Goal: Information Seeking & Learning: Learn about a topic

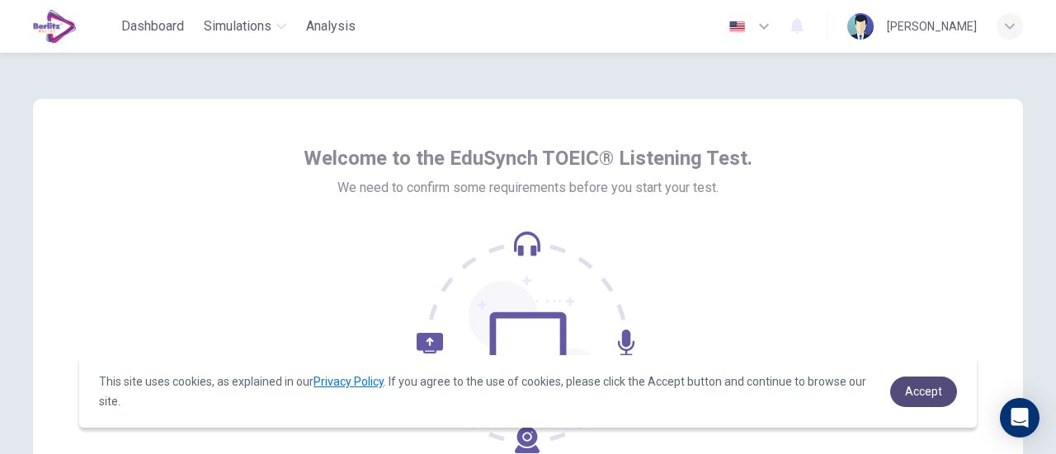
click at [919, 387] on span "Accept" at bounding box center [923, 391] width 37 height 13
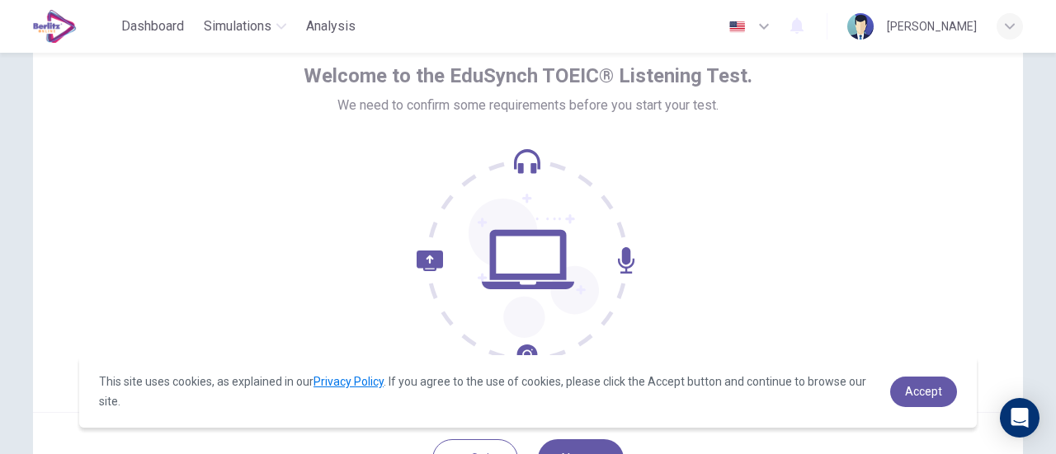
scroll to position [232, 0]
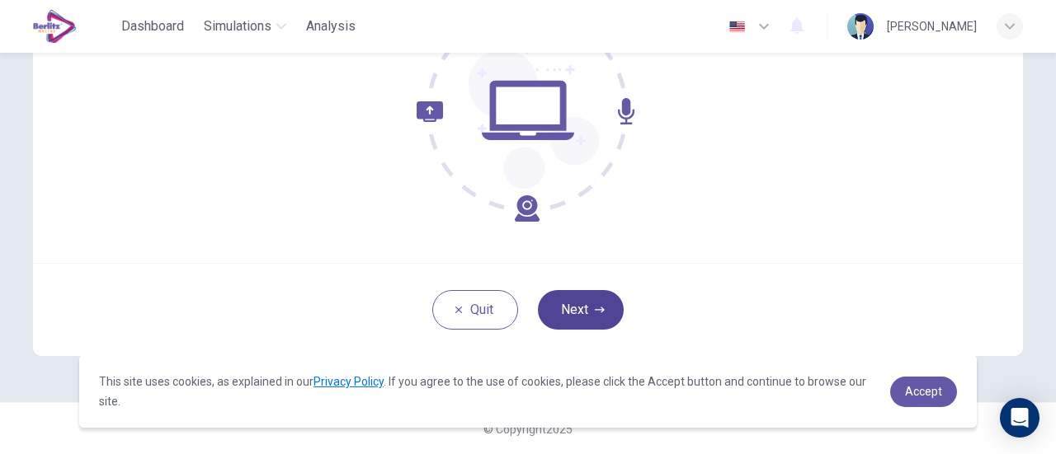
click at [584, 315] on button "Next" at bounding box center [581, 310] width 86 height 40
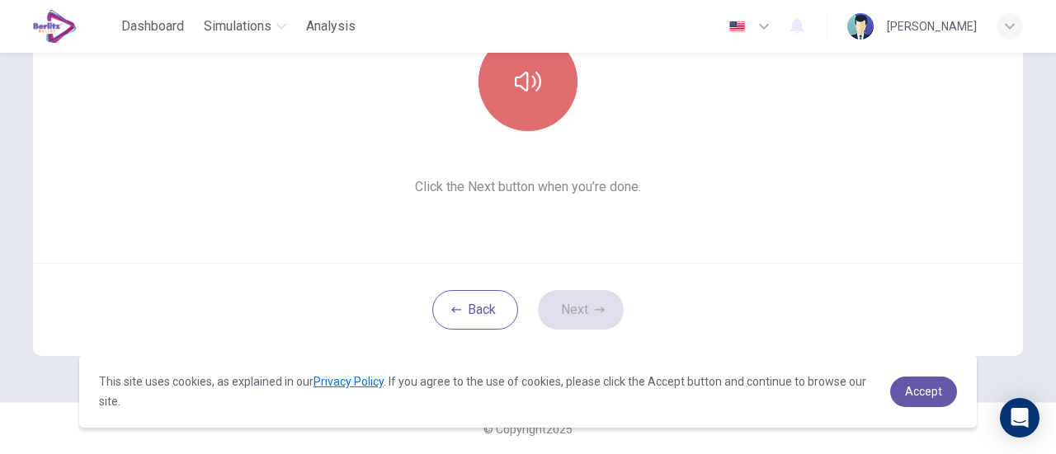
click at [526, 98] on button "button" at bounding box center [527, 81] width 99 height 99
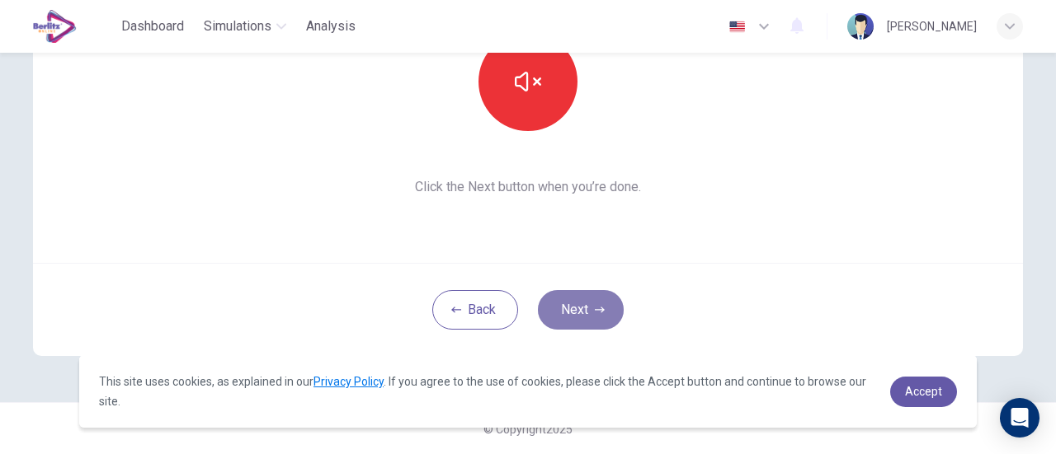
click at [576, 318] on button "Next" at bounding box center [581, 310] width 86 height 40
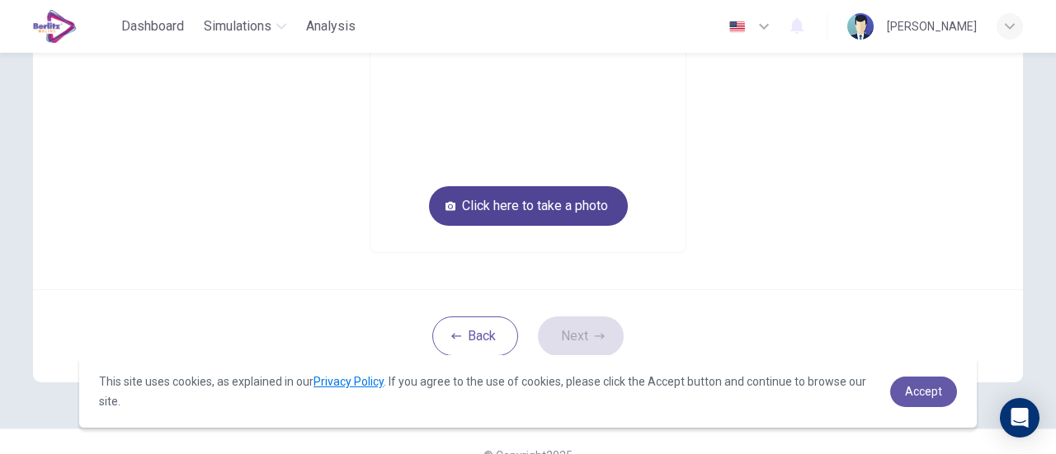
click at [544, 202] on button "Click here to take a photo" at bounding box center [528, 206] width 199 height 40
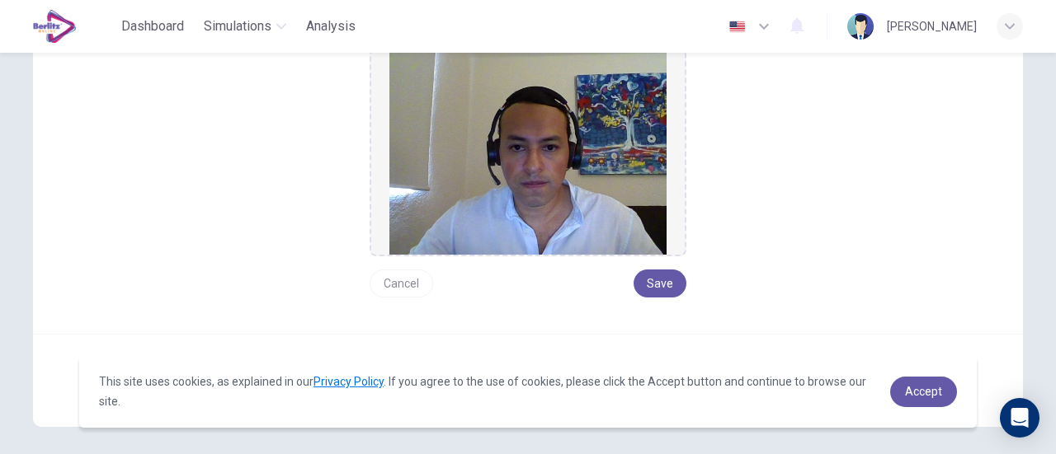
click at [403, 282] on button "Cancel" at bounding box center [400, 284] width 63 height 28
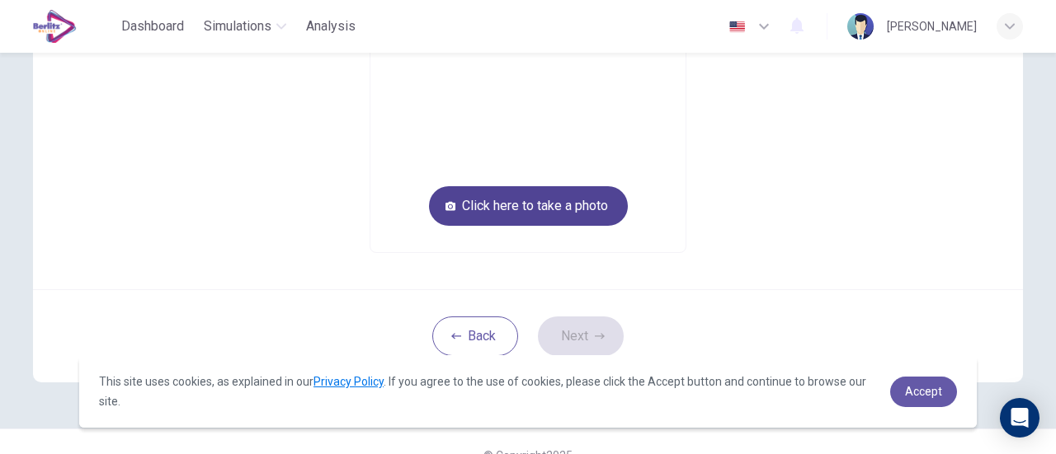
click at [548, 200] on button "Click here to take a photo" at bounding box center [528, 206] width 199 height 40
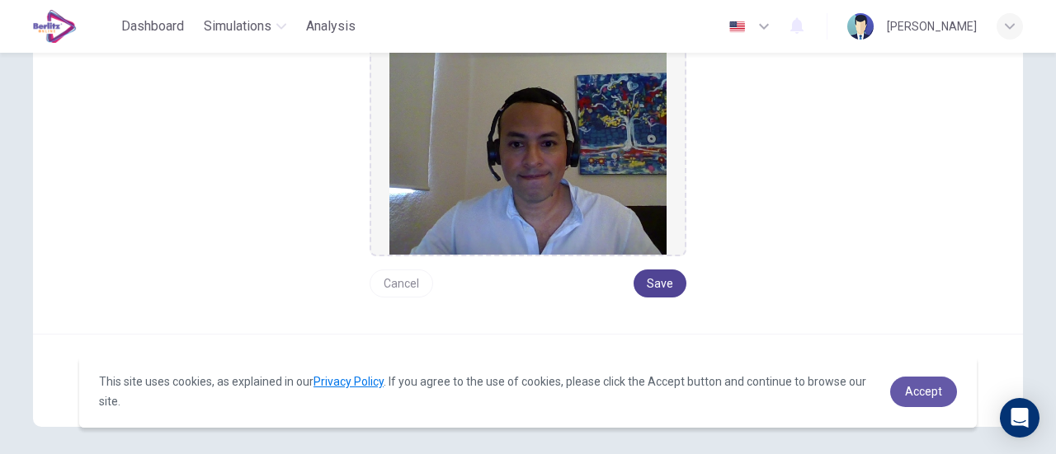
click at [650, 289] on button "Save" at bounding box center [659, 284] width 53 height 28
click at [660, 286] on button "Save" at bounding box center [659, 284] width 53 height 28
click at [925, 388] on span "Accept" at bounding box center [923, 391] width 37 height 13
click at [650, 273] on button "Save" at bounding box center [659, 284] width 53 height 28
click at [937, 397] on span "Accept" at bounding box center [923, 391] width 37 height 13
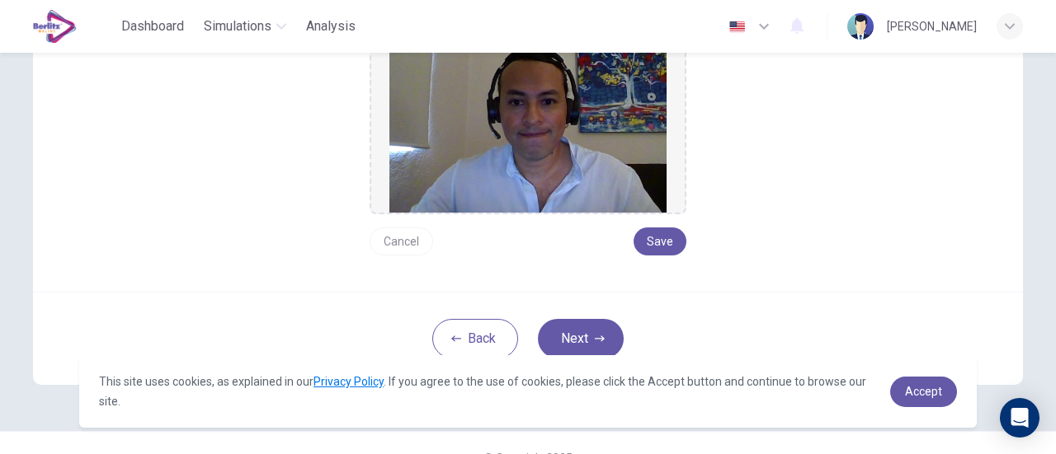
scroll to position [302, 0]
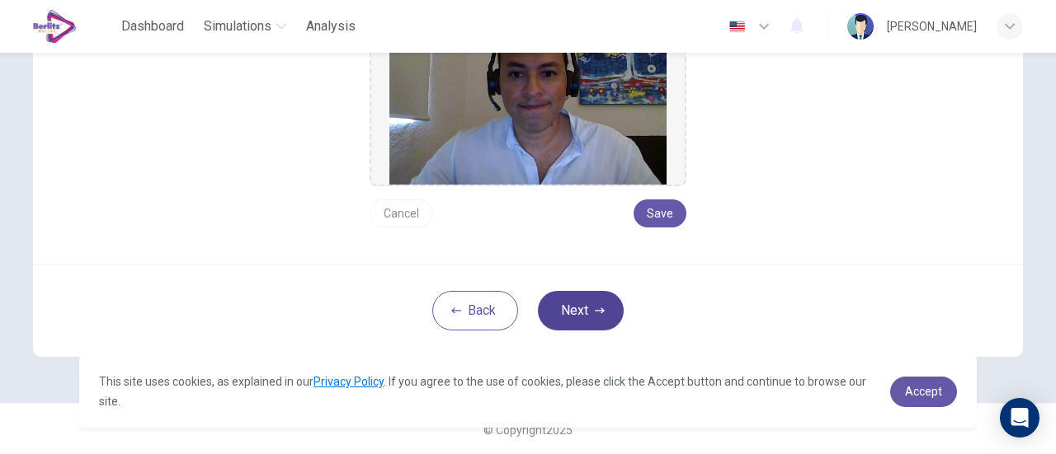
click at [585, 303] on button "Next" at bounding box center [581, 311] width 86 height 40
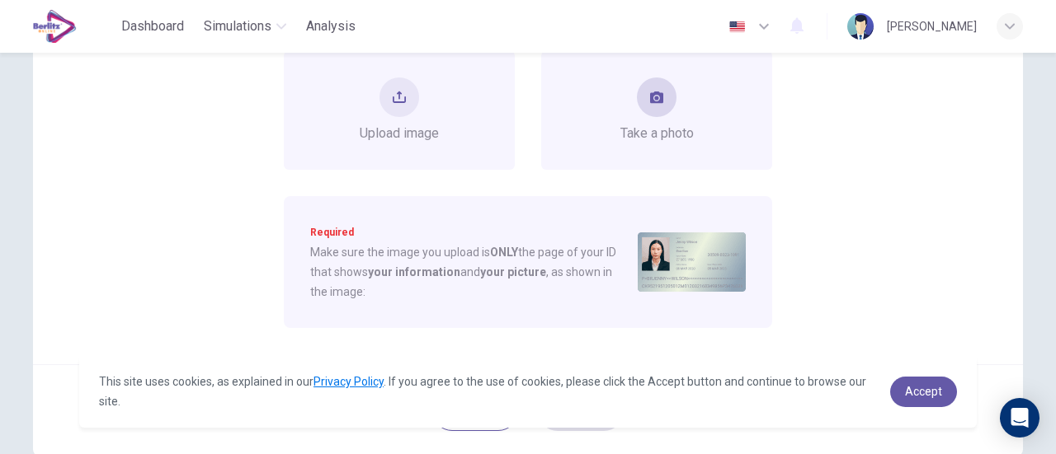
scroll to position [137, 0]
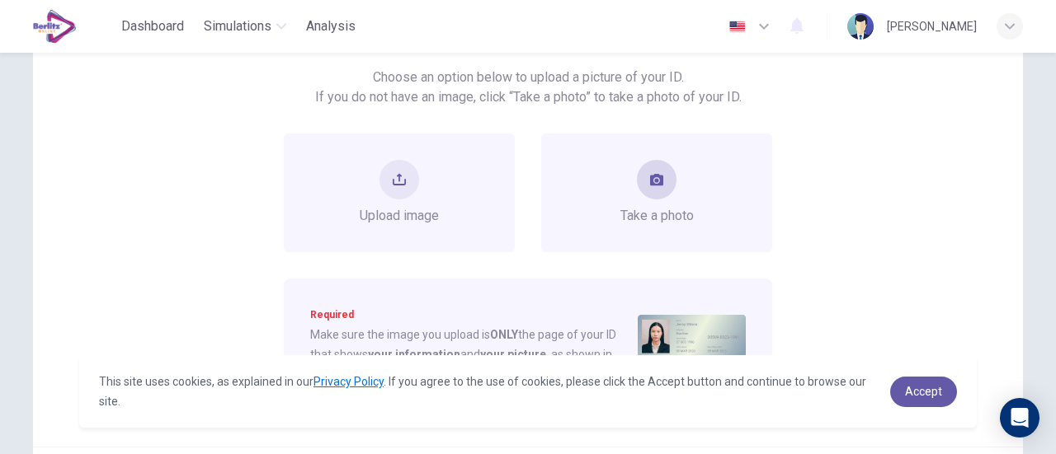
click at [605, 190] on div "Take a photo" at bounding box center [656, 193] width 231 height 119
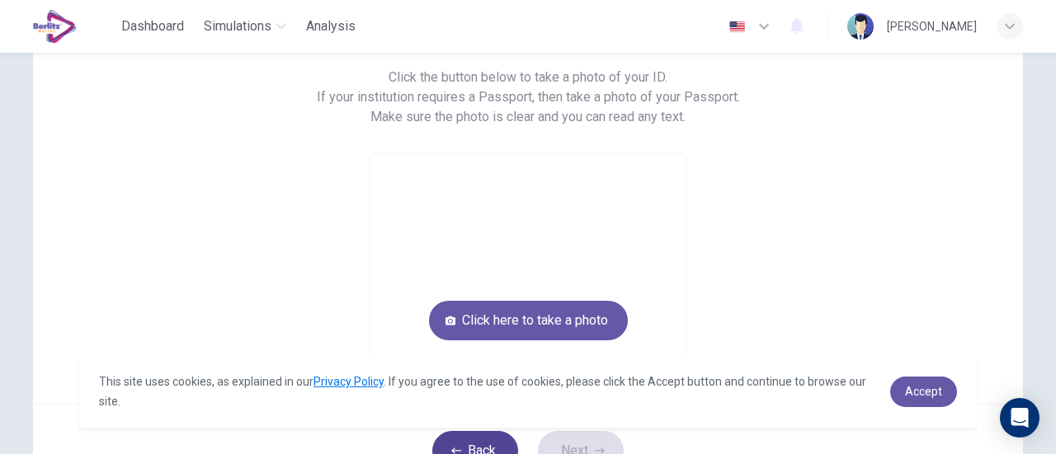
click at [473, 443] on button "Back" at bounding box center [475, 451] width 86 height 40
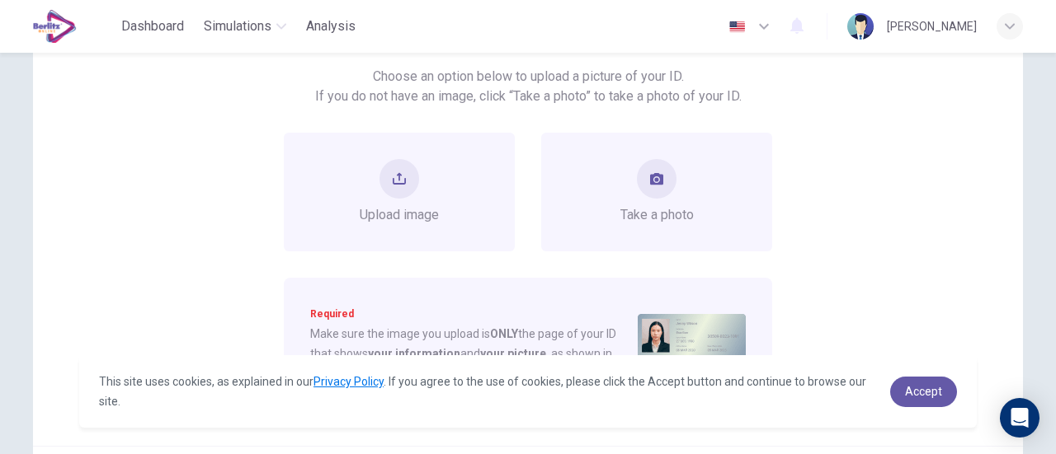
scroll to position [73, 0]
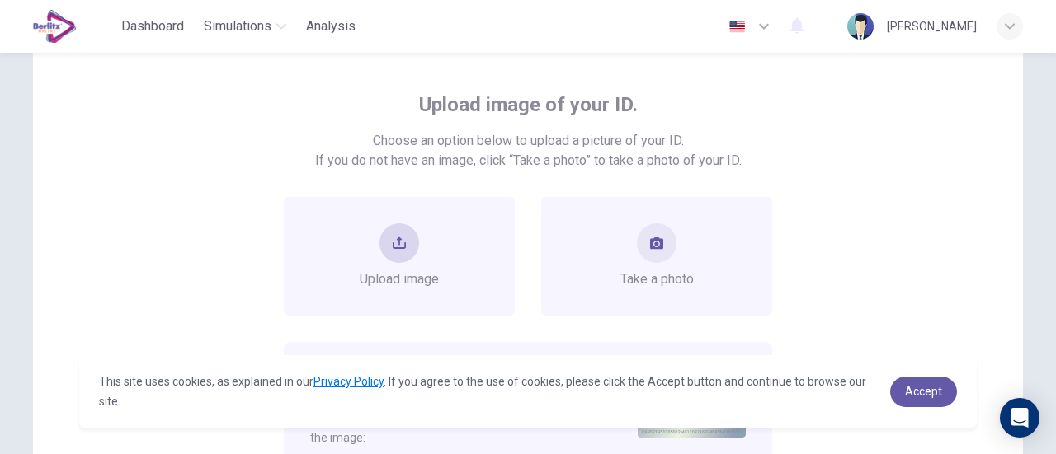
click at [440, 275] on div "Upload image" at bounding box center [399, 256] width 231 height 119
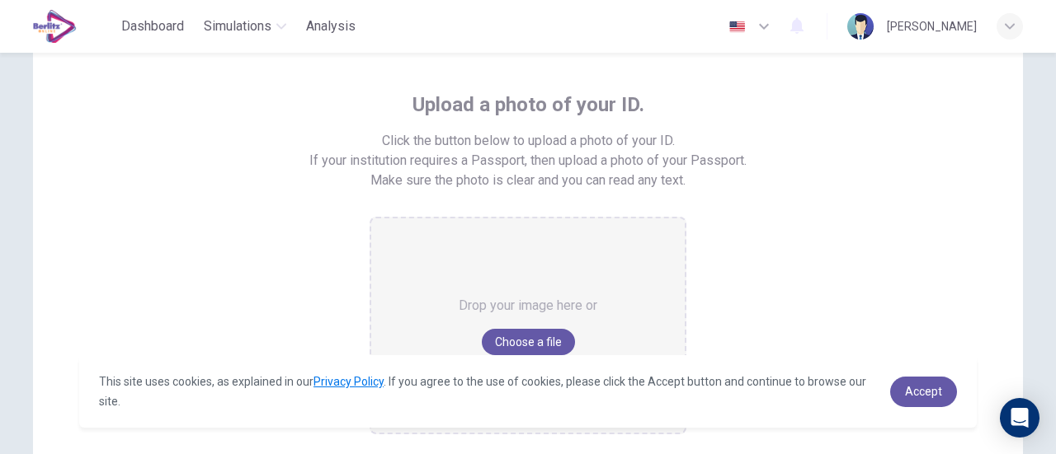
click at [505, 277] on div "Drop your image here or Choose a file" at bounding box center [527, 326] width 139 height 214
click at [532, 341] on button "Choose a file" at bounding box center [528, 342] width 93 height 26
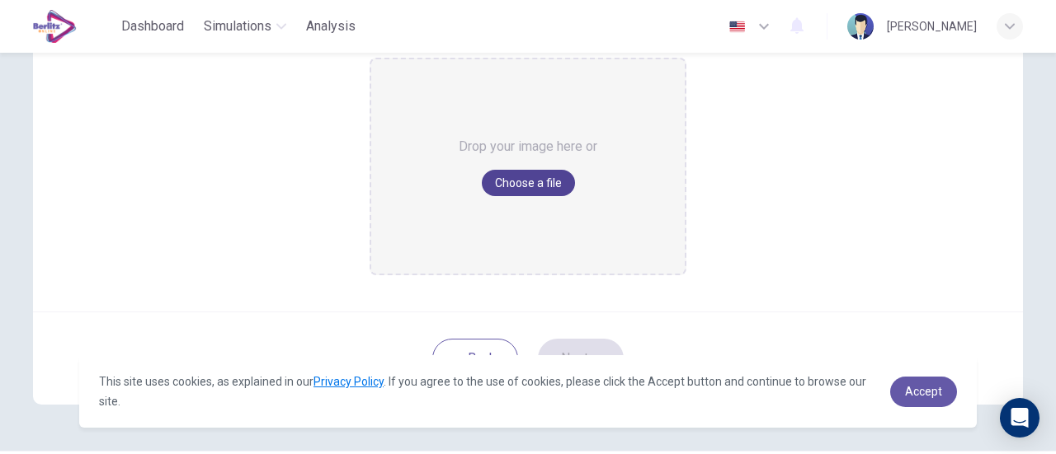
scroll to position [199, 0]
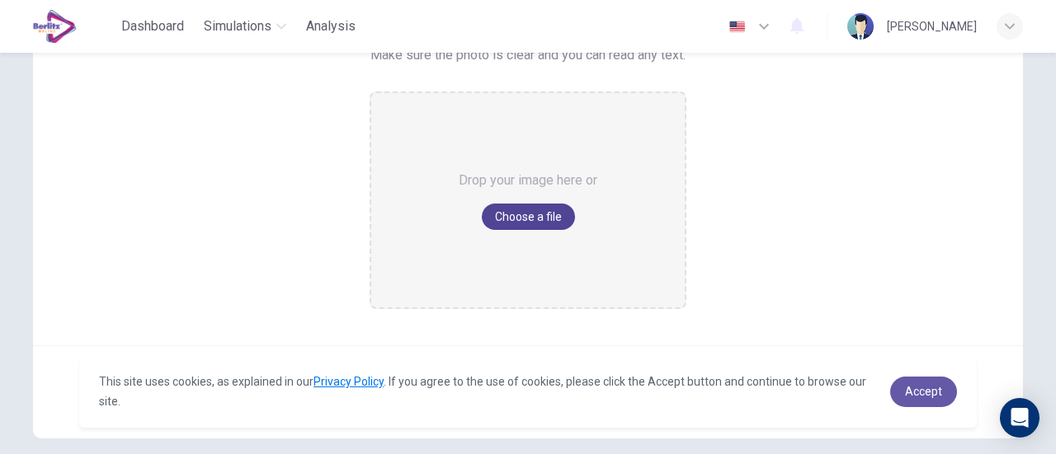
click at [538, 219] on button "Choose a file" at bounding box center [528, 217] width 93 height 26
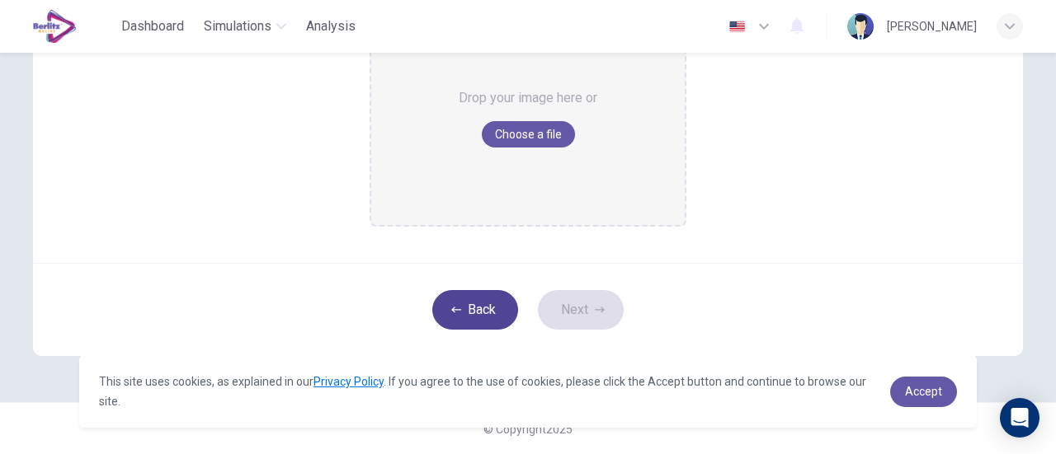
click at [491, 313] on button "Back" at bounding box center [475, 310] width 86 height 40
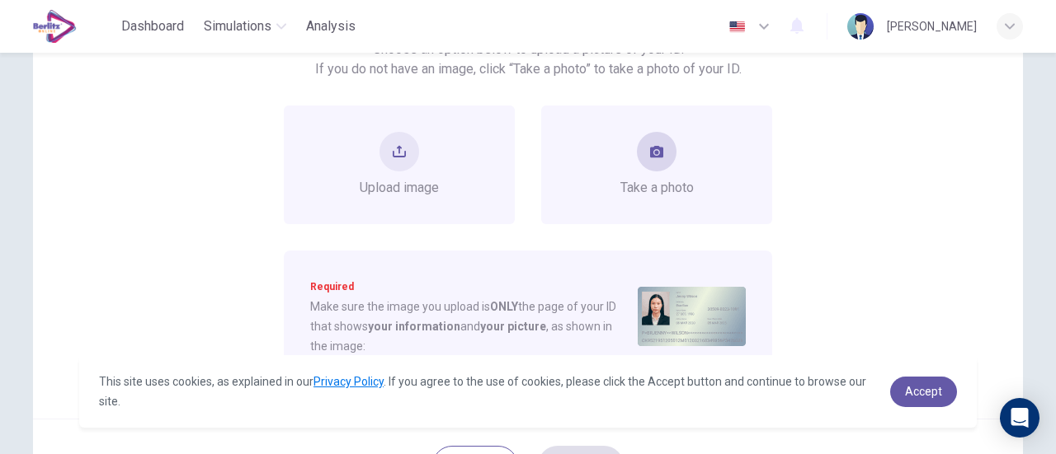
scroll to position [82, 0]
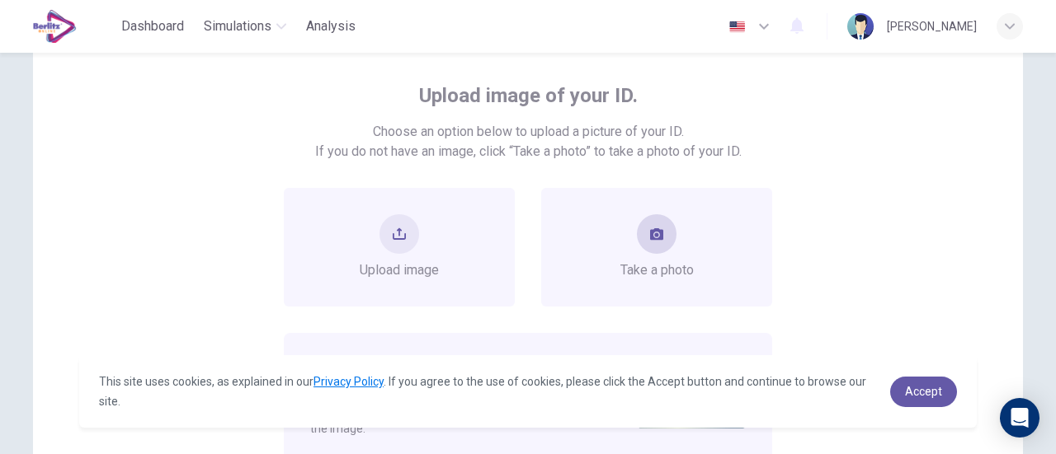
click at [604, 278] on div "Take a photo" at bounding box center [656, 247] width 231 height 119
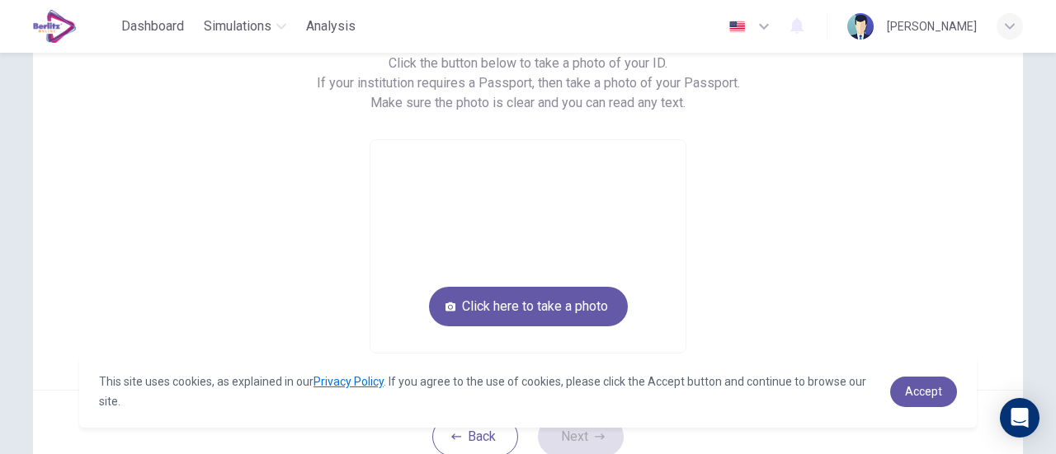
scroll to position [247, 0]
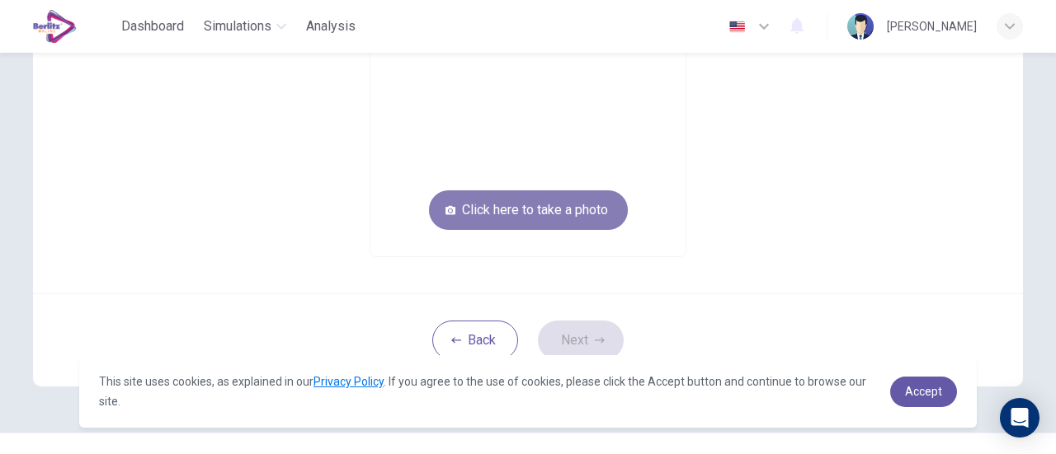
click at [515, 215] on button "Click here to take a photo" at bounding box center [528, 210] width 199 height 40
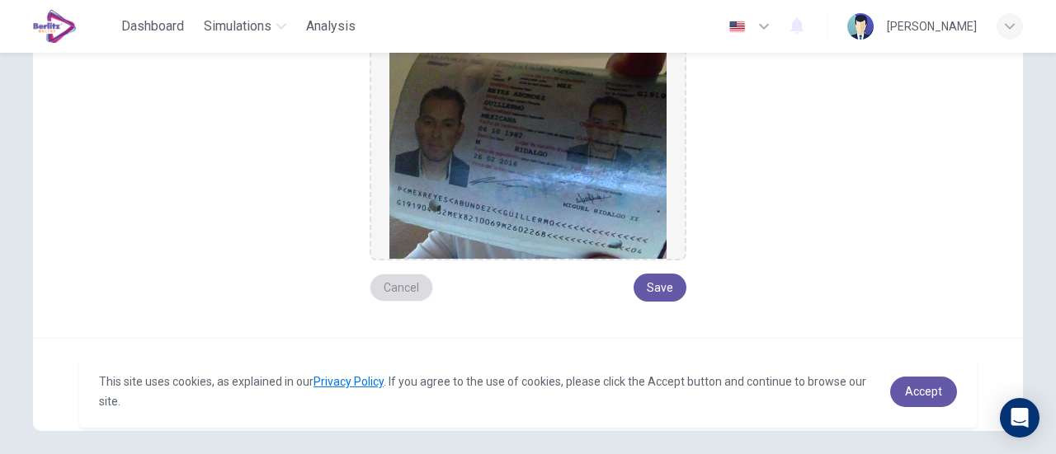
click at [394, 286] on button "Cancel" at bounding box center [400, 288] width 63 height 28
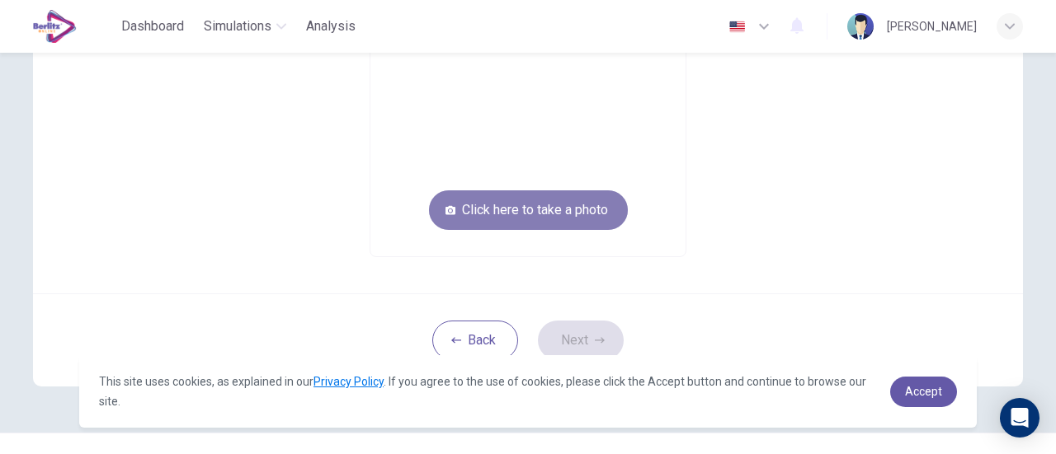
click at [543, 223] on button "Click here to take a photo" at bounding box center [528, 210] width 199 height 40
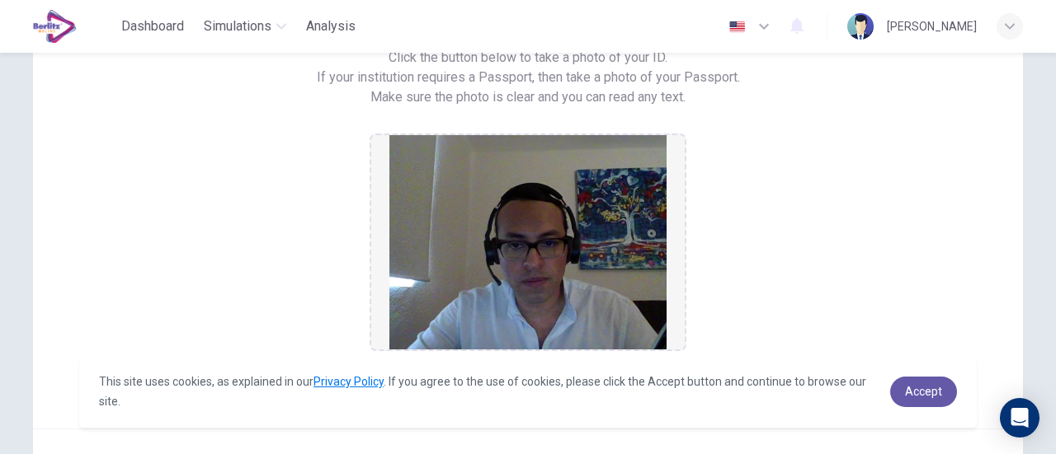
scroll to position [322, 0]
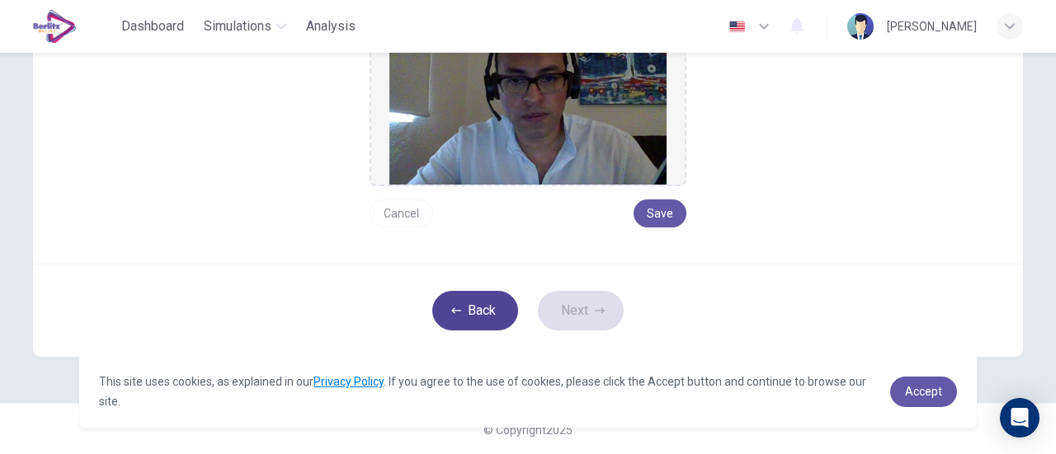
click at [484, 309] on button "Back" at bounding box center [475, 311] width 86 height 40
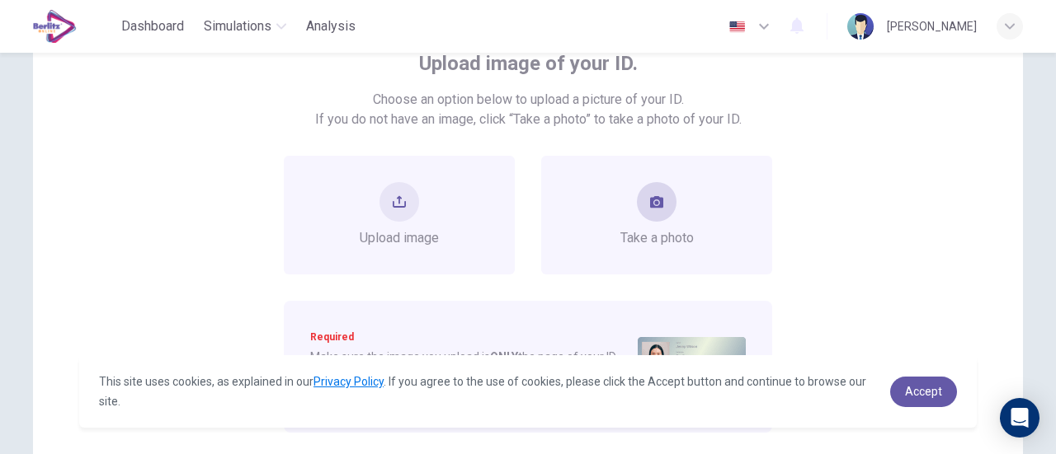
scroll to position [73, 0]
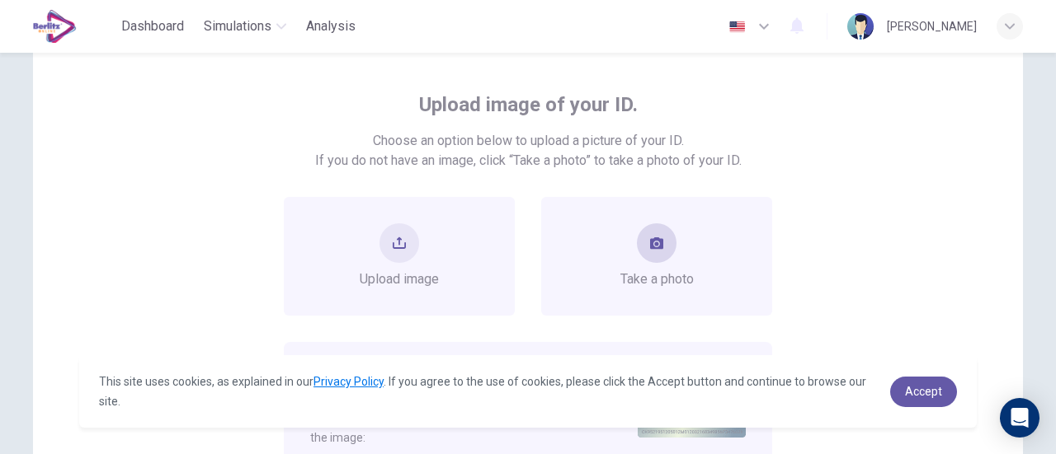
click at [670, 238] on button "take photo" at bounding box center [657, 243] width 40 height 40
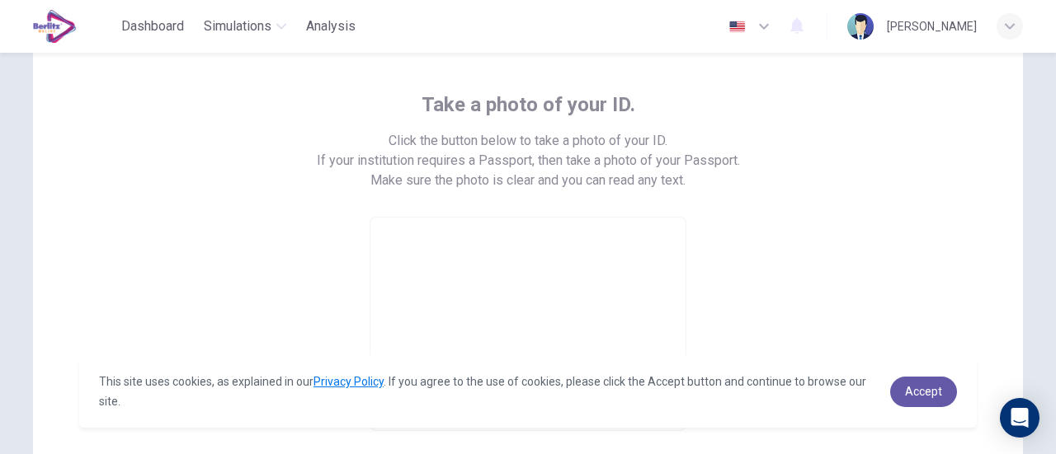
scroll to position [238, 0]
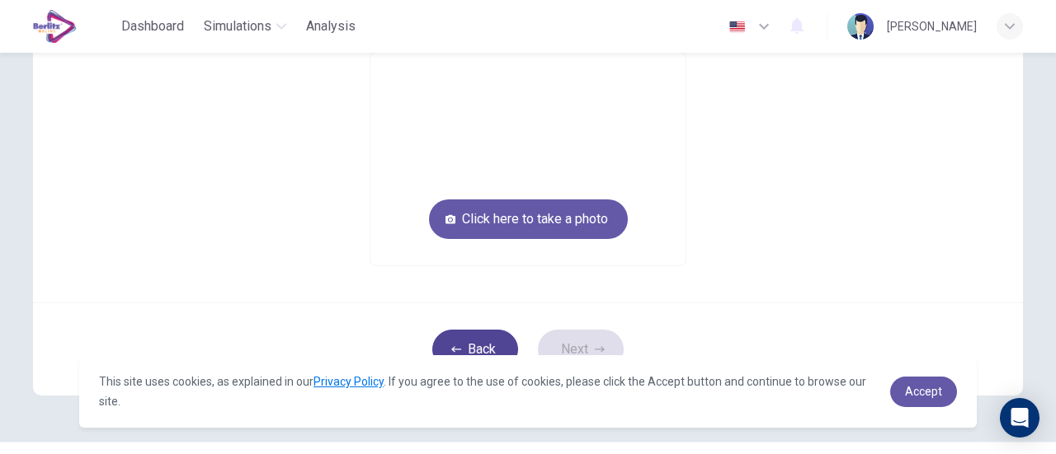
click at [490, 332] on button "Back" at bounding box center [475, 350] width 86 height 40
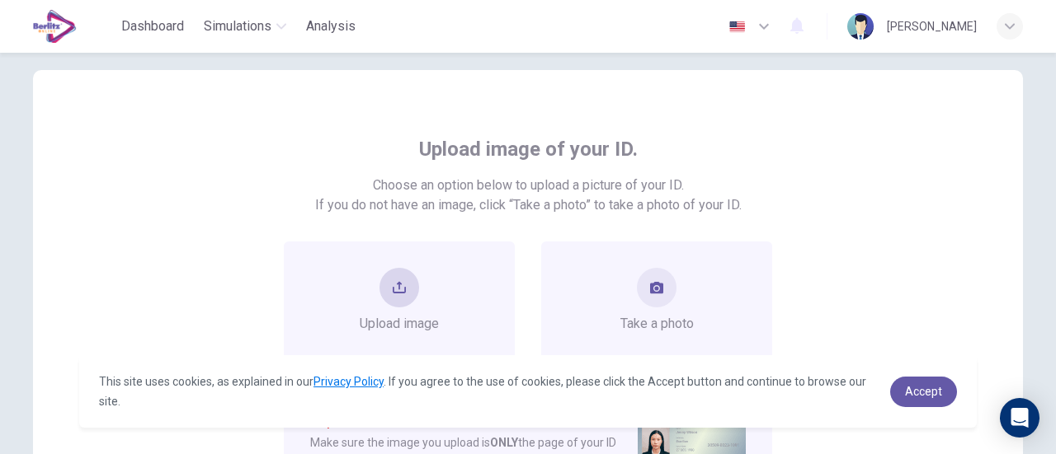
scroll to position [0, 0]
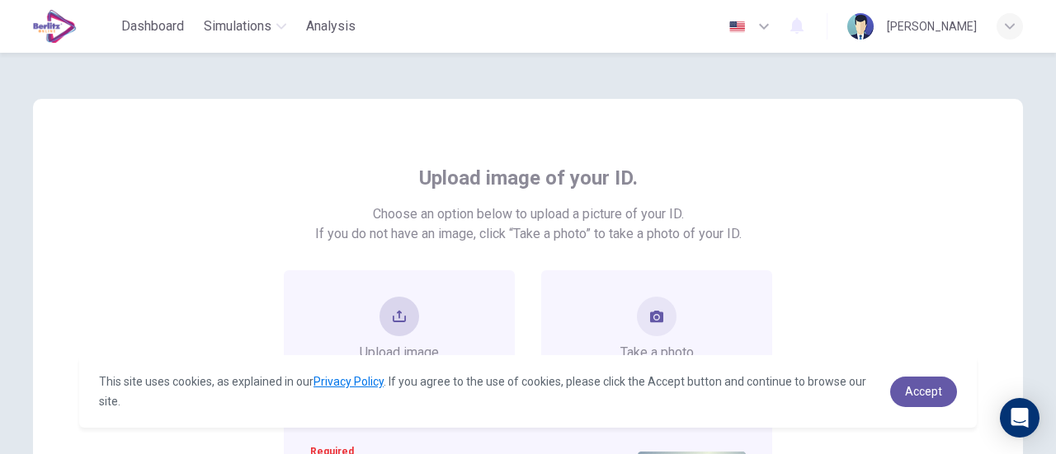
click at [449, 294] on div "Upload image" at bounding box center [399, 329] width 231 height 119
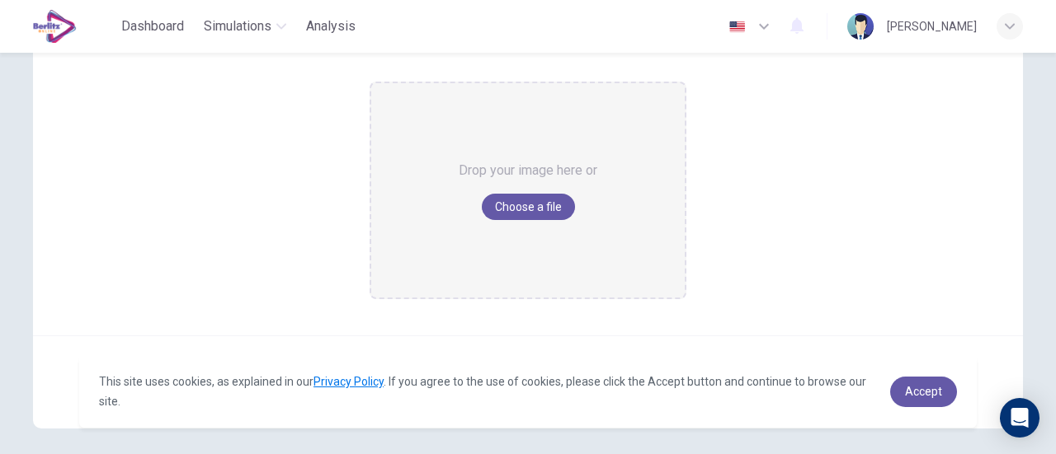
scroll to position [247, 0]
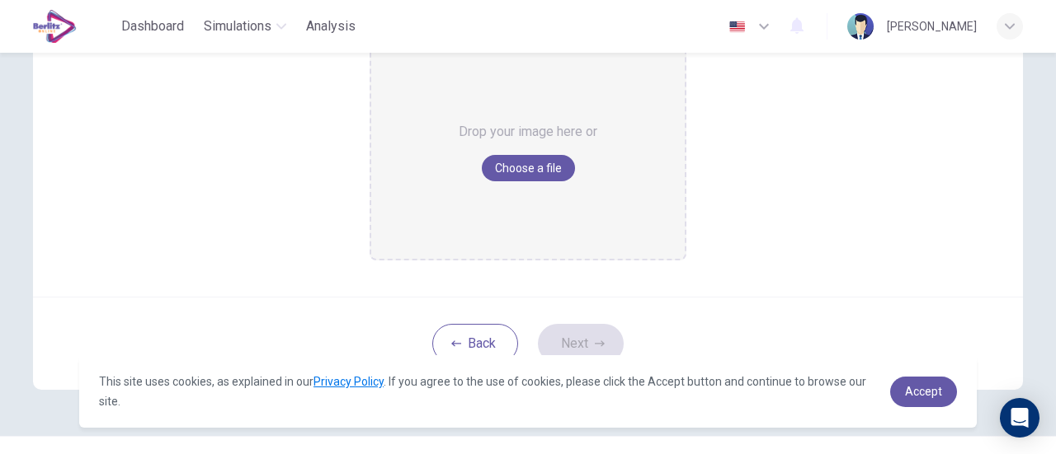
click at [538, 200] on div "Drop your image here or Choose a file" at bounding box center [527, 152] width 139 height 214
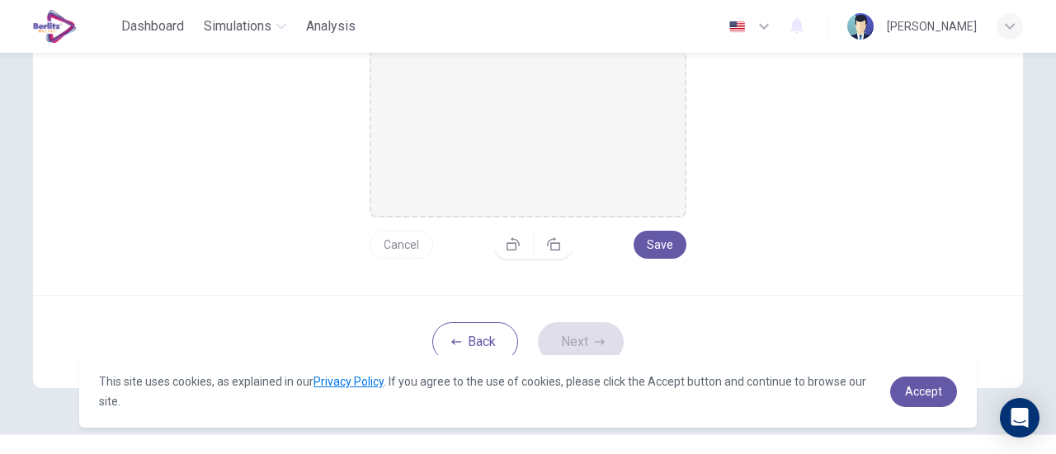
scroll to position [322, 0]
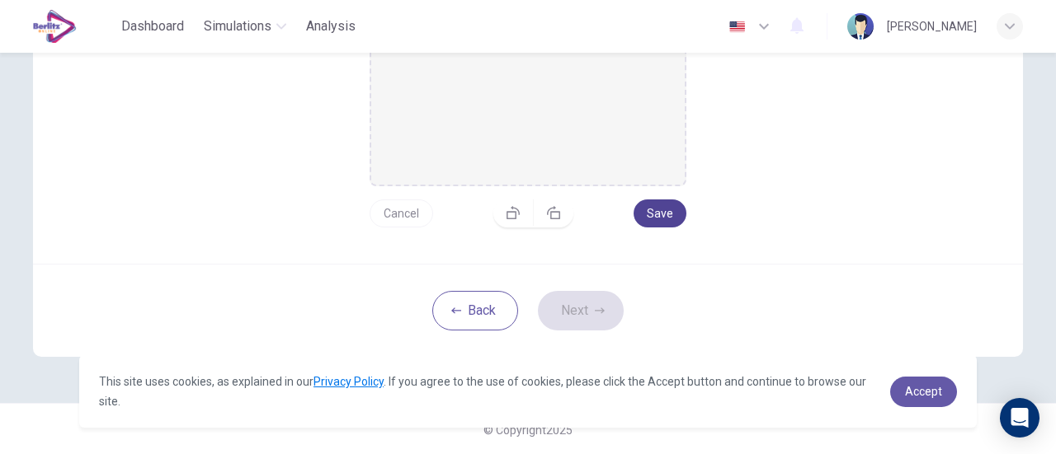
click at [654, 209] on button "Save" at bounding box center [659, 214] width 53 height 28
click at [588, 313] on button "Next" at bounding box center [581, 311] width 86 height 40
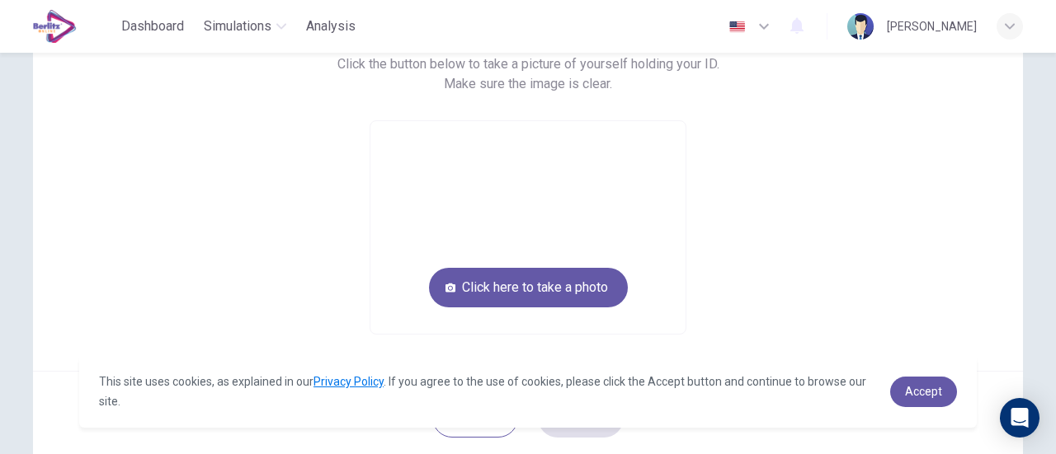
scroll to position [176, 0]
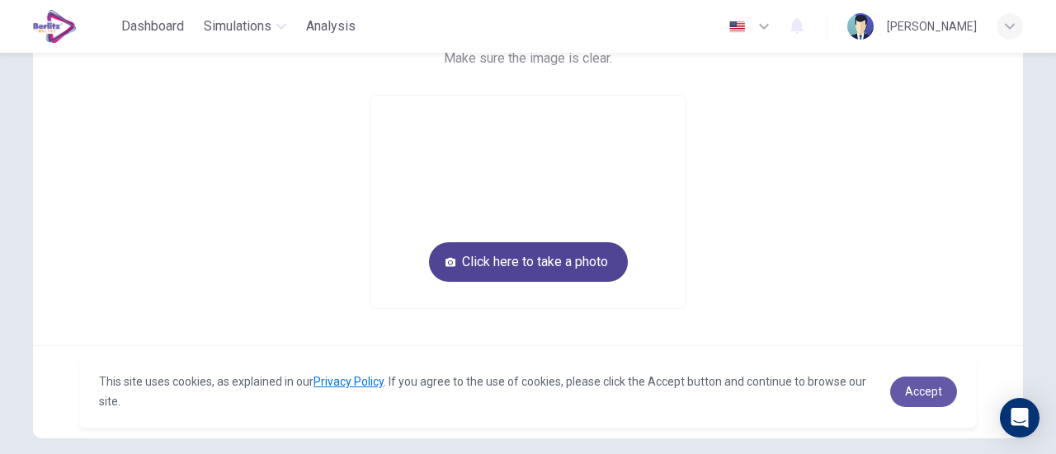
click at [589, 266] on button "Click here to take a photo" at bounding box center [528, 262] width 199 height 40
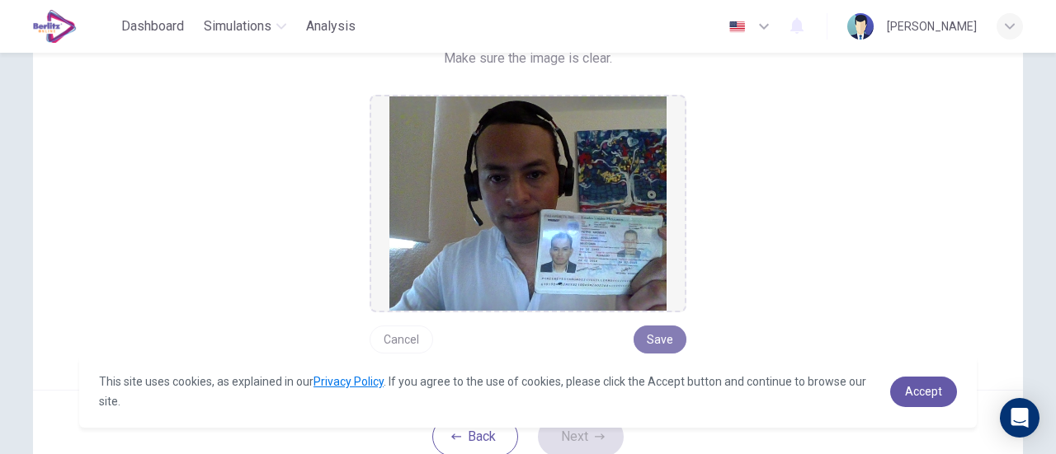
click at [661, 332] on button "Save" at bounding box center [659, 340] width 53 height 28
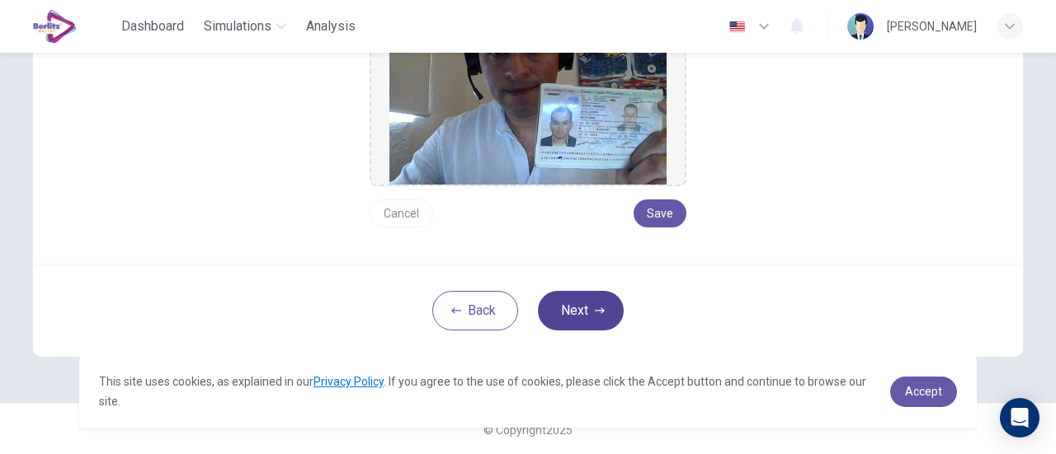
click at [574, 313] on button "Next" at bounding box center [581, 311] width 86 height 40
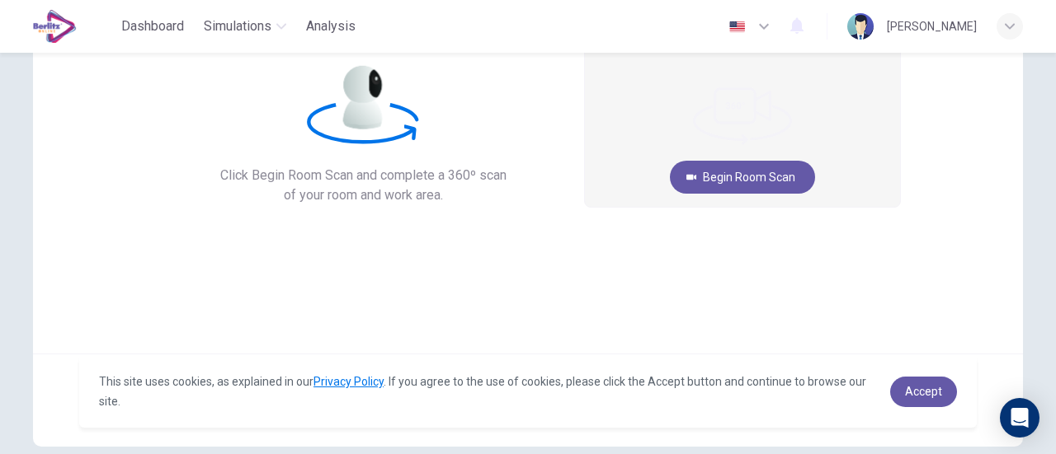
scroll to position [67, 0]
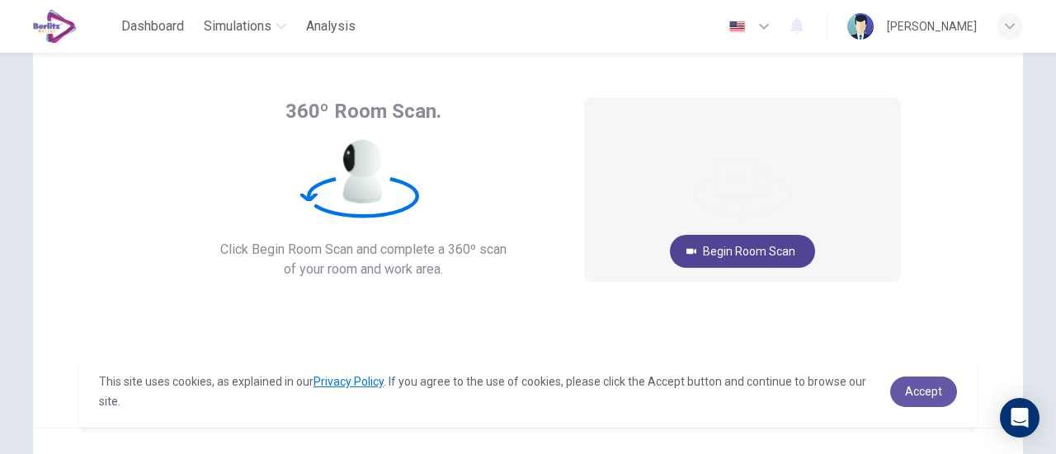
click at [752, 252] on button "Begin Room Scan" at bounding box center [742, 251] width 145 height 33
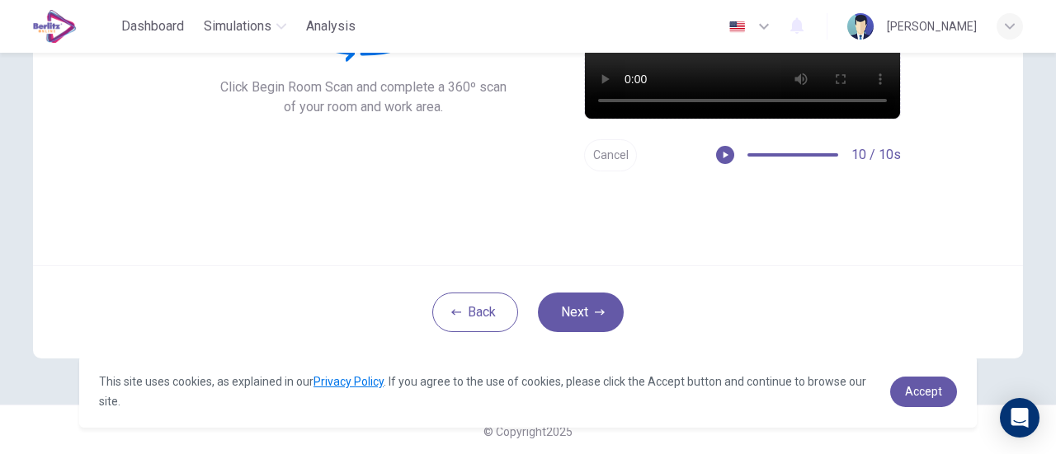
scroll to position [232, 0]
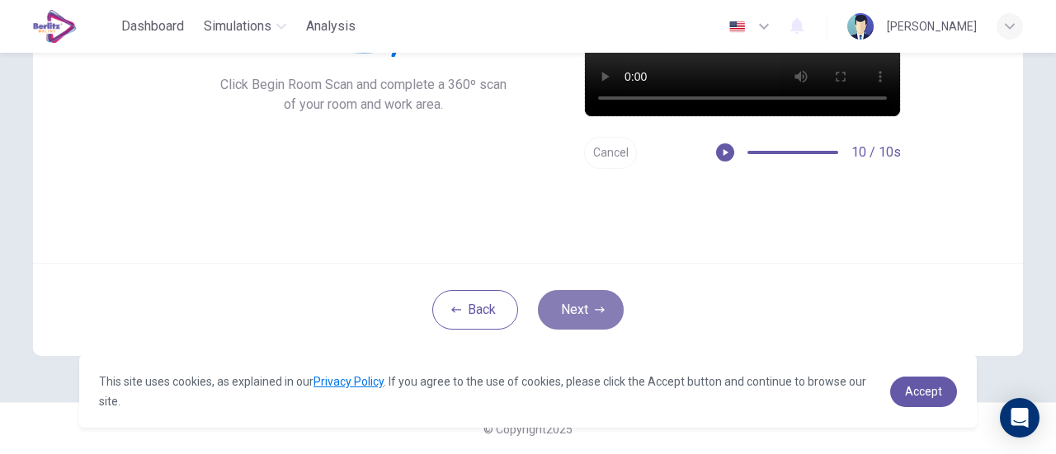
click at [602, 301] on button "Next" at bounding box center [581, 310] width 86 height 40
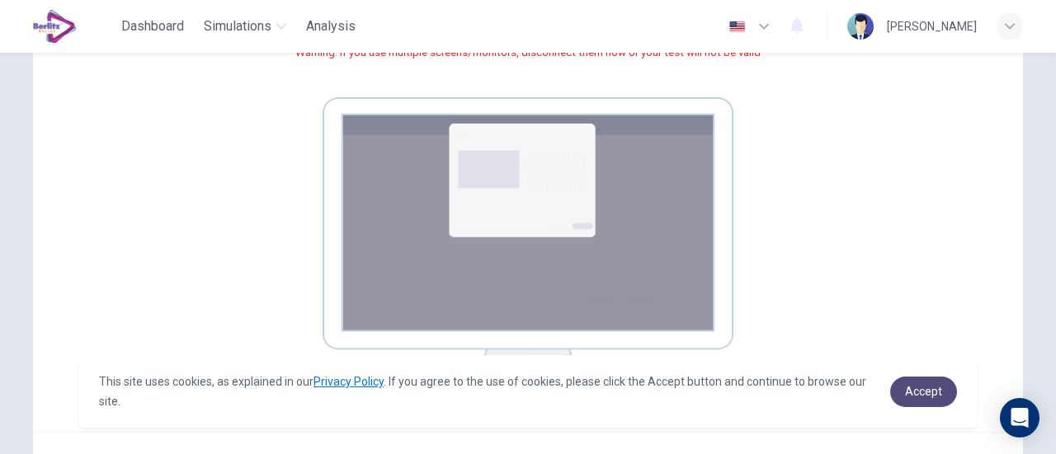
click at [928, 385] on span "Accept" at bounding box center [923, 391] width 37 height 13
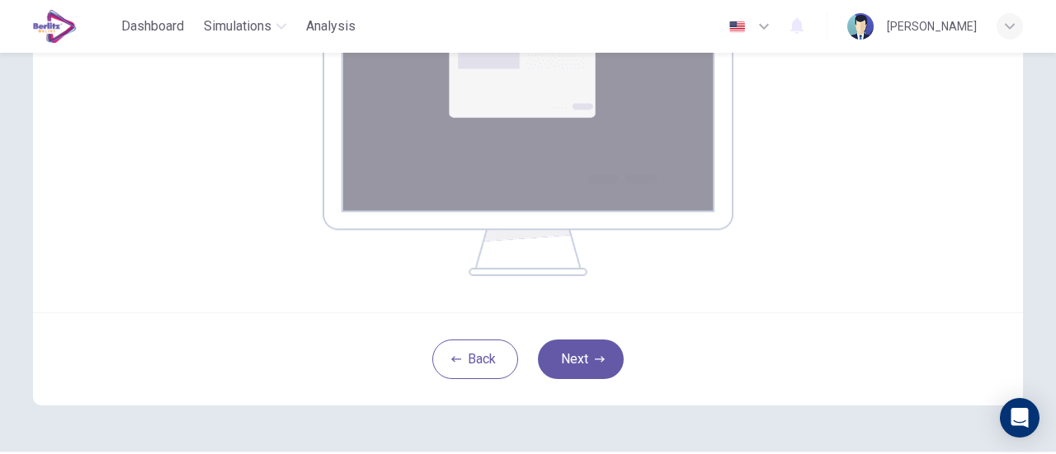
scroll to position [314, 0]
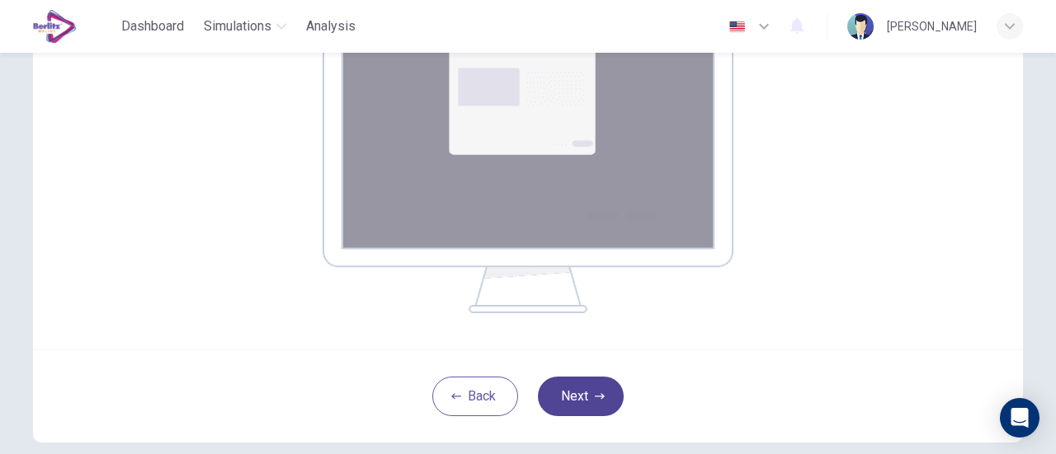
click at [576, 393] on button "Next" at bounding box center [581, 397] width 86 height 40
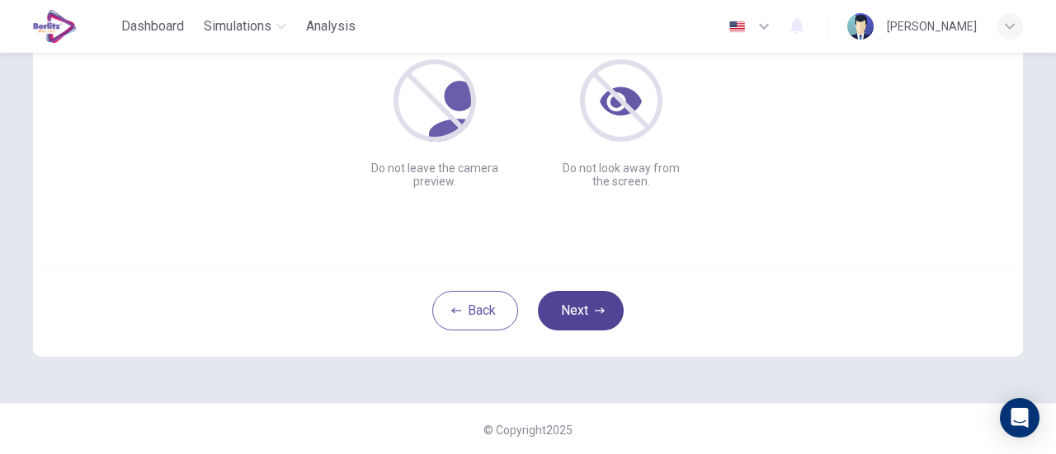
scroll to position [232, 0]
click at [582, 309] on button "Next" at bounding box center [581, 310] width 86 height 40
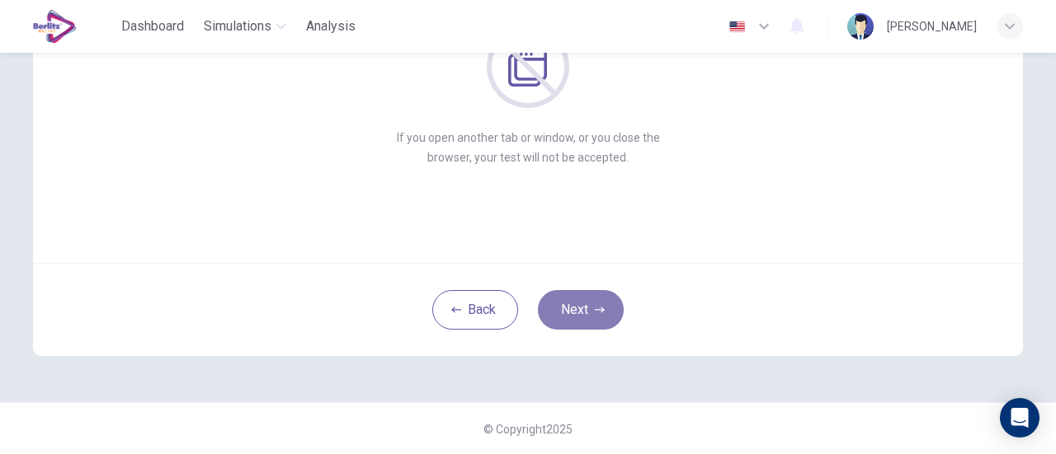
click at [589, 308] on button "Next" at bounding box center [581, 310] width 86 height 40
click at [567, 308] on button "Next" at bounding box center [581, 310] width 86 height 40
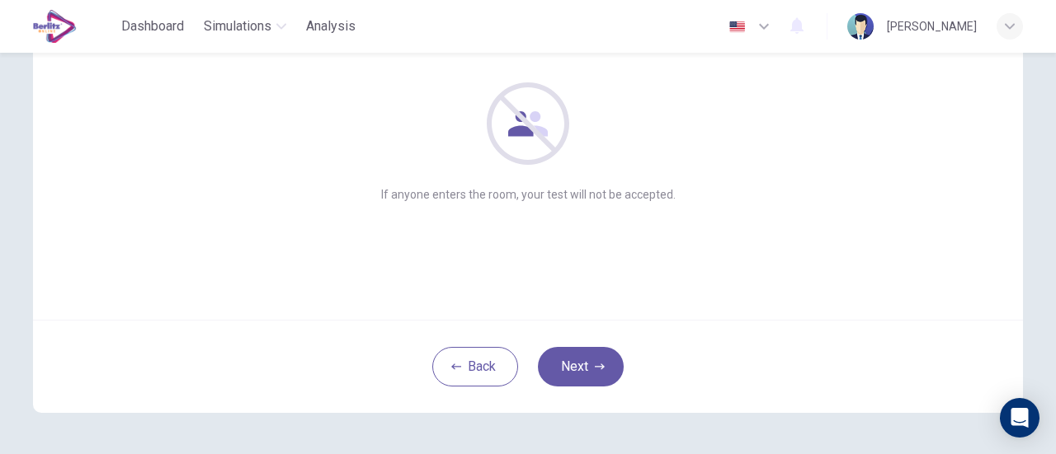
scroll to position [149, 0]
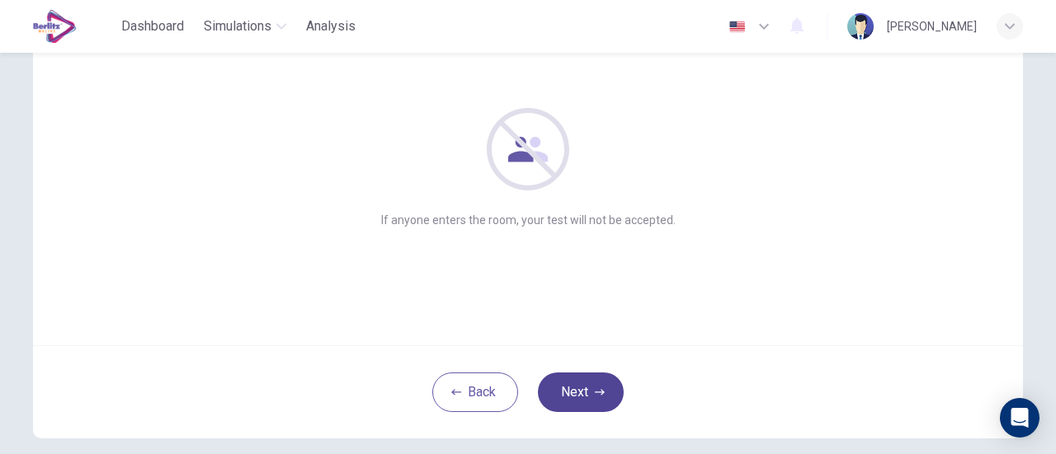
click at [582, 388] on button "Next" at bounding box center [581, 393] width 86 height 40
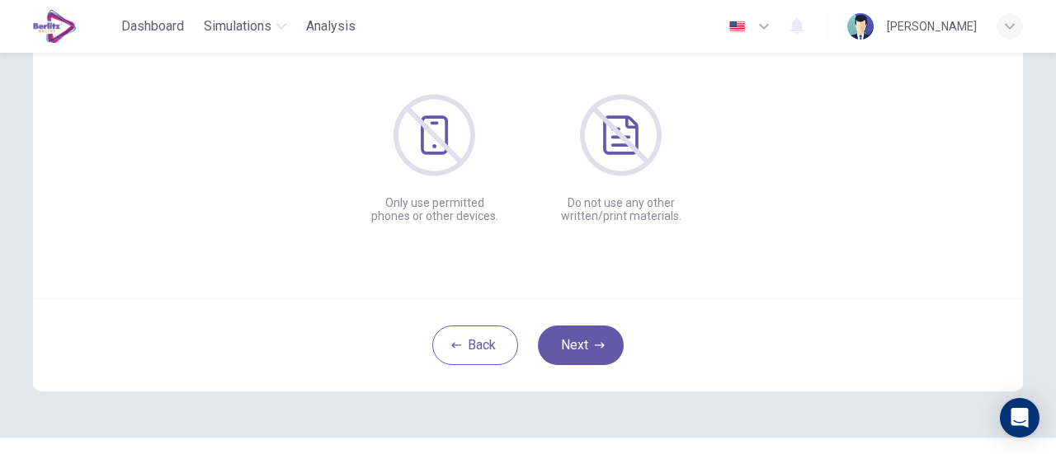
scroll to position [232, 0]
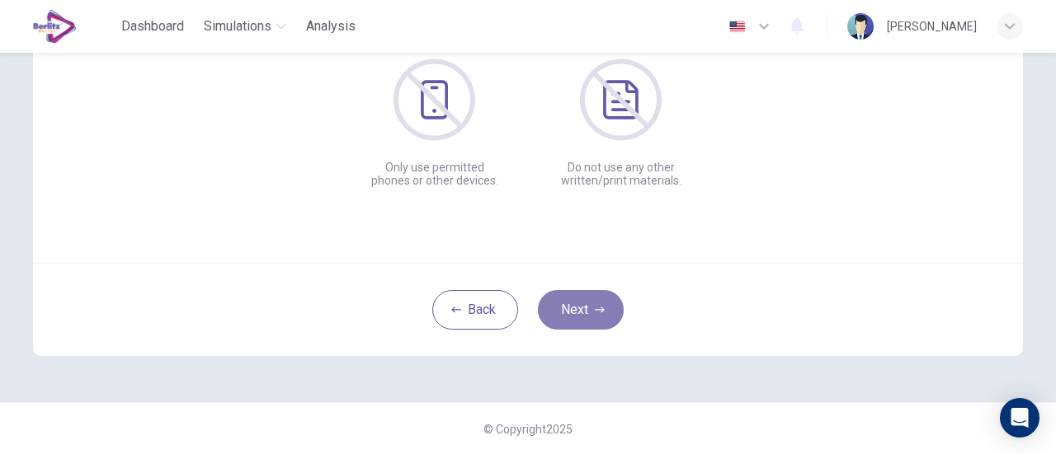
click at [576, 308] on button "Next" at bounding box center [581, 310] width 86 height 40
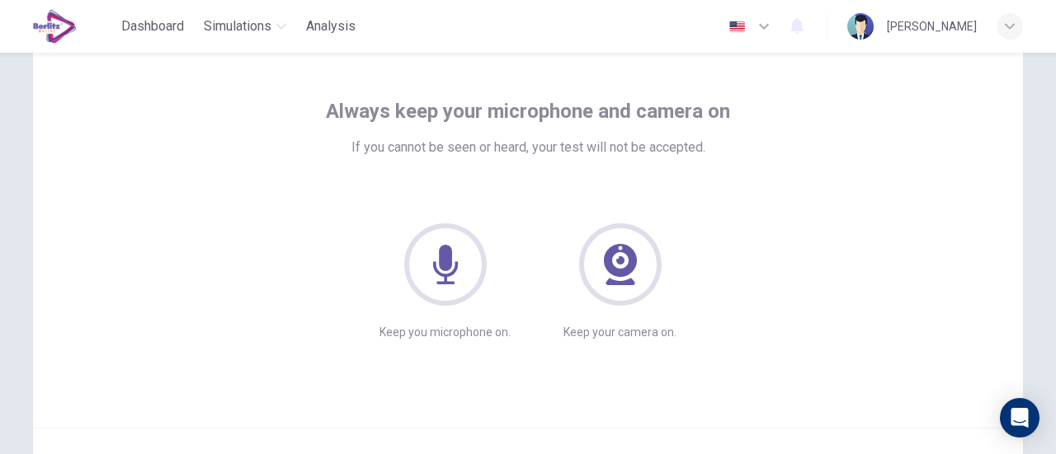
scroll to position [149, 0]
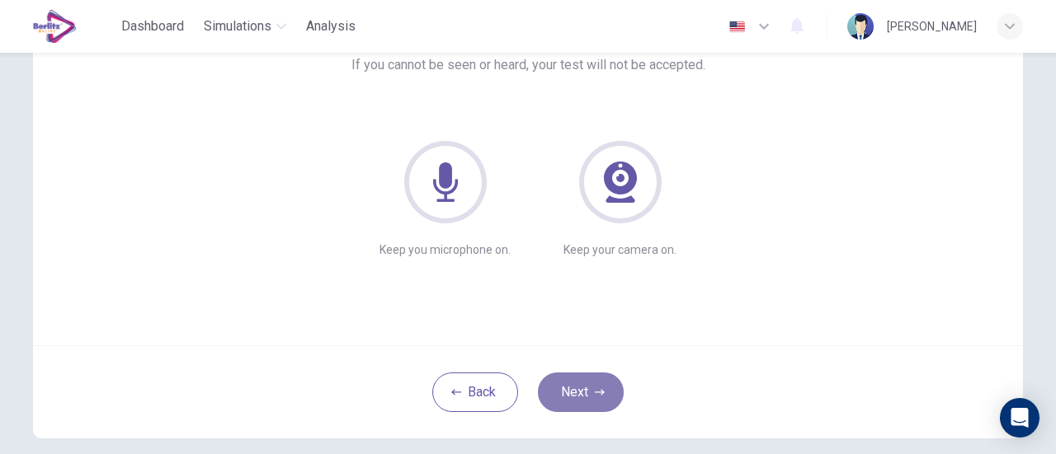
click at [598, 385] on button "Next" at bounding box center [581, 393] width 86 height 40
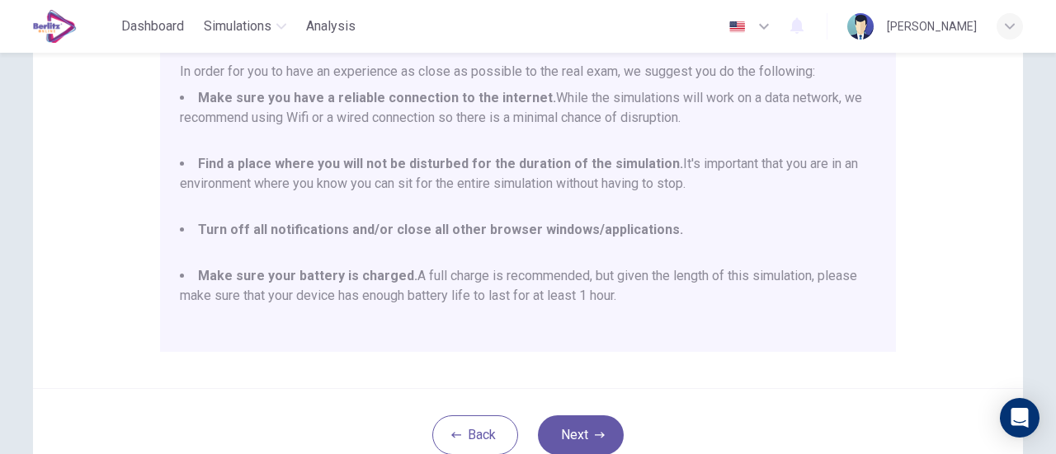
scroll to position [397, 0]
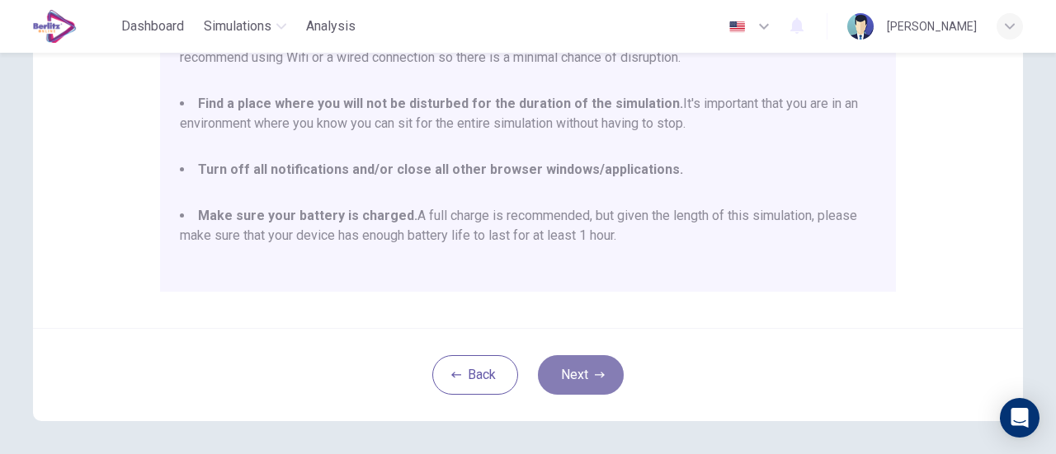
click at [579, 382] on button "Next" at bounding box center [581, 375] width 86 height 40
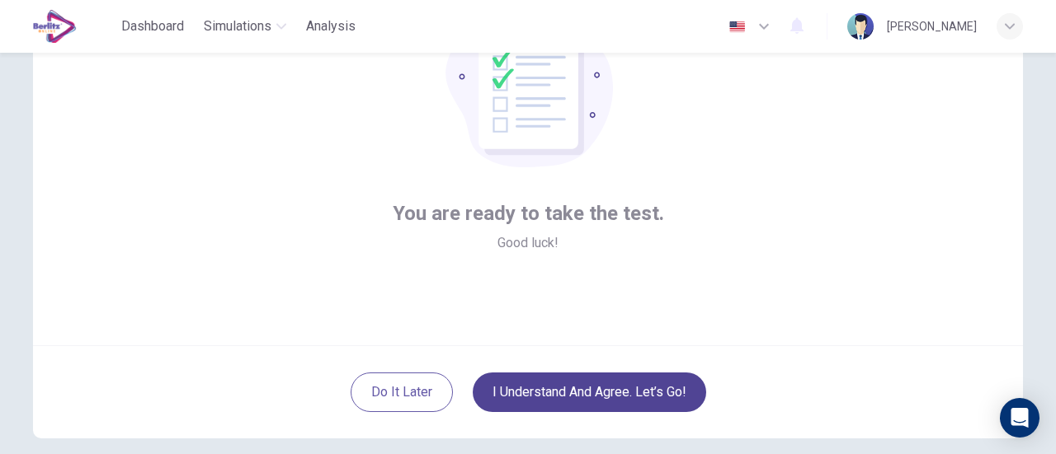
scroll to position [232, 0]
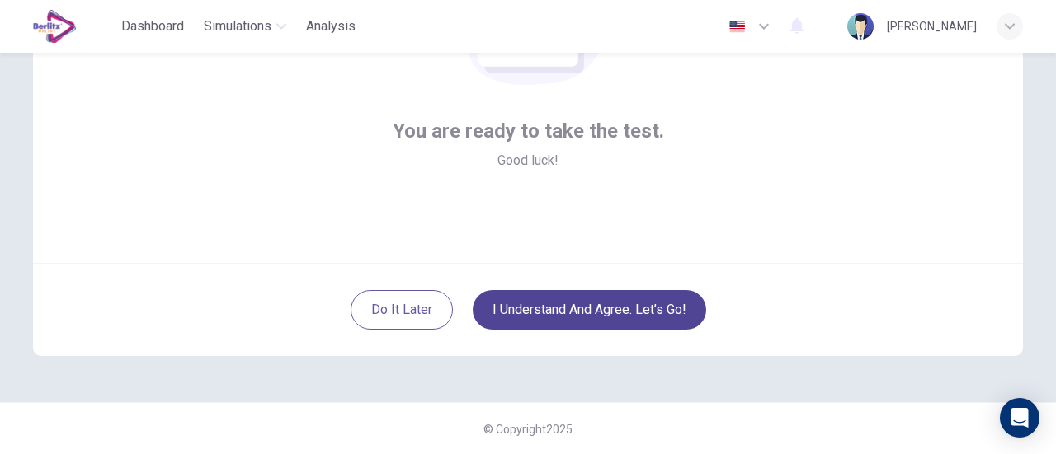
click at [594, 309] on button "I understand and agree. Let’s go!" at bounding box center [589, 310] width 233 height 40
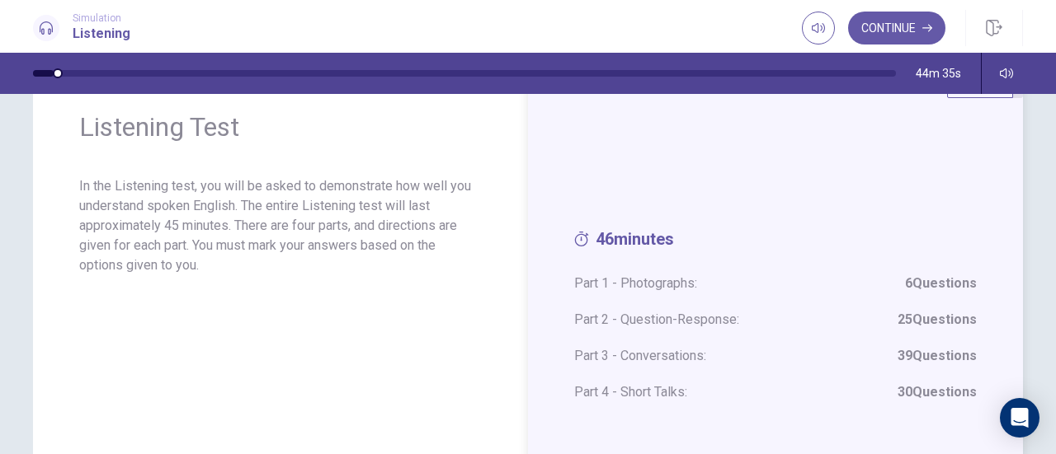
scroll to position [30, 0]
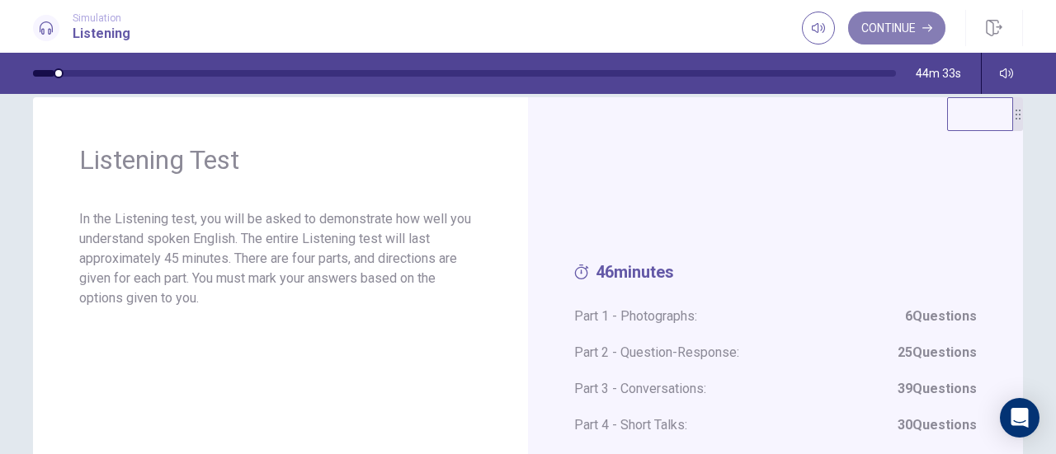
click at [880, 31] on button "Continue" at bounding box center [896, 28] width 97 height 33
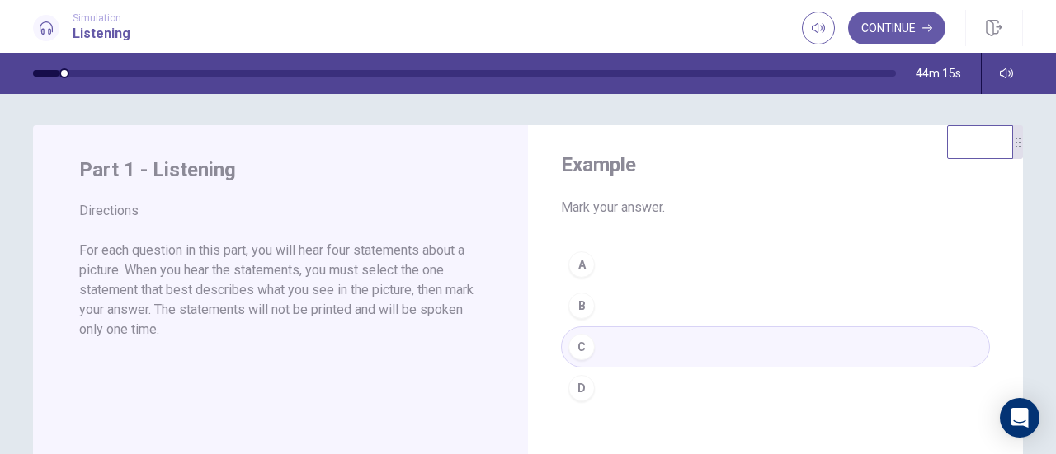
scroll to position [0, 0]
click at [909, 27] on button "Continue" at bounding box center [896, 28] width 97 height 33
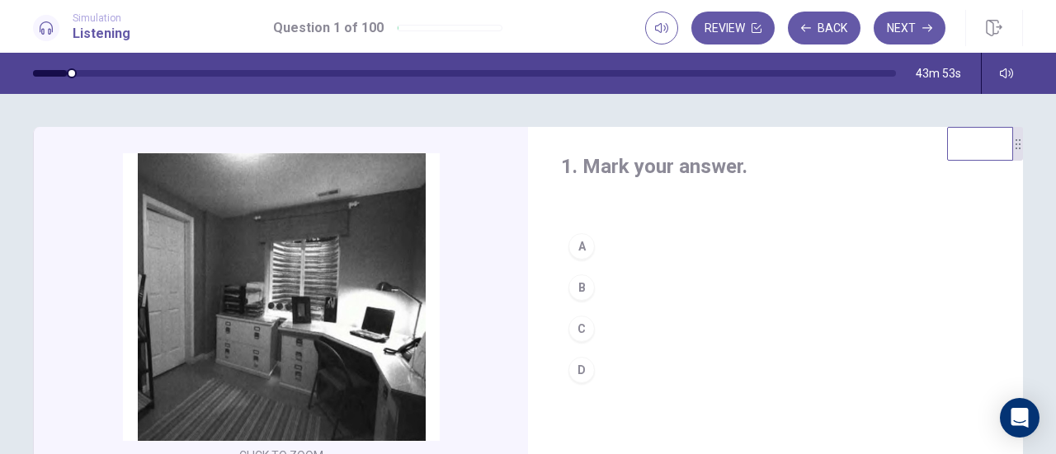
scroll to position [82, 0]
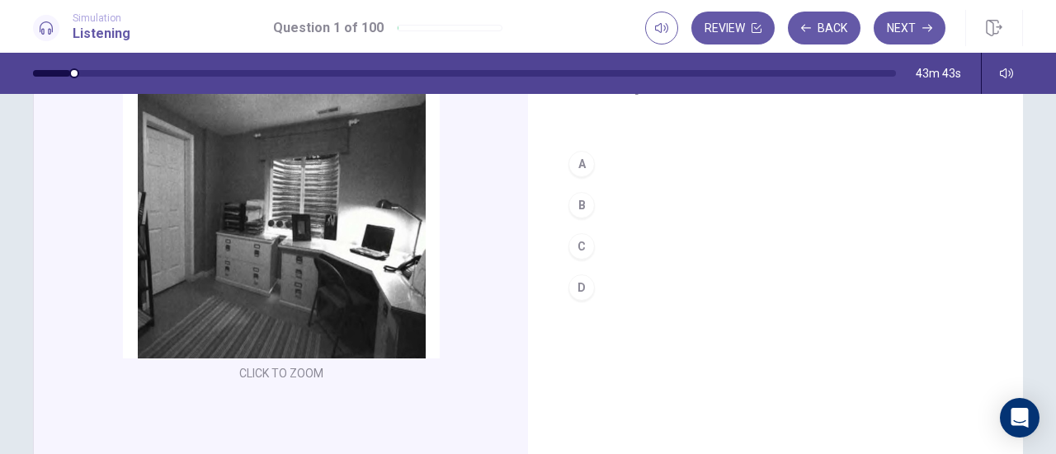
click at [576, 210] on div "B" at bounding box center [581, 205] width 26 height 26
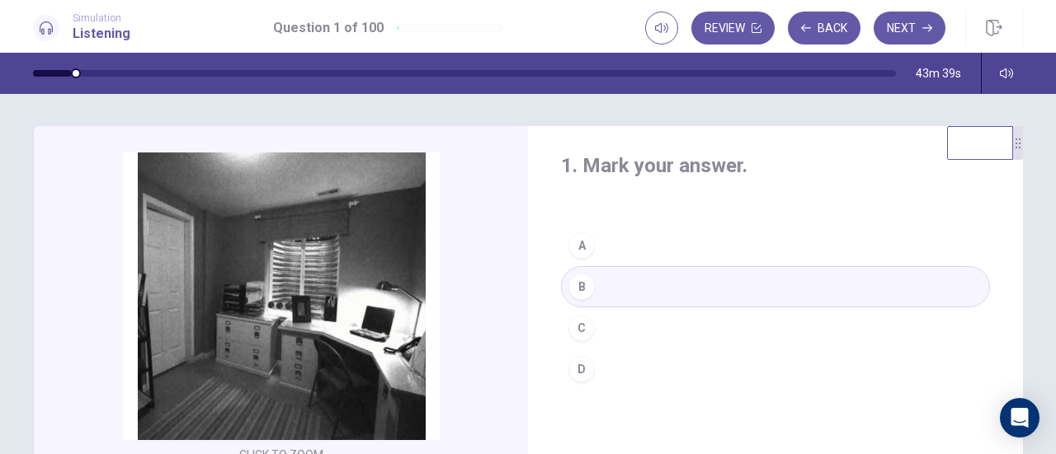
scroll to position [0, 0]
click at [886, 31] on button "Next" at bounding box center [909, 28] width 72 height 33
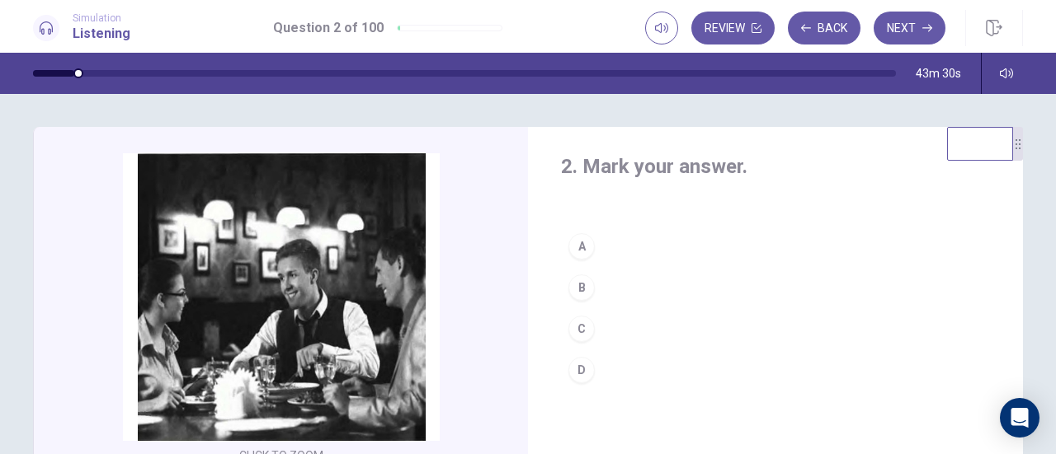
scroll to position [82, 0]
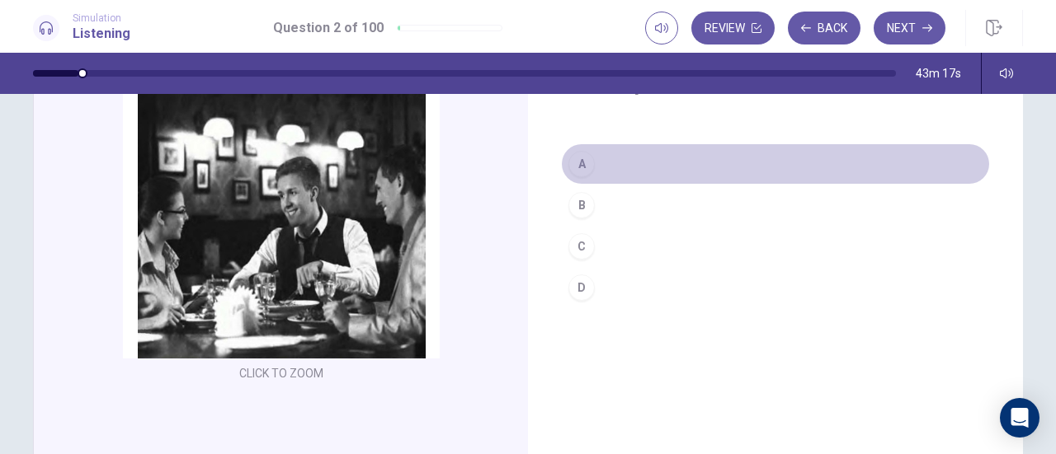
click at [585, 165] on div "A" at bounding box center [581, 164] width 26 height 26
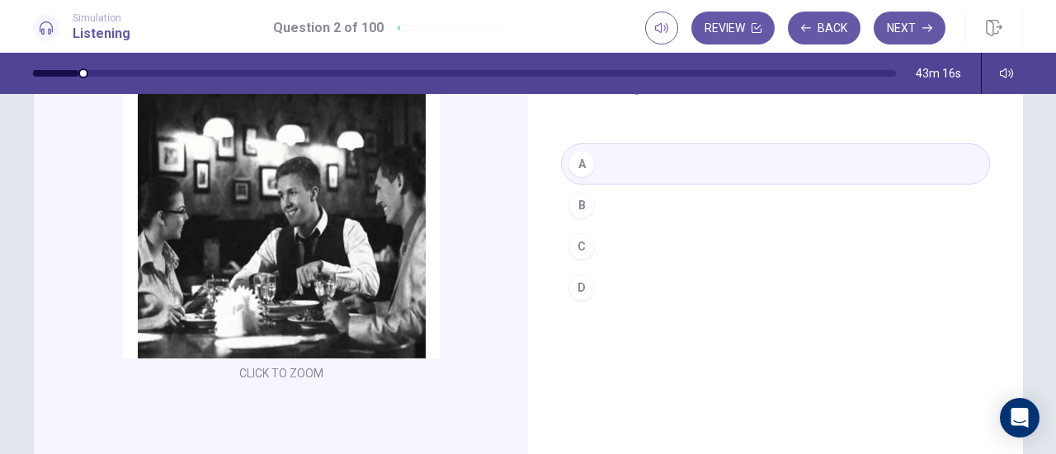
scroll to position [0, 0]
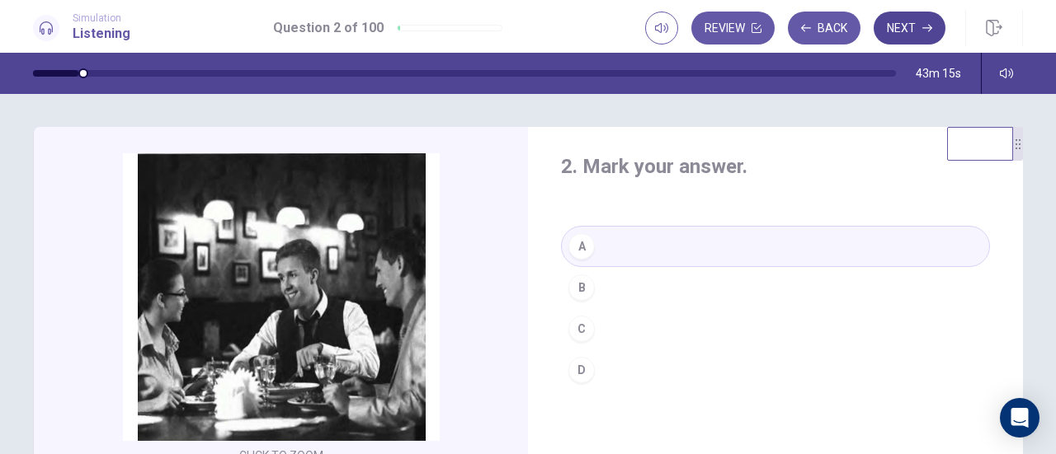
click at [919, 30] on button "Next" at bounding box center [909, 28] width 72 height 33
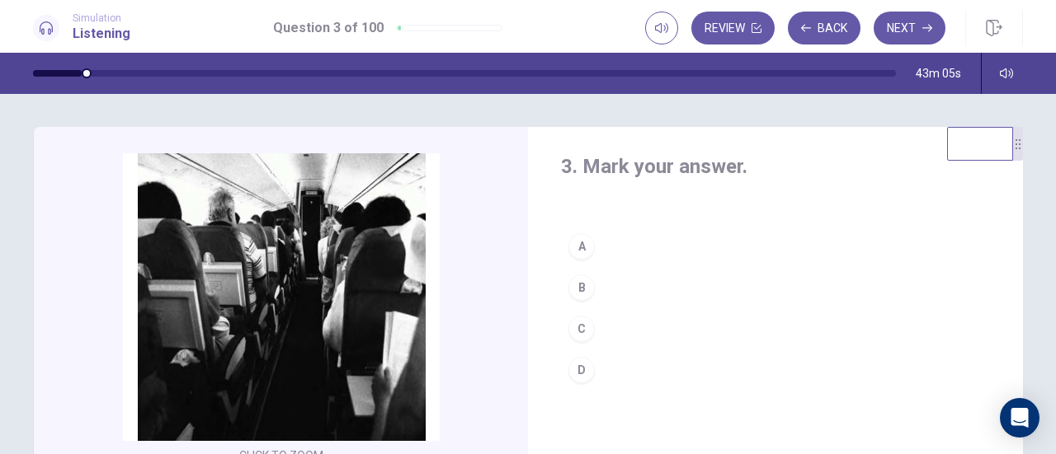
scroll to position [82, 0]
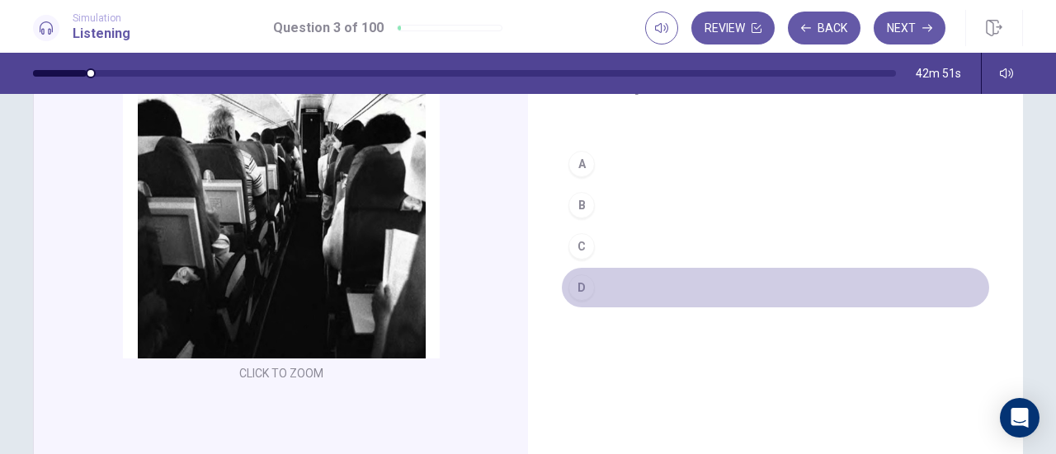
click at [595, 285] on button "D" at bounding box center [775, 287] width 429 height 41
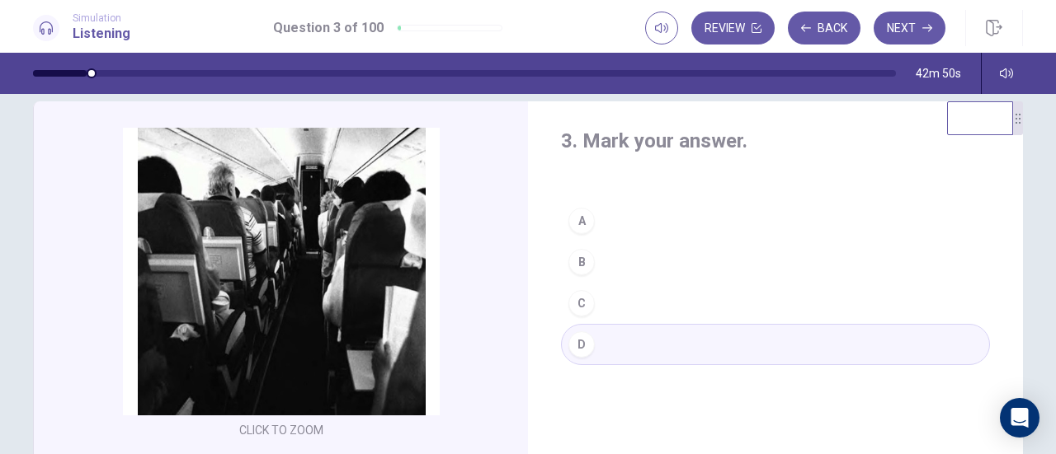
scroll to position [0, 0]
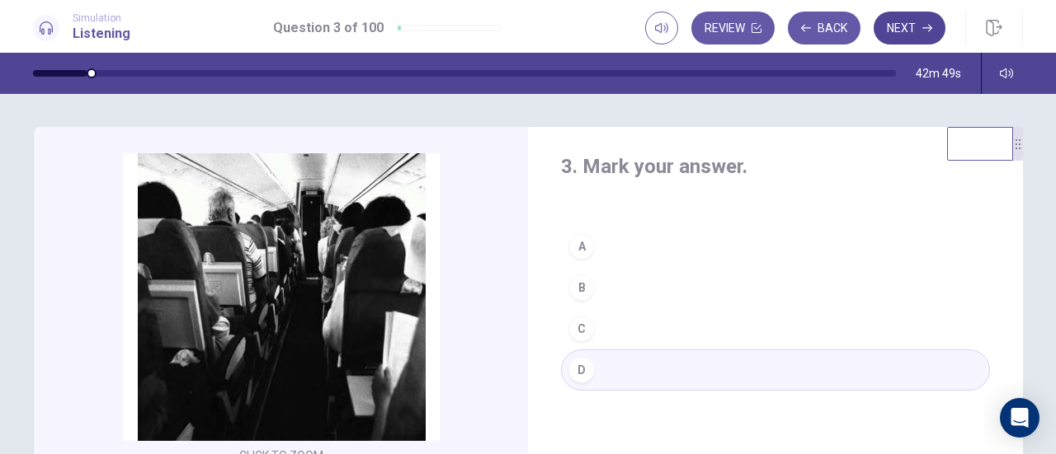
click at [918, 29] on button "Next" at bounding box center [909, 28] width 72 height 33
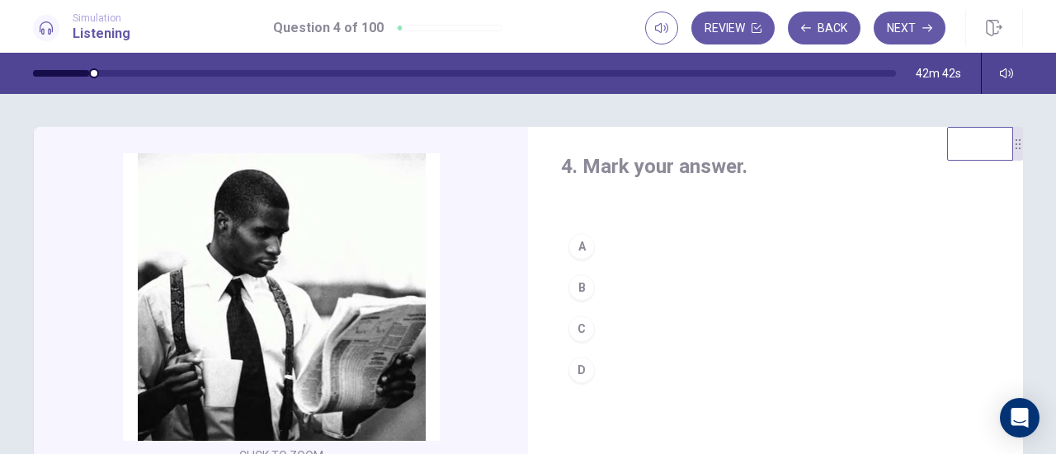
scroll to position [82, 0]
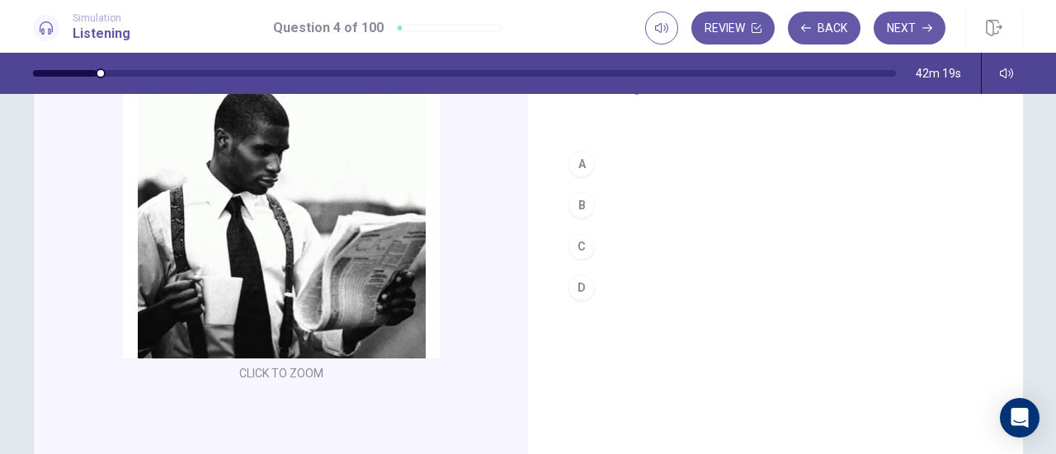
click at [615, 247] on button "C" at bounding box center [775, 246] width 429 height 41
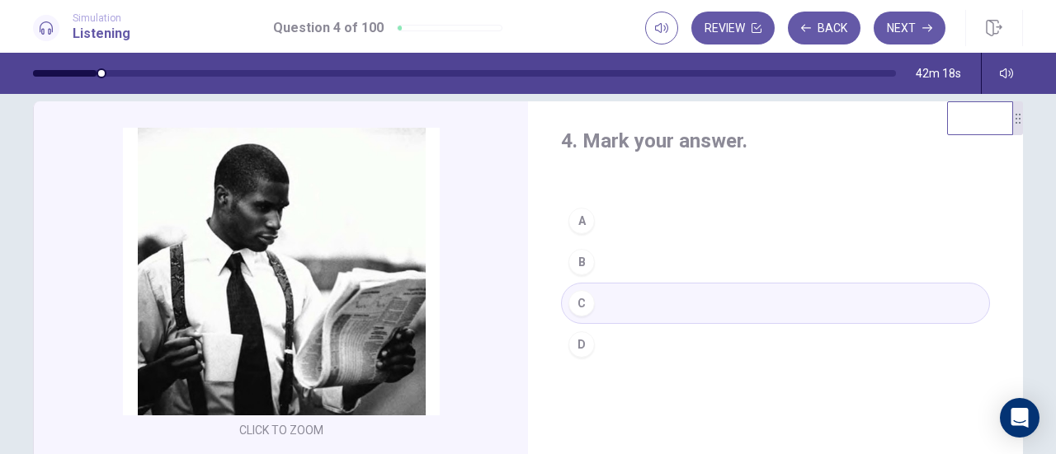
scroll to position [0, 0]
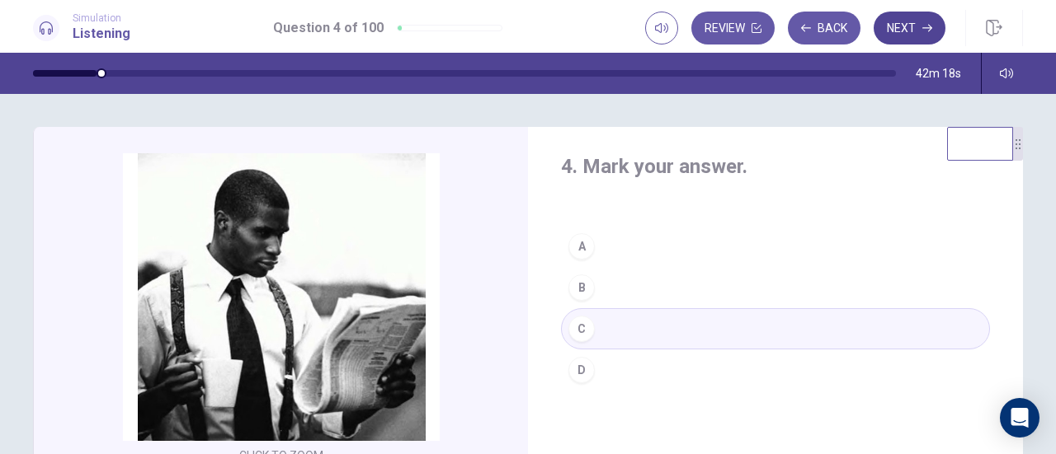
click at [898, 24] on button "Next" at bounding box center [909, 28] width 72 height 33
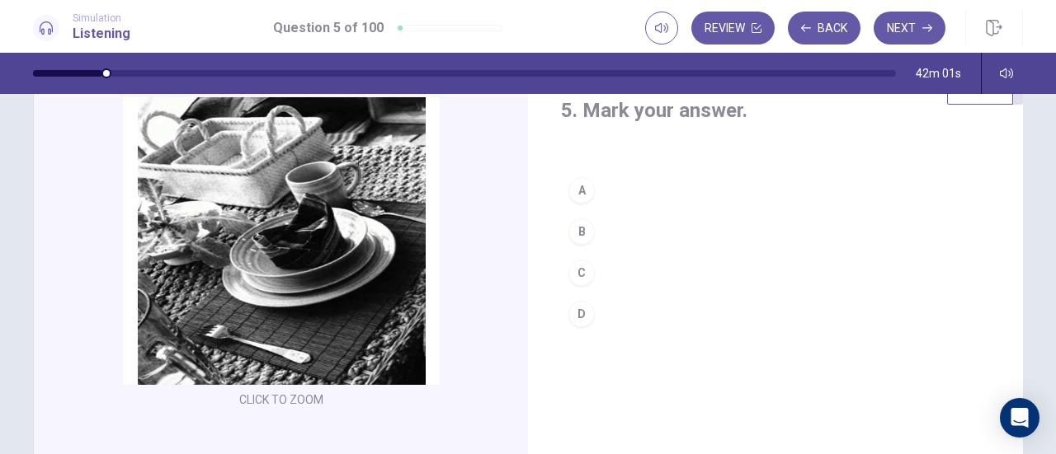
scroll to position [82, 0]
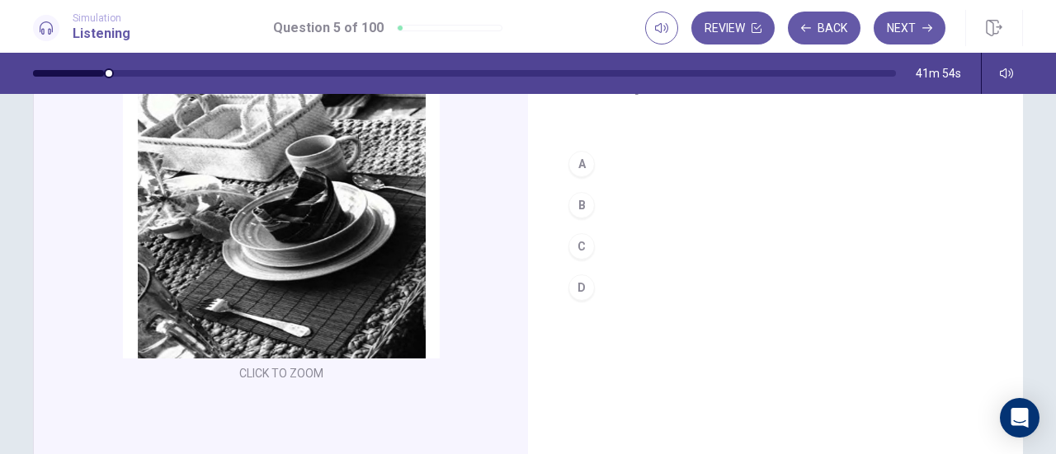
click at [614, 281] on button "D" at bounding box center [775, 287] width 429 height 41
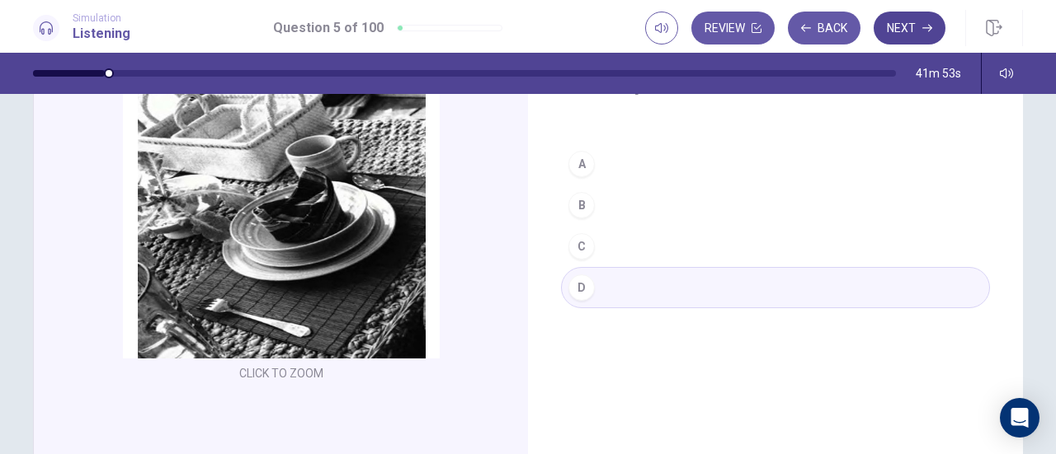
click at [930, 19] on button "Next" at bounding box center [909, 28] width 72 height 33
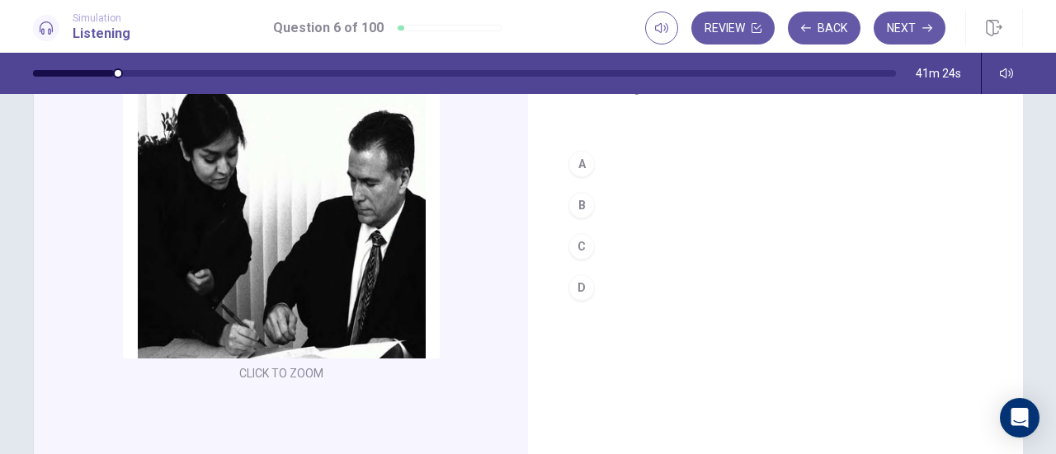
click at [607, 237] on button "C" at bounding box center [775, 246] width 429 height 41
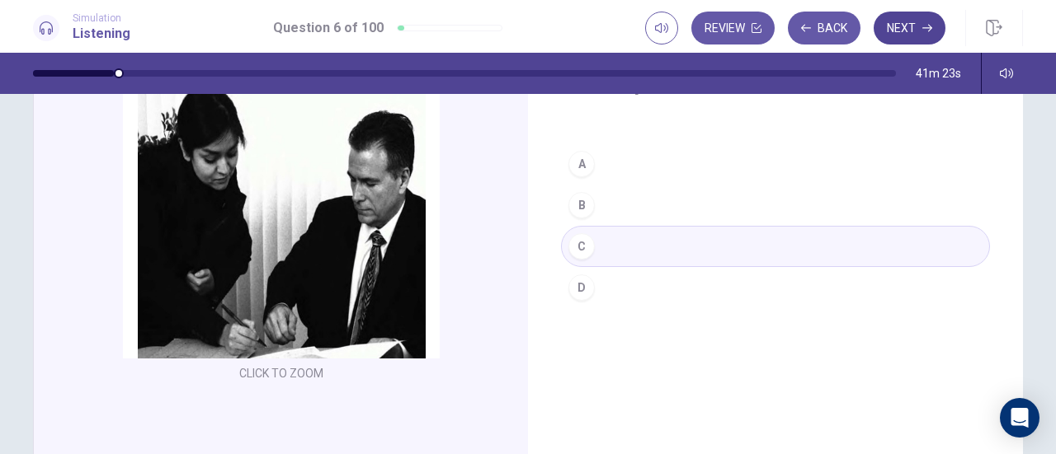
click at [894, 30] on button "Next" at bounding box center [909, 28] width 72 height 33
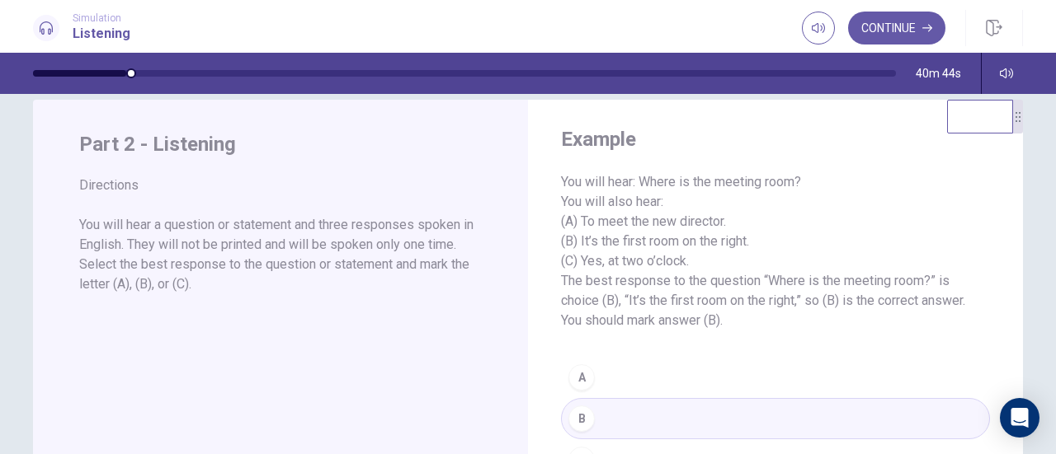
scroll to position [0, 0]
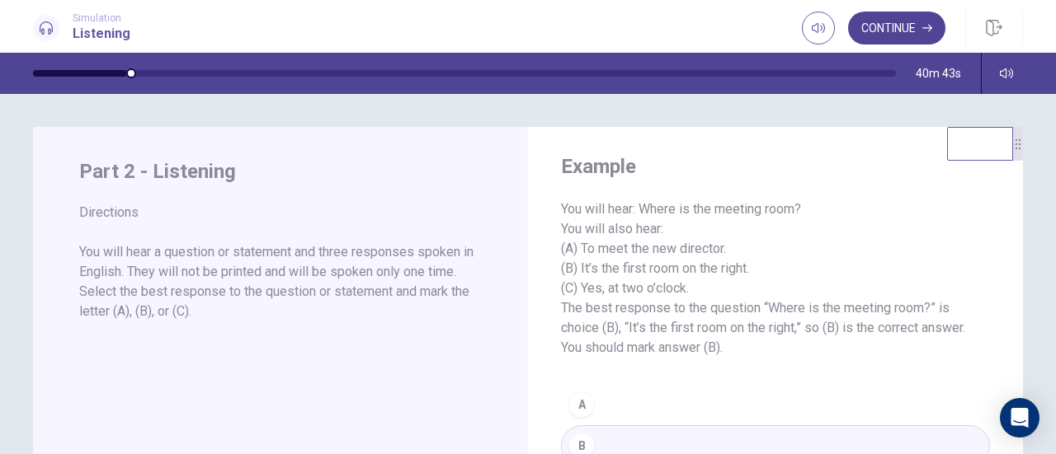
click at [914, 27] on button "Continue" at bounding box center [896, 28] width 97 height 33
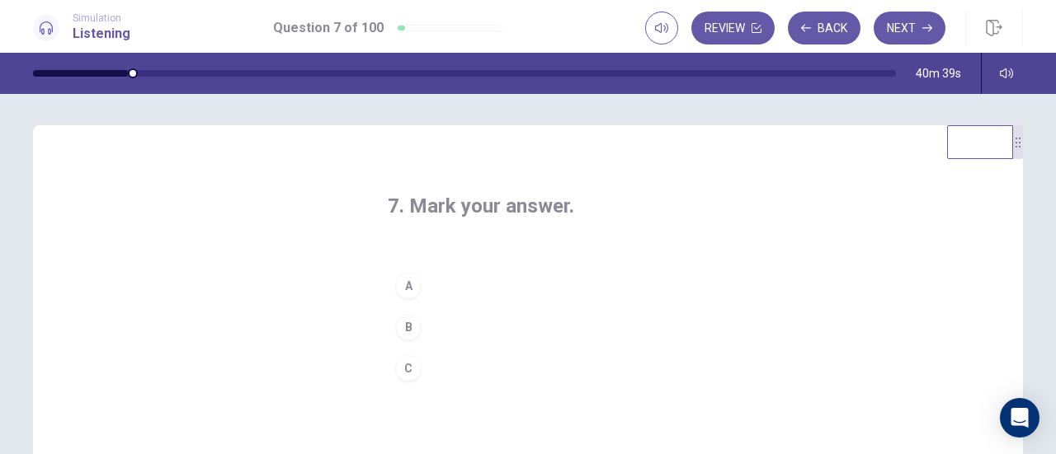
scroll to position [2, 0]
click at [450, 322] on button "B" at bounding box center [528, 327] width 280 height 41
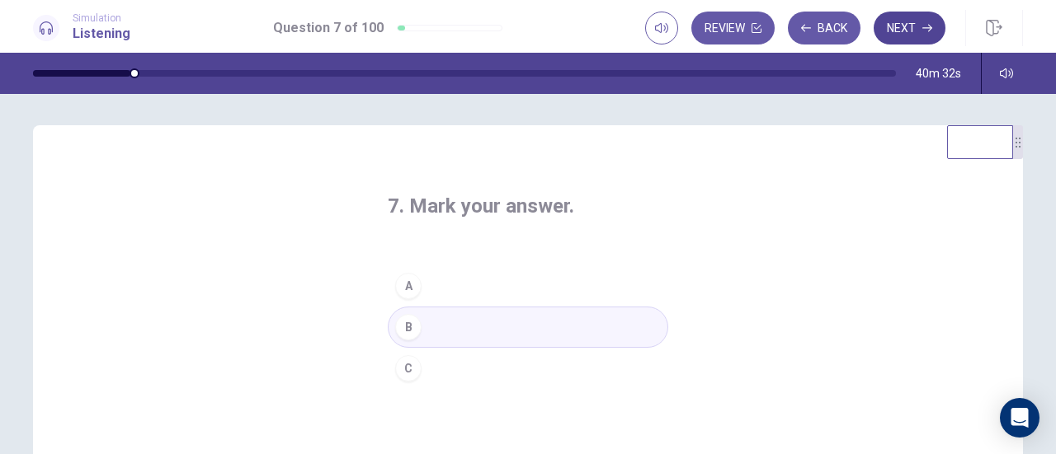
click at [909, 36] on button "Next" at bounding box center [909, 28] width 72 height 33
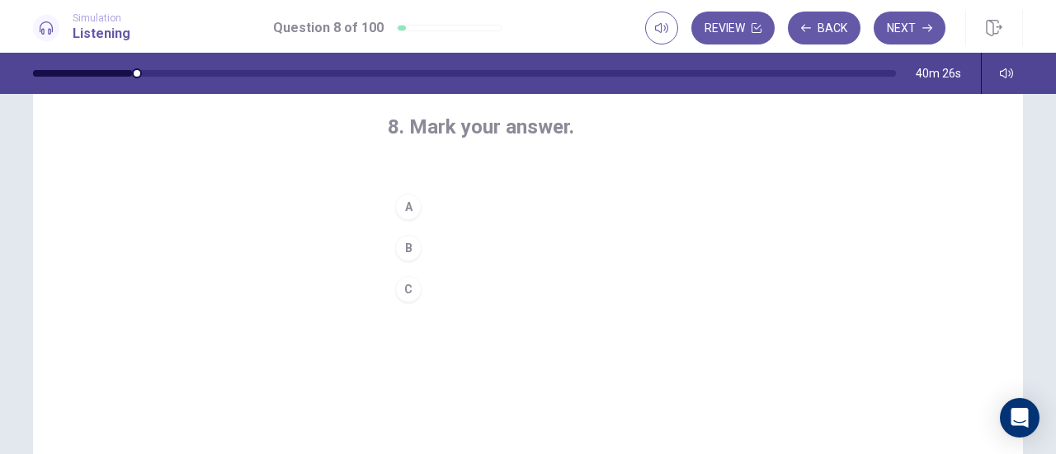
scroll to position [0, 0]
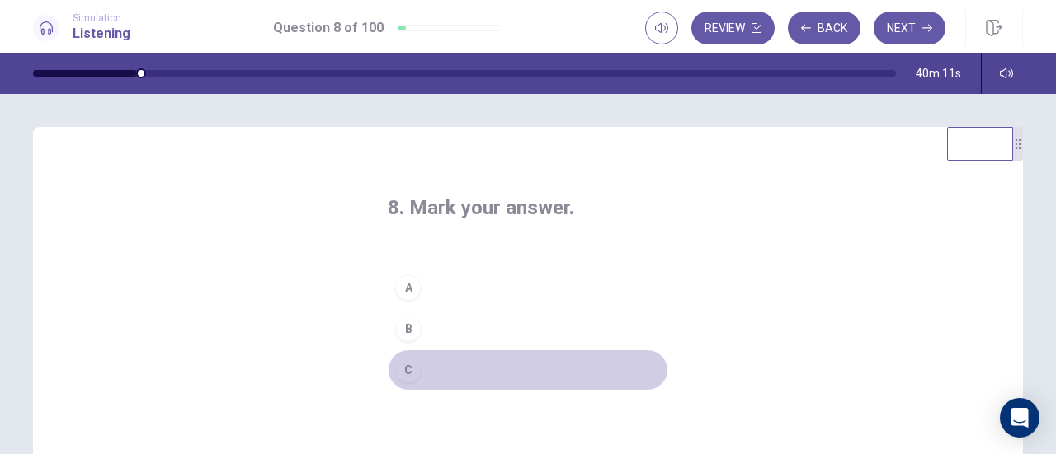
click at [450, 367] on button "C" at bounding box center [528, 370] width 280 height 41
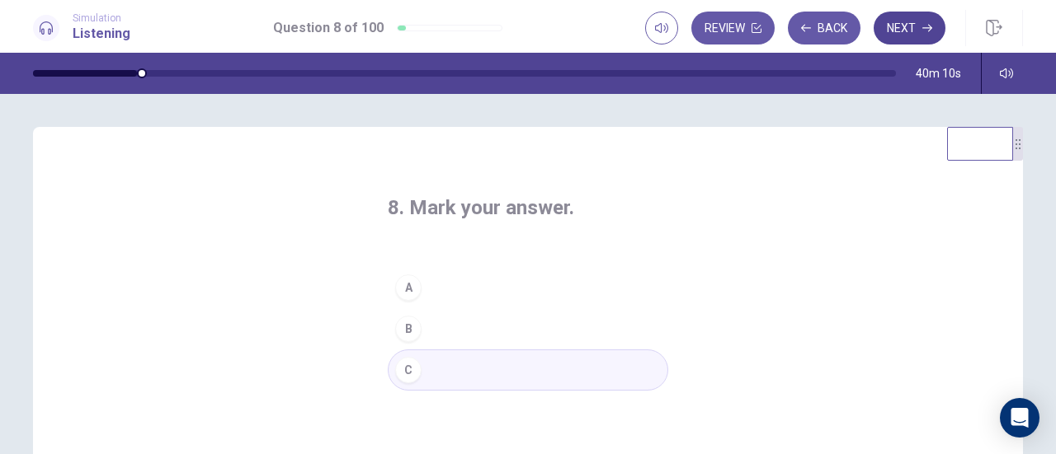
click at [915, 23] on button "Next" at bounding box center [909, 28] width 72 height 33
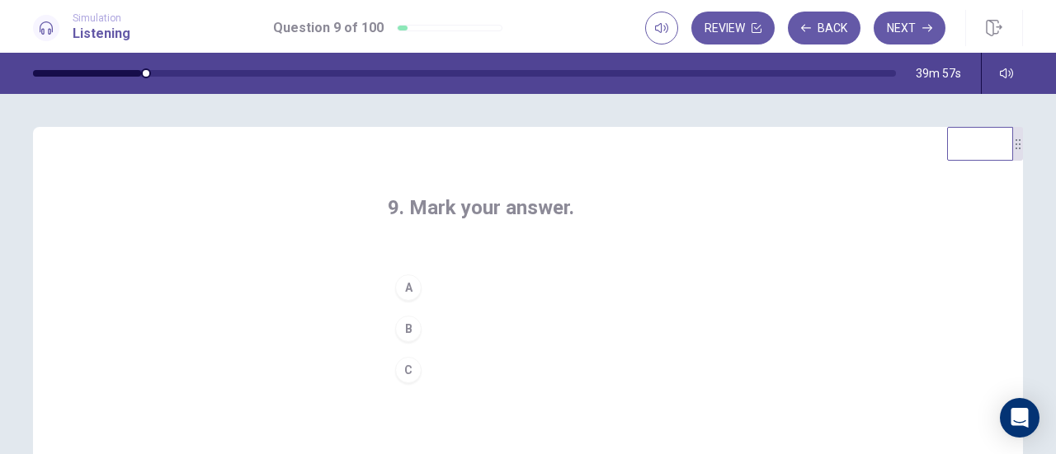
click at [432, 289] on button "A" at bounding box center [528, 287] width 280 height 41
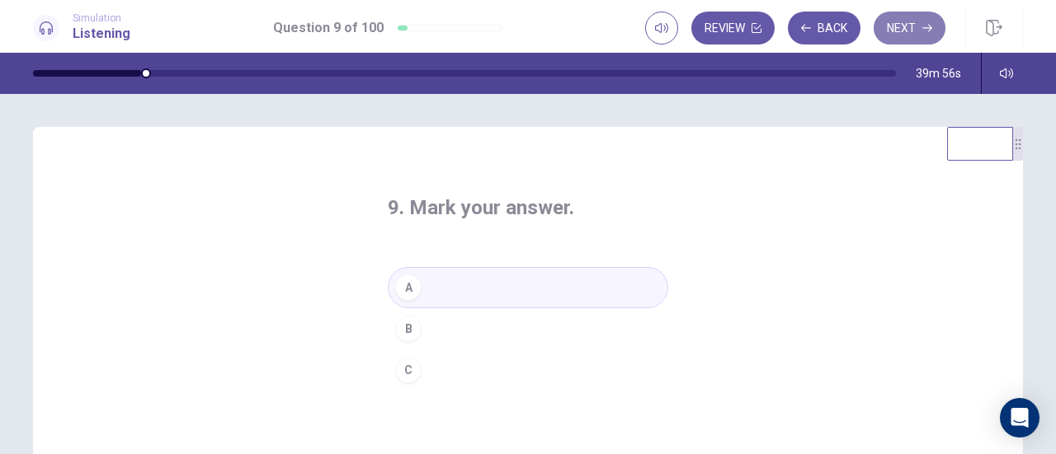
click at [900, 26] on button "Next" at bounding box center [909, 28] width 72 height 33
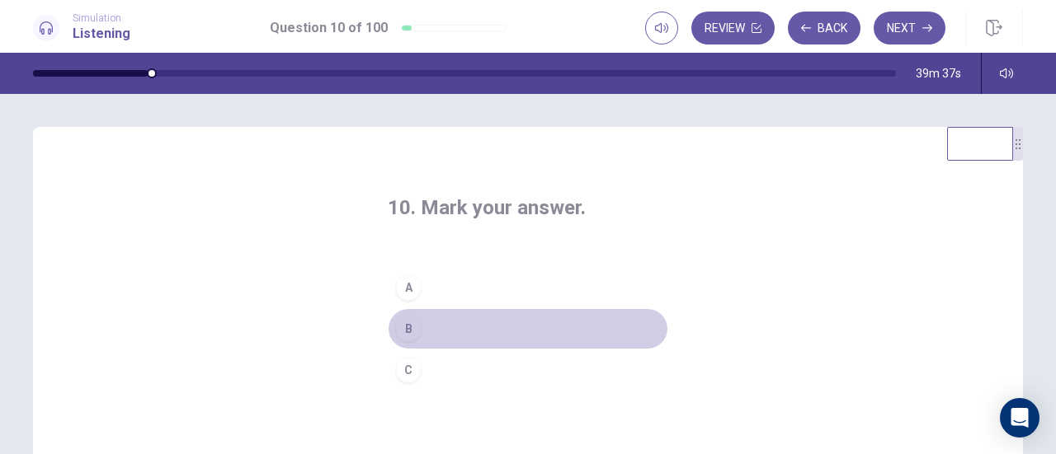
click at [449, 322] on button "B" at bounding box center [528, 328] width 280 height 41
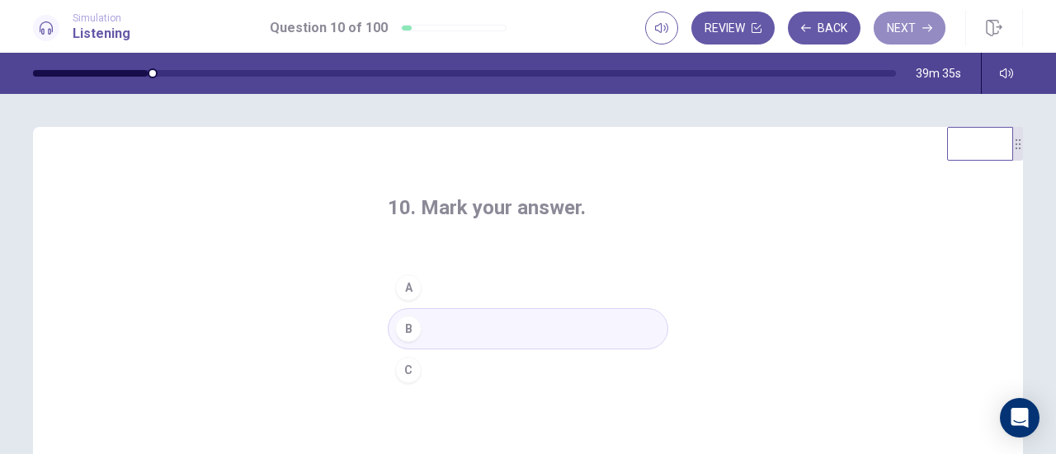
drag, startPoint x: 923, startPoint y: 13, endPoint x: 897, endPoint y: 32, distance: 31.8
click at [923, 12] on button "Next" at bounding box center [909, 28] width 72 height 33
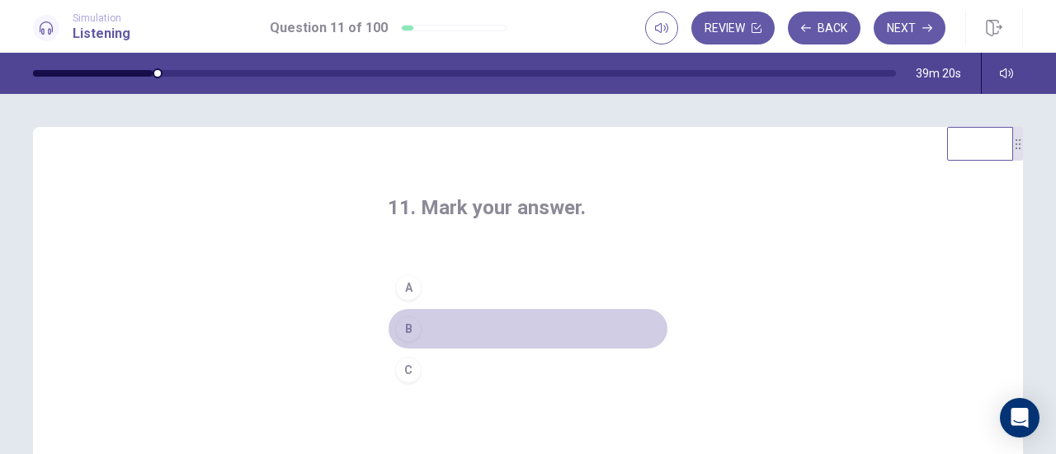
click at [447, 327] on button "B" at bounding box center [528, 328] width 280 height 41
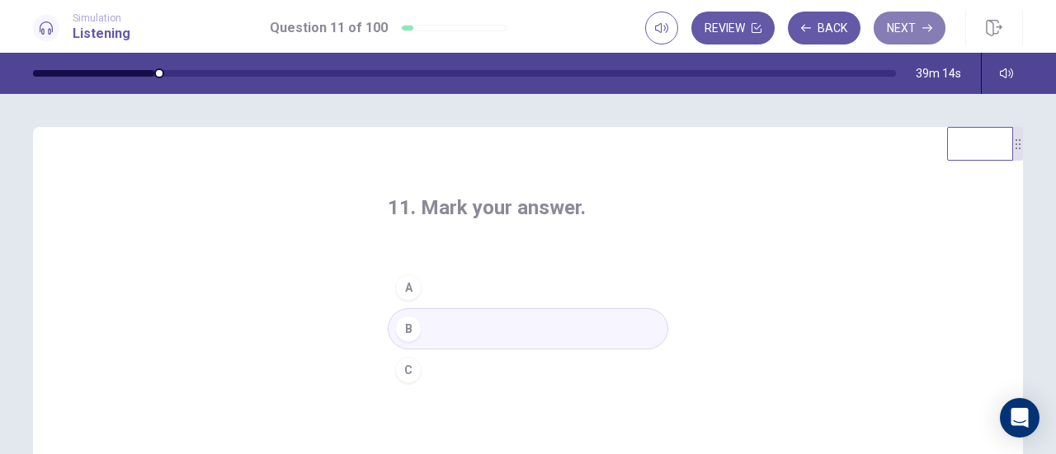
click at [904, 26] on button "Next" at bounding box center [909, 28] width 72 height 33
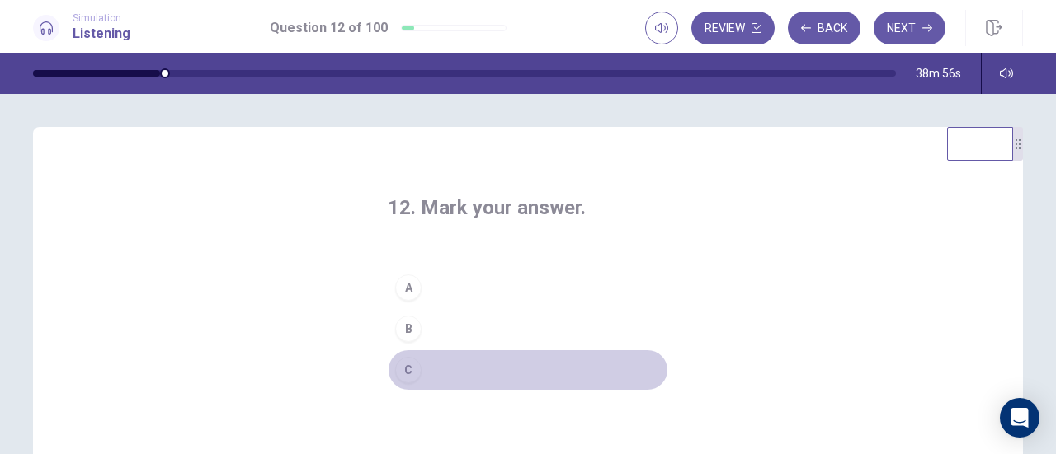
click at [454, 366] on button "C" at bounding box center [528, 370] width 280 height 41
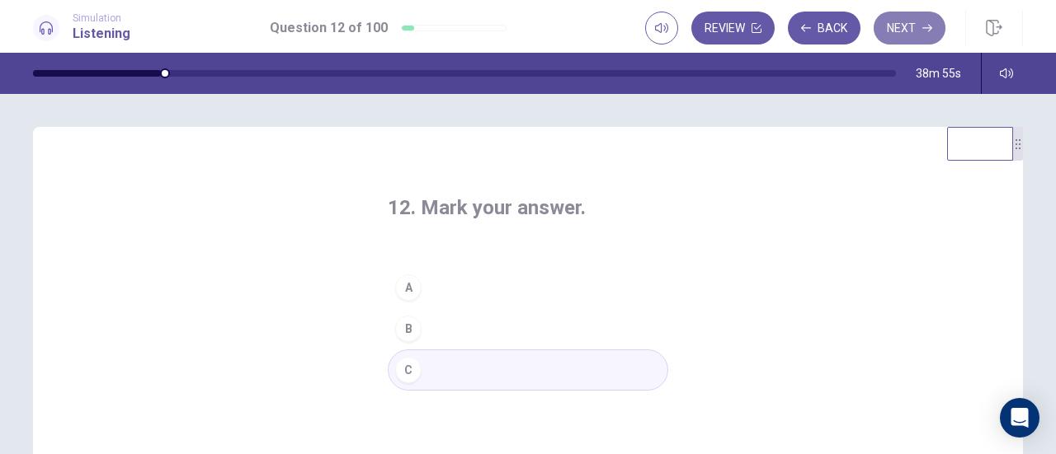
click at [905, 32] on button "Next" at bounding box center [909, 28] width 72 height 33
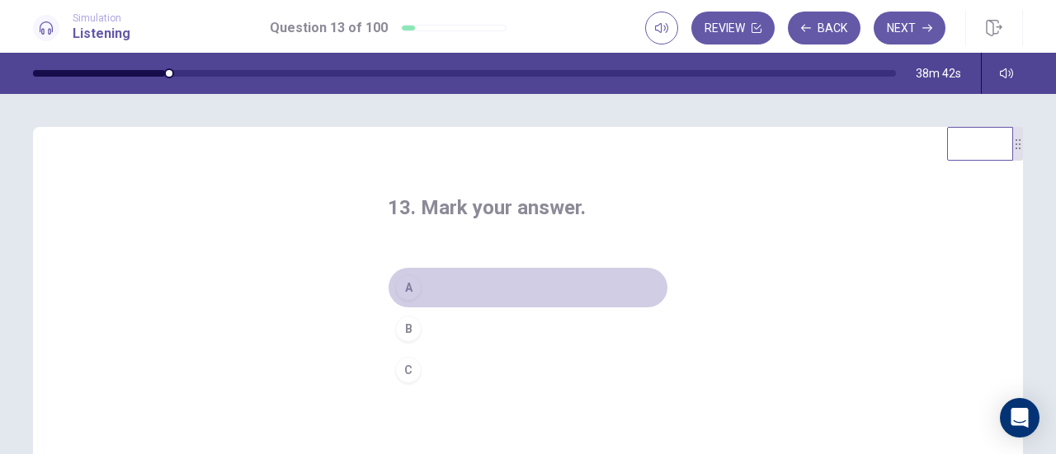
click at [457, 283] on button "A" at bounding box center [528, 287] width 280 height 41
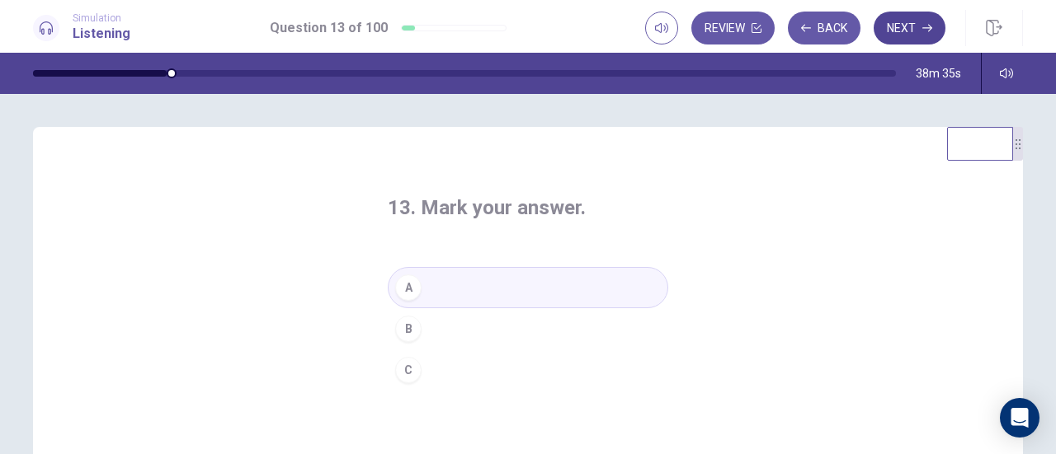
click at [890, 26] on button "Next" at bounding box center [909, 28] width 72 height 33
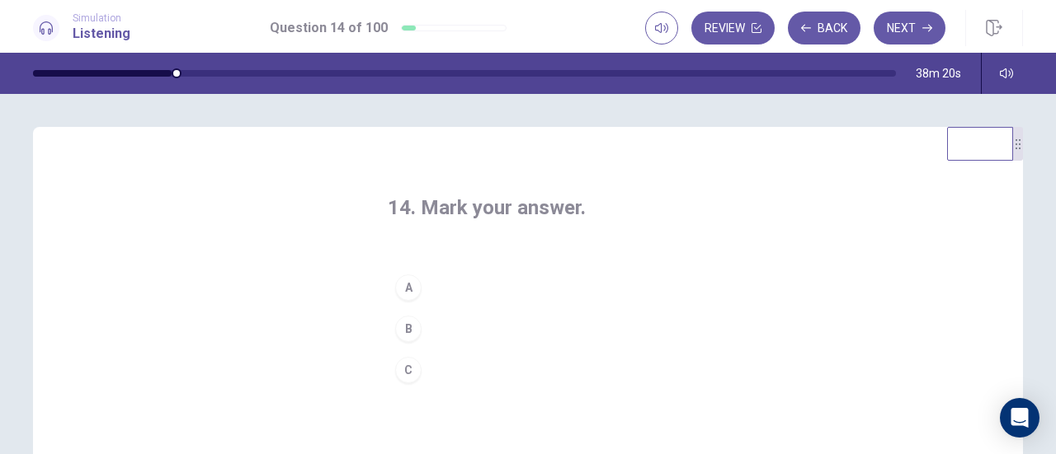
click at [478, 374] on button "C" at bounding box center [528, 370] width 280 height 41
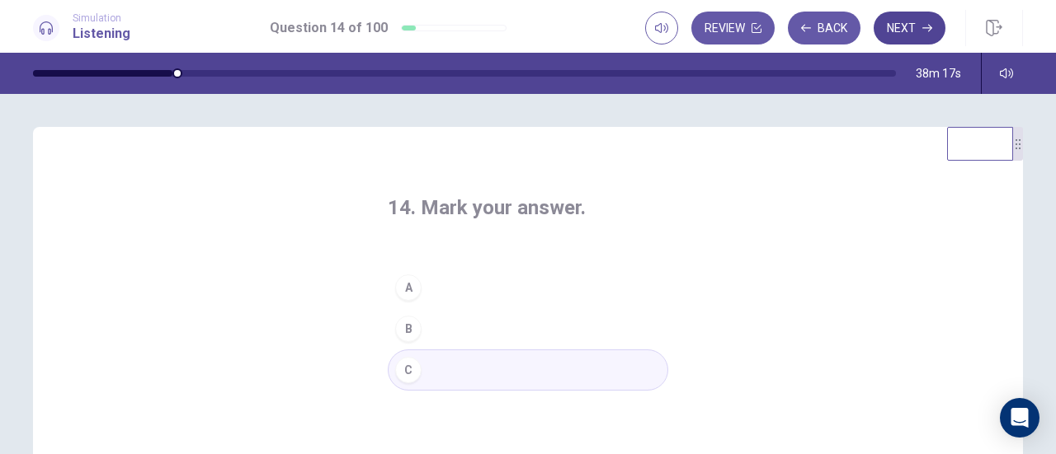
click at [922, 26] on icon "button" at bounding box center [927, 28] width 10 height 10
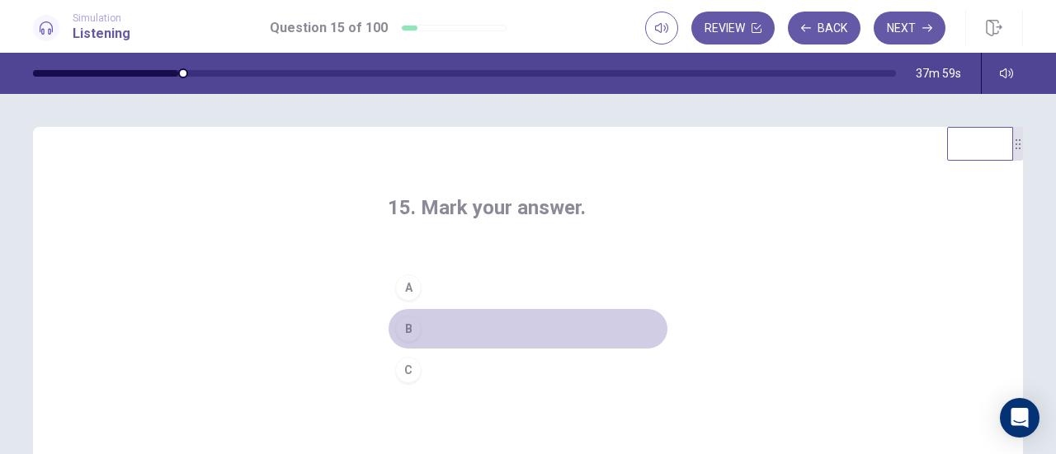
click at [462, 326] on button "B" at bounding box center [528, 328] width 280 height 41
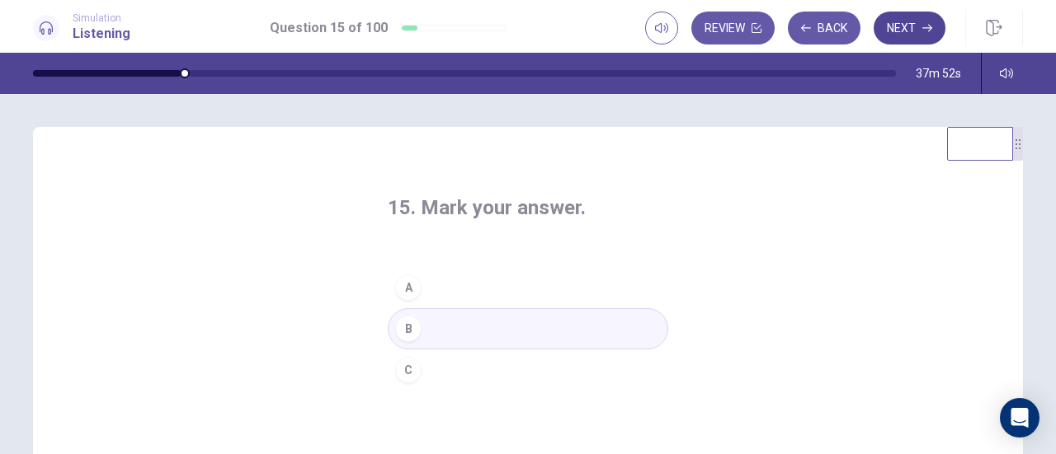
click at [922, 21] on button "Next" at bounding box center [909, 28] width 72 height 33
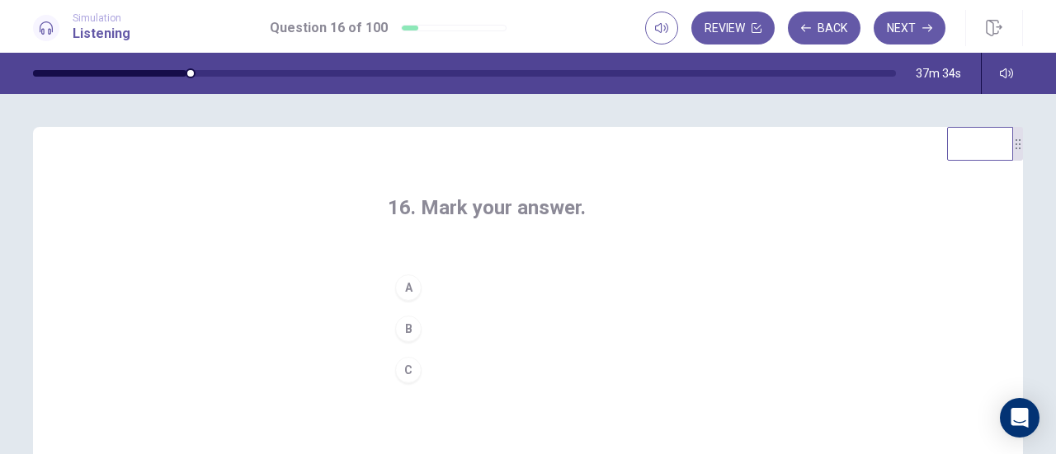
click at [475, 285] on button "A" at bounding box center [528, 287] width 280 height 41
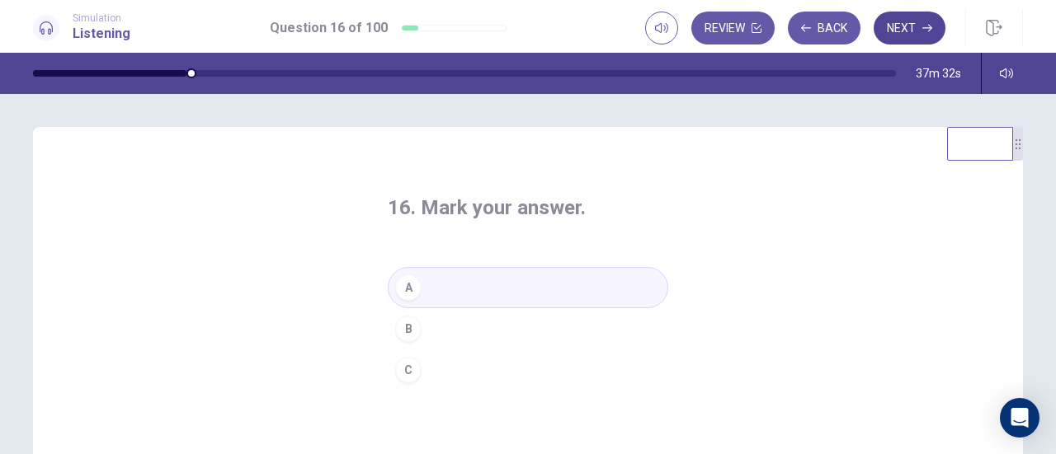
click at [907, 21] on button "Next" at bounding box center [909, 28] width 72 height 33
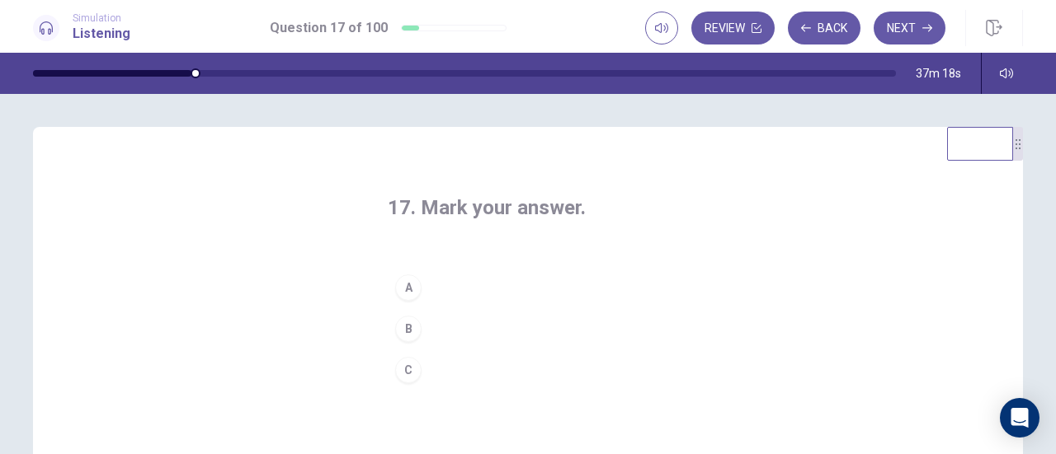
click at [455, 326] on button "B" at bounding box center [528, 328] width 280 height 41
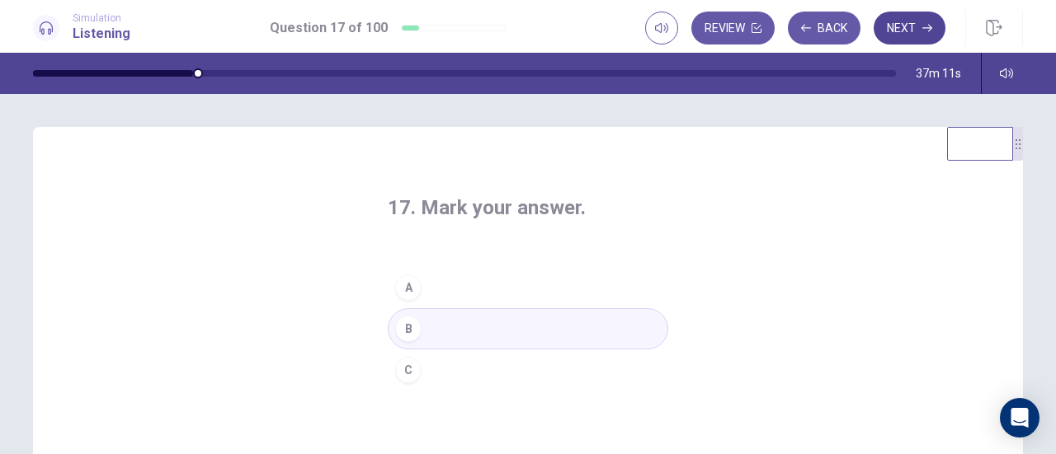
click at [903, 34] on button "Next" at bounding box center [909, 28] width 72 height 33
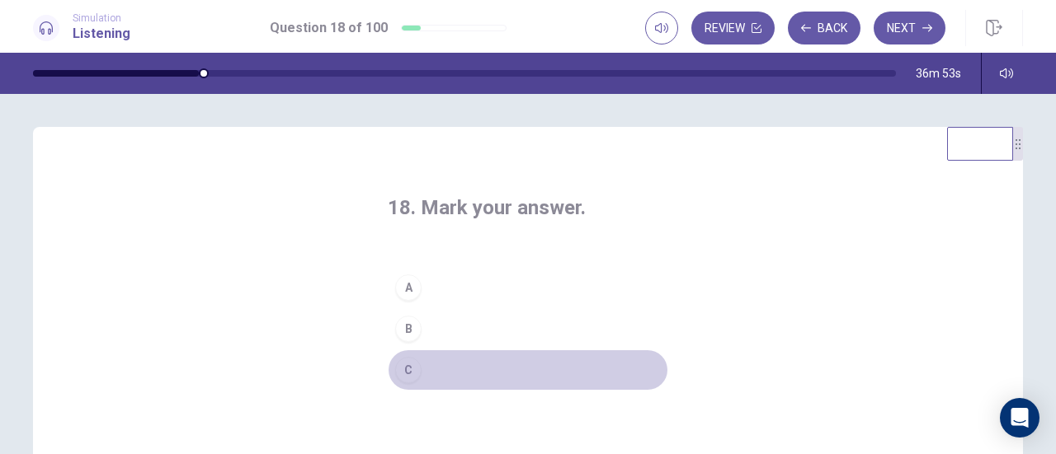
click at [455, 367] on button "C" at bounding box center [528, 370] width 280 height 41
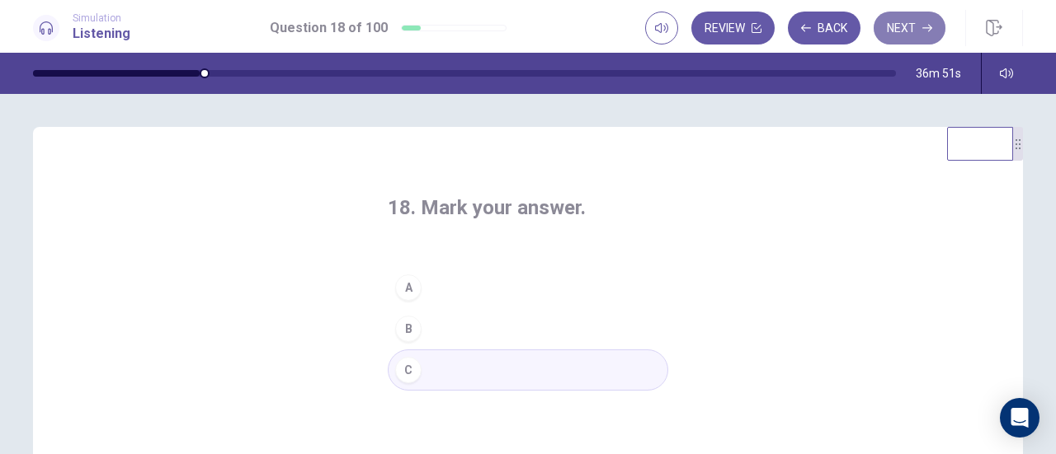
click at [896, 27] on button "Next" at bounding box center [909, 28] width 72 height 33
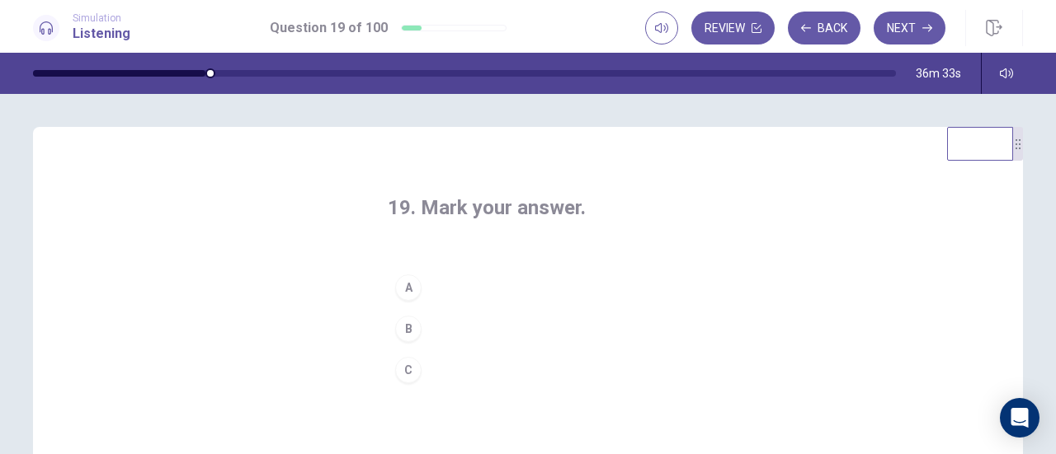
click at [477, 372] on button "C" at bounding box center [528, 370] width 280 height 41
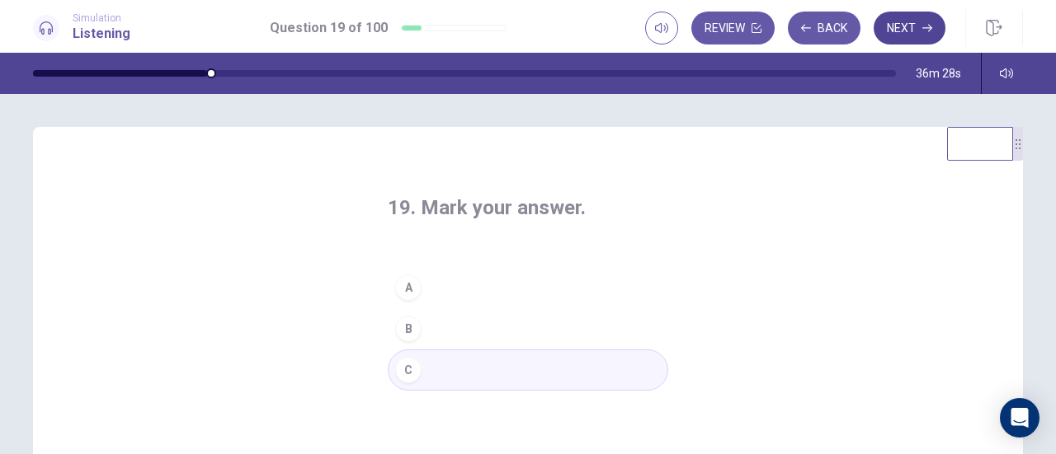
click at [887, 33] on button "Next" at bounding box center [909, 28] width 72 height 33
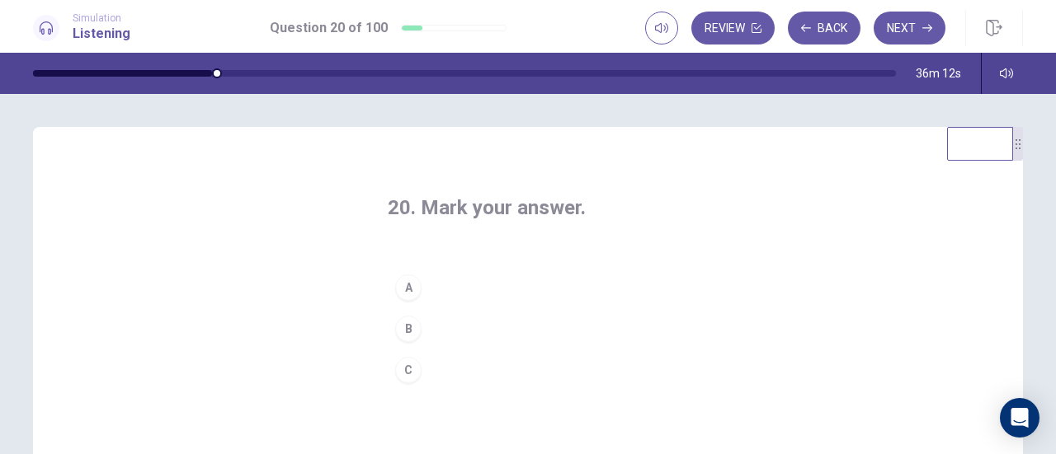
click at [460, 289] on button "A" at bounding box center [528, 287] width 280 height 41
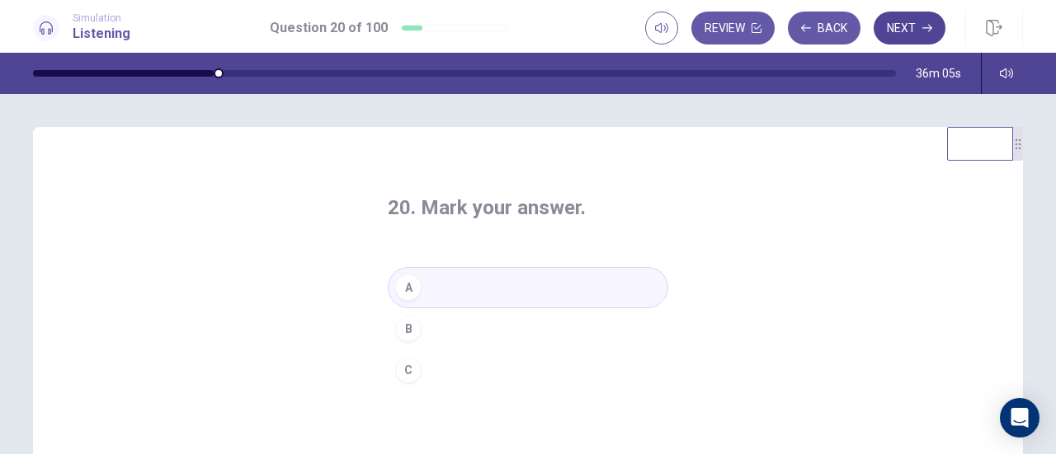
click at [905, 26] on button "Next" at bounding box center [909, 28] width 72 height 33
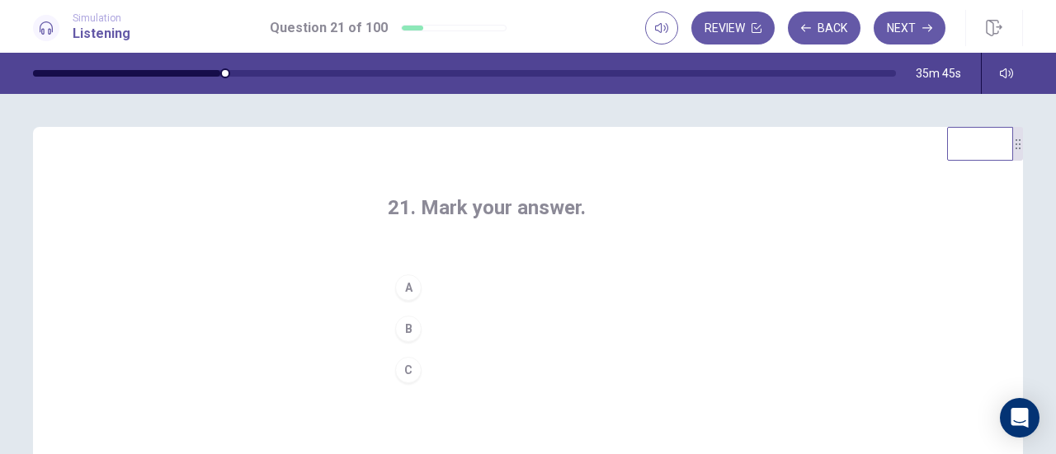
click at [449, 329] on button "B" at bounding box center [528, 328] width 280 height 41
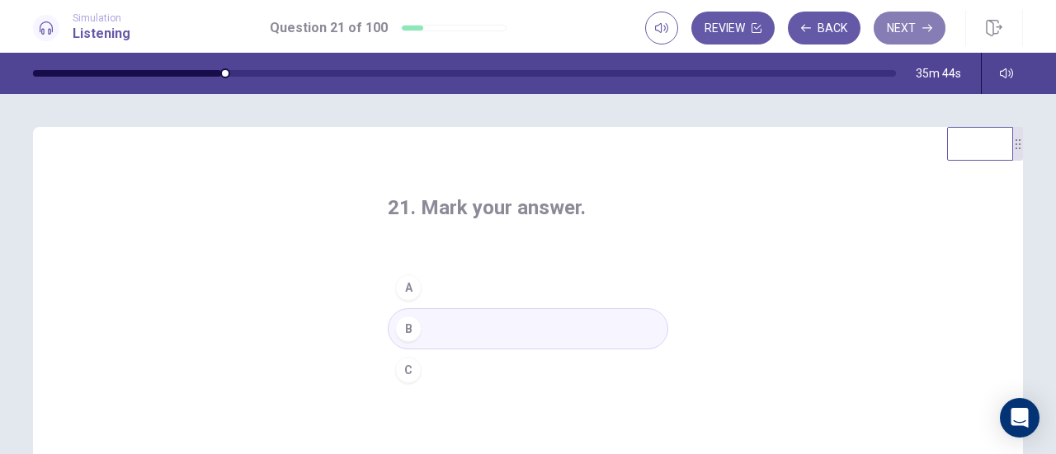
click at [926, 31] on icon "button" at bounding box center [927, 28] width 10 height 10
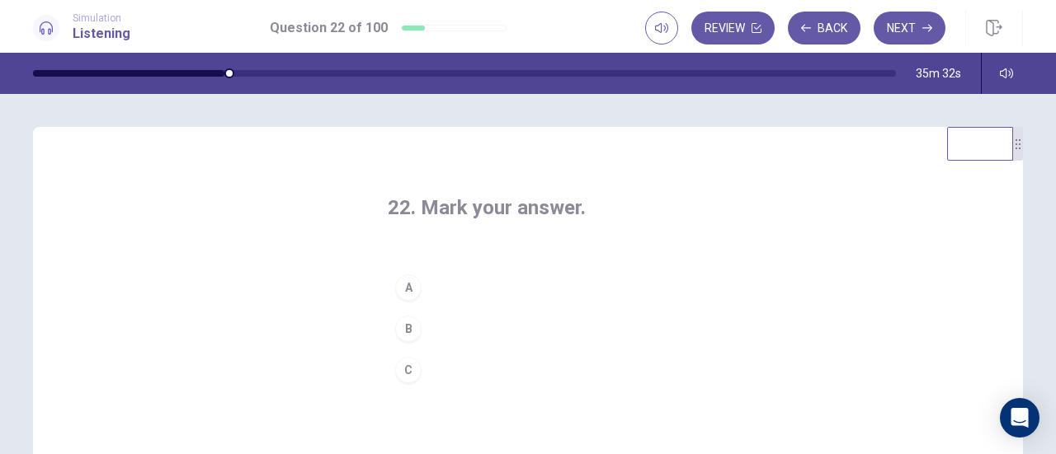
click at [459, 323] on button "B" at bounding box center [528, 328] width 280 height 41
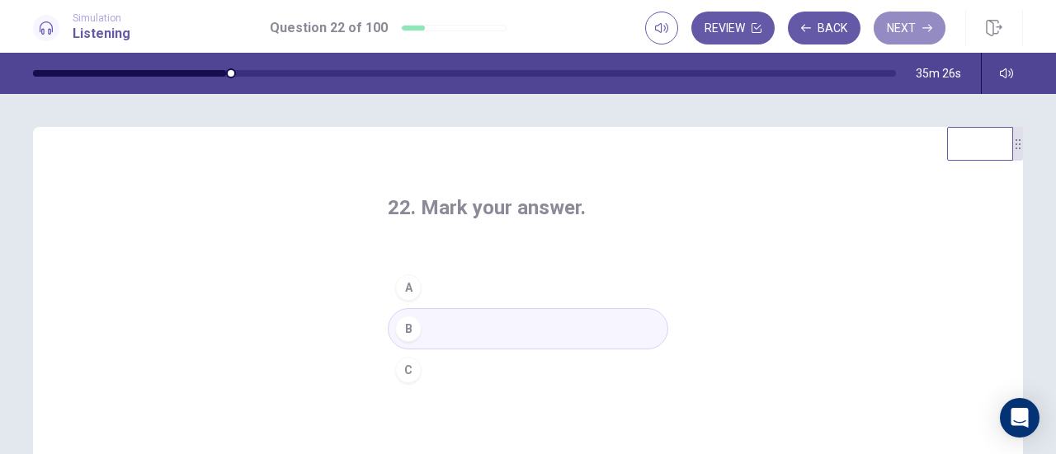
click at [910, 25] on button "Next" at bounding box center [909, 28] width 72 height 33
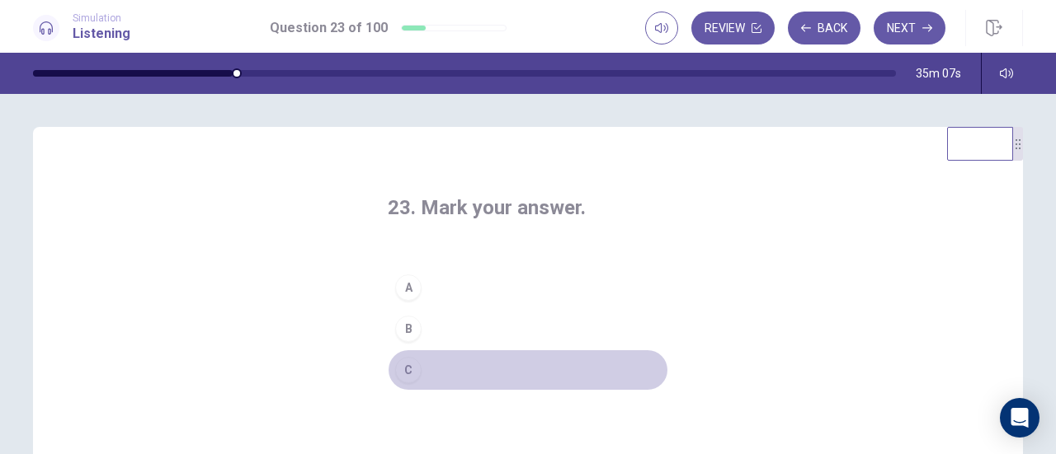
click at [462, 363] on button "C" at bounding box center [528, 370] width 280 height 41
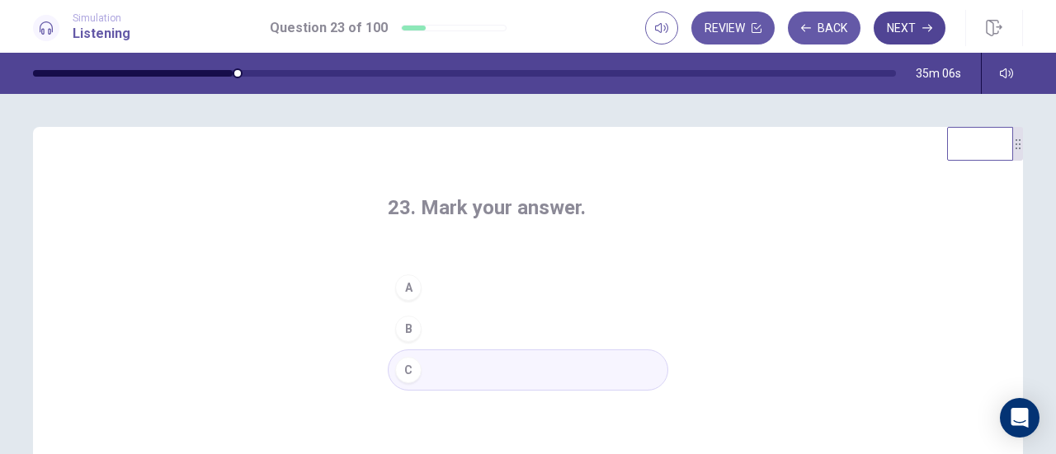
click at [900, 26] on button "Next" at bounding box center [909, 28] width 72 height 33
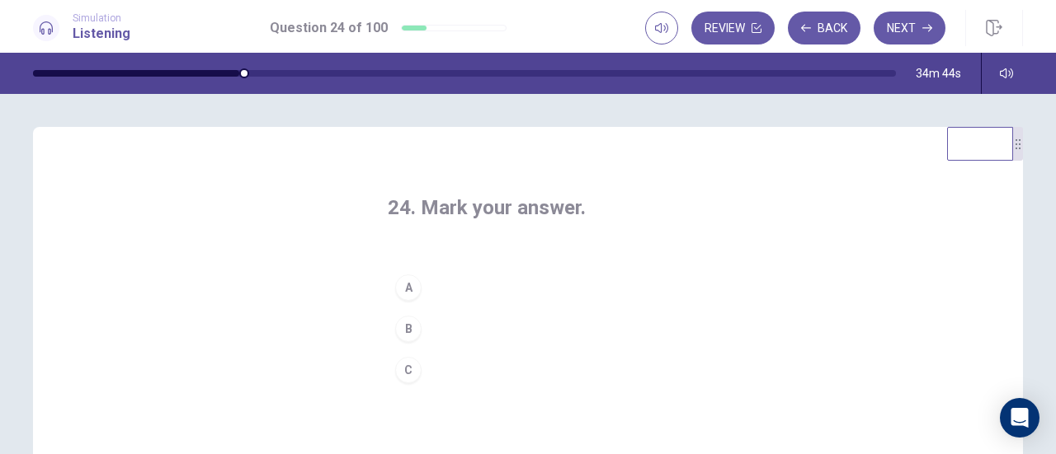
click at [454, 326] on button "B" at bounding box center [528, 328] width 280 height 41
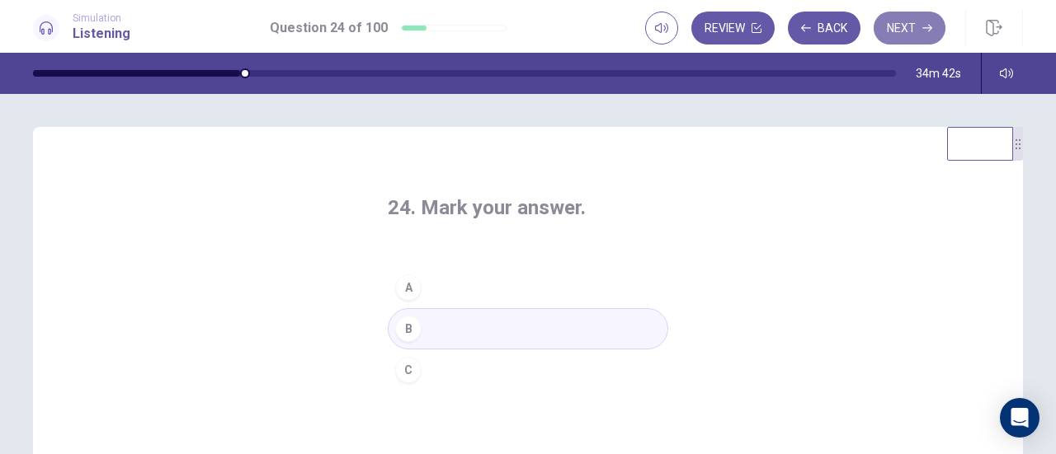
click at [907, 21] on button "Next" at bounding box center [909, 28] width 72 height 33
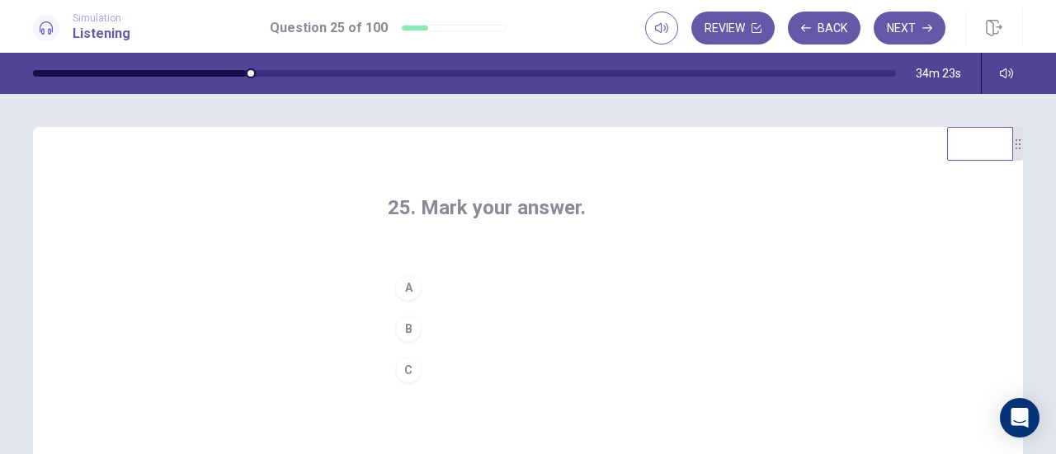
click at [444, 290] on button "A" at bounding box center [528, 287] width 280 height 41
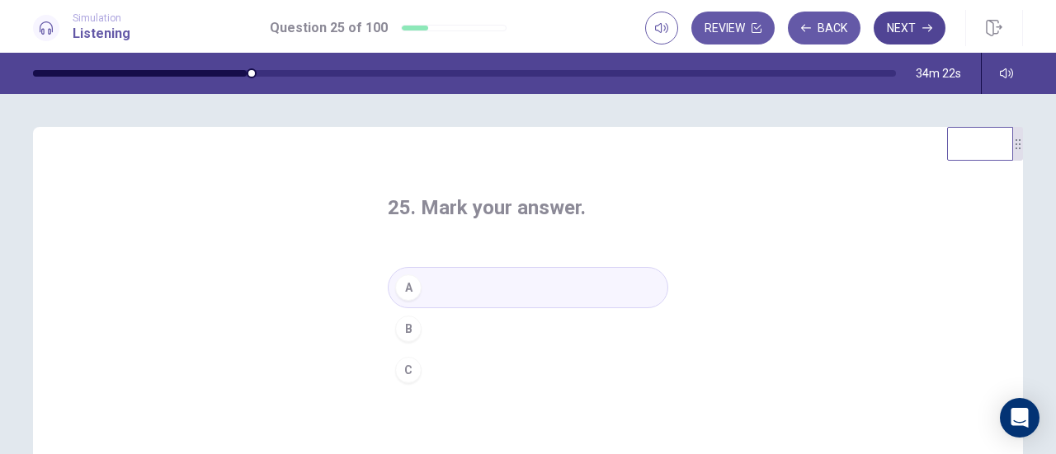
click at [914, 27] on button "Next" at bounding box center [909, 28] width 72 height 33
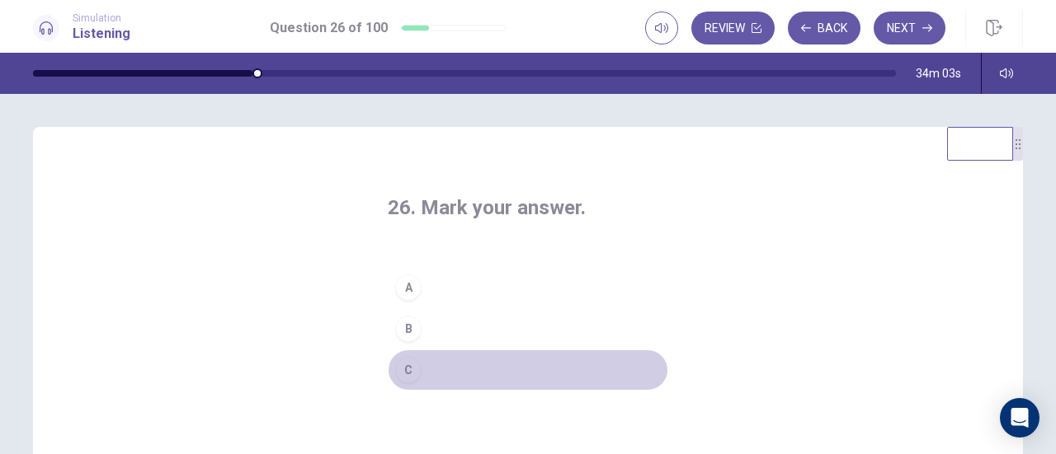
click at [479, 368] on button "C" at bounding box center [528, 370] width 280 height 41
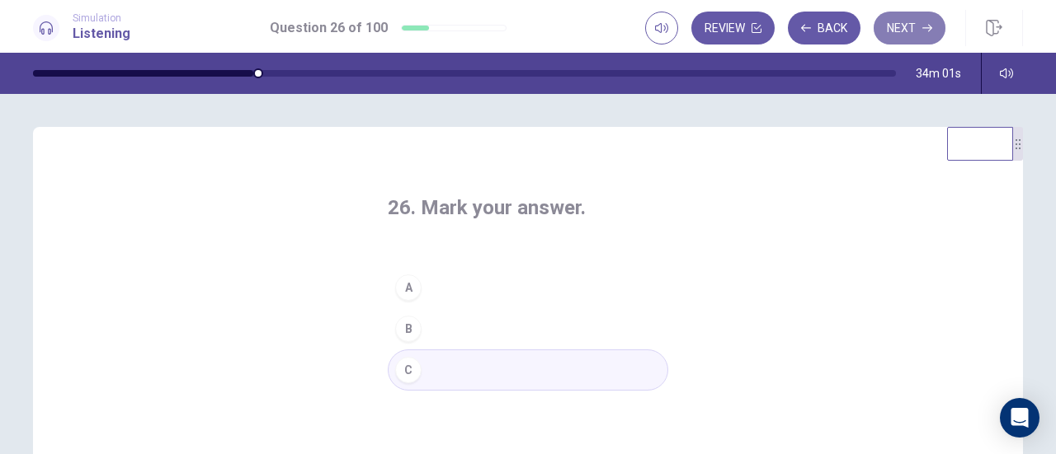
click at [917, 24] on button "Next" at bounding box center [909, 28] width 72 height 33
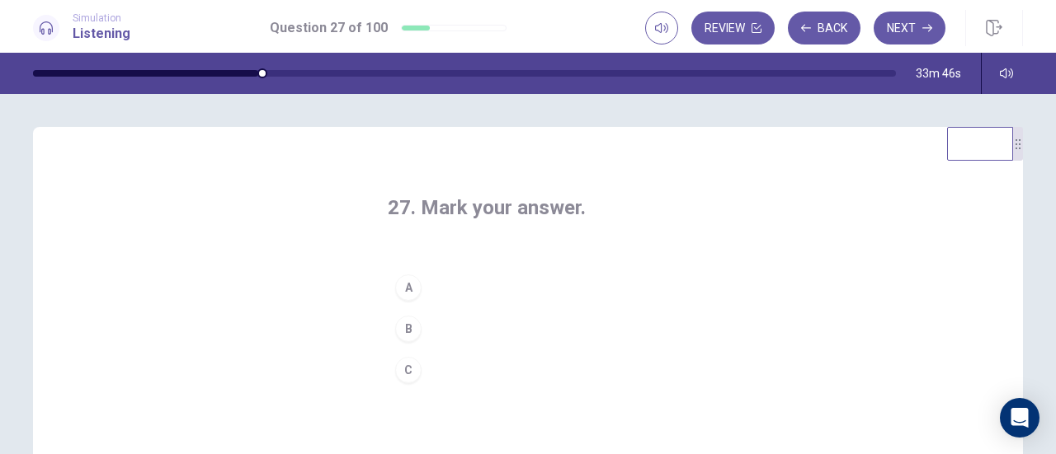
click at [472, 367] on button "C" at bounding box center [528, 370] width 280 height 41
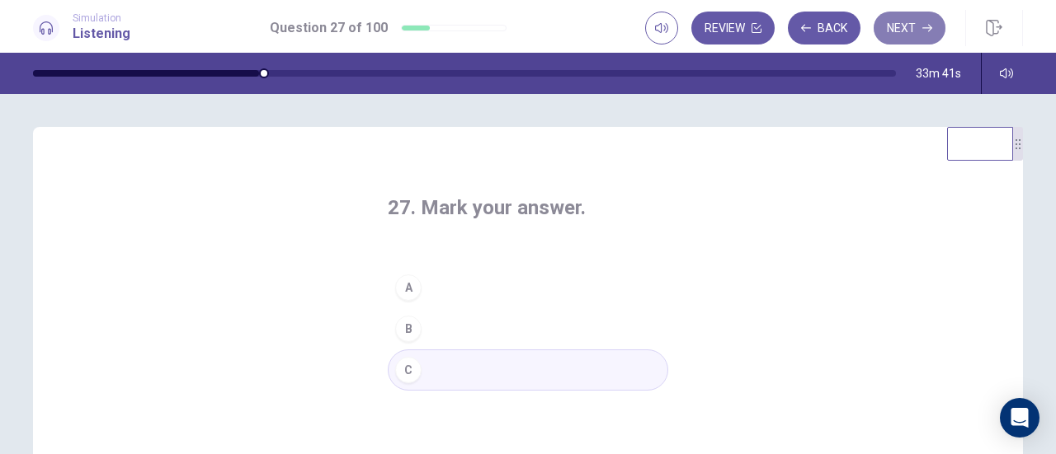
click at [914, 29] on button "Next" at bounding box center [909, 28] width 72 height 33
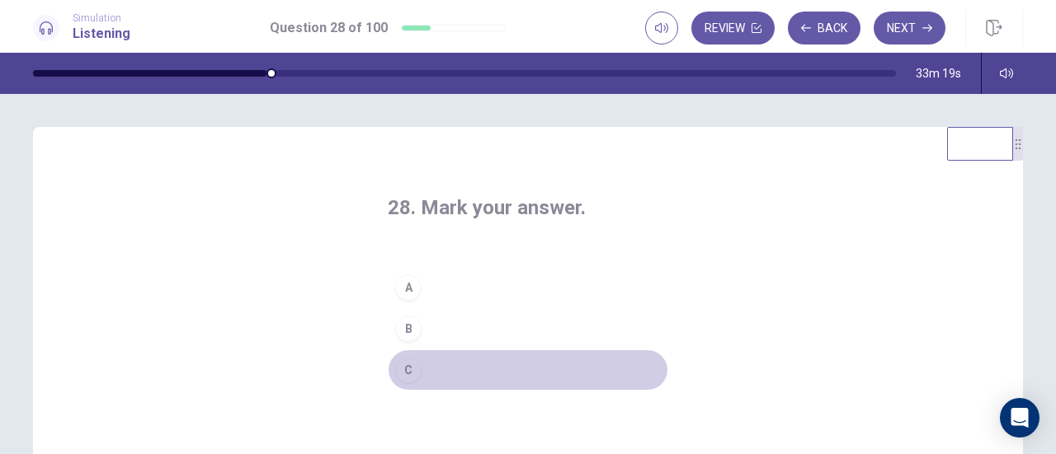
click at [466, 364] on button "C" at bounding box center [528, 370] width 280 height 41
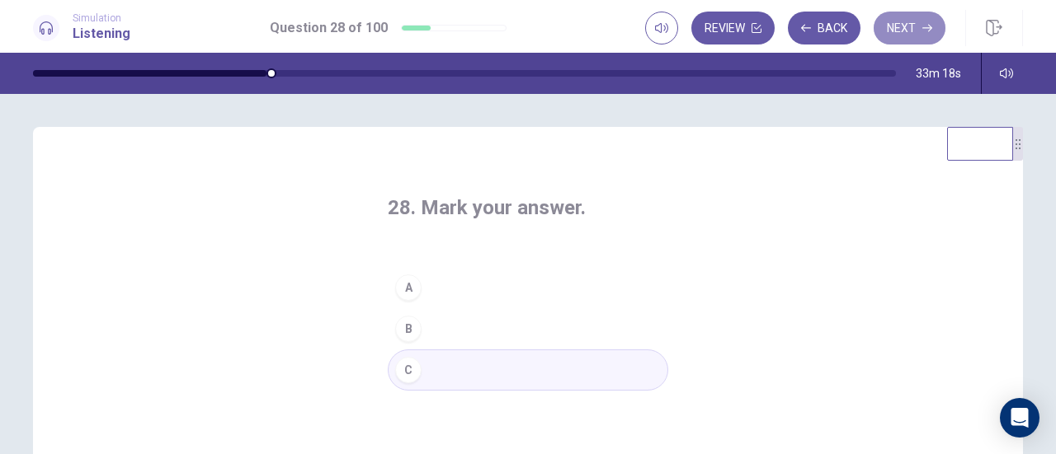
click at [910, 19] on button "Next" at bounding box center [909, 28] width 72 height 33
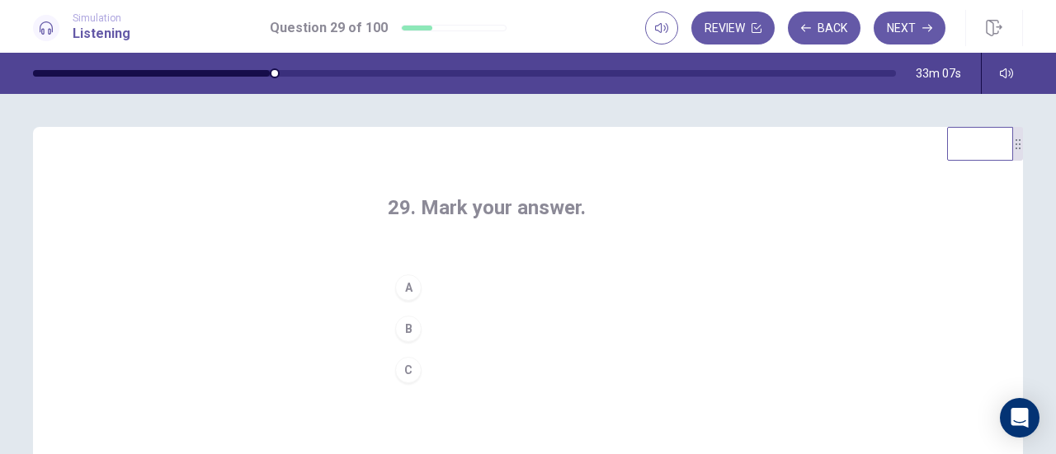
click at [458, 327] on button "B" at bounding box center [528, 328] width 280 height 41
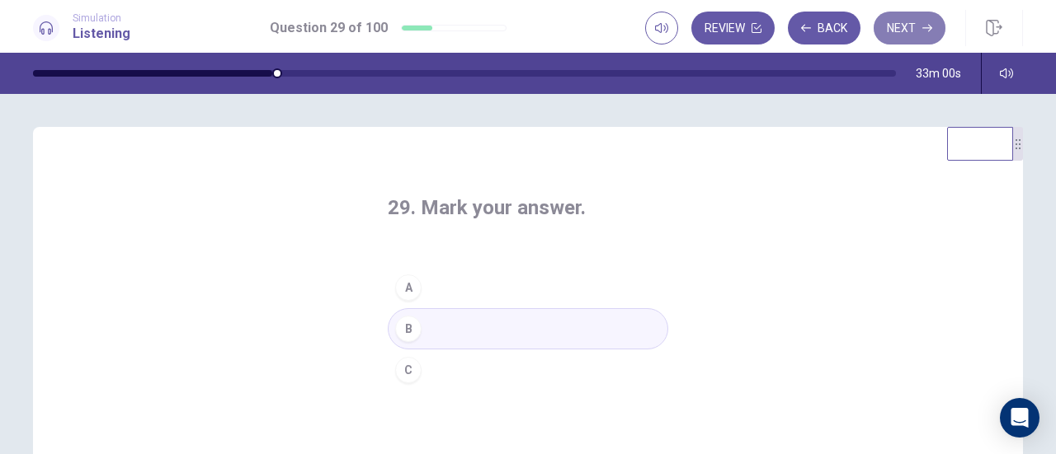
click at [902, 27] on button "Next" at bounding box center [909, 28] width 72 height 33
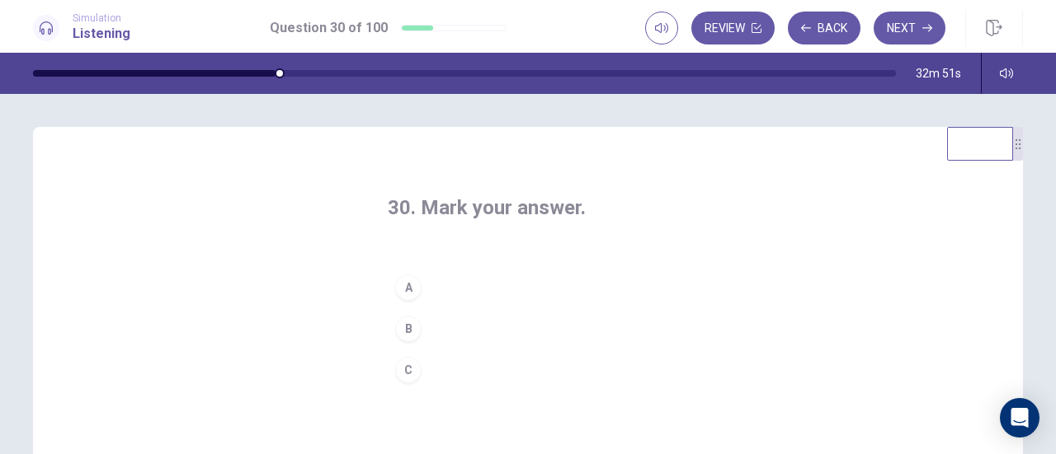
click at [471, 285] on button "A" at bounding box center [528, 287] width 280 height 41
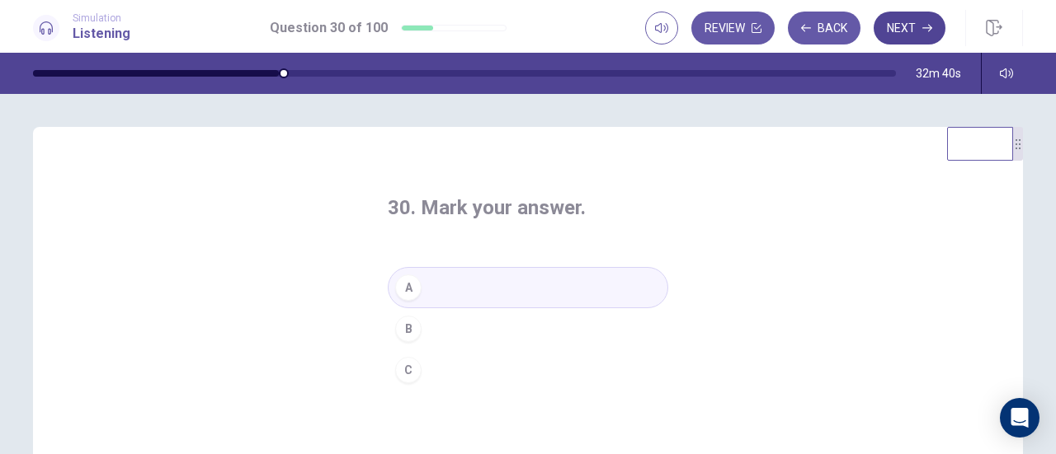
click at [922, 19] on button "Next" at bounding box center [909, 28] width 72 height 33
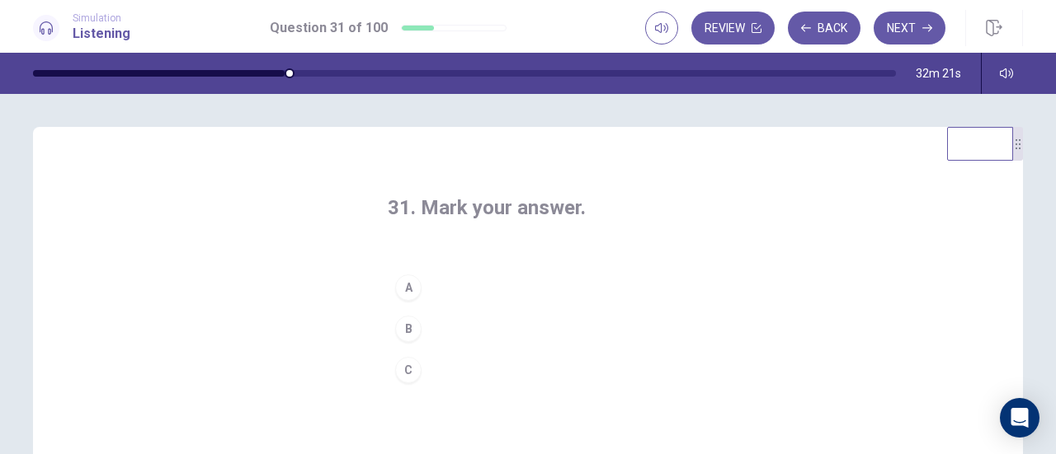
click at [468, 361] on button "C" at bounding box center [528, 370] width 280 height 41
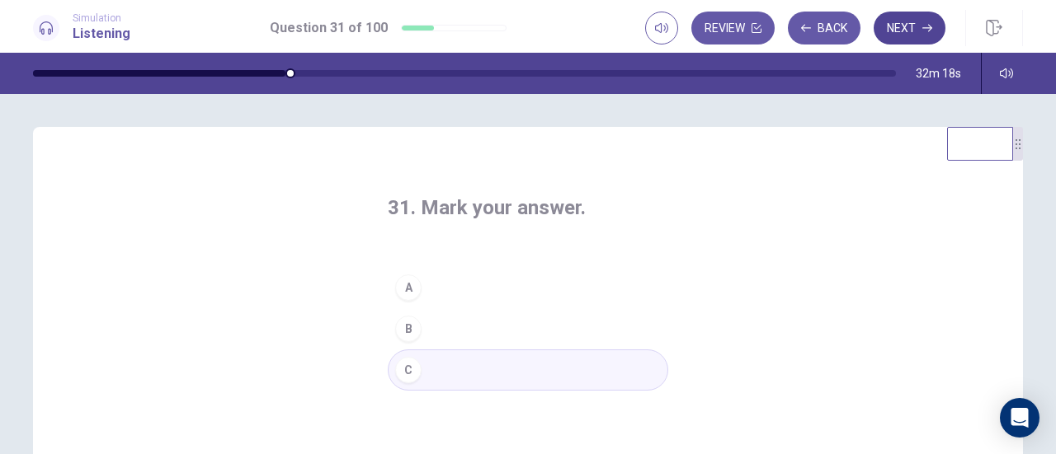
click at [909, 21] on button "Next" at bounding box center [909, 28] width 72 height 33
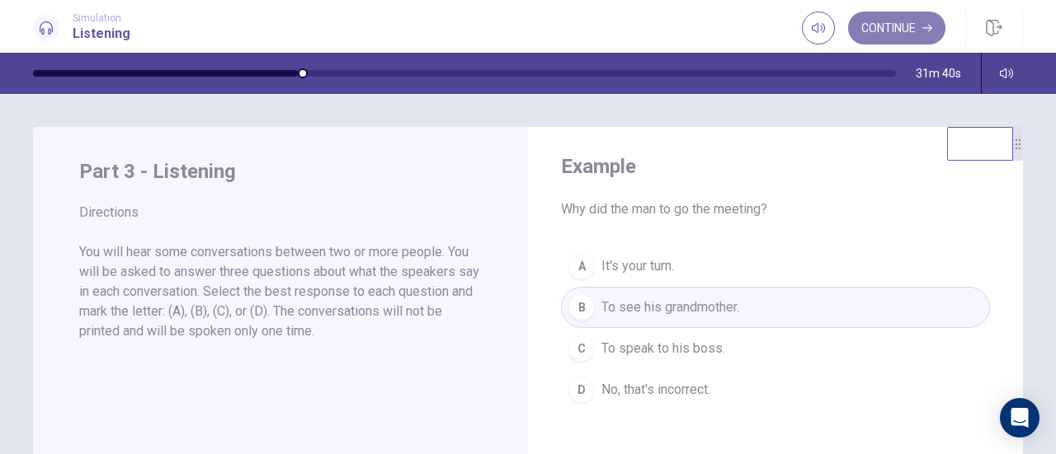
click at [904, 33] on button "Continue" at bounding box center [896, 28] width 97 height 33
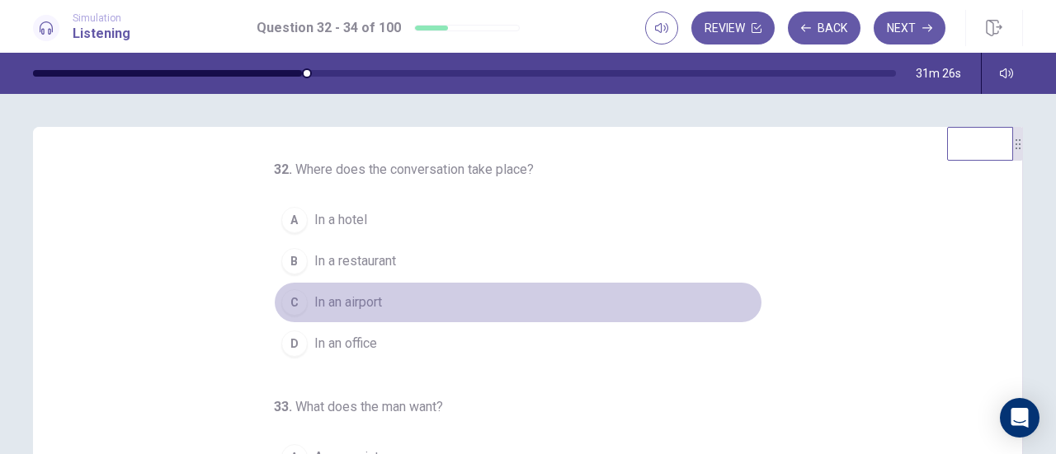
click at [409, 292] on button "C In an airport" at bounding box center [518, 302] width 488 height 41
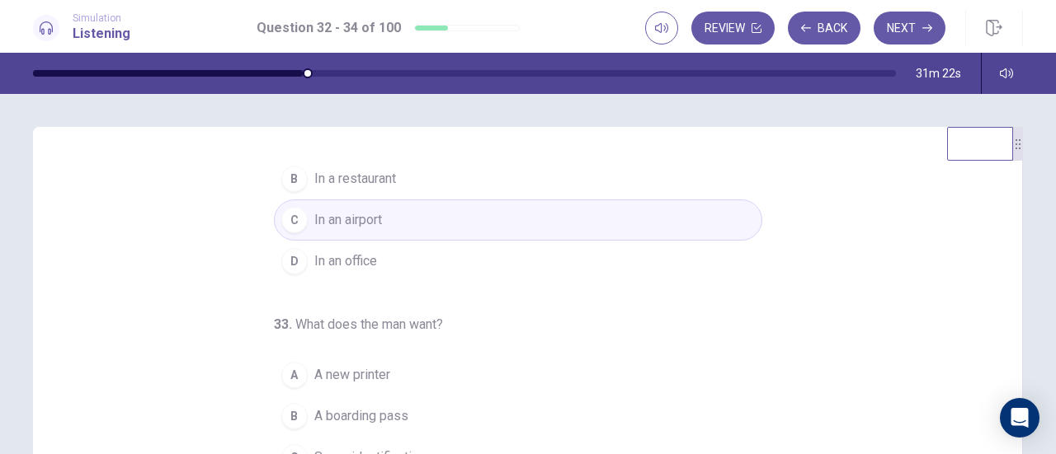
scroll to position [165, 0]
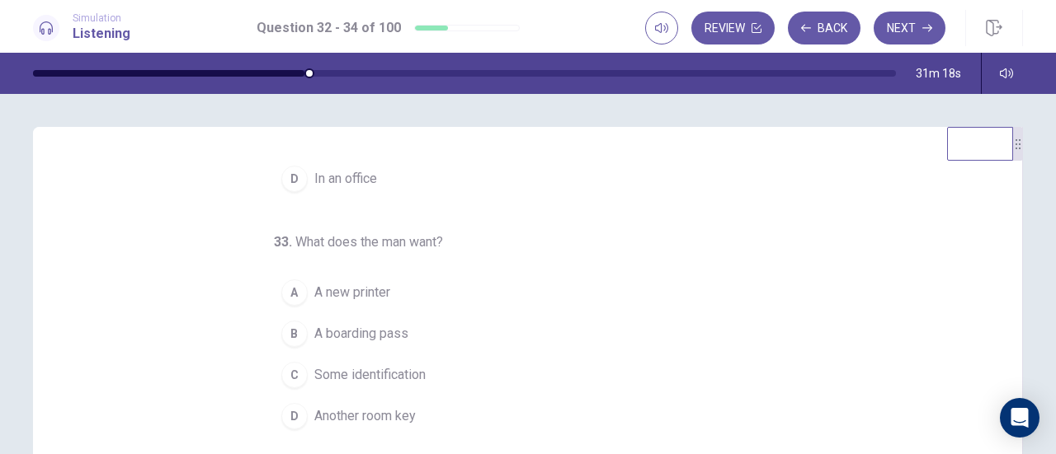
click at [397, 317] on button "B A boarding pass" at bounding box center [518, 333] width 488 height 41
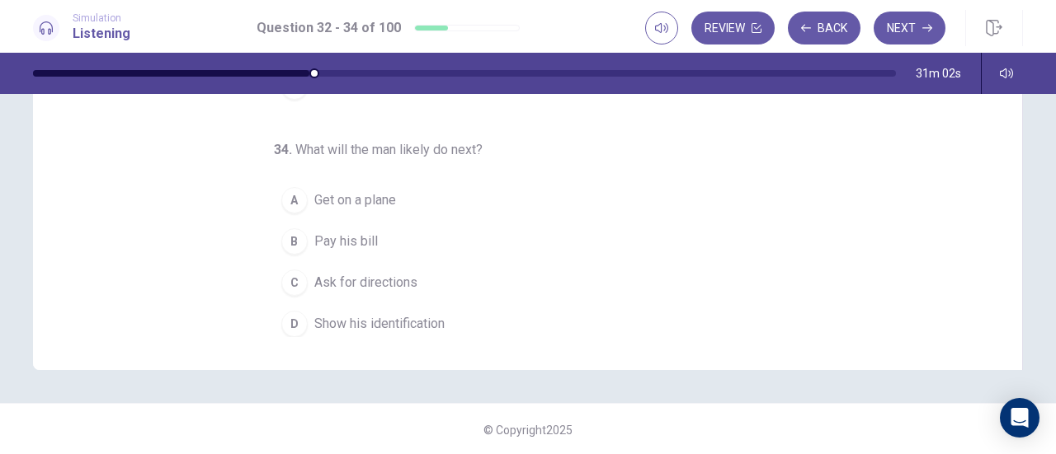
click at [386, 315] on span "Show his identification" at bounding box center [379, 324] width 130 height 20
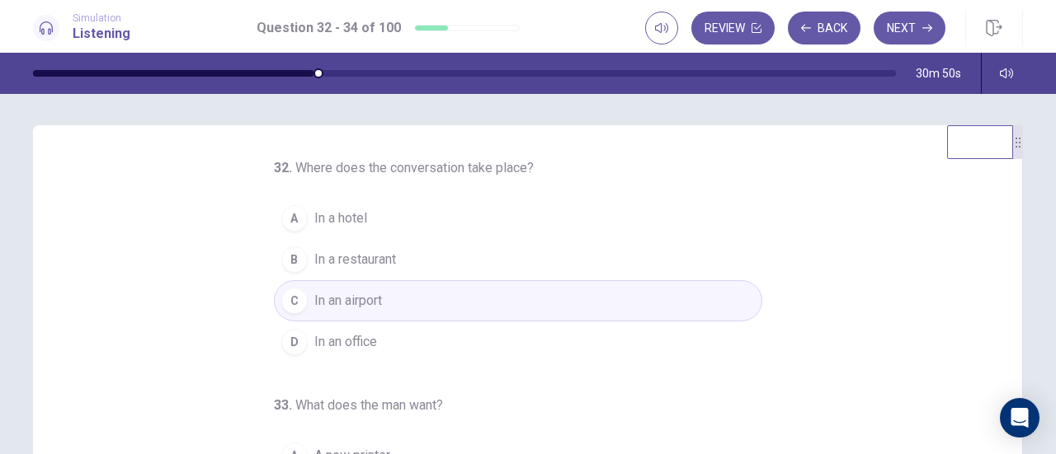
scroll to position [0, 0]
click at [920, 26] on button "Next" at bounding box center [909, 28] width 72 height 33
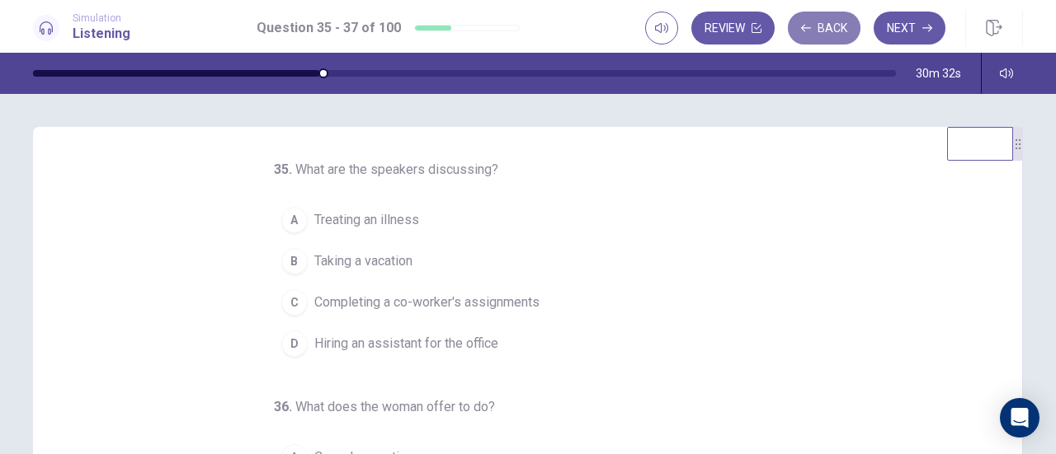
click at [829, 23] on button "Back" at bounding box center [824, 28] width 73 height 33
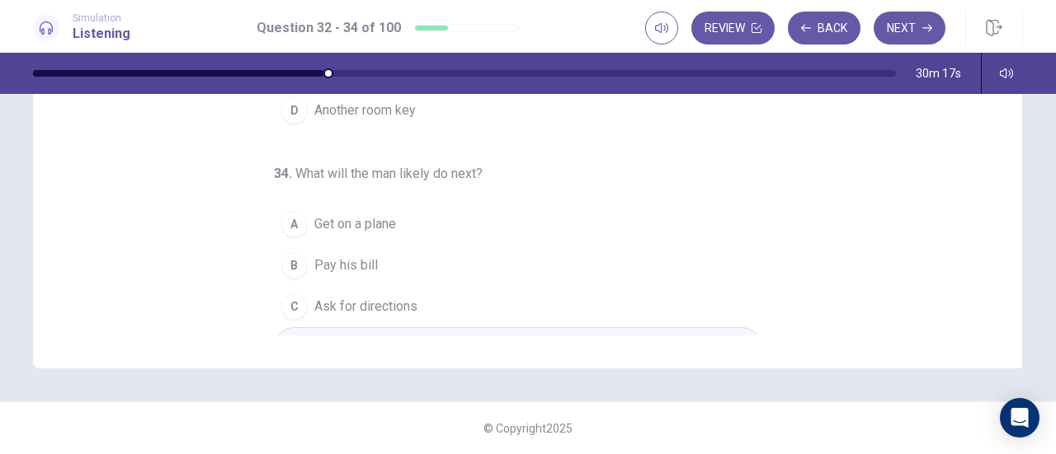
scroll to position [165, 0]
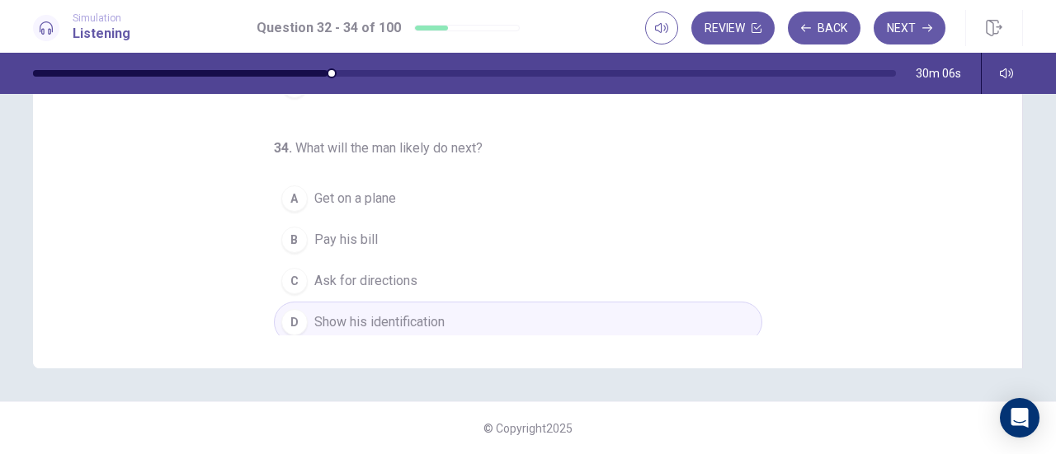
click at [400, 195] on button "A Get on a plane" at bounding box center [518, 198] width 488 height 41
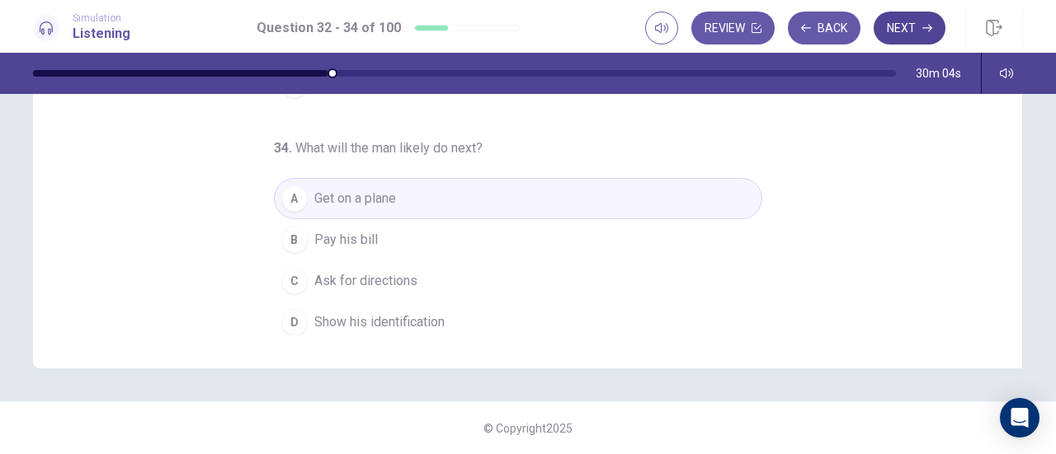
click at [911, 19] on button "Next" at bounding box center [909, 28] width 72 height 33
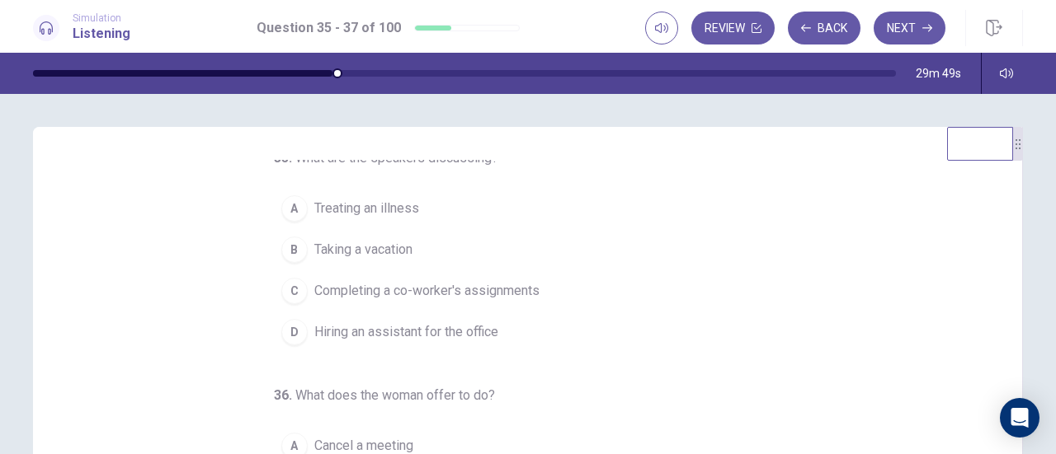
scroll to position [0, 0]
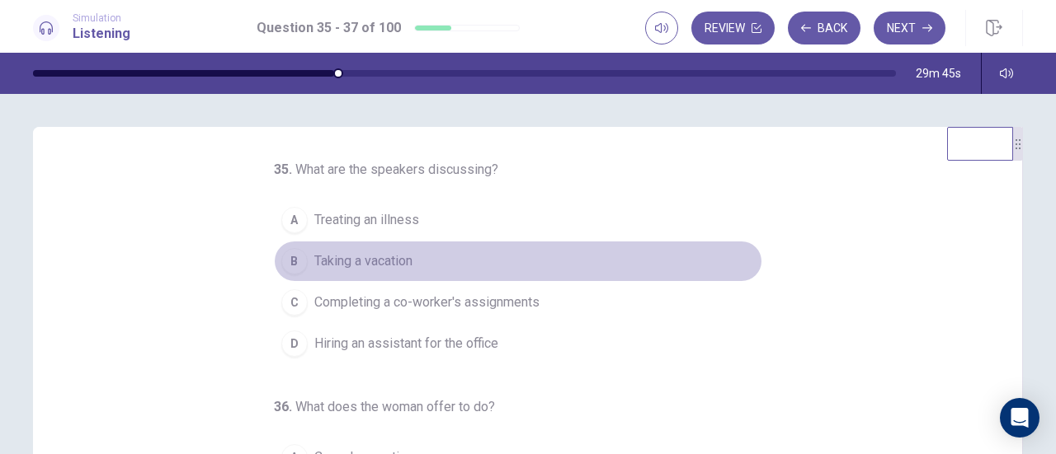
click at [402, 258] on span "Taking a vacation" at bounding box center [363, 262] width 98 height 20
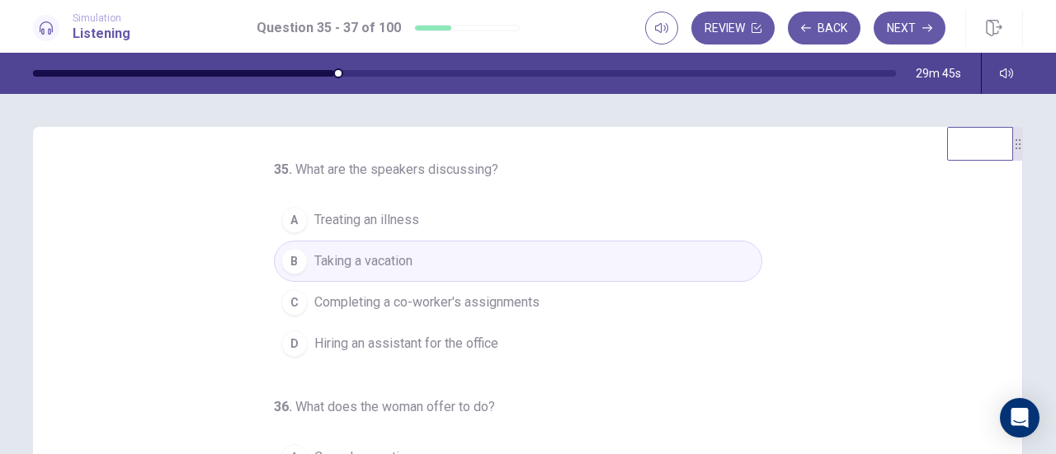
click at [453, 299] on span "Completing a co-worker's assignments" at bounding box center [426, 303] width 225 height 20
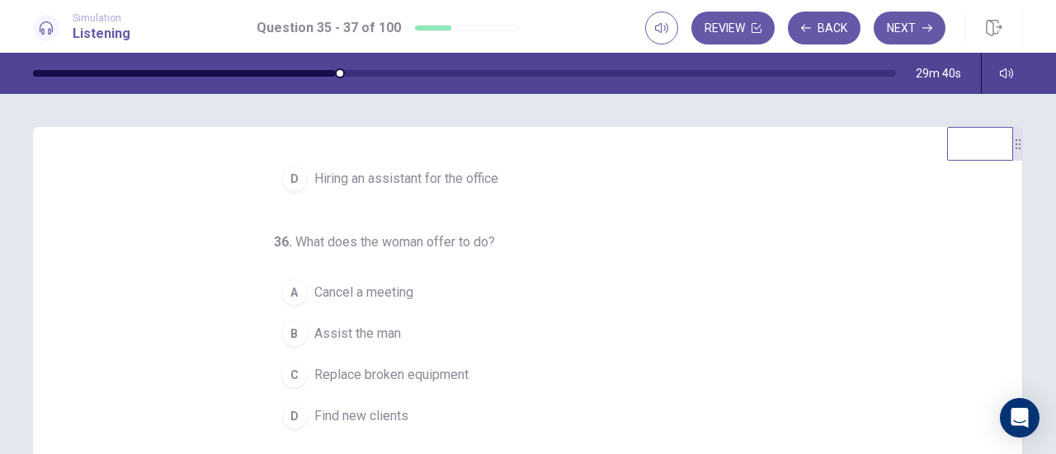
scroll to position [82, 0]
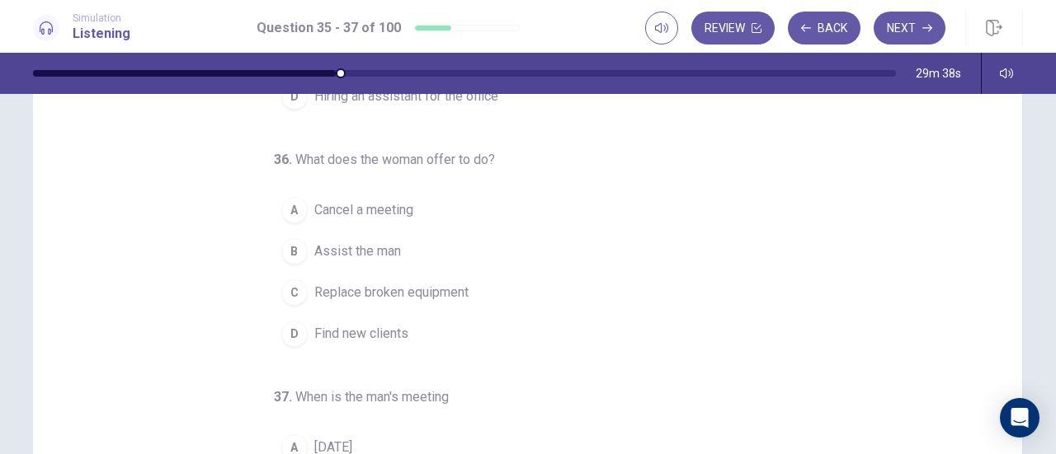
click at [377, 250] on span "Assist the man" at bounding box center [357, 252] width 87 height 20
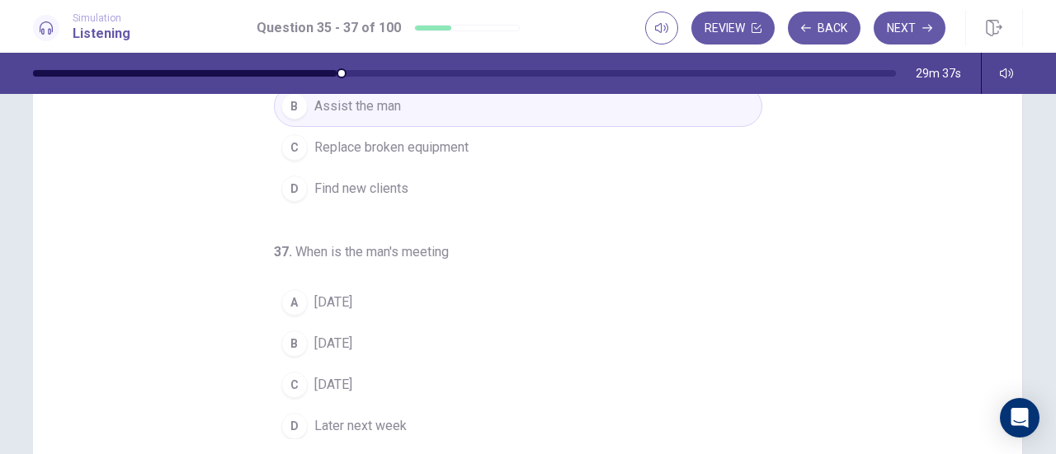
scroll to position [331, 0]
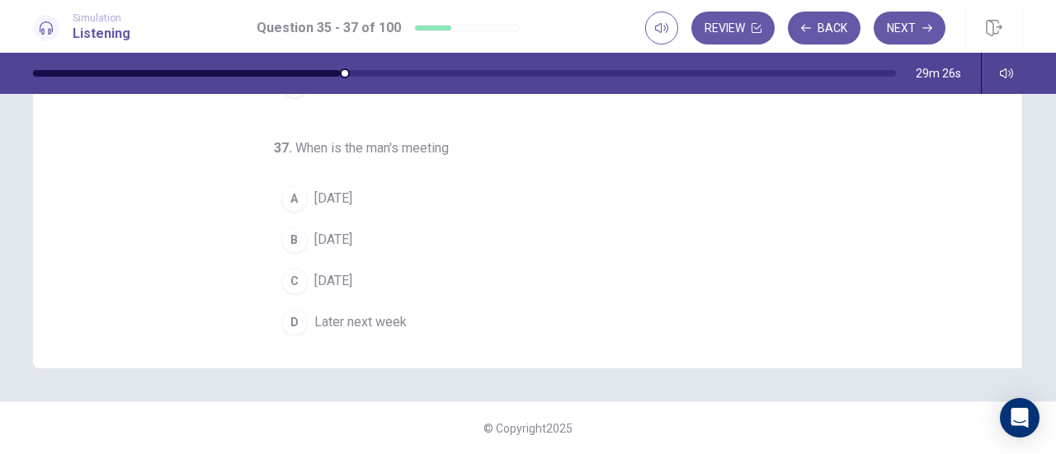
click at [350, 192] on span "Tomorrow" at bounding box center [333, 199] width 38 height 20
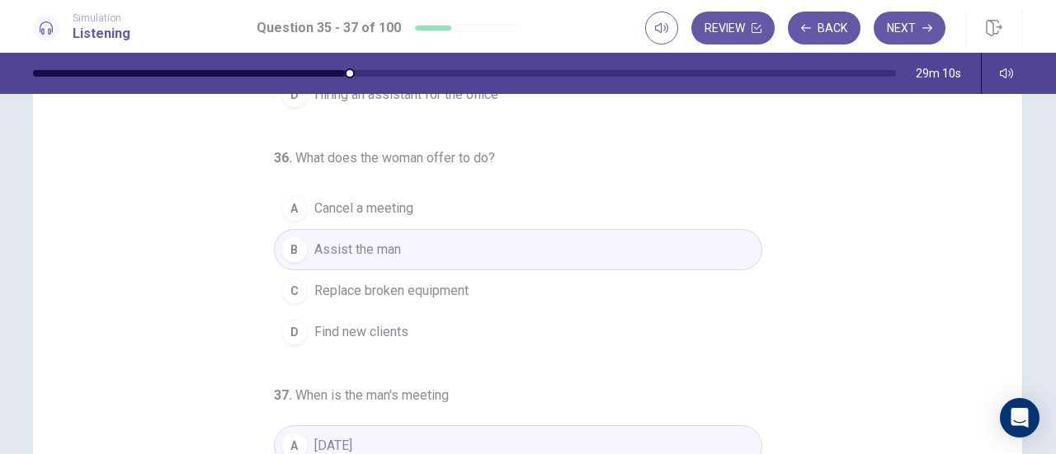
scroll to position [165, 0]
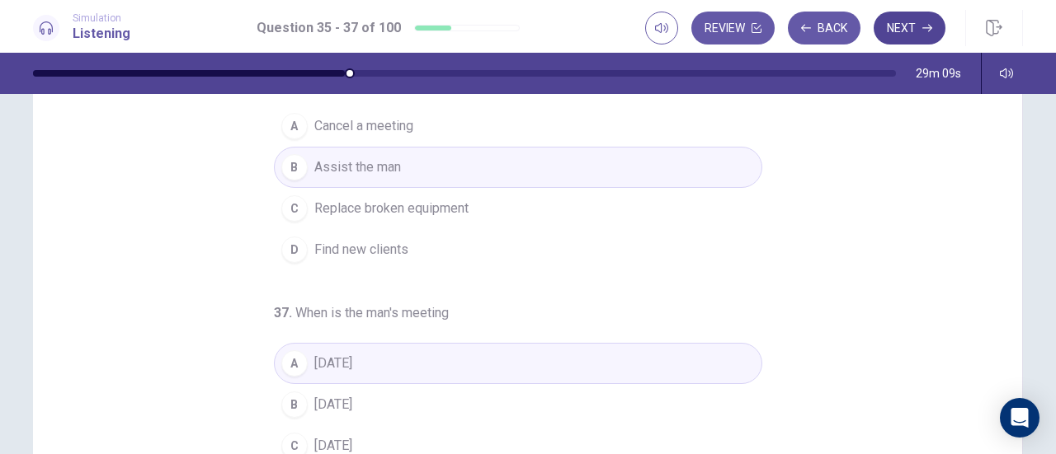
click at [900, 27] on button "Next" at bounding box center [909, 28] width 72 height 33
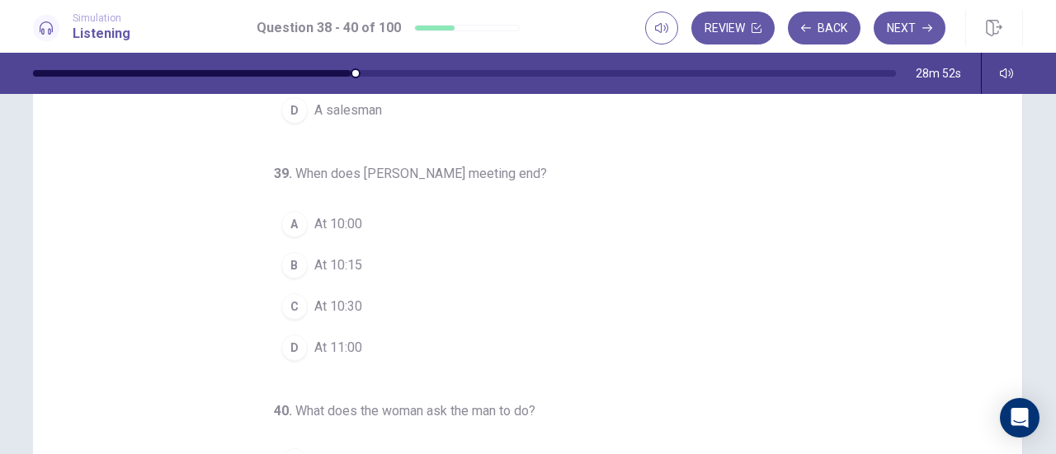
scroll to position [84, 0]
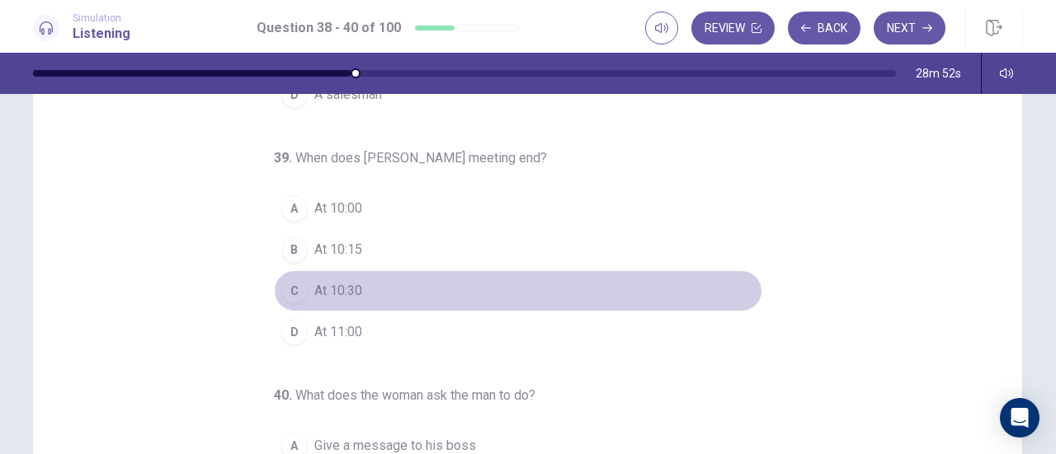
click at [374, 275] on button "C At 10:30" at bounding box center [518, 290] width 488 height 41
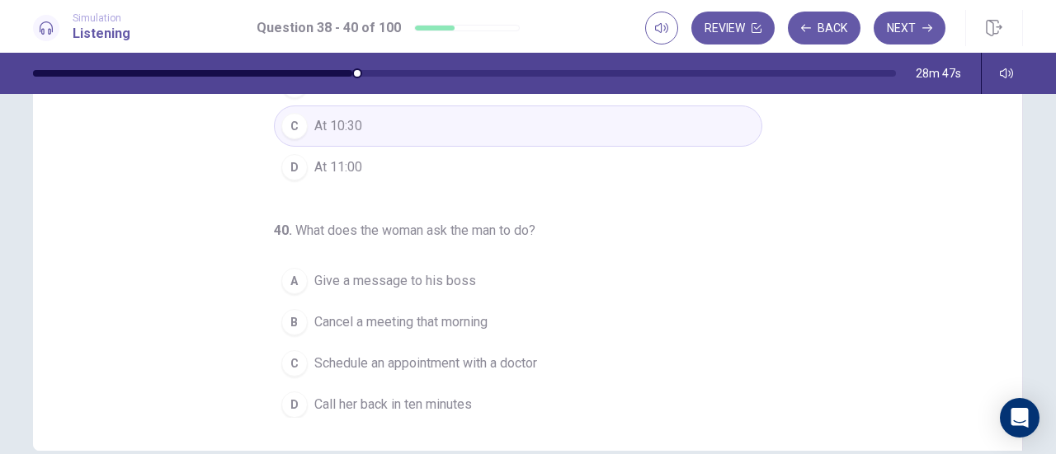
scroll to position [331, 0]
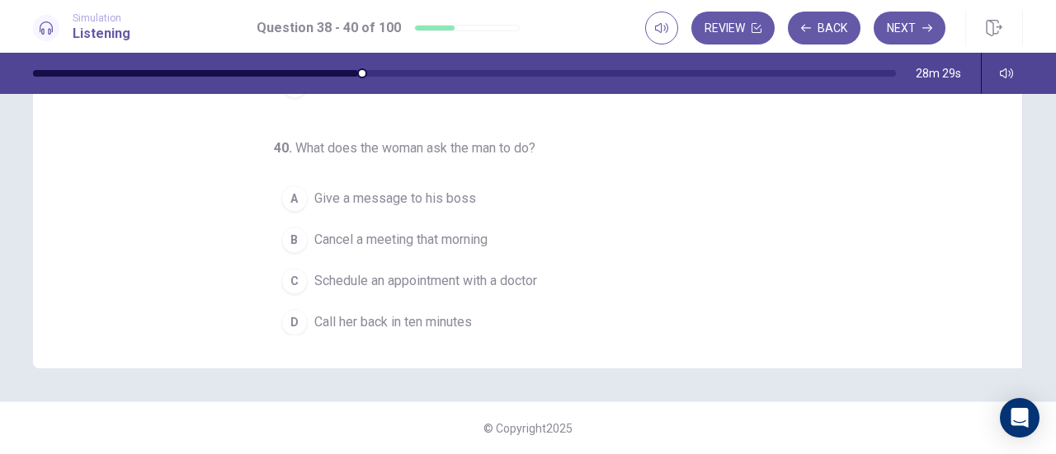
click at [413, 197] on span "Give a message to his boss" at bounding box center [395, 199] width 162 height 20
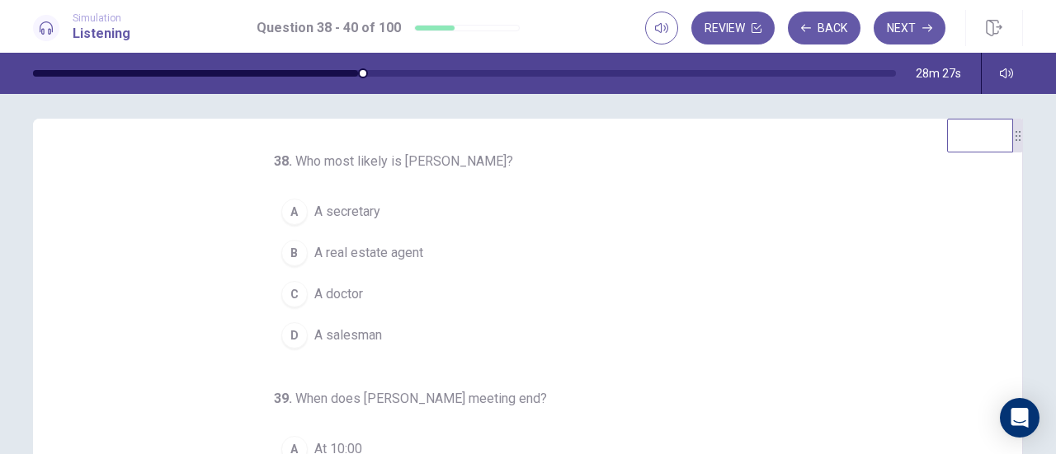
scroll to position [2, 0]
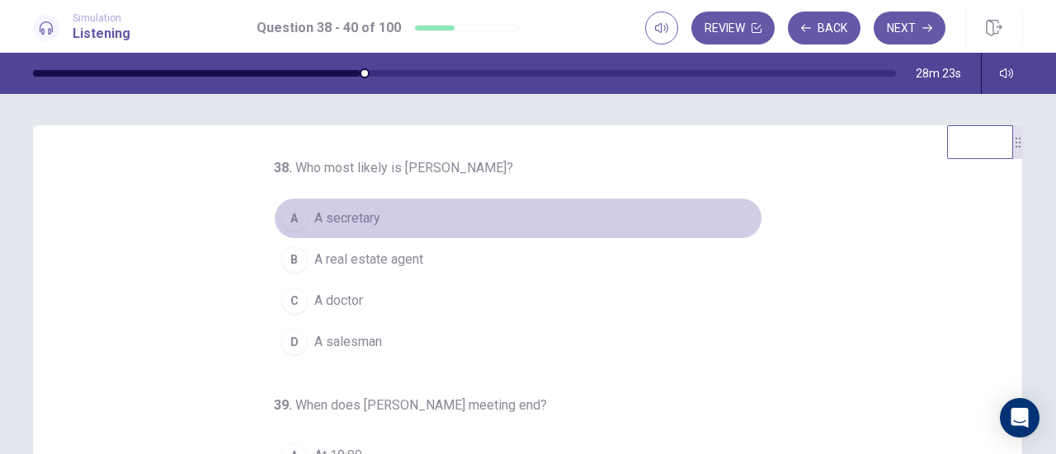
click at [350, 222] on span "A secretary" at bounding box center [347, 219] width 66 height 20
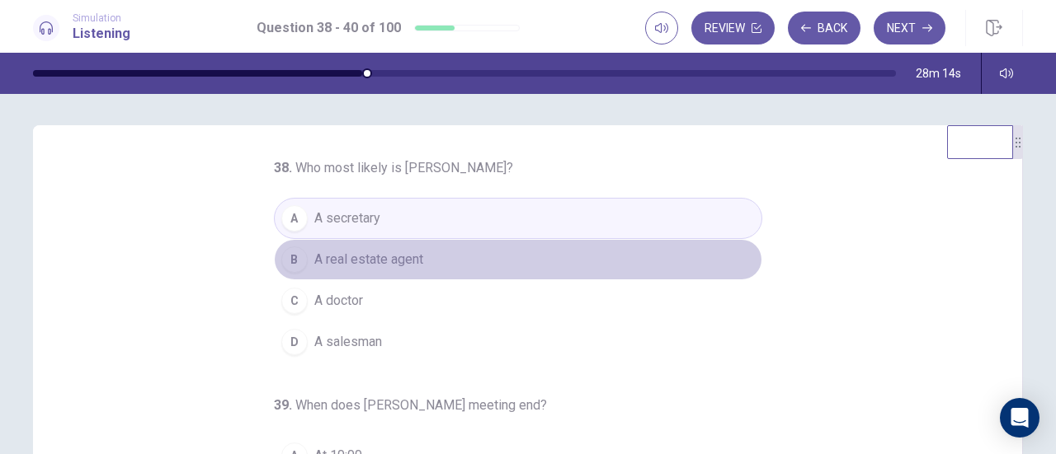
click at [374, 264] on span "A real estate agent" at bounding box center [368, 260] width 109 height 20
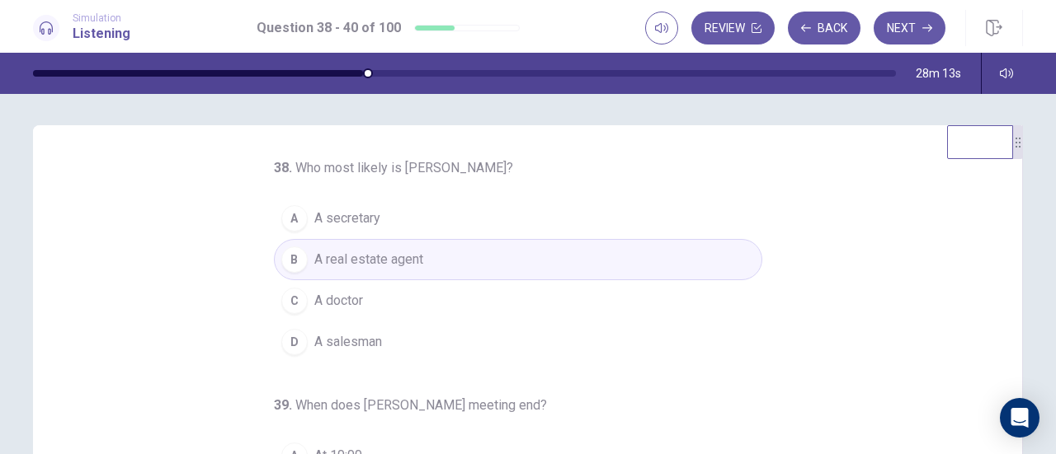
click at [385, 303] on button "C A doctor" at bounding box center [518, 300] width 488 height 41
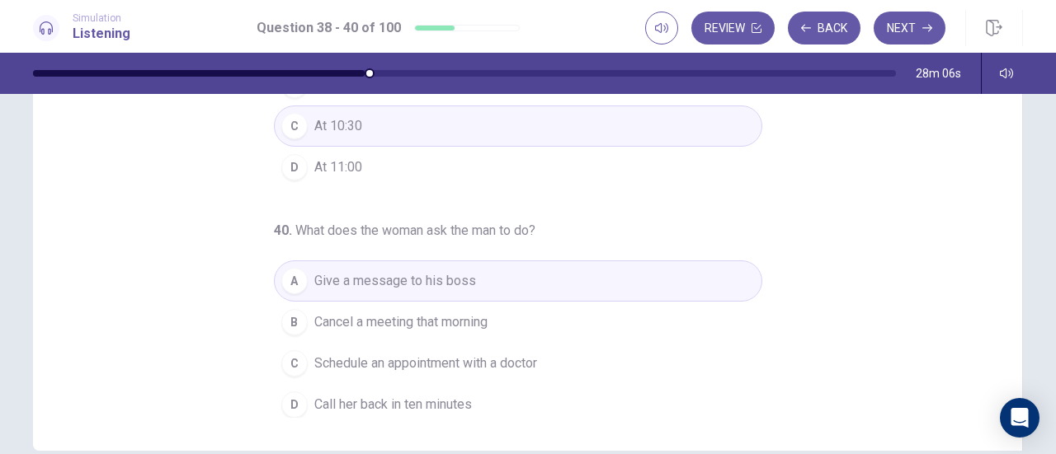
scroll to position [331, 0]
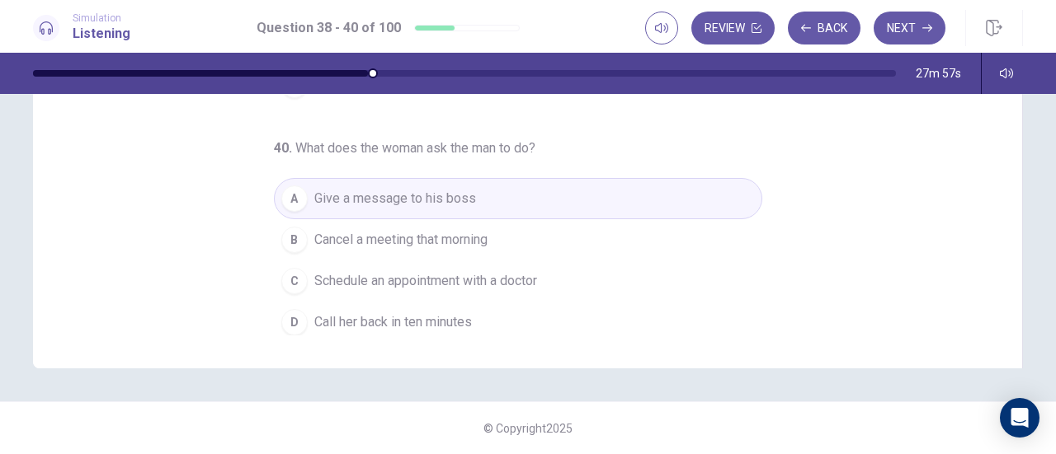
click at [389, 277] on span "Schedule an appointment with a doctor" at bounding box center [425, 281] width 223 height 20
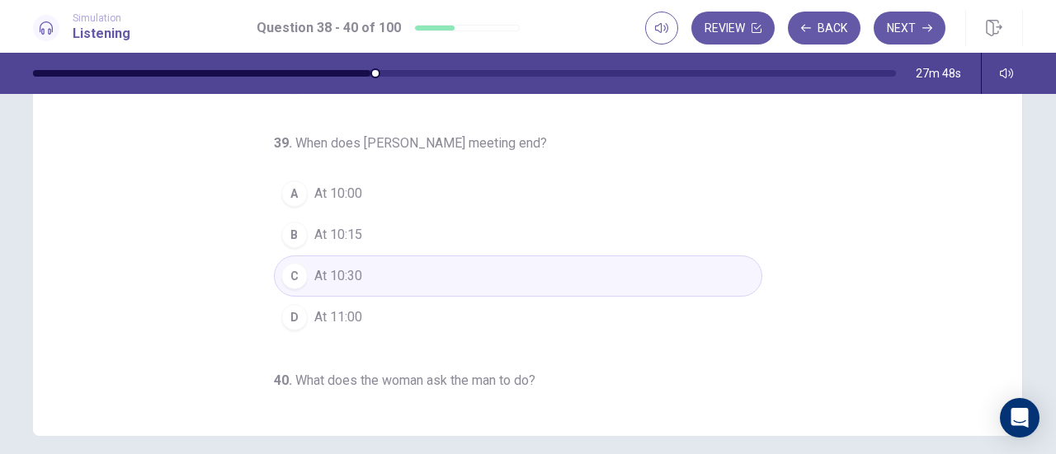
scroll to position [249, 0]
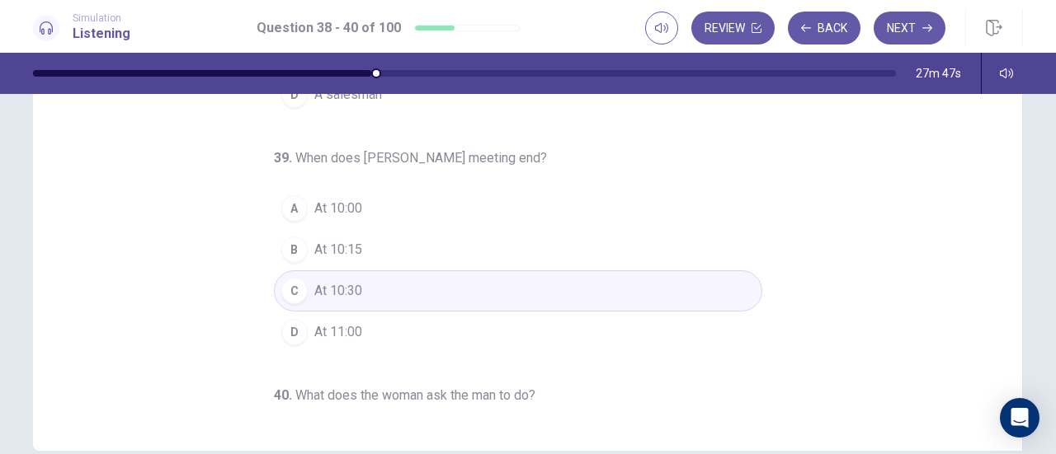
click at [902, 34] on button "Next" at bounding box center [909, 28] width 72 height 33
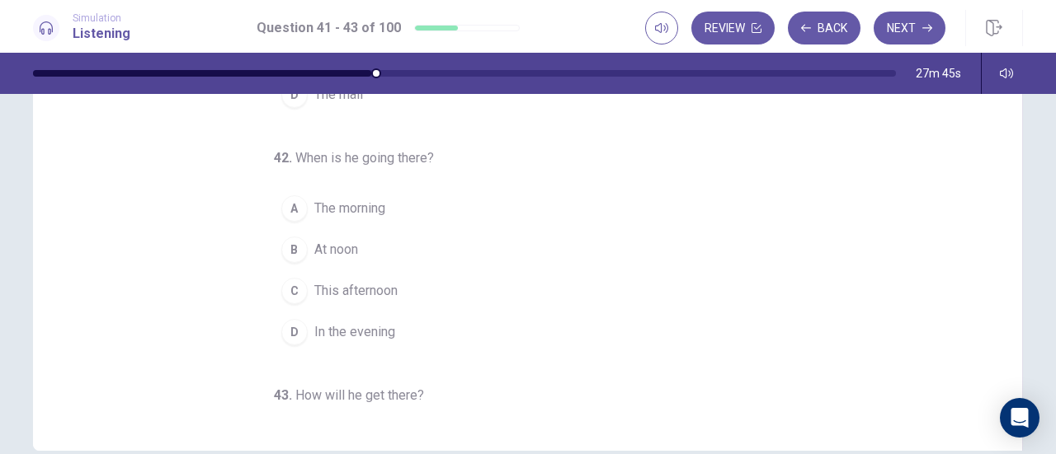
scroll to position [0, 0]
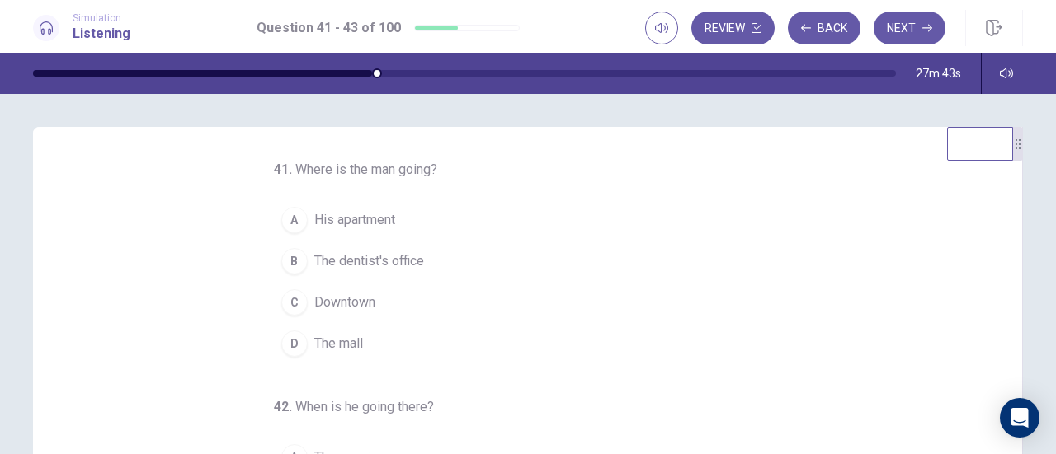
click at [390, 252] on span "The dentist's office" at bounding box center [369, 262] width 110 height 20
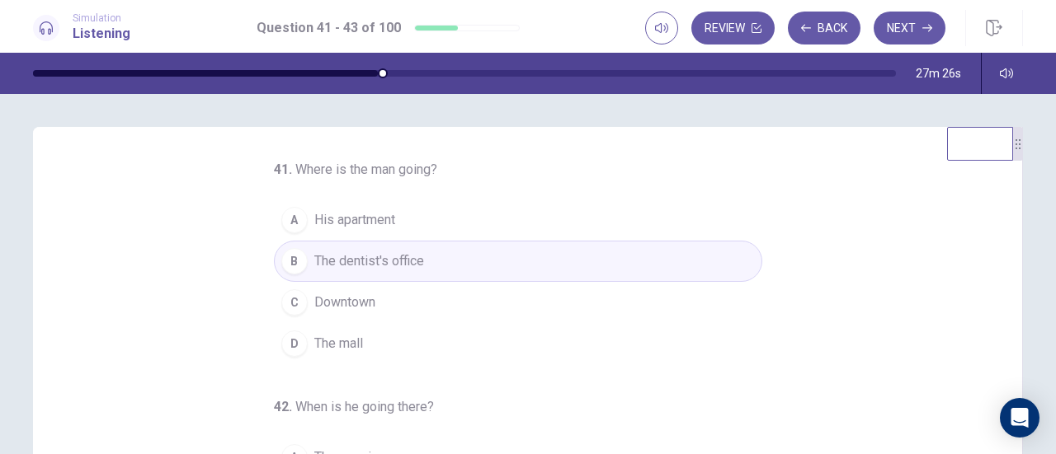
click at [410, 299] on button "C Downtown" at bounding box center [518, 302] width 488 height 41
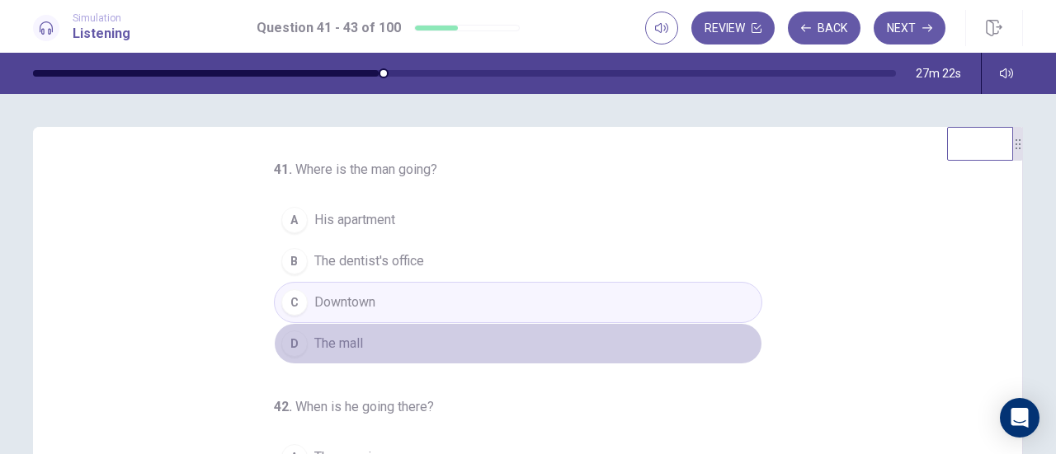
click at [407, 335] on button "D The mall" at bounding box center [518, 343] width 488 height 41
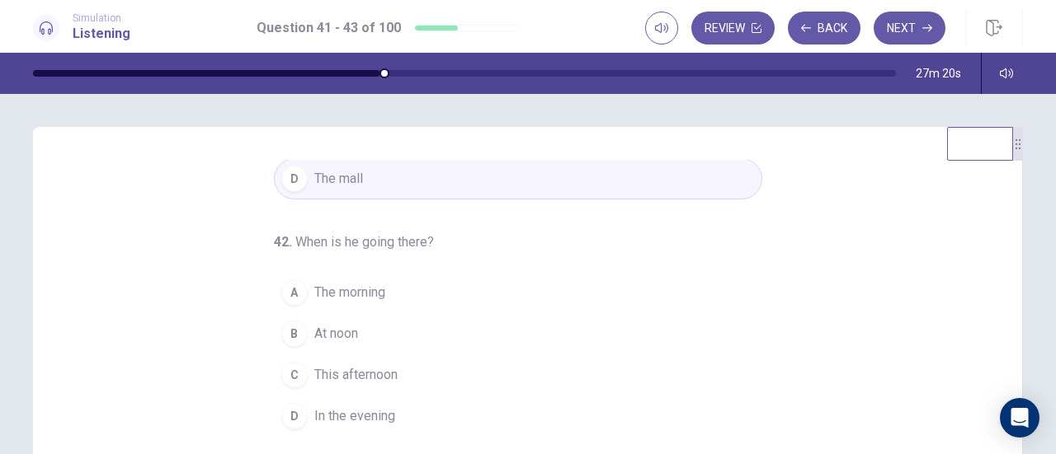
scroll to position [82, 0]
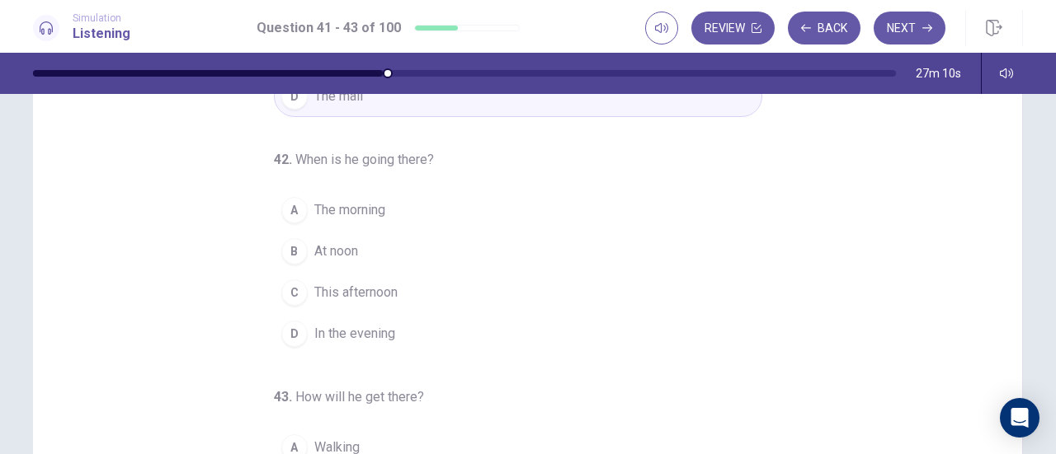
click at [371, 208] on span "The morning" at bounding box center [349, 210] width 71 height 20
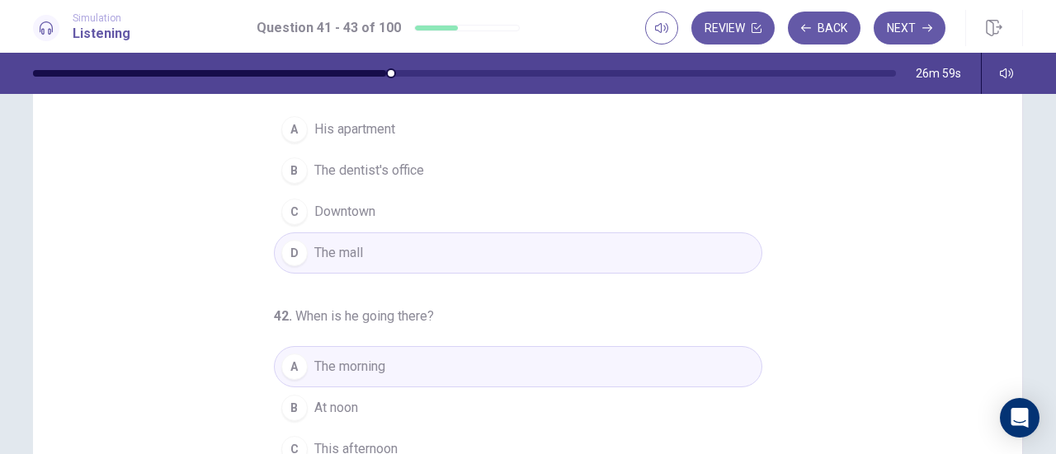
scroll to position [0, 0]
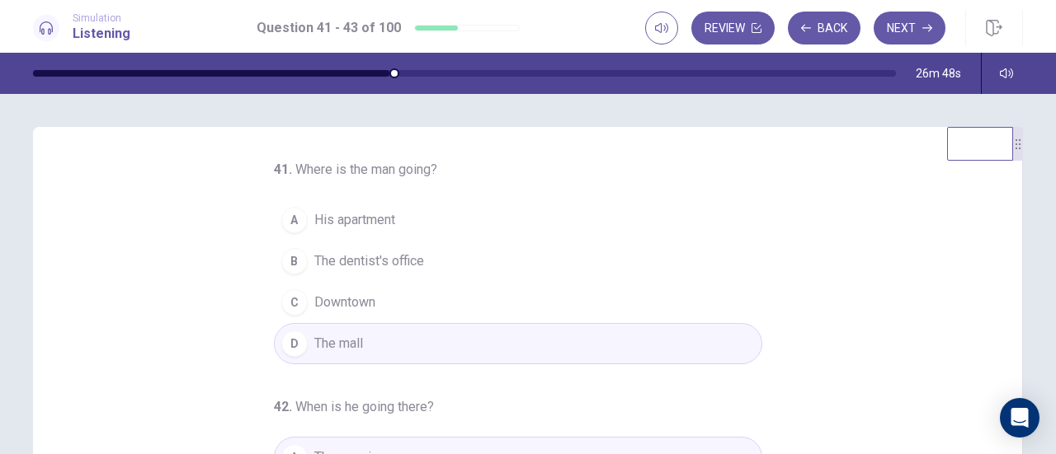
click at [421, 263] on button "B The dentist's office" at bounding box center [518, 261] width 488 height 41
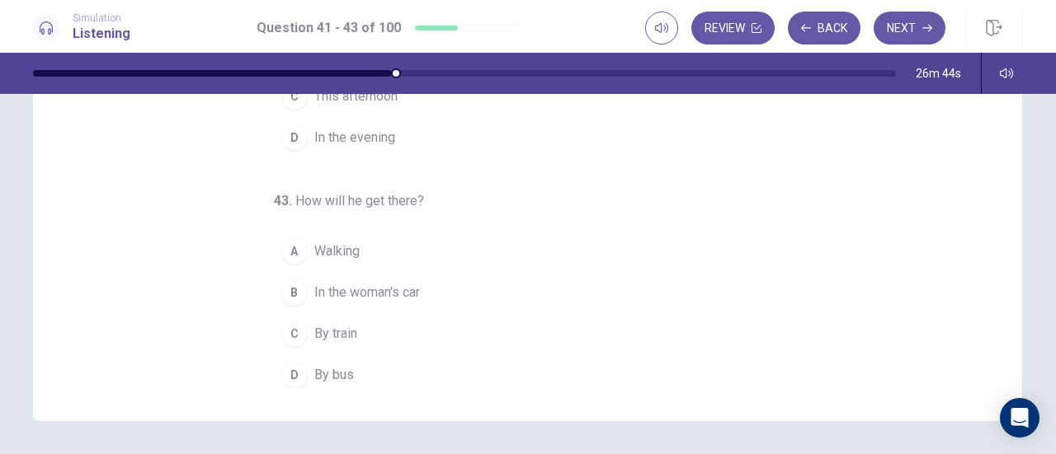
scroll to position [331, 0]
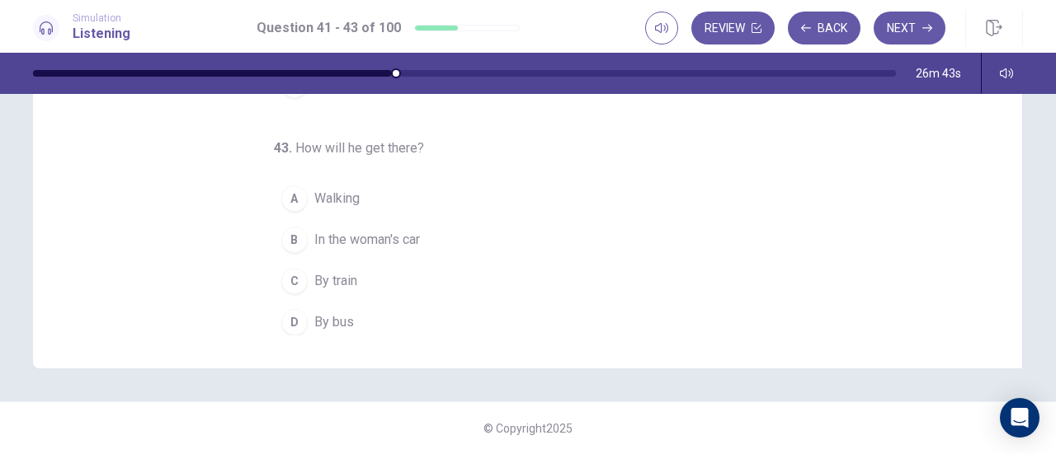
click at [371, 308] on button "D By bus" at bounding box center [518, 322] width 488 height 41
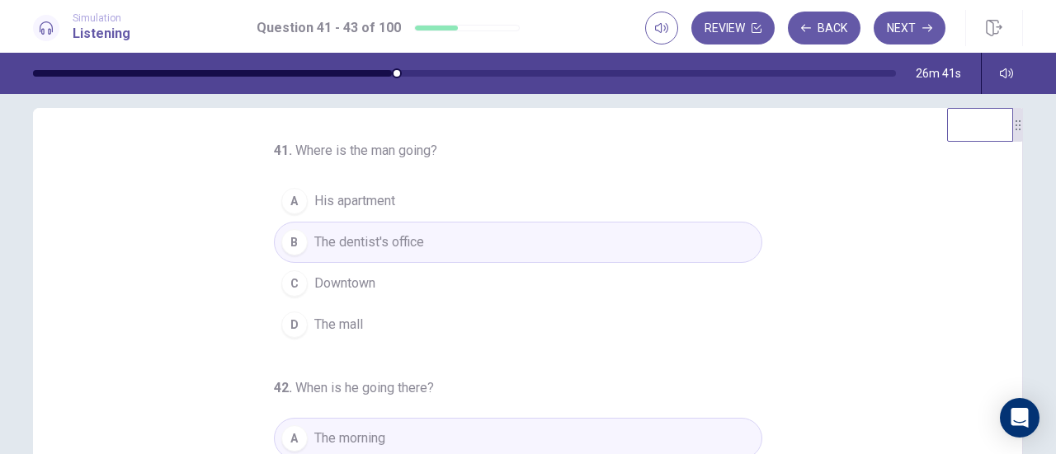
scroll to position [2, 0]
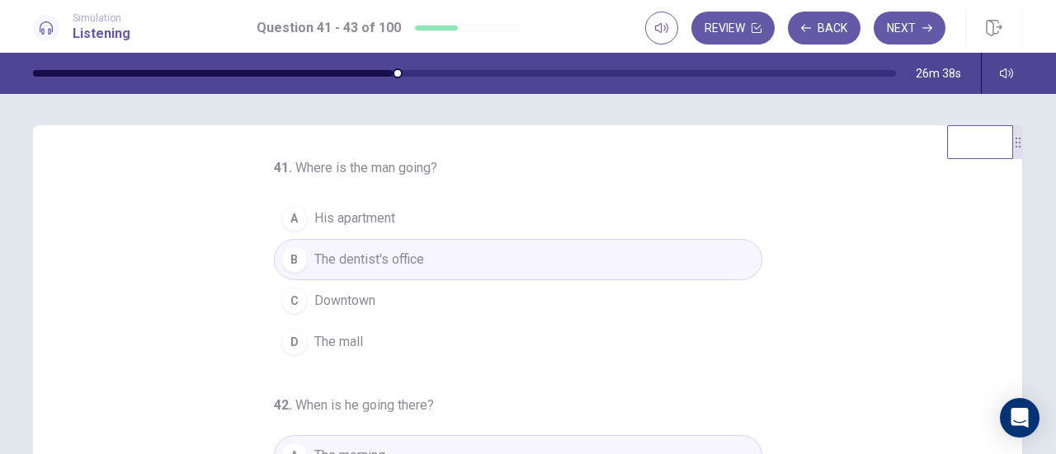
click at [390, 331] on button "D The mall" at bounding box center [518, 342] width 488 height 41
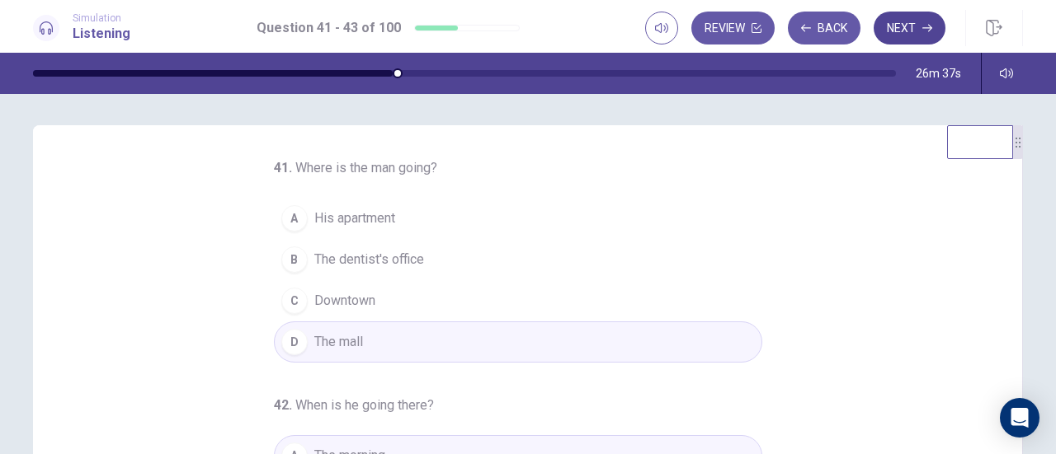
click at [913, 24] on button "Next" at bounding box center [909, 28] width 72 height 33
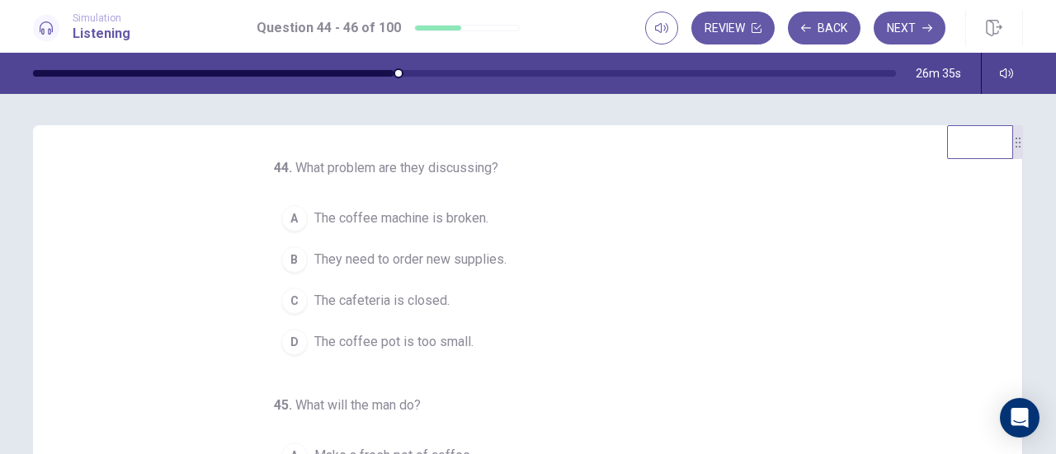
scroll to position [0, 0]
click at [462, 223] on span "The coffee machine is broken." at bounding box center [401, 220] width 174 height 20
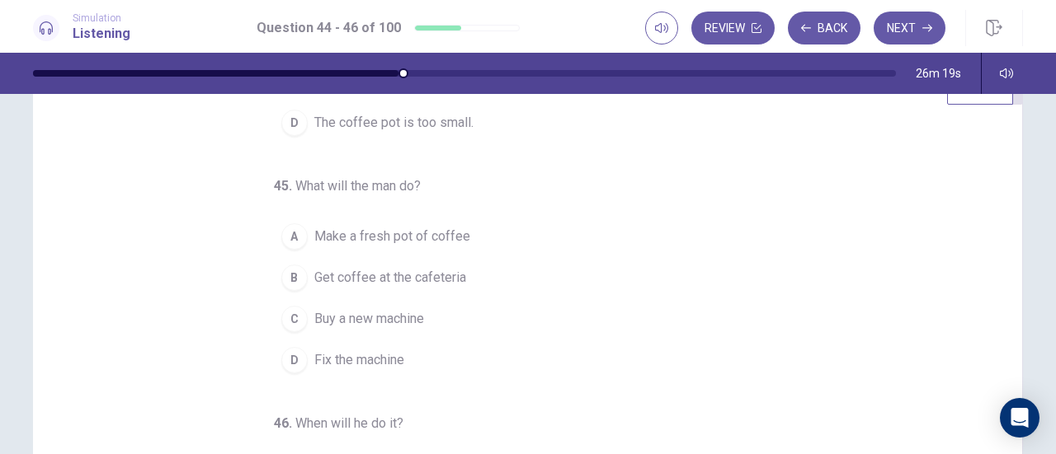
scroll to position [82, 0]
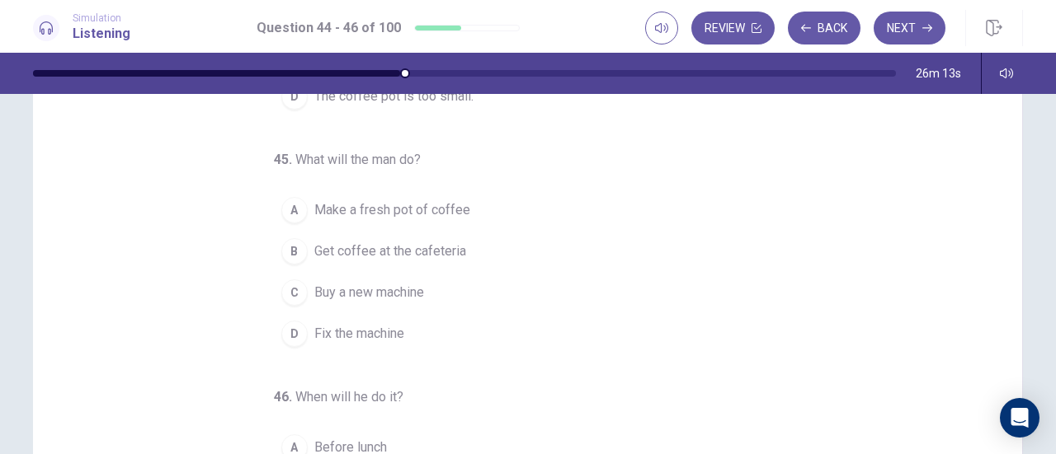
click at [416, 251] on span "Get coffee at the cafeteria" at bounding box center [390, 252] width 152 height 20
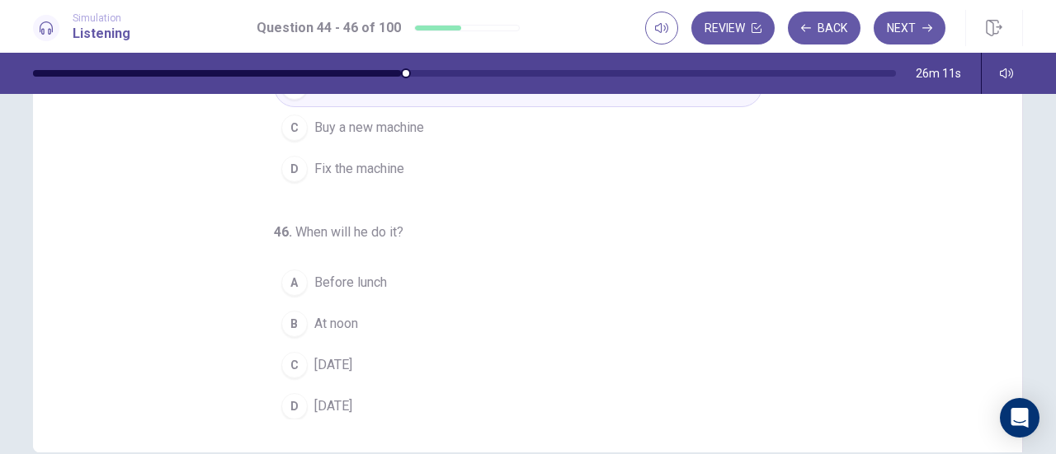
scroll to position [330, 0]
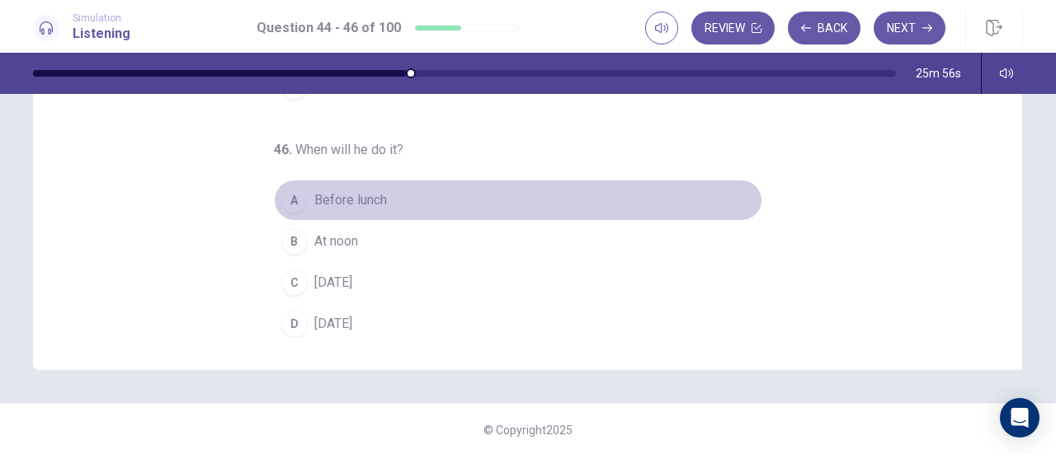
click at [381, 200] on button "A Before lunch" at bounding box center [518, 200] width 488 height 41
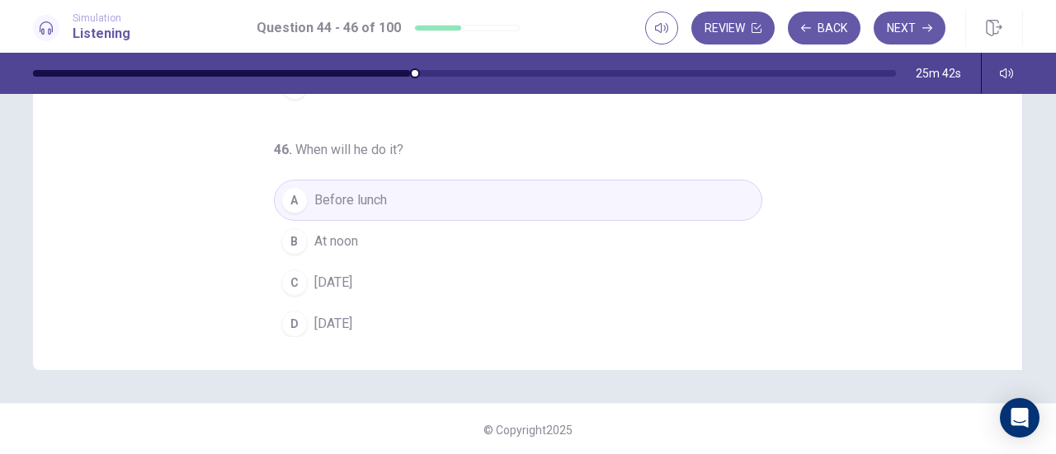
scroll to position [249, 0]
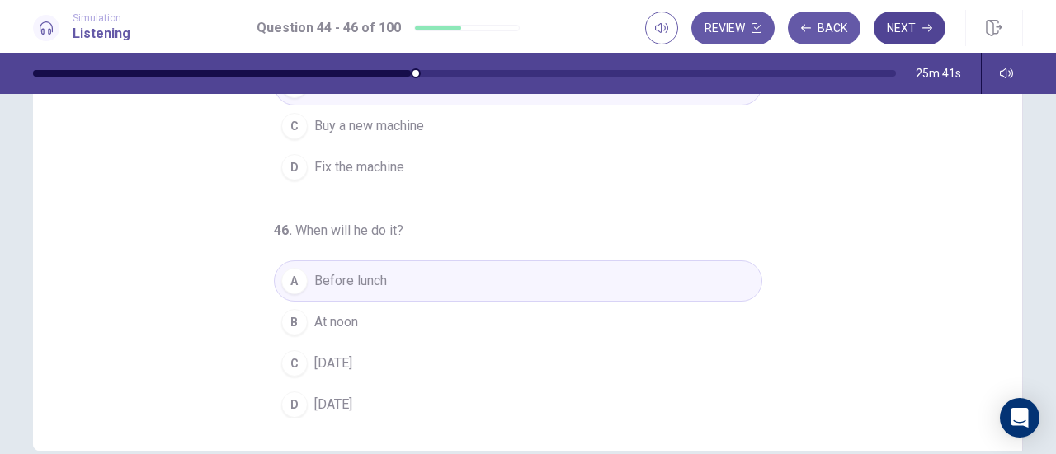
click at [913, 32] on button "Next" at bounding box center [909, 28] width 72 height 33
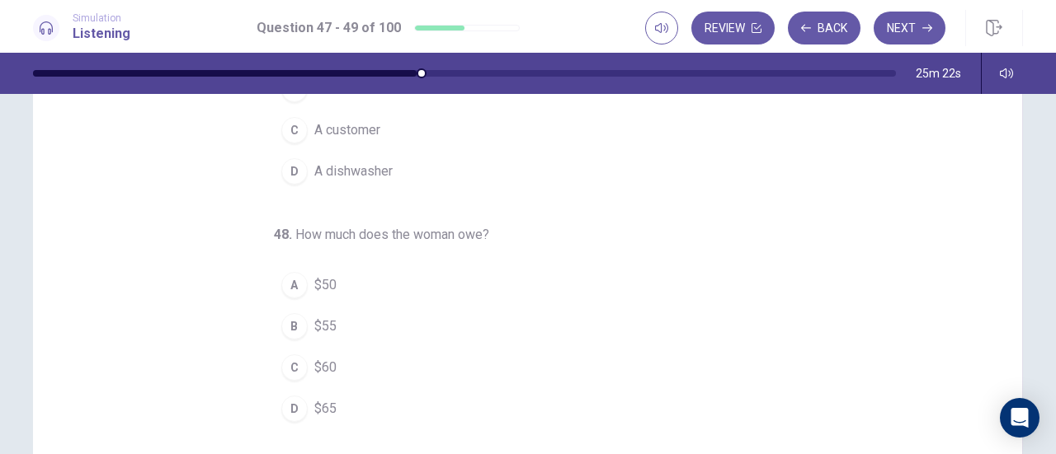
scroll to position [2, 0]
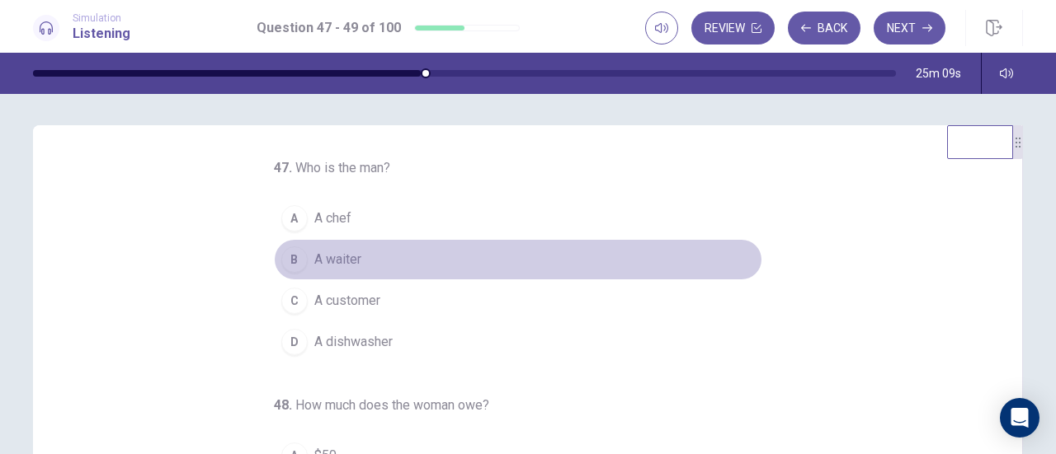
click at [363, 270] on button "B A waiter" at bounding box center [518, 259] width 488 height 41
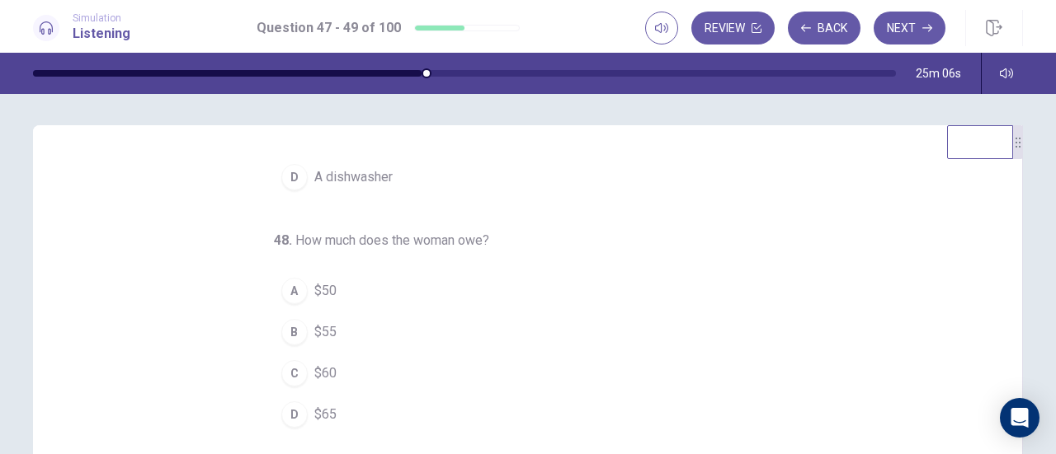
scroll to position [84, 0]
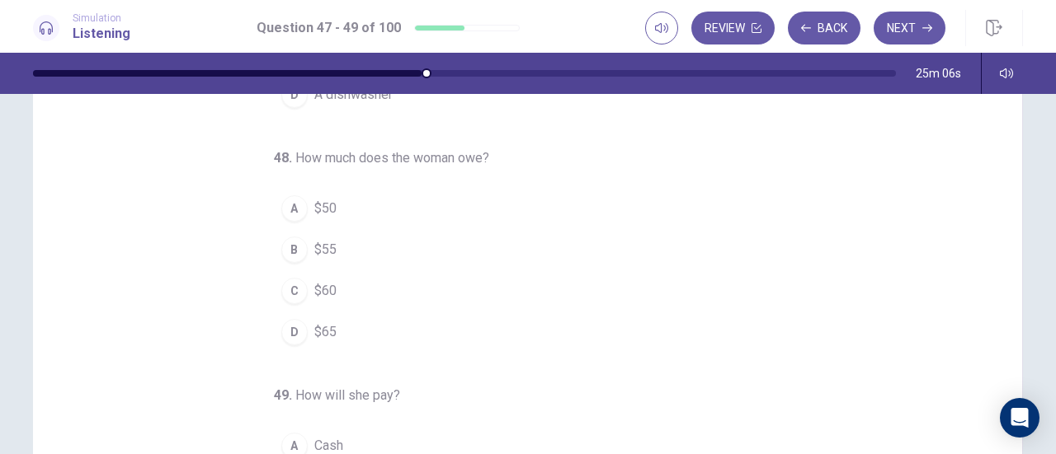
drag, startPoint x: 355, startPoint y: 247, endPoint x: 366, endPoint y: 250, distance: 11.2
click at [355, 246] on button "B $55" at bounding box center [518, 249] width 488 height 41
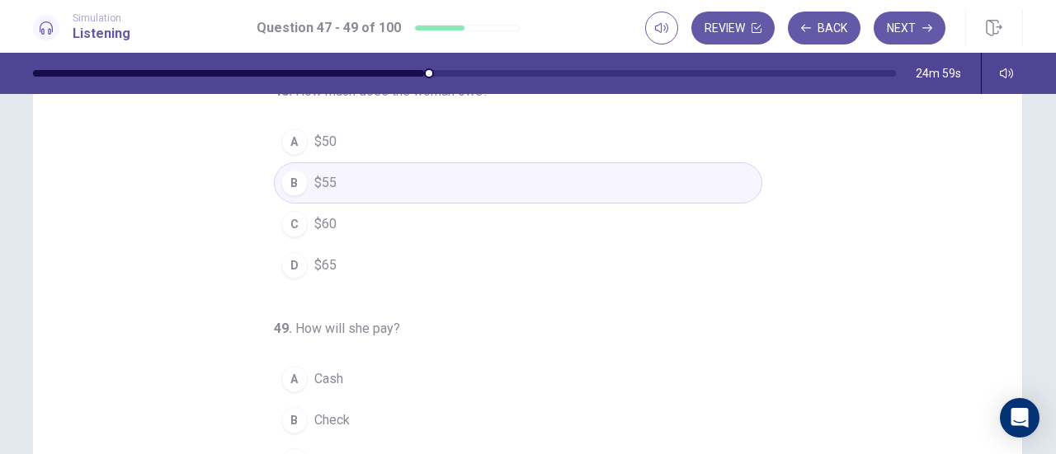
scroll to position [331, 0]
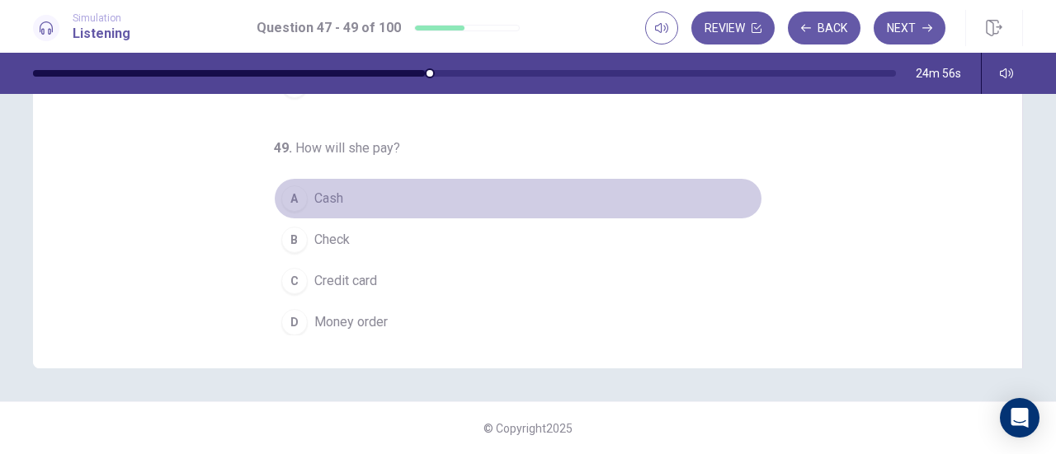
click at [346, 191] on button "A Cash" at bounding box center [518, 198] width 488 height 41
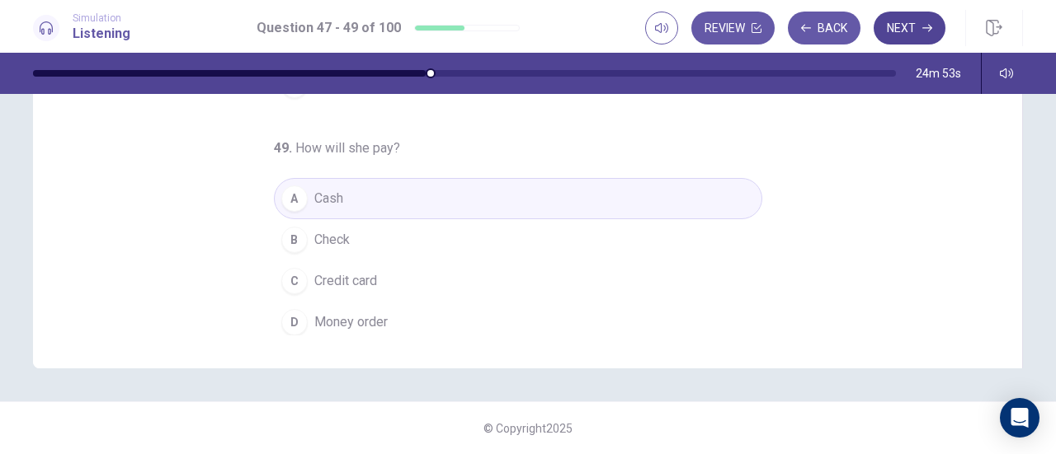
click at [904, 27] on button "Next" at bounding box center [909, 28] width 72 height 33
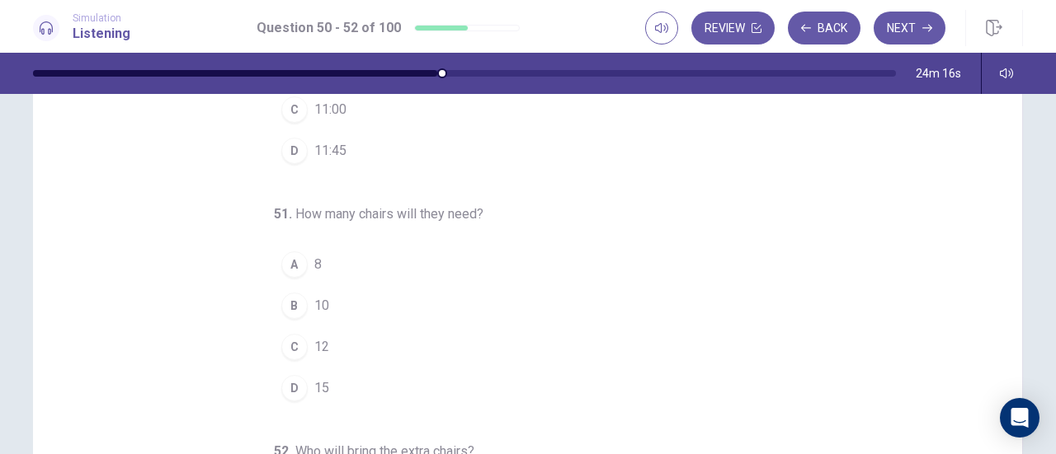
scroll to position [0, 0]
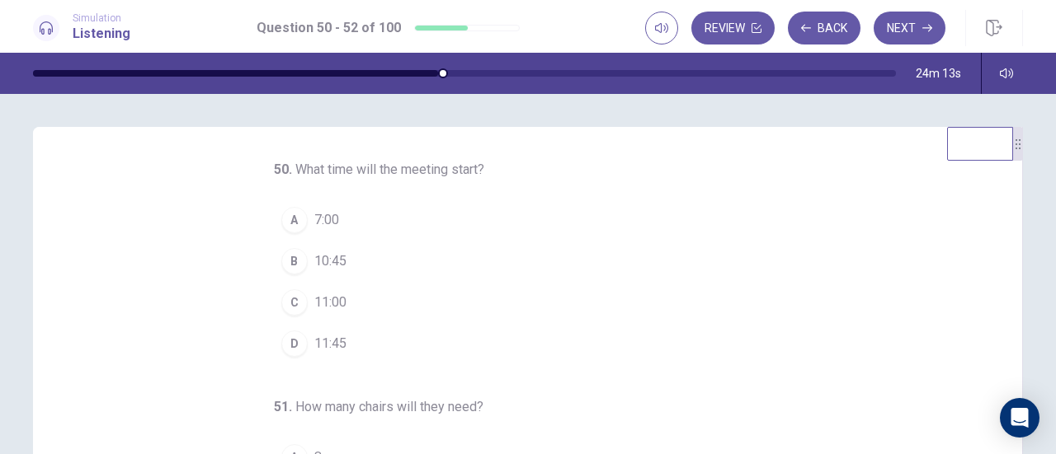
click at [334, 301] on span "11:00" at bounding box center [330, 303] width 32 height 20
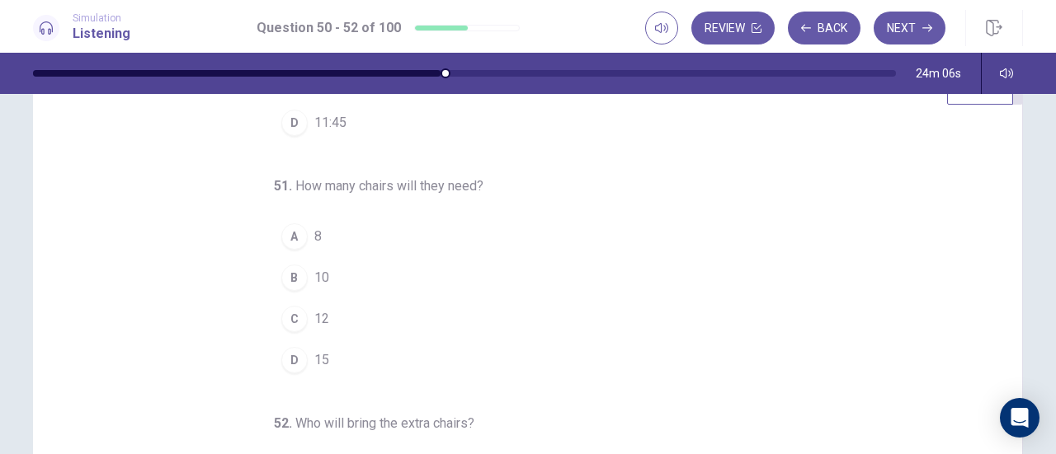
scroll to position [82, 0]
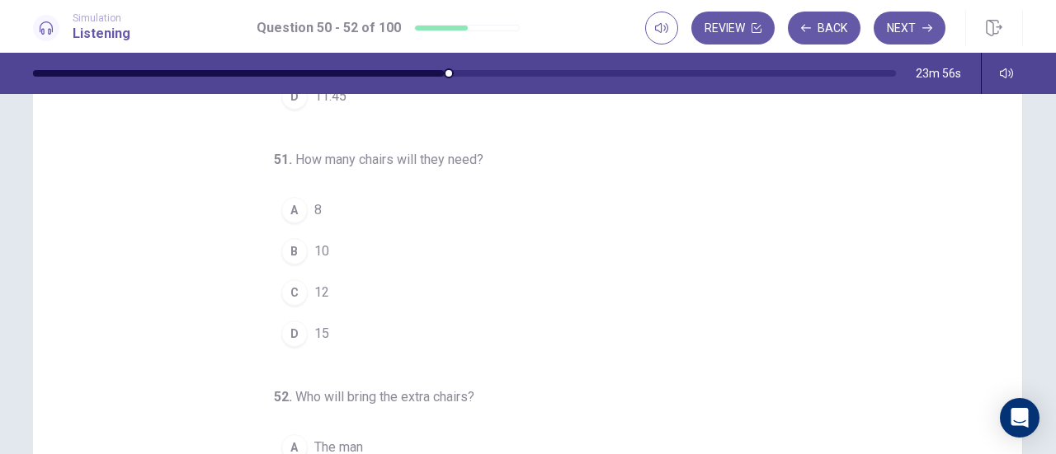
click at [342, 343] on button "D 15" at bounding box center [518, 333] width 488 height 41
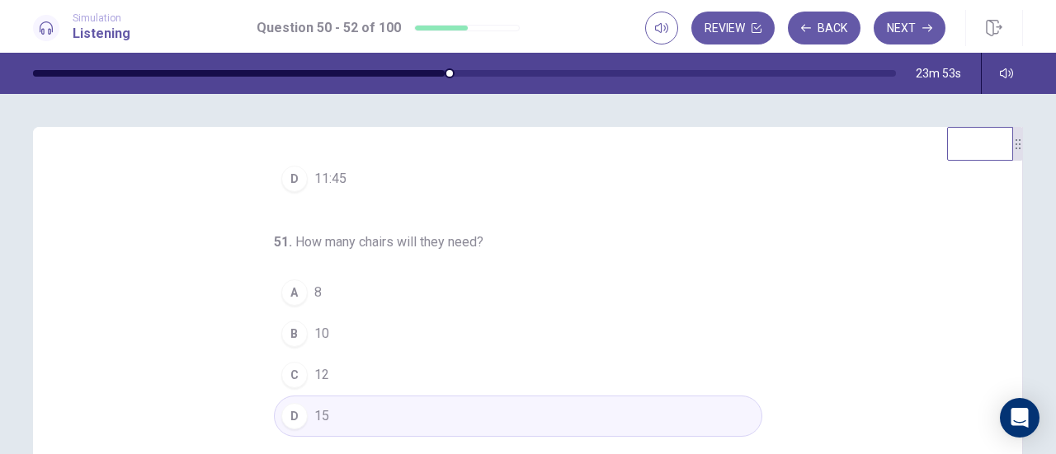
scroll to position [330, 0]
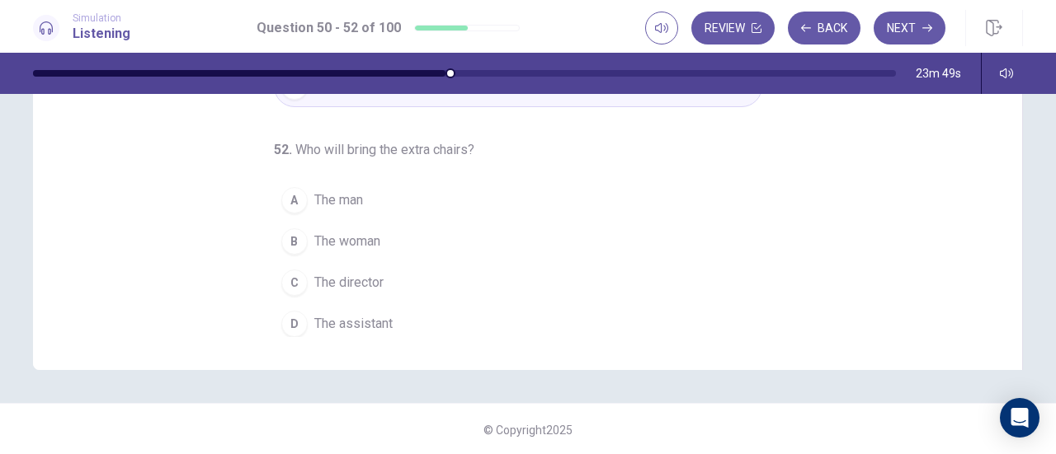
click at [366, 316] on span "The assistant" at bounding box center [353, 324] width 78 height 20
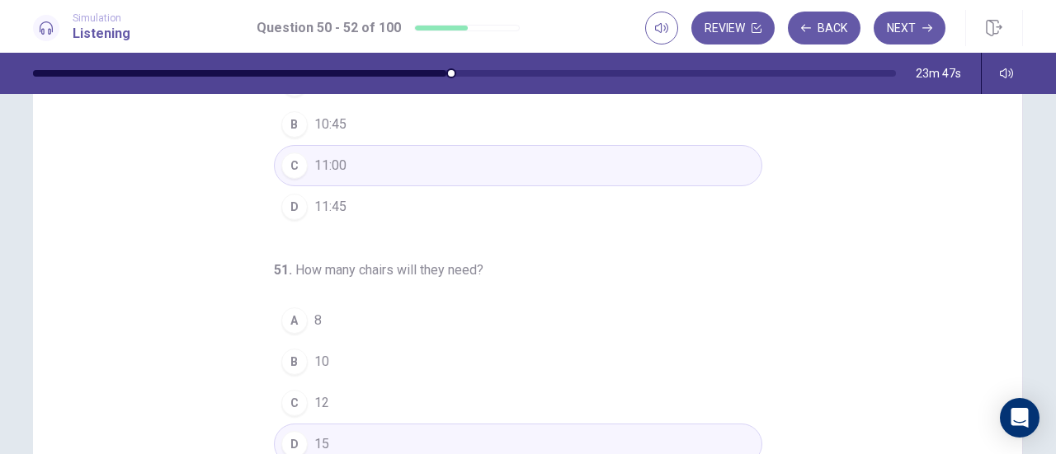
scroll to position [0, 0]
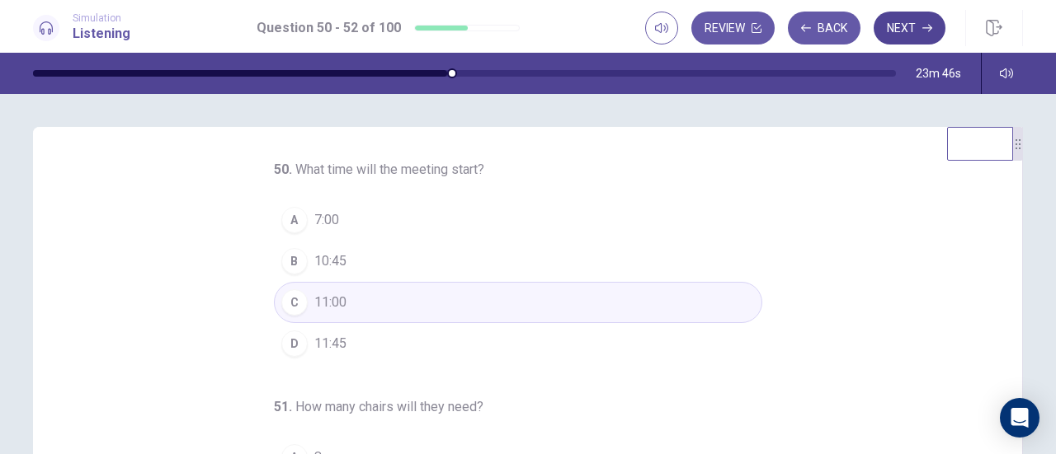
click at [889, 31] on button "Next" at bounding box center [909, 28] width 72 height 33
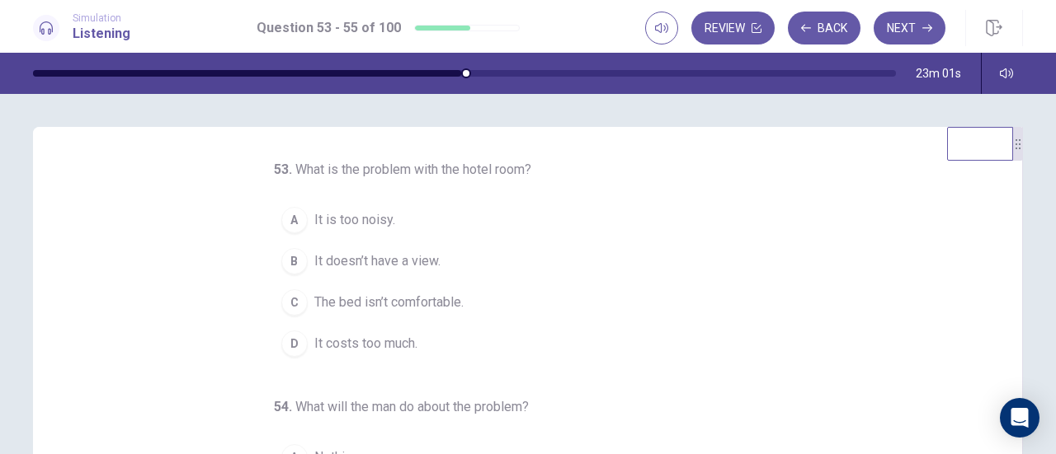
click at [394, 303] on span "The bed isn’t comfortable." at bounding box center [388, 303] width 149 height 20
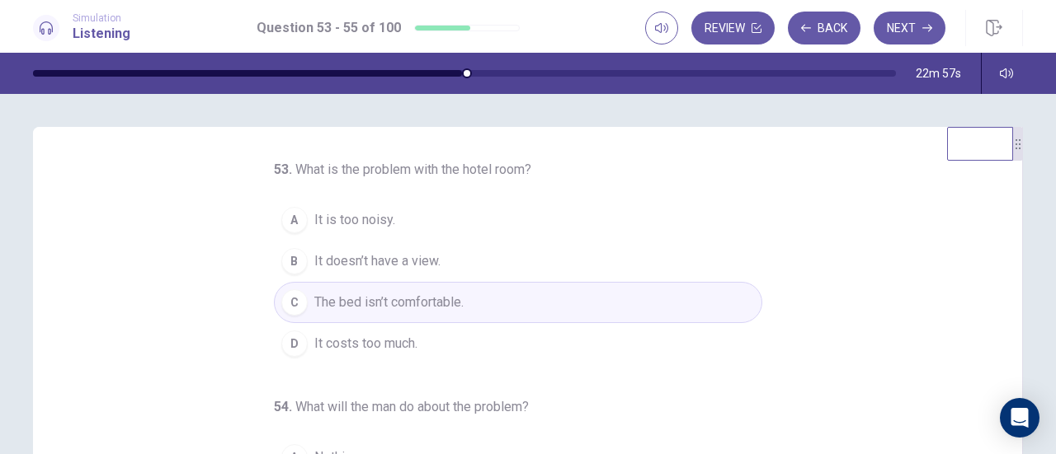
click at [369, 258] on span "It doesn’t have a view." at bounding box center [377, 262] width 126 height 20
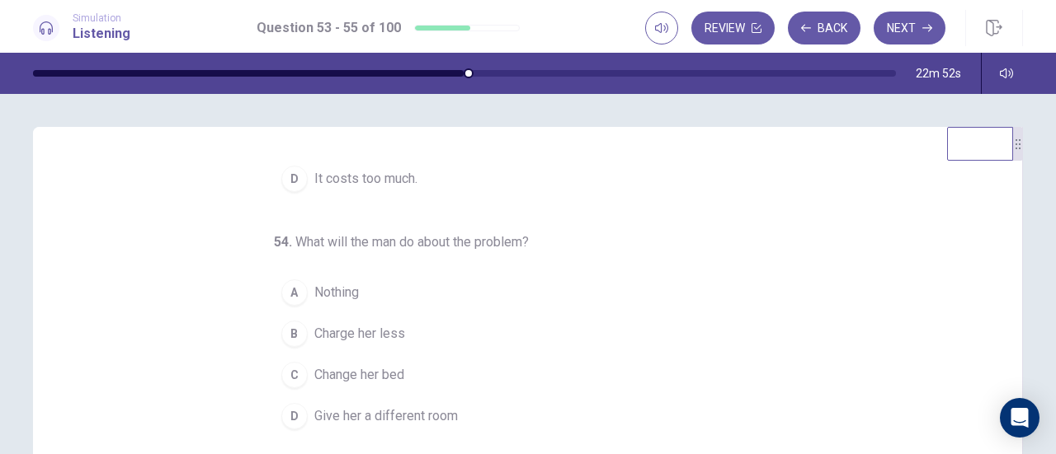
click at [378, 289] on button "A Nothing" at bounding box center [518, 292] width 488 height 41
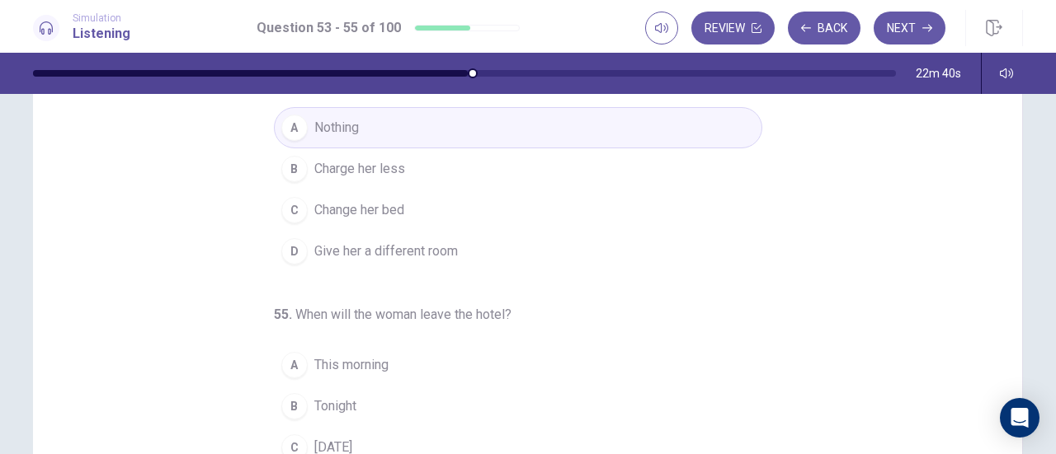
scroll to position [82, 0]
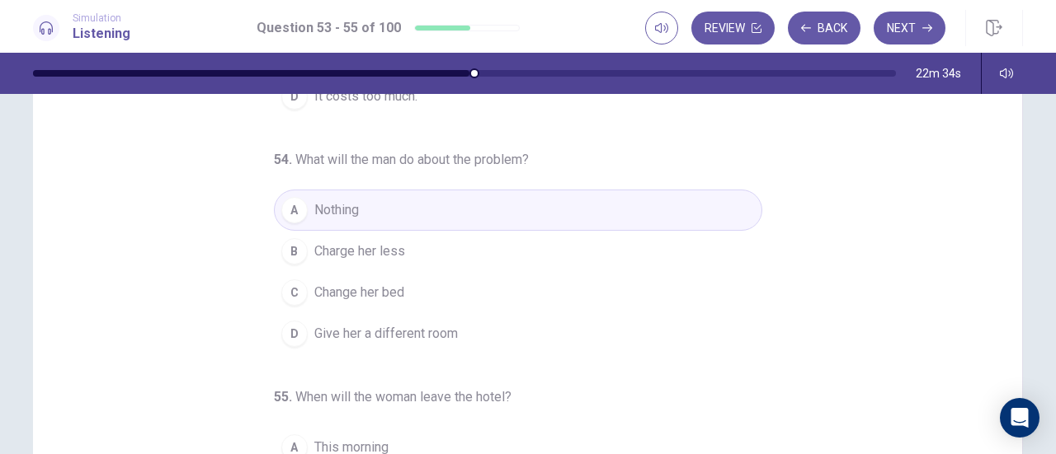
click at [413, 248] on button "B Charge her less" at bounding box center [518, 251] width 488 height 41
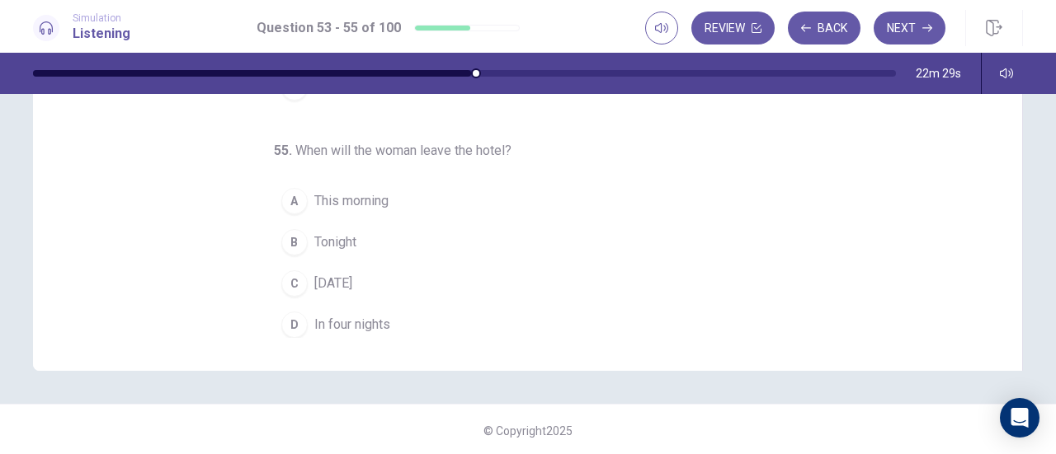
scroll to position [330, 0]
click at [345, 280] on span "Tomorrow" at bounding box center [333, 283] width 38 height 20
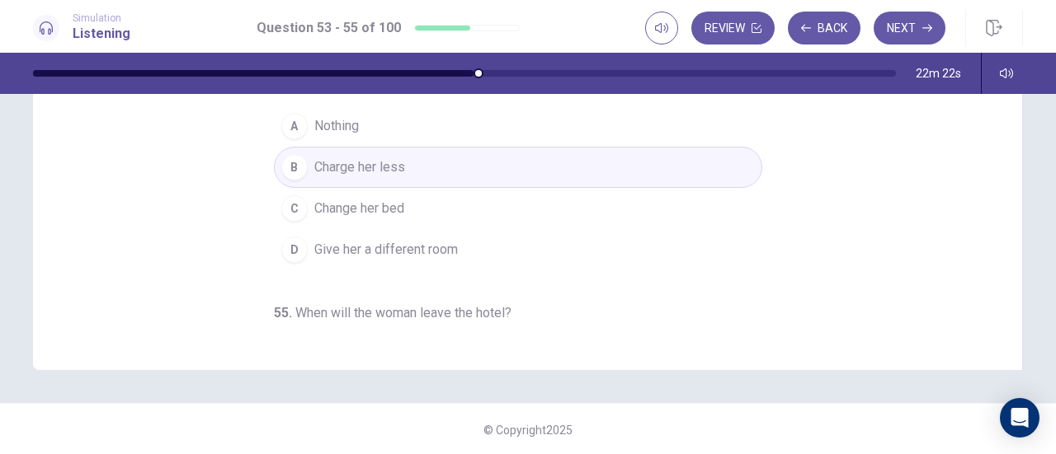
scroll to position [0, 0]
click at [905, 37] on button "Next" at bounding box center [909, 28] width 72 height 33
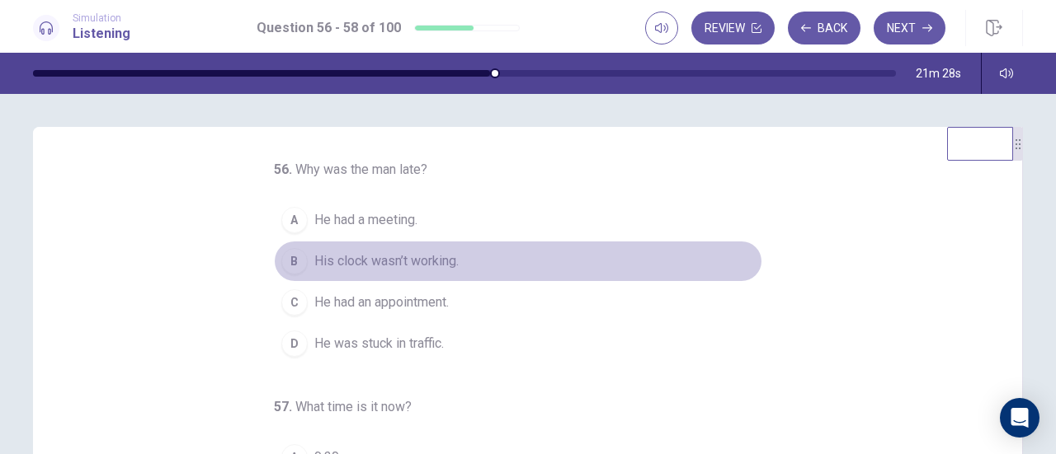
click at [394, 252] on span "His clock wasn’t working." at bounding box center [386, 262] width 144 height 20
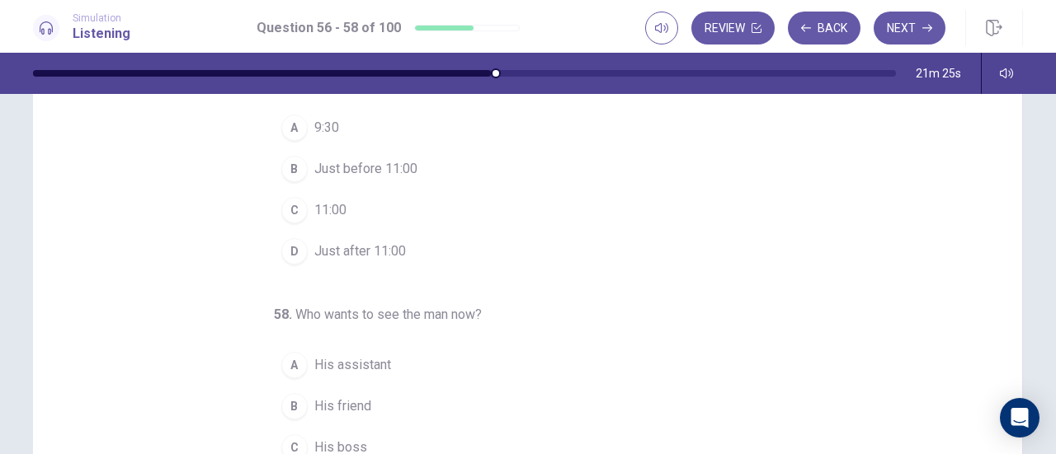
scroll to position [82, 0]
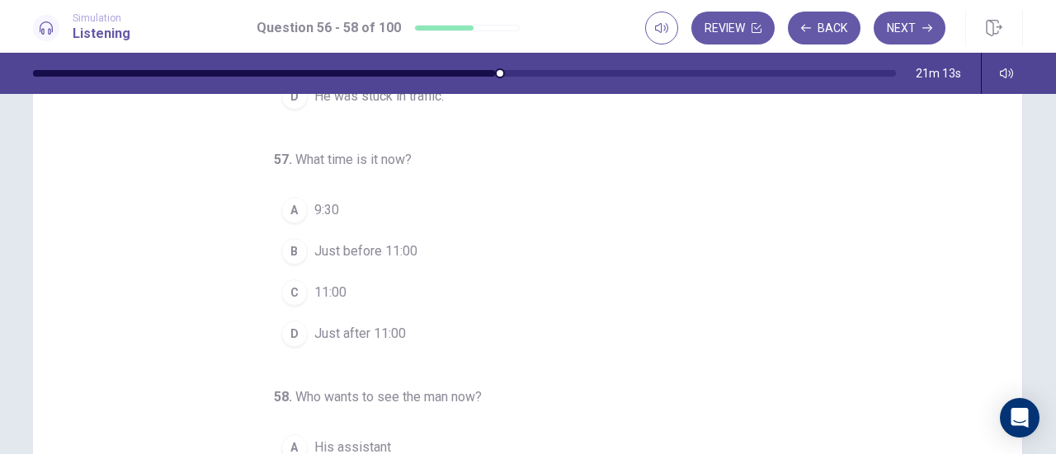
click at [376, 250] on span "Just before 11:00" at bounding box center [365, 252] width 103 height 20
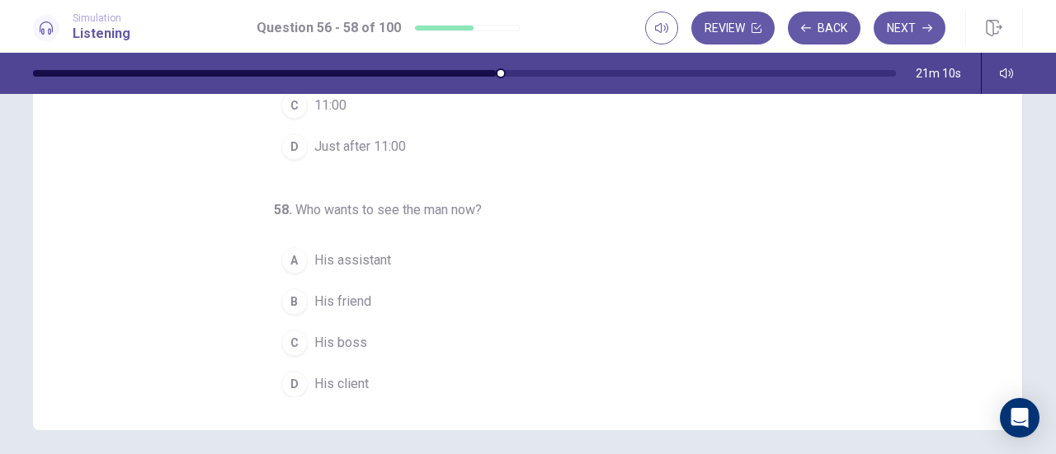
scroll to position [330, 0]
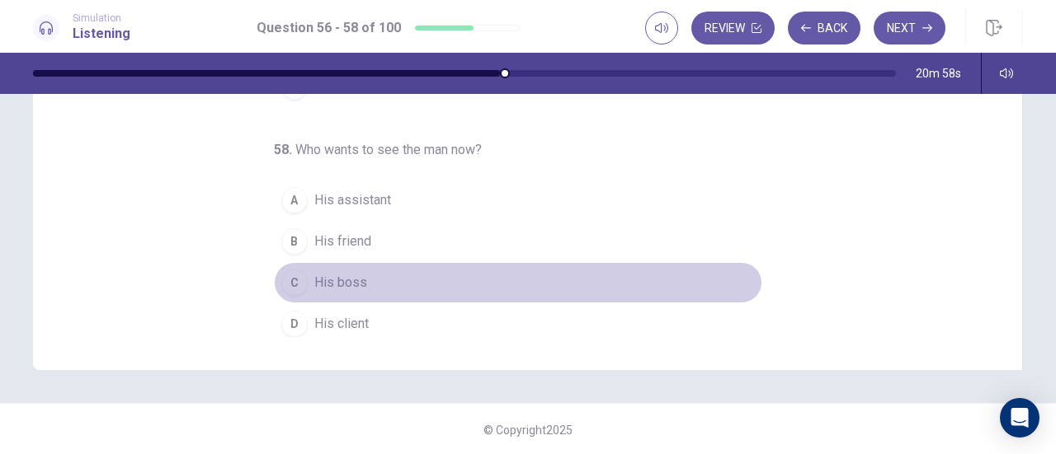
click at [359, 281] on button "C His boss" at bounding box center [518, 282] width 488 height 41
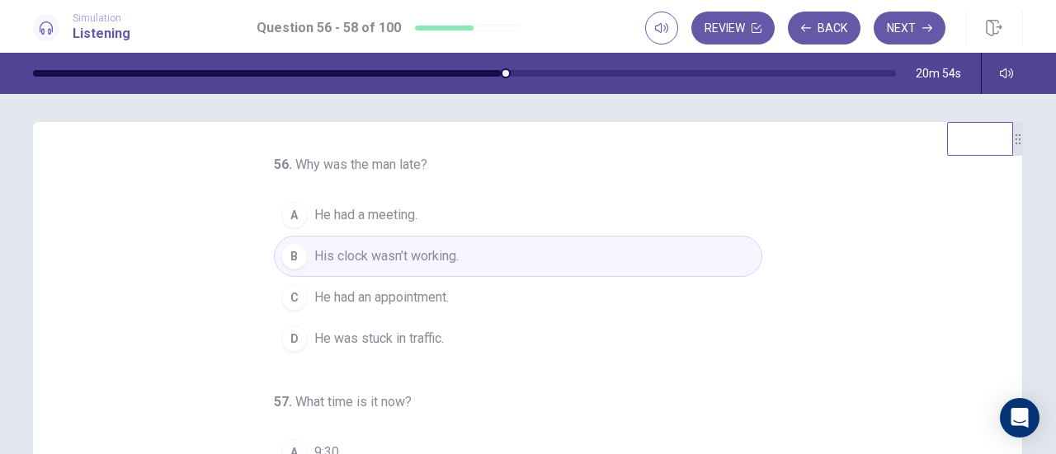
scroll to position [0, 0]
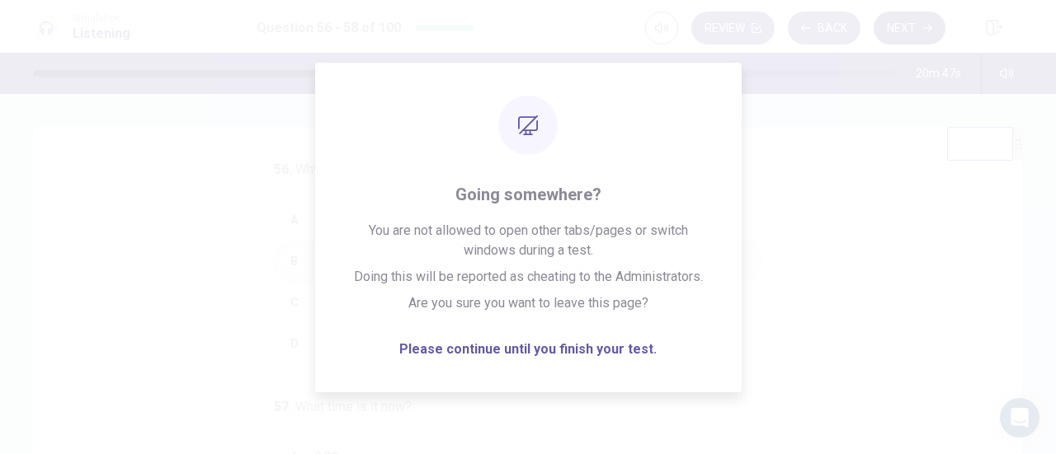
click at [905, 29] on button "Next" at bounding box center [909, 28] width 72 height 33
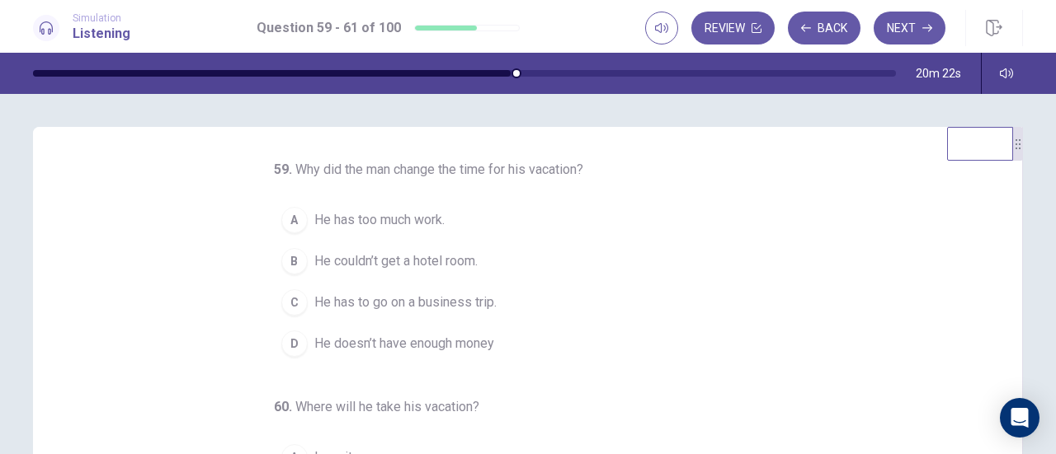
click at [374, 271] on span "He couldn’t get a hotel room." at bounding box center [395, 262] width 163 height 20
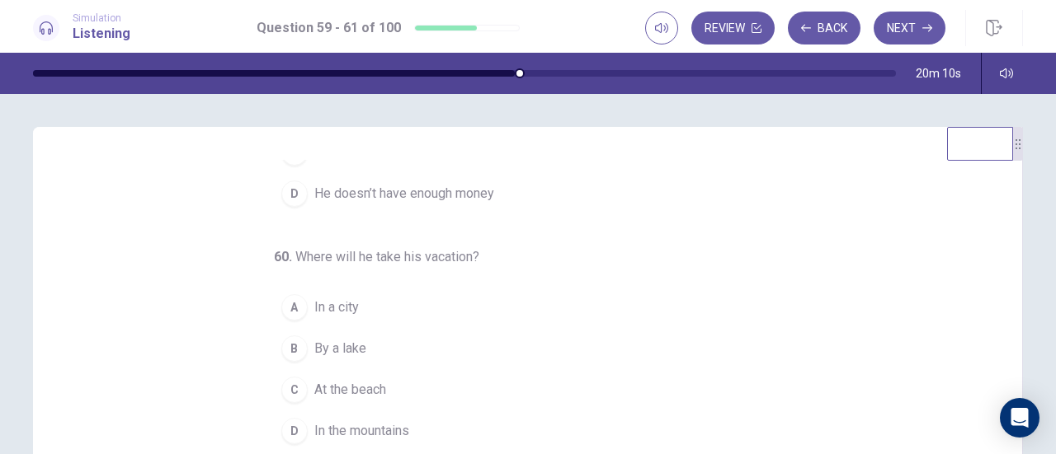
scroll to position [185, 0]
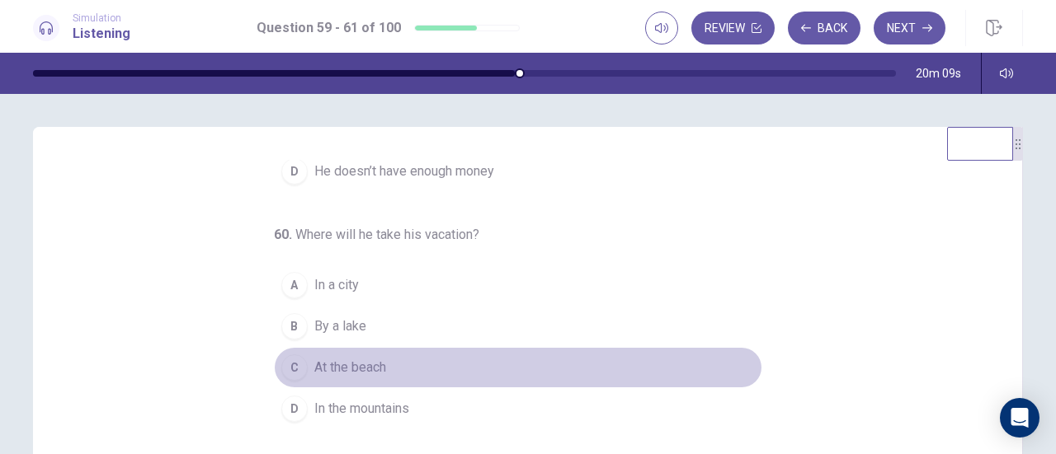
click at [349, 364] on span "At the beach" at bounding box center [350, 368] width 72 height 20
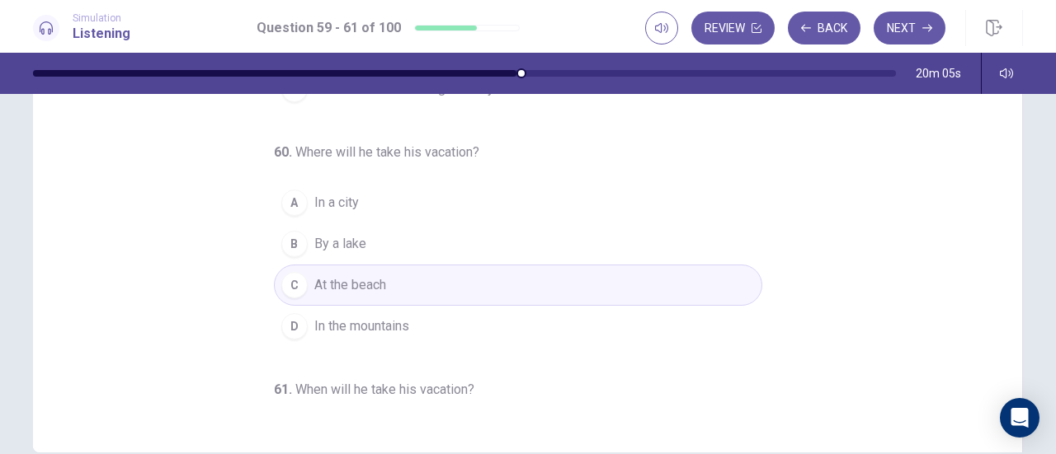
scroll to position [0, 0]
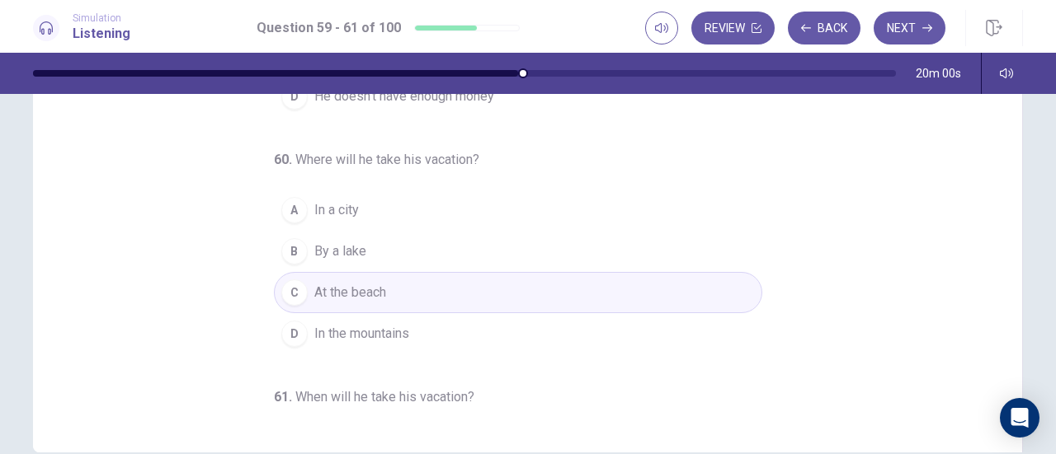
click at [366, 341] on span "In the mountains" at bounding box center [361, 334] width 95 height 20
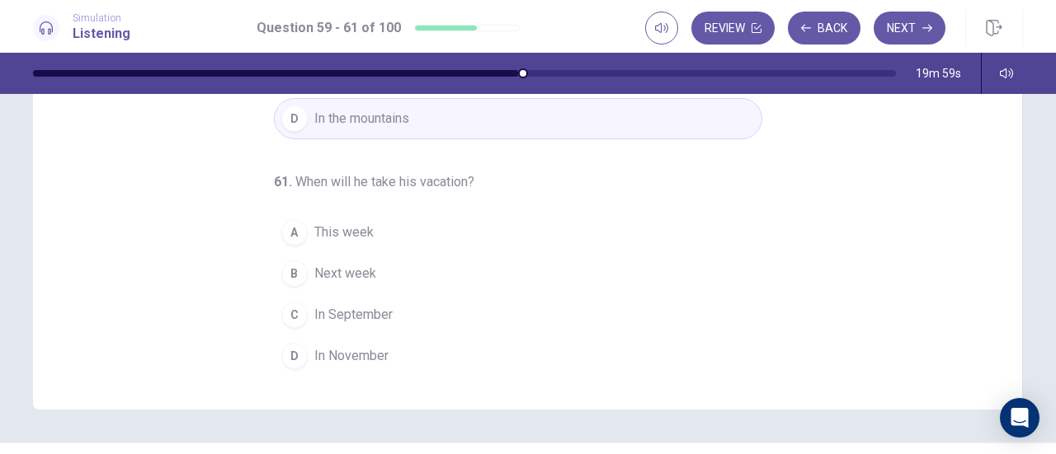
scroll to position [331, 0]
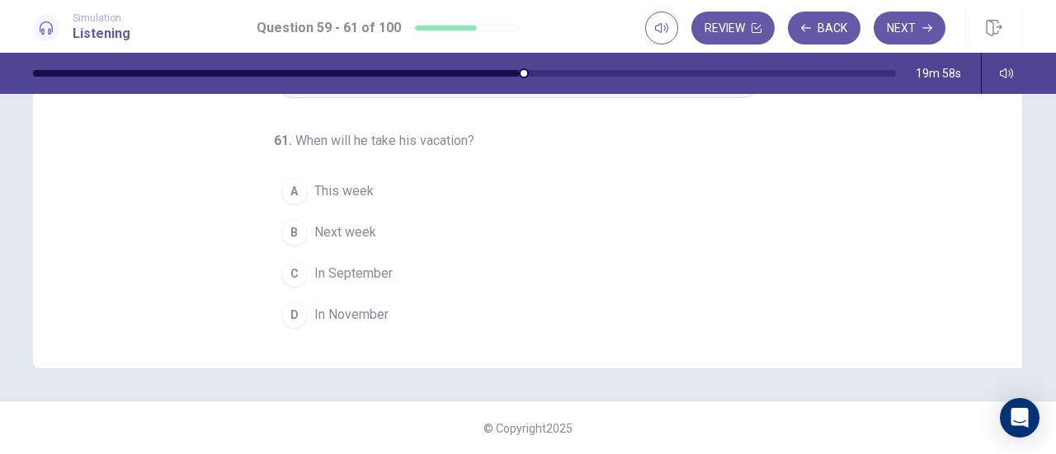
click at [352, 271] on span "In September" at bounding box center [353, 274] width 78 height 20
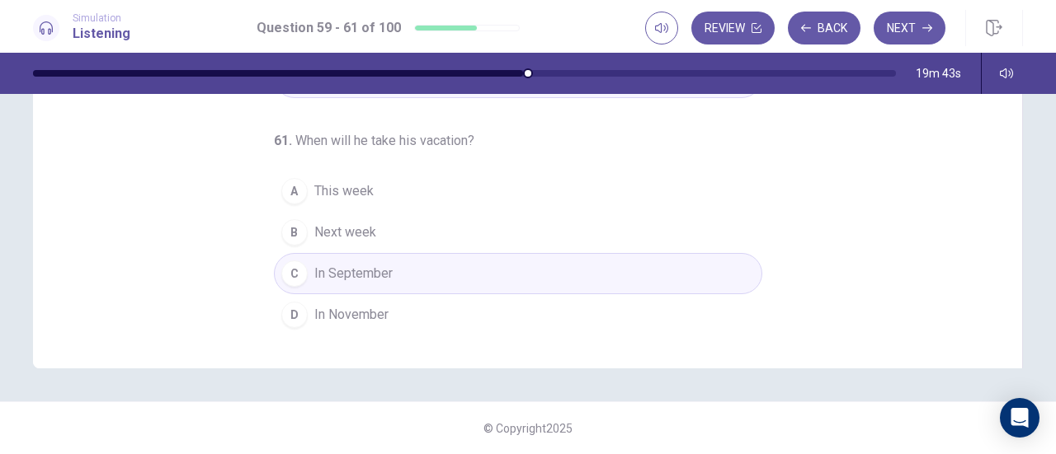
click at [902, 26] on button "Next" at bounding box center [909, 28] width 72 height 33
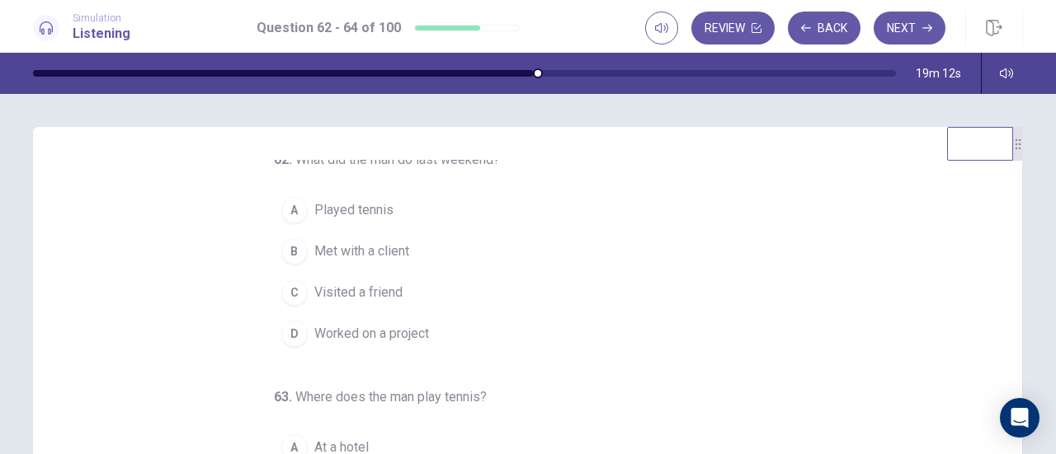
scroll to position [0, 0]
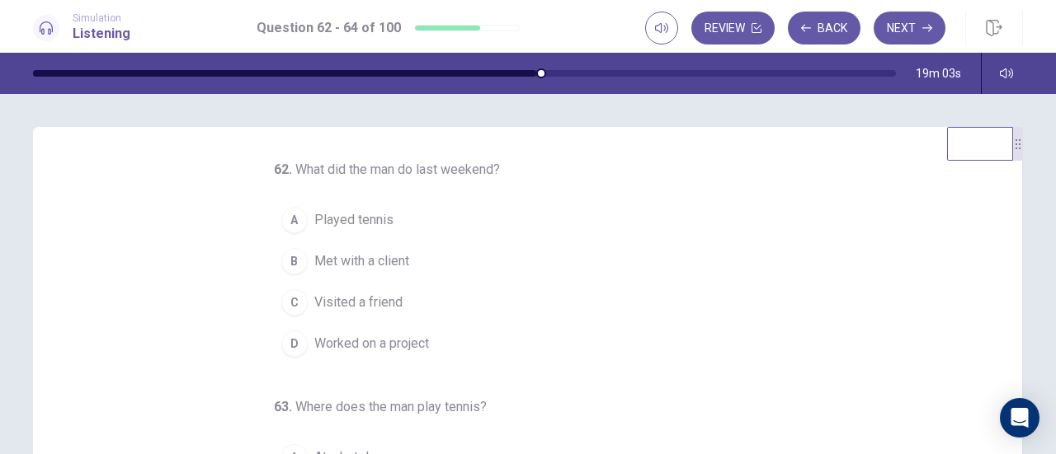
click at [396, 337] on span "Worked on a project" at bounding box center [371, 344] width 115 height 20
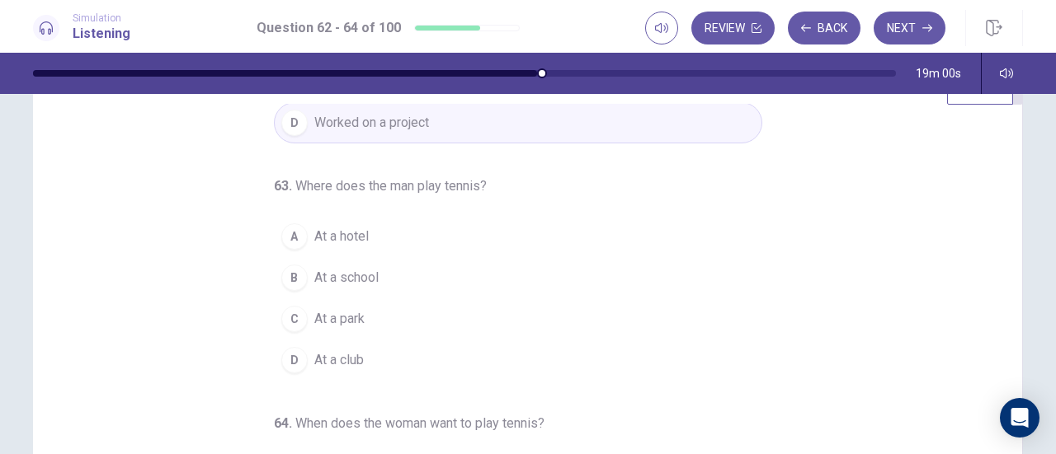
scroll to position [82, 0]
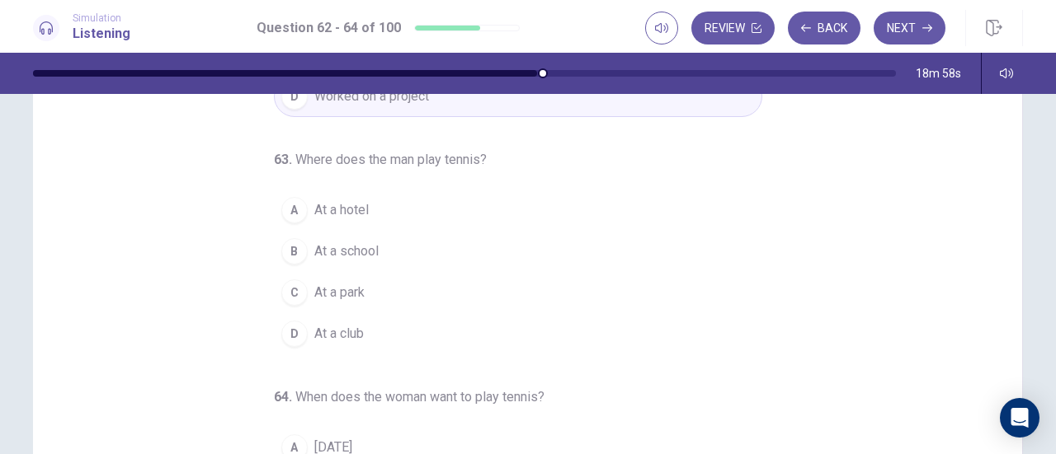
click at [346, 214] on span "At a hotel" at bounding box center [341, 210] width 54 height 20
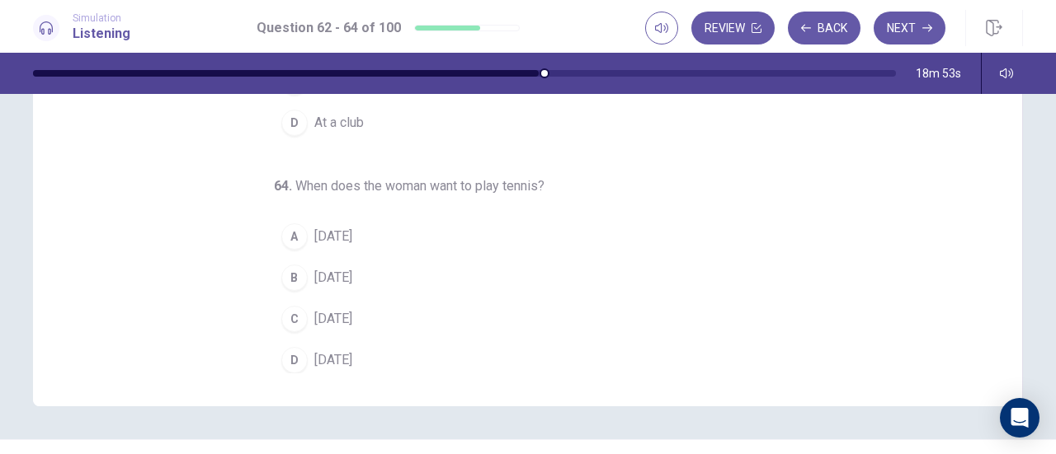
scroll to position [330, 0]
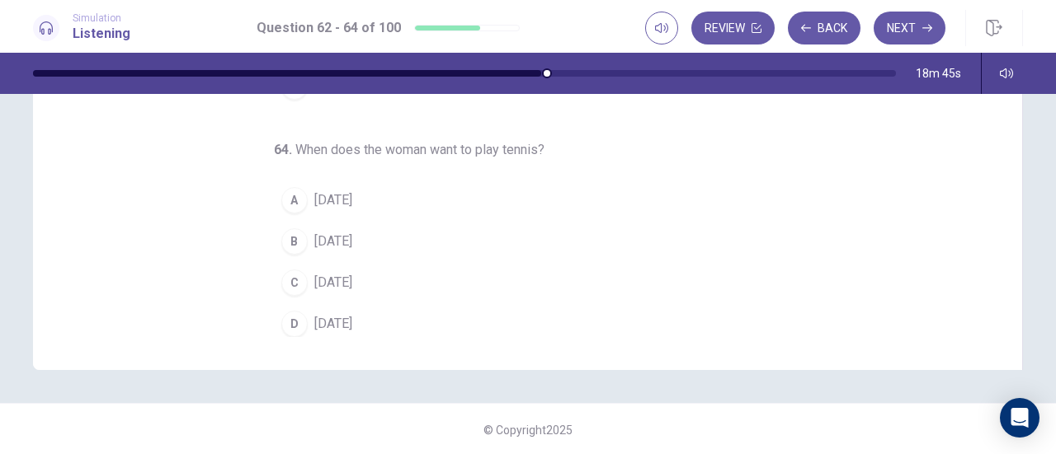
click at [310, 328] on button "D Saturday" at bounding box center [518, 323] width 488 height 41
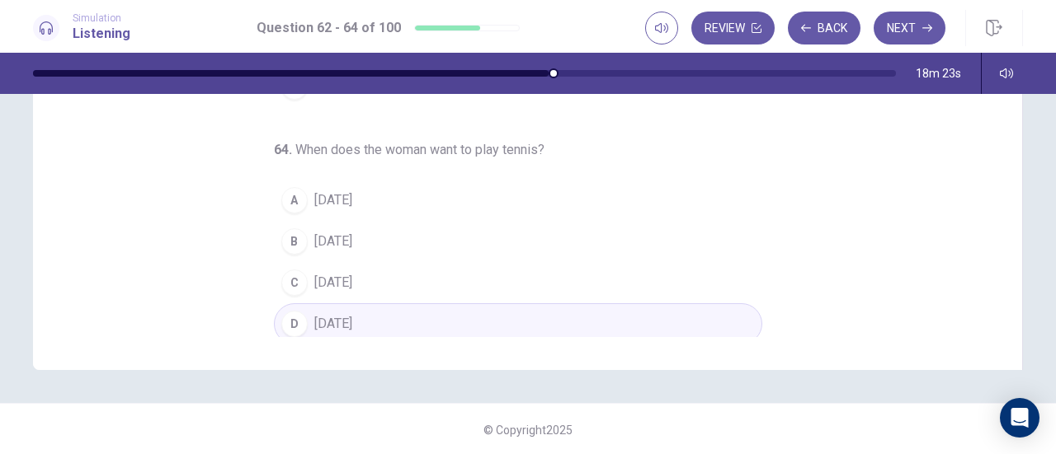
scroll to position [331, 0]
click at [905, 27] on button "Next" at bounding box center [909, 28] width 72 height 33
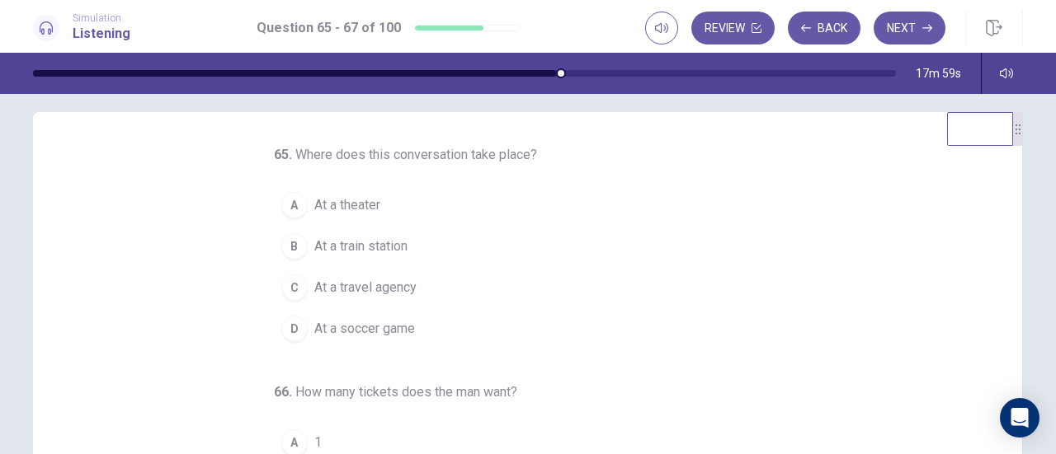
scroll to position [0, 0]
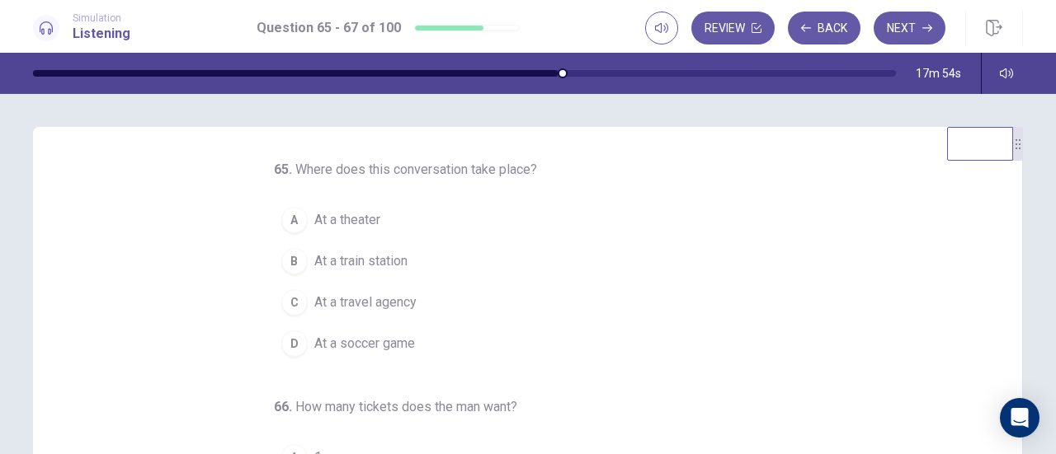
click at [359, 215] on span "At a theater" at bounding box center [347, 220] width 66 height 20
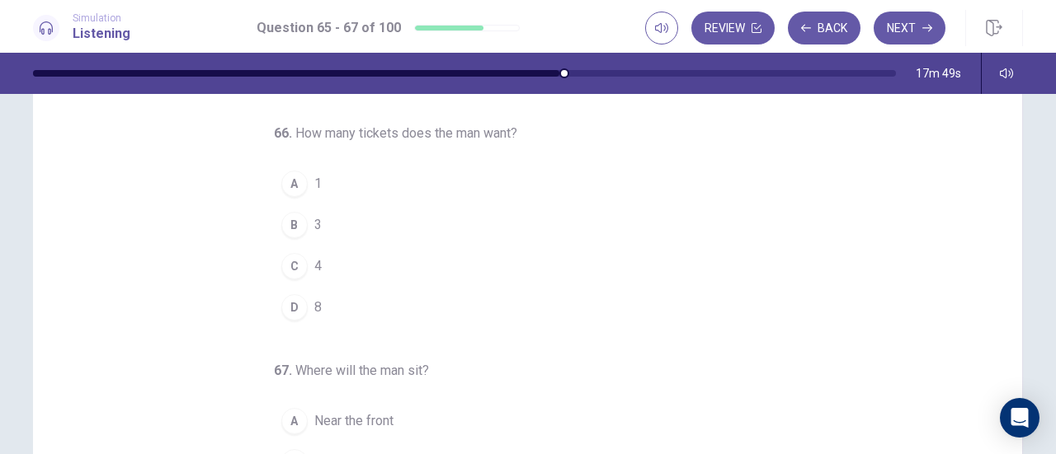
scroll to position [82, 0]
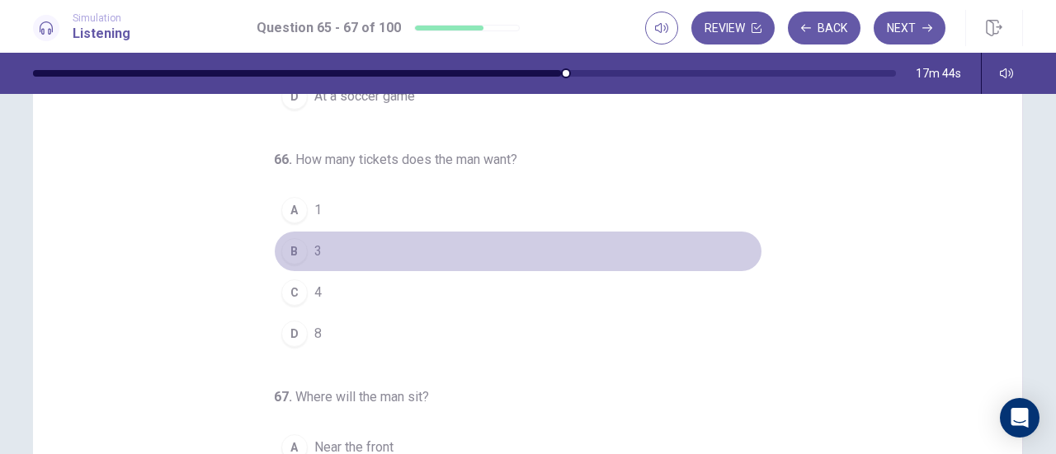
click at [333, 250] on button "B 3" at bounding box center [518, 251] width 488 height 41
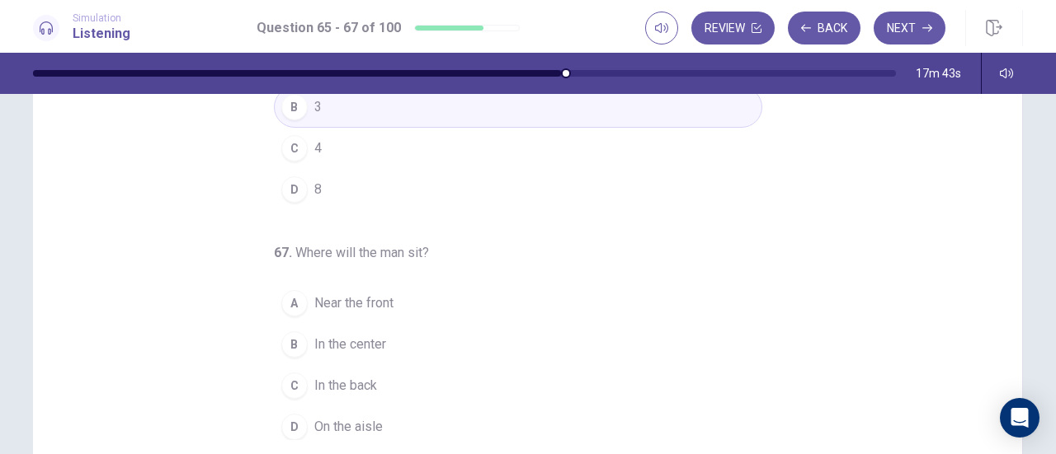
scroll to position [330, 0]
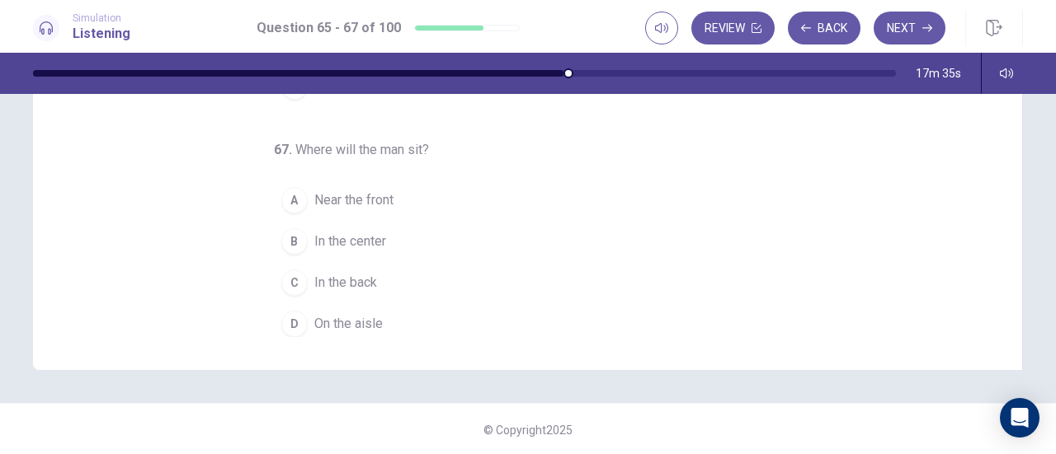
click at [371, 238] on span "In the center" at bounding box center [350, 242] width 72 height 20
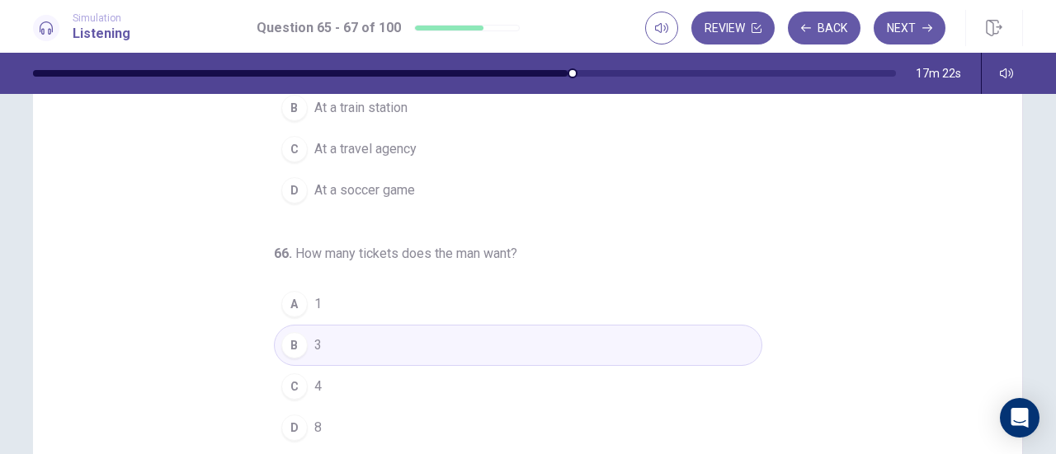
scroll to position [0, 0]
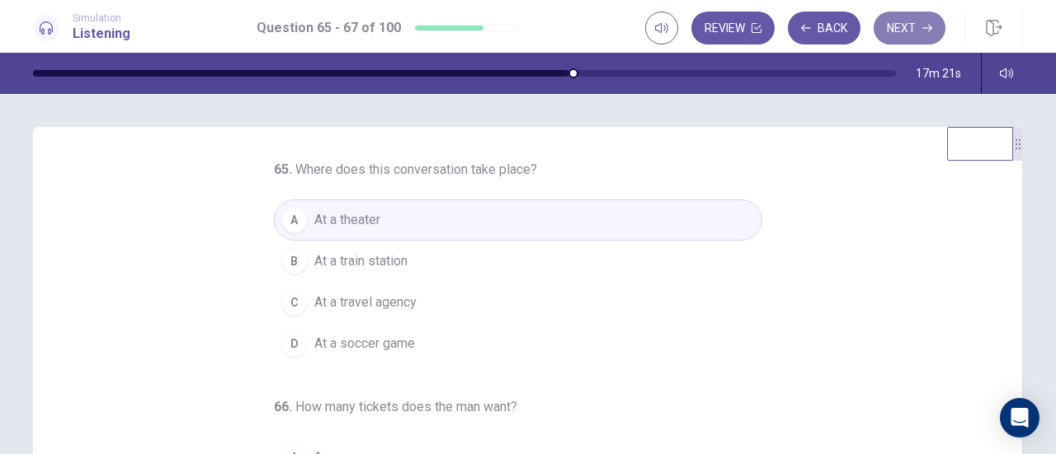
click at [903, 29] on button "Next" at bounding box center [909, 28] width 72 height 33
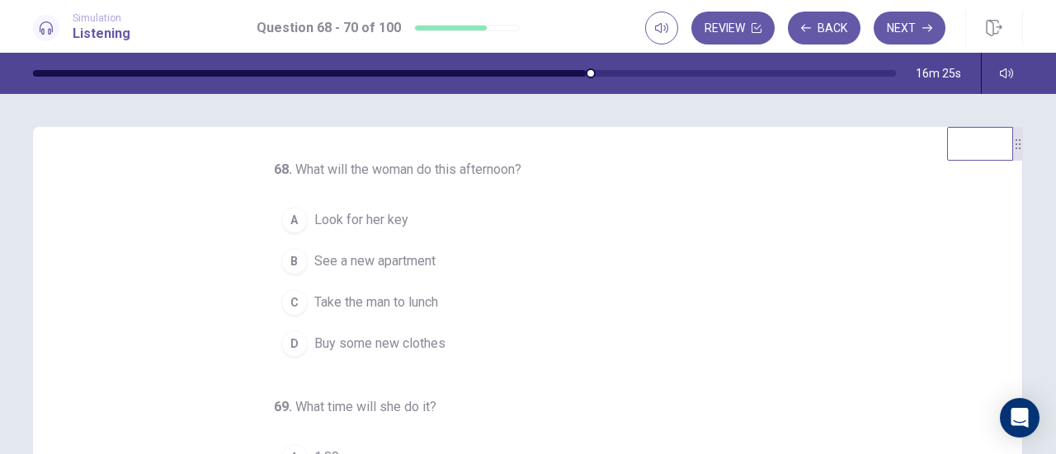
click at [378, 263] on span "See a new apartment" at bounding box center [374, 262] width 121 height 20
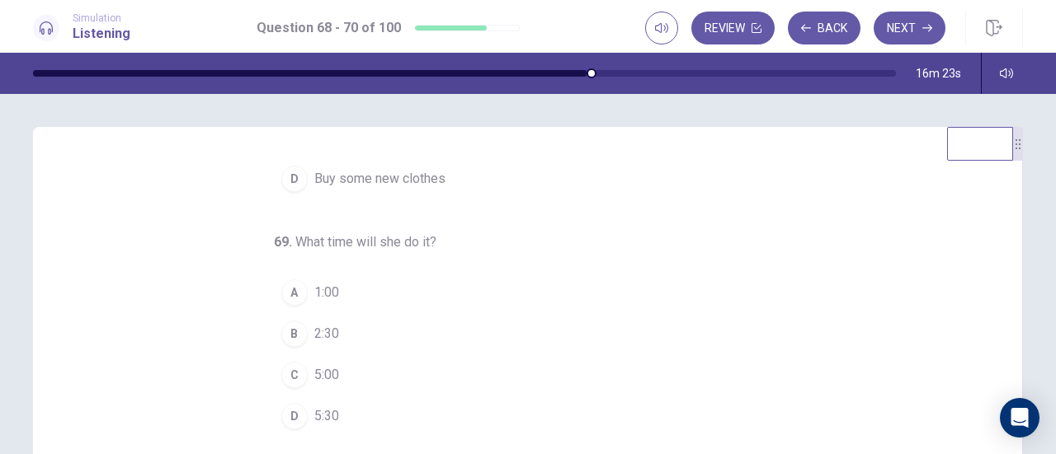
scroll to position [82, 0]
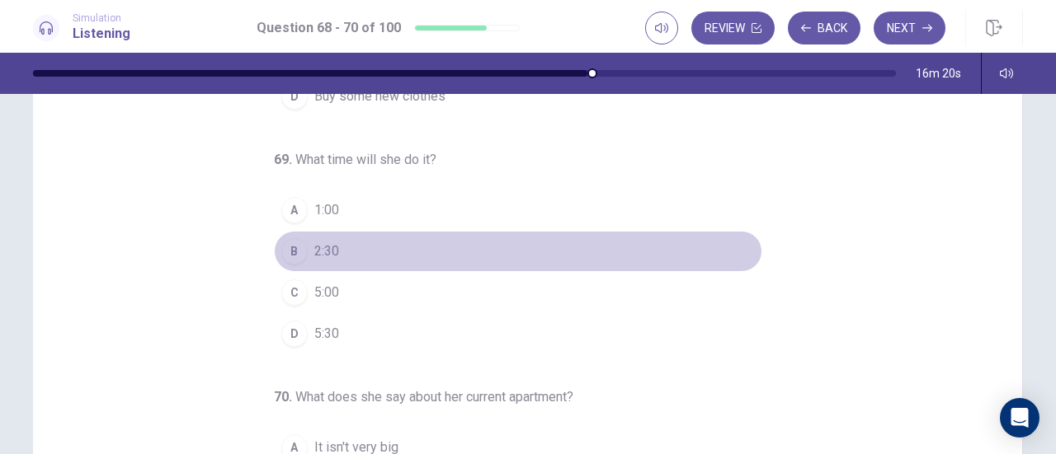
click at [314, 245] on span "2:30" at bounding box center [326, 252] width 25 height 20
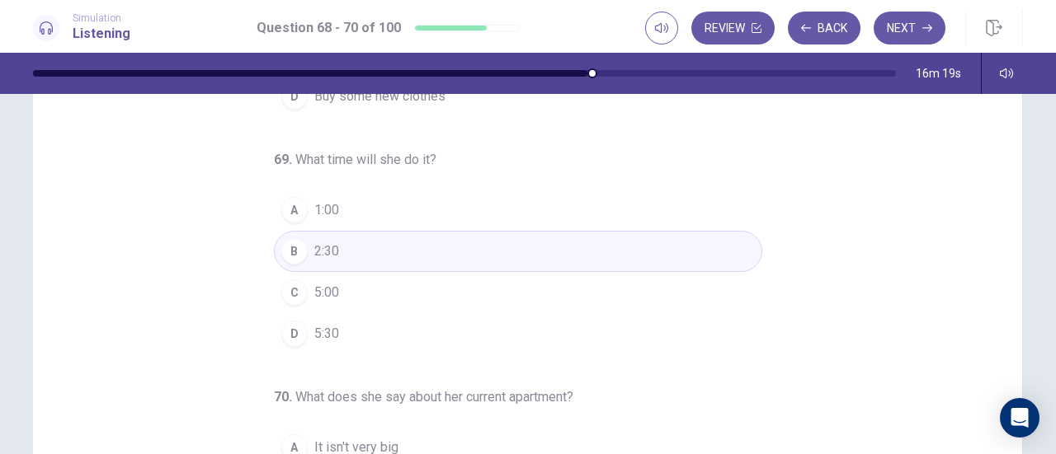
scroll to position [330, 0]
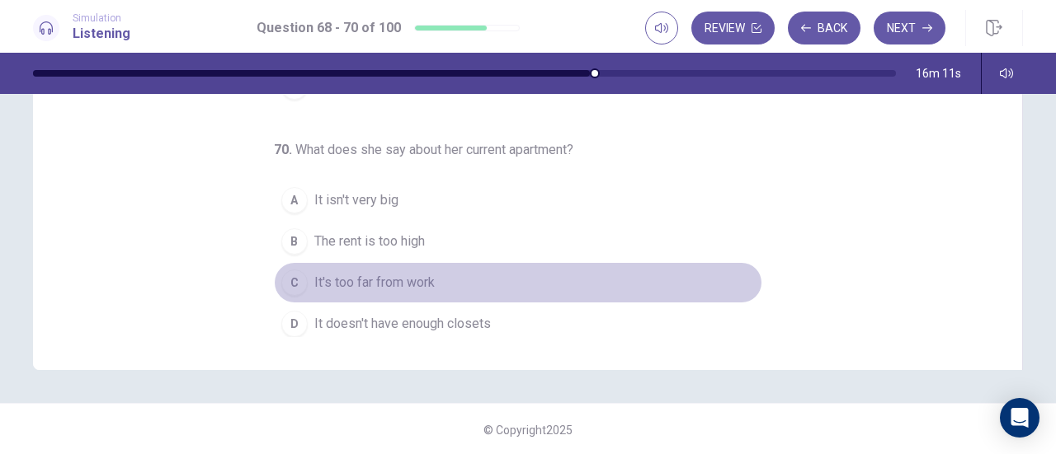
click at [404, 273] on span "It's too far from work" at bounding box center [374, 283] width 120 height 20
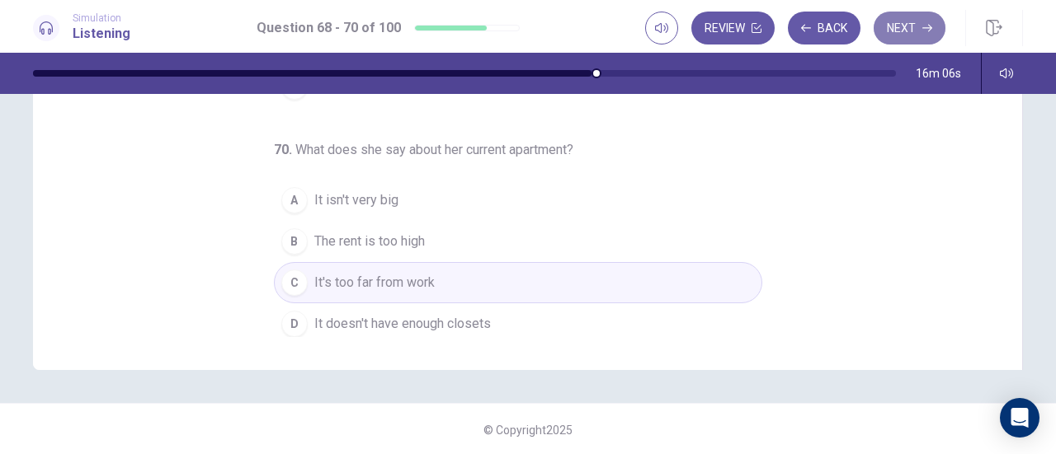
click at [910, 29] on button "Next" at bounding box center [909, 28] width 72 height 33
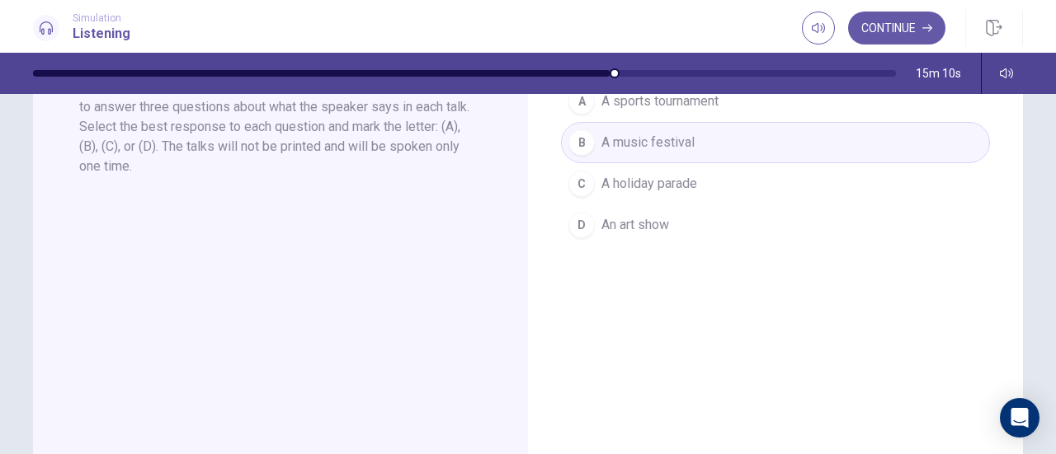
scroll to position [0, 0]
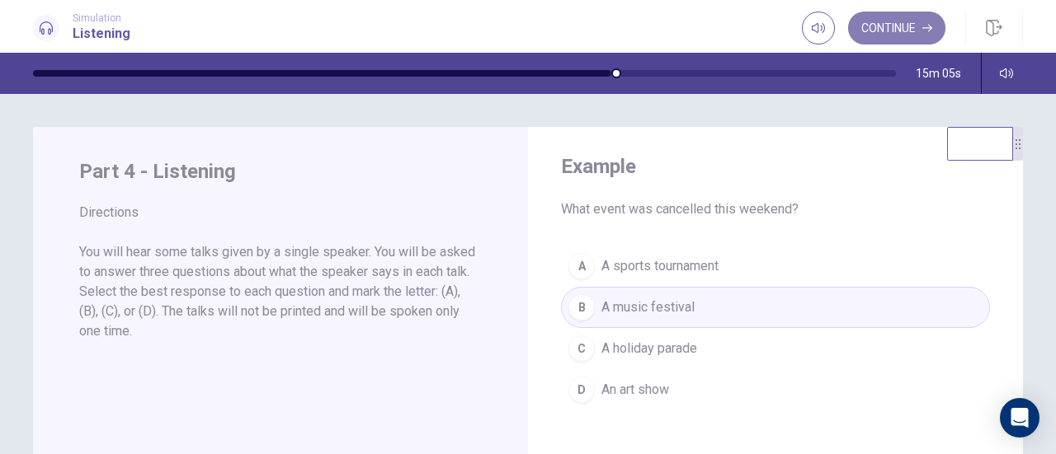
click at [886, 31] on button "Continue" at bounding box center [896, 28] width 97 height 33
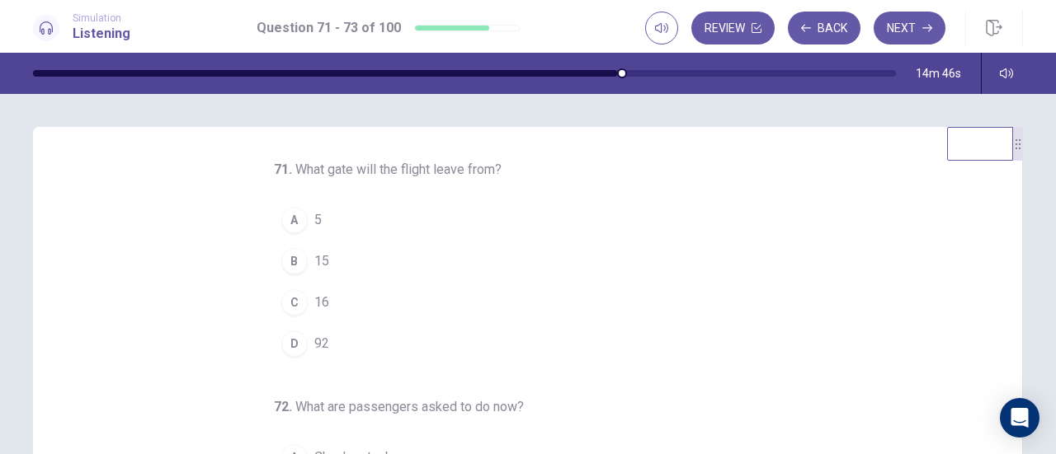
click at [313, 221] on button "A 5" at bounding box center [518, 220] width 488 height 41
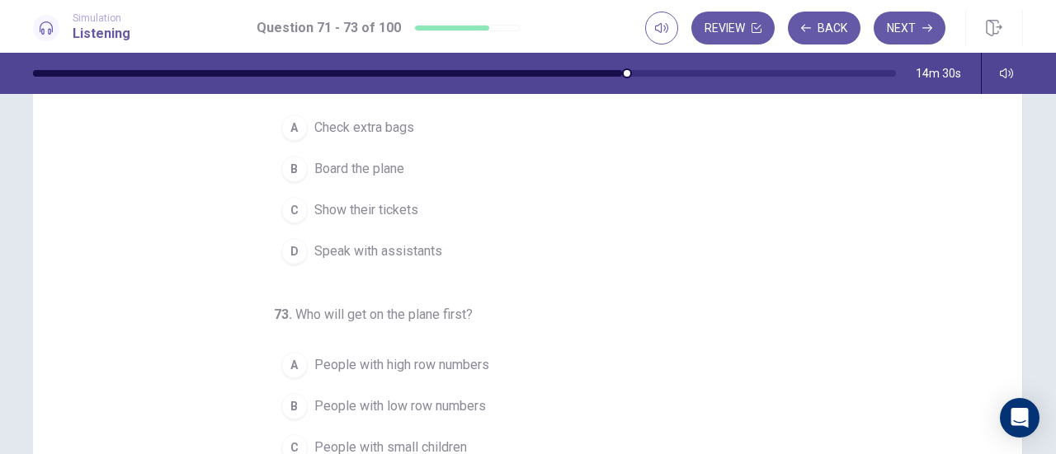
scroll to position [82, 0]
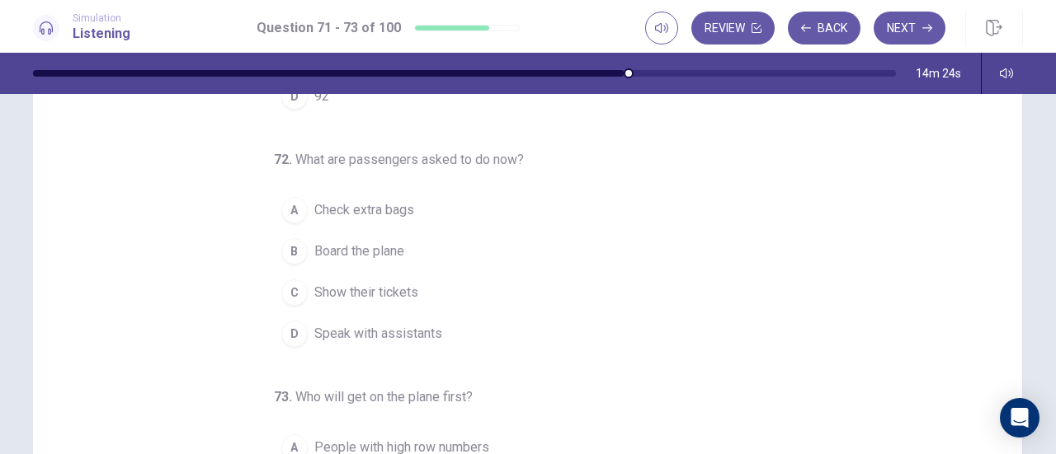
click at [388, 210] on span "Check extra bags" at bounding box center [364, 210] width 100 height 20
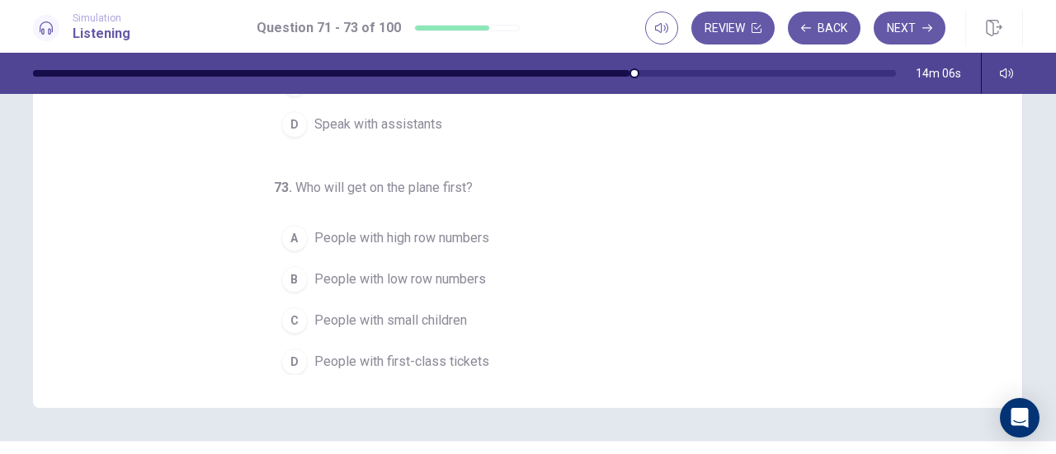
scroll to position [330, 0]
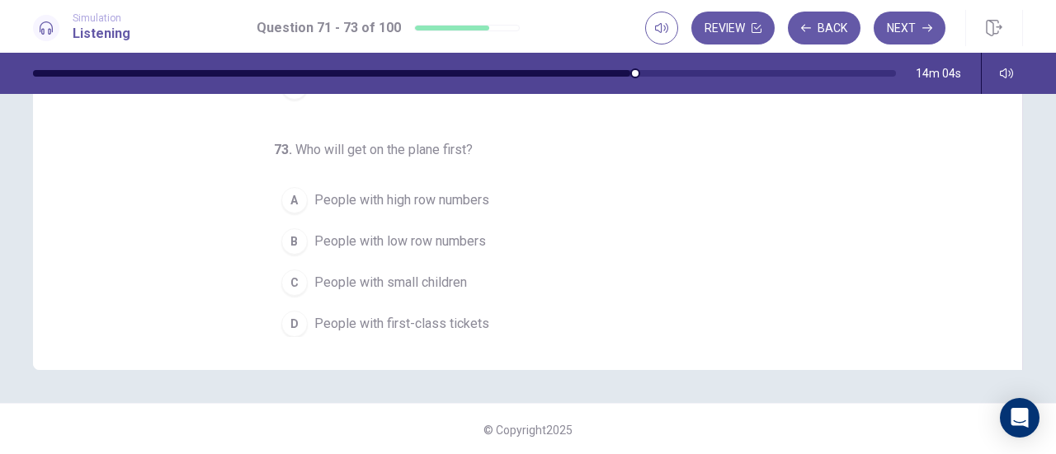
click at [397, 314] on span "People with first-class tickets" at bounding box center [401, 324] width 175 height 20
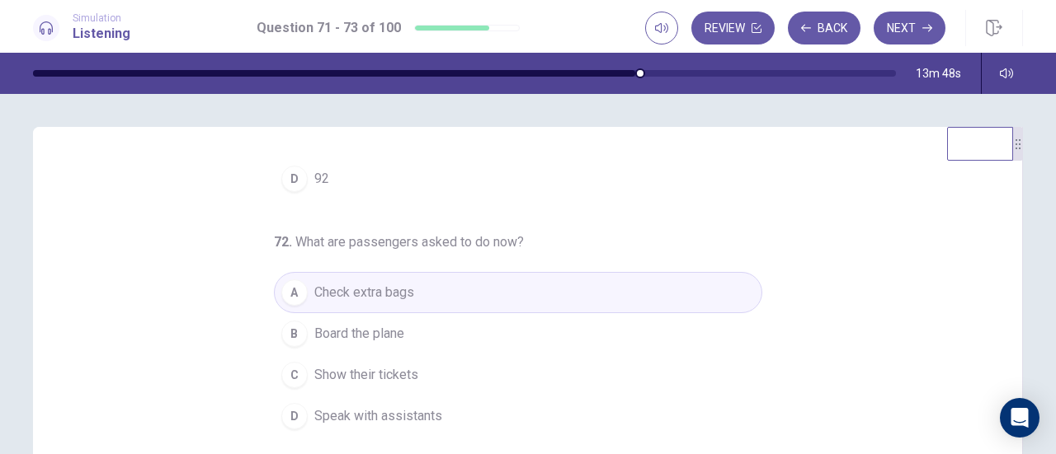
scroll to position [82, 0]
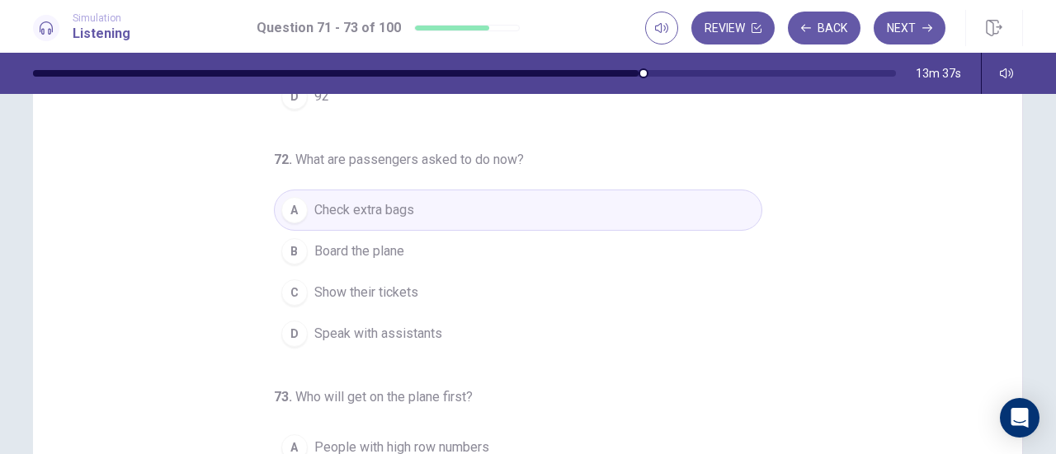
click at [440, 280] on button "C Show their tickets" at bounding box center [518, 292] width 488 height 41
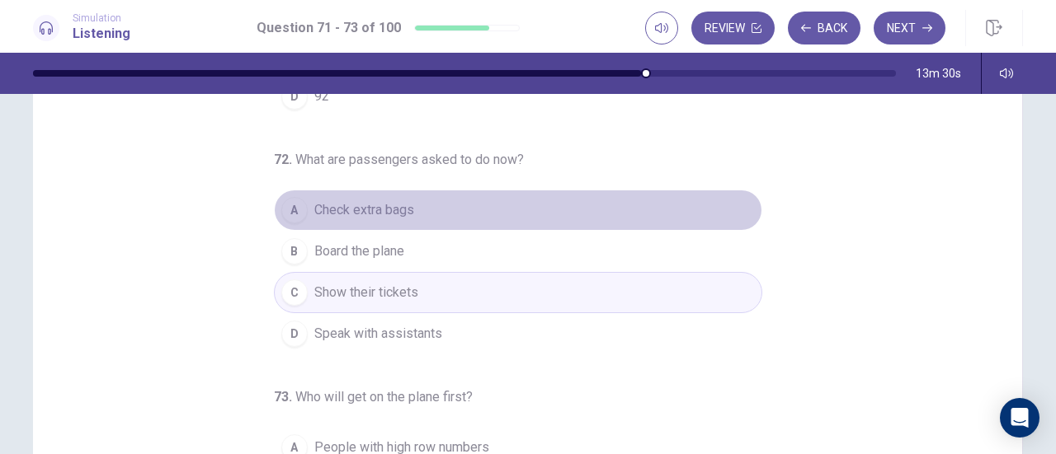
click at [421, 211] on button "A Check extra bags" at bounding box center [518, 210] width 488 height 41
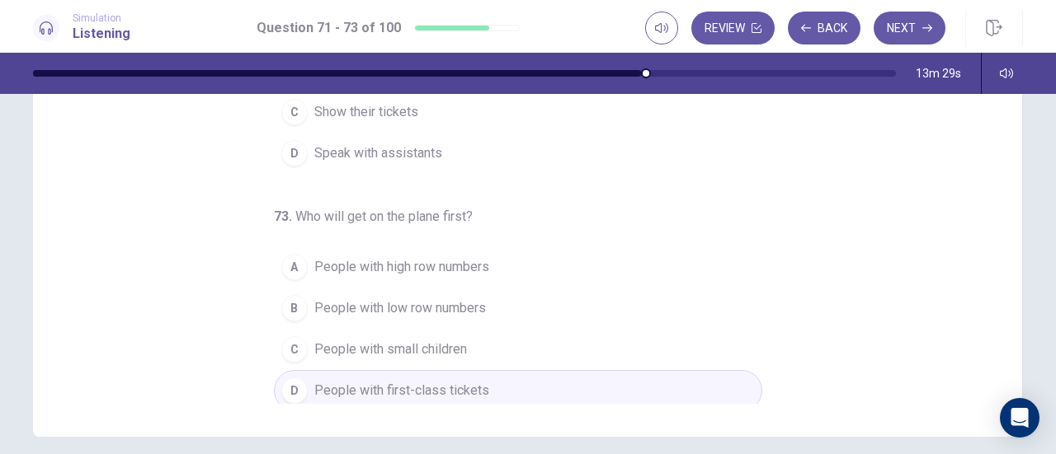
scroll to position [249, 0]
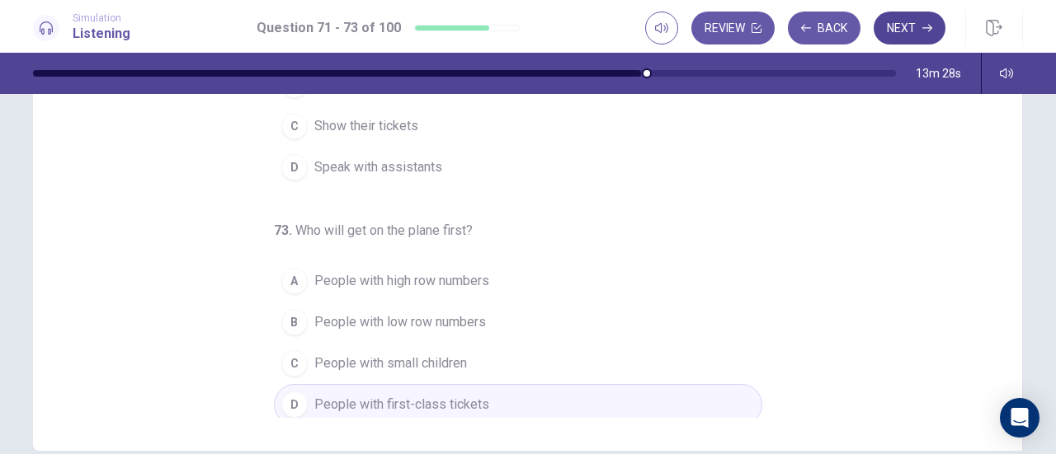
click at [902, 29] on button "Next" at bounding box center [909, 28] width 72 height 33
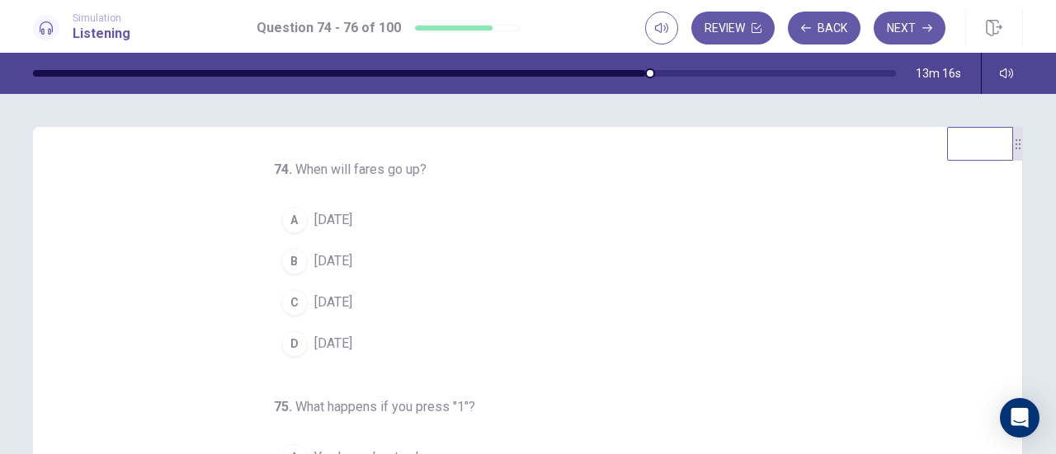
scroll to position [0, 0]
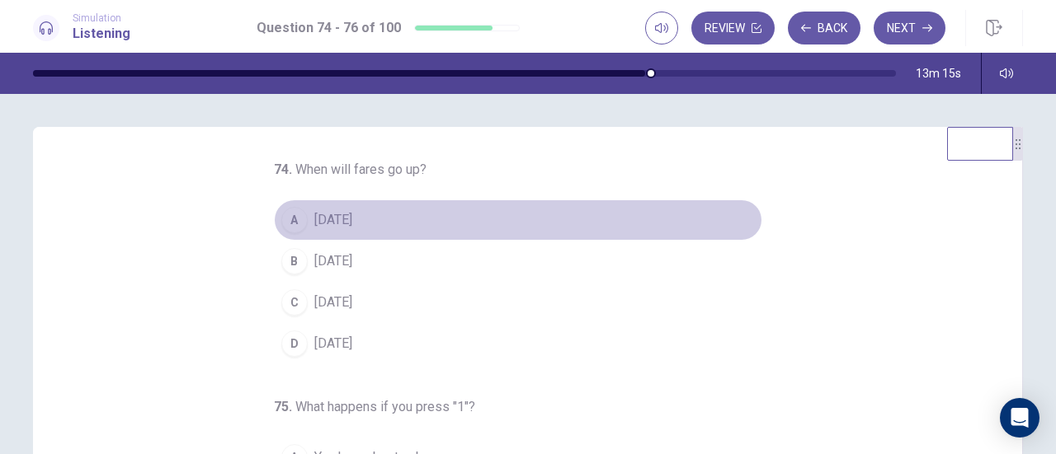
click at [352, 220] on span "September 1" at bounding box center [333, 220] width 38 height 20
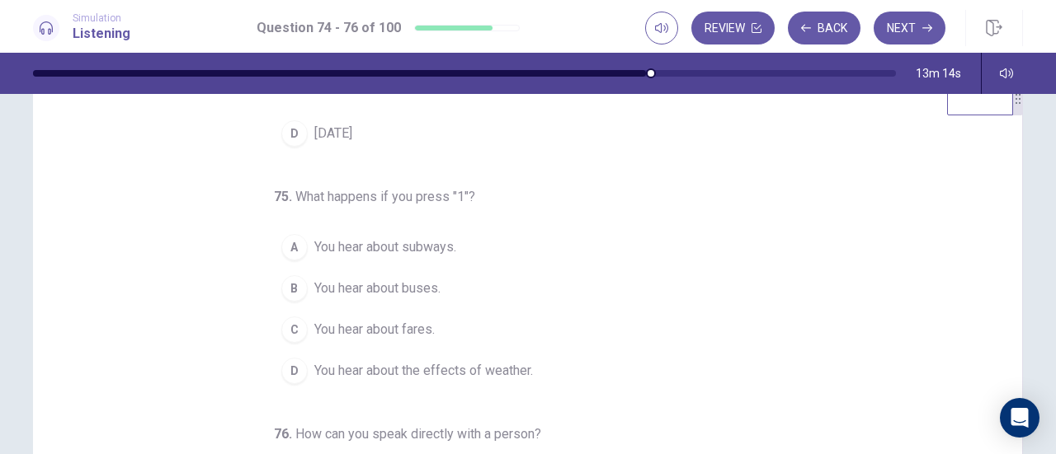
scroll to position [82, 0]
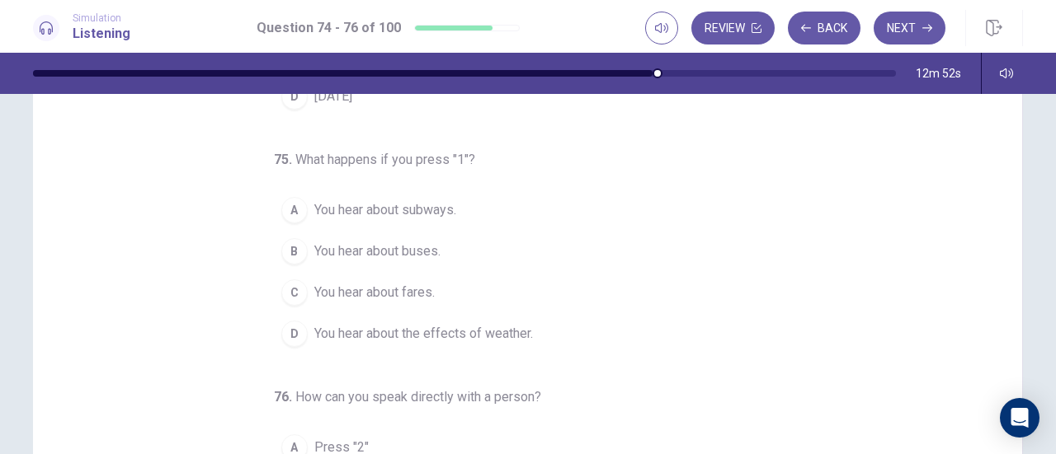
click at [417, 289] on span "You hear about fares." at bounding box center [374, 293] width 120 height 20
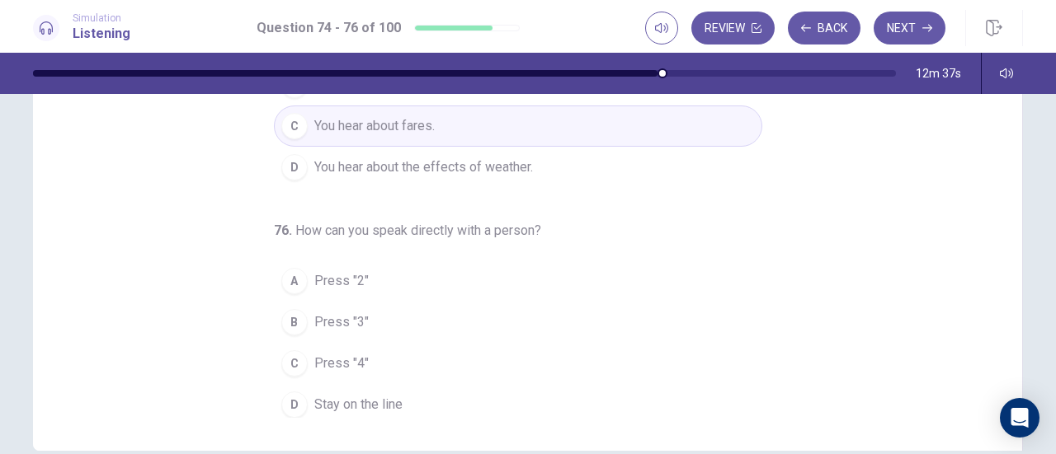
scroll to position [331, 0]
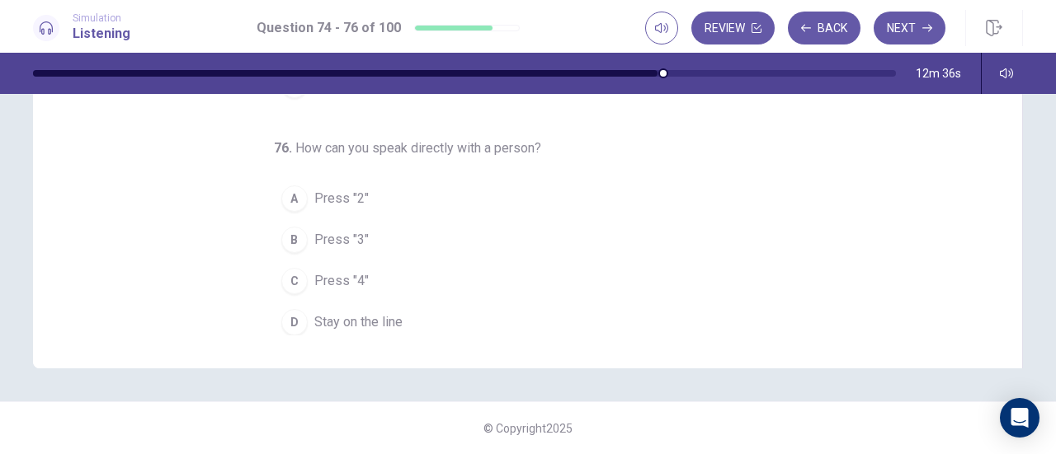
click at [398, 319] on button "D Stay on the line" at bounding box center [518, 322] width 488 height 41
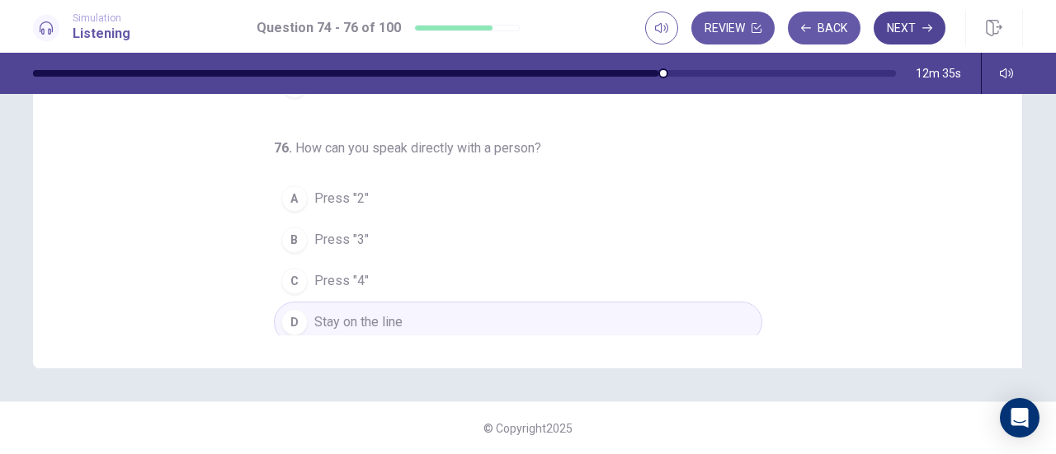
click at [905, 31] on button "Next" at bounding box center [909, 28] width 72 height 33
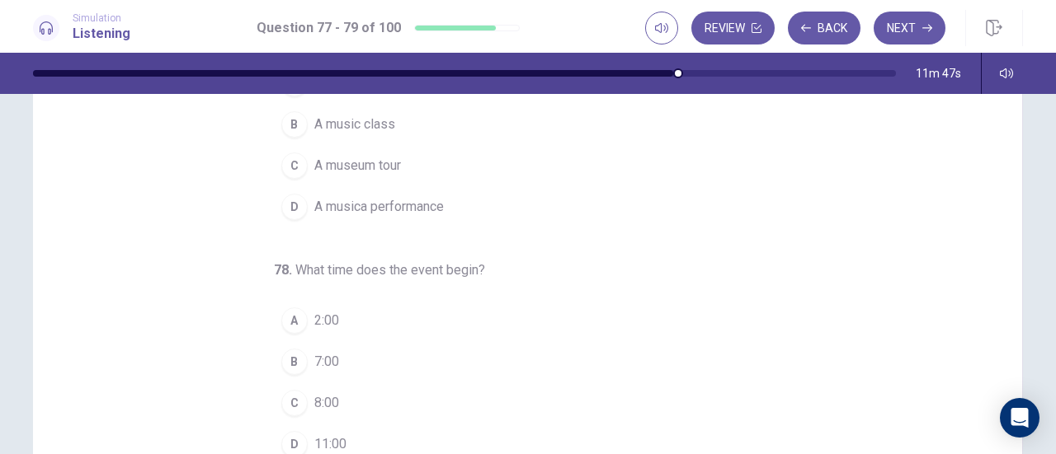
scroll to position [0, 0]
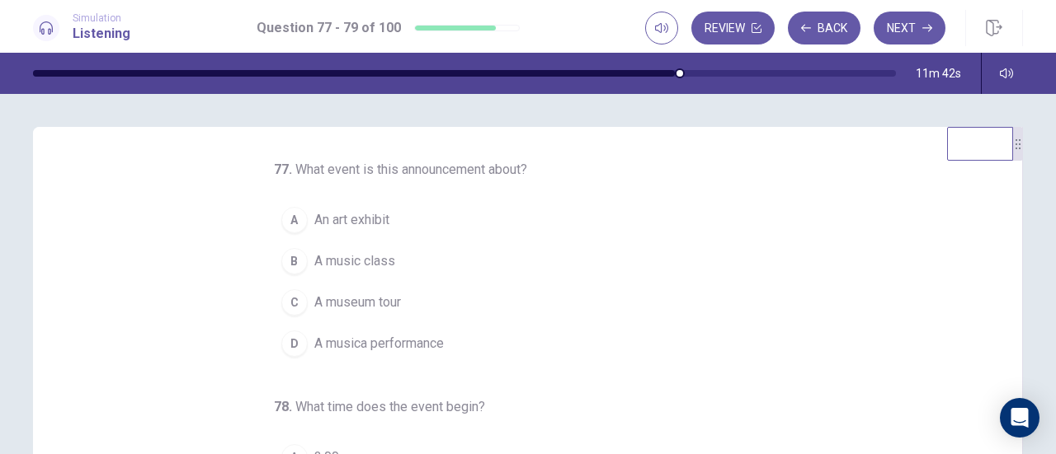
click at [378, 345] on span "A musica performance" at bounding box center [378, 344] width 129 height 20
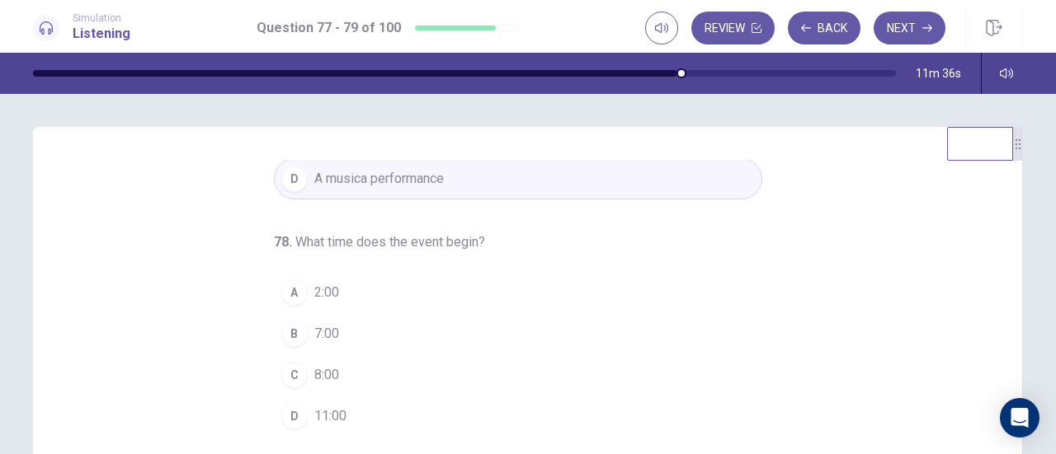
scroll to position [165, 0]
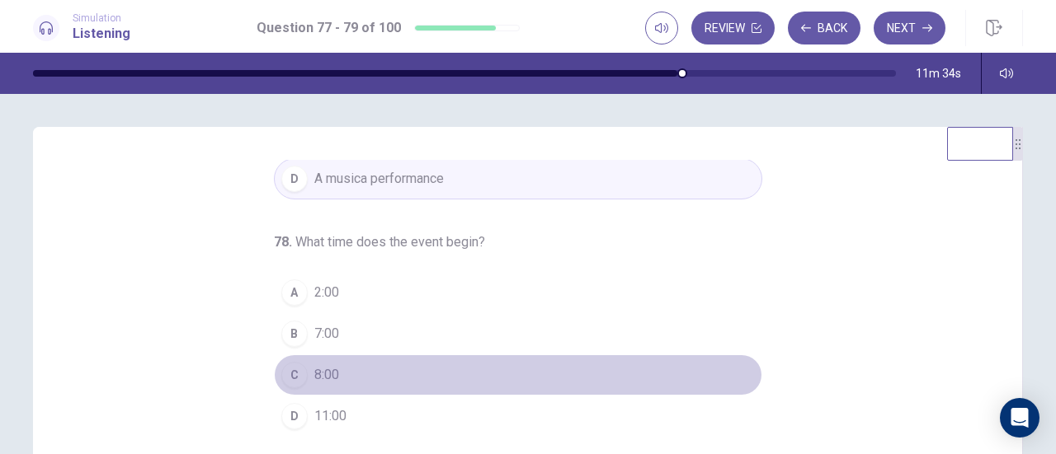
click at [338, 369] on button "C 8:00" at bounding box center [518, 375] width 488 height 41
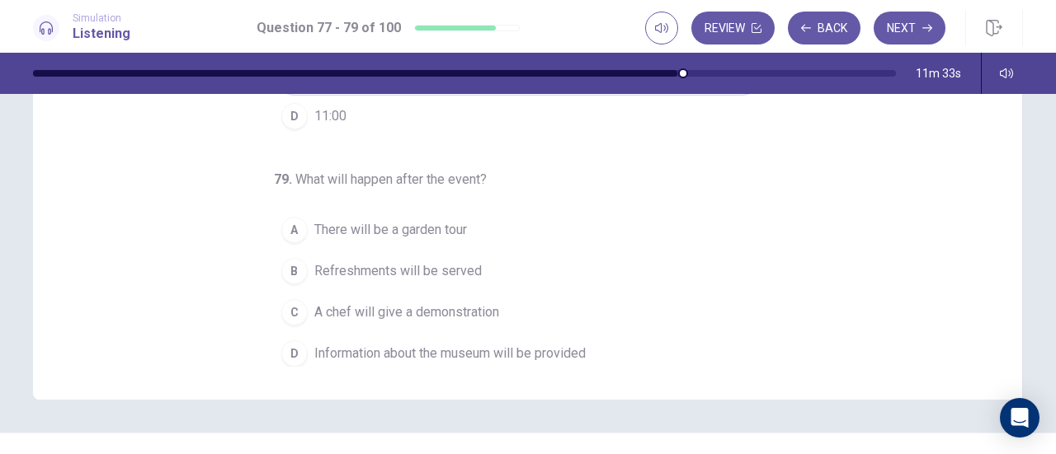
scroll to position [331, 0]
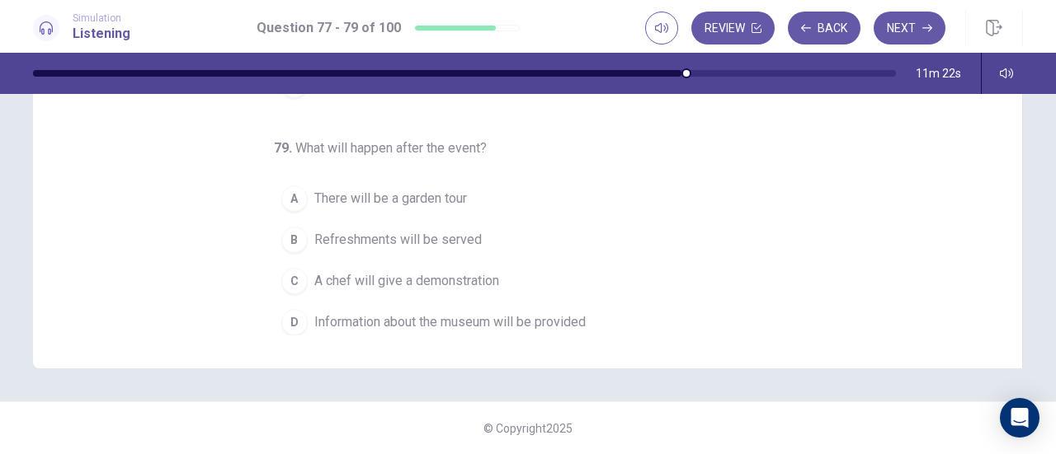
click at [404, 276] on span "A chef will give a demonstration" at bounding box center [406, 281] width 185 height 20
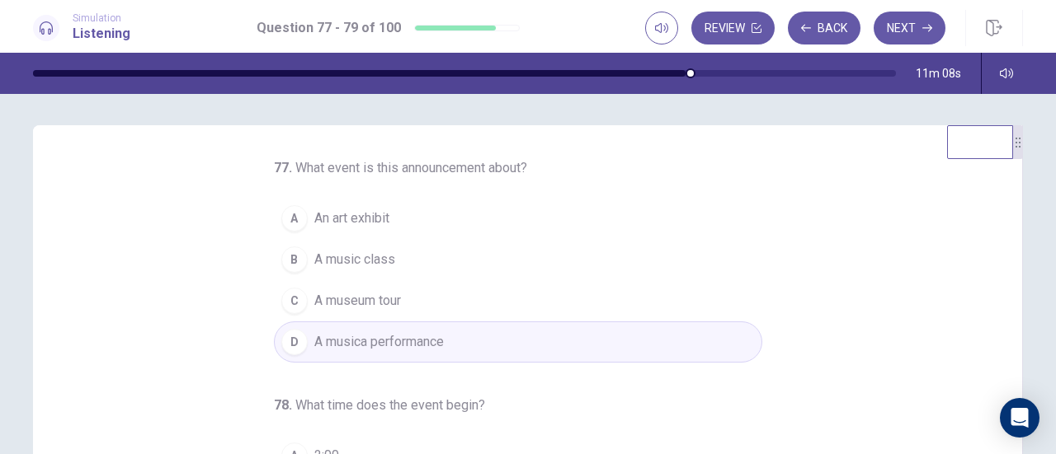
scroll to position [0, 0]
click at [924, 34] on button "Next" at bounding box center [909, 28] width 72 height 33
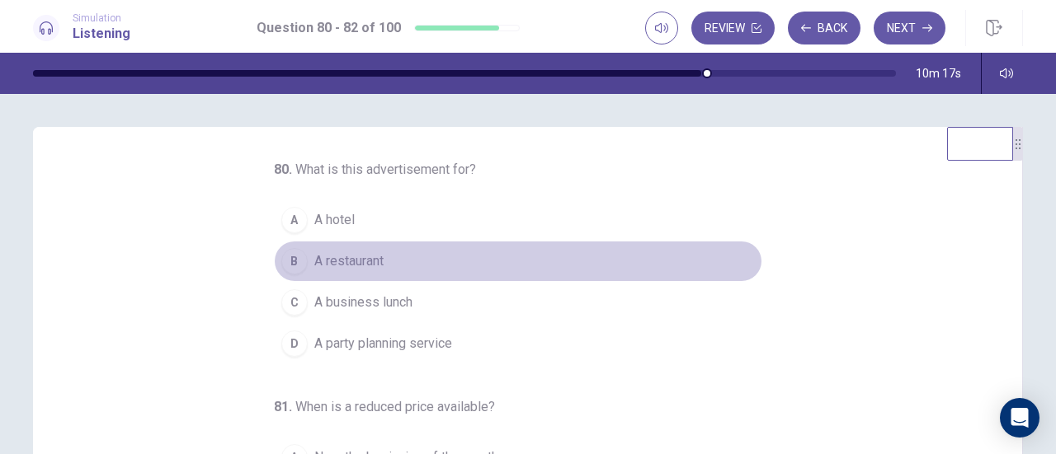
click at [378, 261] on button "B A restaurant" at bounding box center [518, 261] width 488 height 41
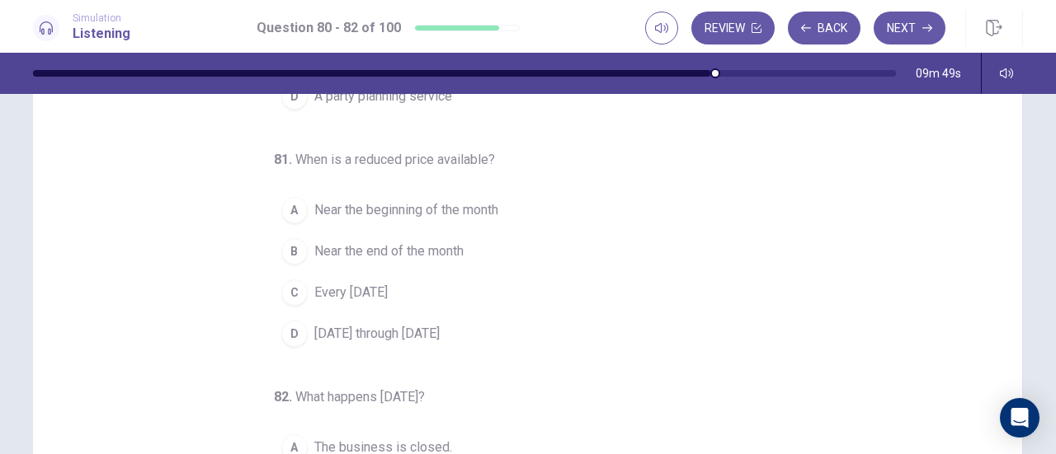
scroll to position [82, 0]
click at [420, 203] on span "Near the beginning of the month" at bounding box center [406, 210] width 184 height 20
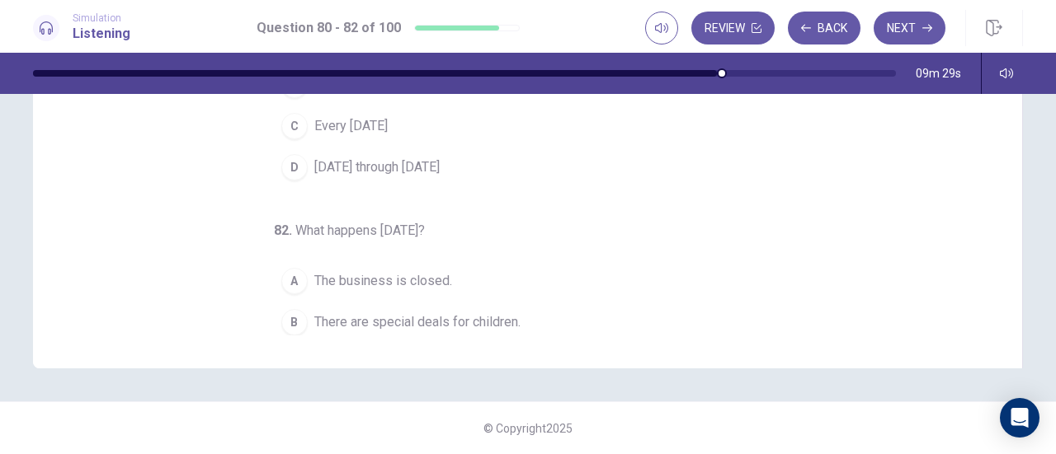
scroll to position [165, 0]
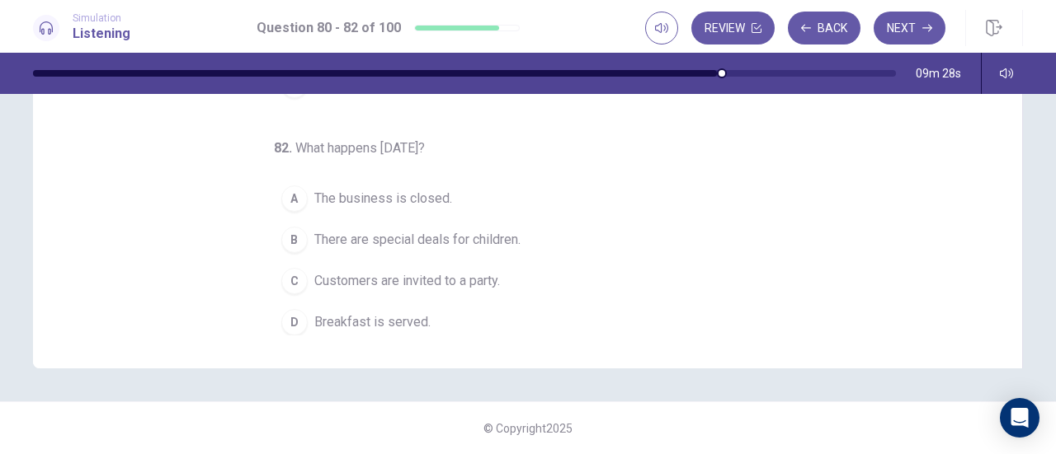
click at [454, 240] on span "There are special deals for children." at bounding box center [417, 240] width 206 height 20
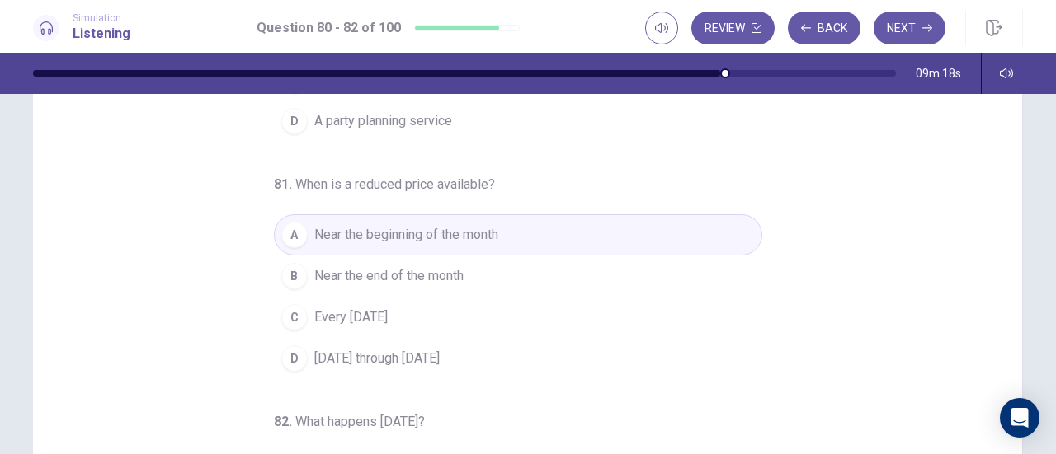
scroll to position [82, 0]
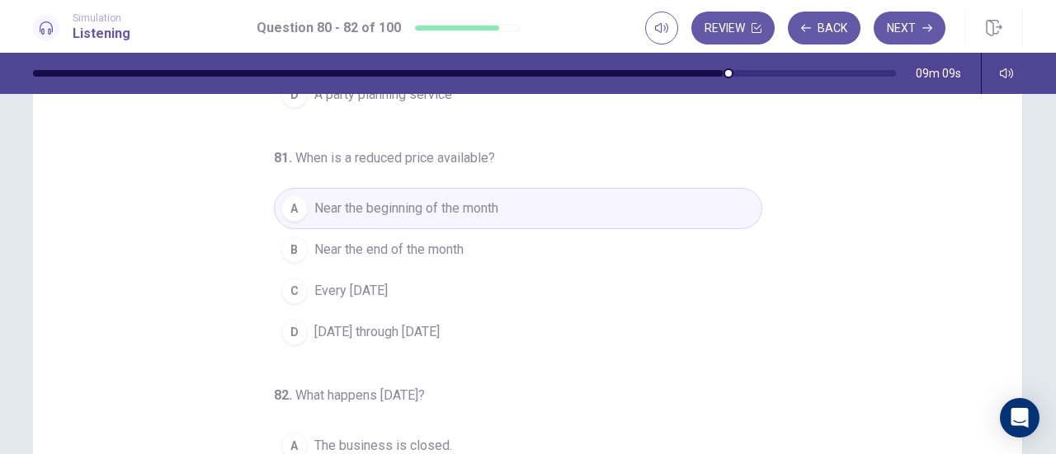
click at [455, 284] on button "C Every Wednesday" at bounding box center [518, 290] width 488 height 41
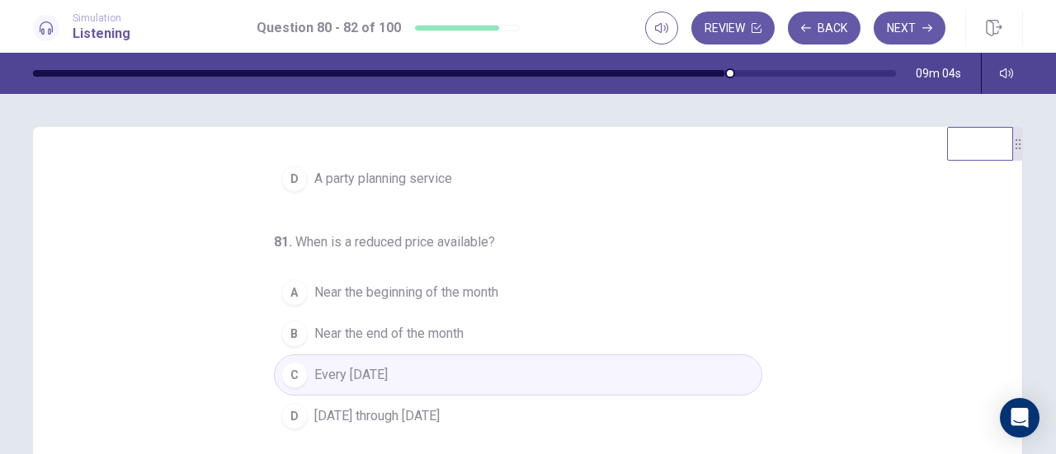
scroll to position [331, 0]
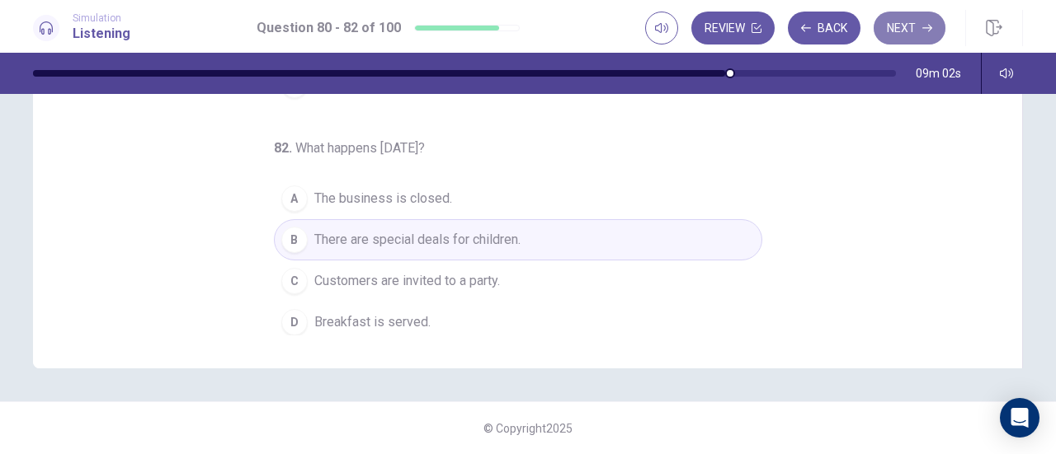
click at [904, 26] on button "Next" at bounding box center [909, 28] width 72 height 33
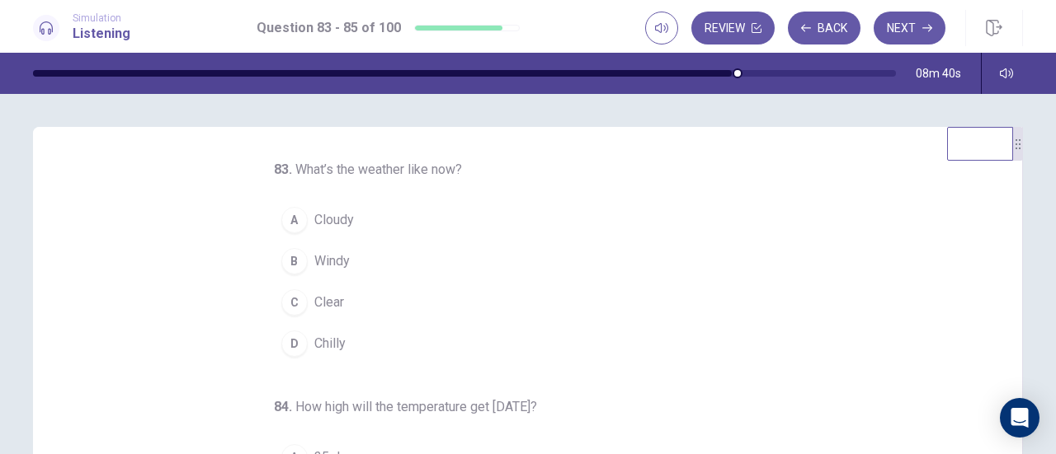
scroll to position [0, 0]
click at [327, 306] on span "Clear" at bounding box center [329, 303] width 30 height 20
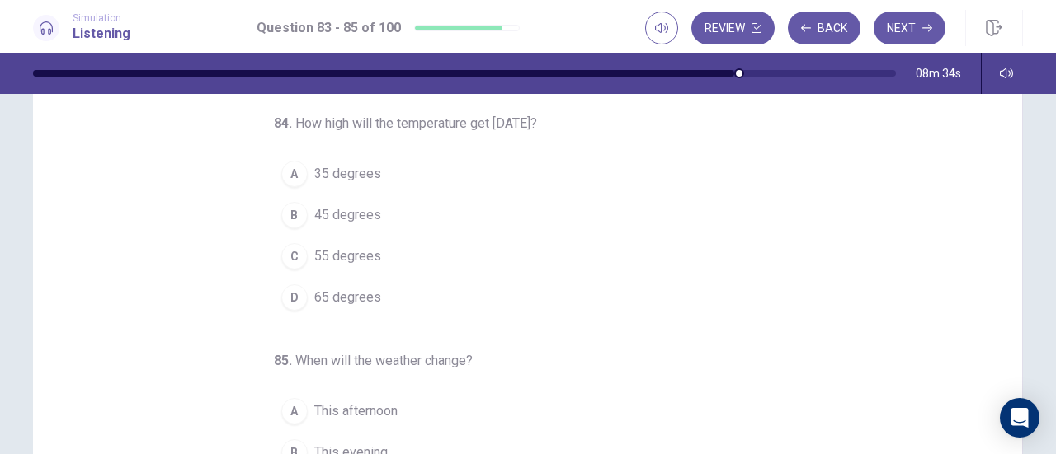
scroll to position [82, 0]
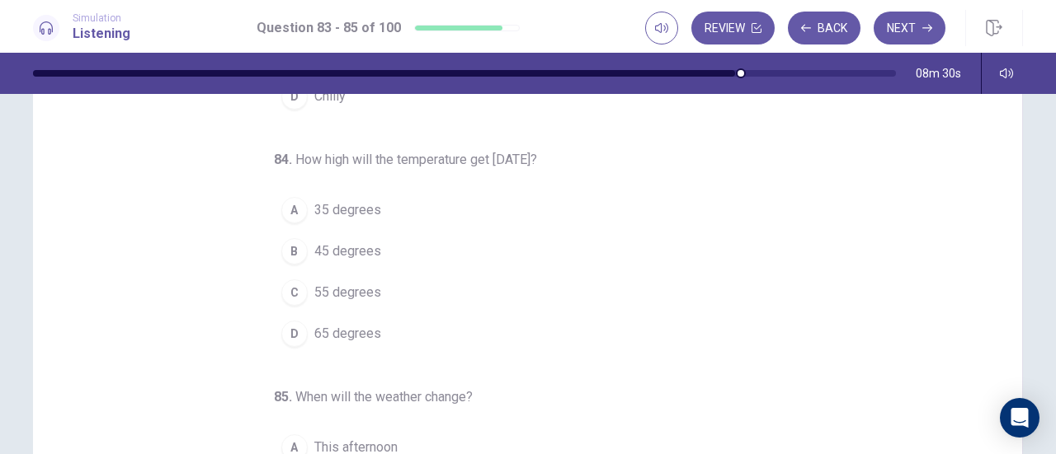
click at [340, 286] on span "55 degrees" at bounding box center [347, 293] width 67 height 20
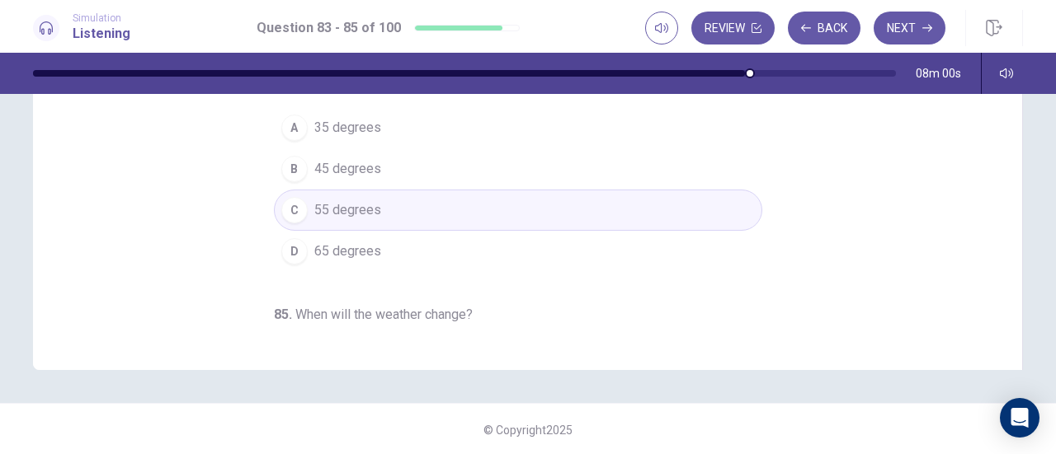
scroll to position [165, 0]
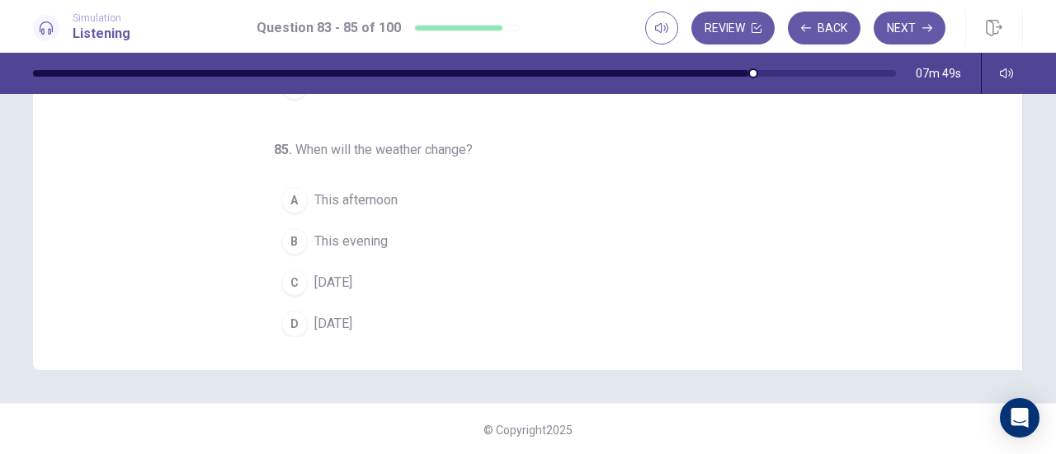
click at [336, 322] on span "Sunday" at bounding box center [333, 324] width 38 height 20
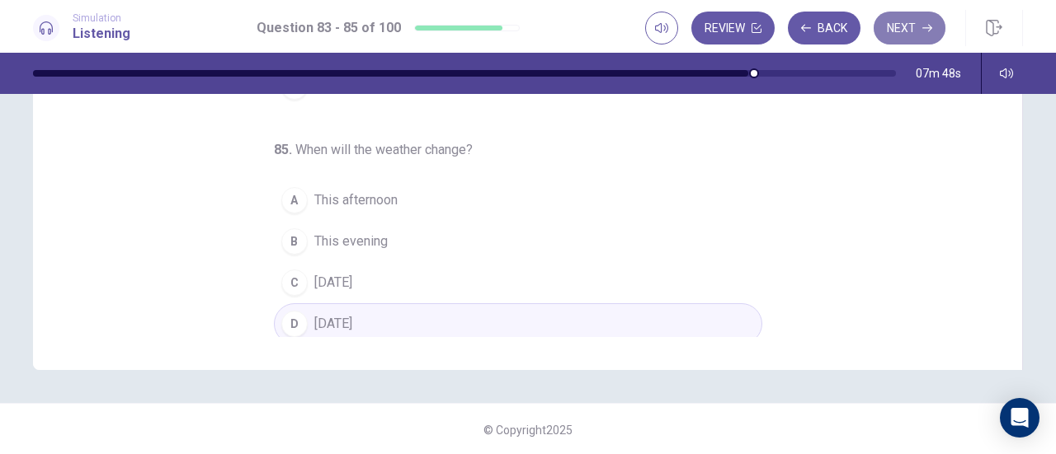
click at [904, 31] on button "Next" at bounding box center [909, 28] width 72 height 33
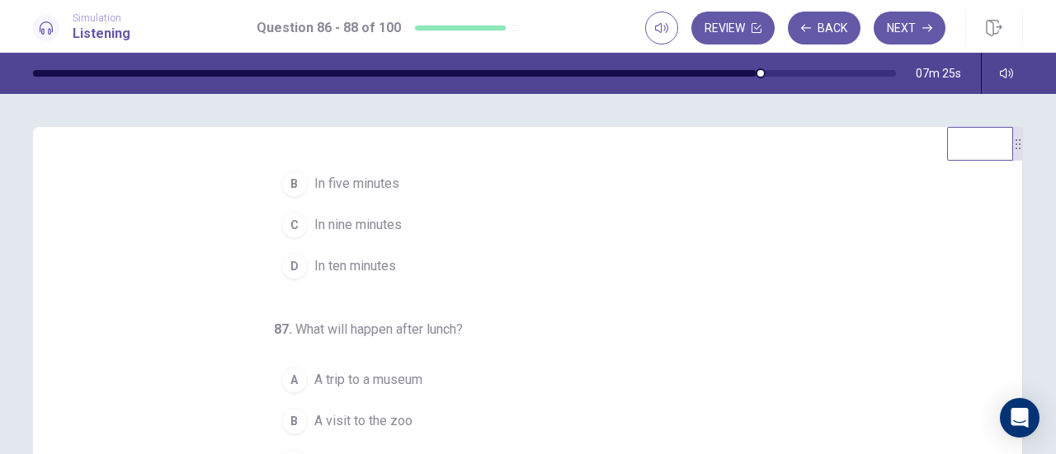
scroll to position [0, 0]
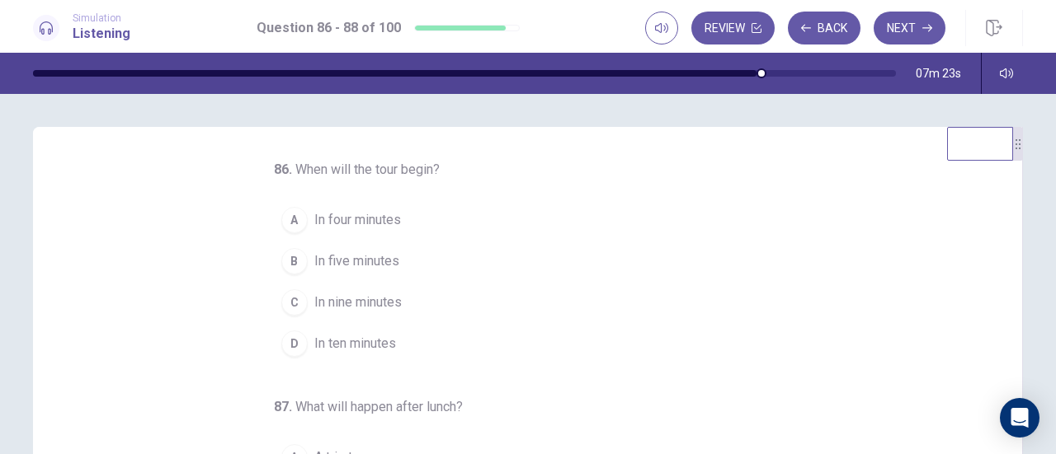
click at [354, 344] on span "In ten minutes" at bounding box center [355, 344] width 82 height 20
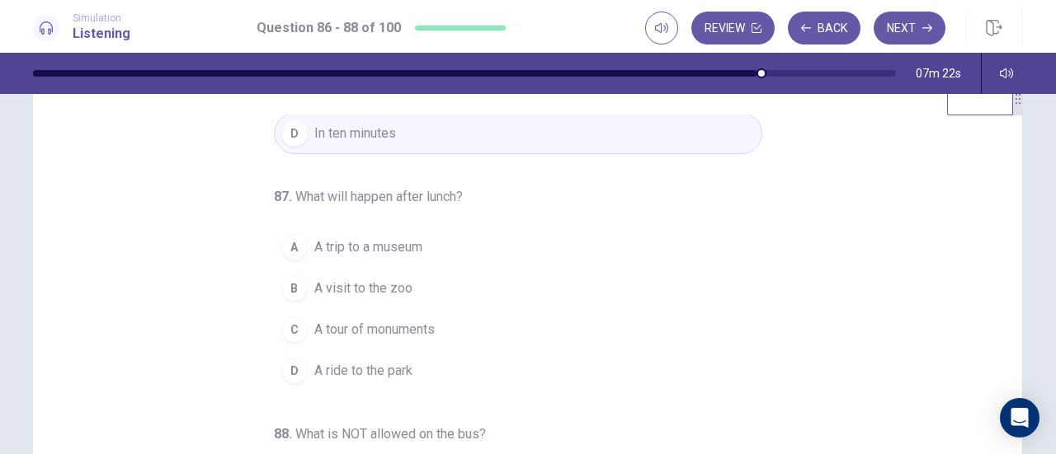
scroll to position [82, 0]
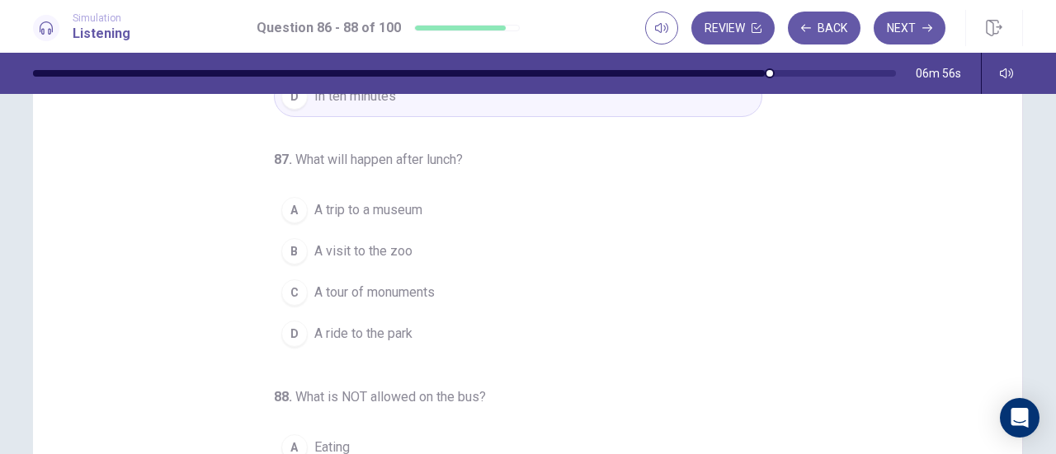
click at [382, 327] on span "A ride to the park" at bounding box center [363, 334] width 98 height 20
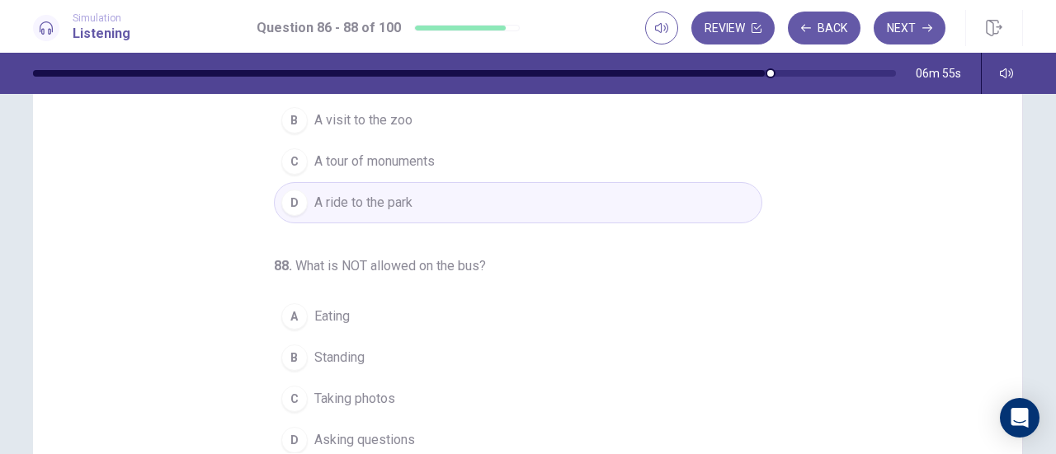
scroll to position [330, 0]
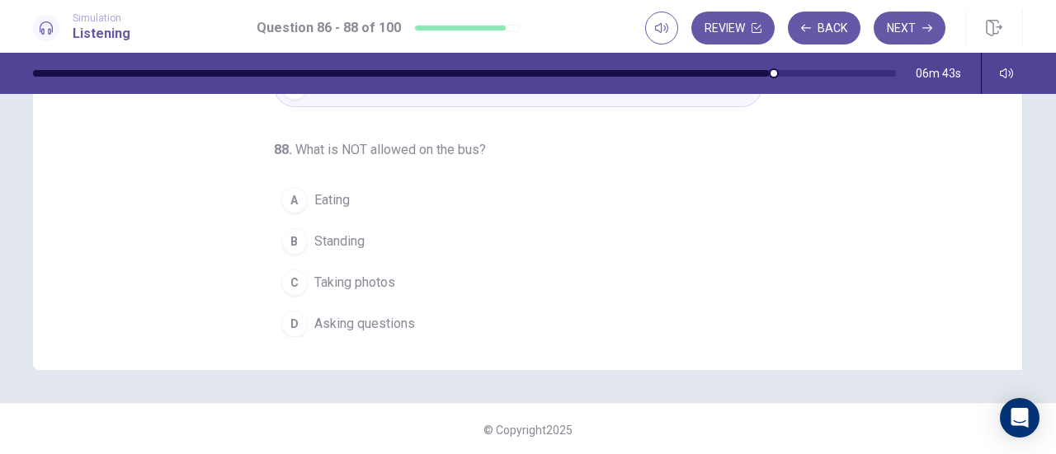
click at [368, 229] on button "B Standing" at bounding box center [518, 241] width 488 height 41
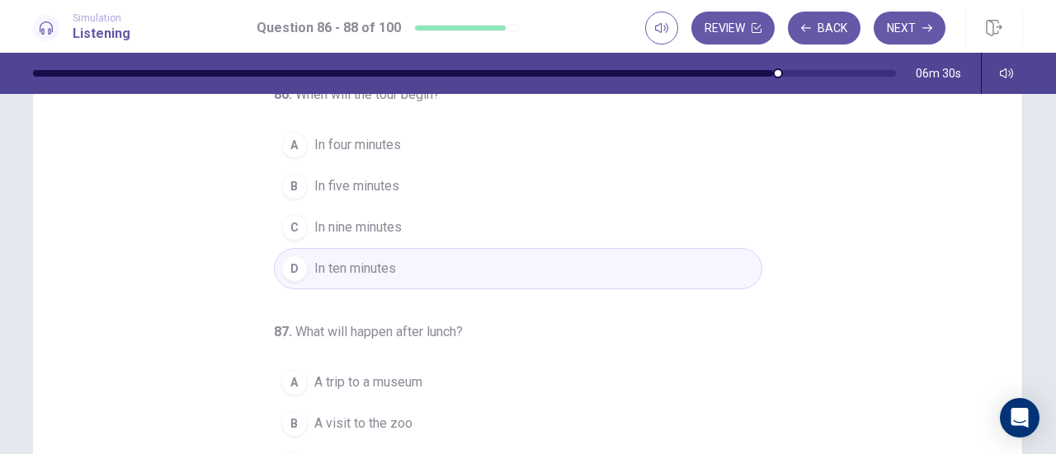
scroll to position [0, 0]
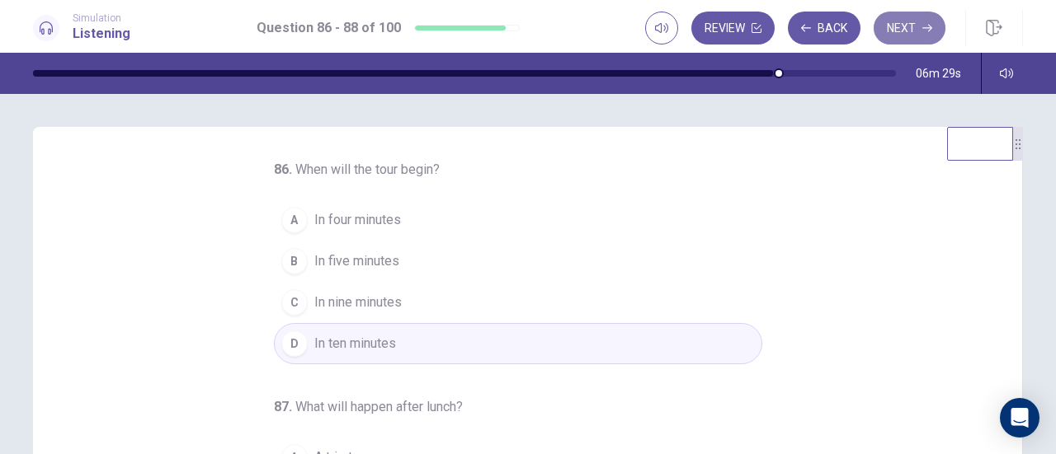
click at [917, 35] on button "Next" at bounding box center [909, 28] width 72 height 33
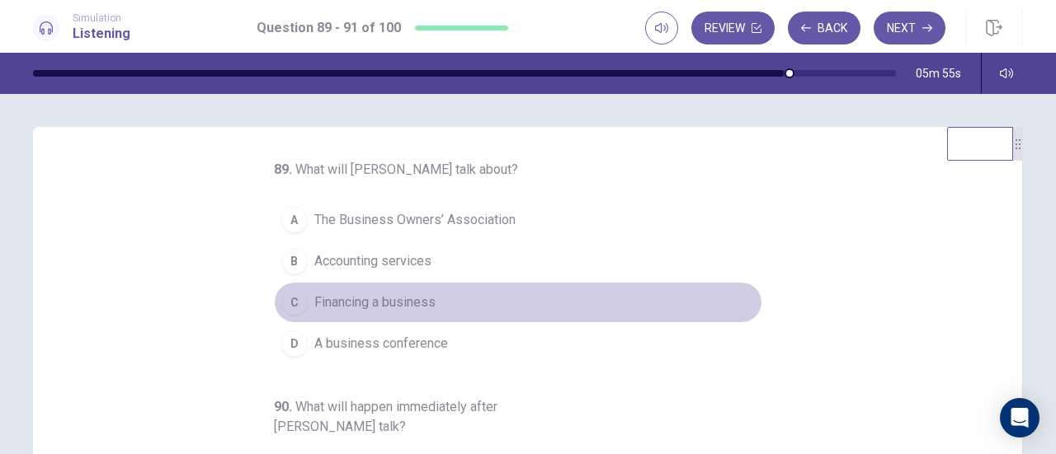
click at [357, 296] on span "Financing a business" at bounding box center [374, 303] width 121 height 20
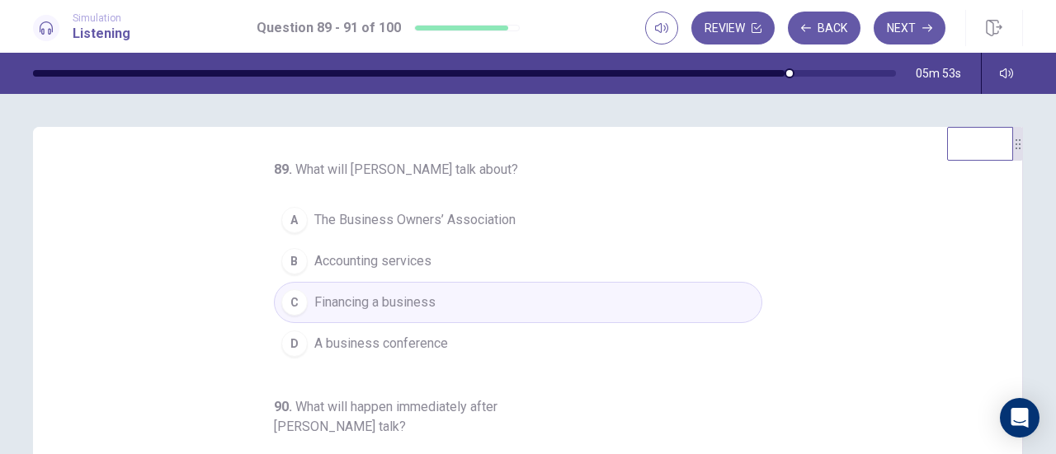
click at [409, 334] on span "A business conference" at bounding box center [381, 344] width 134 height 20
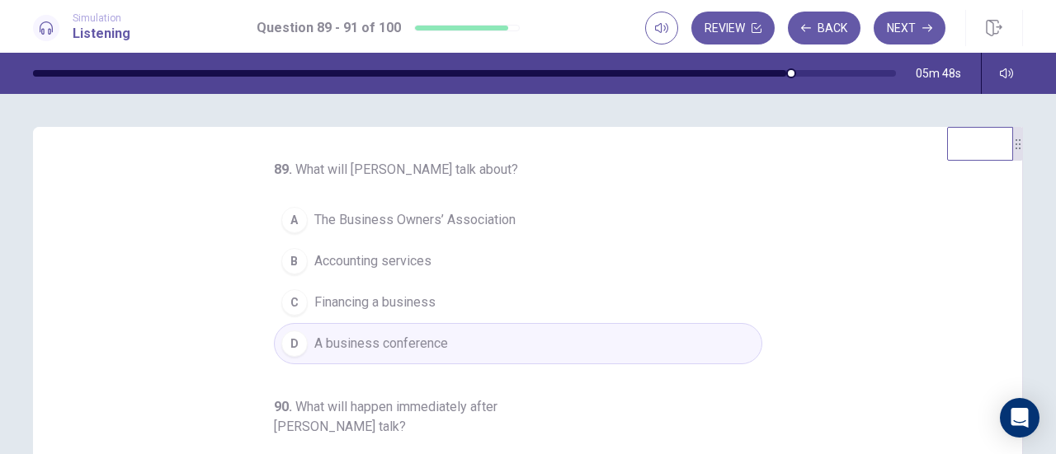
click at [417, 225] on span "The Business Owners’ Association" at bounding box center [414, 220] width 201 height 20
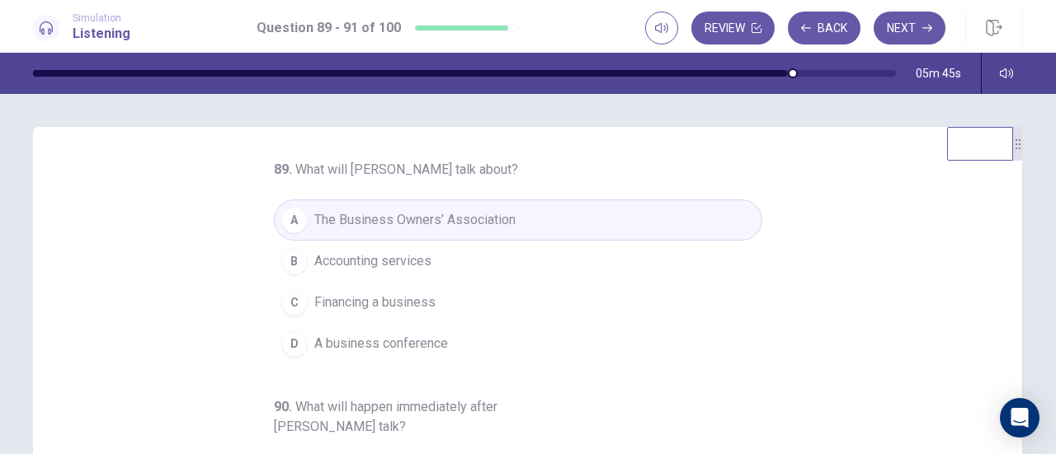
click at [399, 261] on span "Accounting services" at bounding box center [372, 262] width 117 height 20
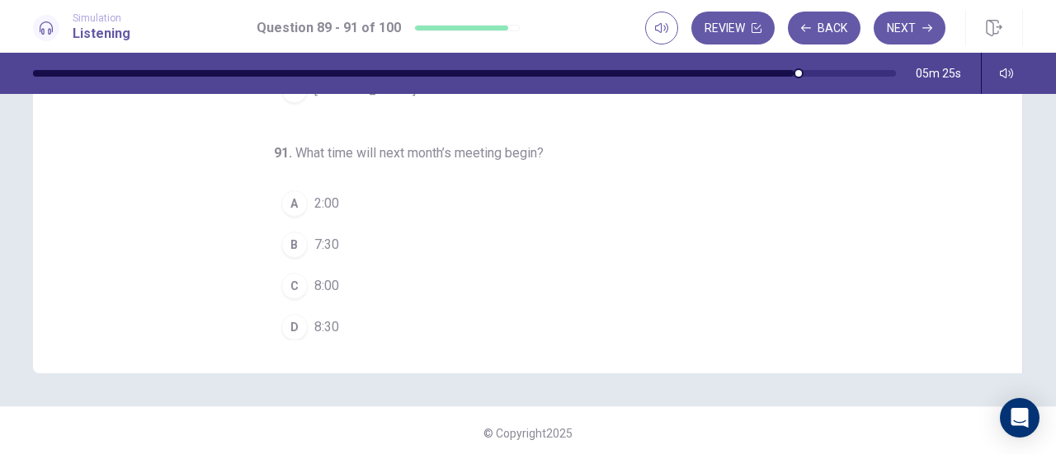
scroll to position [330, 0]
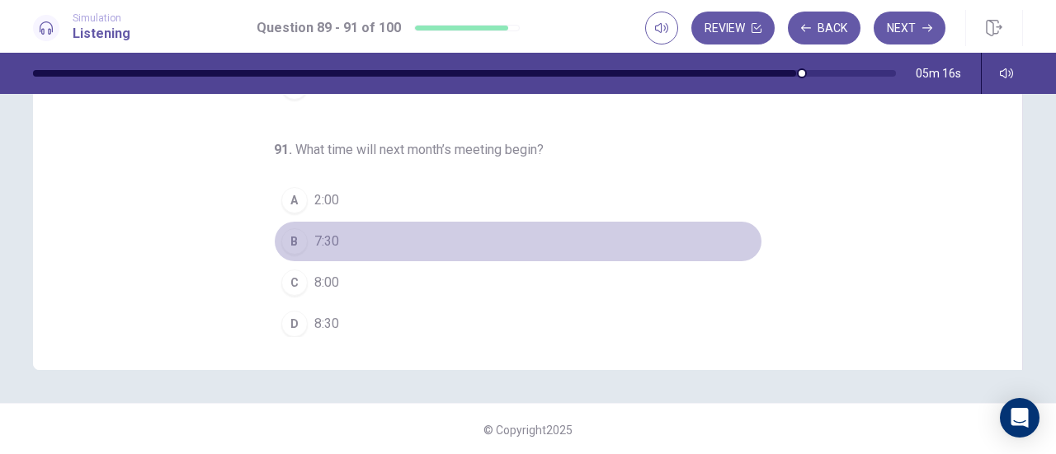
click at [315, 238] on span "7:30" at bounding box center [326, 242] width 25 height 20
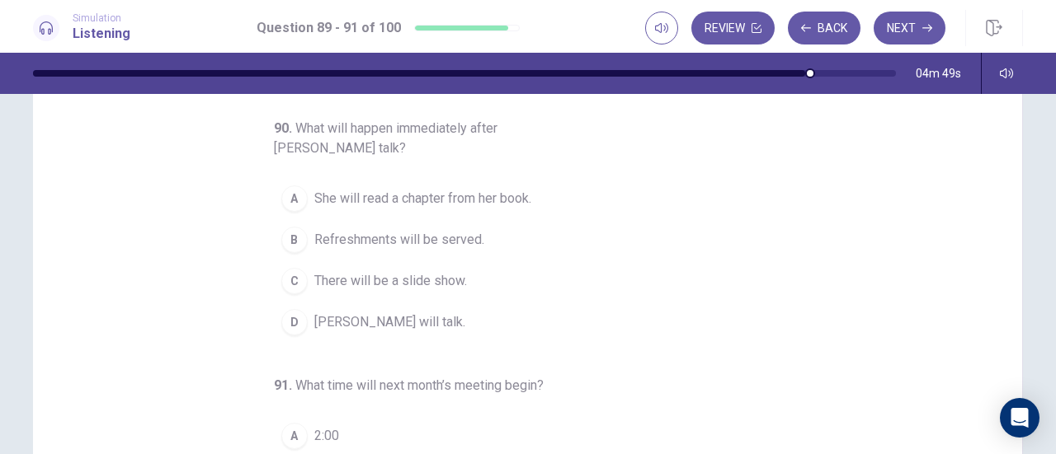
scroll to position [82, 0]
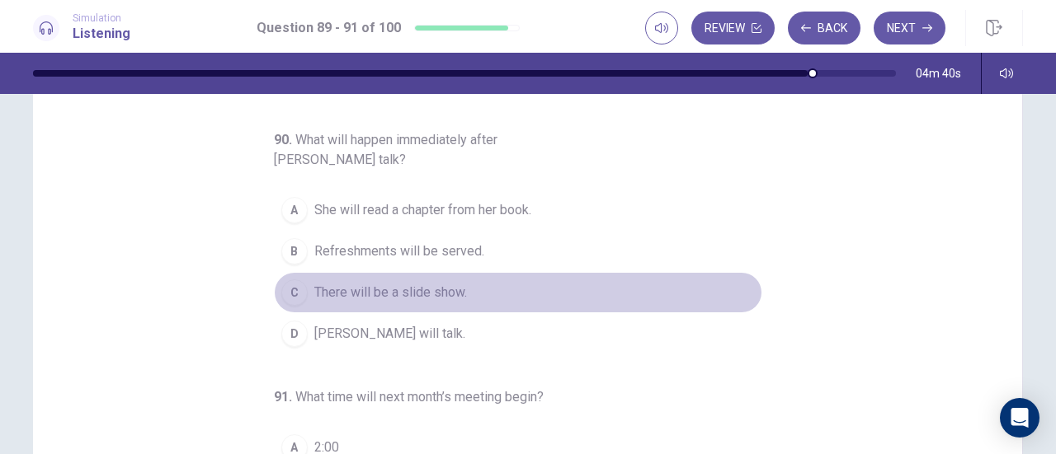
click at [388, 291] on span "There will be a slide show." at bounding box center [390, 293] width 153 height 20
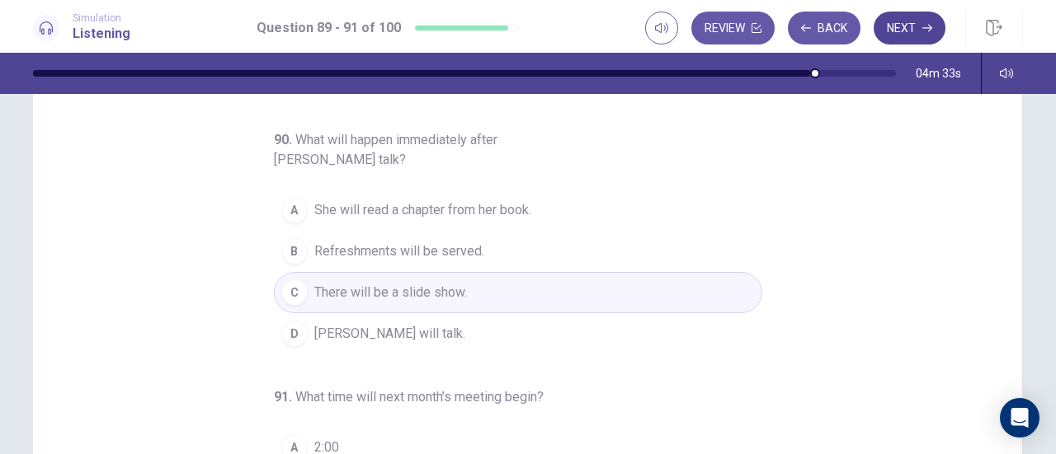
click at [925, 28] on icon "button" at bounding box center [927, 28] width 10 height 7
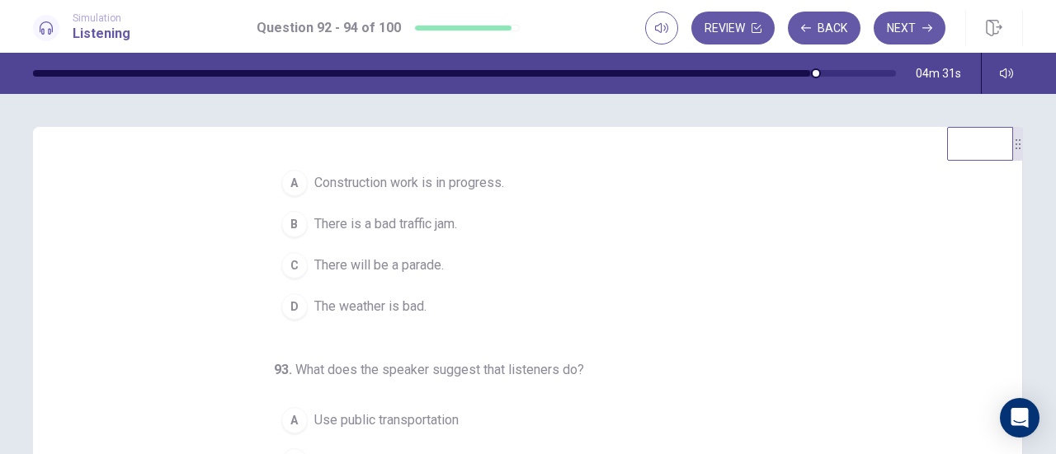
scroll to position [0, 0]
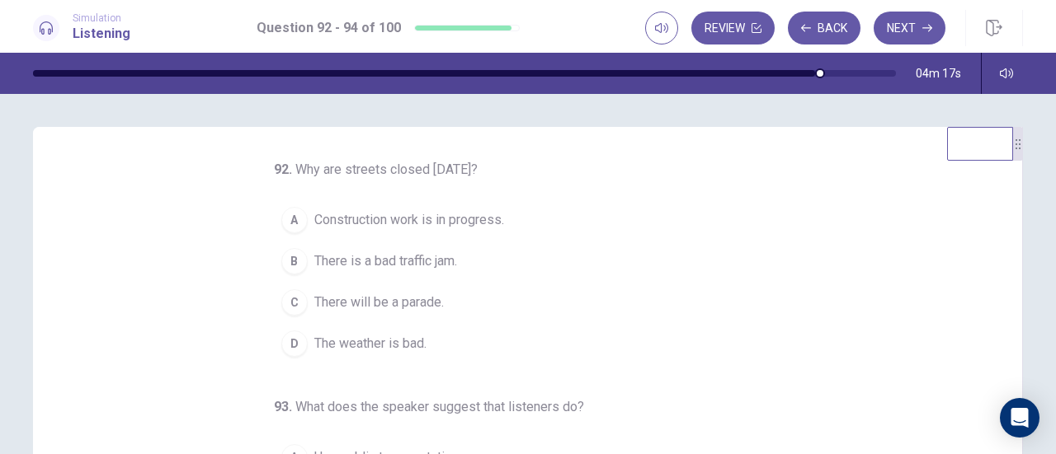
click at [432, 289] on button "C There will be a parade." at bounding box center [518, 302] width 488 height 41
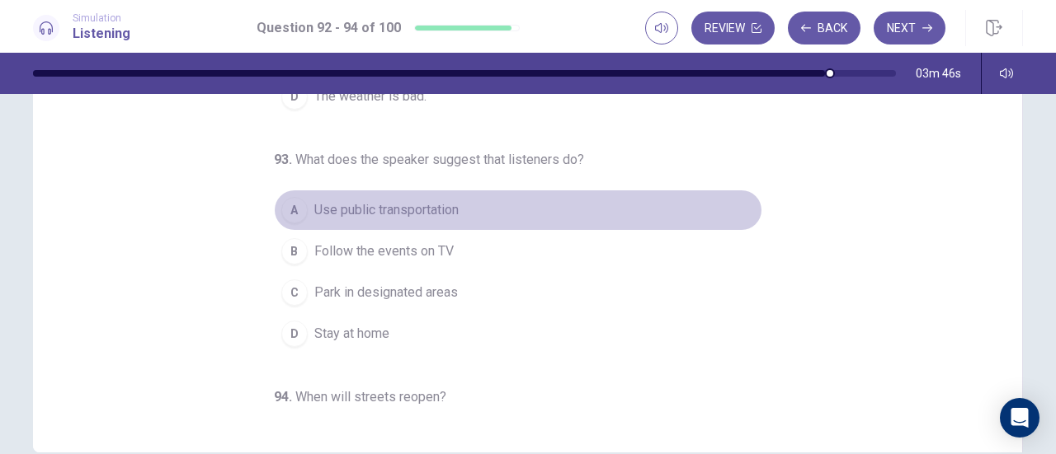
click at [389, 200] on span "Use public transportation" at bounding box center [386, 210] width 144 height 20
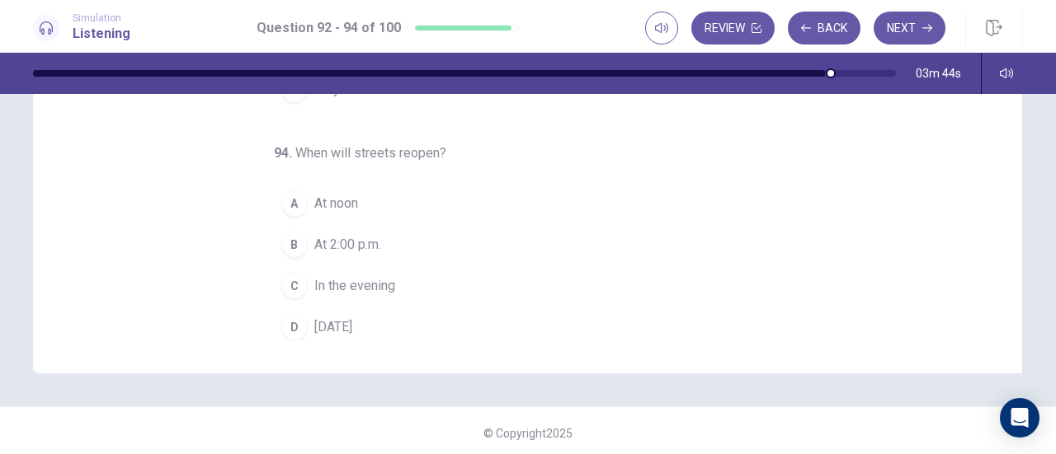
scroll to position [331, 0]
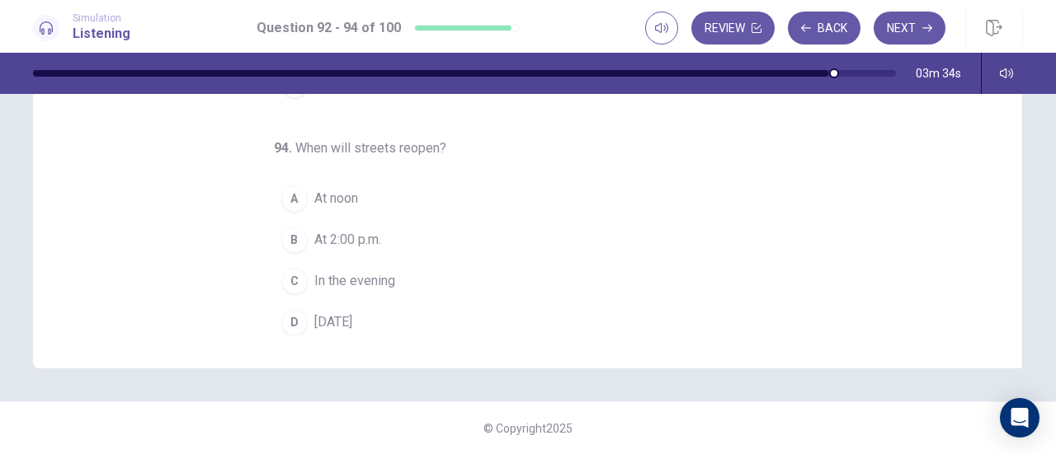
click at [331, 315] on span "Tomorrow" at bounding box center [333, 323] width 38 height 20
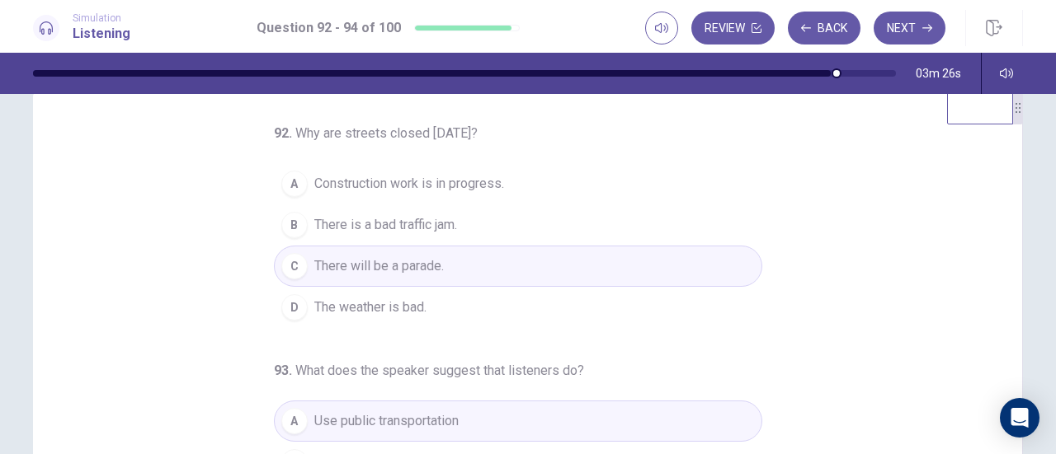
scroll to position [0, 0]
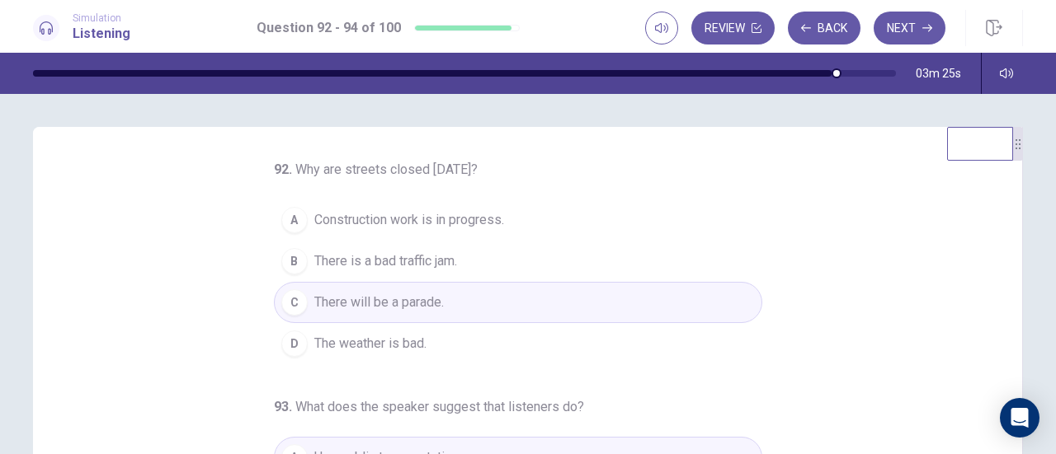
click at [919, 29] on button "Next" at bounding box center [909, 28] width 72 height 33
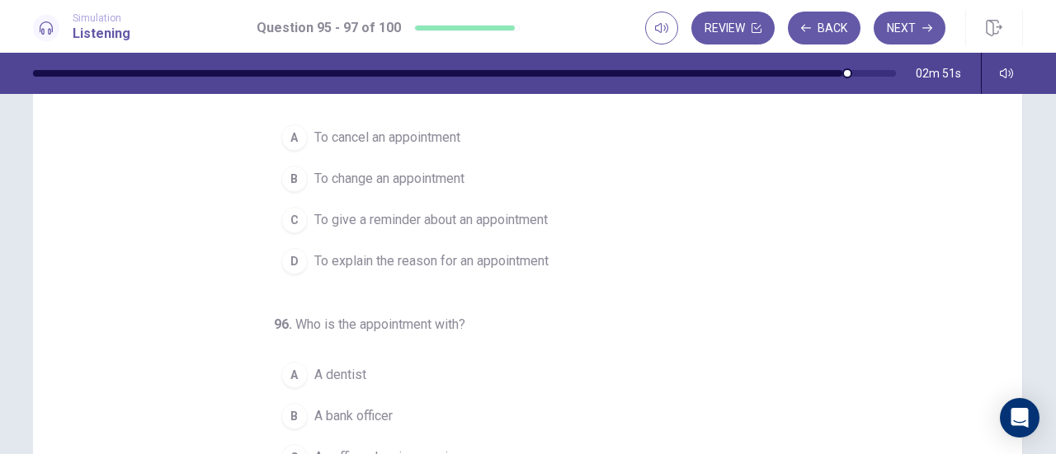
scroll to position [165, 0]
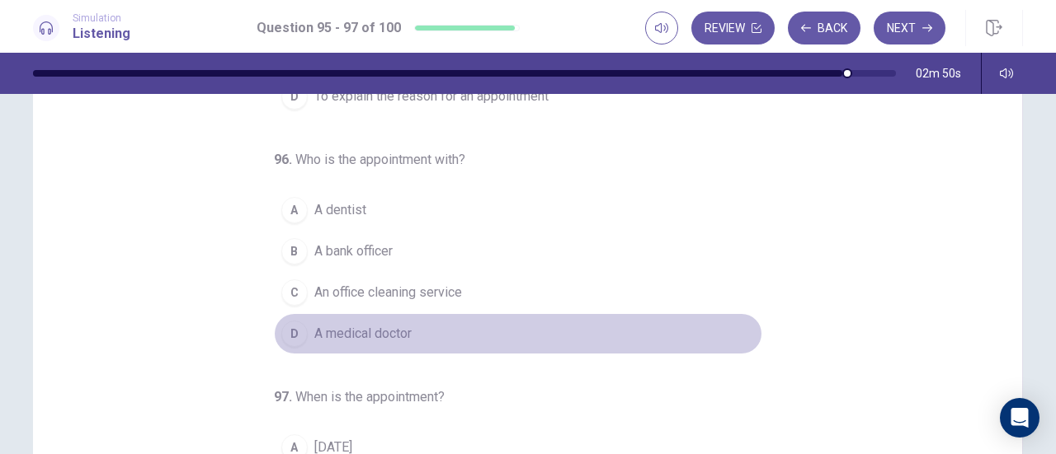
click at [376, 327] on span "A medical doctor" at bounding box center [362, 334] width 97 height 20
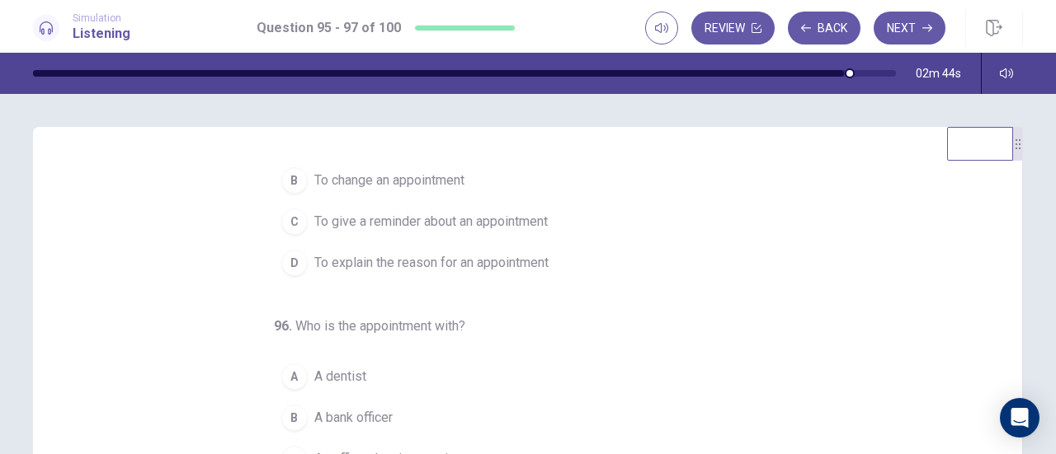
scroll to position [0, 0]
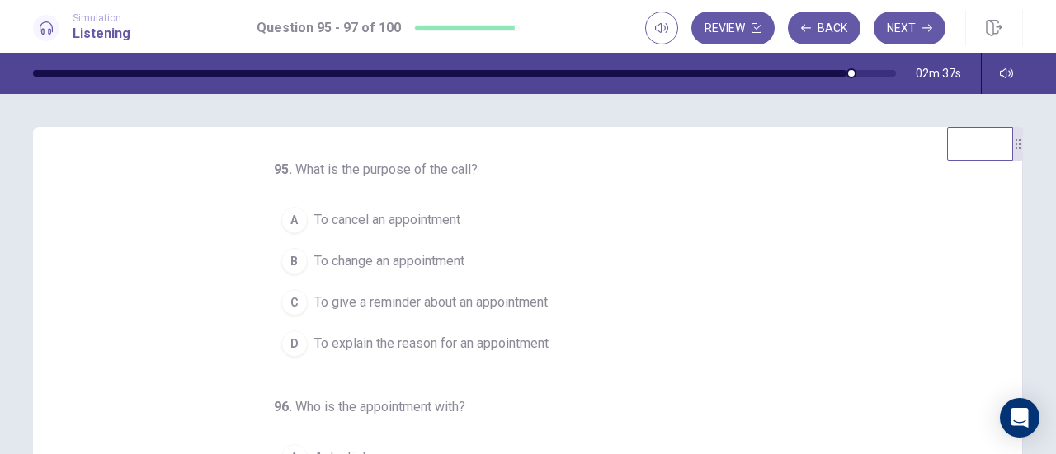
click at [398, 256] on span "To change an appointment" at bounding box center [389, 262] width 150 height 20
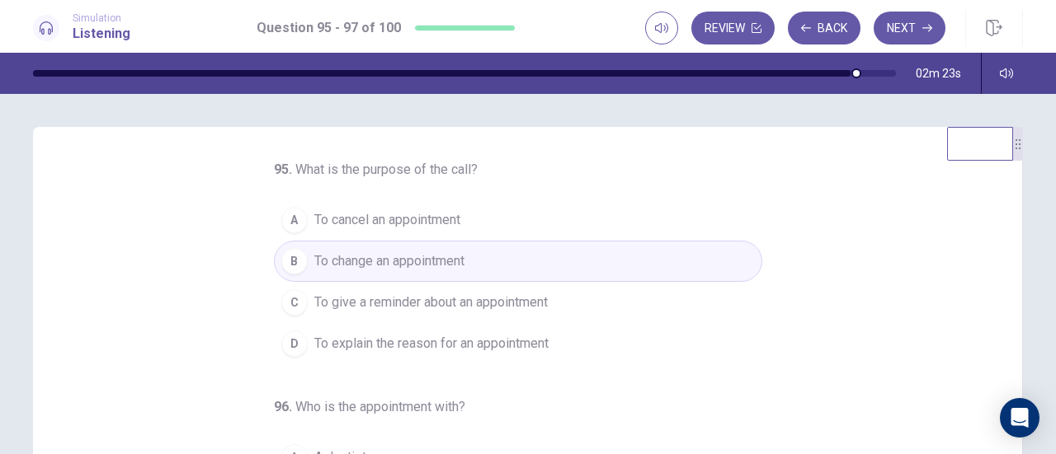
click at [421, 300] on span "To give a reminder about an appointment" at bounding box center [430, 303] width 233 height 20
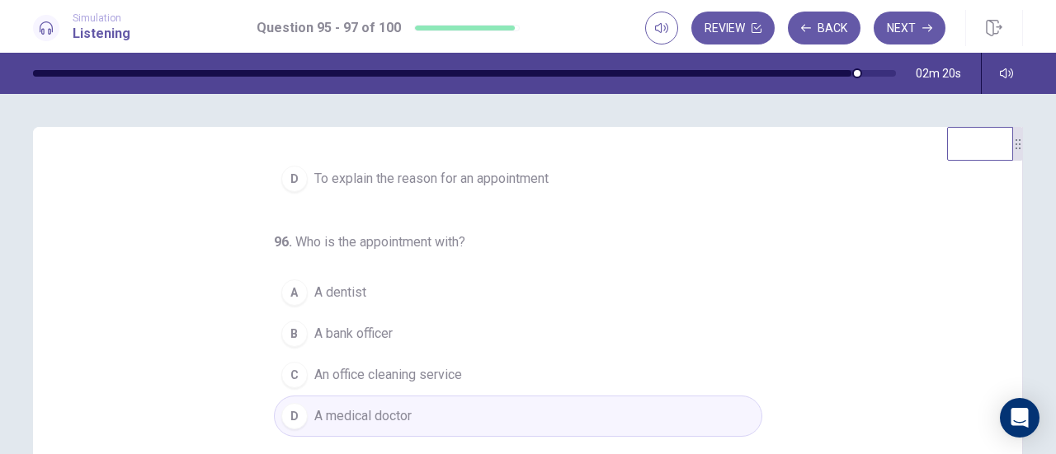
scroll to position [82, 0]
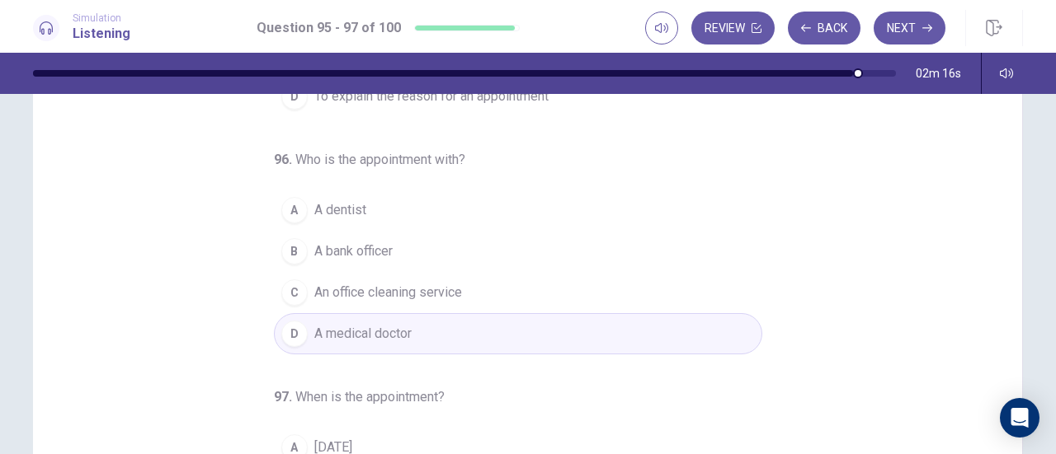
click at [350, 209] on span "A dentist" at bounding box center [340, 210] width 52 height 20
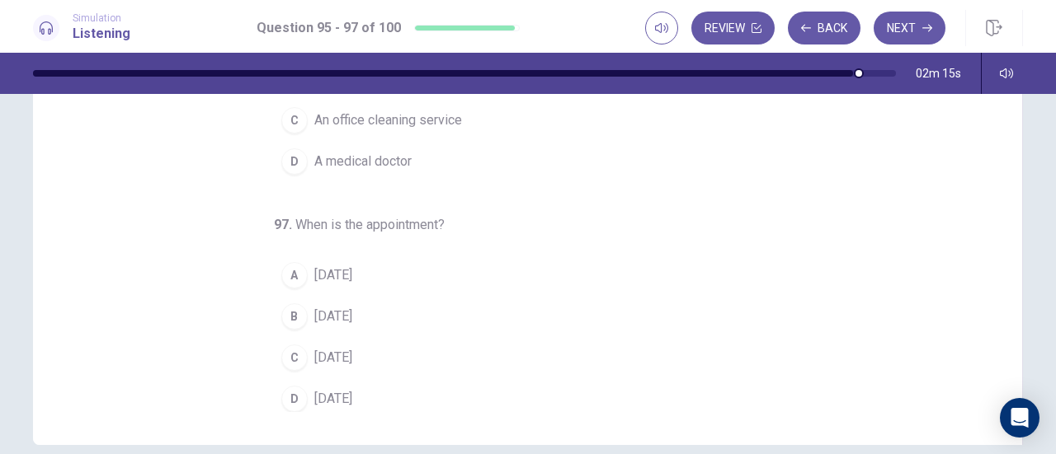
scroll to position [247, 0]
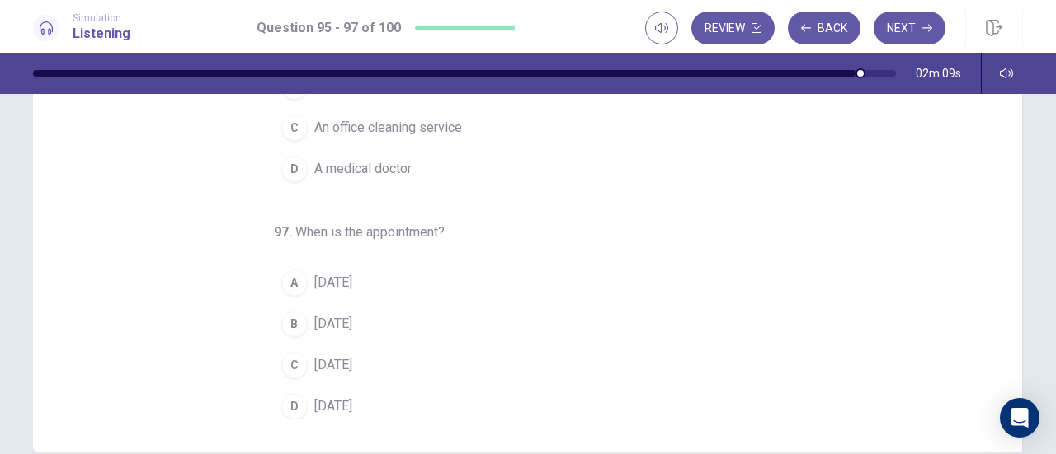
click at [340, 397] on span "Saturday" at bounding box center [333, 407] width 38 height 20
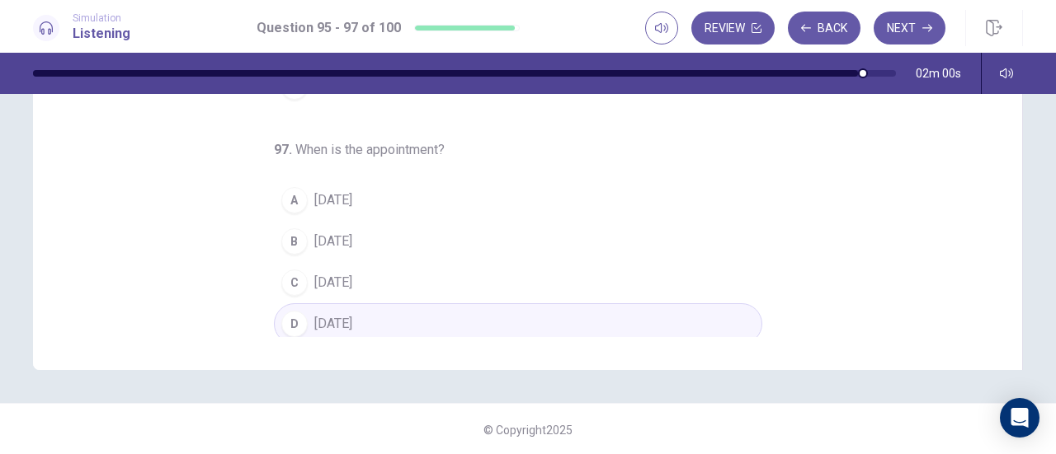
scroll to position [0, 0]
click at [380, 268] on button "C Friday" at bounding box center [518, 281] width 488 height 41
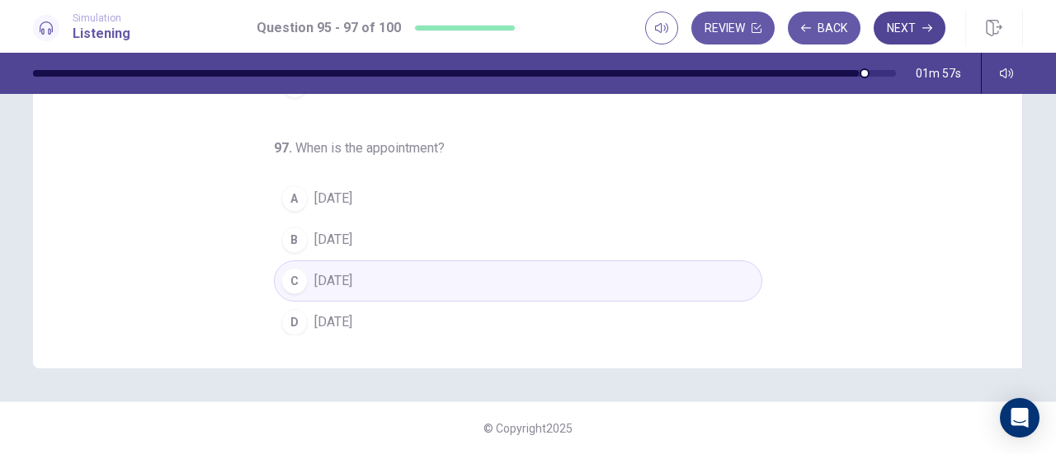
click at [900, 19] on button "Next" at bounding box center [909, 28] width 72 height 33
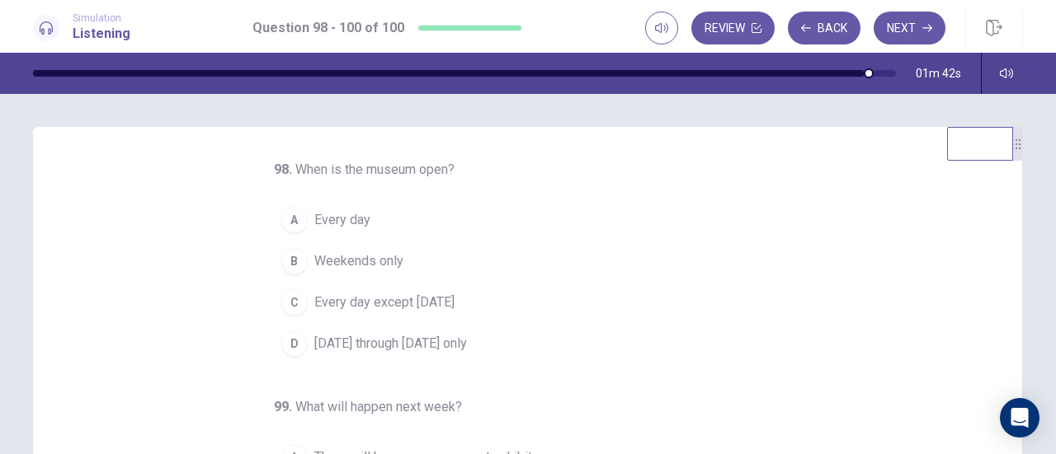
click at [340, 345] on span "Monday through Friday only" at bounding box center [390, 344] width 153 height 20
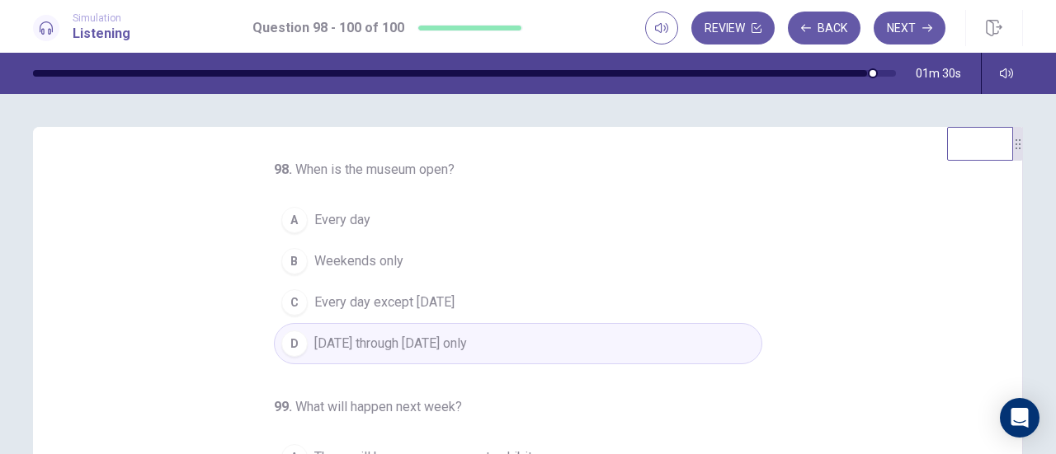
click at [435, 304] on span "Every day except Sunday" at bounding box center [384, 303] width 140 height 20
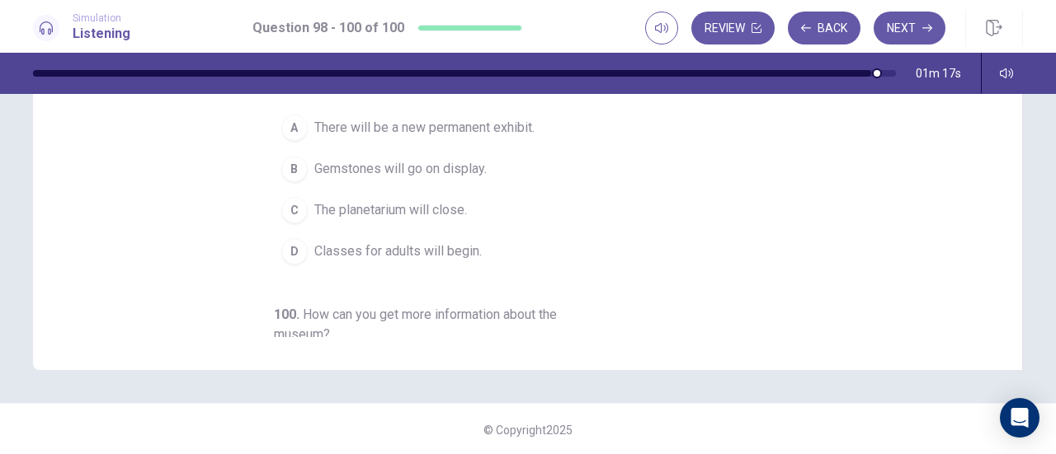
click at [443, 207] on span "The planetarium will close." at bounding box center [390, 210] width 153 height 20
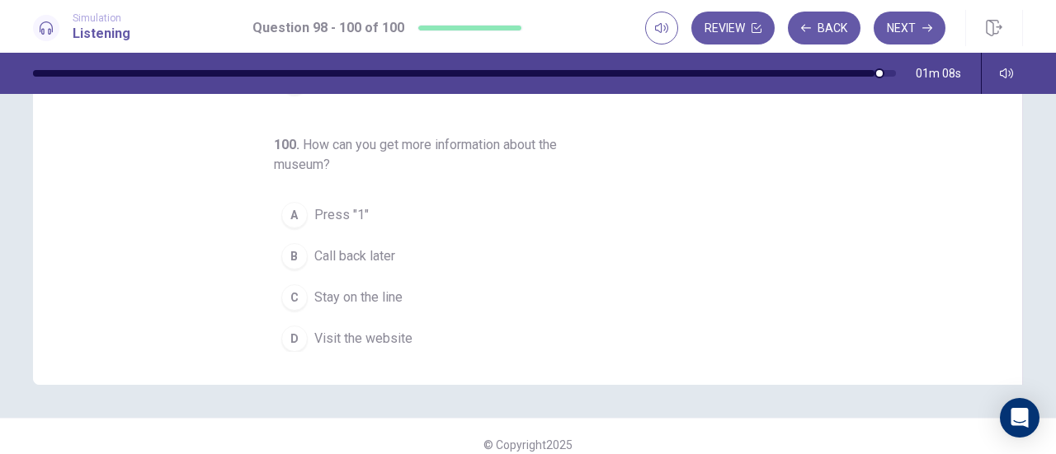
scroll to position [331, 0]
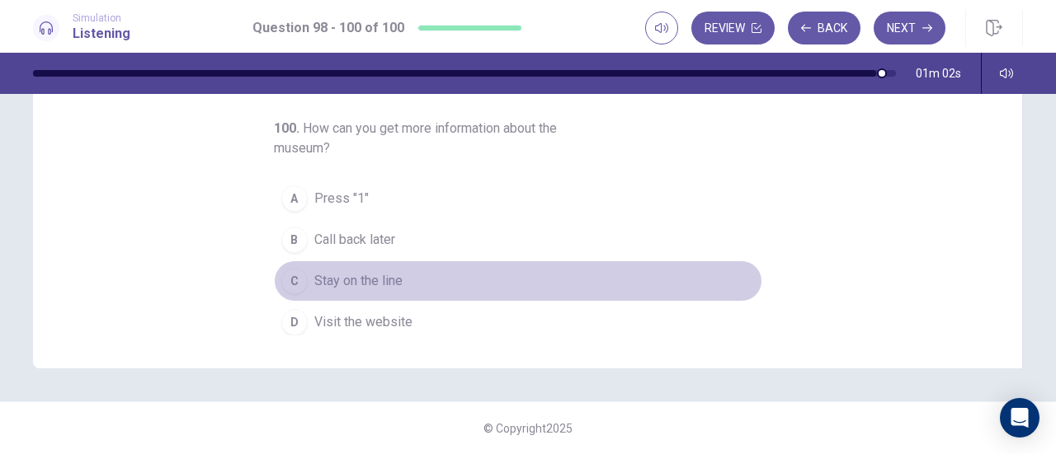
click at [368, 277] on span "Stay on the line" at bounding box center [358, 281] width 88 height 20
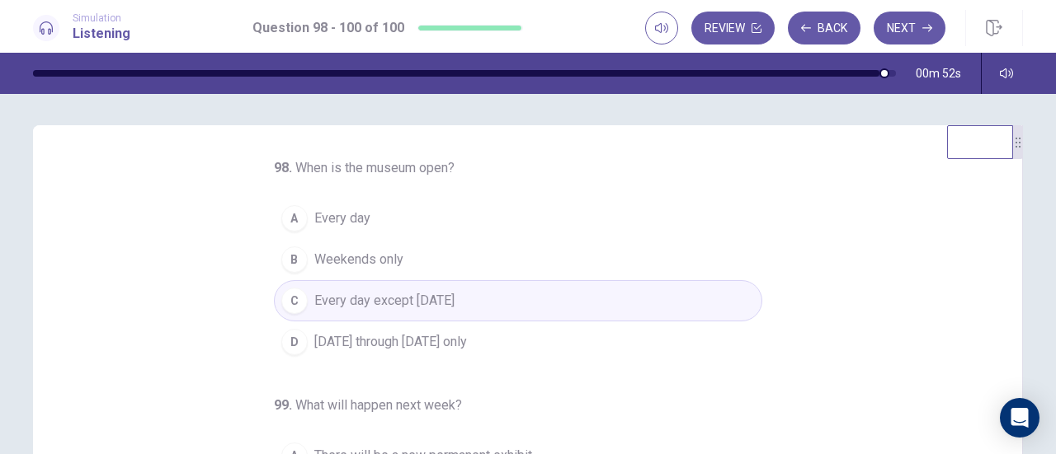
scroll to position [0, 0]
click at [915, 32] on button "Next" at bounding box center [909, 28] width 72 height 33
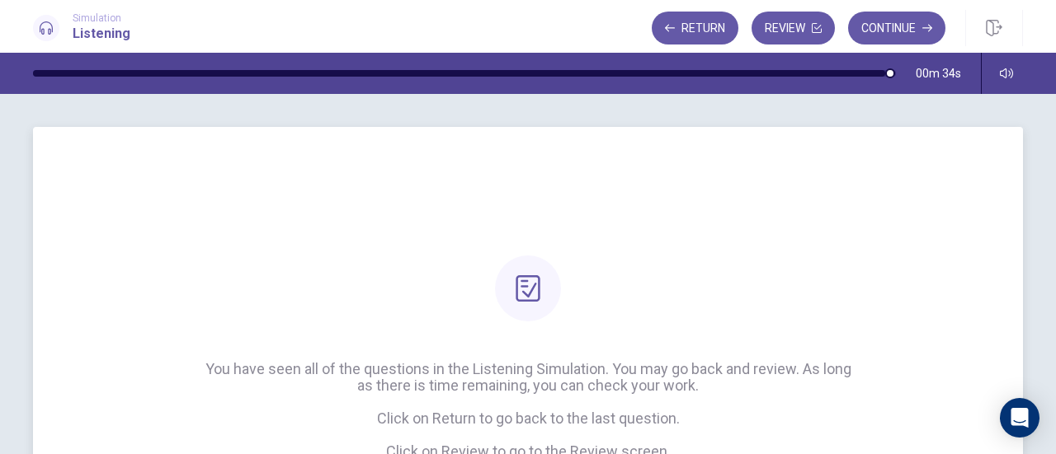
click at [523, 290] on icon at bounding box center [528, 288] width 26 height 26
click at [896, 19] on button "Continue" at bounding box center [896, 28] width 97 height 33
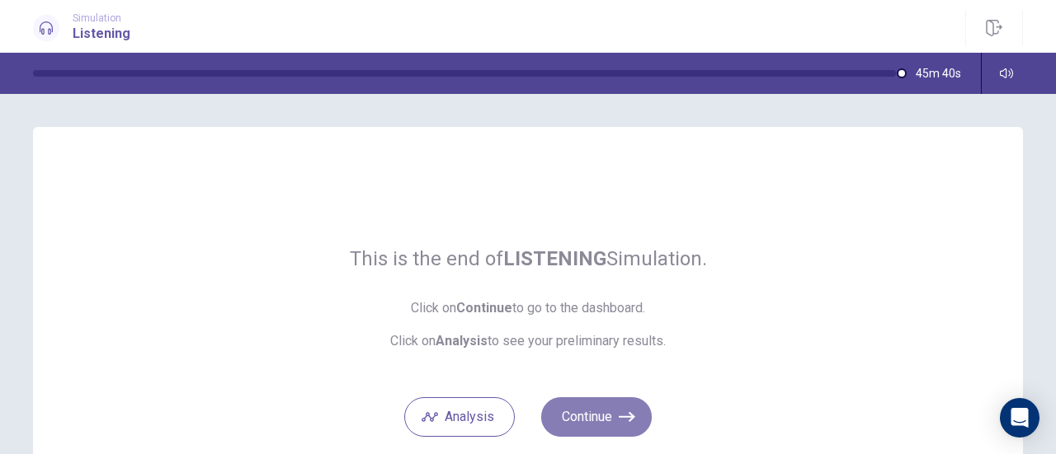
click at [590, 418] on button "Continue" at bounding box center [596, 417] width 110 height 40
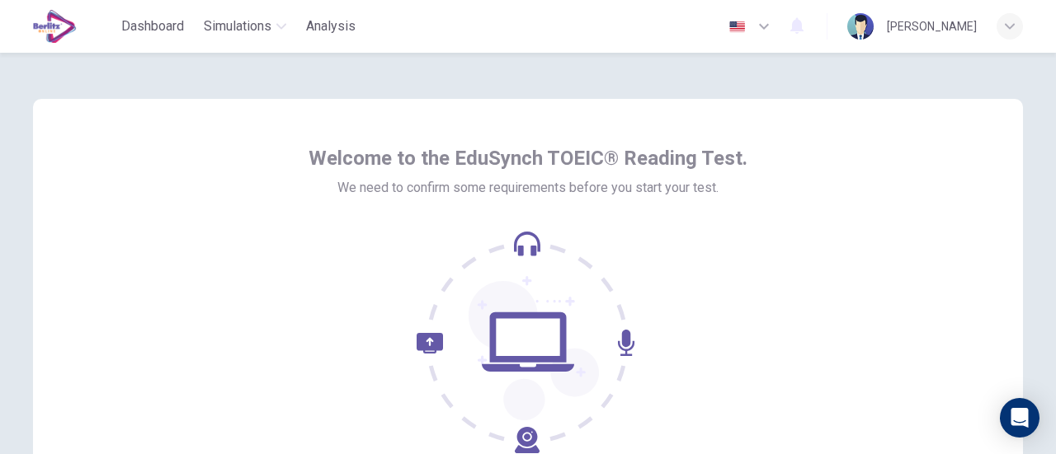
scroll to position [165, 0]
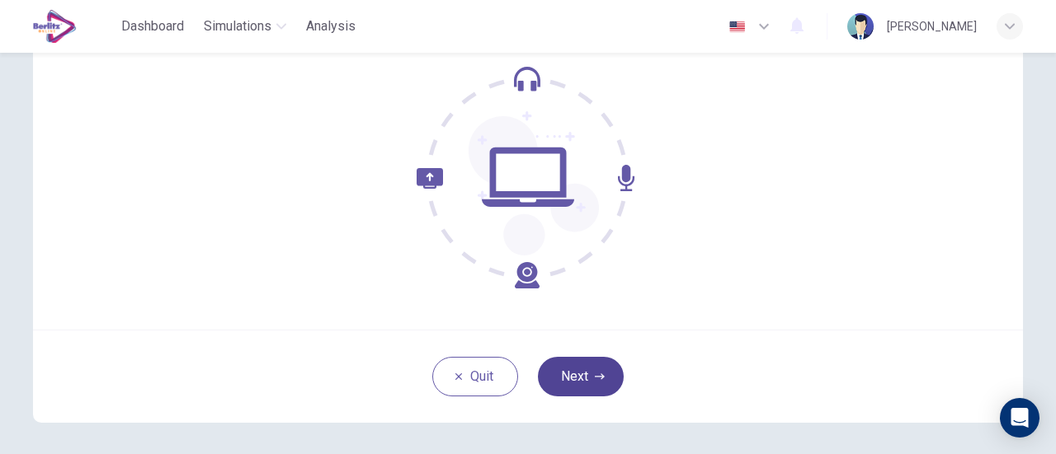
click at [564, 374] on button "Next" at bounding box center [581, 377] width 86 height 40
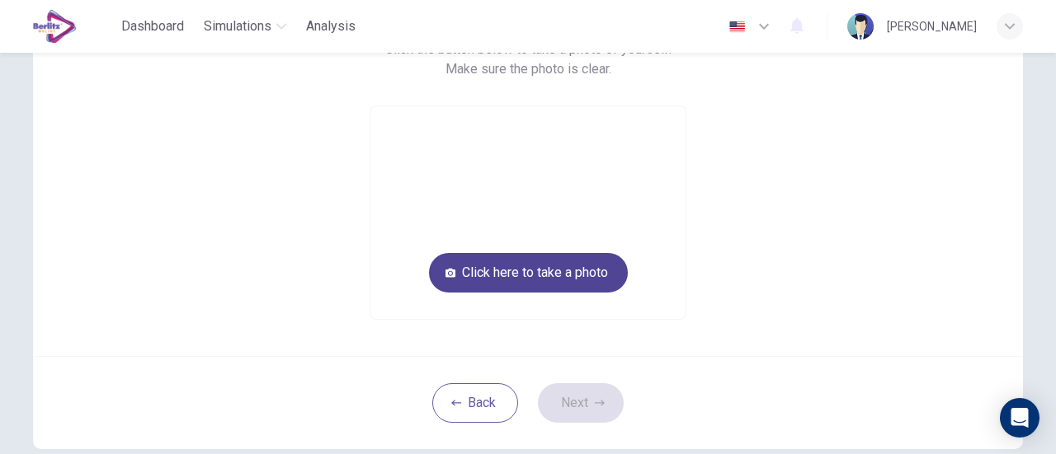
click at [497, 276] on button "Click here to take a photo" at bounding box center [528, 273] width 199 height 40
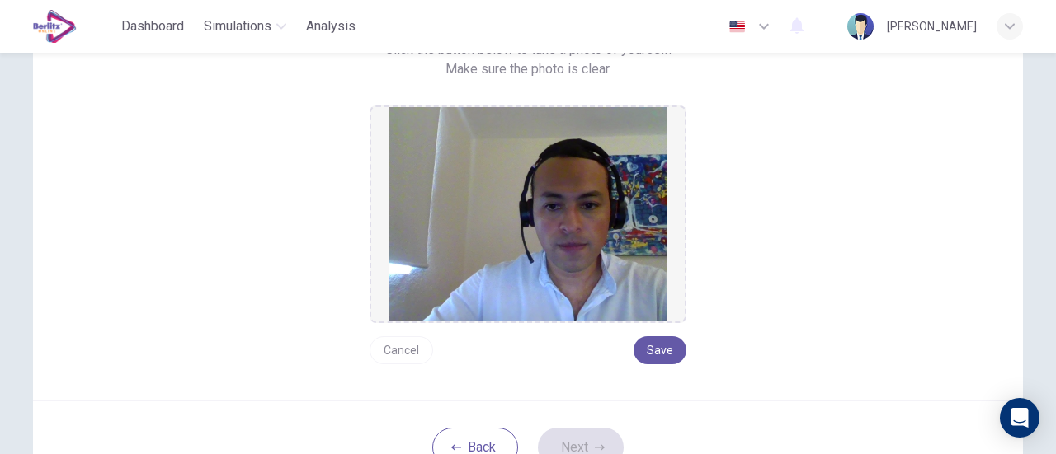
click at [399, 352] on button "Cancel" at bounding box center [400, 350] width 63 height 28
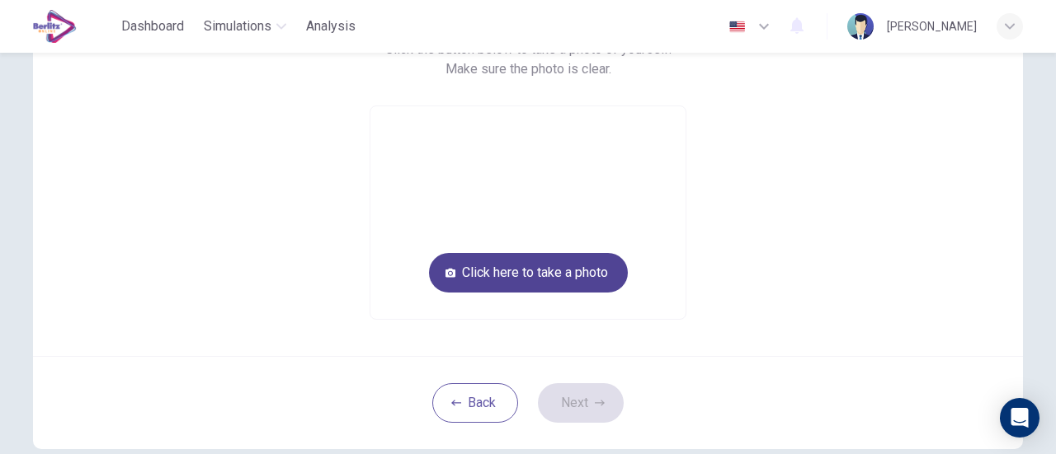
click at [537, 270] on button "Click here to take a photo" at bounding box center [528, 273] width 199 height 40
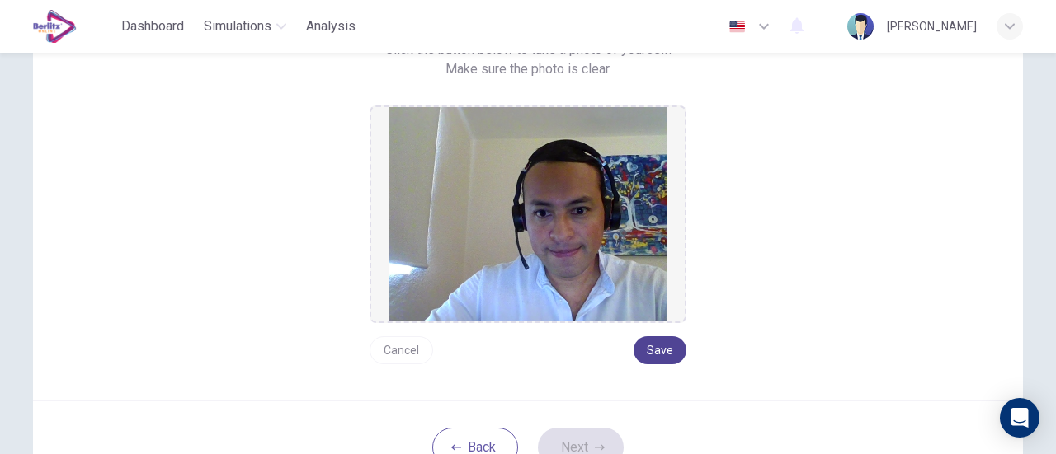
click at [647, 344] on button "Save" at bounding box center [659, 350] width 53 height 28
click at [579, 439] on button "Next" at bounding box center [581, 448] width 86 height 40
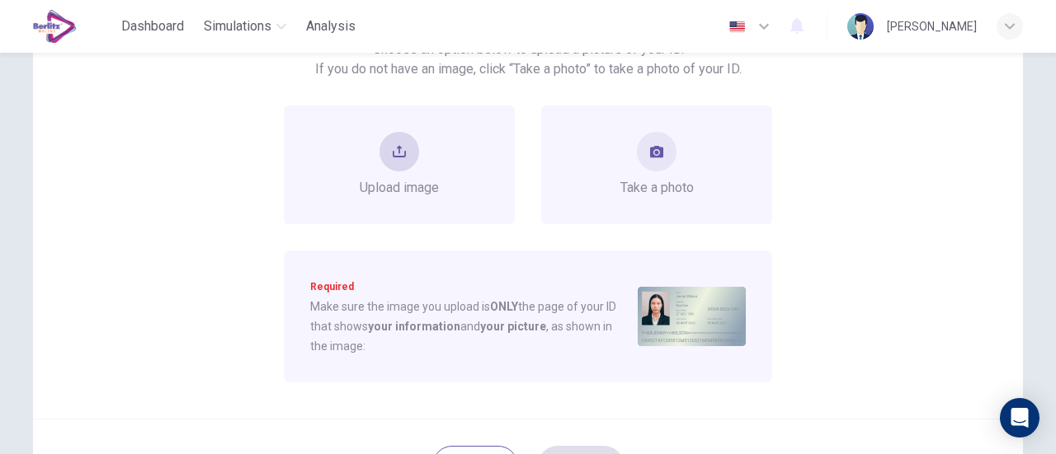
click at [422, 169] on div "Upload image" at bounding box center [399, 165] width 79 height 66
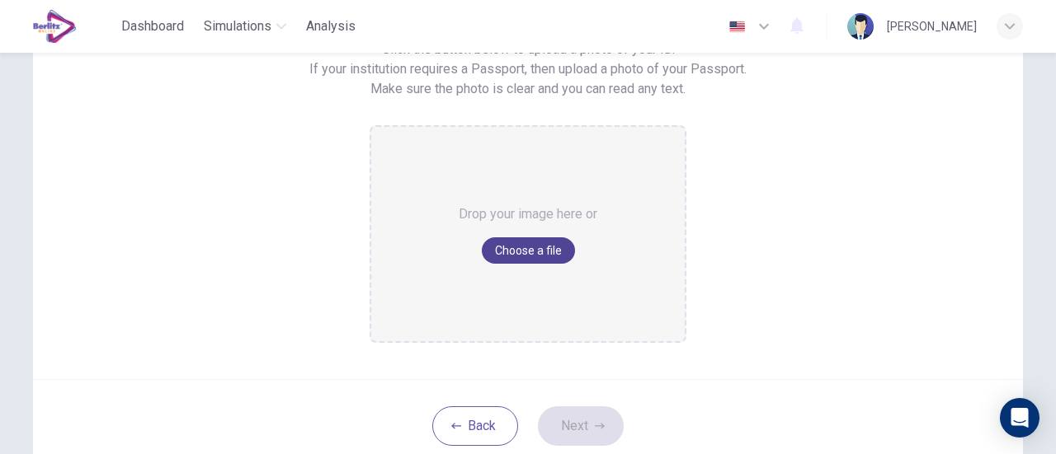
click at [515, 258] on button "Choose a file" at bounding box center [528, 250] width 93 height 26
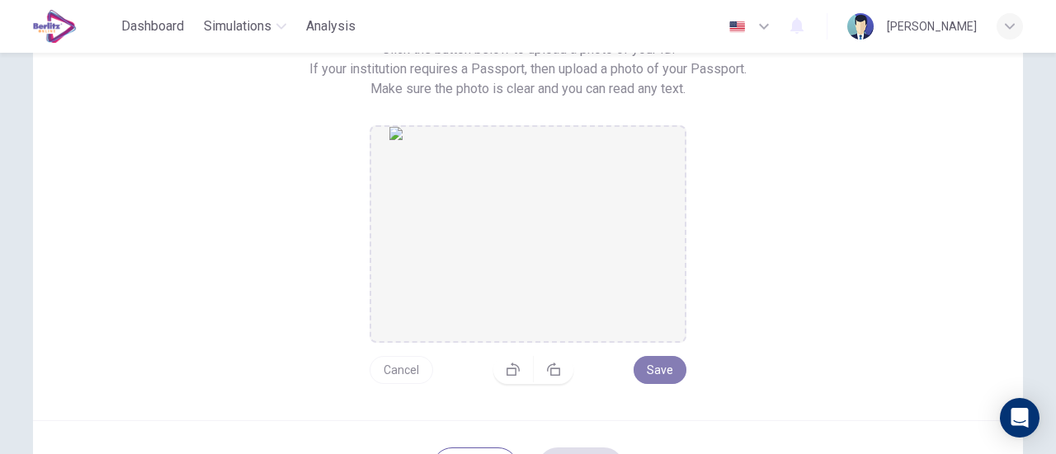
click at [670, 369] on button "Save" at bounding box center [659, 370] width 53 height 28
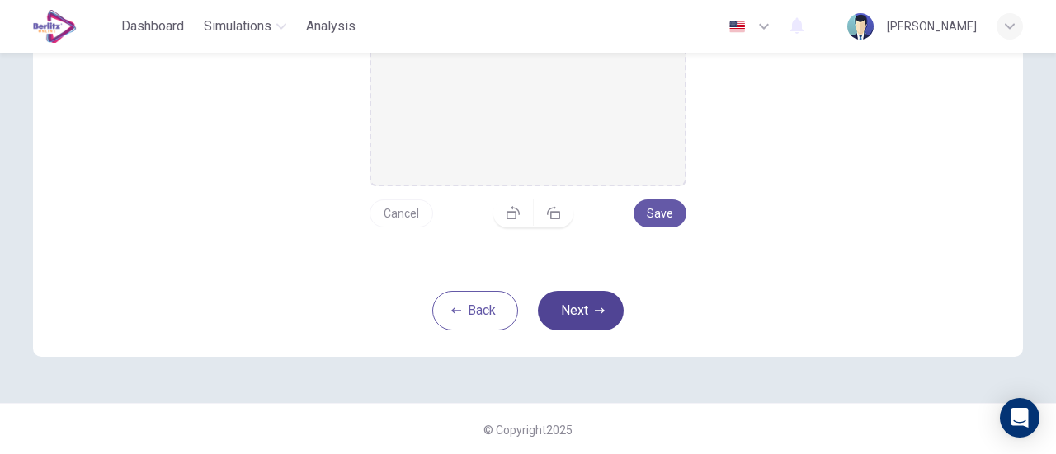
click at [565, 314] on button "Next" at bounding box center [581, 311] width 86 height 40
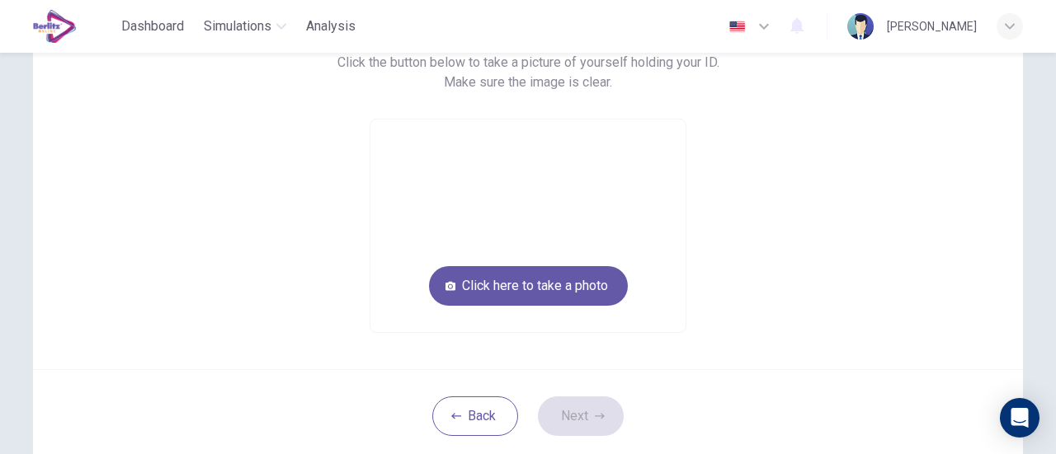
scroll to position [176, 0]
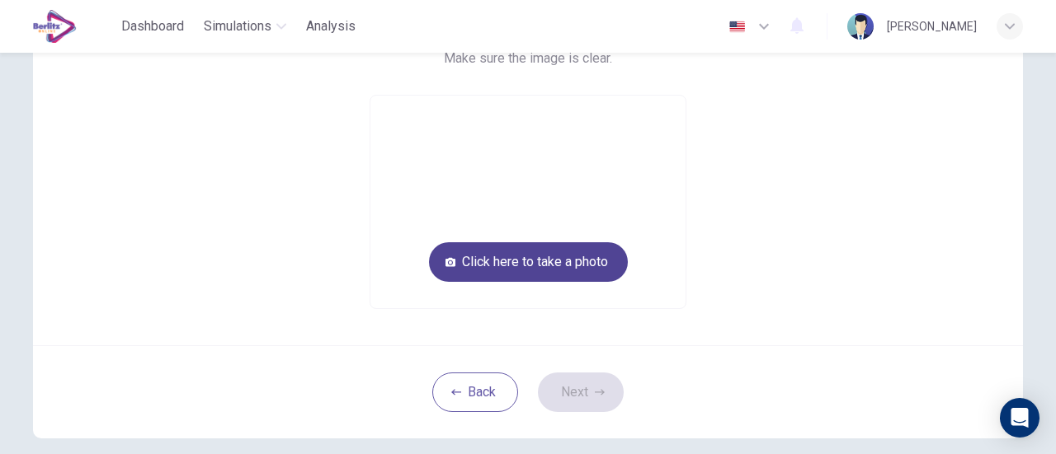
click at [576, 257] on button "Click here to take a photo" at bounding box center [528, 262] width 199 height 40
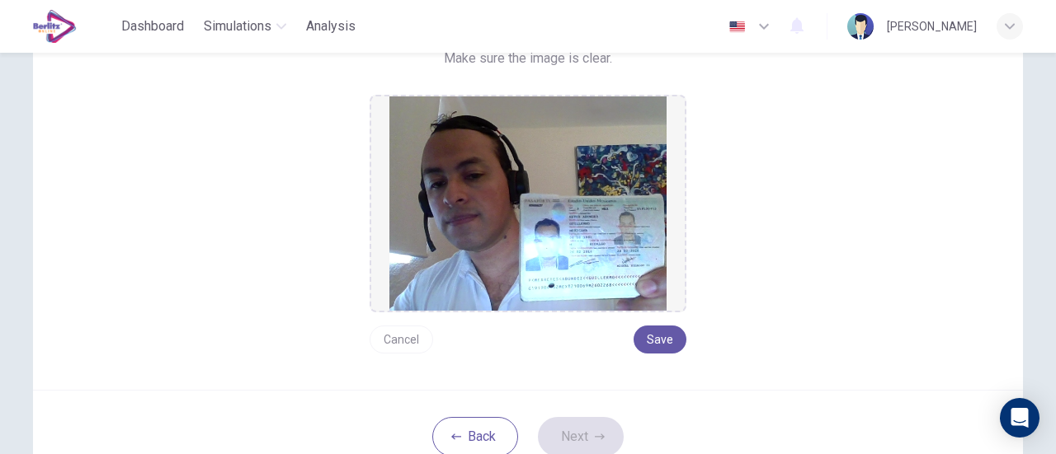
click at [393, 332] on button "Cancel" at bounding box center [400, 340] width 63 height 28
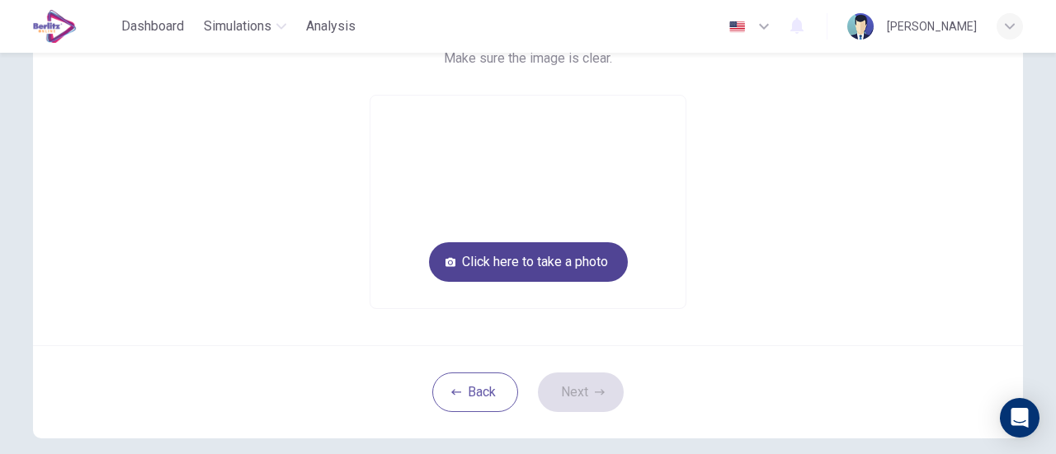
click at [579, 255] on button "Click here to take a photo" at bounding box center [528, 262] width 199 height 40
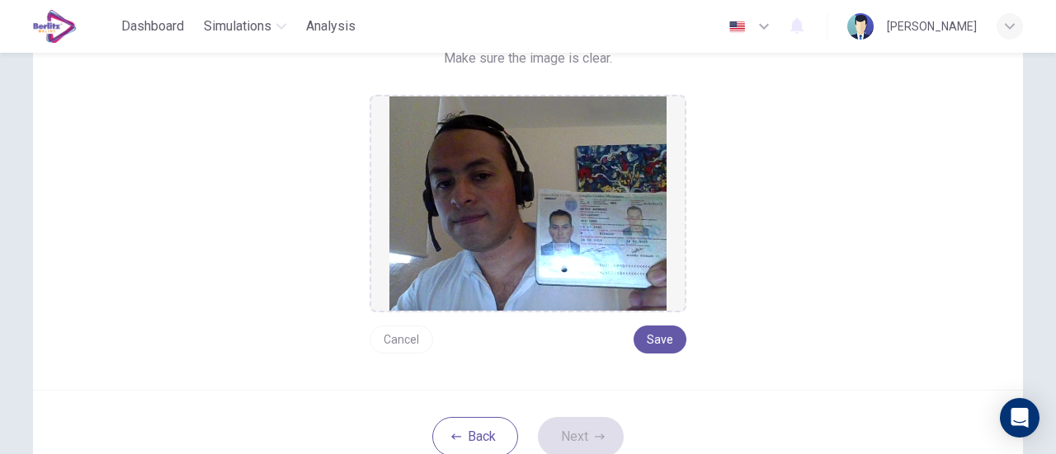
click at [406, 344] on button "Cancel" at bounding box center [400, 340] width 63 height 28
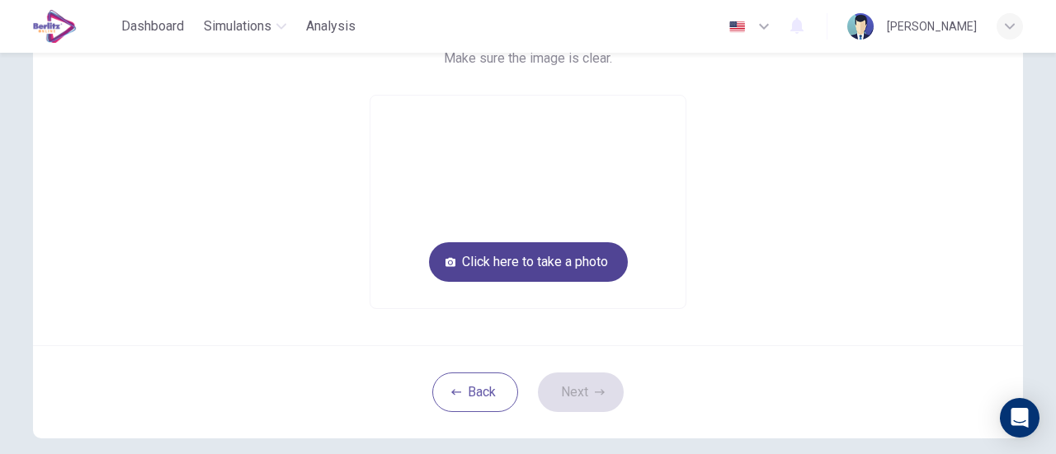
click at [594, 254] on button "Click here to take a photo" at bounding box center [528, 262] width 199 height 40
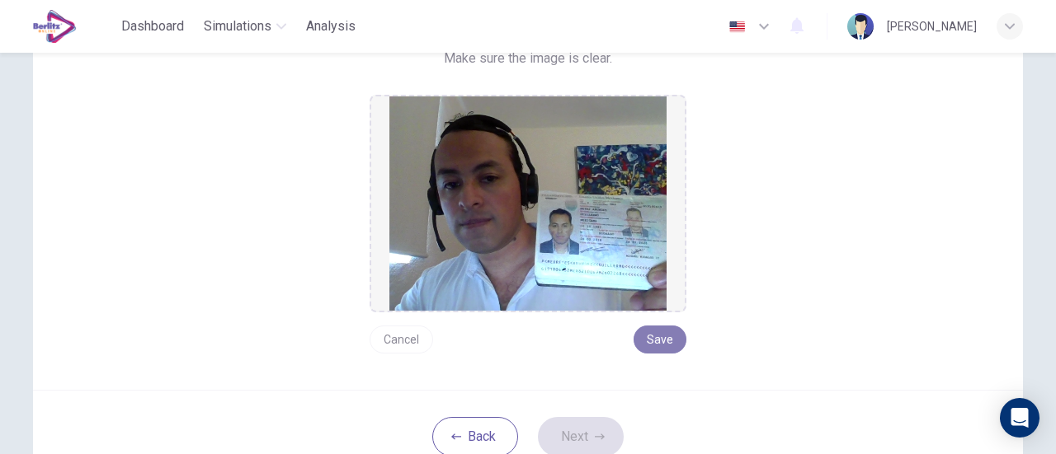
click at [679, 332] on button "Save" at bounding box center [659, 340] width 53 height 28
click at [581, 439] on button "Next" at bounding box center [581, 437] width 86 height 40
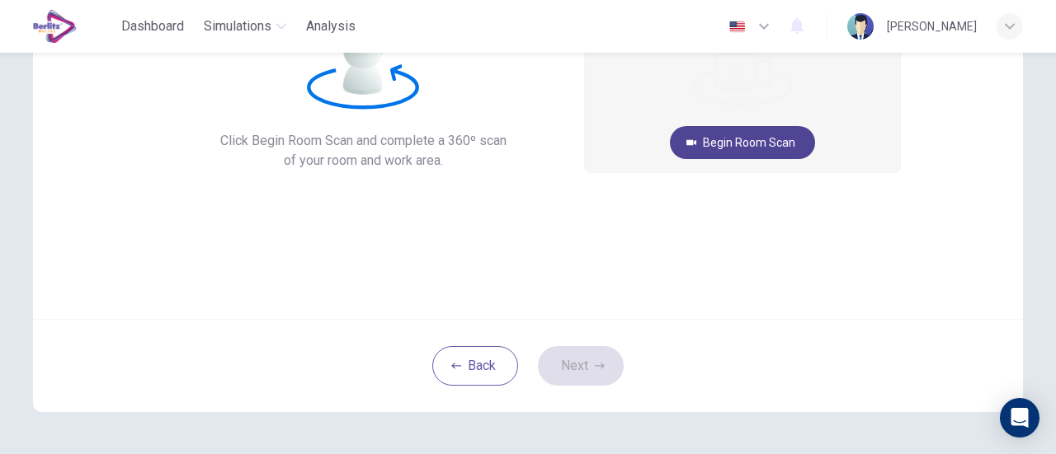
click at [723, 139] on button "Begin Room Scan" at bounding box center [742, 142] width 145 height 33
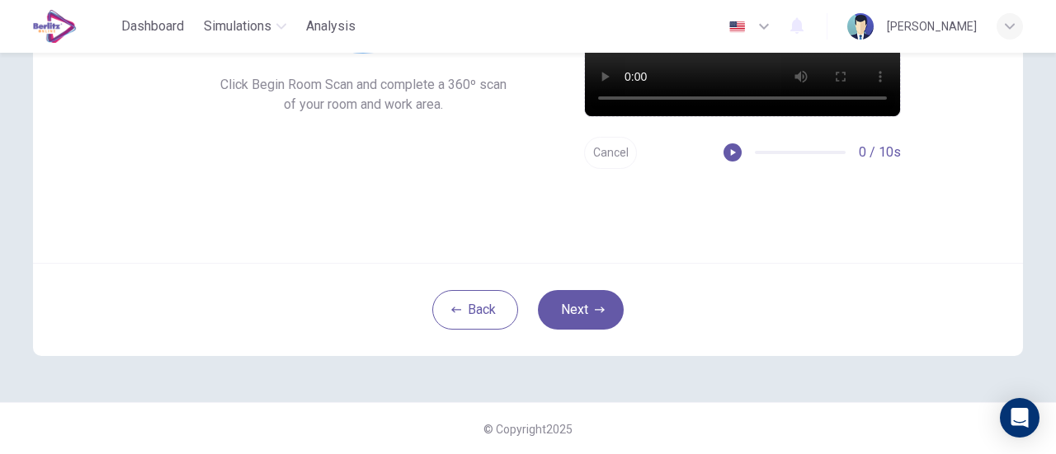
scroll to position [149, 0]
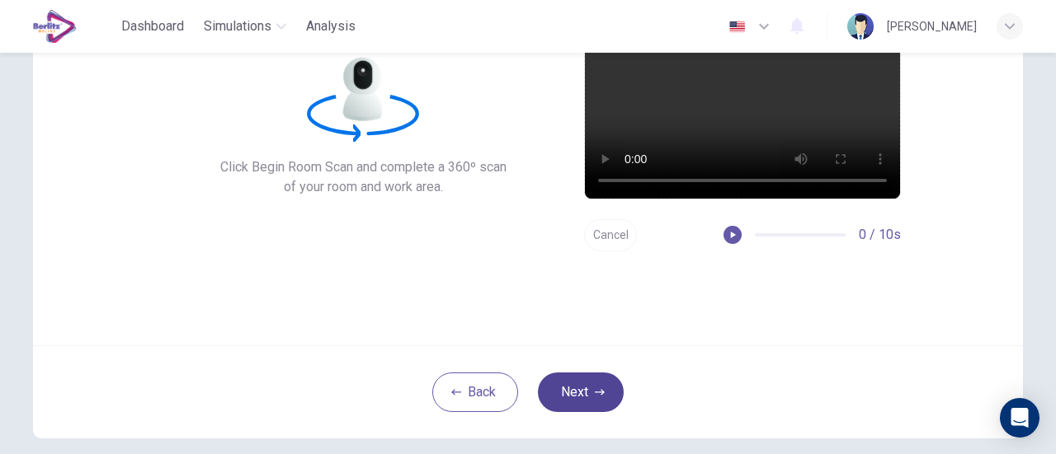
click at [565, 393] on button "Next" at bounding box center [581, 393] width 86 height 40
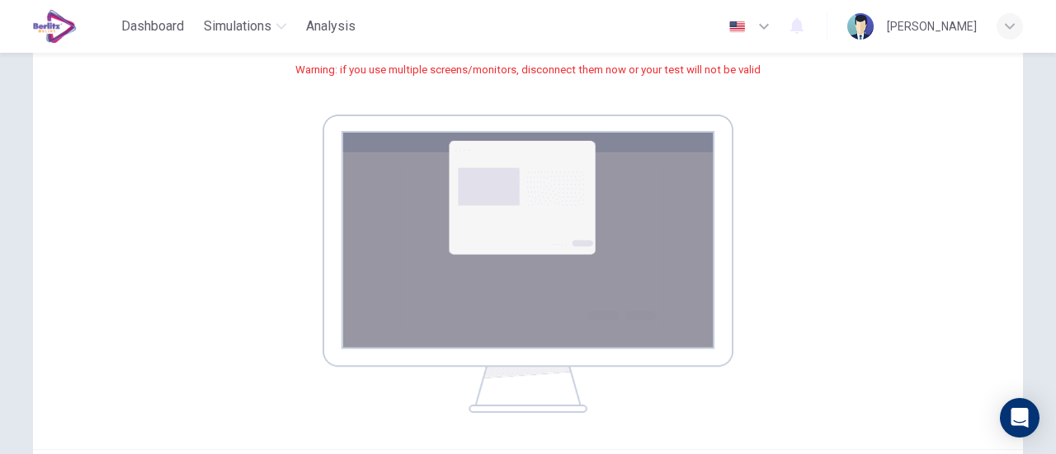
scroll to position [314, 0]
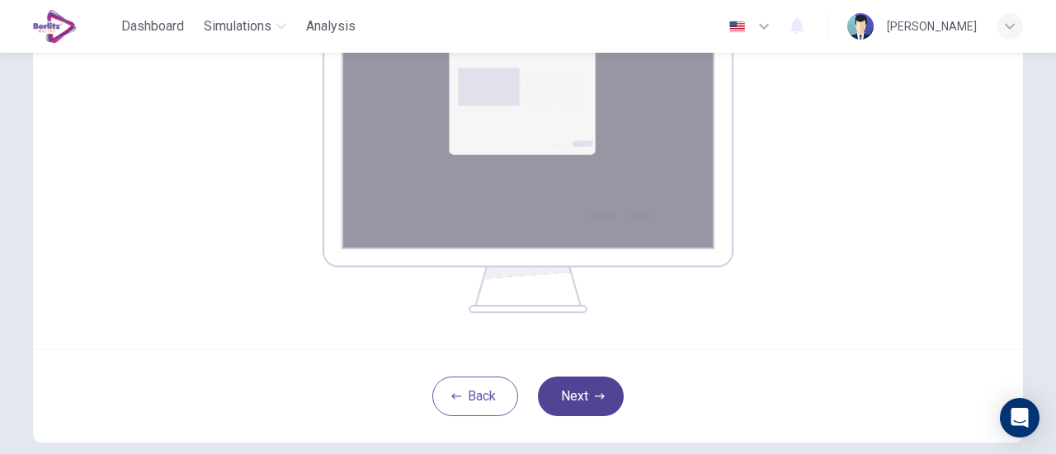
click at [582, 388] on button "Next" at bounding box center [581, 397] width 86 height 40
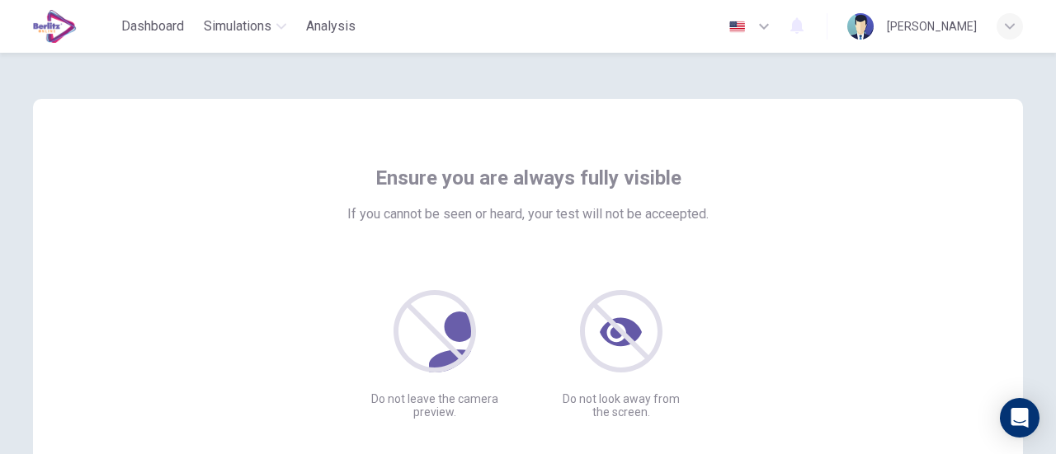
scroll to position [165, 0]
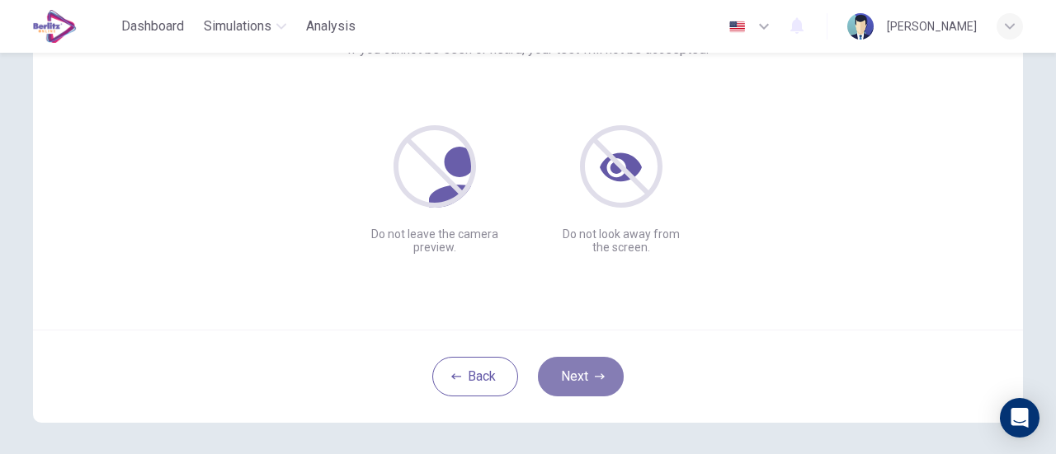
click at [602, 371] on button "Next" at bounding box center [581, 377] width 86 height 40
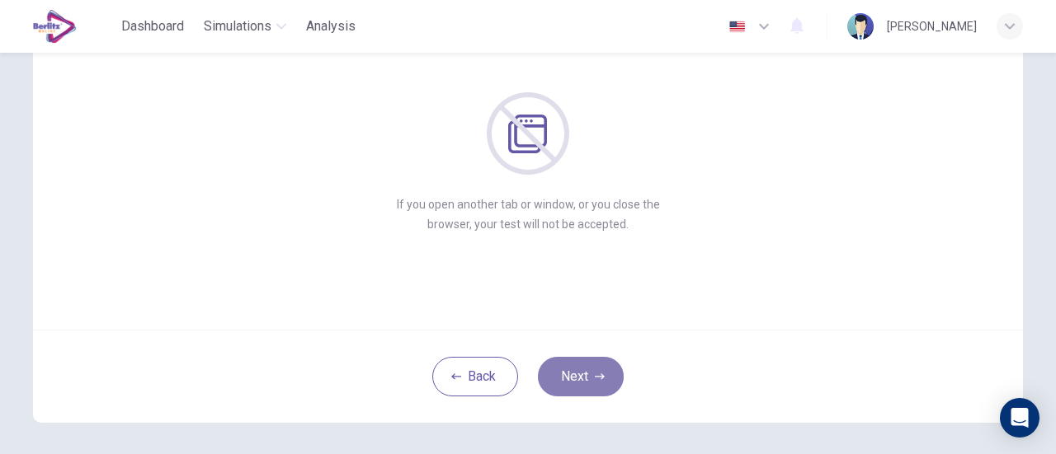
click at [581, 367] on button "Next" at bounding box center [581, 377] width 86 height 40
click at [585, 377] on button "Next" at bounding box center [581, 377] width 86 height 40
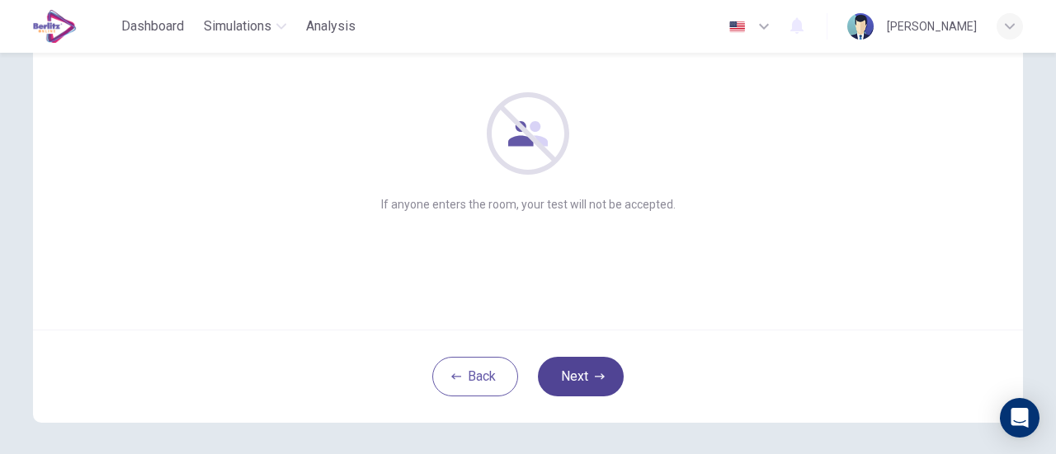
click at [580, 370] on button "Next" at bounding box center [581, 377] width 86 height 40
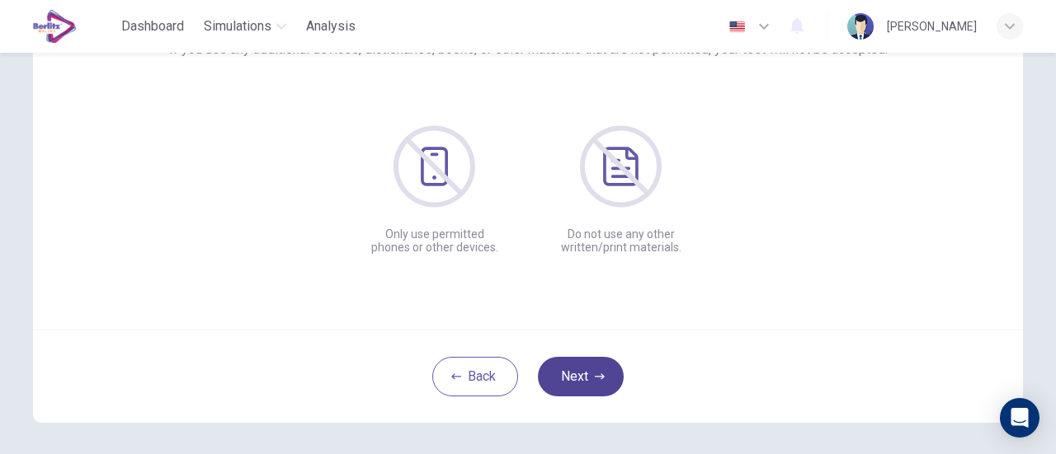
click at [595, 372] on icon "button" at bounding box center [600, 377] width 10 height 10
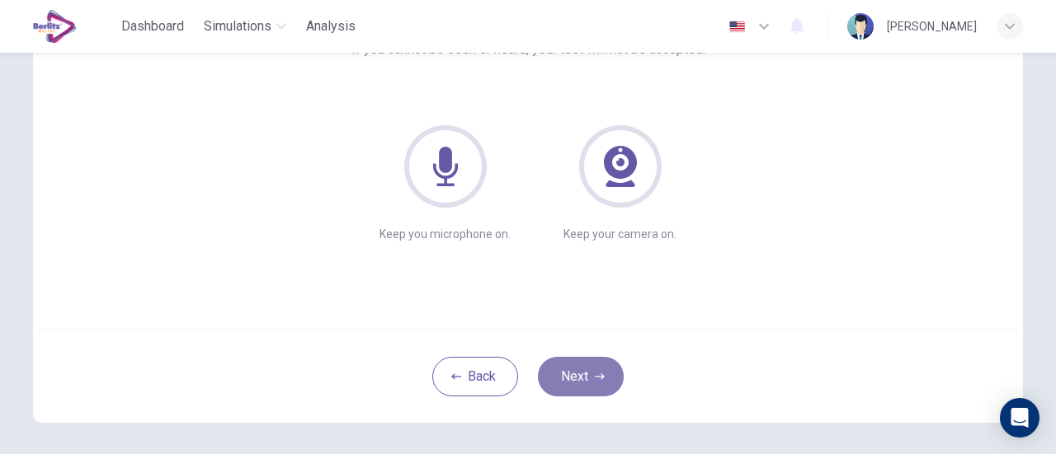
click at [595, 372] on icon "button" at bounding box center [600, 377] width 10 height 10
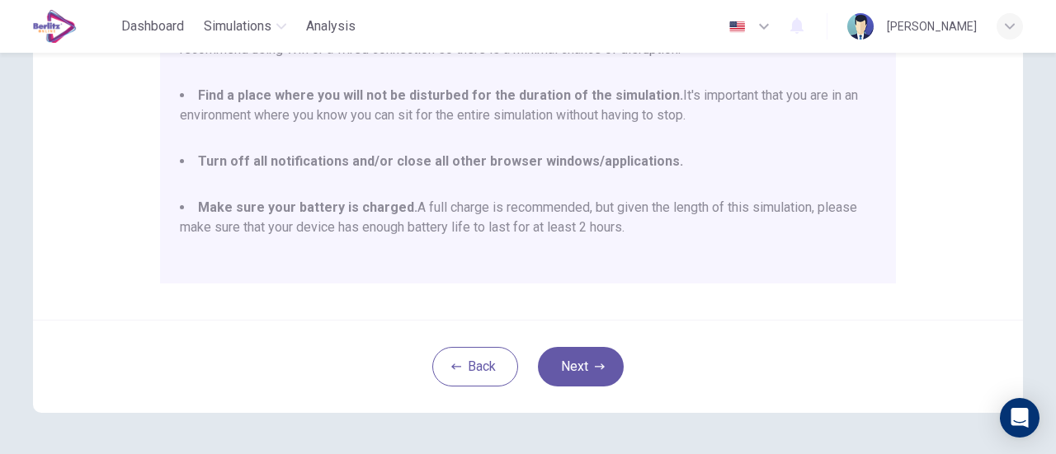
scroll to position [462, 0]
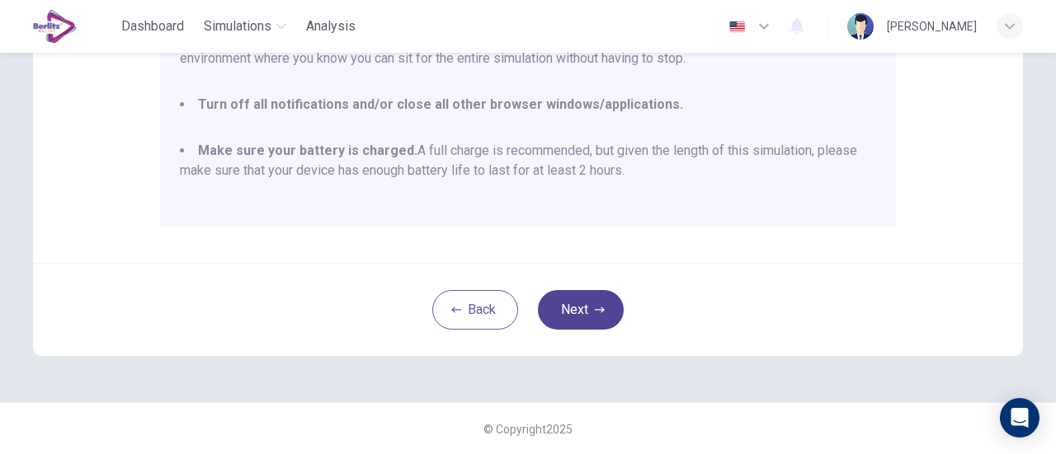
click at [603, 314] on button "Next" at bounding box center [581, 310] width 86 height 40
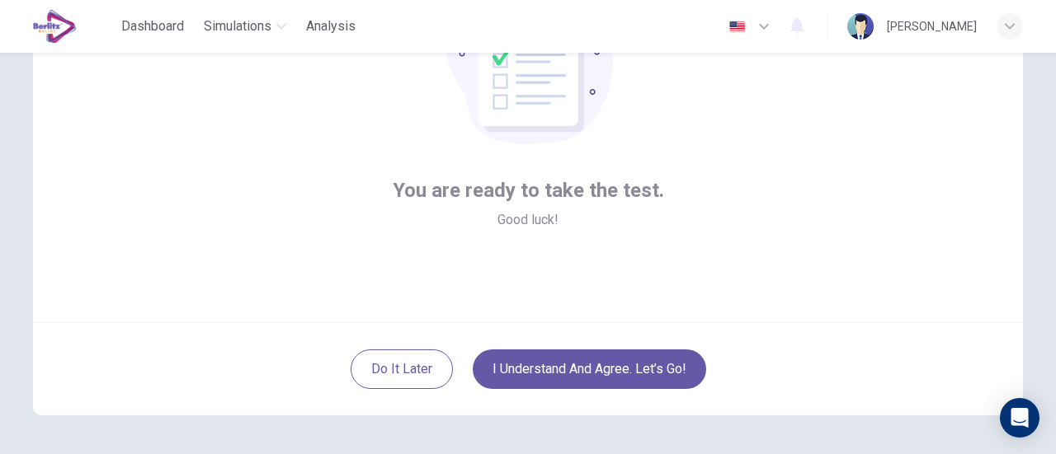
scroll to position [232, 0]
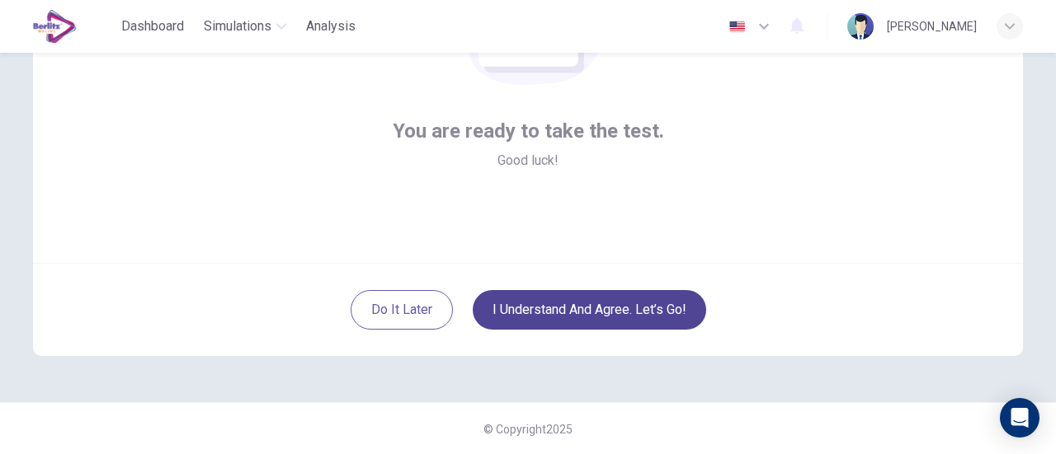
click at [570, 311] on button "I understand and agree. Let’s go!" at bounding box center [589, 310] width 233 height 40
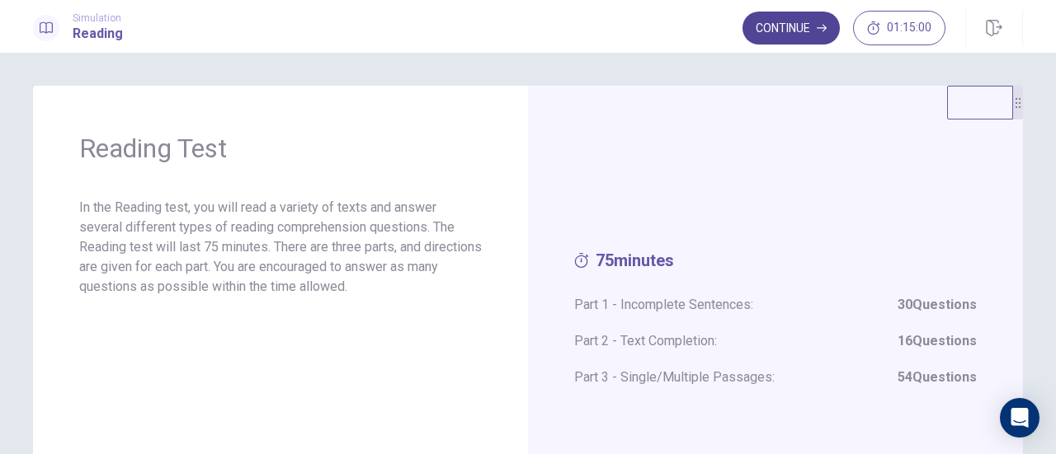
click at [779, 29] on button "Continue" at bounding box center [790, 28] width 97 height 33
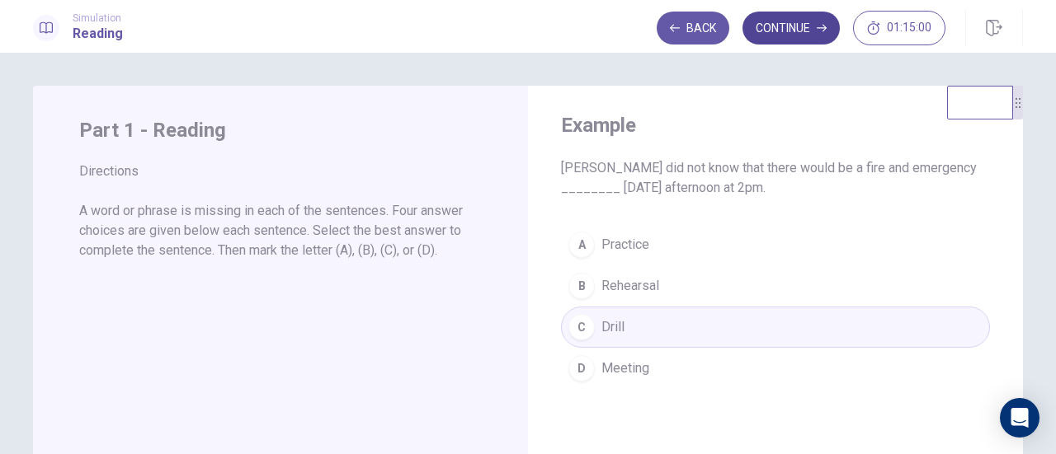
click at [802, 31] on button "Continue" at bounding box center [790, 28] width 97 height 33
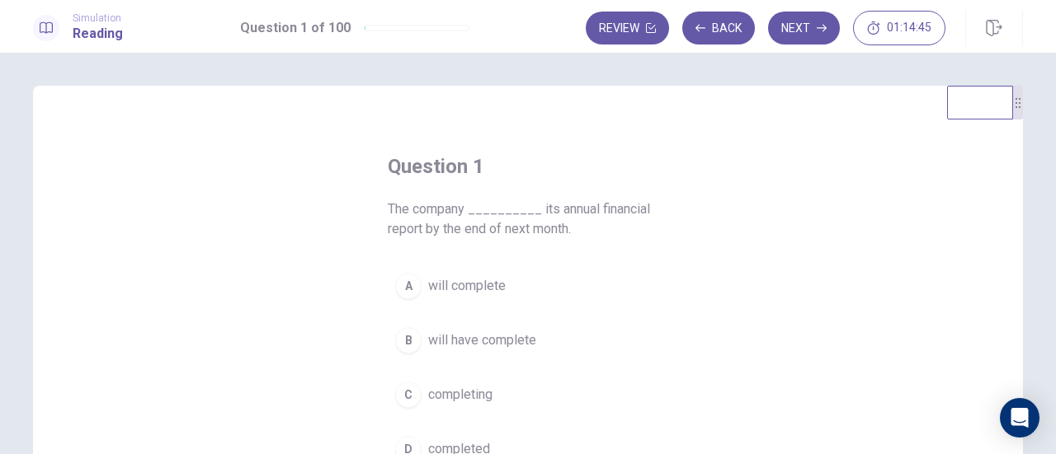
click at [479, 286] on span "will complete" at bounding box center [467, 286] width 78 height 20
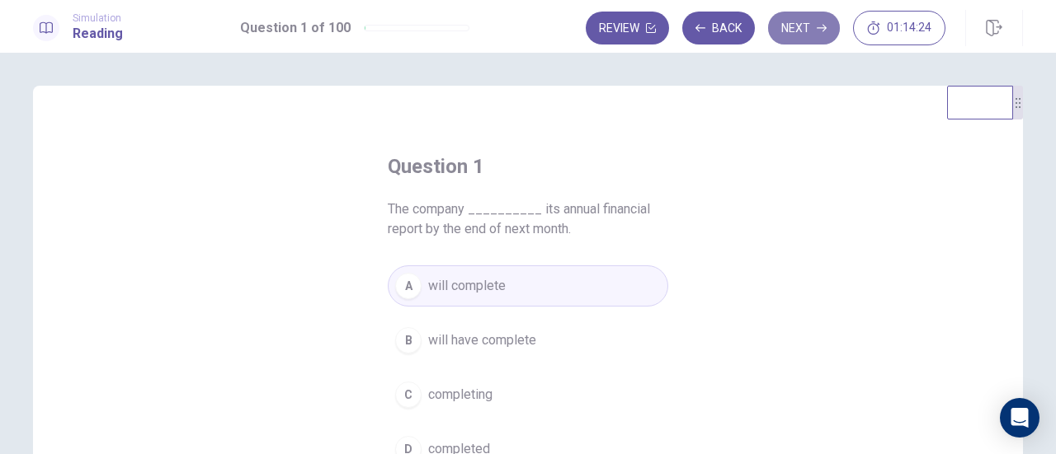
click at [811, 34] on button "Next" at bounding box center [804, 28] width 72 height 33
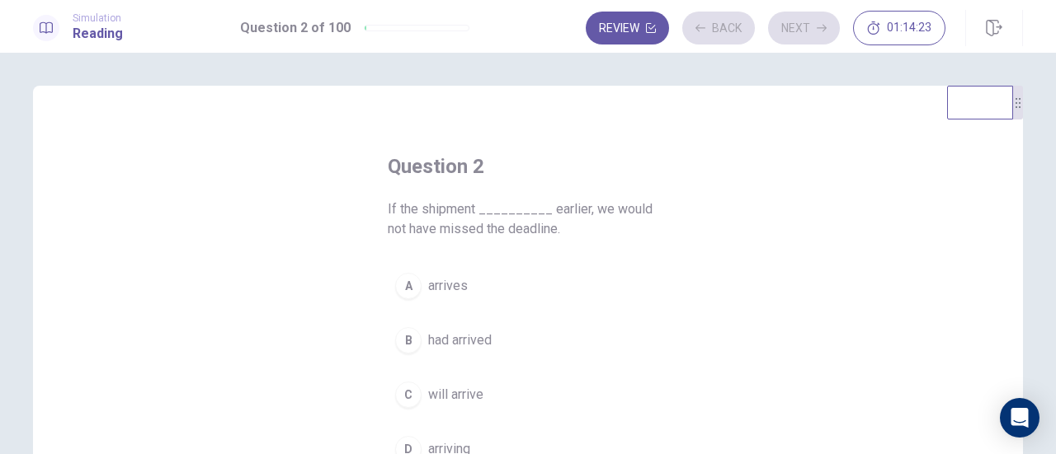
scroll to position [82, 0]
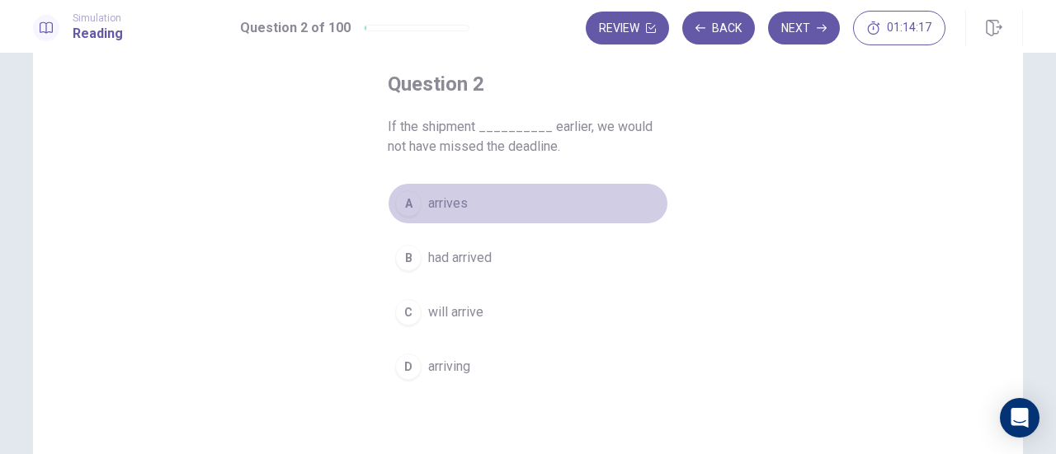
click at [446, 200] on span "arrives" at bounding box center [448, 204] width 40 height 20
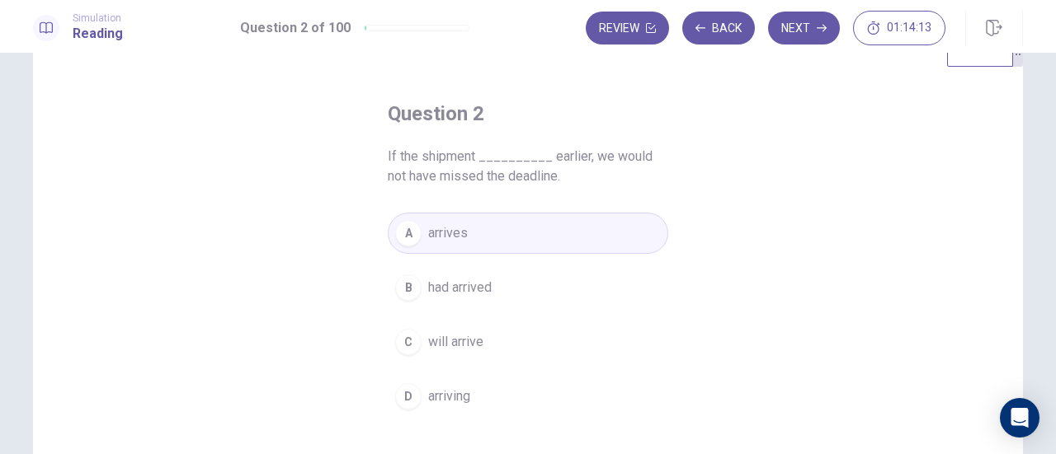
scroll to position [0, 0]
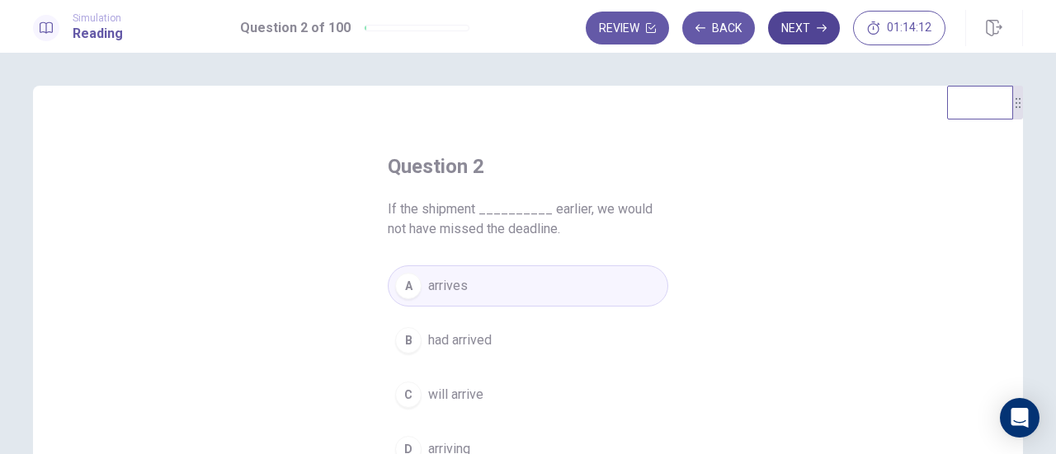
click at [795, 37] on button "Next" at bounding box center [804, 28] width 72 height 33
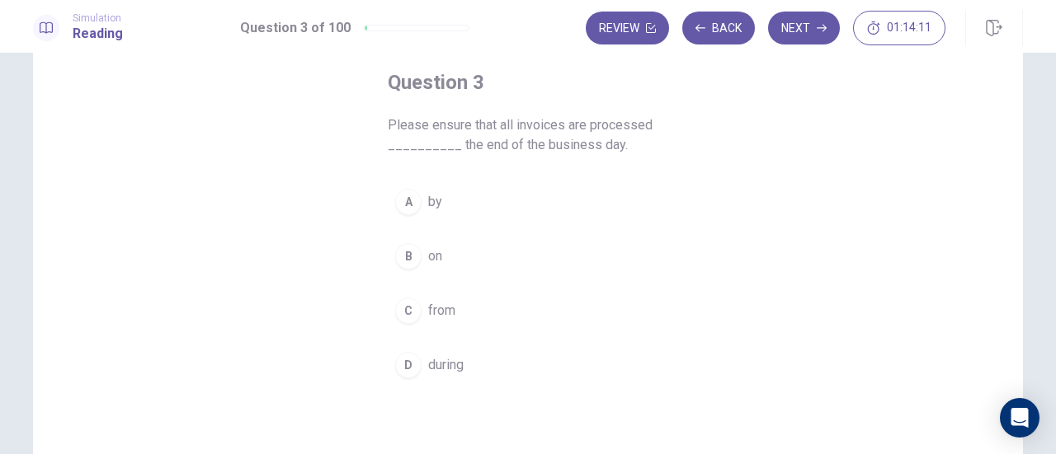
scroll to position [82, 0]
click at [429, 200] on span "by" at bounding box center [435, 204] width 14 height 20
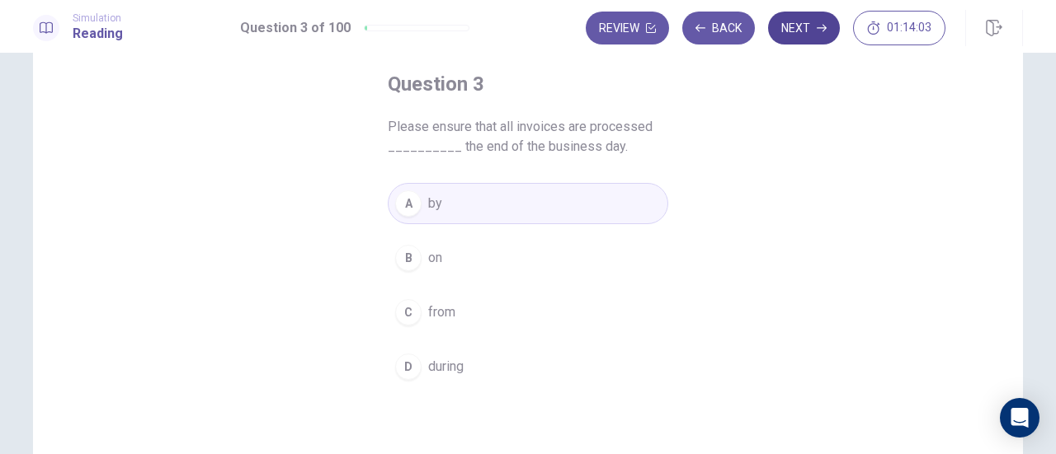
click at [805, 38] on button "Next" at bounding box center [804, 28] width 72 height 33
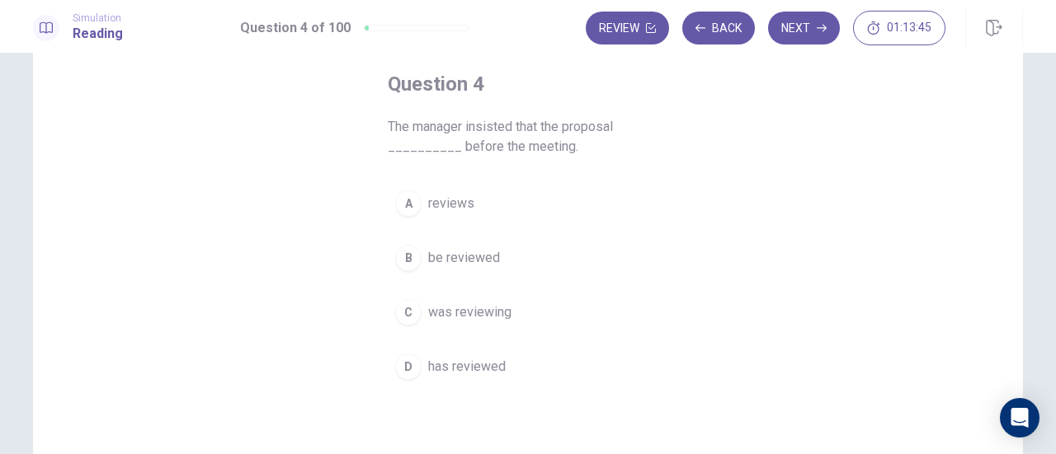
click at [462, 369] on span "has reviewed" at bounding box center [467, 367] width 78 height 20
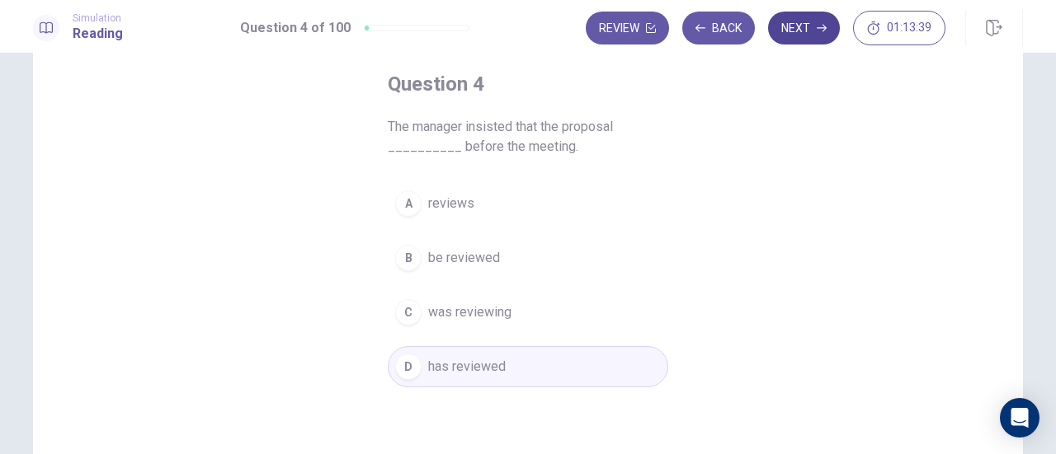
click at [808, 39] on button "Next" at bounding box center [804, 28] width 72 height 33
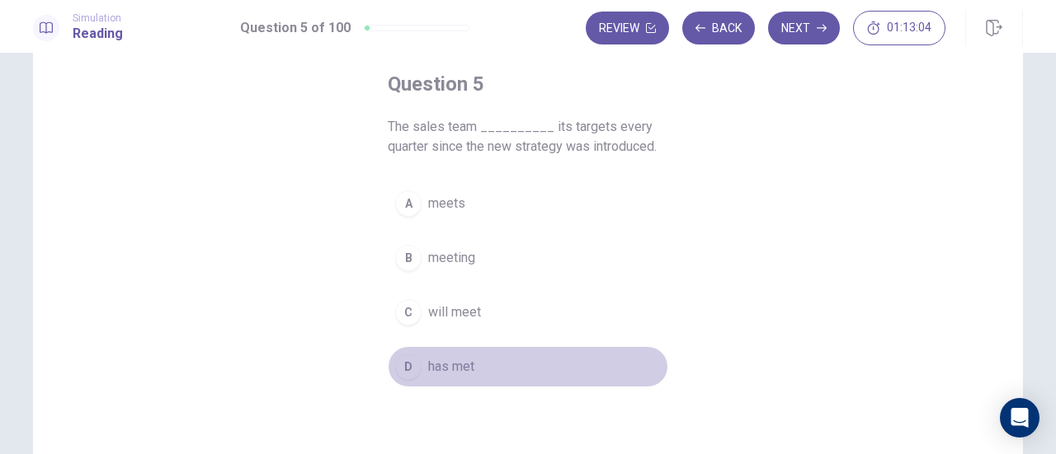
click at [456, 360] on span "has met" at bounding box center [451, 367] width 46 height 20
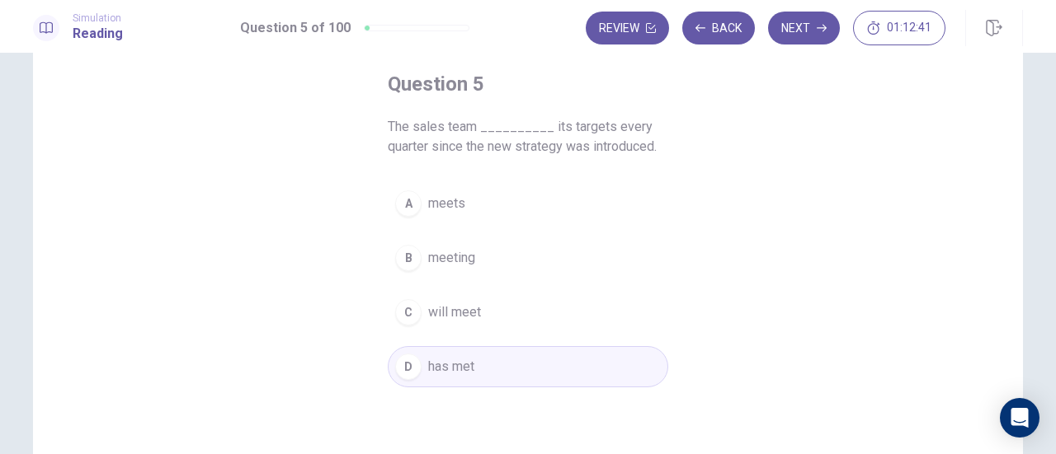
click at [447, 207] on span "meets" at bounding box center [446, 204] width 37 height 20
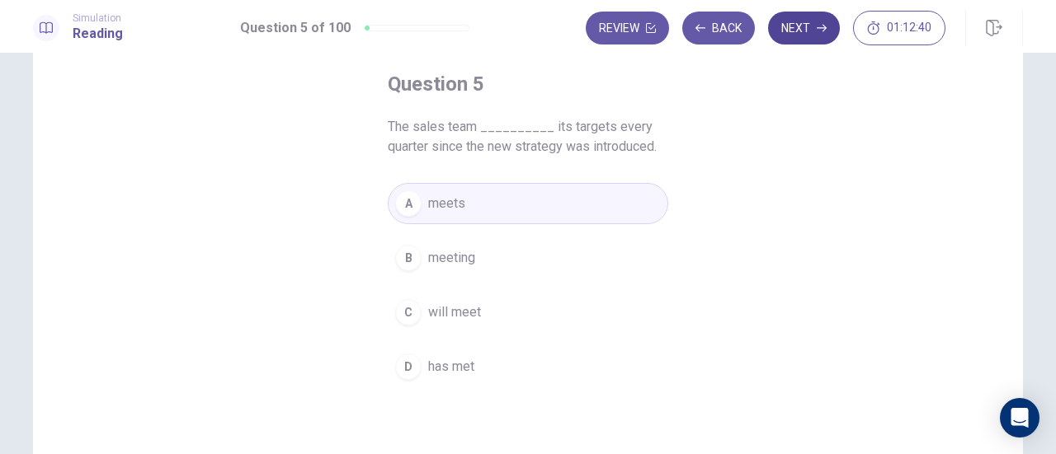
click at [792, 29] on button "Next" at bounding box center [804, 28] width 72 height 33
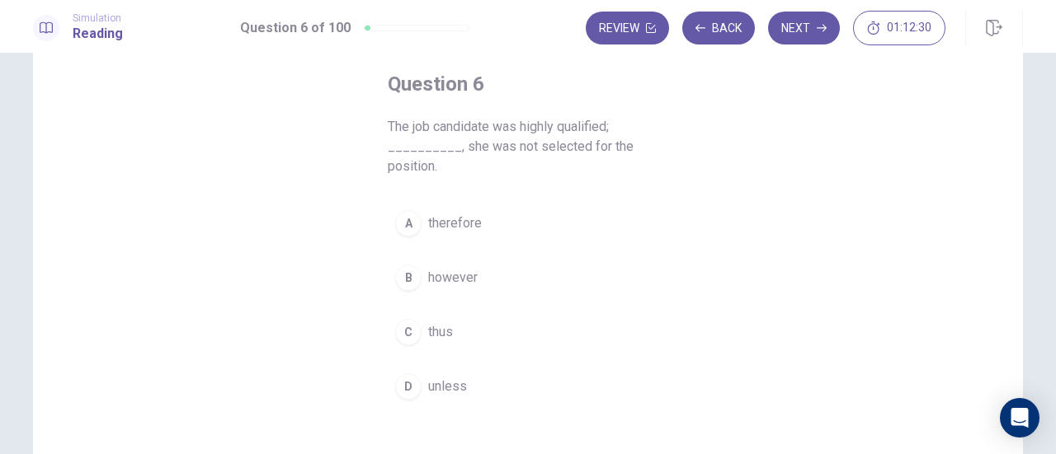
click at [467, 270] on span "however" at bounding box center [452, 278] width 49 height 20
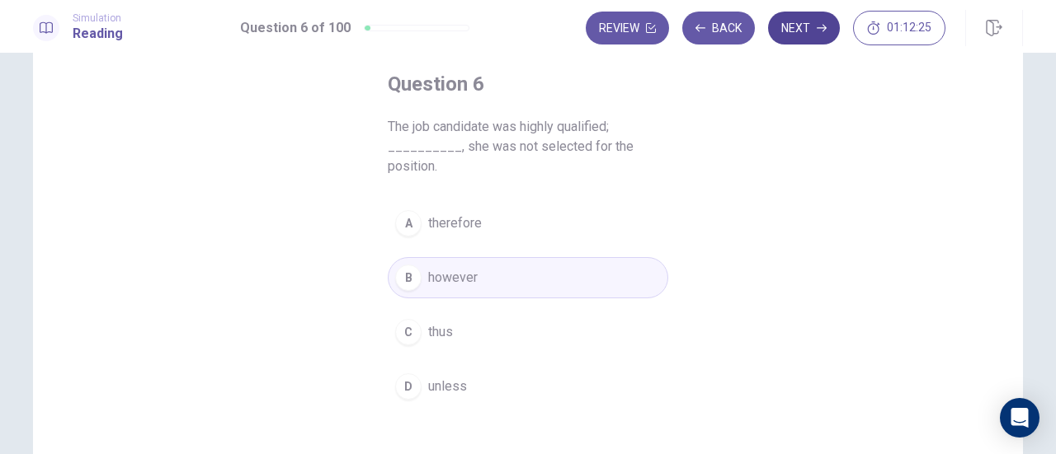
click at [808, 28] on button "Next" at bounding box center [804, 28] width 72 height 33
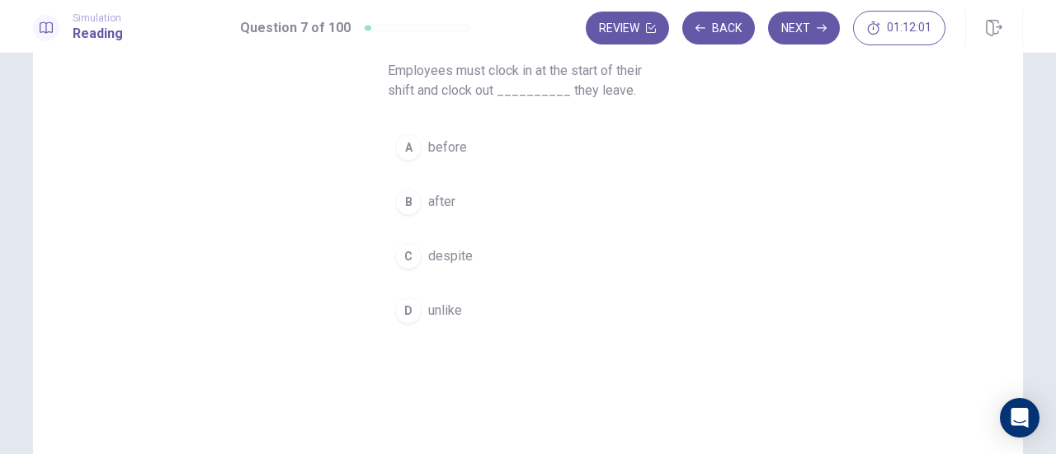
scroll to position [165, 0]
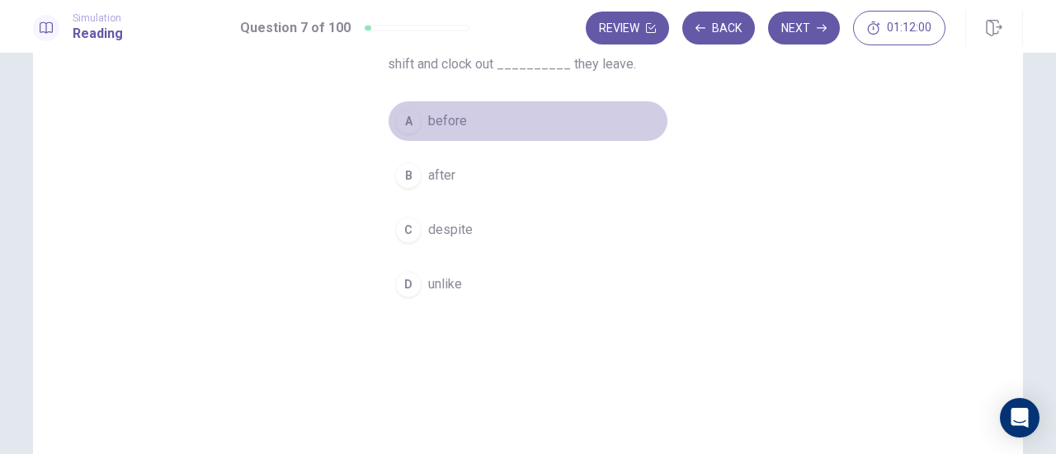
click at [437, 123] on span "before" at bounding box center [447, 121] width 39 height 20
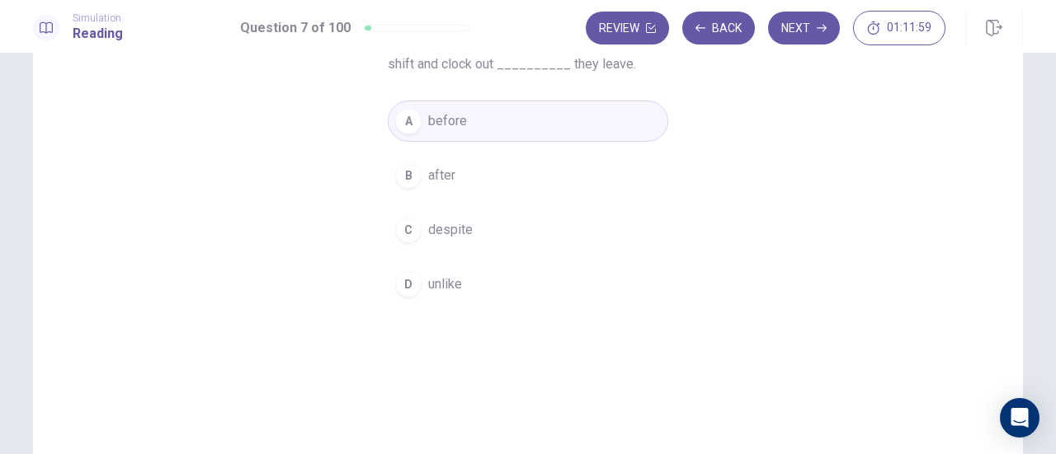
scroll to position [82, 0]
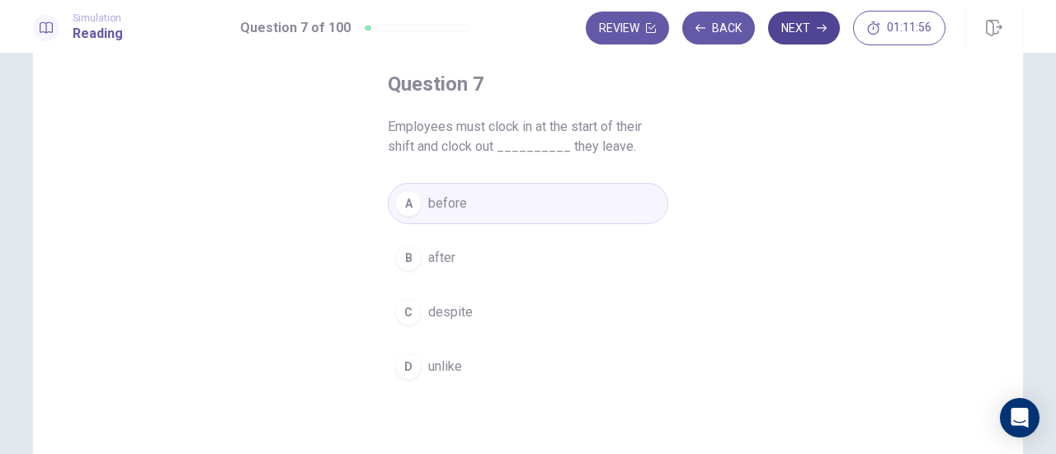
click at [806, 28] on button "Next" at bounding box center [804, 28] width 72 height 33
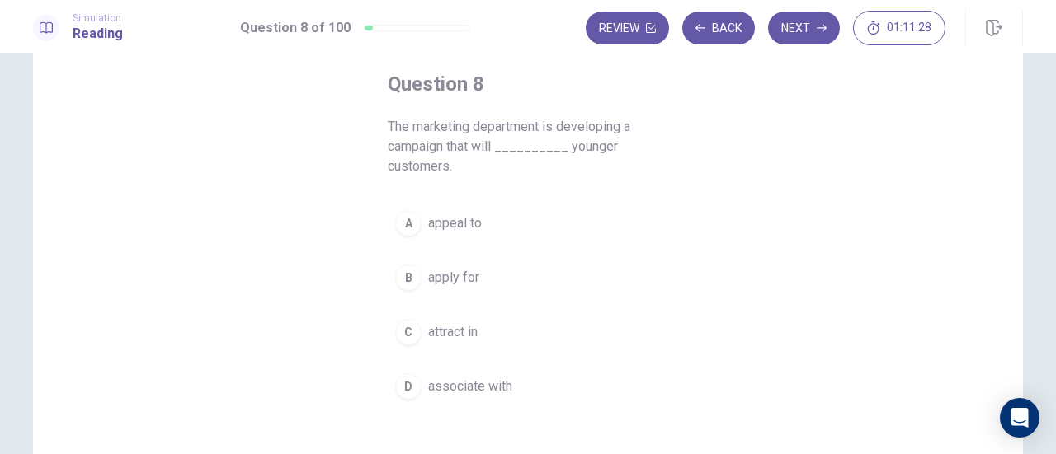
click at [449, 280] on span "apply for" at bounding box center [453, 278] width 51 height 20
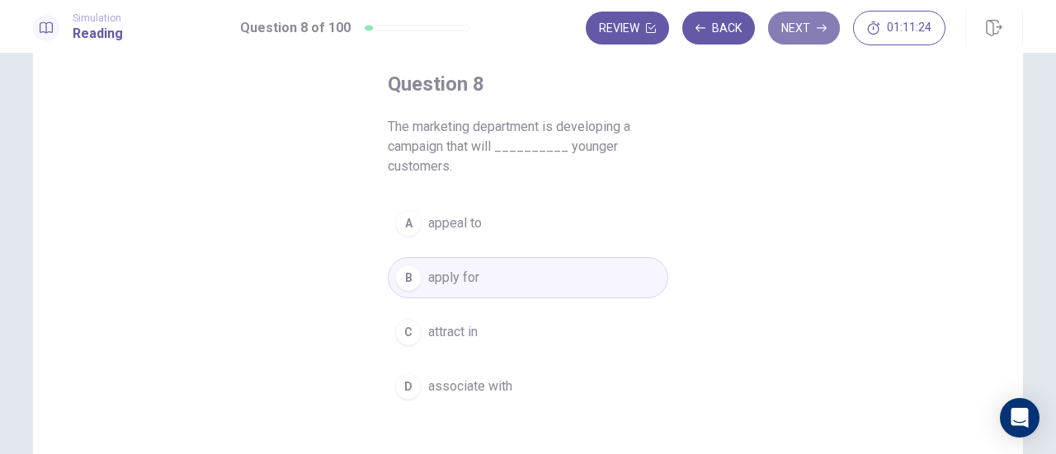
click at [816, 12] on button "Next" at bounding box center [804, 28] width 72 height 33
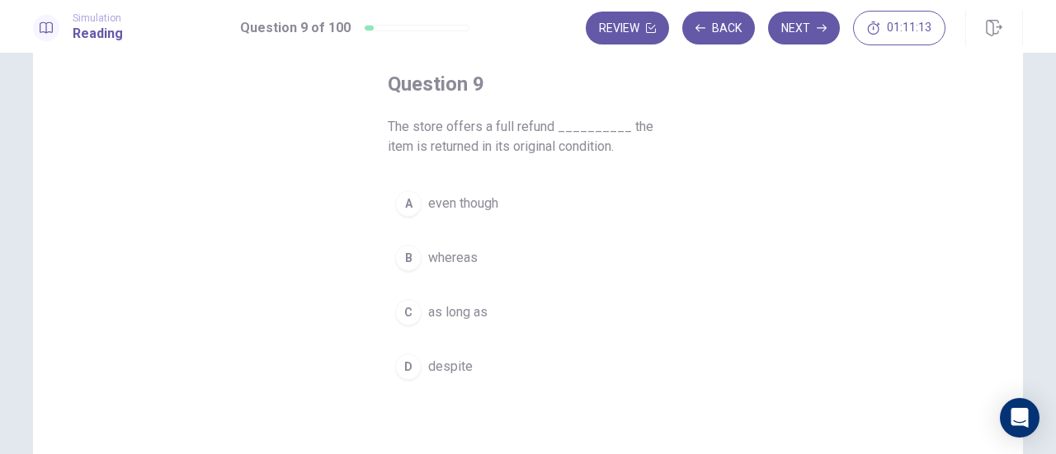
click at [456, 308] on span "as long as" at bounding box center [457, 313] width 59 height 20
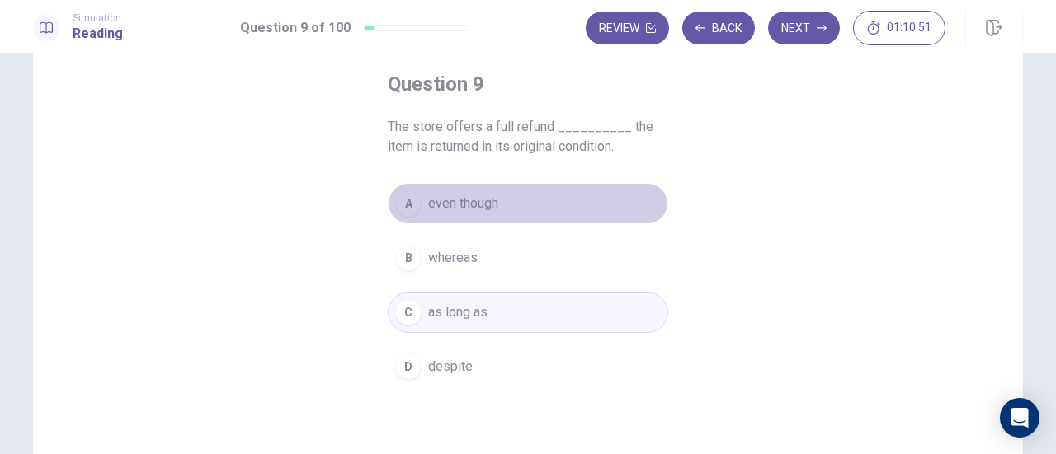
click at [479, 211] on span "even though" at bounding box center [463, 204] width 70 height 20
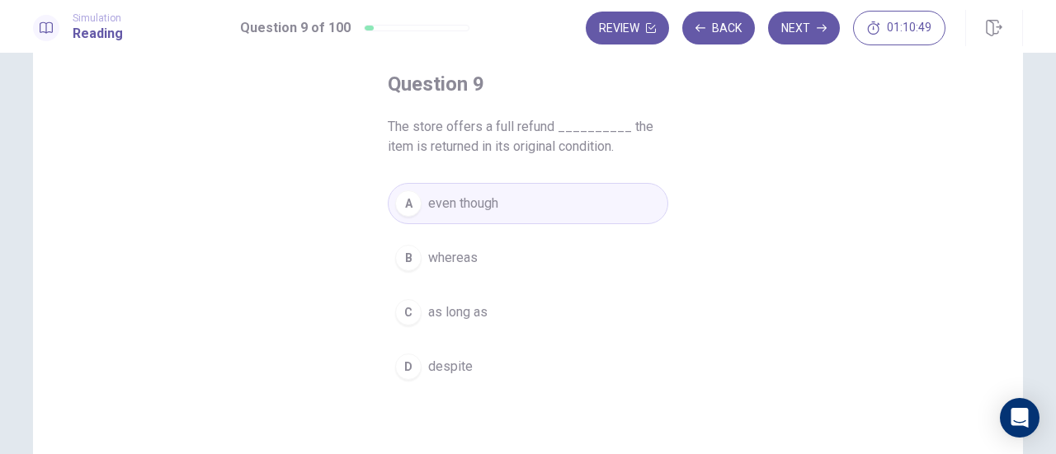
click at [808, 32] on button "Next" at bounding box center [804, 28] width 72 height 33
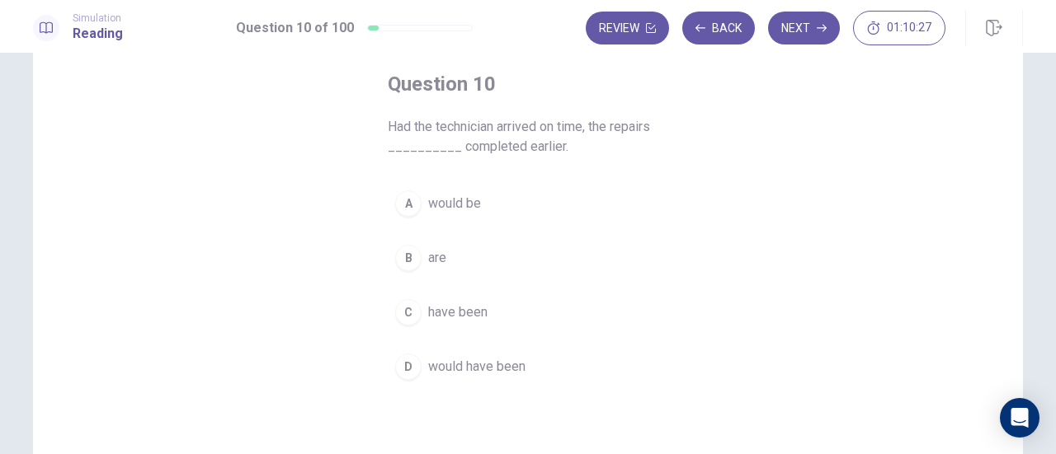
click at [473, 367] on span "would have been" at bounding box center [476, 367] width 97 height 20
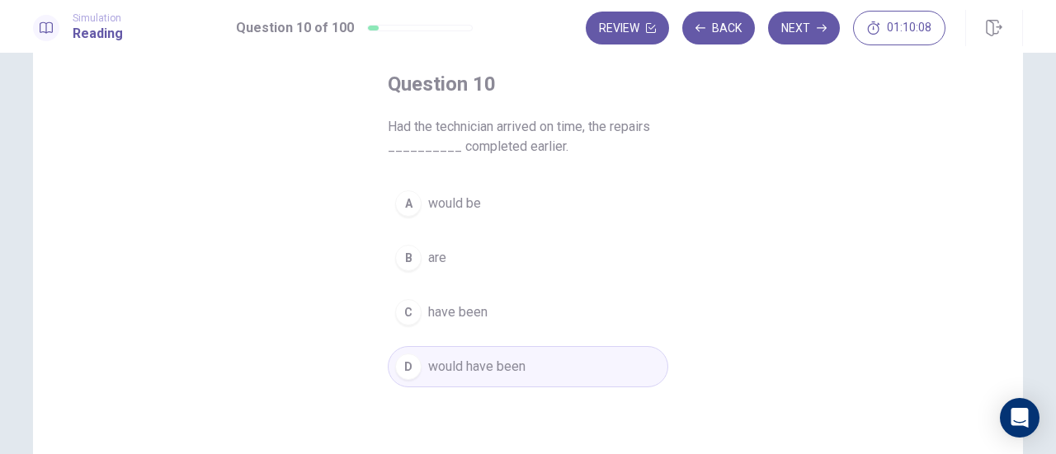
click at [461, 200] on span "would be" at bounding box center [454, 204] width 53 height 20
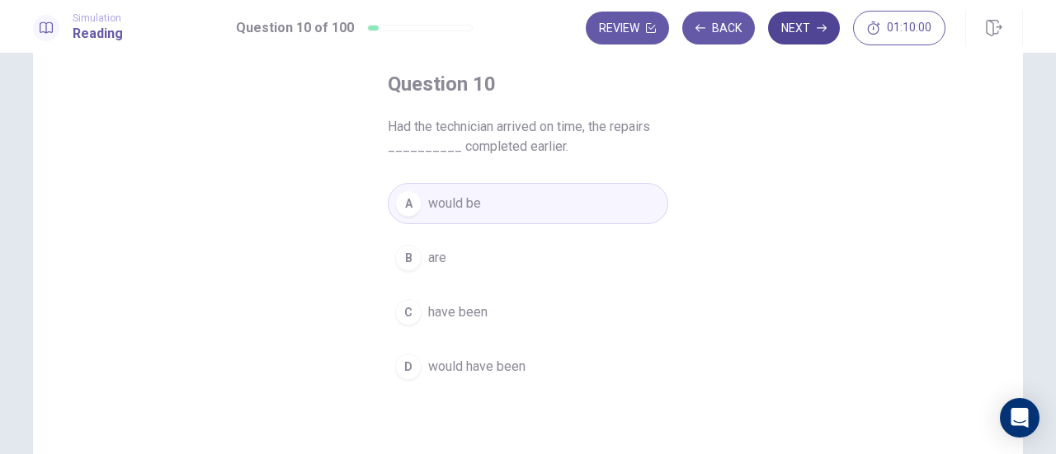
click at [811, 34] on button "Next" at bounding box center [804, 28] width 72 height 33
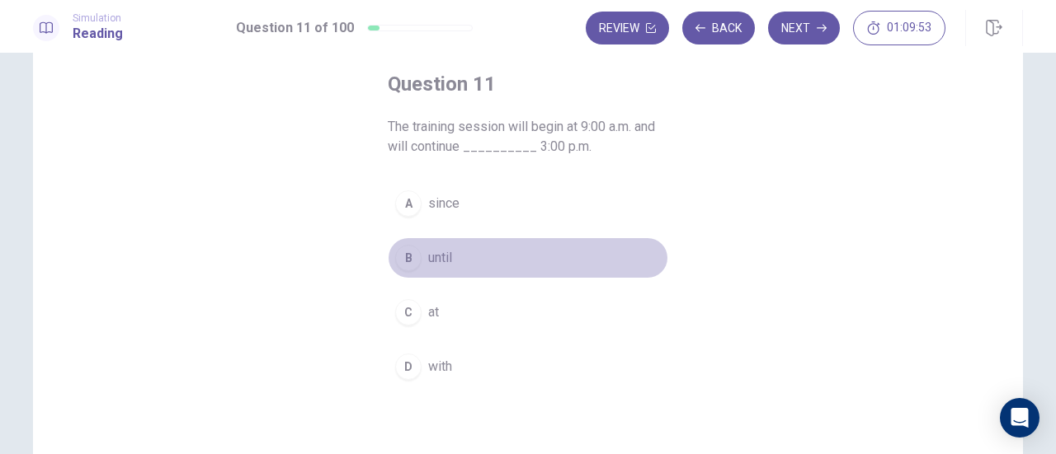
click at [452, 259] on button "B until" at bounding box center [528, 257] width 280 height 41
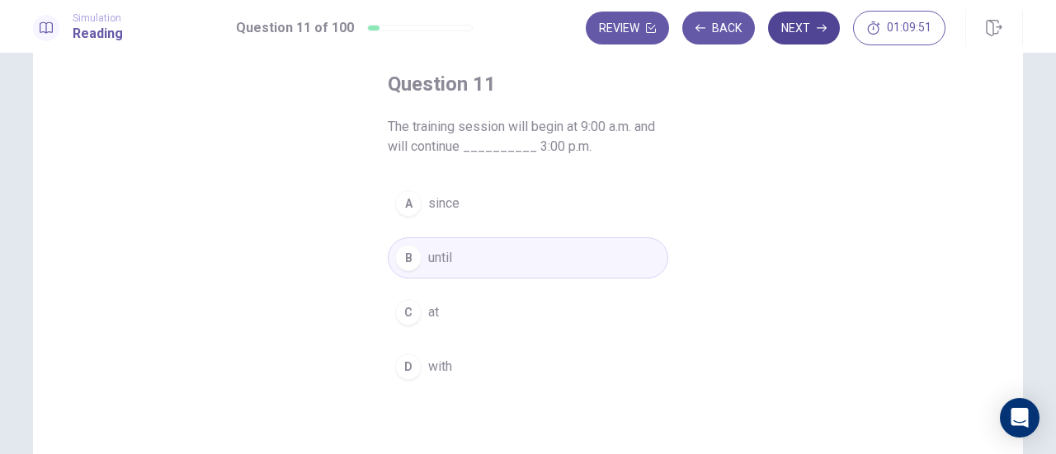
click at [808, 29] on button "Next" at bounding box center [804, 28] width 72 height 33
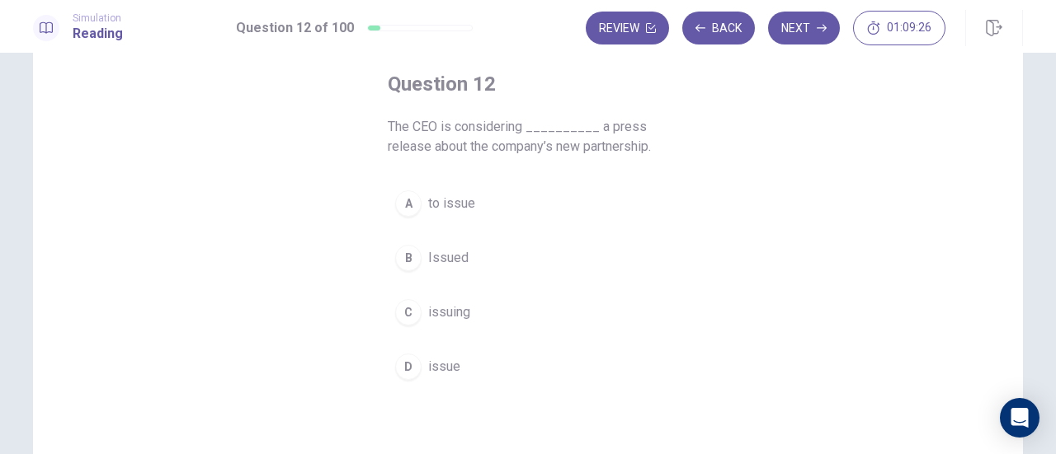
click at [455, 203] on span "to issue" at bounding box center [451, 204] width 47 height 20
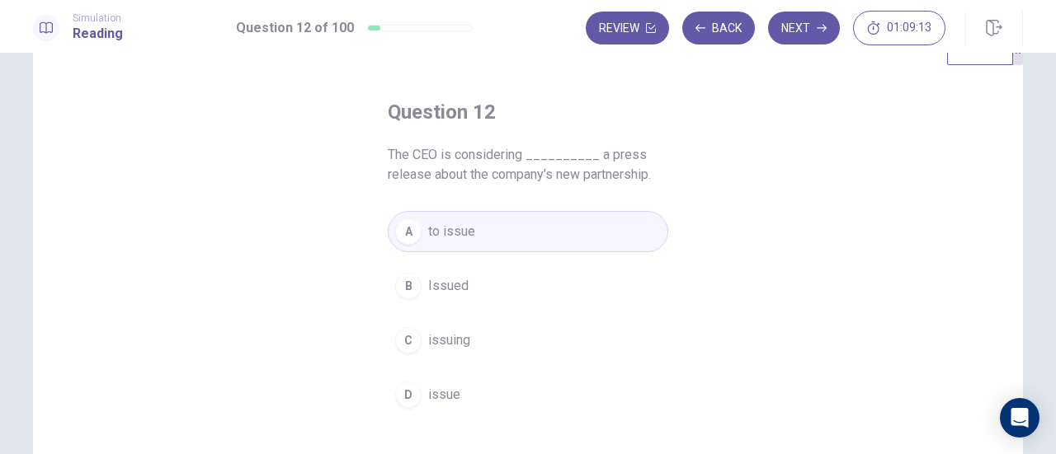
scroll to position [43, 0]
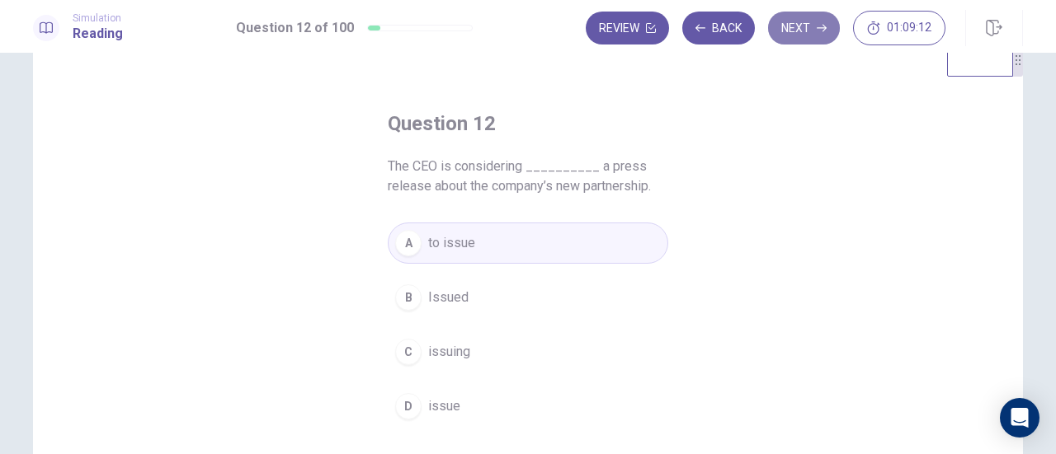
click at [803, 29] on button "Next" at bounding box center [804, 28] width 72 height 33
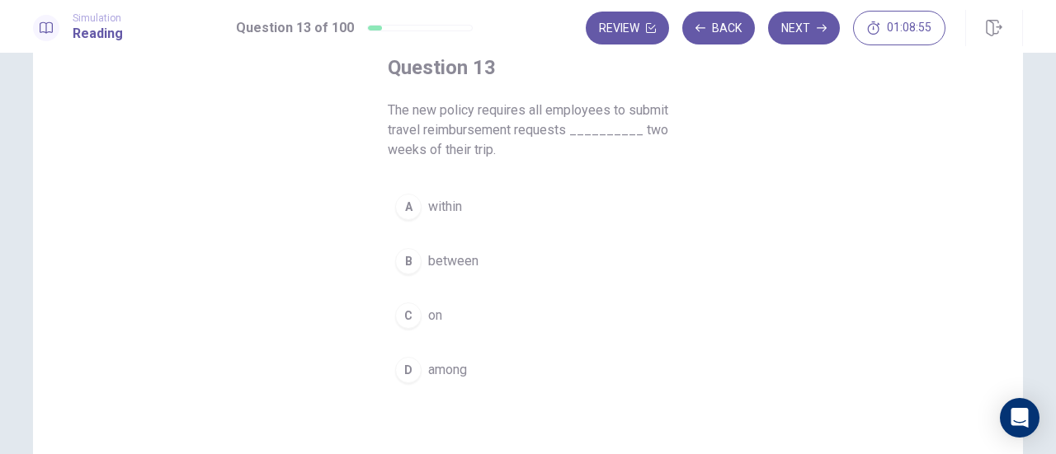
scroll to position [125, 0]
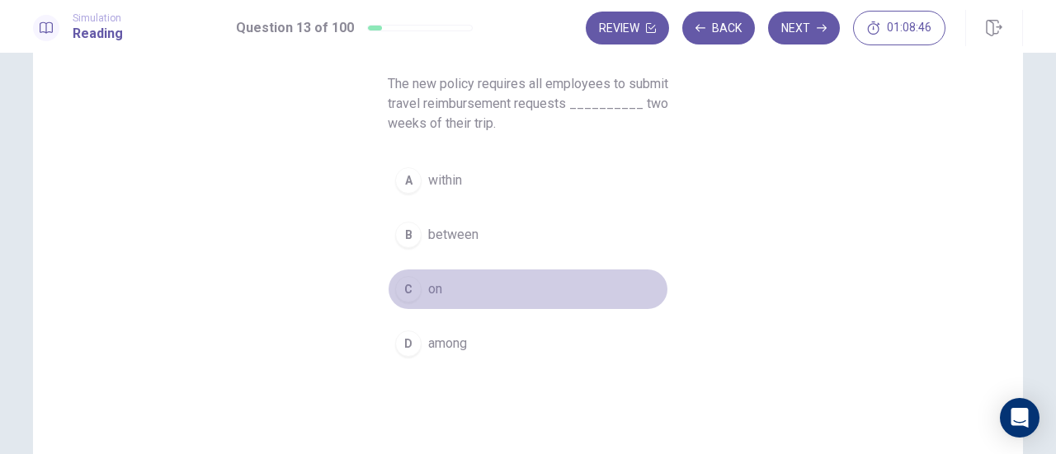
click at [437, 286] on span "on" at bounding box center [435, 290] width 14 height 20
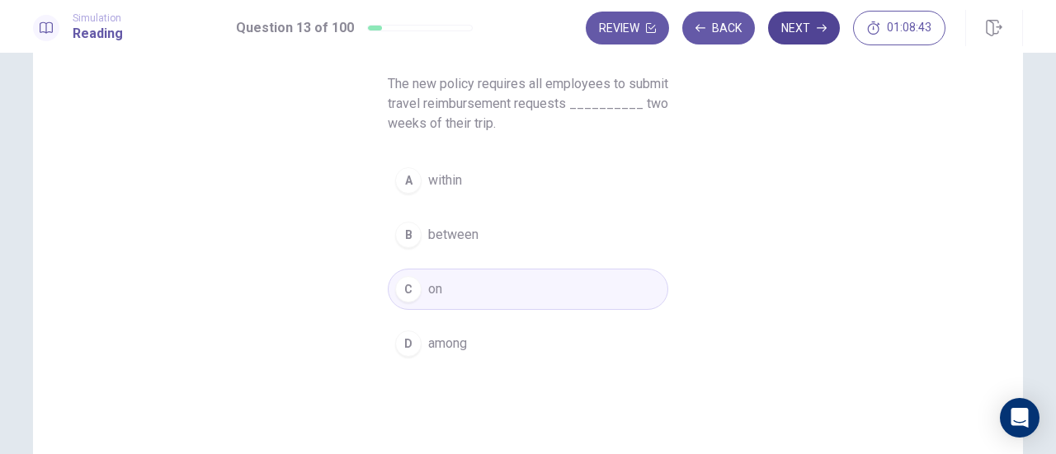
click at [811, 37] on button "Next" at bounding box center [804, 28] width 72 height 33
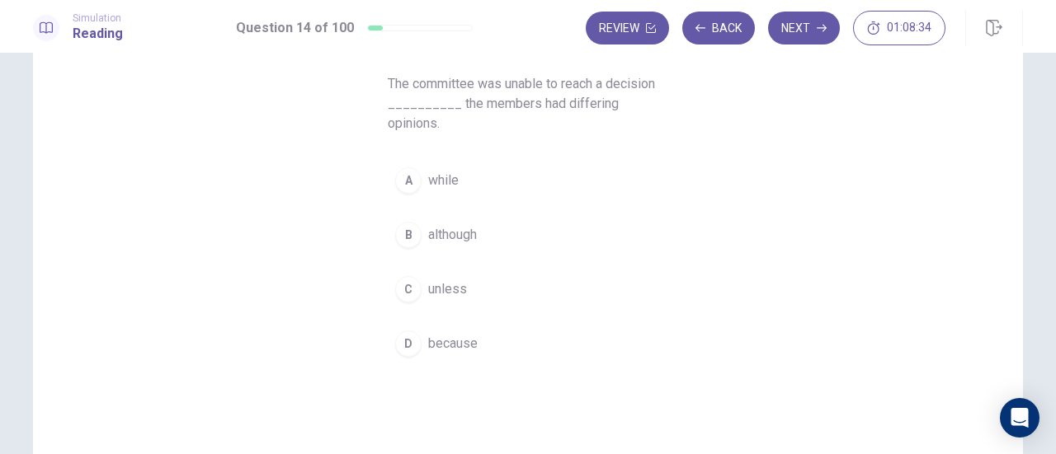
click at [430, 171] on span "while" at bounding box center [443, 181] width 31 height 20
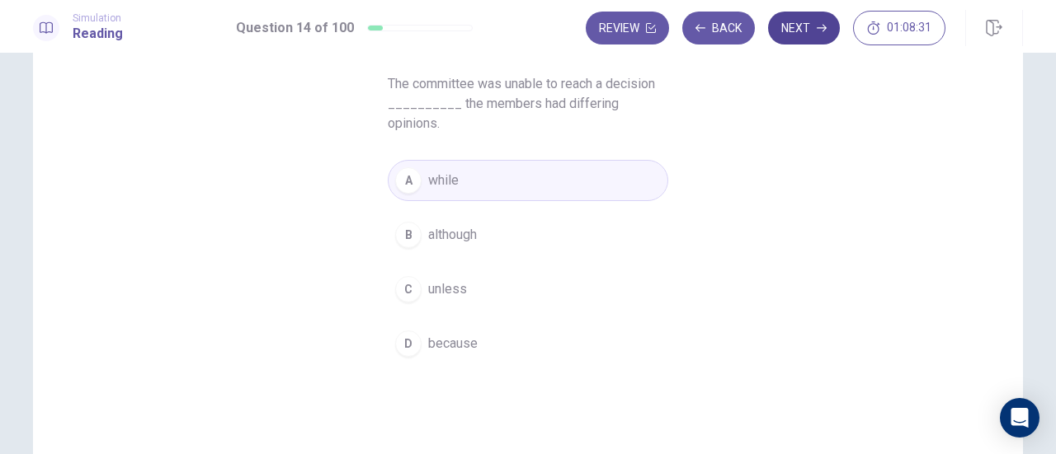
click at [810, 34] on button "Next" at bounding box center [804, 28] width 72 height 33
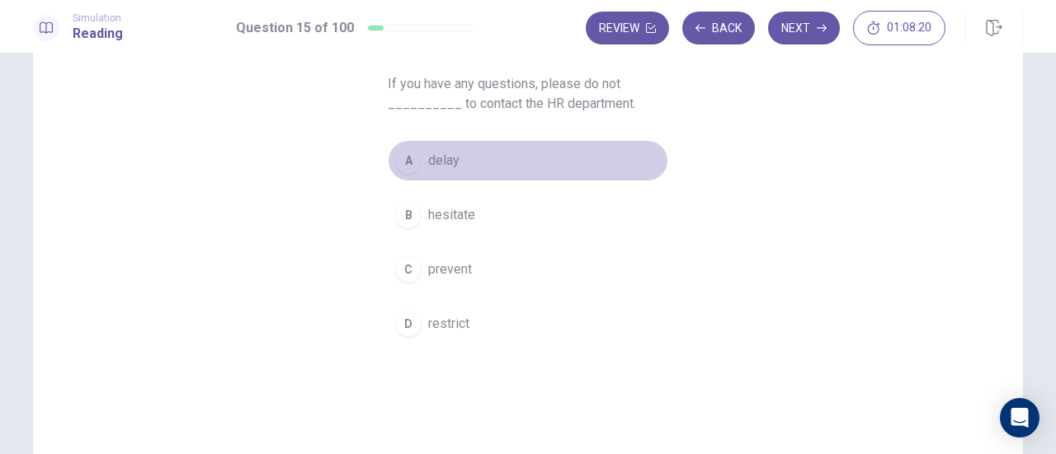
click at [449, 164] on span "delay" at bounding box center [443, 161] width 31 height 20
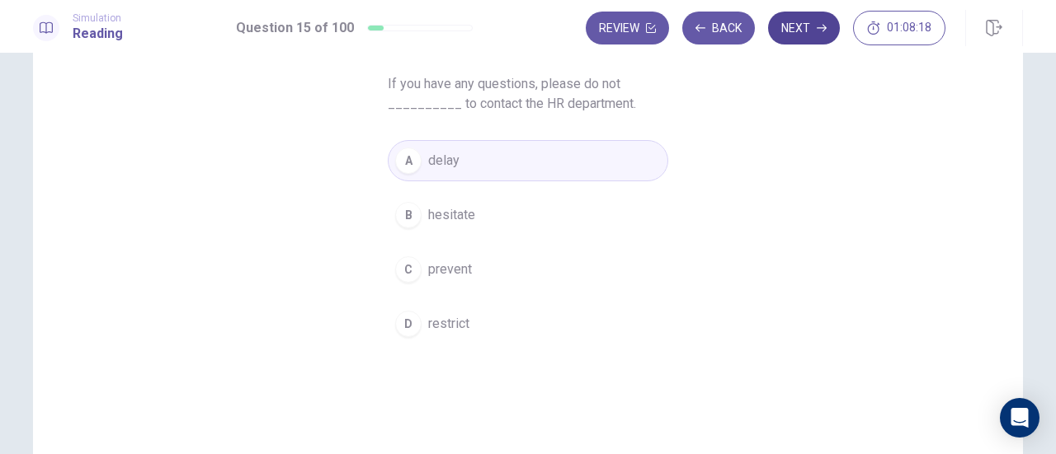
click at [800, 29] on button "Next" at bounding box center [804, 28] width 72 height 33
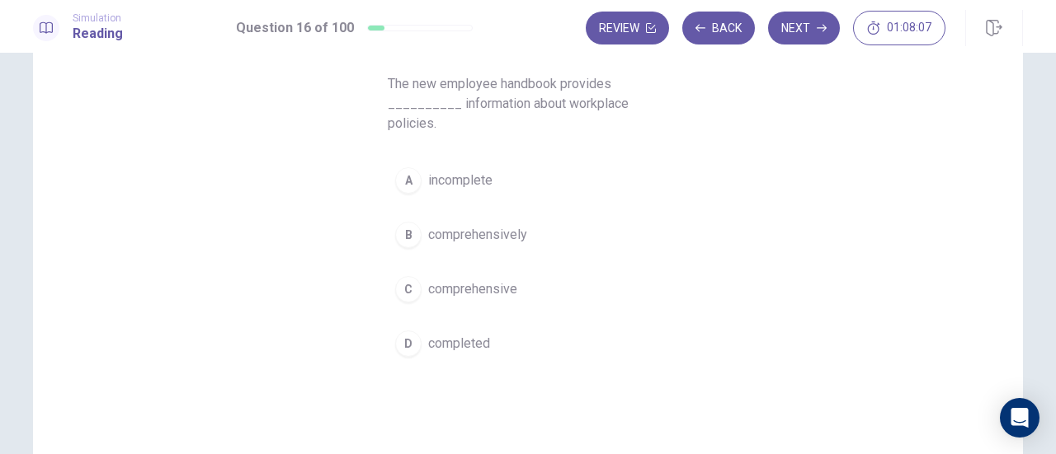
click at [458, 184] on span "incomplete" at bounding box center [460, 181] width 64 height 20
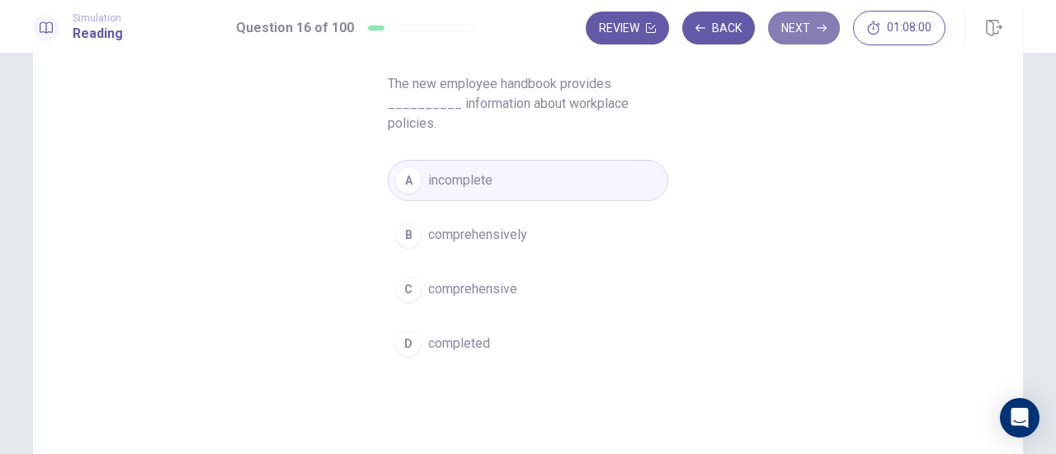
click at [813, 29] on button "Next" at bounding box center [804, 28] width 72 height 33
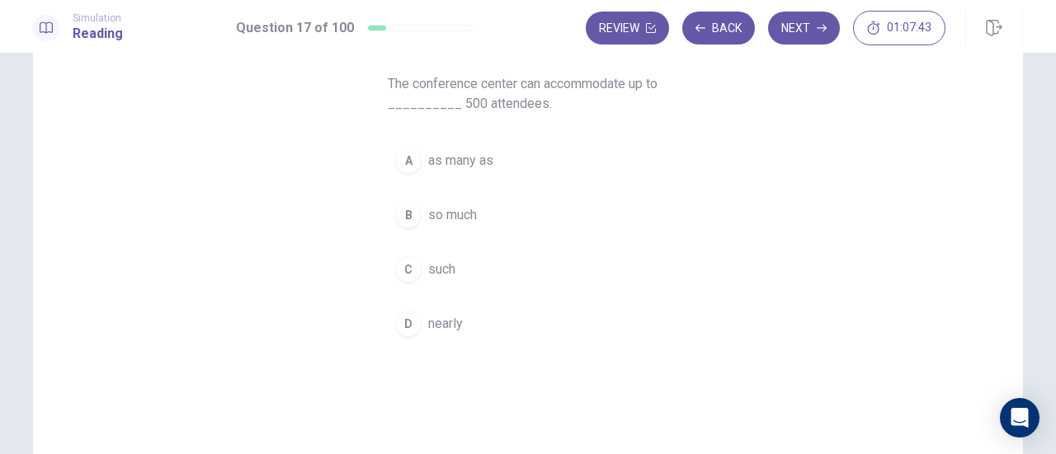
click at [456, 326] on span "nearly" at bounding box center [445, 324] width 35 height 20
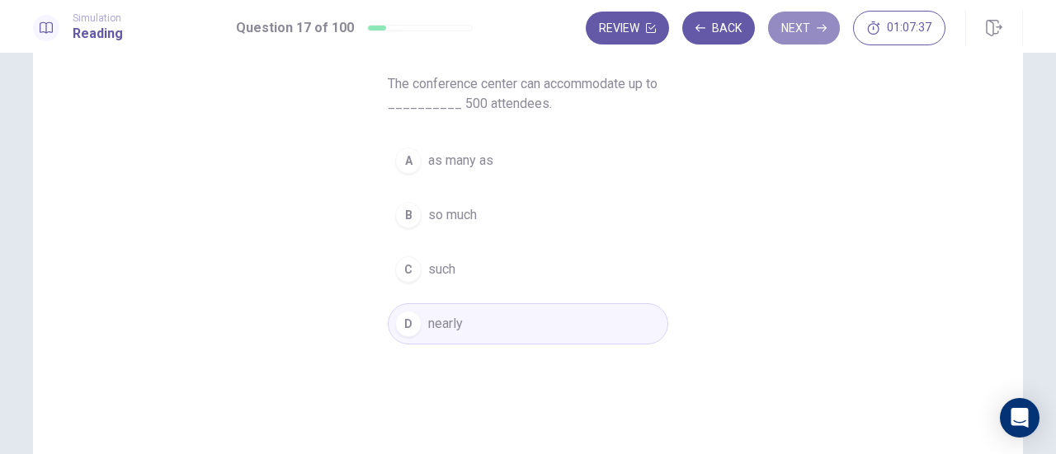
click at [802, 21] on button "Next" at bounding box center [804, 28] width 72 height 33
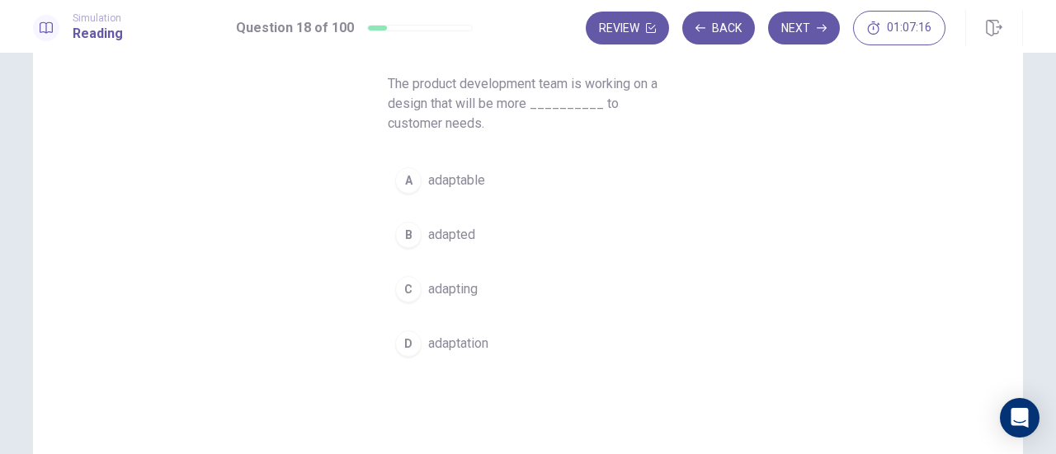
click at [454, 181] on span "adaptable" at bounding box center [456, 181] width 57 height 20
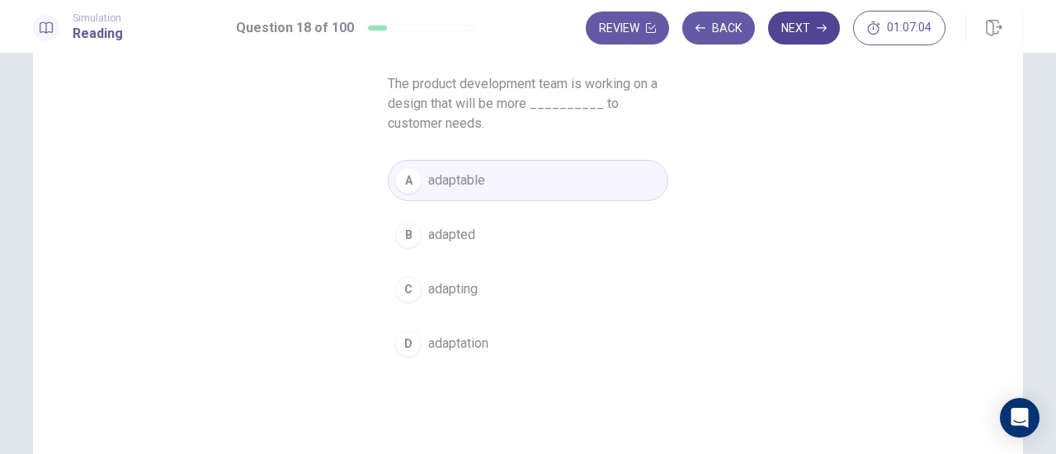
click at [807, 34] on button "Next" at bounding box center [804, 28] width 72 height 33
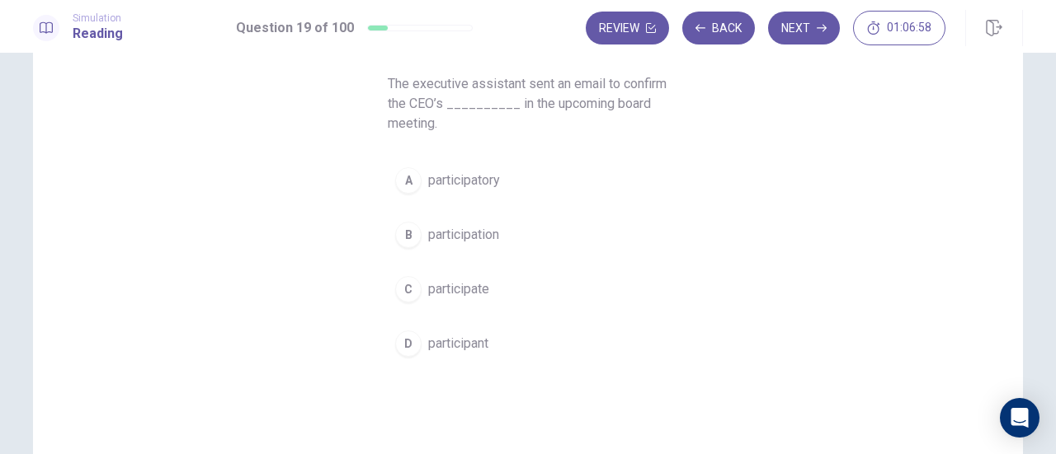
click at [435, 298] on span "participate" at bounding box center [458, 290] width 61 height 20
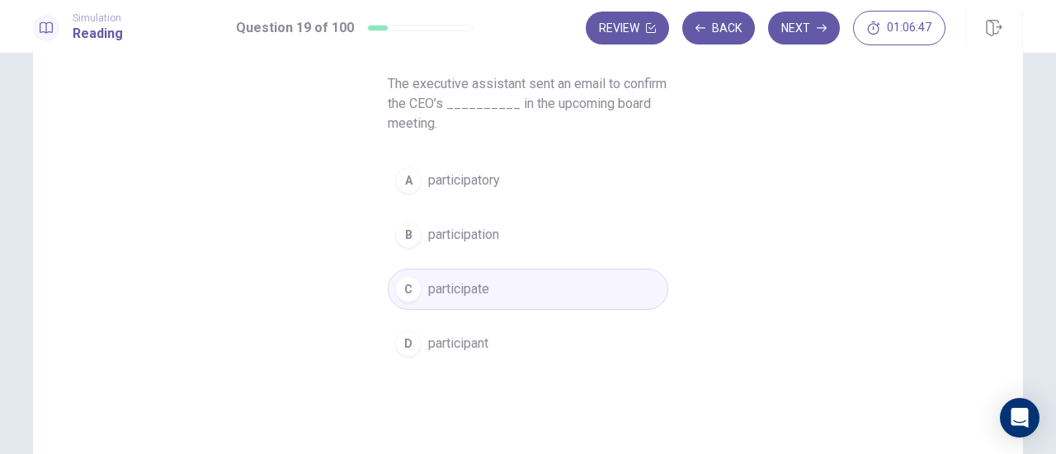
click at [505, 234] on button "B participation" at bounding box center [528, 234] width 280 height 41
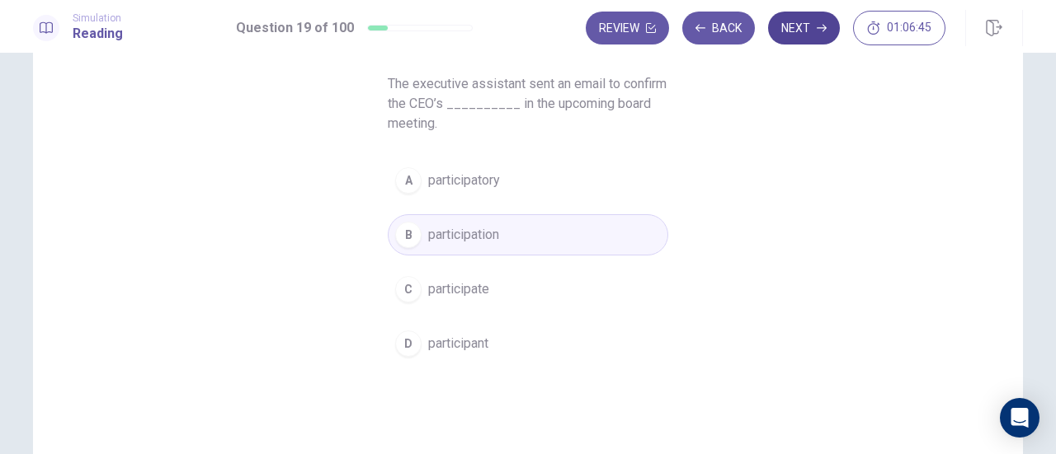
click at [805, 31] on button "Next" at bounding box center [804, 28] width 72 height 33
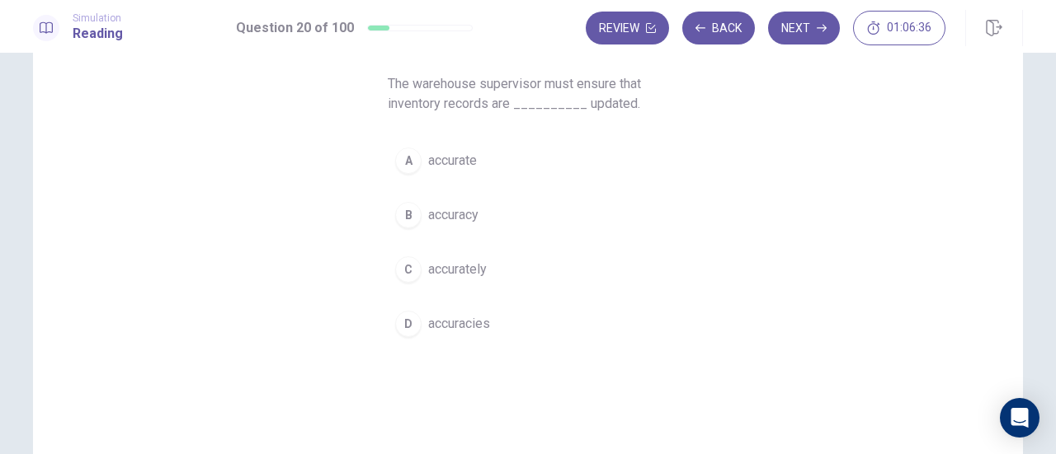
click at [450, 164] on span "accurate" at bounding box center [452, 161] width 49 height 20
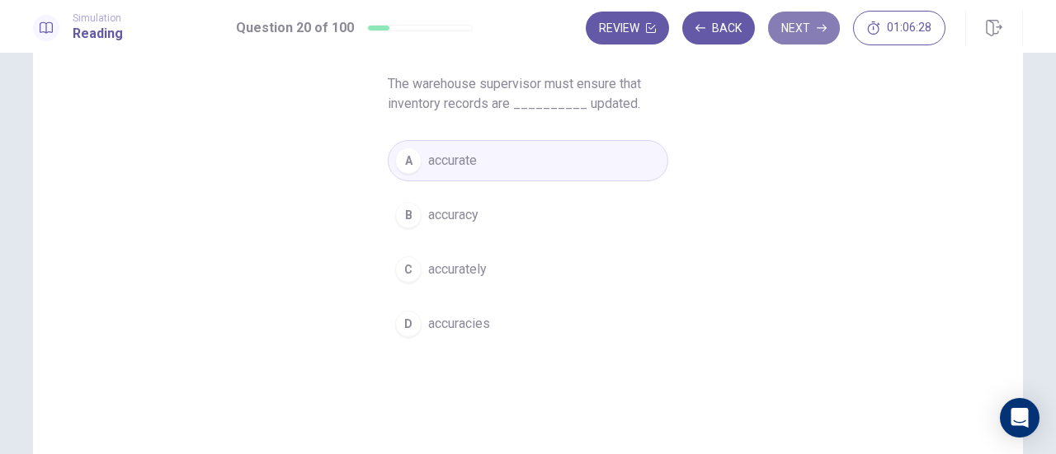
click at [806, 34] on button "Next" at bounding box center [804, 28] width 72 height 33
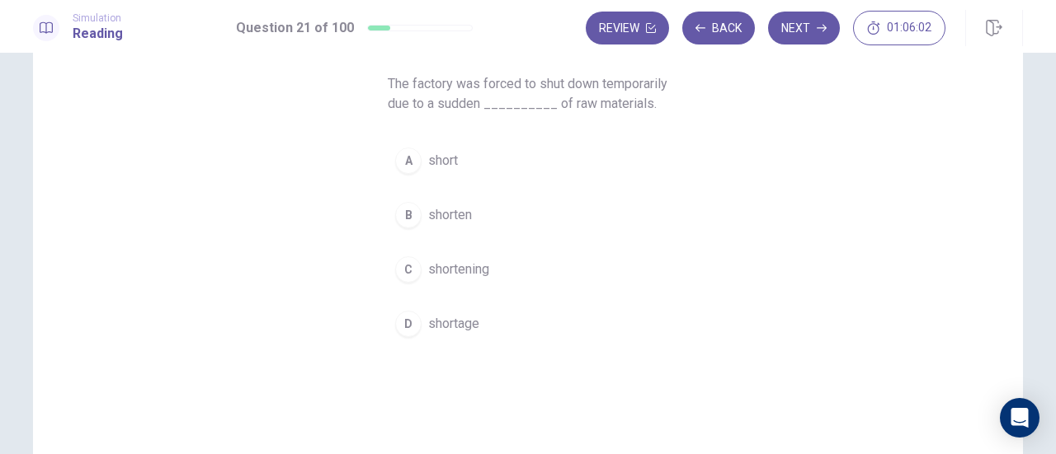
click at [447, 171] on span "short" at bounding box center [443, 161] width 30 height 20
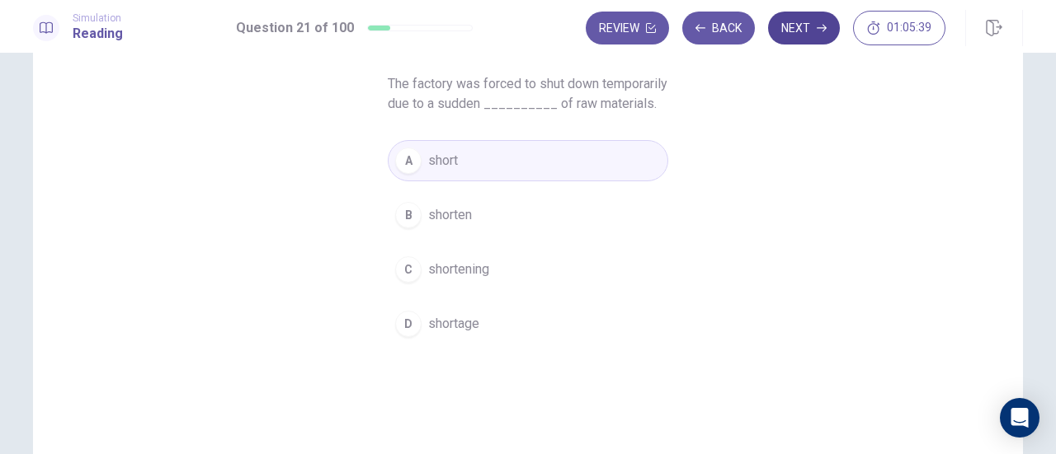
click at [810, 31] on button "Next" at bounding box center [804, 28] width 72 height 33
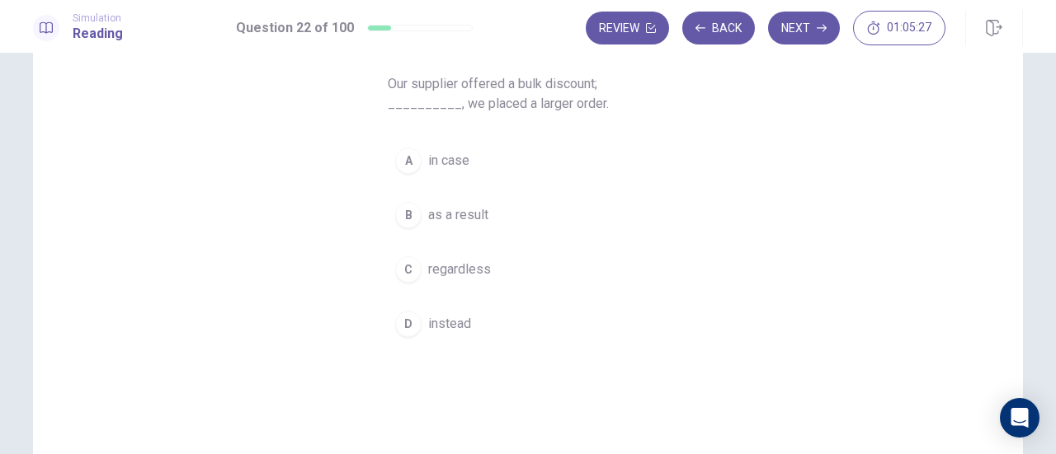
click at [482, 223] on span "as a result" at bounding box center [458, 215] width 60 height 20
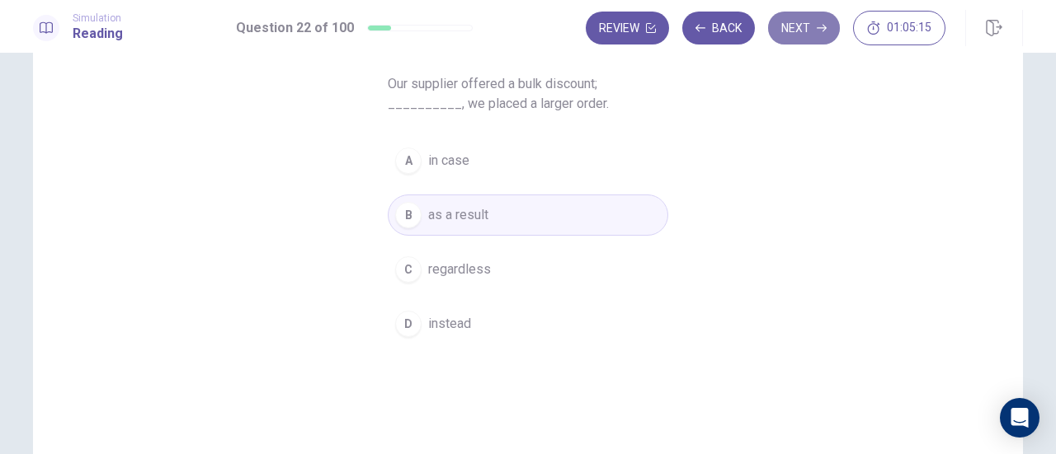
click at [800, 32] on button "Next" at bounding box center [804, 28] width 72 height 33
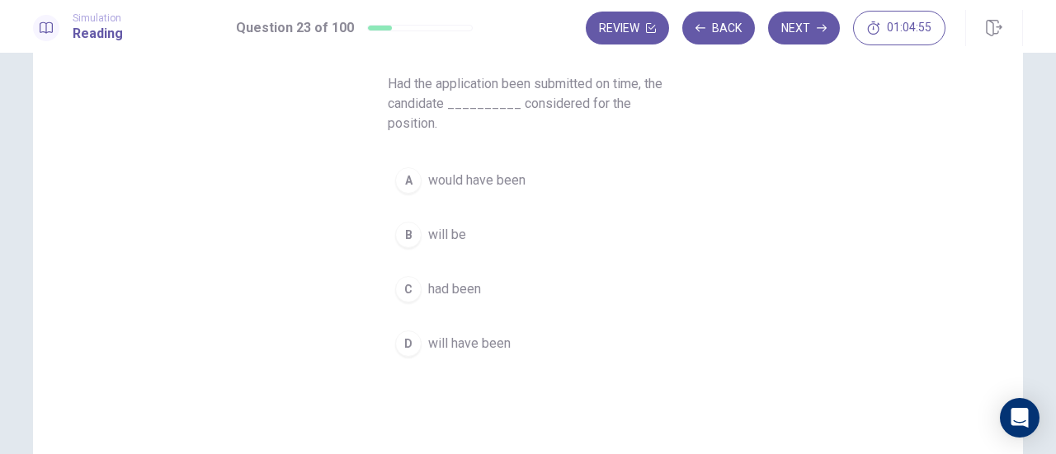
drag, startPoint x: 452, startPoint y: 231, endPoint x: 473, endPoint y: 222, distance: 23.3
click at [452, 232] on span "will be" at bounding box center [447, 235] width 38 height 20
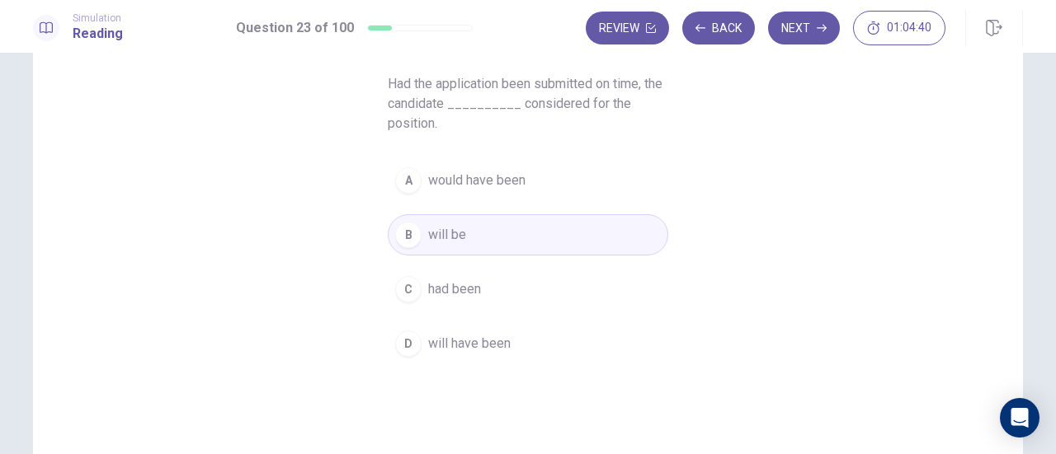
click at [505, 193] on button "A would have been" at bounding box center [528, 180] width 280 height 41
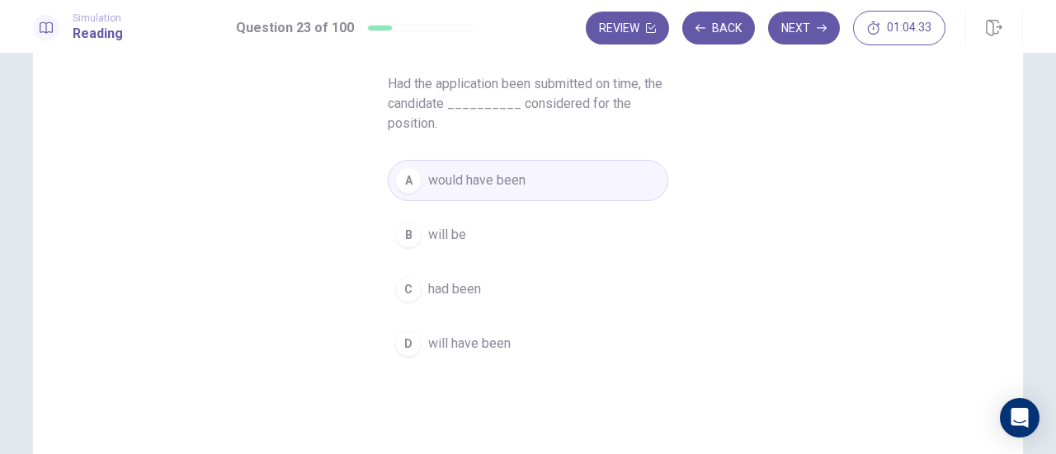
click at [501, 287] on button "C had been" at bounding box center [528, 289] width 280 height 41
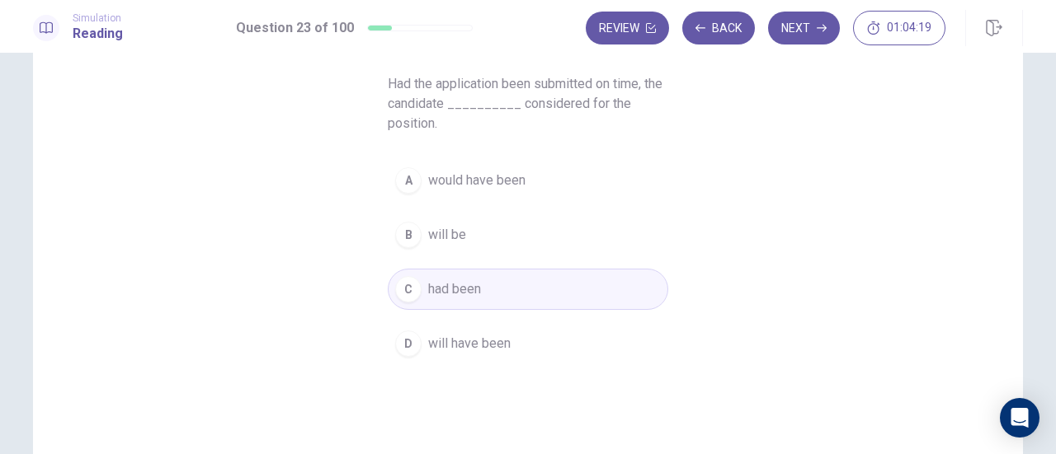
click at [520, 195] on button "A would have been" at bounding box center [528, 180] width 280 height 41
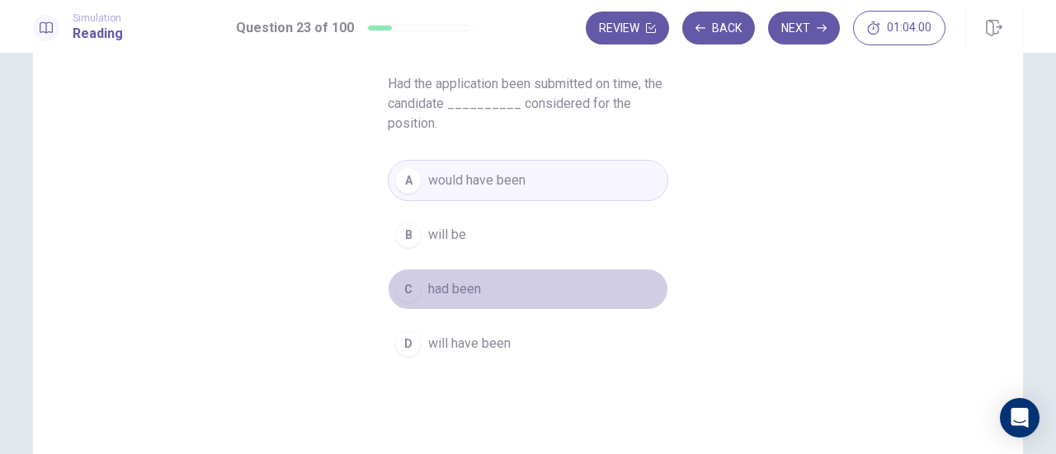
click at [473, 281] on span "had been" at bounding box center [454, 290] width 53 height 20
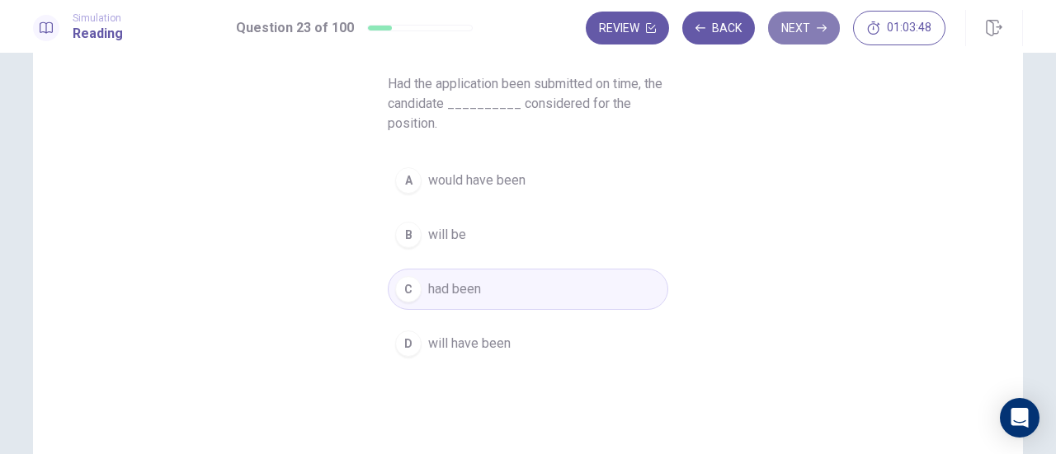
click at [792, 28] on button "Next" at bounding box center [804, 28] width 72 height 33
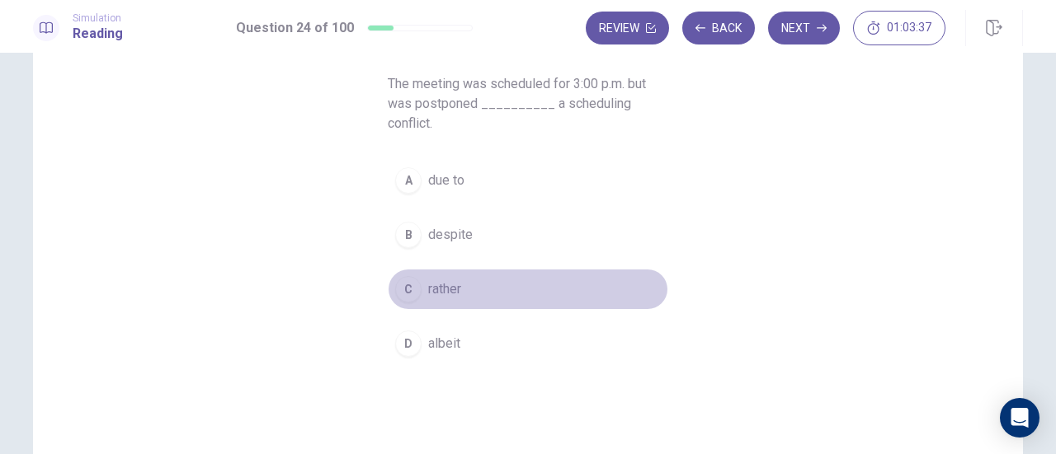
click at [447, 288] on span "rather" at bounding box center [444, 290] width 33 height 20
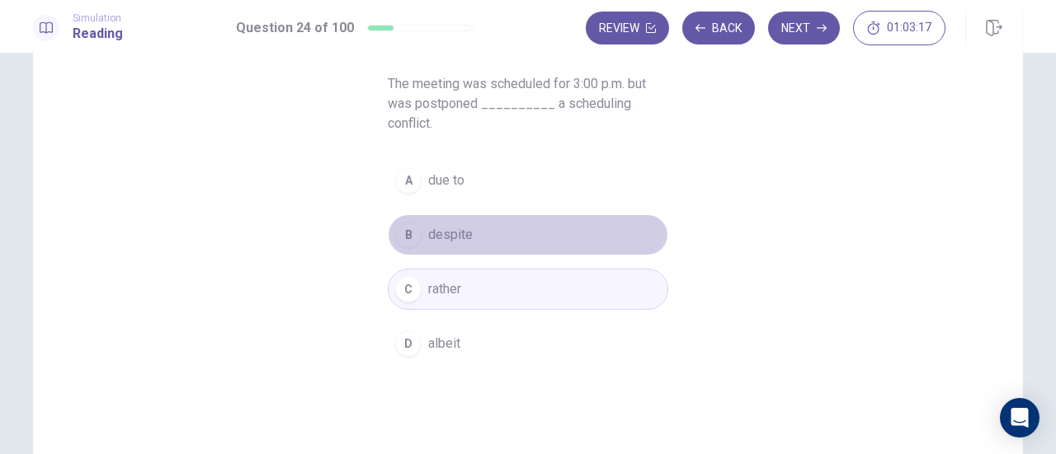
click at [452, 237] on span "despite" at bounding box center [450, 235] width 45 height 20
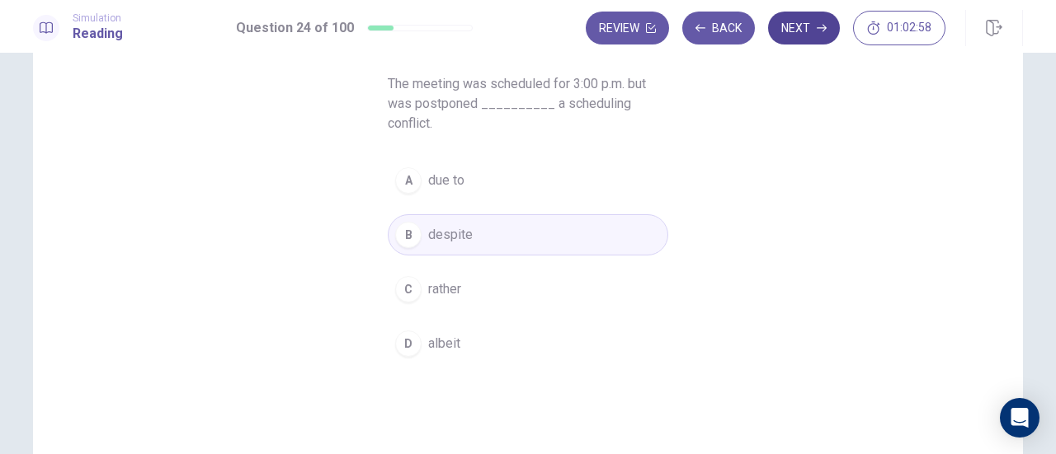
click at [806, 30] on button "Next" at bounding box center [804, 28] width 72 height 33
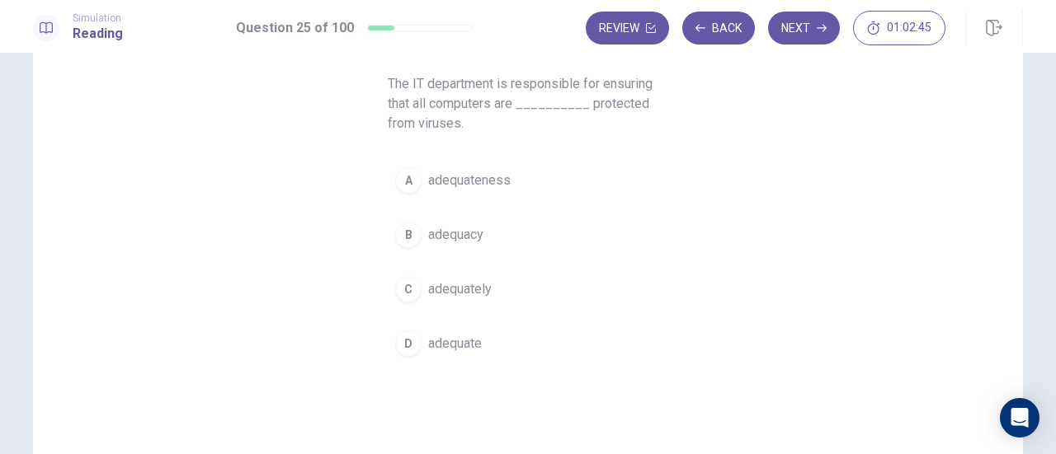
click at [470, 291] on span "adequately" at bounding box center [459, 290] width 63 height 20
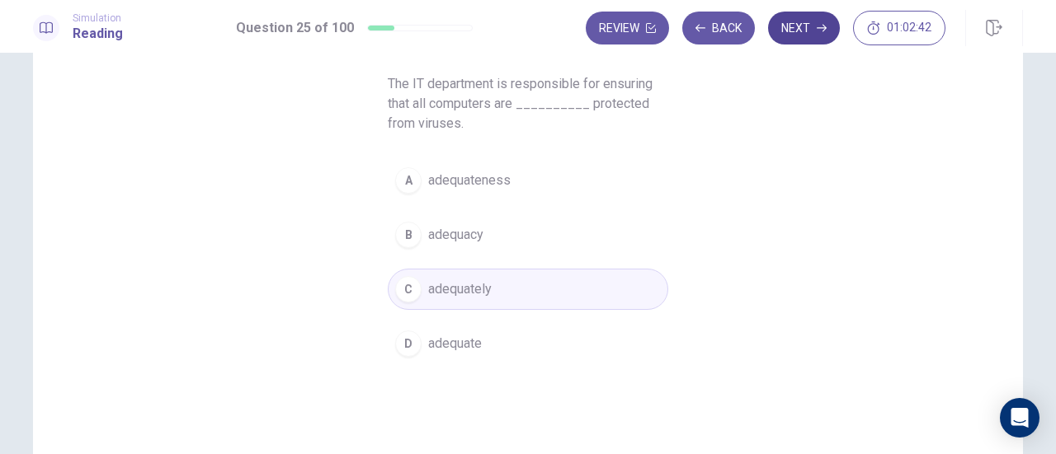
click at [795, 39] on button "Next" at bounding box center [804, 28] width 72 height 33
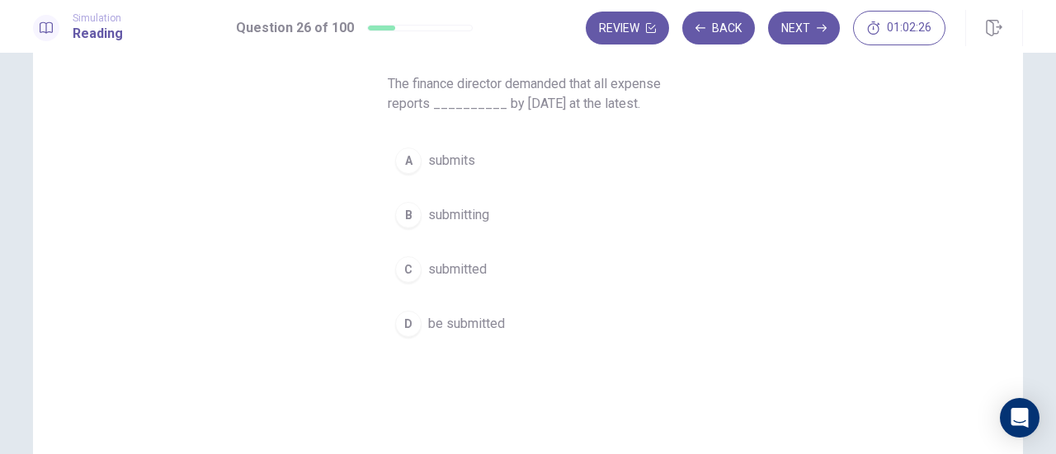
click at [462, 261] on span "submitted" at bounding box center [457, 270] width 59 height 20
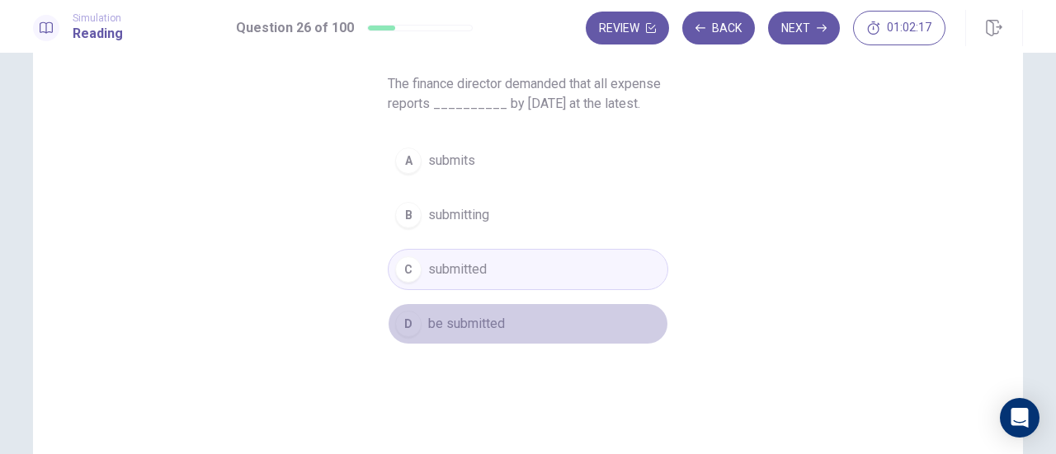
click at [462, 314] on span "be submitted" at bounding box center [466, 324] width 77 height 20
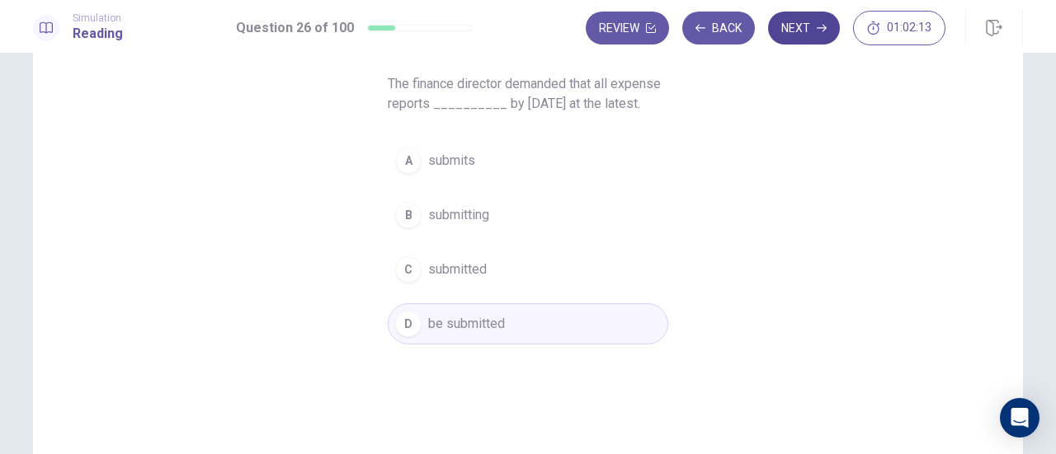
click at [799, 31] on button "Next" at bounding box center [804, 28] width 72 height 33
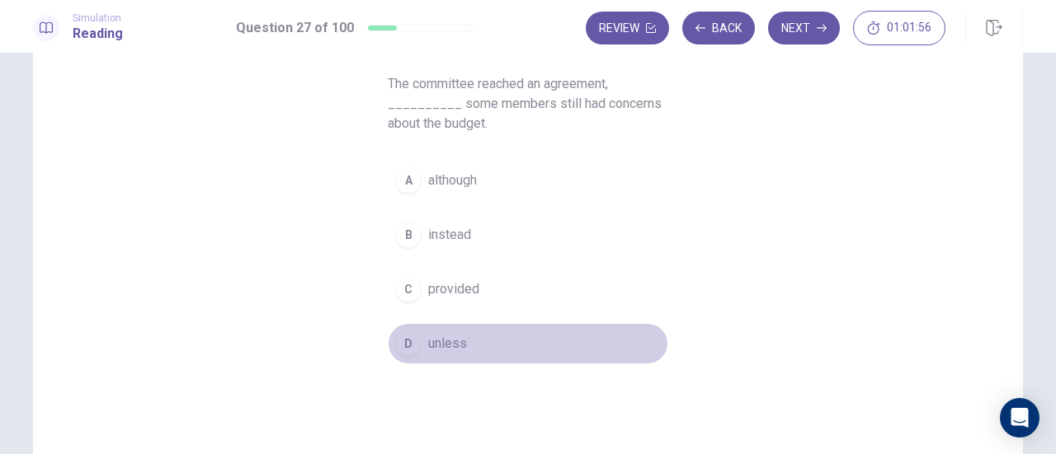
click at [452, 338] on span "unless" at bounding box center [447, 344] width 39 height 20
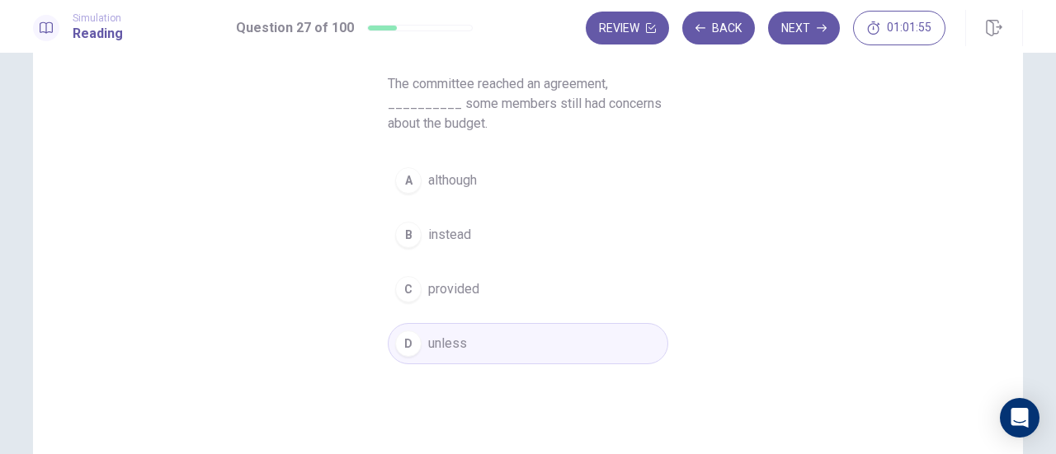
click at [444, 186] on span "although" at bounding box center [452, 181] width 49 height 20
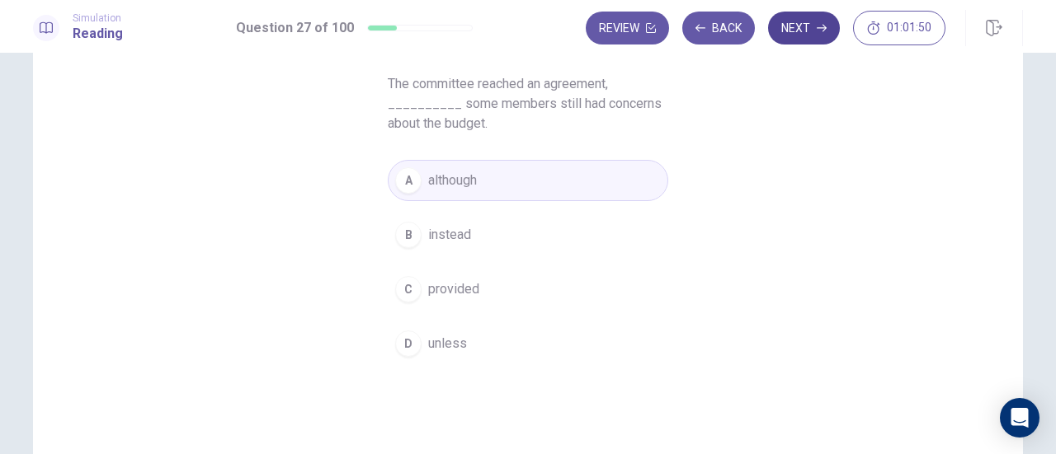
click at [810, 19] on button "Next" at bounding box center [804, 28] width 72 height 33
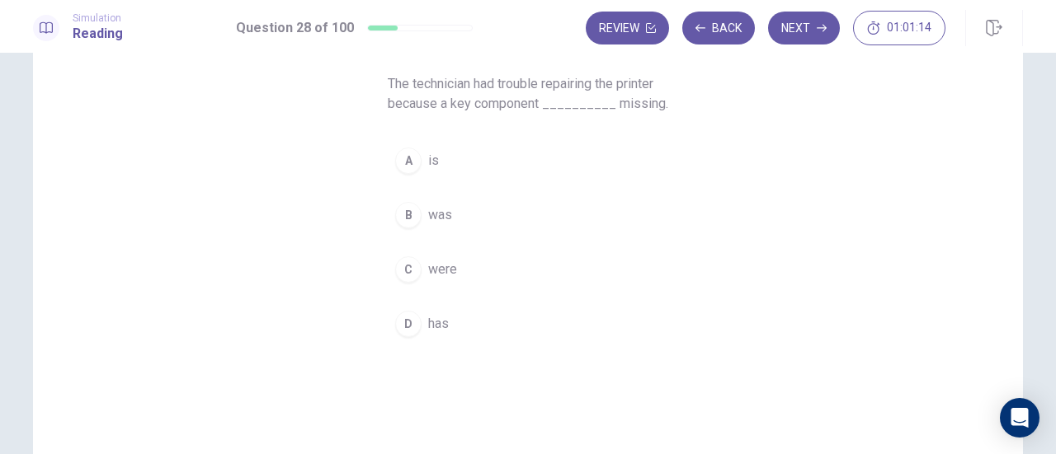
click at [454, 169] on button "A is" at bounding box center [528, 160] width 280 height 41
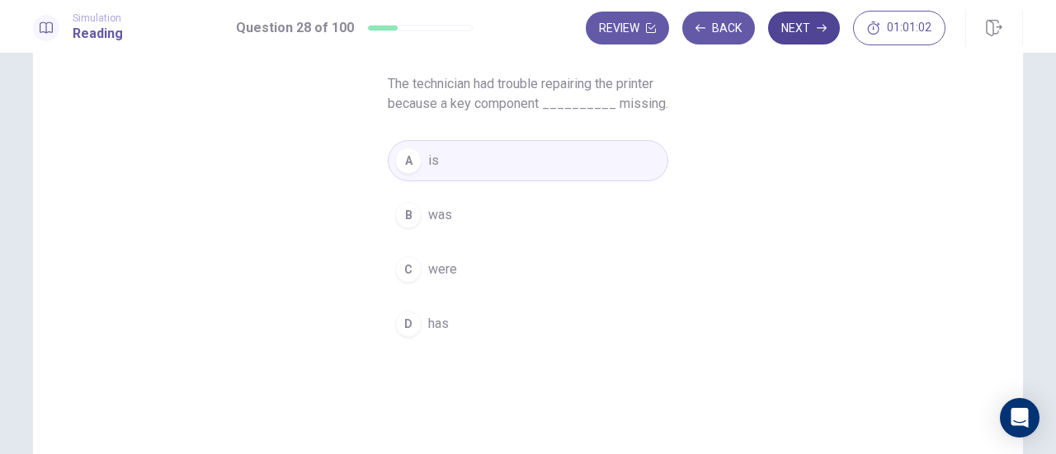
click at [817, 25] on icon "button" at bounding box center [821, 28] width 10 height 10
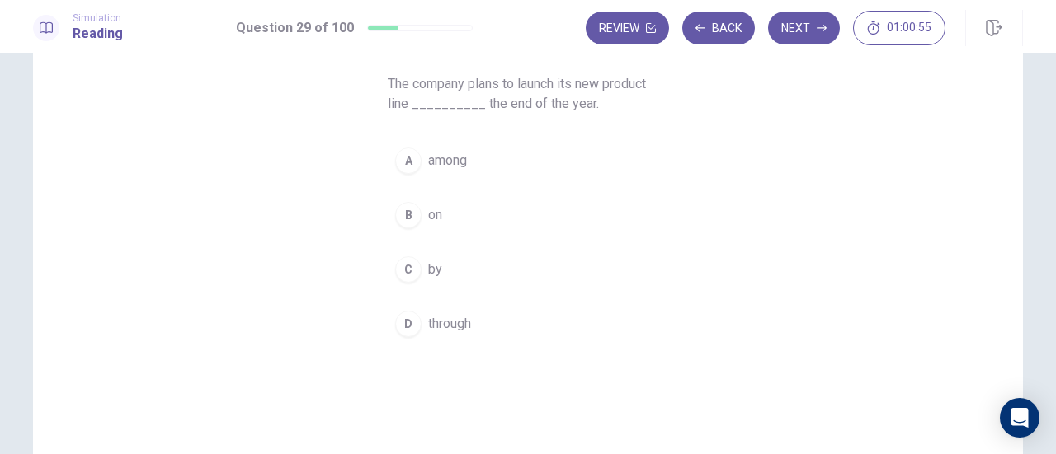
click at [428, 217] on span "on" at bounding box center [435, 215] width 14 height 20
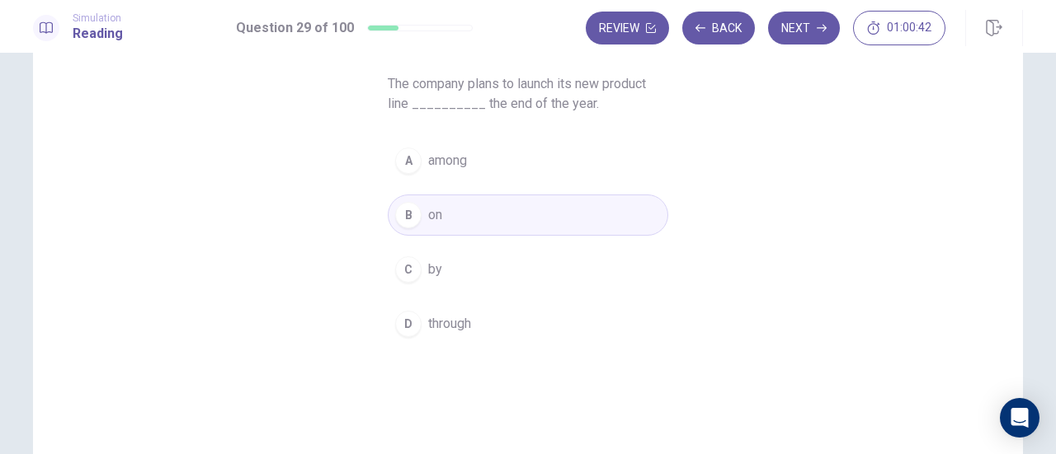
click at [444, 250] on button "C by" at bounding box center [528, 269] width 280 height 41
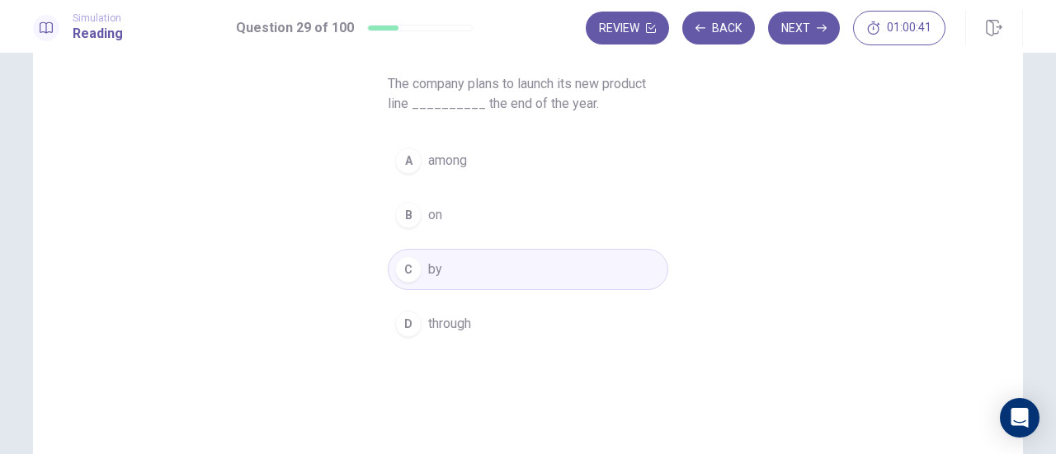
click at [794, 33] on button "Next" at bounding box center [804, 28] width 72 height 33
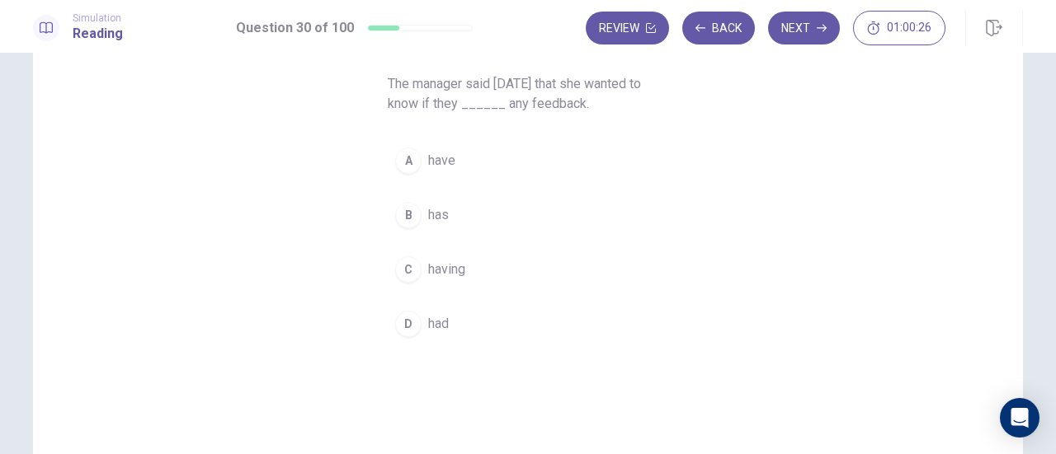
click at [444, 168] on span "have" at bounding box center [441, 161] width 27 height 20
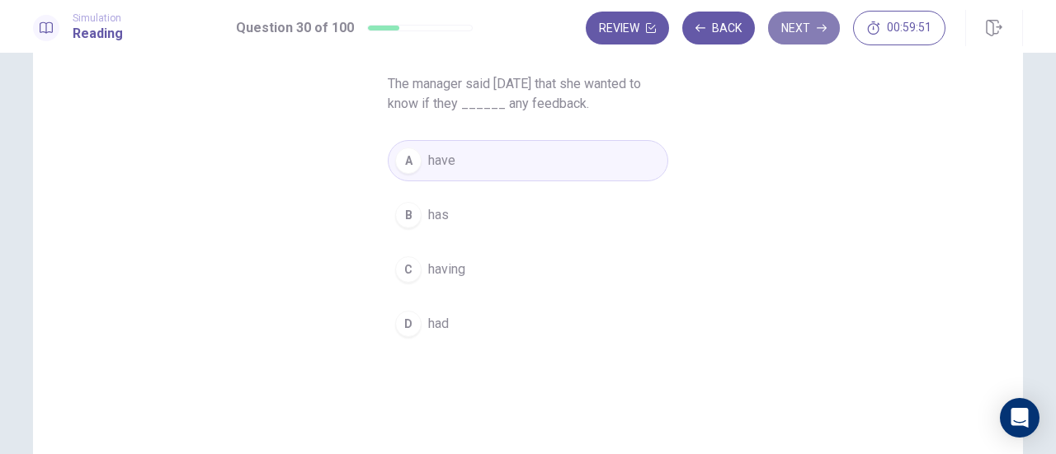
click at [820, 29] on icon "button" at bounding box center [821, 28] width 10 height 10
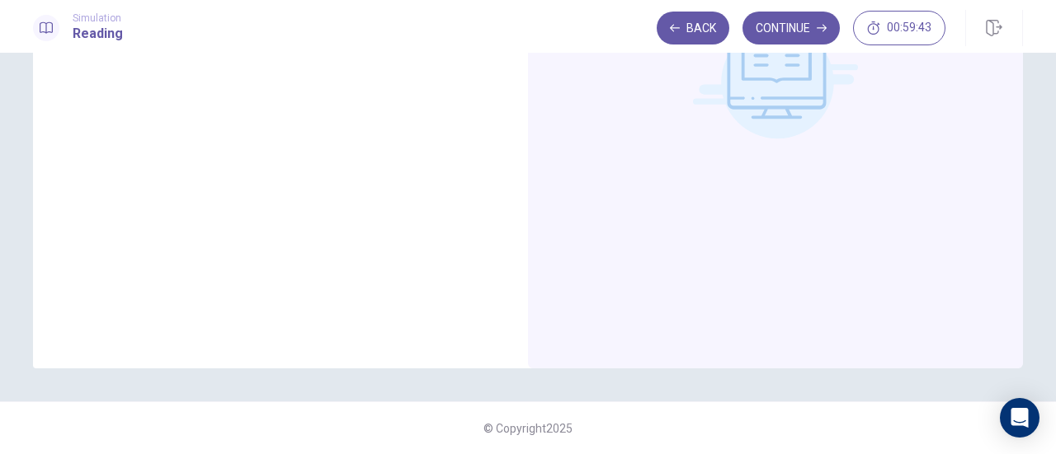
scroll to position [0, 0]
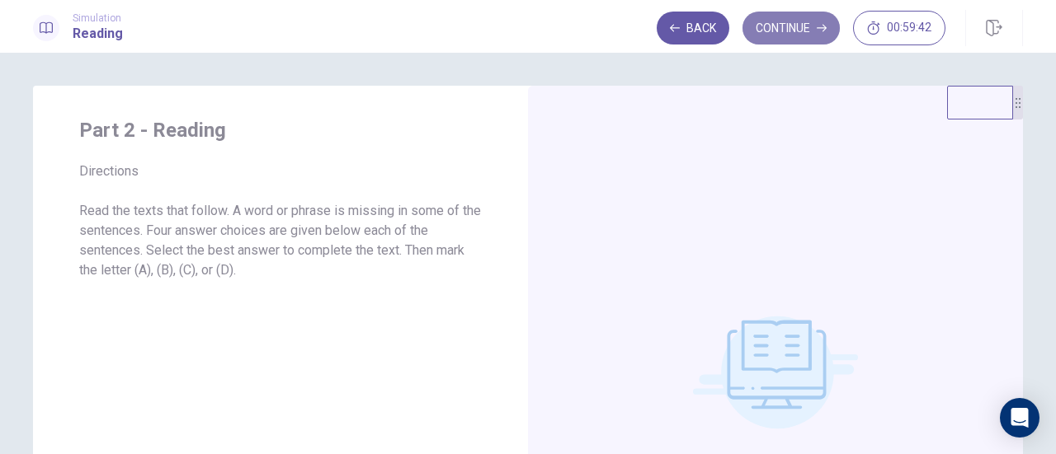
click at [811, 31] on button "Continue" at bounding box center [790, 28] width 97 height 33
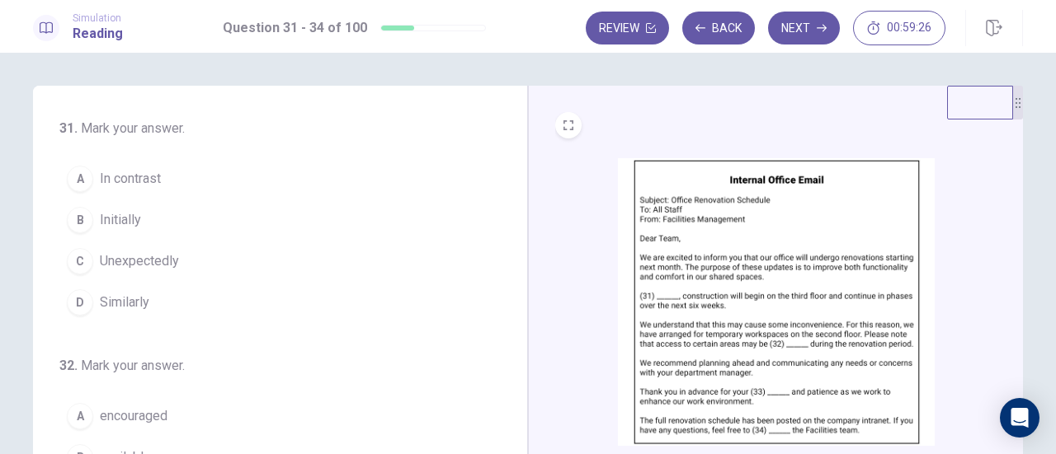
scroll to position [82, 0]
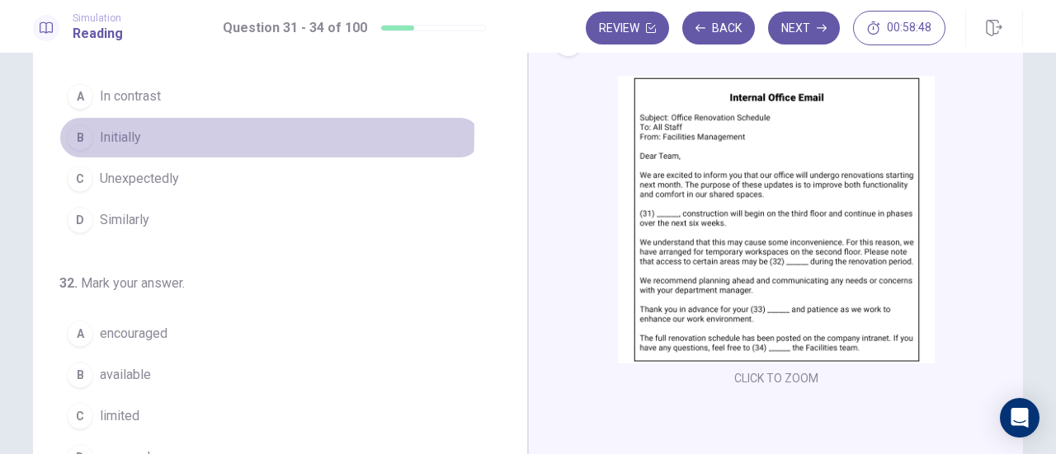
click at [131, 134] on span "Initially" at bounding box center [120, 138] width 41 height 20
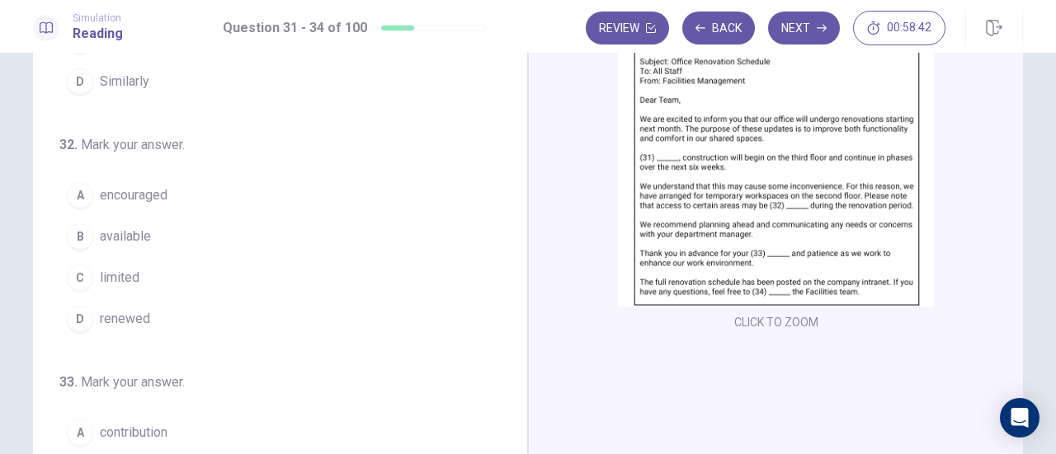
scroll to position [165, 0]
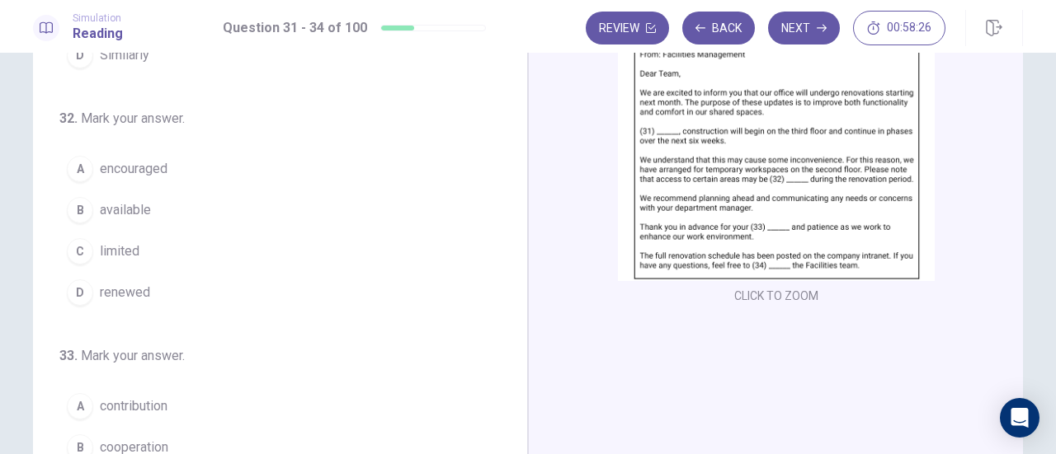
click at [112, 243] on span "limited" at bounding box center [120, 252] width 40 height 20
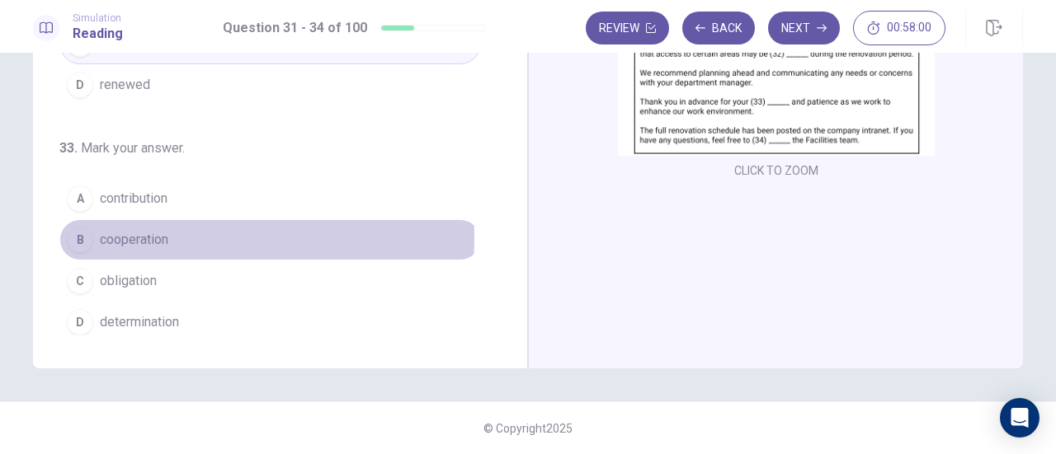
click at [145, 233] on span "cooperation" at bounding box center [134, 240] width 68 height 20
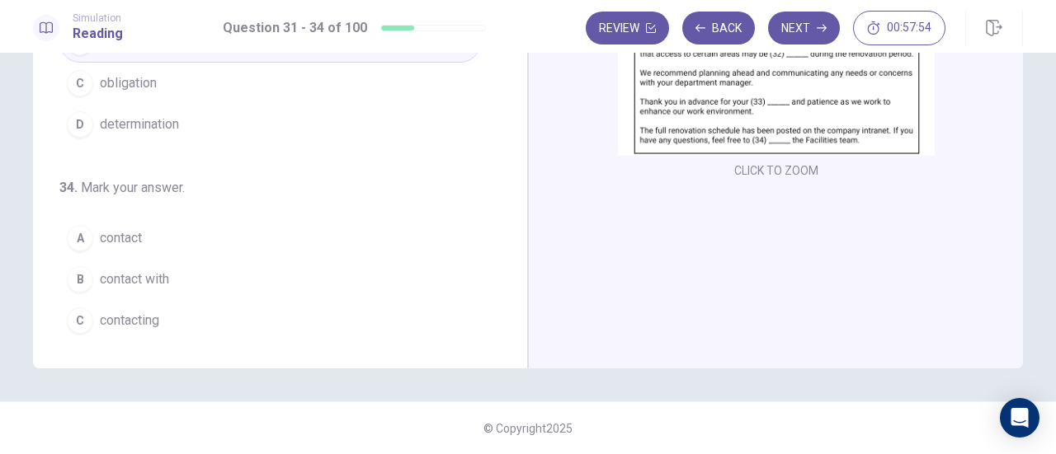
scroll to position [401, 0]
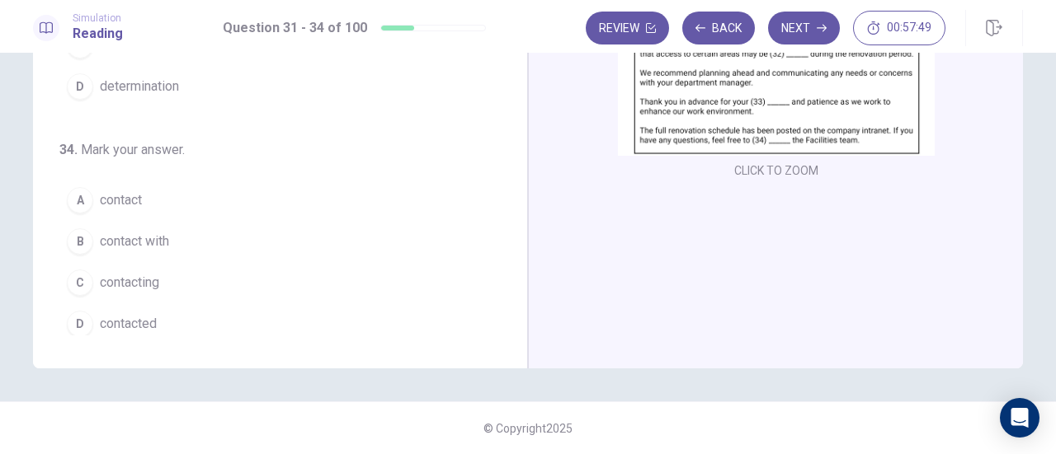
click at [112, 206] on button "A contact" at bounding box center [269, 200] width 421 height 41
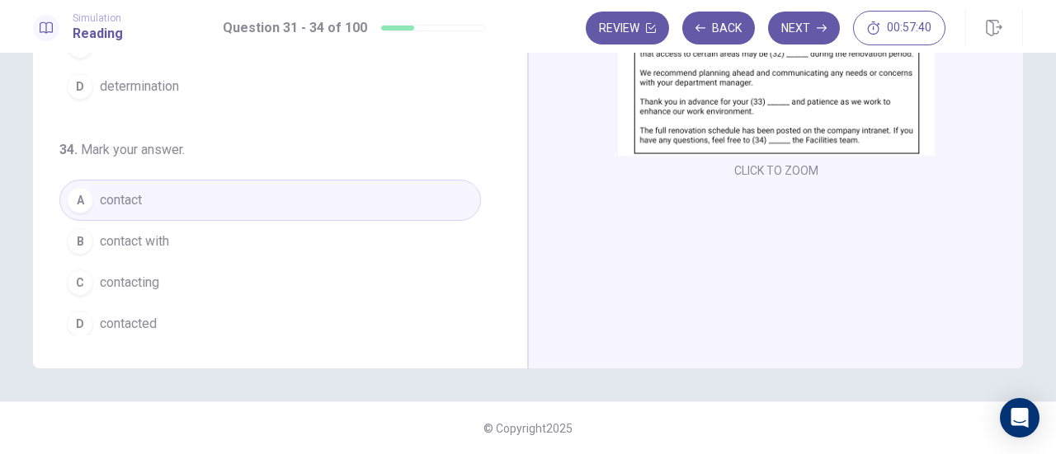
click at [167, 241] on span "contact with" at bounding box center [134, 242] width 69 height 20
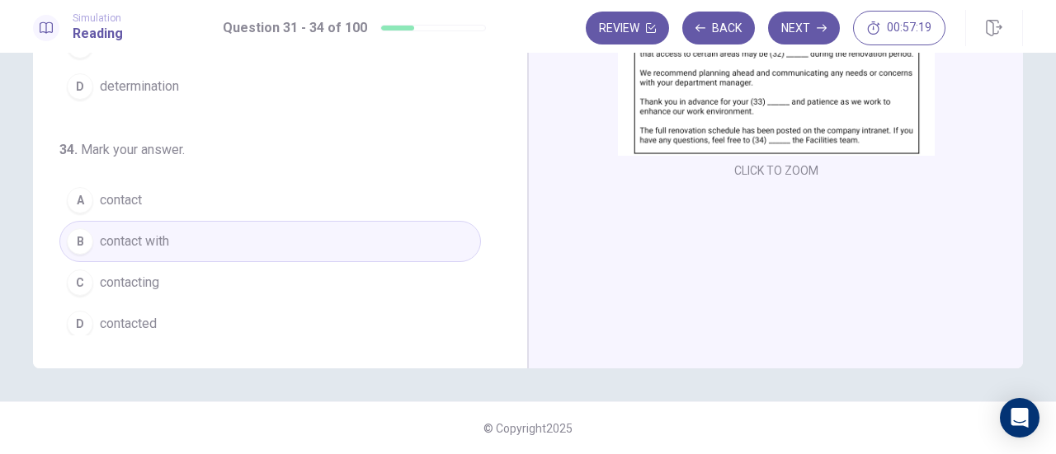
scroll to position [0, 0]
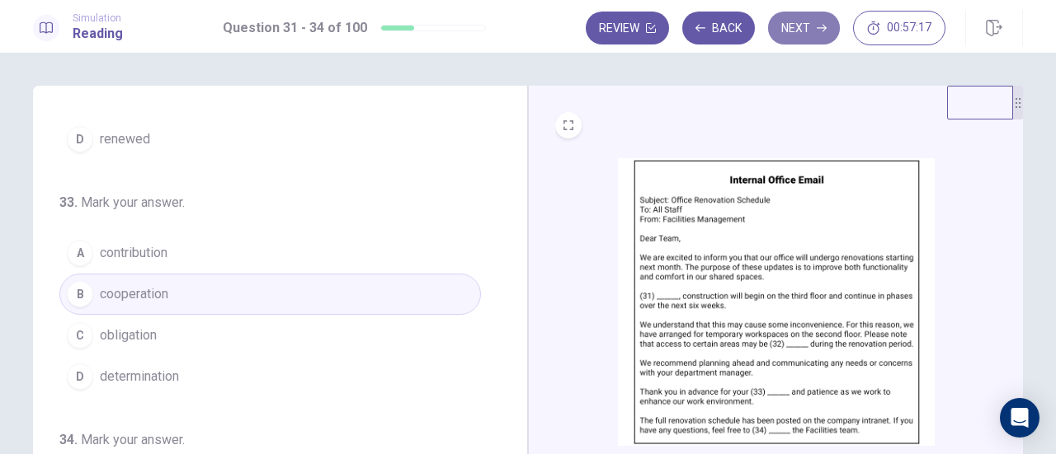
click at [816, 28] on button "Next" at bounding box center [804, 28] width 72 height 33
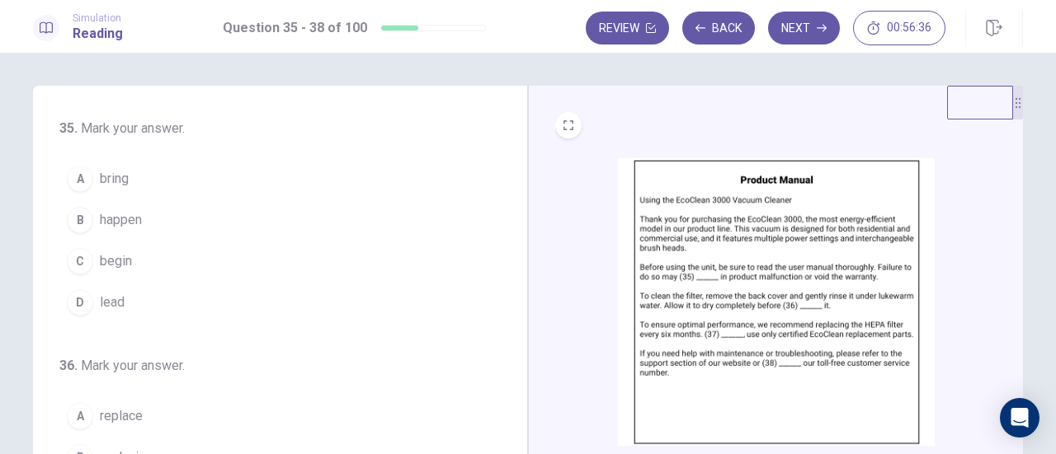
click at [119, 286] on button "D lead" at bounding box center [269, 302] width 421 height 41
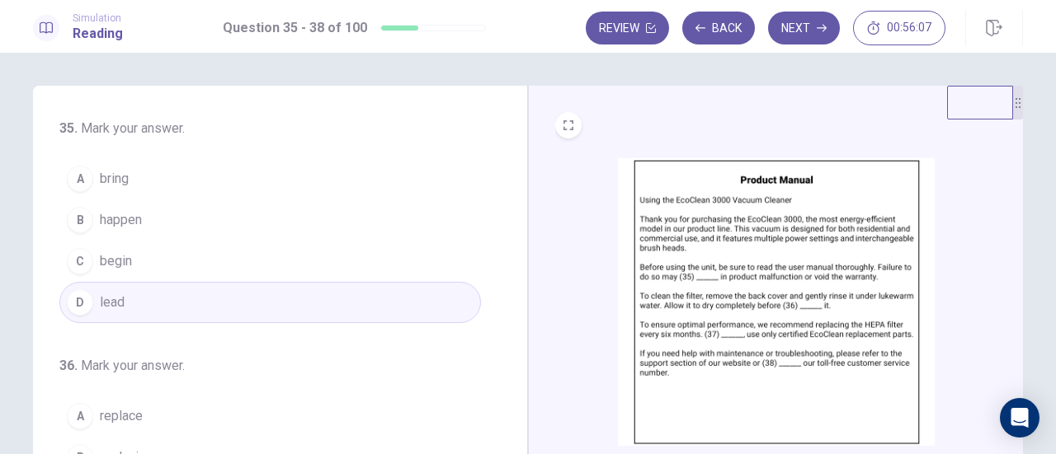
click at [112, 227] on span "happen" at bounding box center [121, 220] width 42 height 20
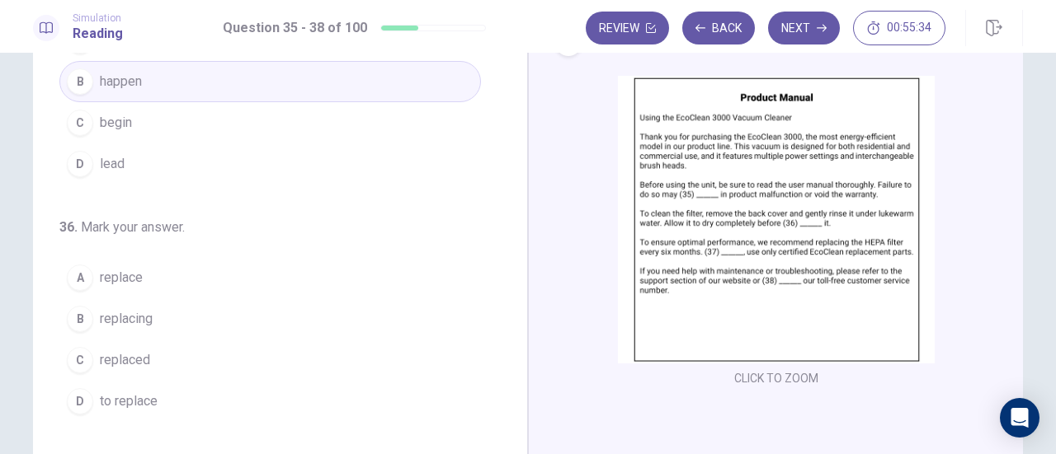
scroll to position [82, 0]
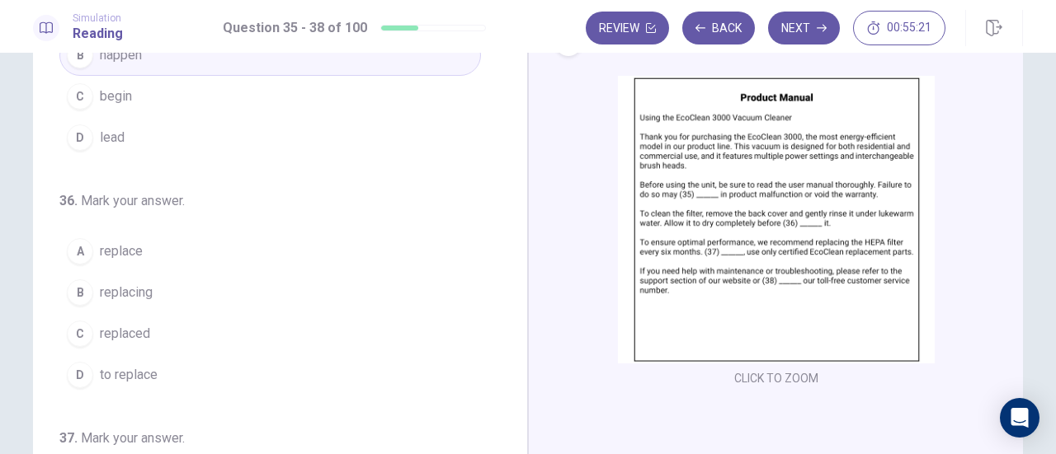
click at [142, 255] on button "A replace" at bounding box center [269, 251] width 421 height 41
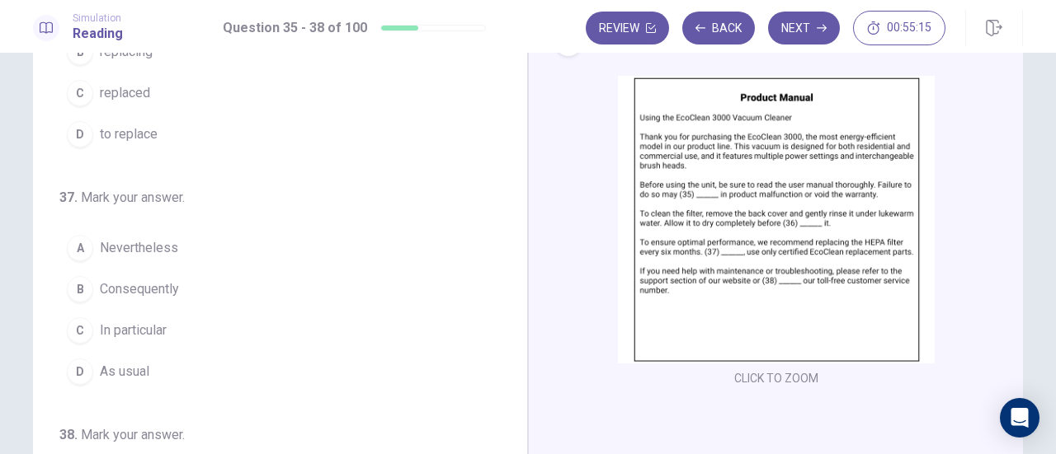
scroll to position [401, 0]
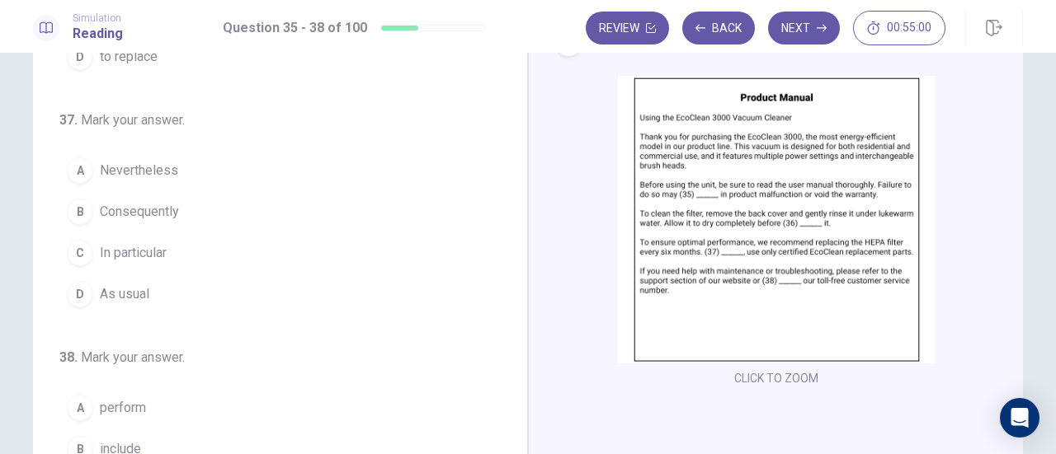
click at [140, 170] on span "Nevertheless" at bounding box center [139, 171] width 78 height 20
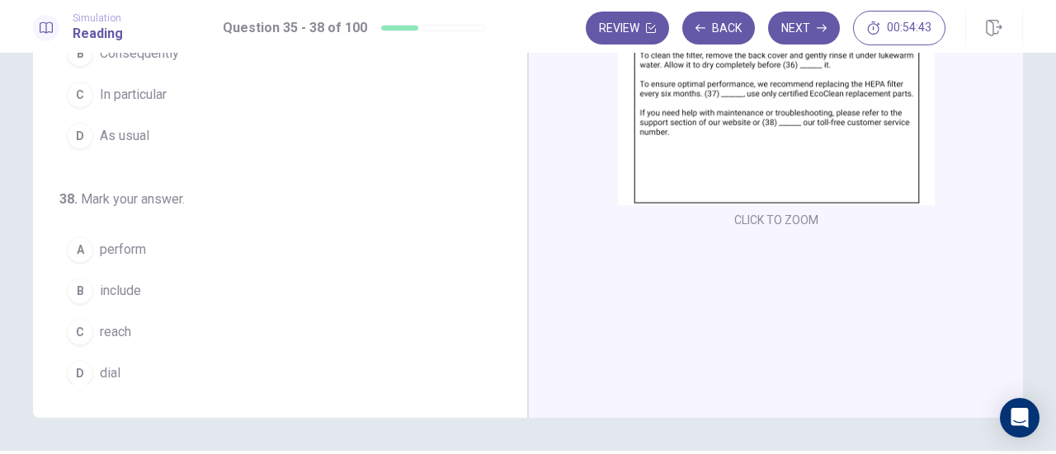
scroll to position [247, 0]
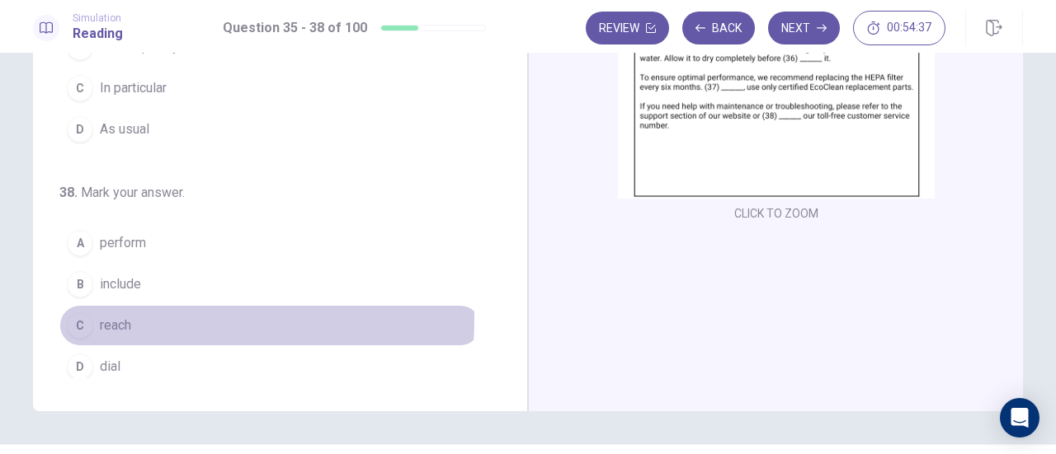
click at [122, 316] on span "reach" at bounding box center [115, 326] width 31 height 20
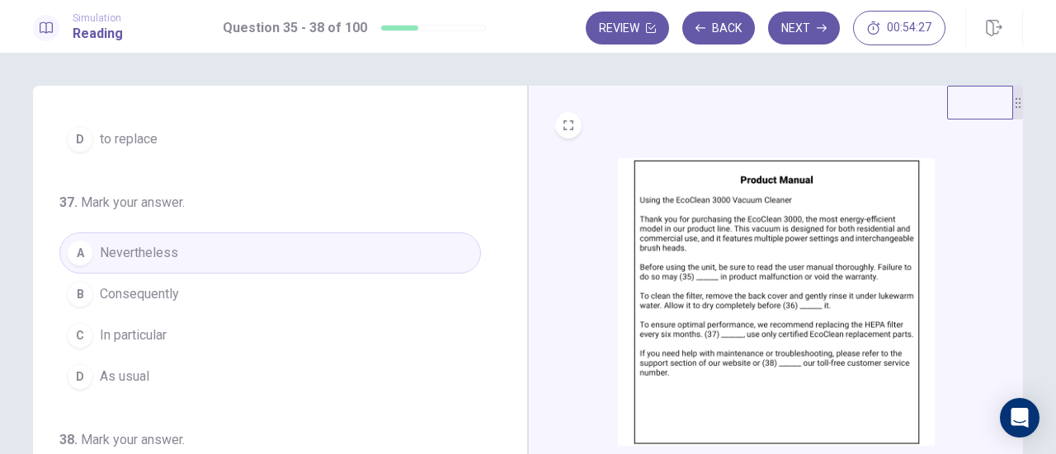
scroll to position [290, 0]
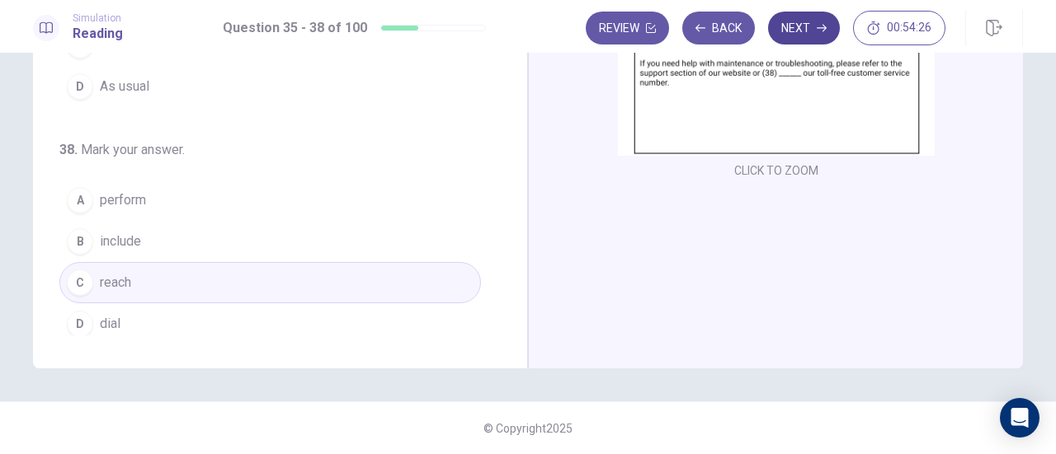
click at [813, 30] on button "Next" at bounding box center [804, 28] width 72 height 33
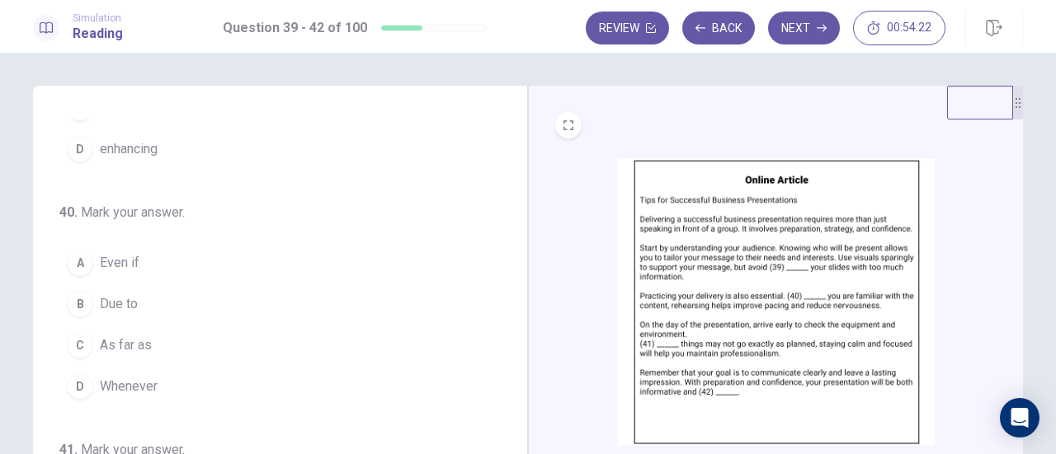
scroll to position [0, 0]
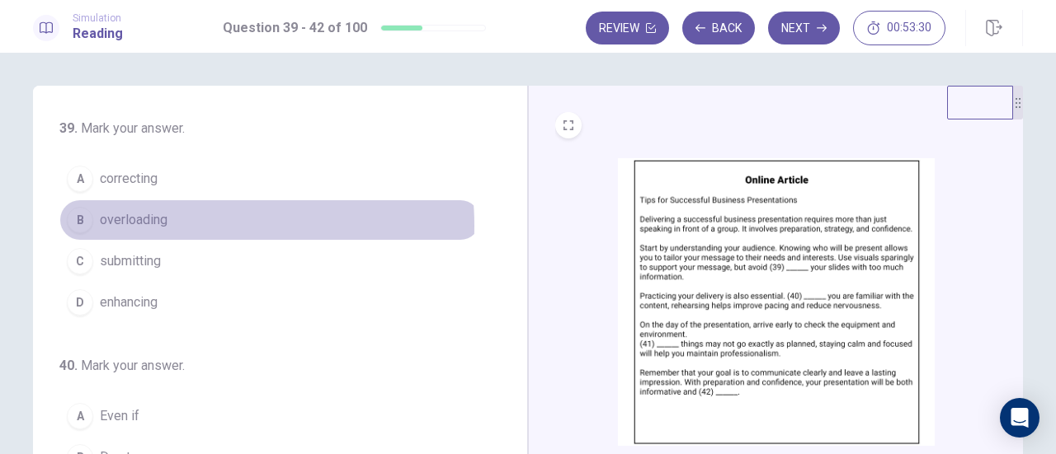
click at [165, 225] on button "B overloading" at bounding box center [269, 220] width 421 height 41
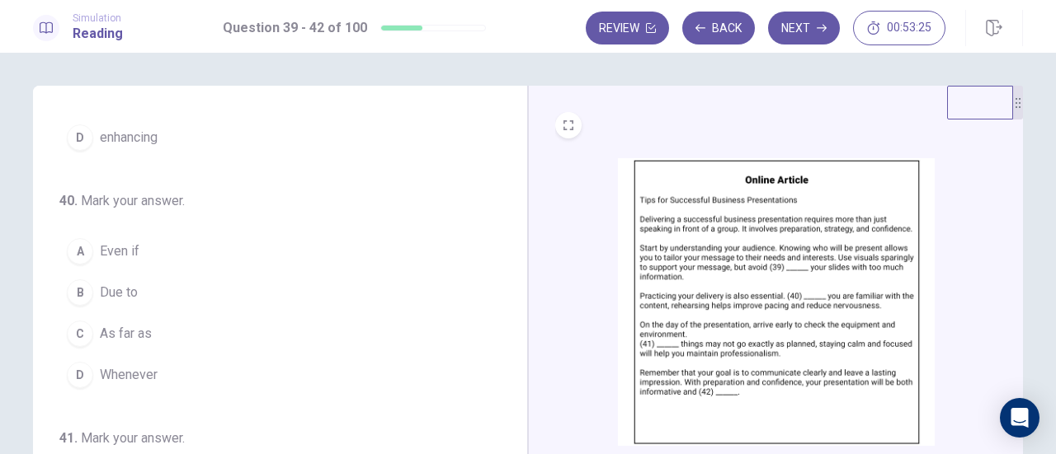
scroll to position [82, 0]
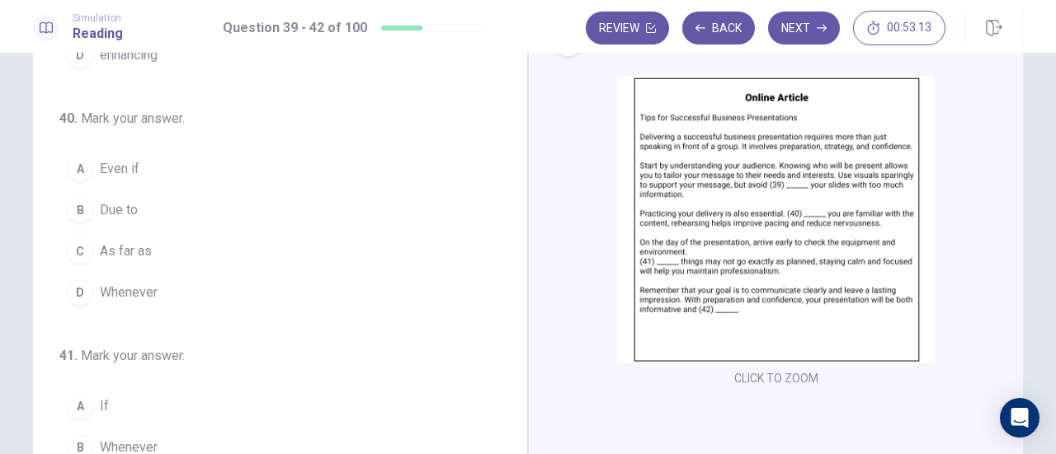
click at [109, 168] on span "Even if" at bounding box center [120, 169] width 40 height 20
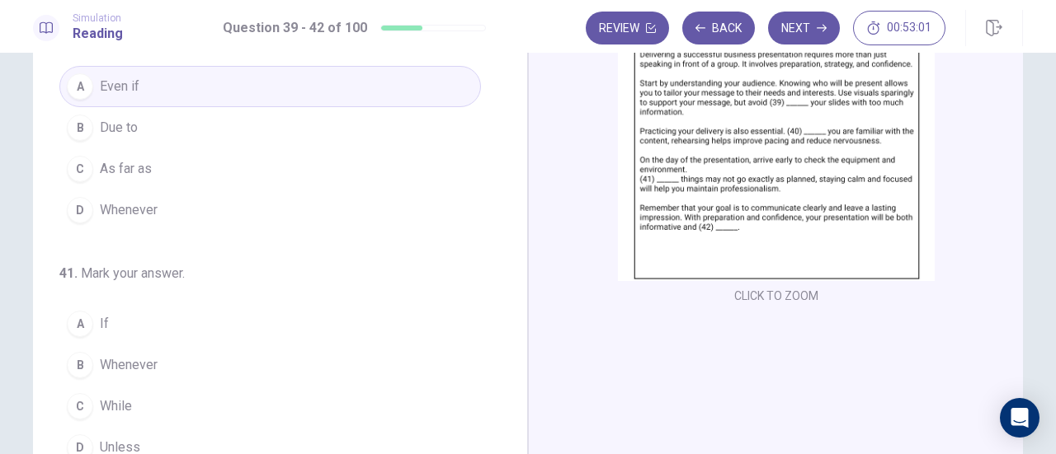
scroll to position [247, 0]
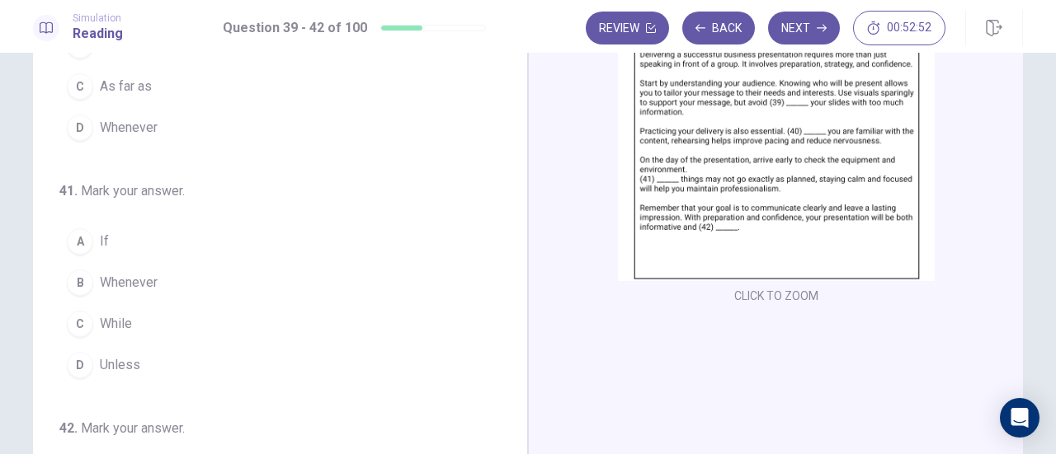
click at [139, 236] on button "A If" at bounding box center [269, 241] width 421 height 41
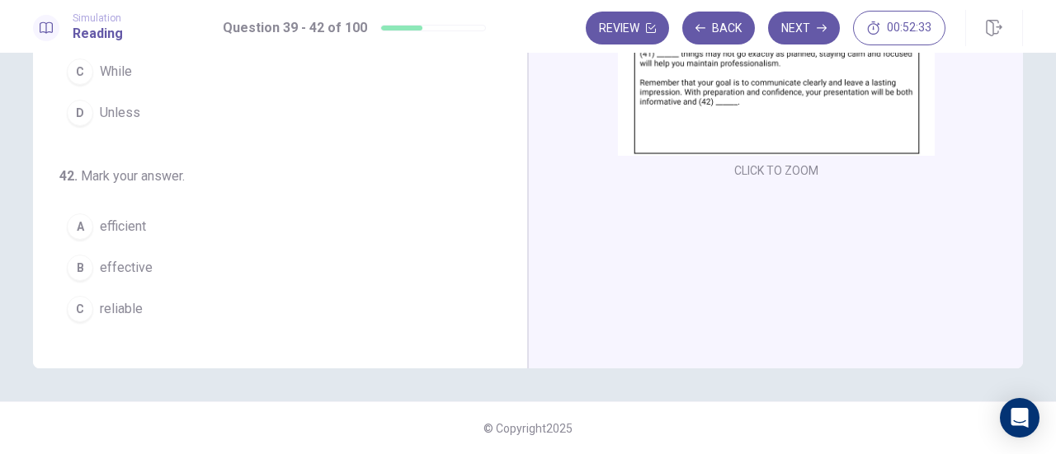
scroll to position [401, 0]
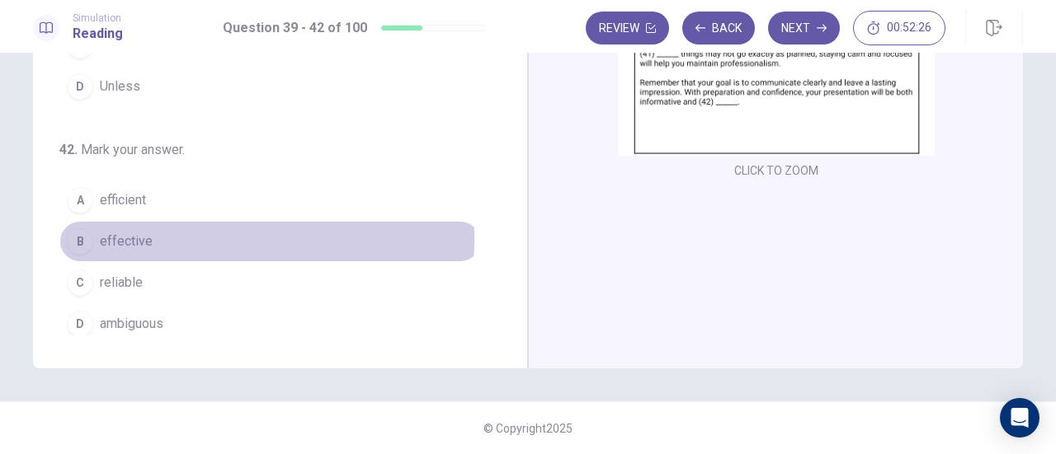
click at [170, 232] on button "B effective" at bounding box center [269, 241] width 421 height 41
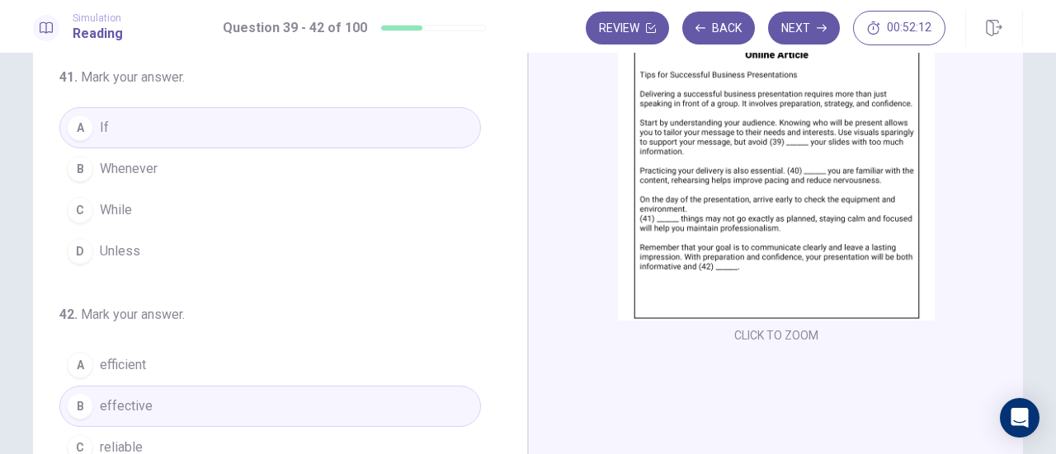
scroll to position [290, 0]
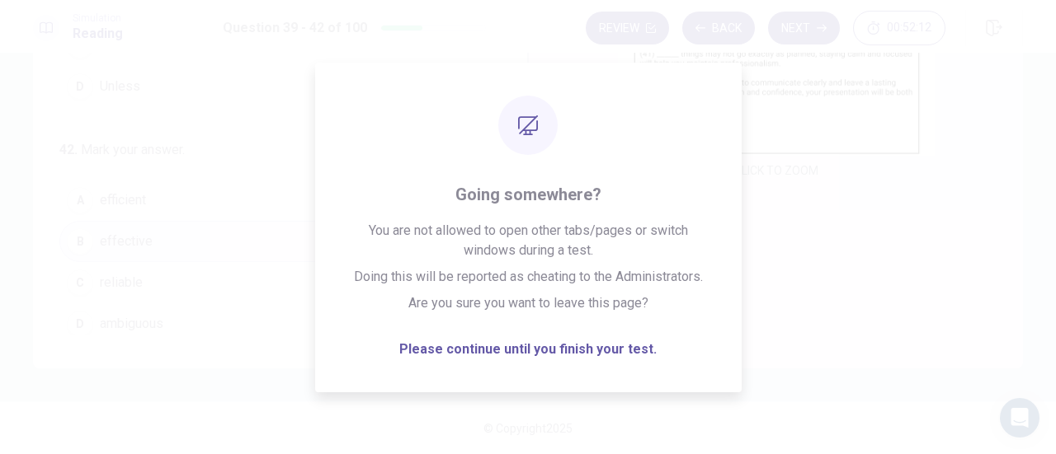
click at [811, 31] on button "Next" at bounding box center [804, 28] width 72 height 33
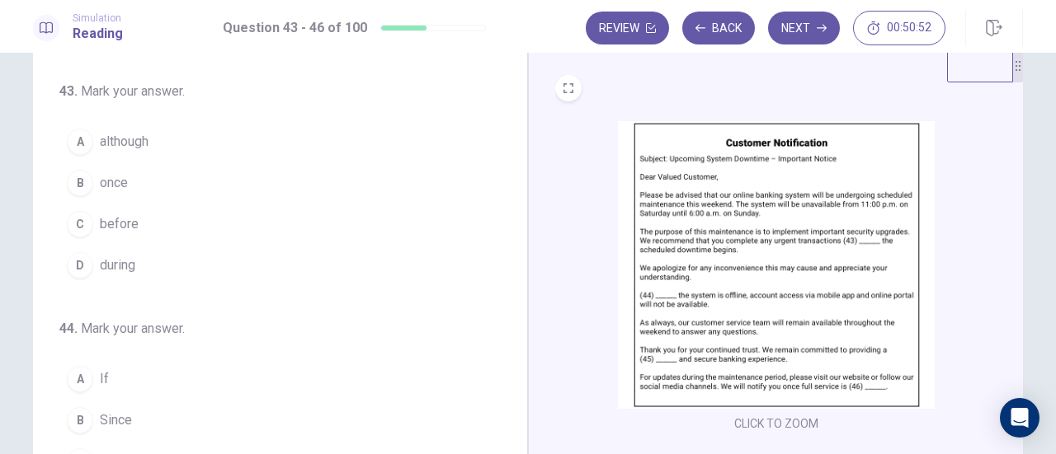
scroll to position [0, 0]
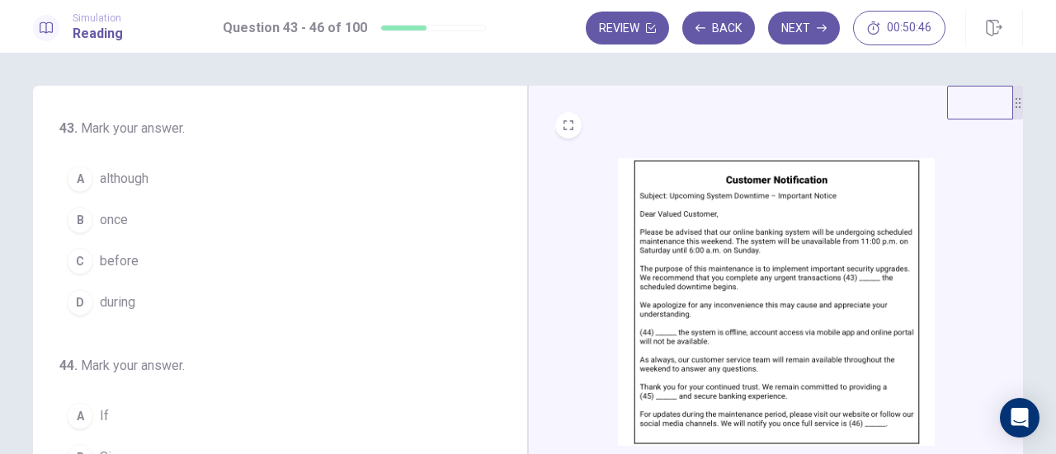
click at [67, 219] on div "B" at bounding box center [80, 220] width 26 height 26
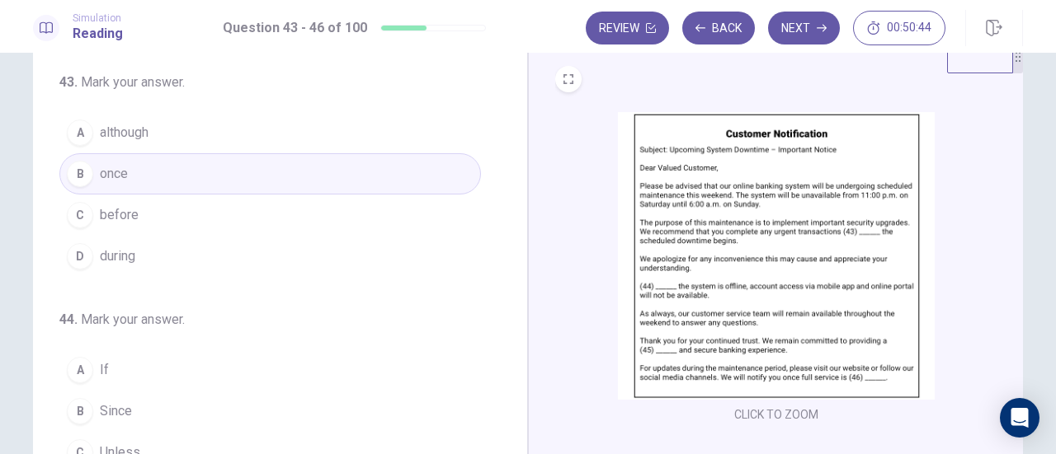
scroll to position [82, 0]
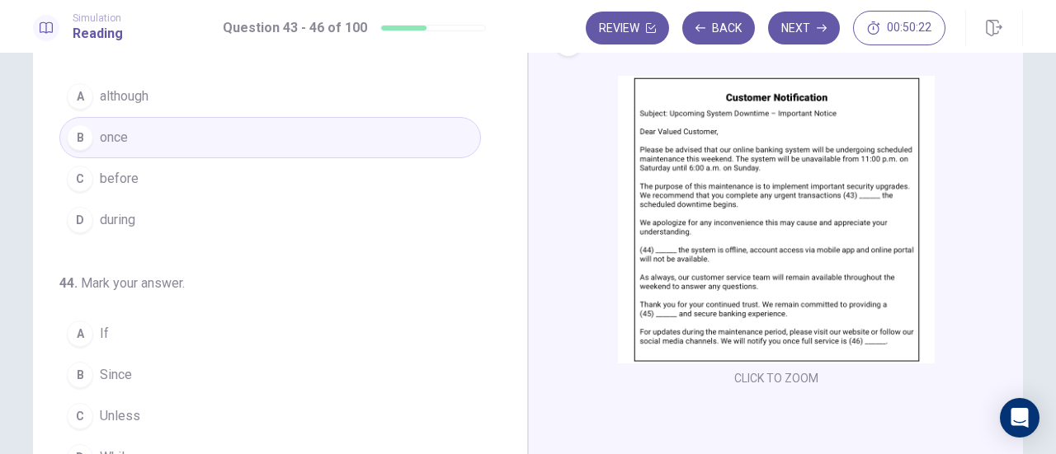
click at [183, 180] on button "C before" at bounding box center [269, 178] width 421 height 41
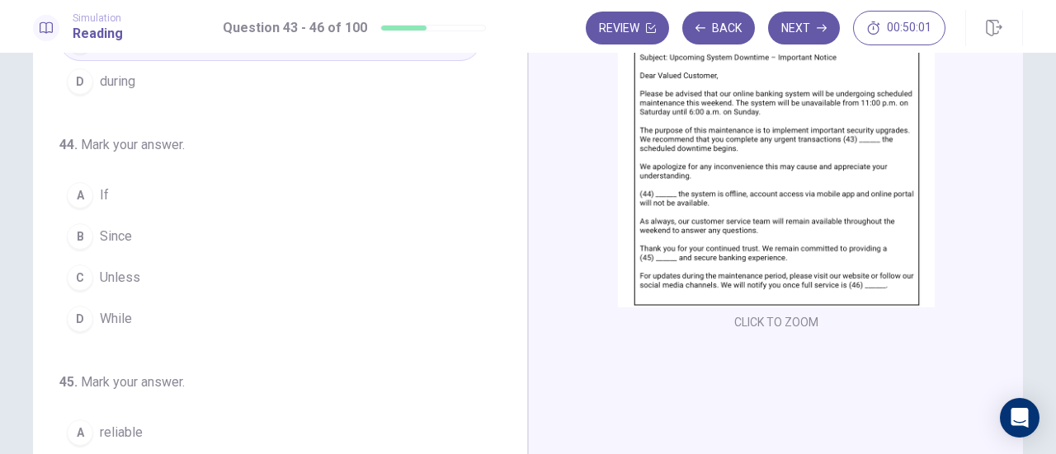
scroll to position [165, 0]
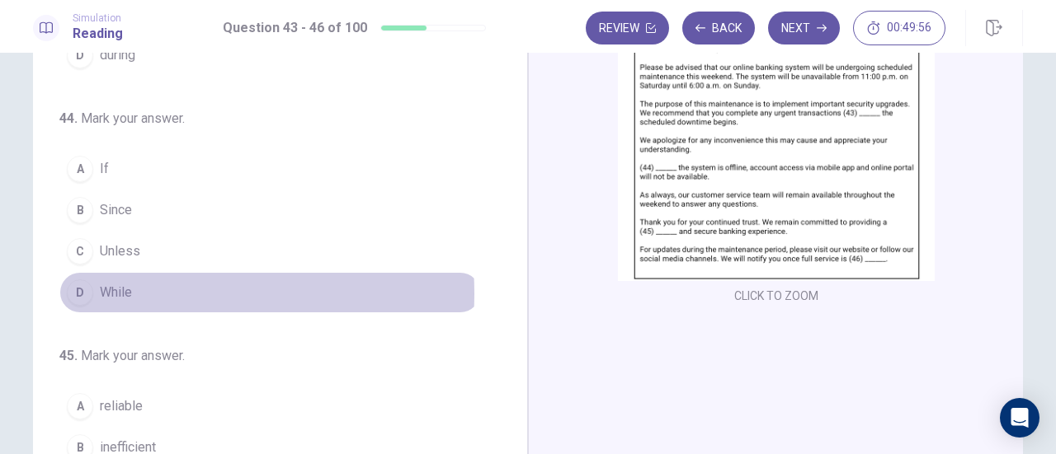
click at [136, 289] on button "D While" at bounding box center [269, 292] width 421 height 41
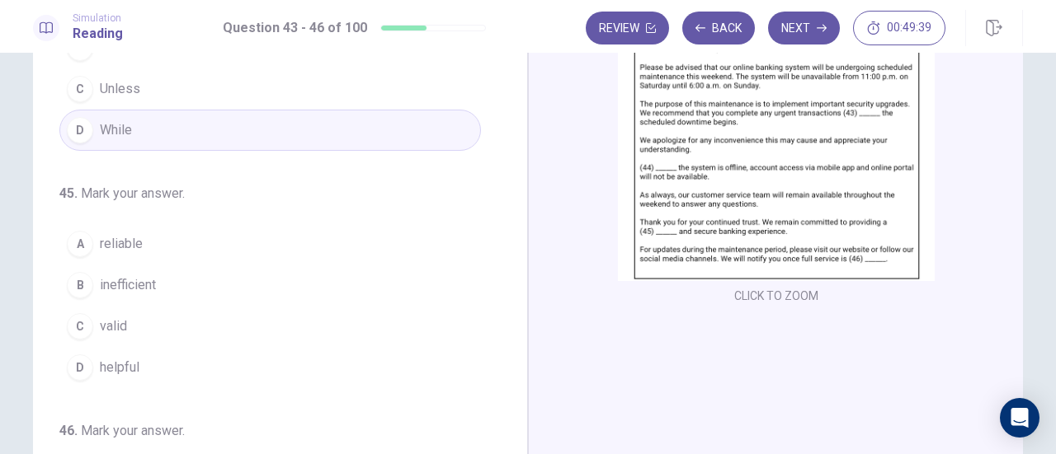
scroll to position [247, 0]
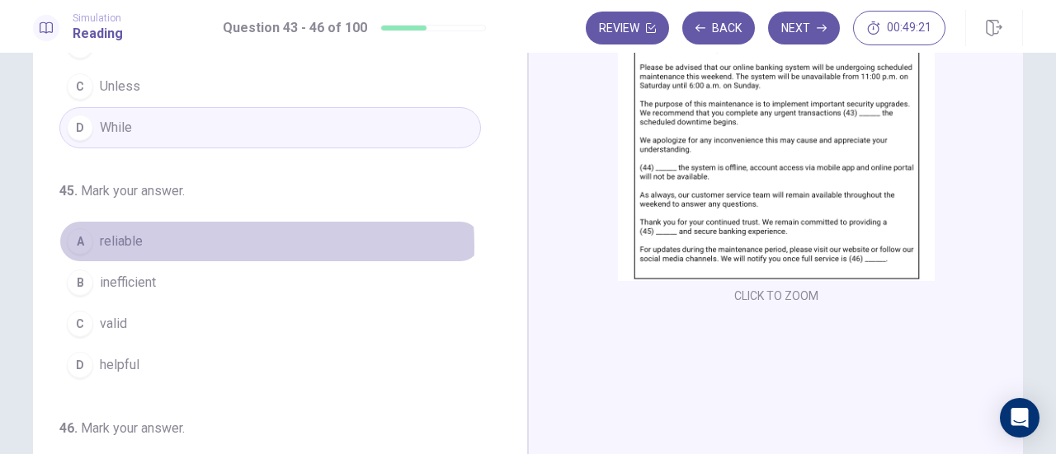
click at [135, 242] on span "reliable" at bounding box center [121, 242] width 43 height 20
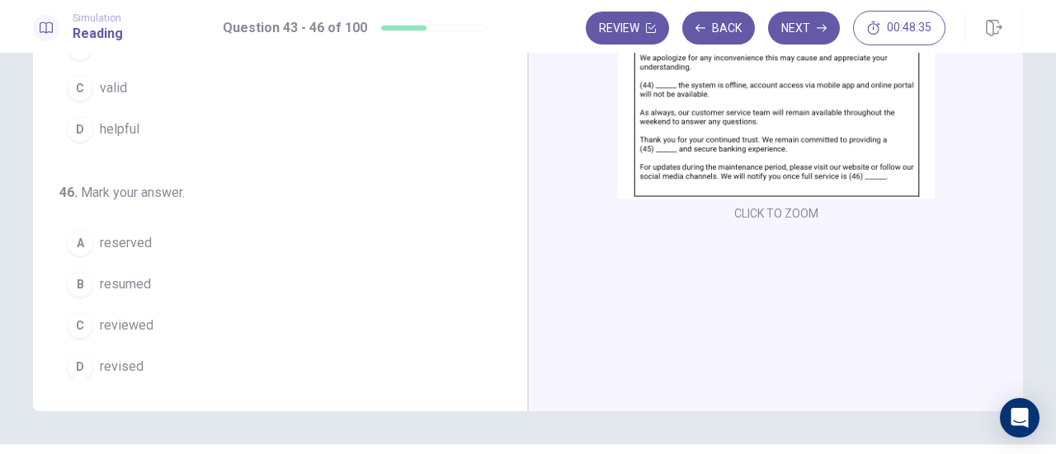
scroll to position [290, 0]
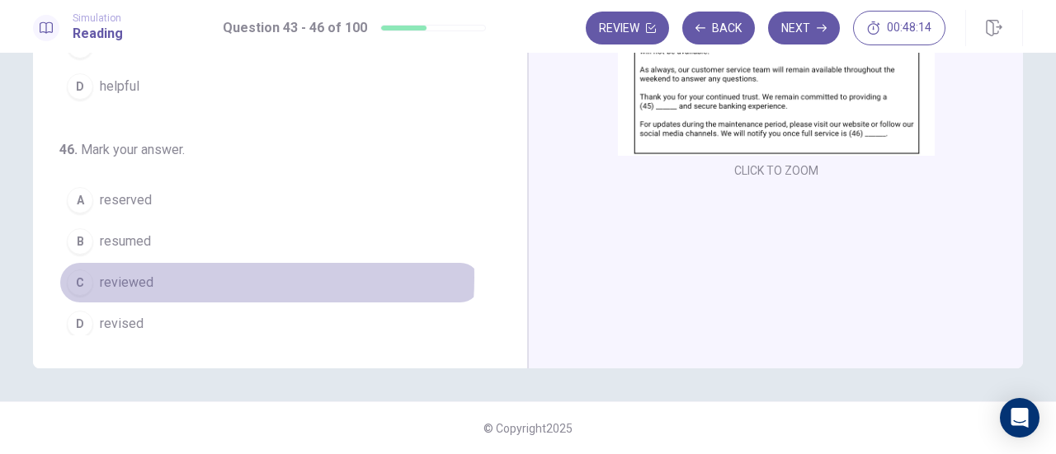
click at [155, 270] on button "C reviewed" at bounding box center [269, 282] width 421 height 41
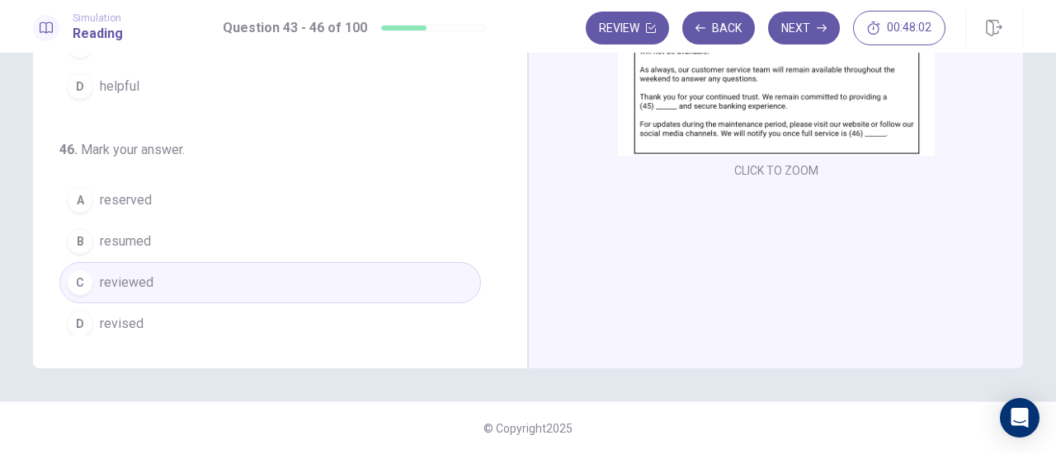
click at [173, 239] on button "B resumed" at bounding box center [269, 241] width 421 height 41
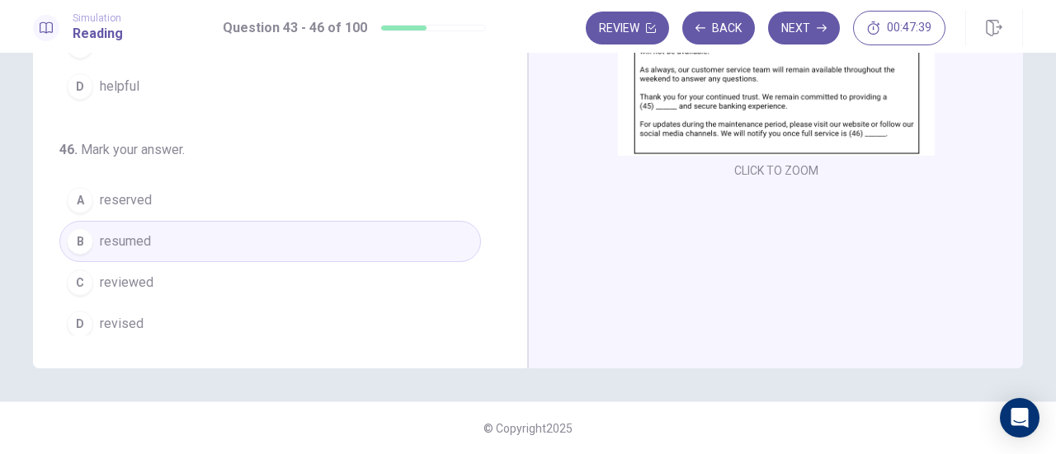
scroll to position [0, 0]
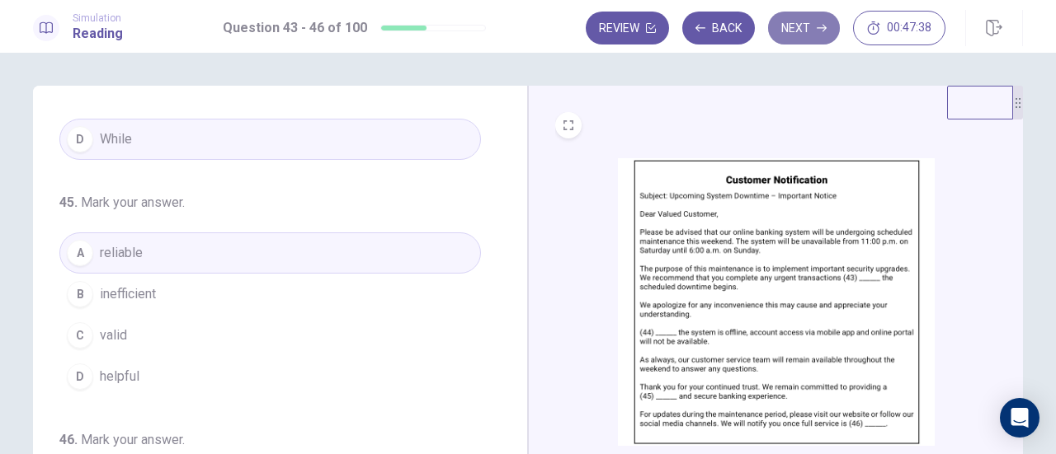
click at [807, 24] on button "Next" at bounding box center [804, 28] width 72 height 33
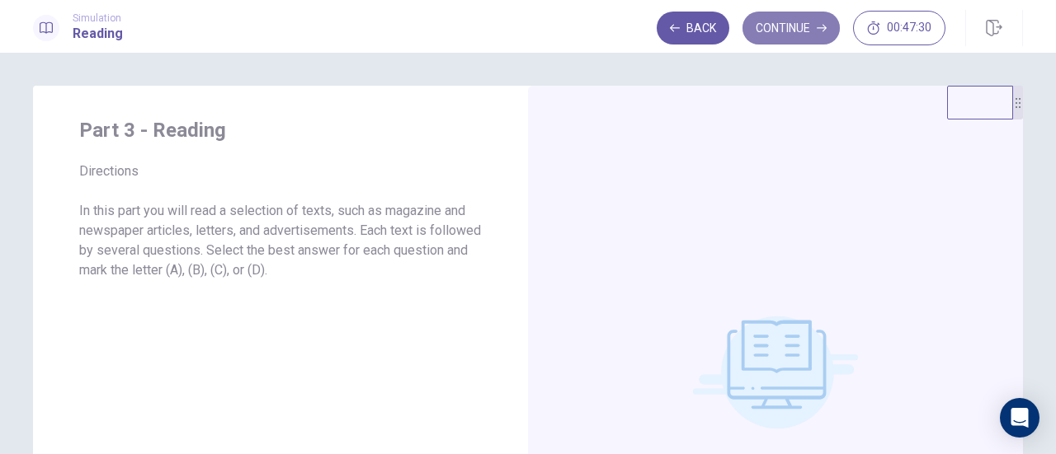
click at [814, 21] on button "Continue" at bounding box center [790, 28] width 97 height 33
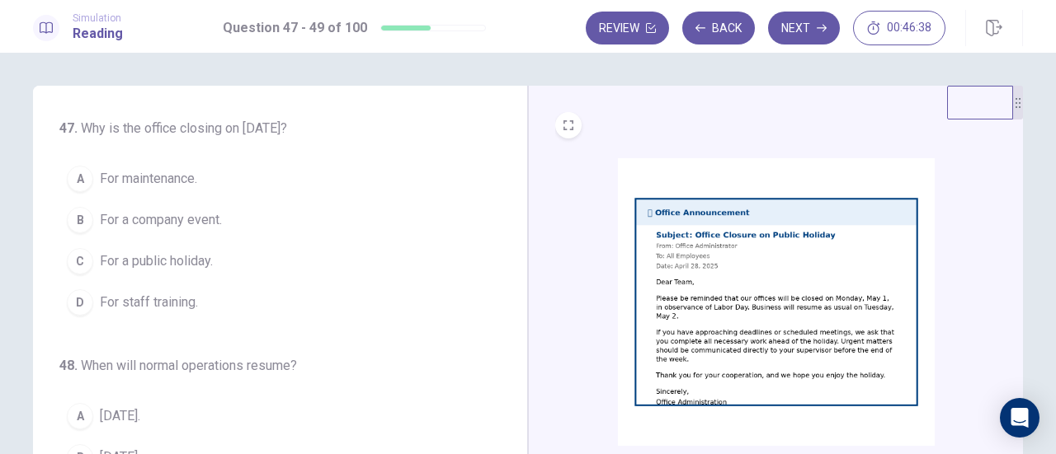
click at [187, 263] on span "For a public holiday." at bounding box center [156, 262] width 113 height 20
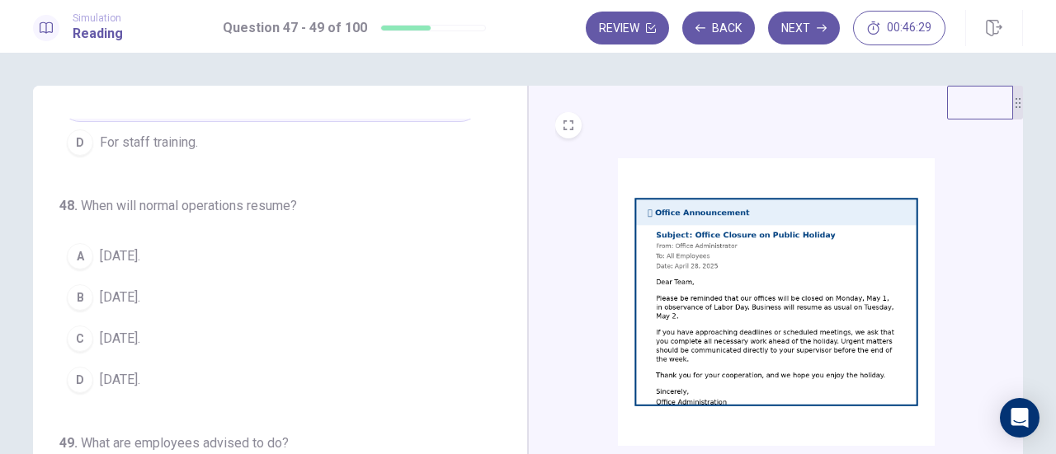
scroll to position [165, 0]
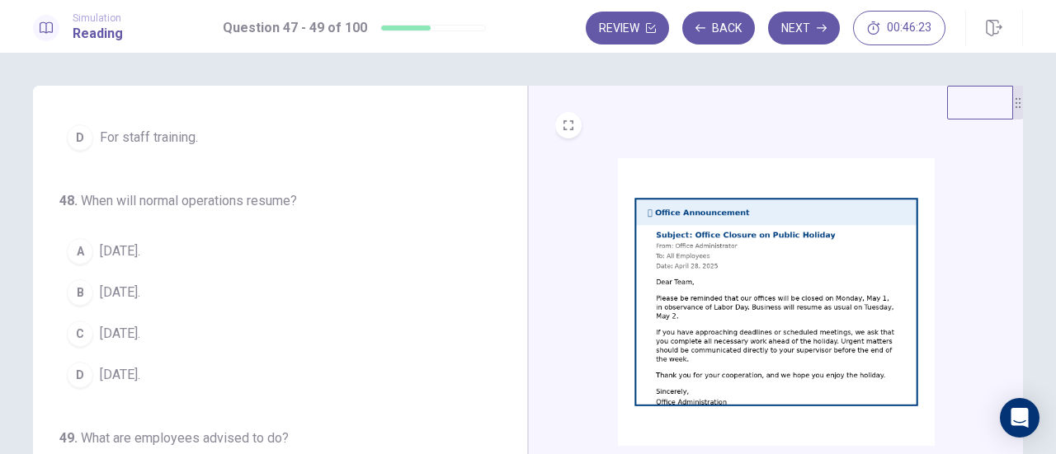
click at [129, 247] on span "[DATE]." at bounding box center [120, 252] width 40 height 20
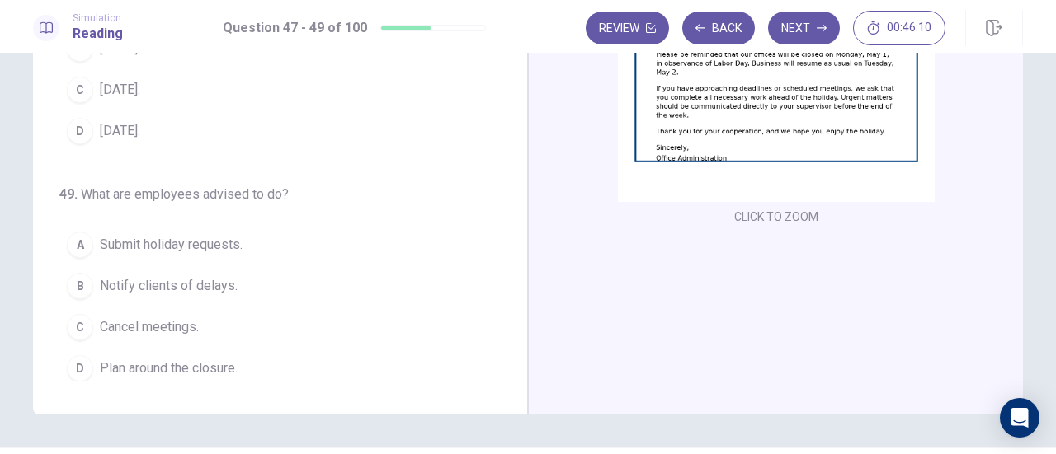
scroll to position [208, 0]
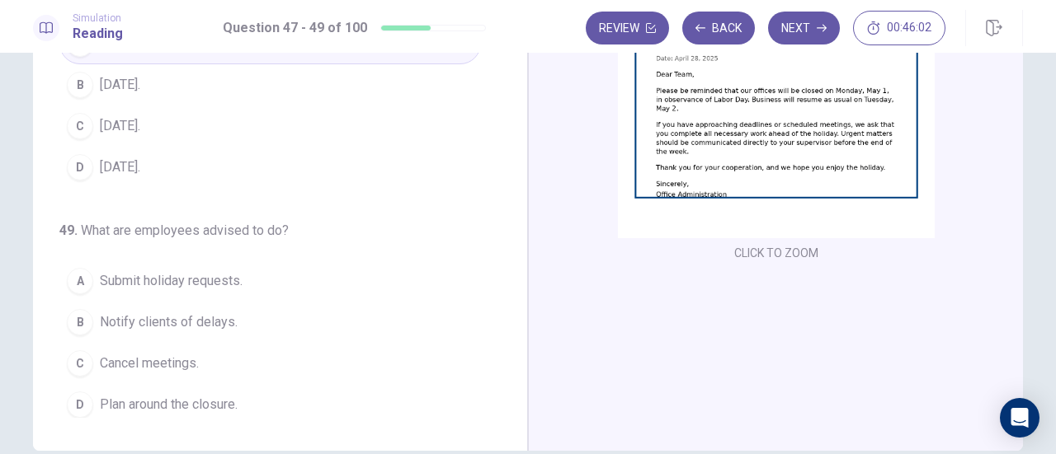
click at [176, 357] on span "Cancel meetings." at bounding box center [149, 364] width 99 height 20
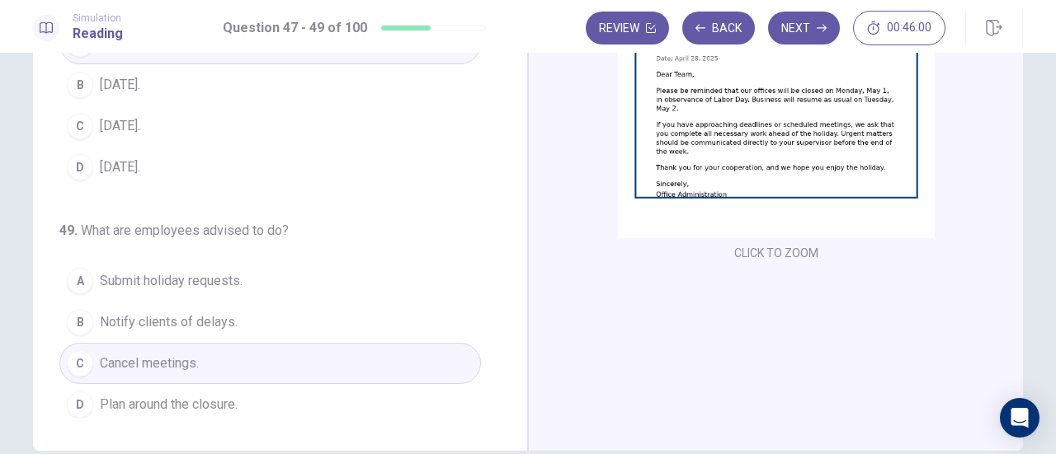
click at [159, 325] on span "Notify clients of delays." at bounding box center [169, 323] width 138 height 20
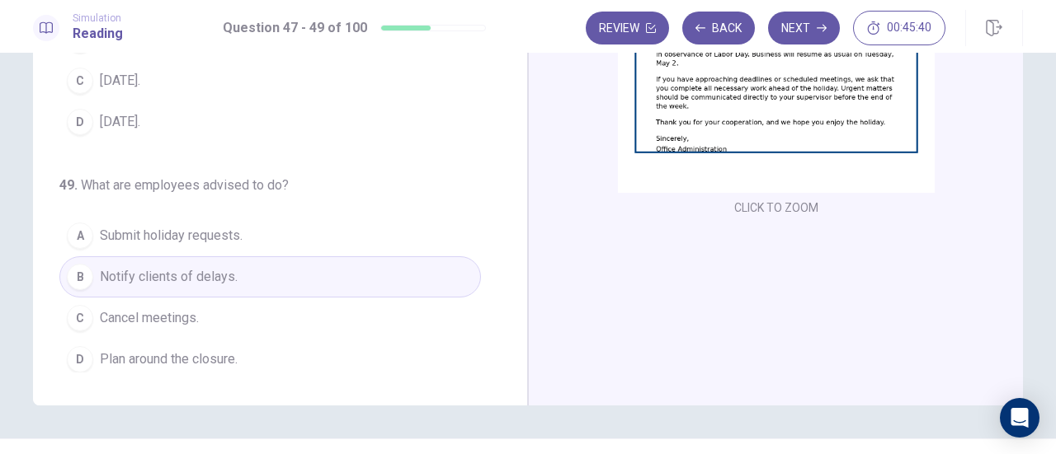
scroll to position [290, 0]
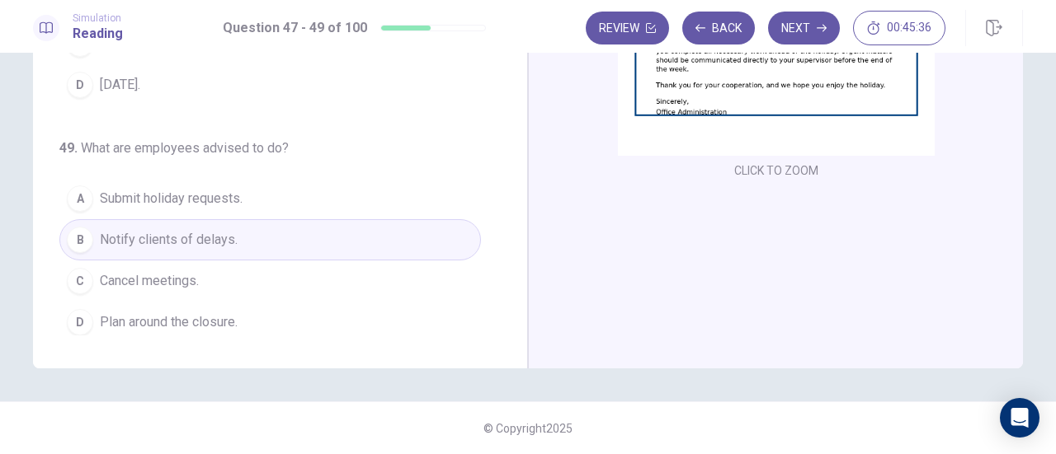
click at [210, 321] on span "Plan around the closure." at bounding box center [169, 323] width 138 height 20
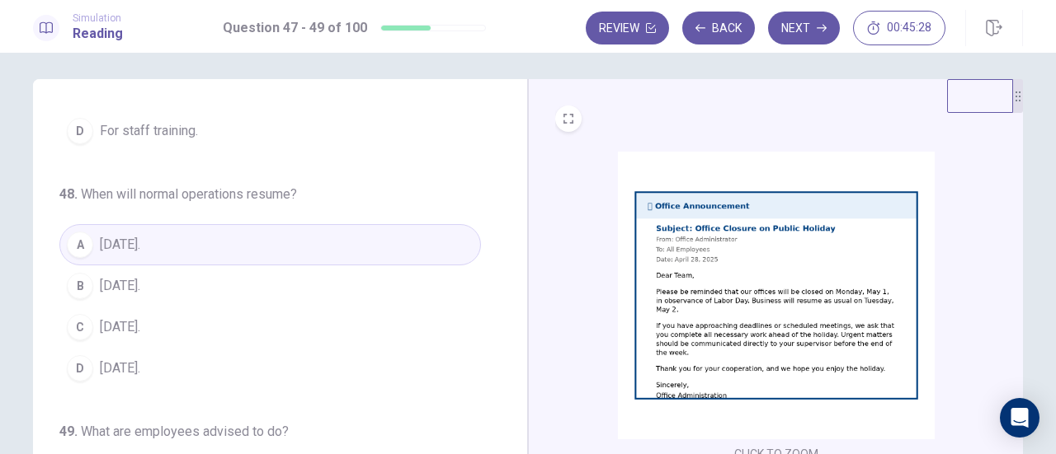
scroll to position [0, 0]
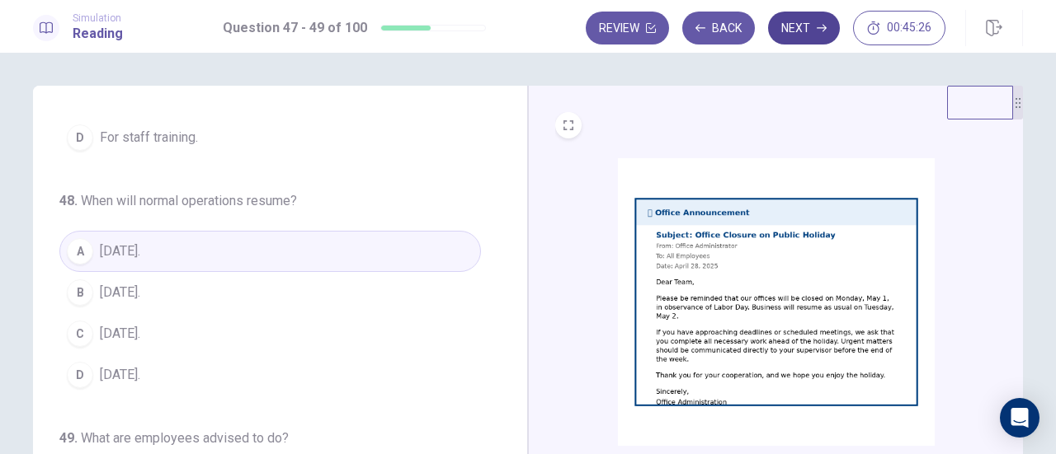
click at [811, 17] on button "Next" at bounding box center [804, 28] width 72 height 33
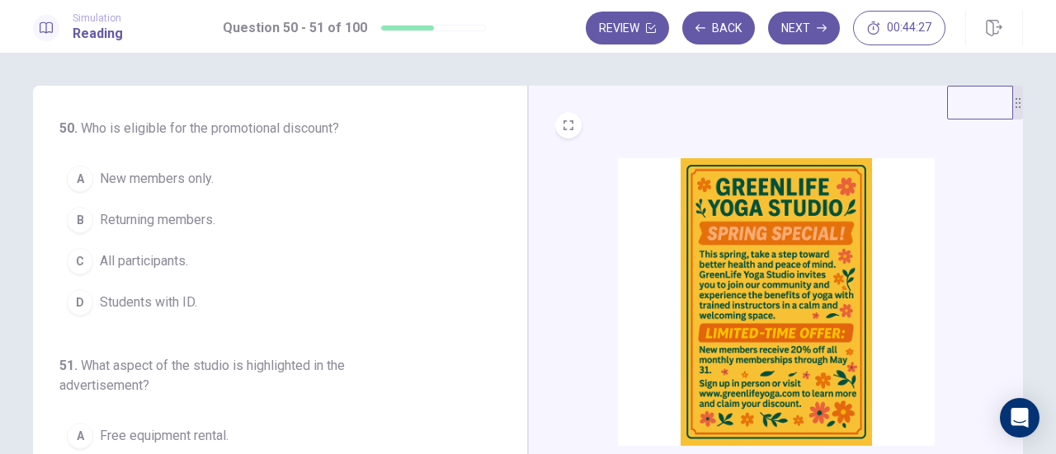
click at [180, 183] on span "New members only." at bounding box center [157, 179] width 114 height 20
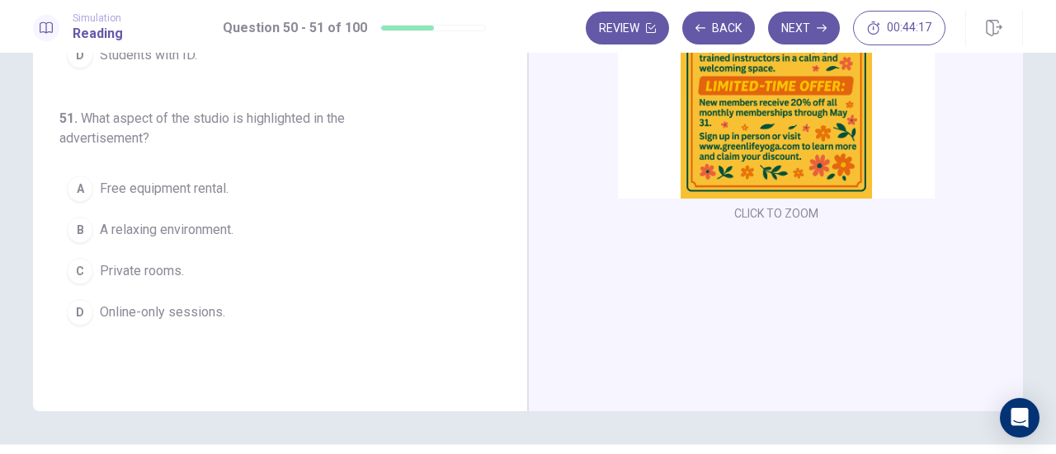
scroll to position [165, 0]
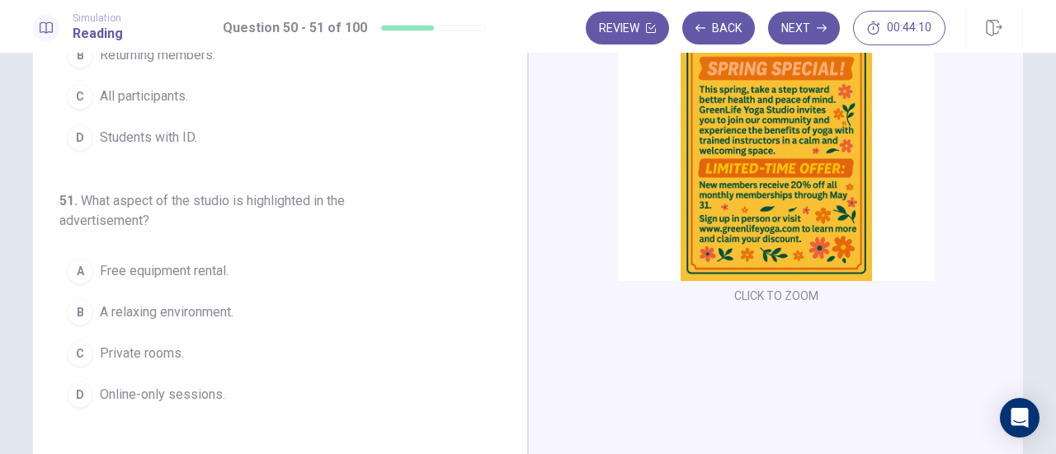
click at [185, 309] on span "A relaxing environment." at bounding box center [167, 313] width 134 height 20
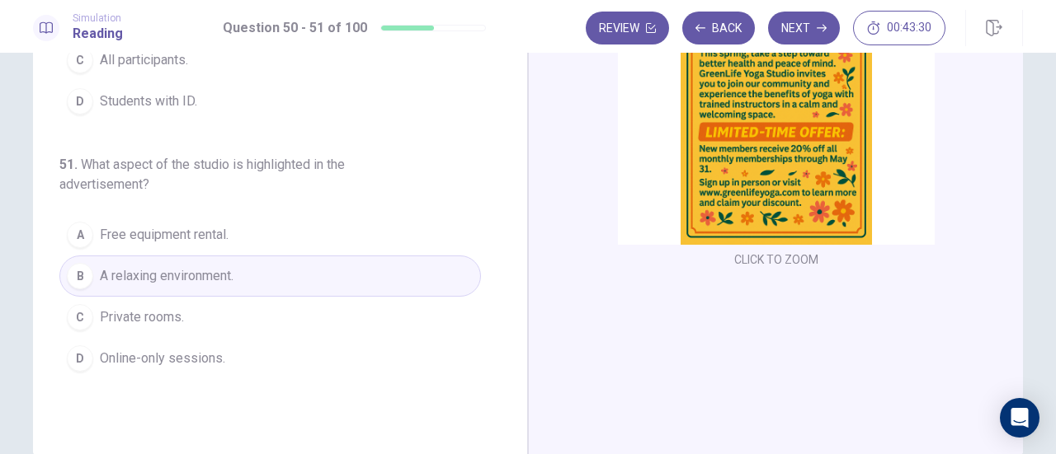
scroll to position [0, 0]
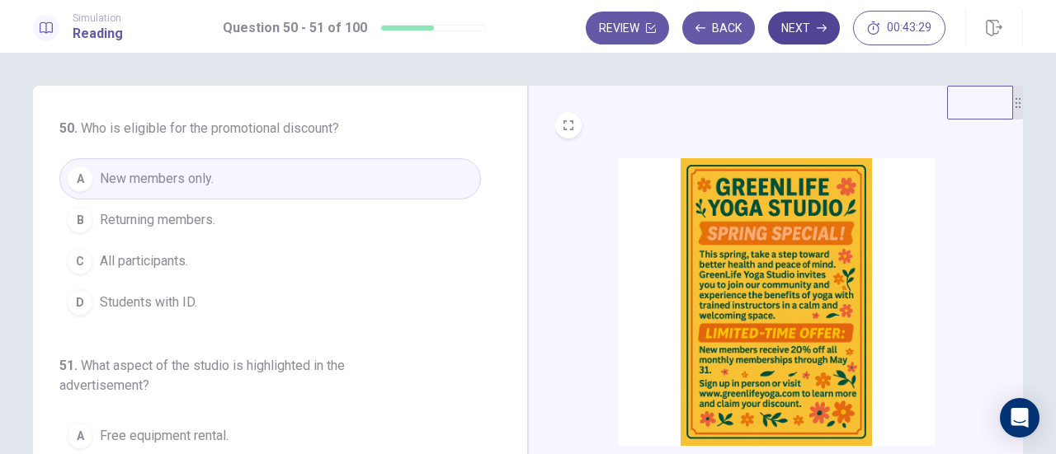
click at [804, 29] on button "Next" at bounding box center [804, 28] width 72 height 33
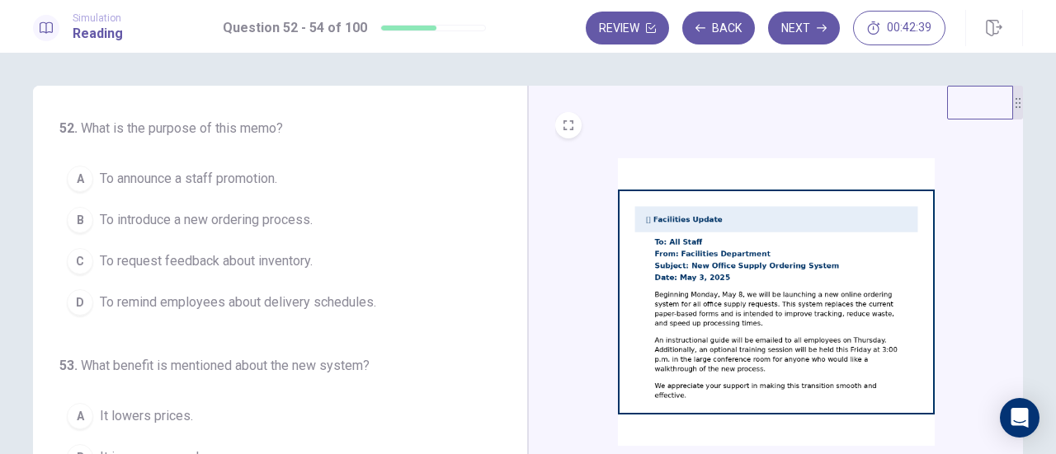
click at [231, 225] on span "To introduce a new ordering process." at bounding box center [206, 220] width 213 height 20
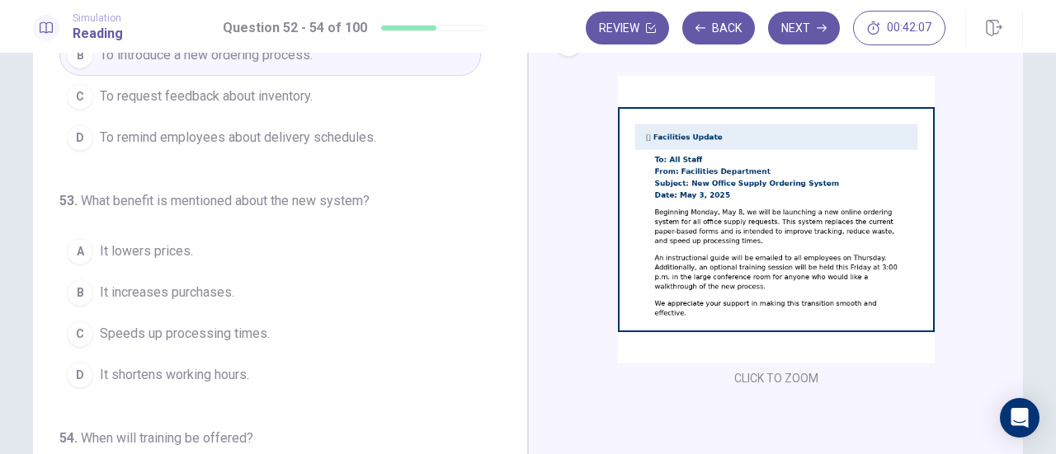
scroll to position [165, 0]
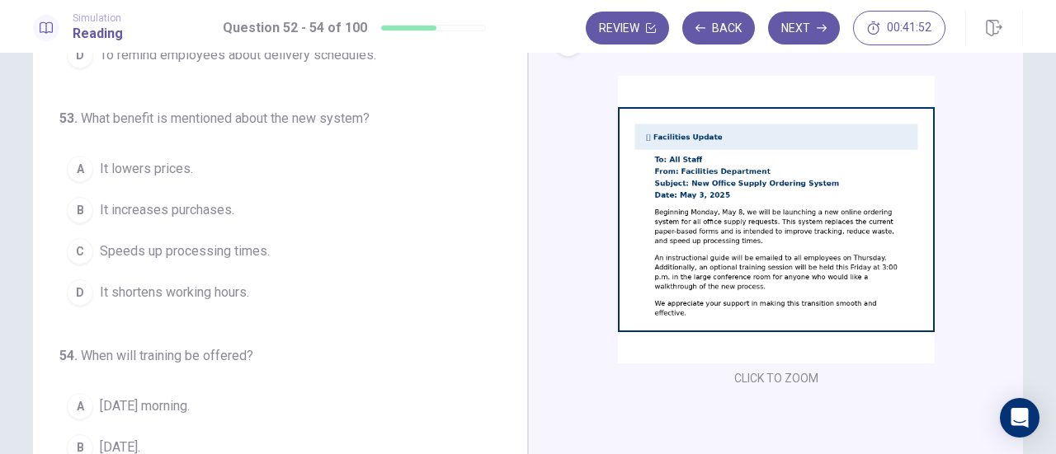
click at [153, 246] on span "Speeds up processing times." at bounding box center [185, 252] width 170 height 20
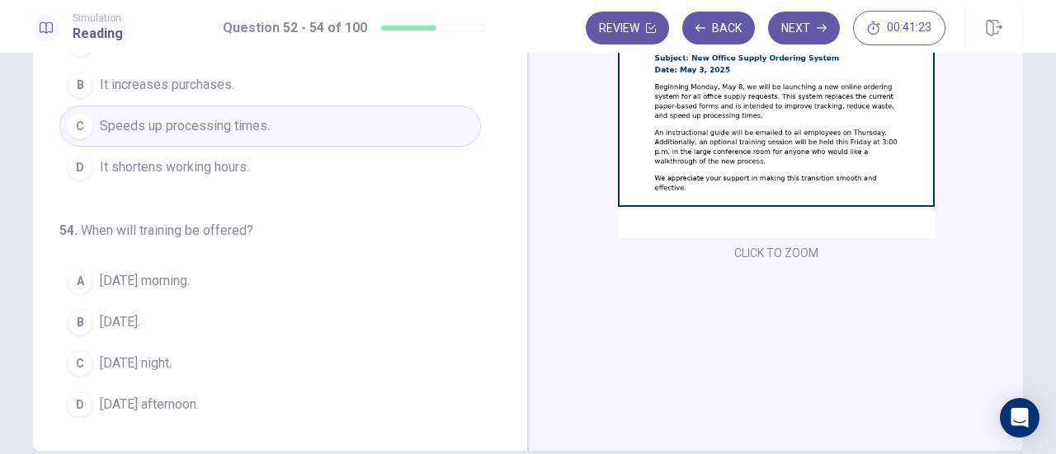
scroll to position [290, 0]
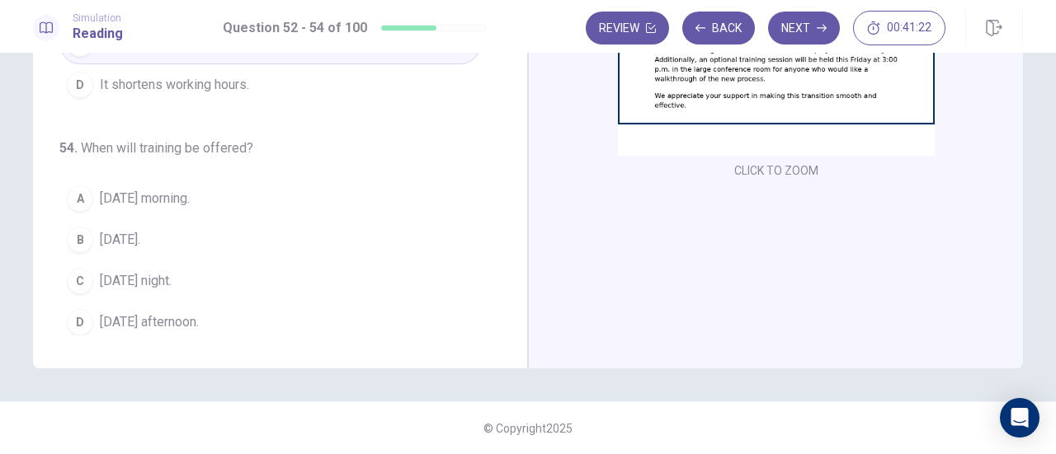
click at [148, 279] on span "[DATE] night." at bounding box center [136, 281] width 72 height 20
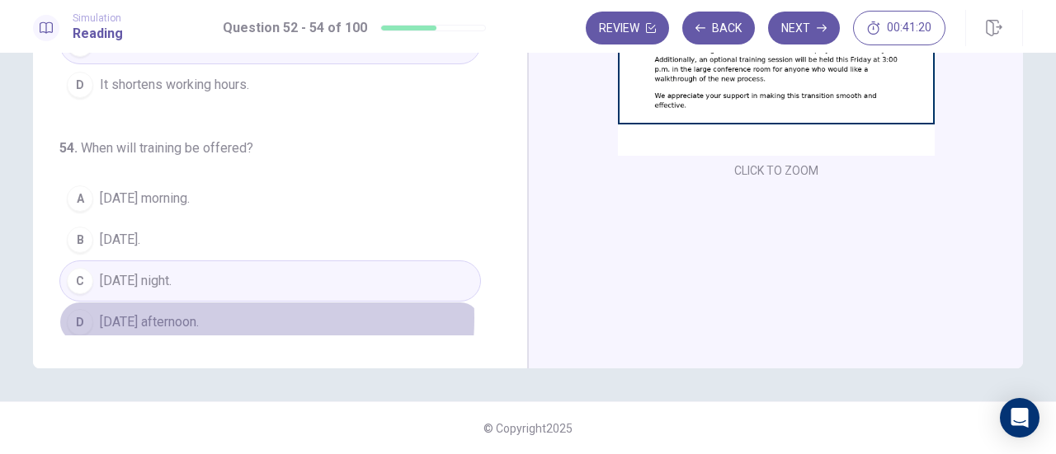
click at [190, 313] on span "[DATE] afternoon." at bounding box center [149, 323] width 99 height 20
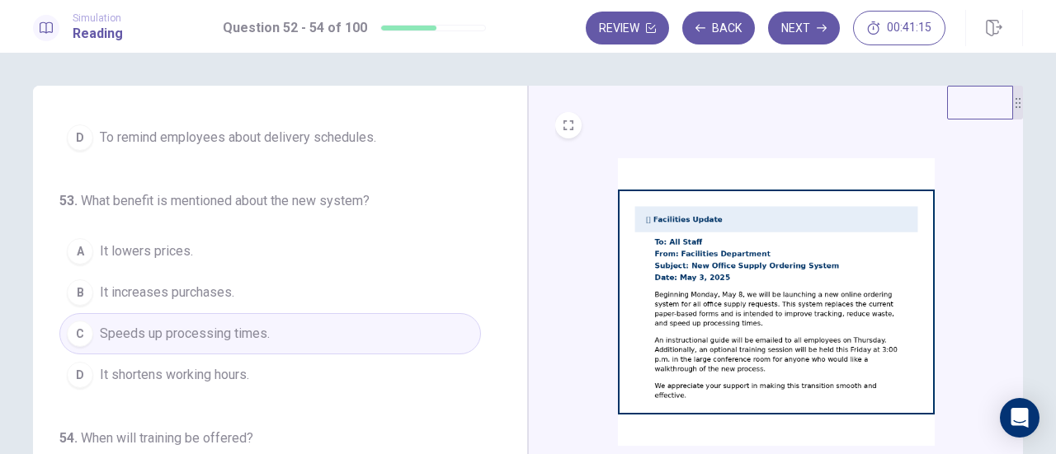
scroll to position [0, 0]
click at [805, 31] on button "Next" at bounding box center [804, 28] width 72 height 33
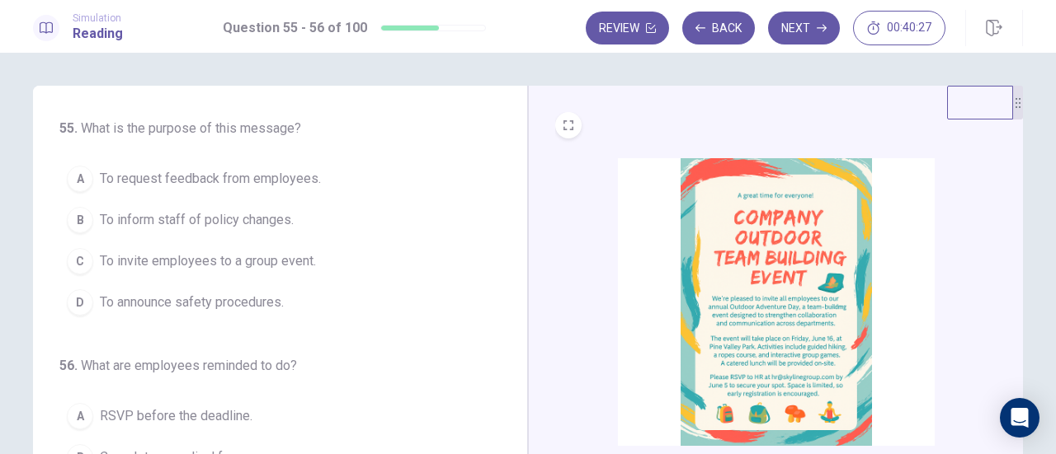
click at [218, 256] on span "To invite employees to a group event." at bounding box center [208, 262] width 216 height 20
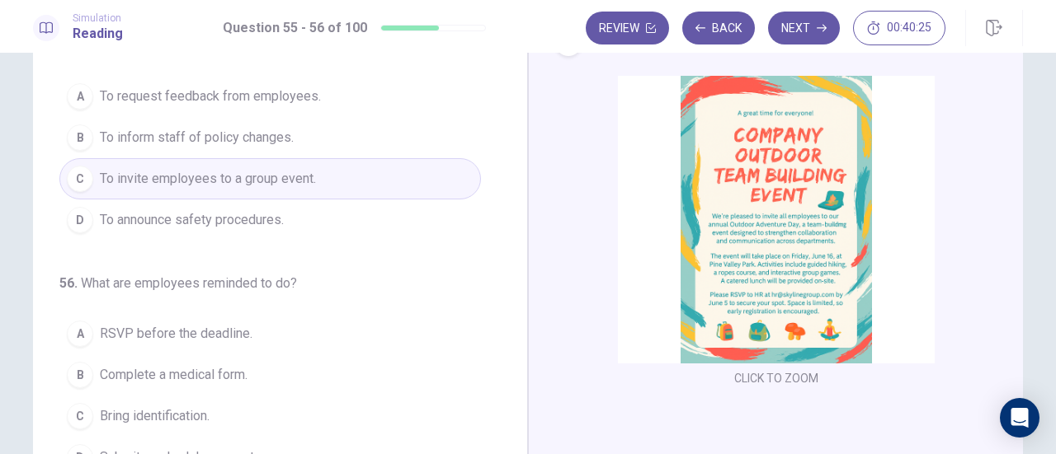
scroll to position [165, 0]
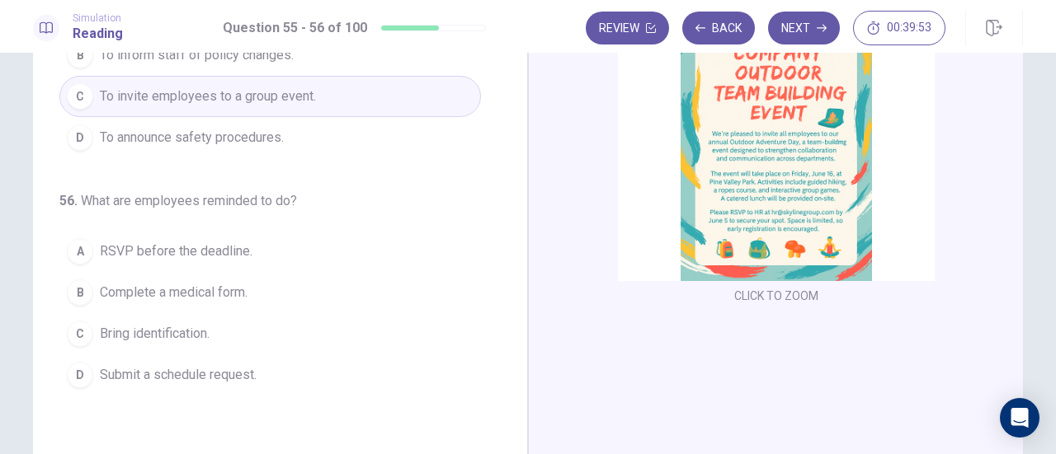
click at [191, 252] on span "RSVP before the deadline." at bounding box center [176, 252] width 153 height 20
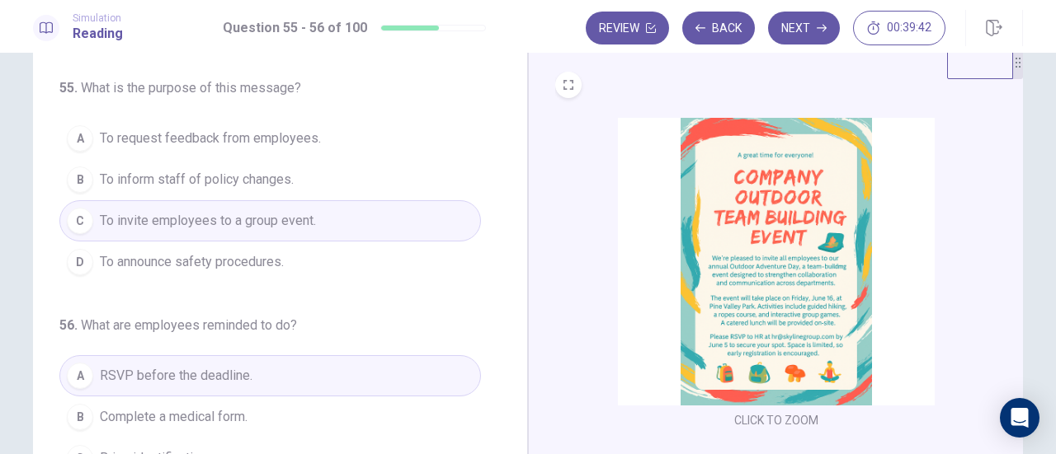
scroll to position [0, 0]
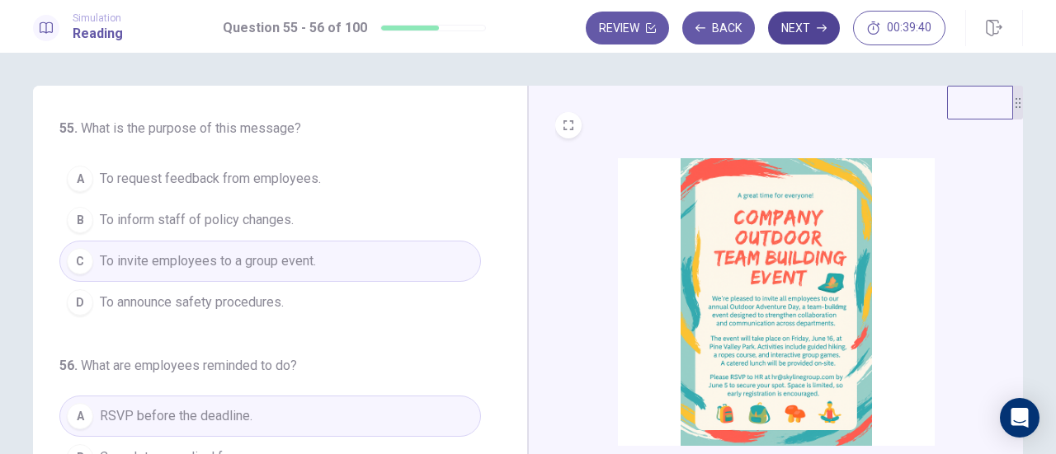
click at [797, 30] on button "Next" at bounding box center [804, 28] width 72 height 33
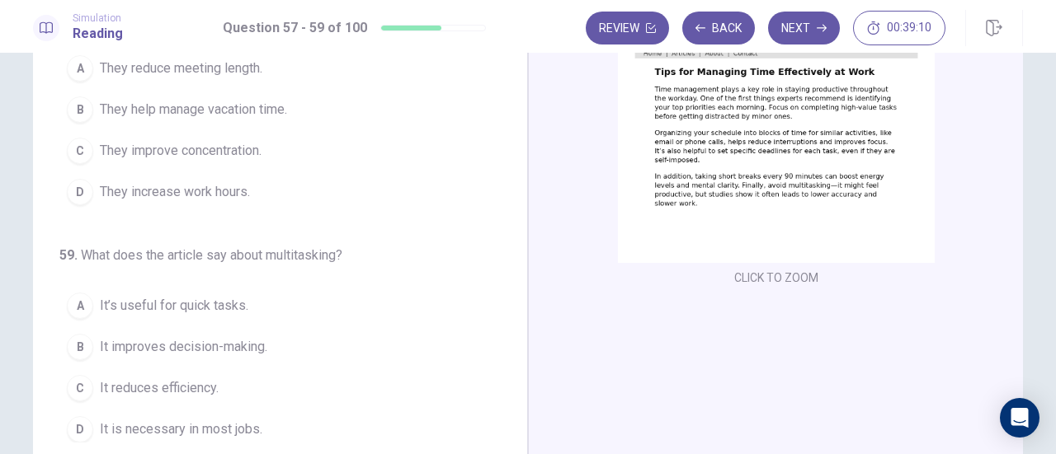
scroll to position [247, 0]
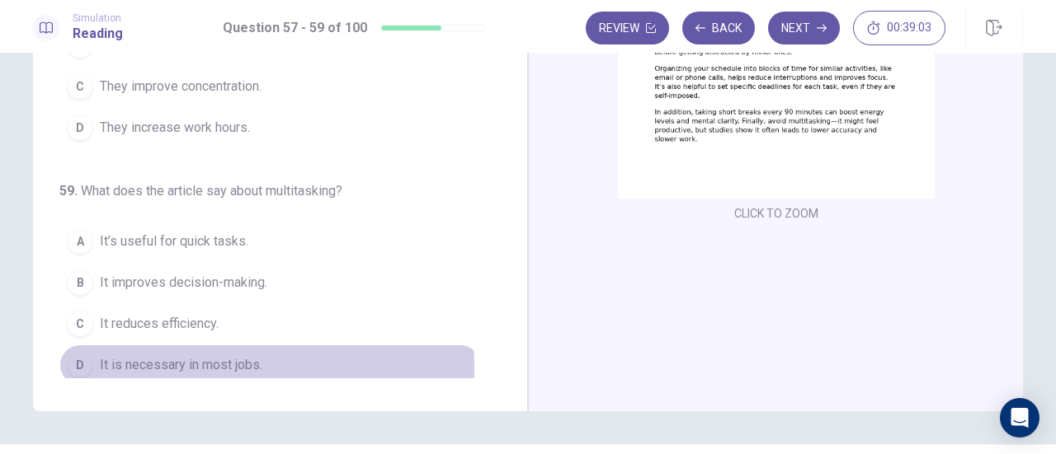
click at [209, 361] on span "It is necessary in most jobs." at bounding box center [181, 365] width 162 height 20
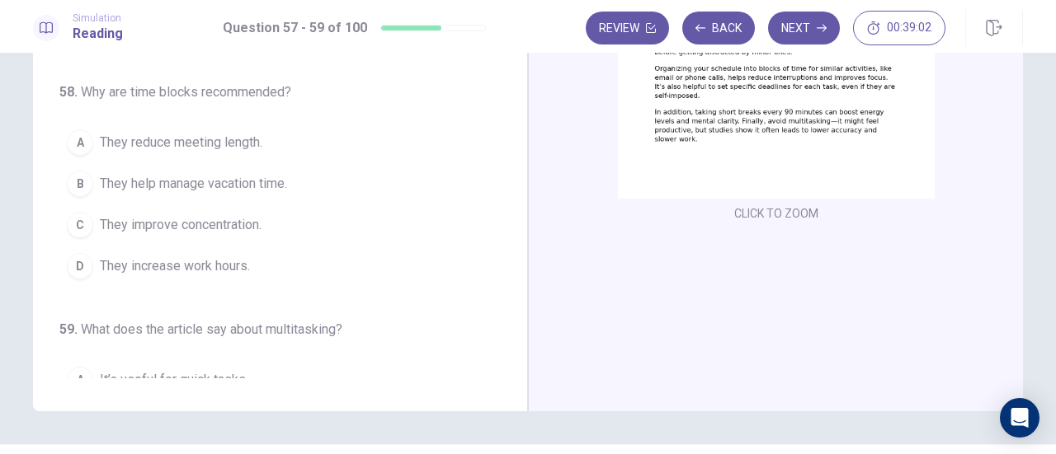
scroll to position [0, 0]
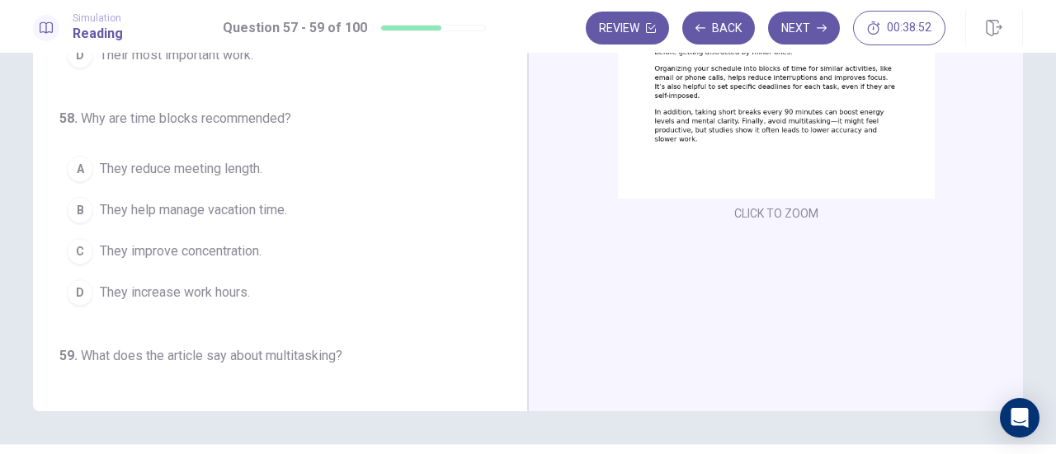
click at [176, 257] on button "C They improve concentration." at bounding box center [269, 251] width 421 height 41
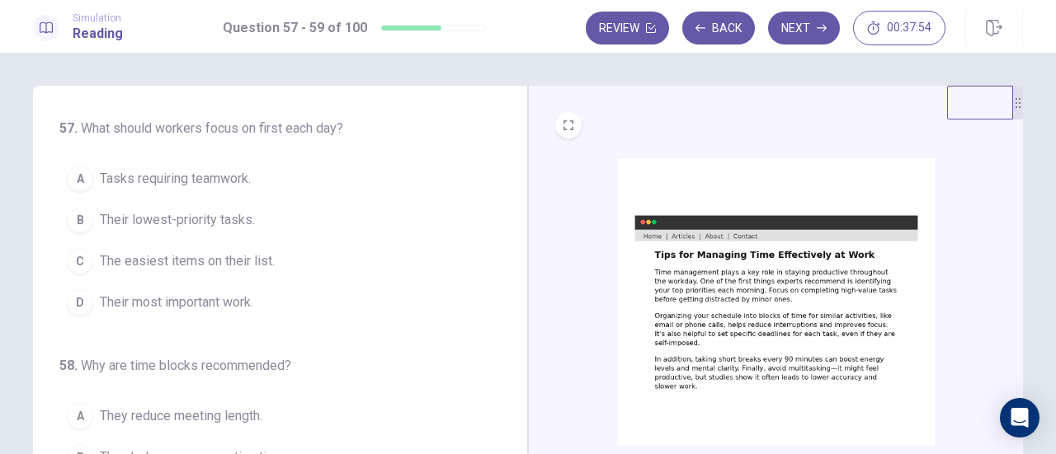
click at [176, 299] on span "Their most important work." at bounding box center [176, 303] width 153 height 20
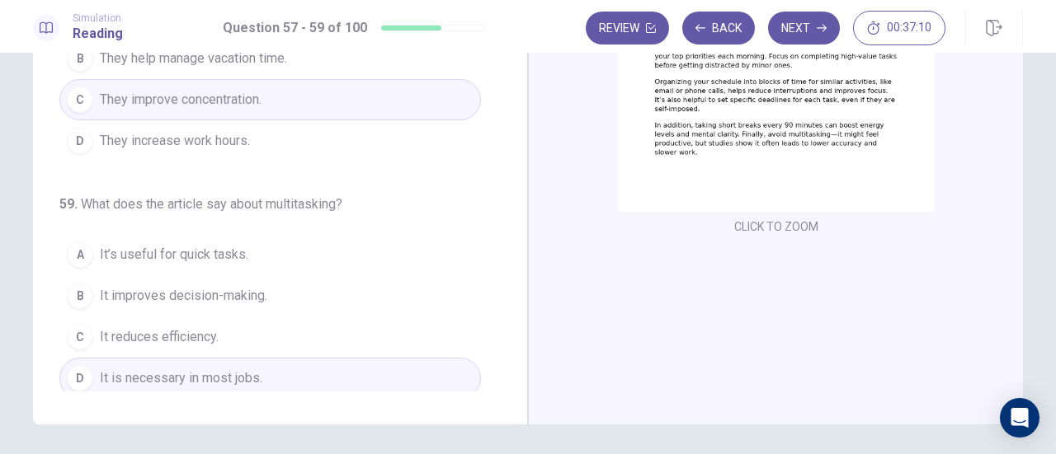
scroll to position [208, 0]
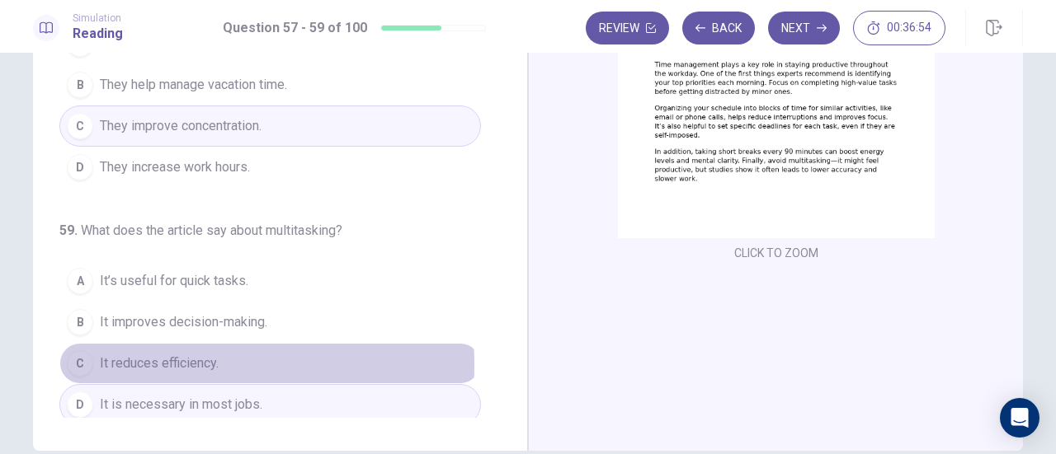
click at [157, 359] on span "It reduces efficiency." at bounding box center [159, 364] width 119 height 20
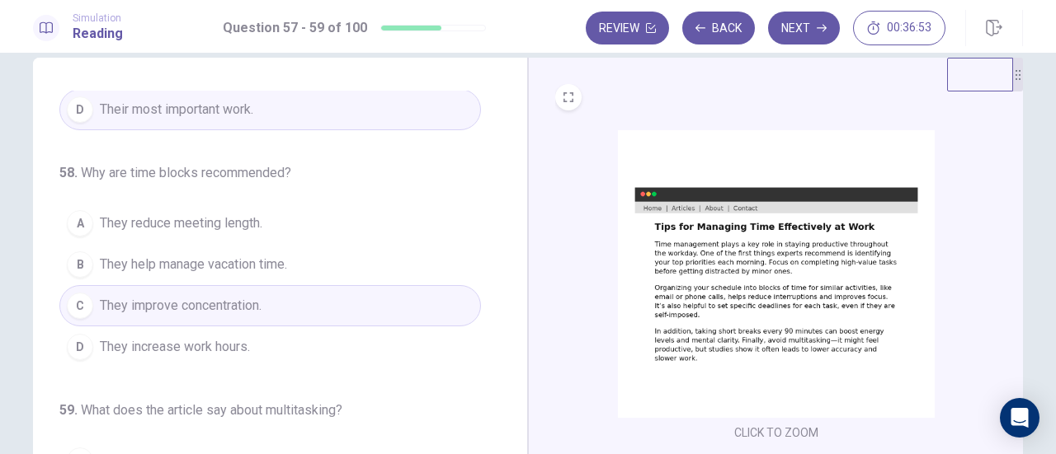
scroll to position [0, 0]
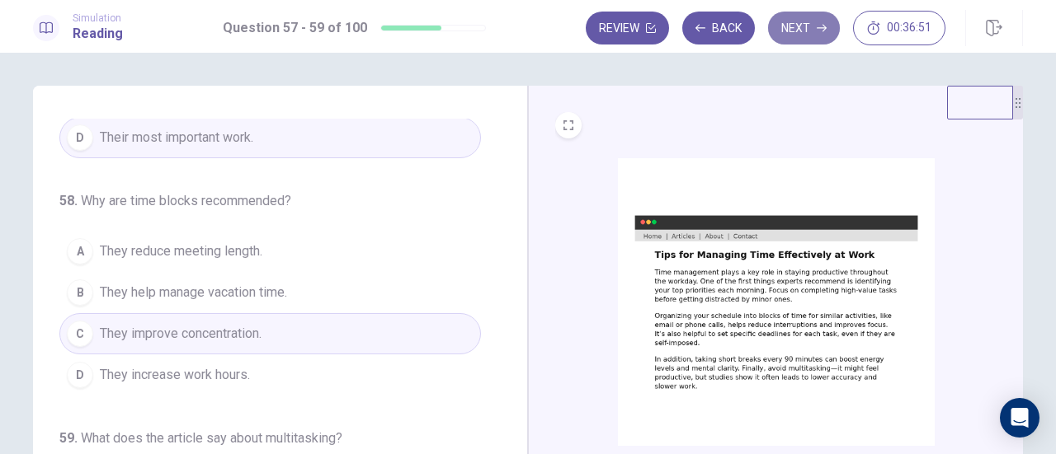
click at [797, 26] on button "Next" at bounding box center [804, 28] width 72 height 33
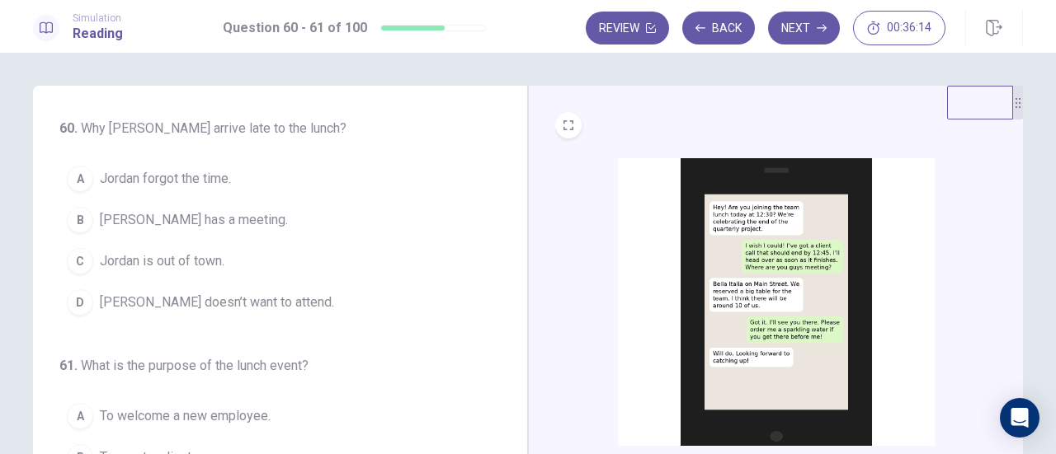
click at [170, 221] on span "[PERSON_NAME] has a meeting." at bounding box center [194, 220] width 188 height 20
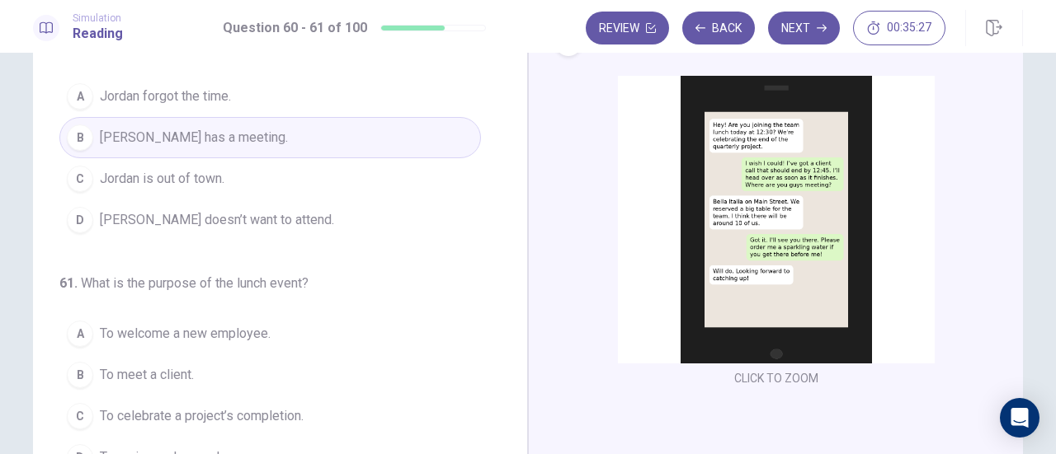
scroll to position [165, 0]
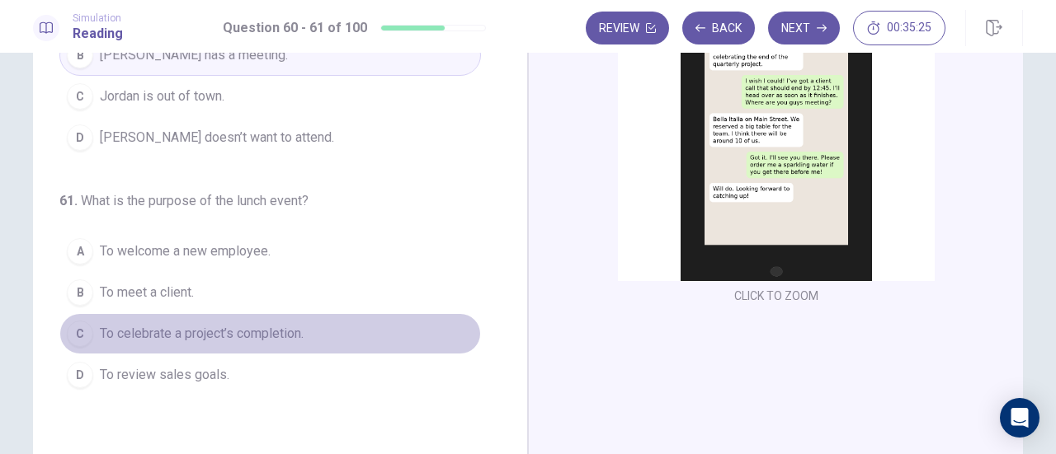
click at [222, 327] on span "To celebrate a project’s completion." at bounding box center [202, 334] width 204 height 20
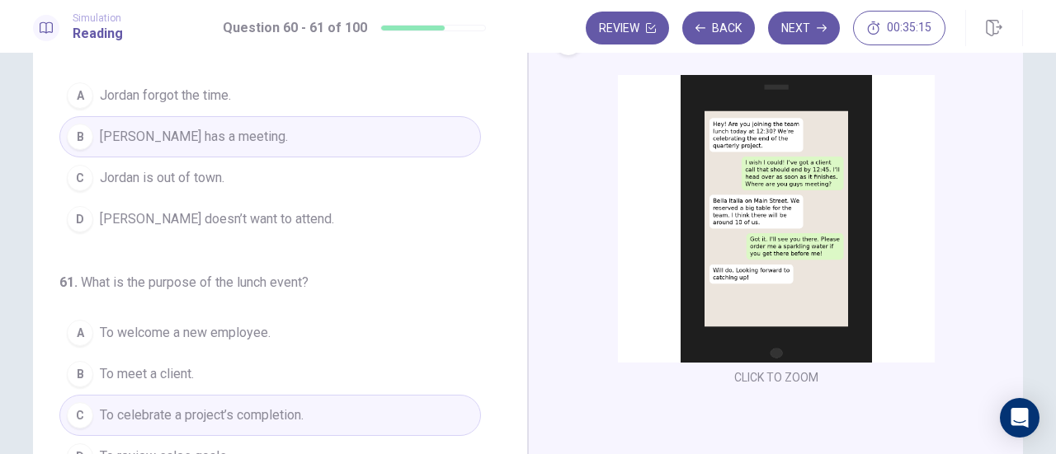
scroll to position [82, 0]
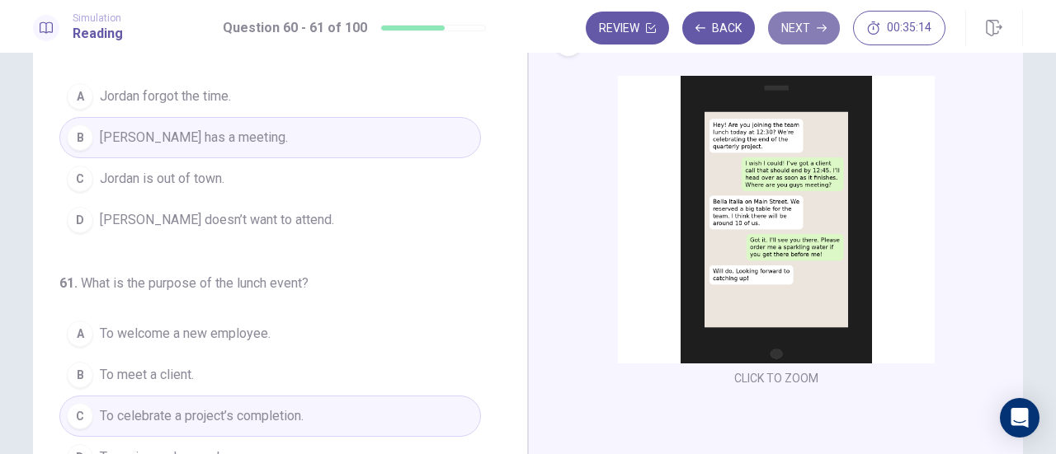
click at [798, 32] on button "Next" at bounding box center [804, 28] width 72 height 33
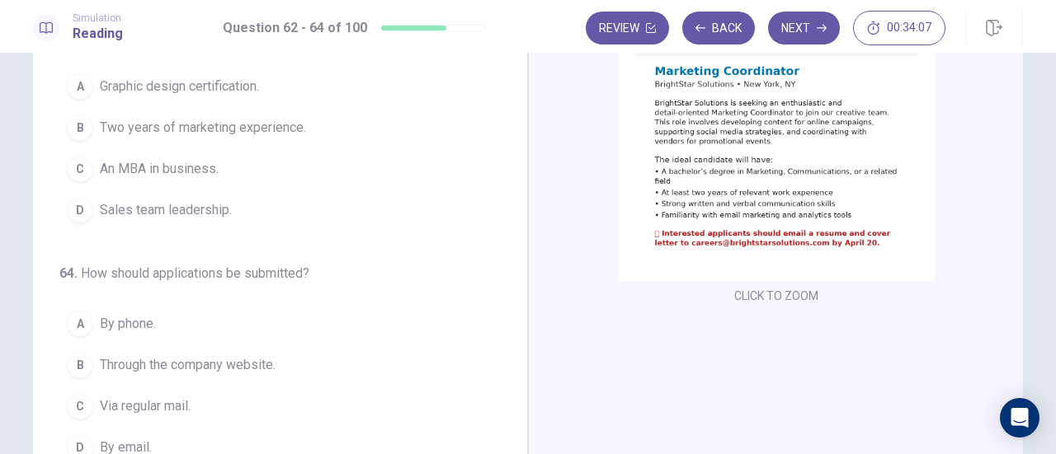
scroll to position [247, 0]
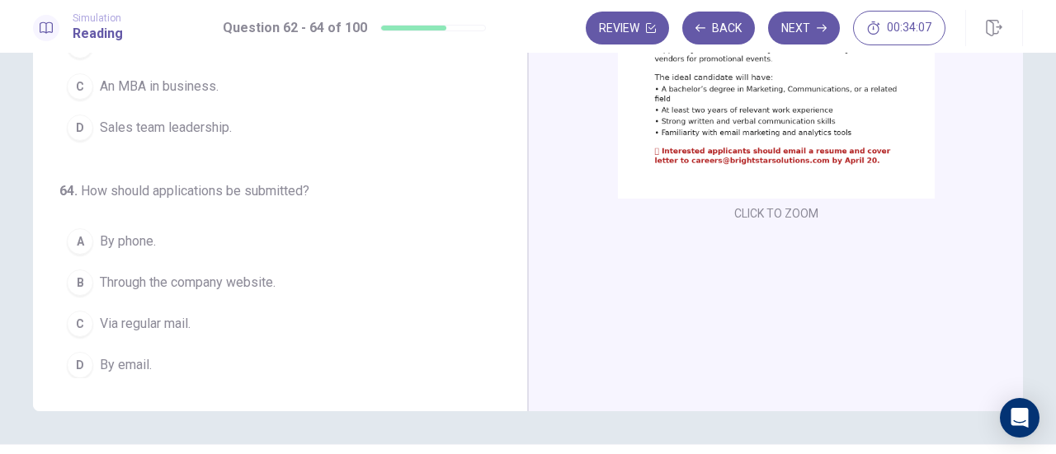
click at [172, 322] on span "Via regular mail." at bounding box center [145, 324] width 91 height 20
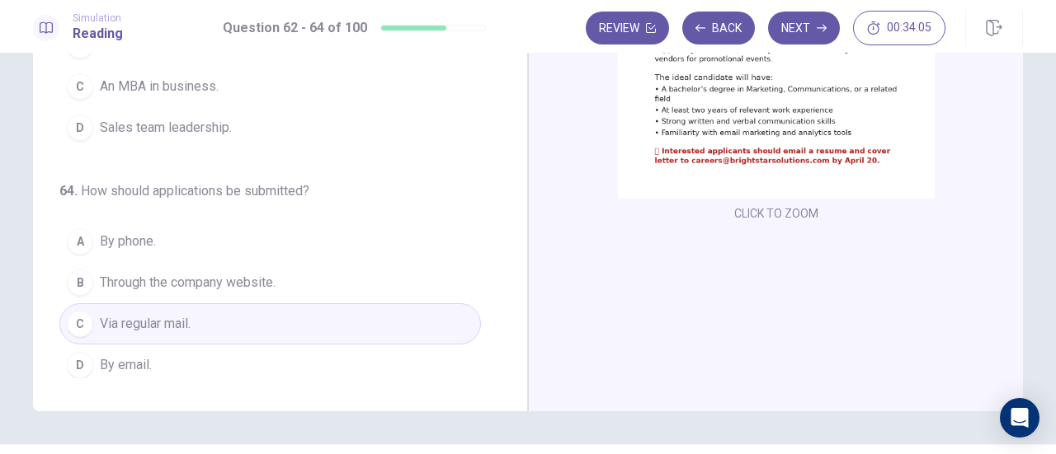
click at [127, 359] on span "By email." at bounding box center [126, 365] width 52 height 20
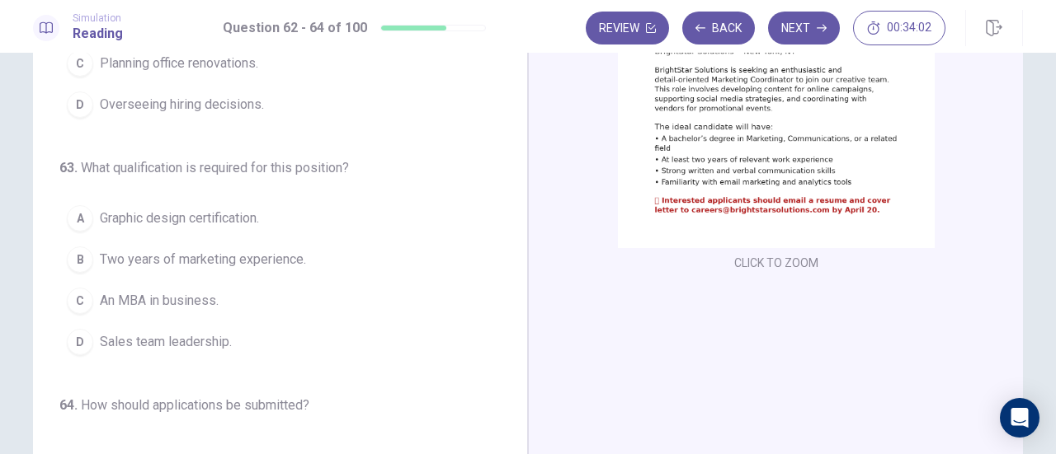
scroll to position [165, 0]
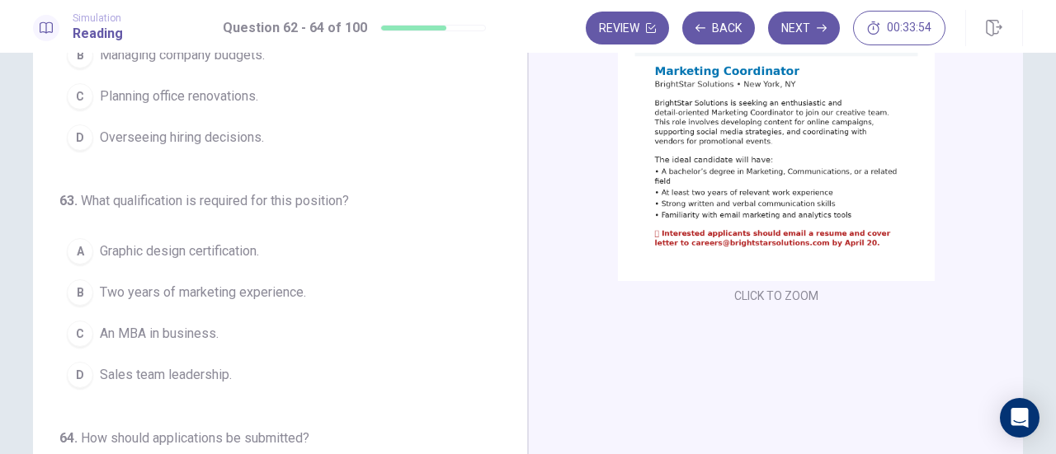
click at [172, 283] on span "Two years of marketing experience." at bounding box center [203, 293] width 206 height 20
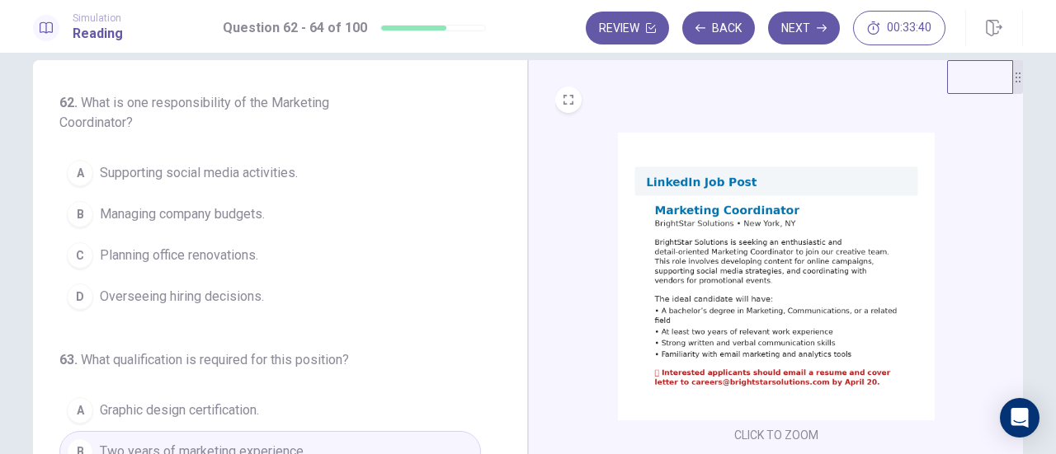
scroll to position [0, 0]
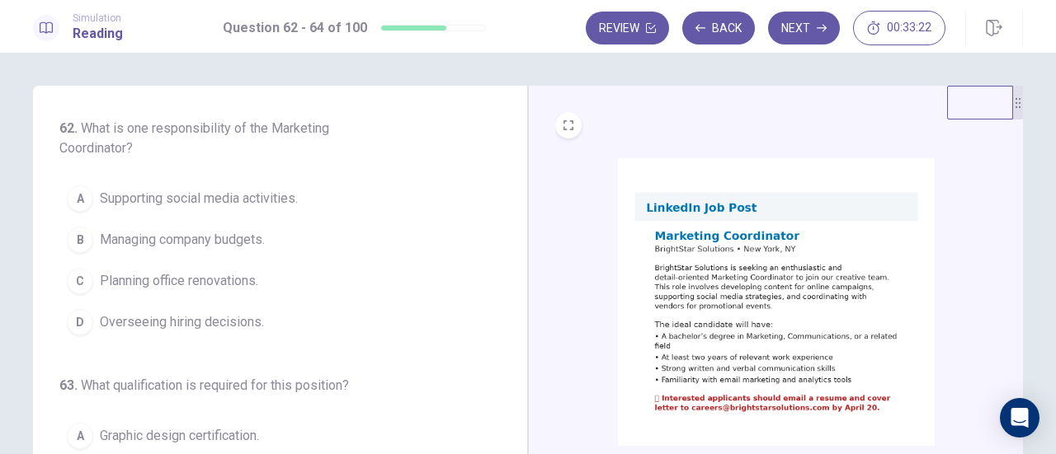
click at [188, 203] on span "Supporting social media activities." at bounding box center [199, 199] width 198 height 20
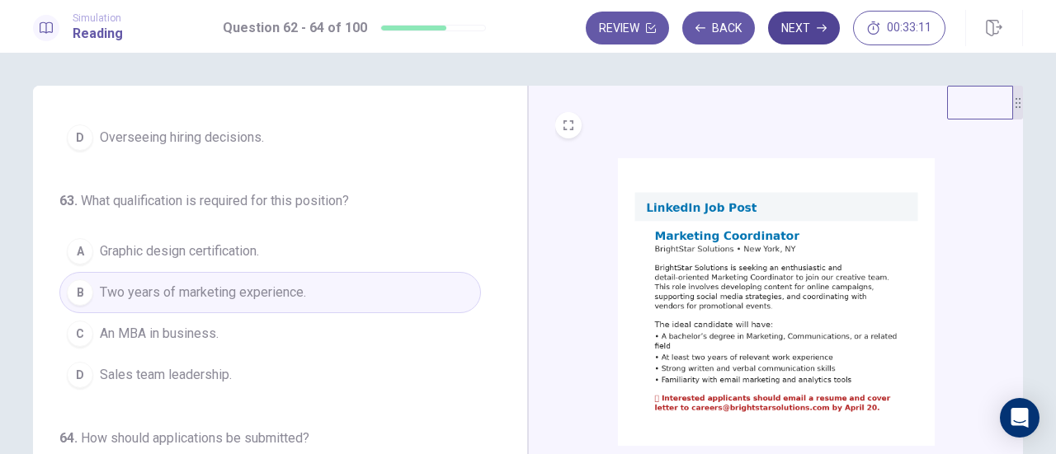
click at [808, 35] on button "Next" at bounding box center [804, 28] width 72 height 33
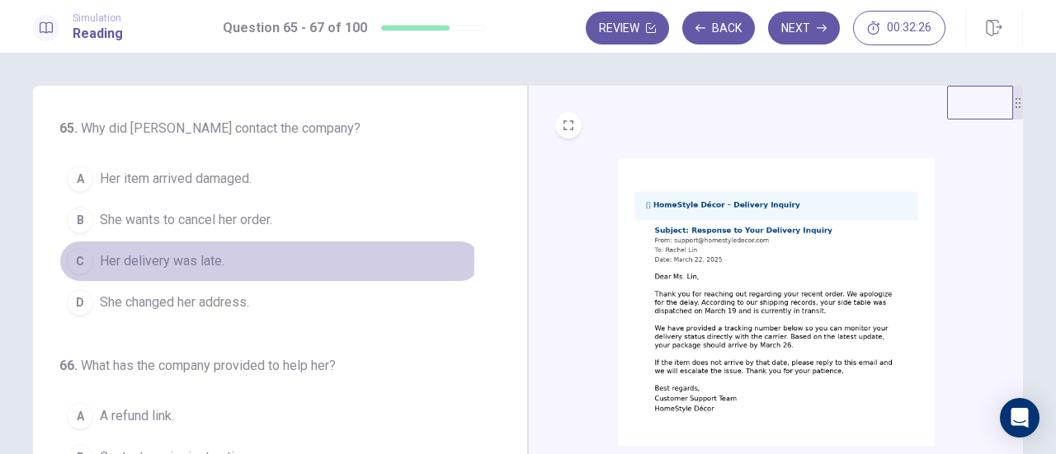
click at [166, 258] on span "Her delivery was late." at bounding box center [162, 262] width 125 height 20
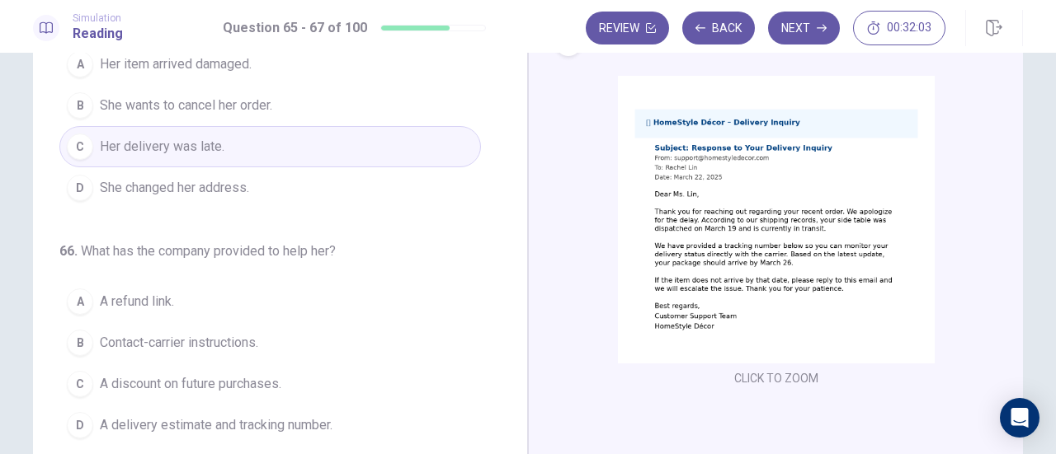
scroll to position [82, 0]
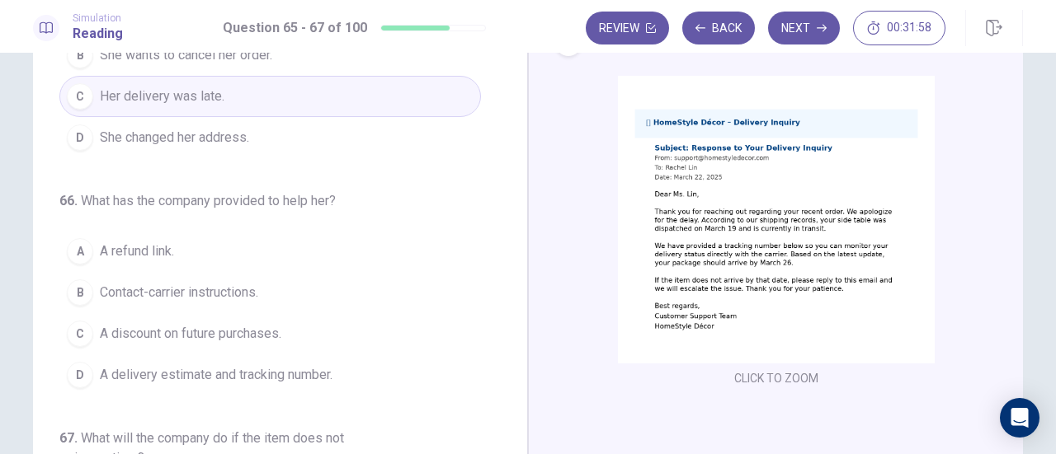
click at [190, 288] on span "Contact-carrier instructions." at bounding box center [179, 293] width 158 height 20
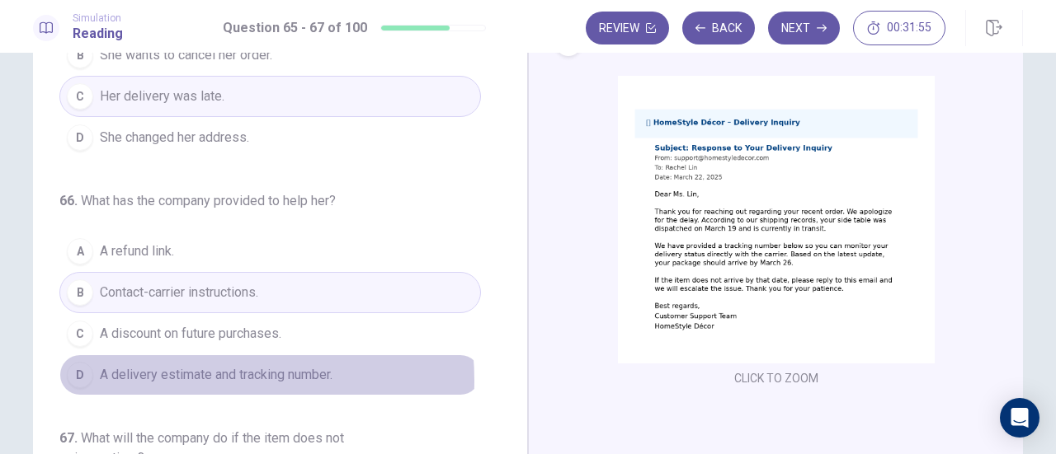
click at [173, 377] on span "A delivery estimate and tracking number." at bounding box center [216, 375] width 233 height 20
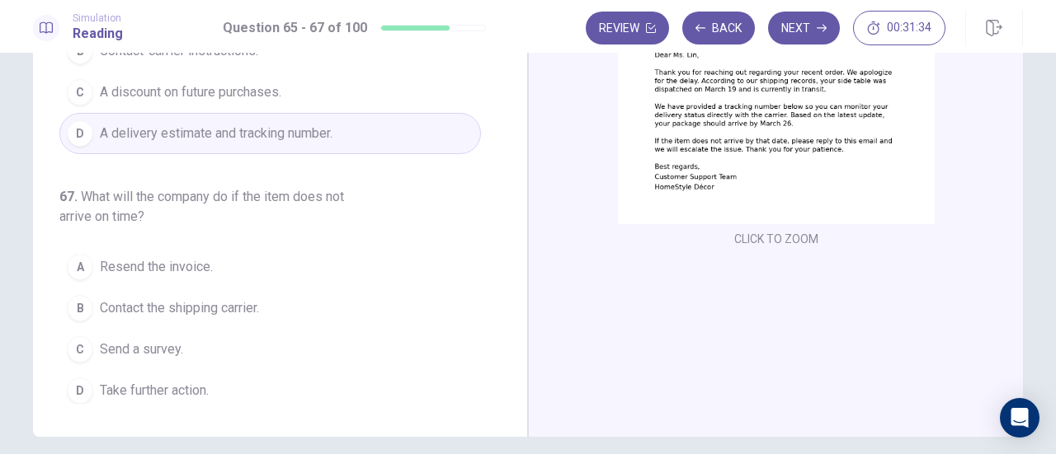
scroll to position [247, 0]
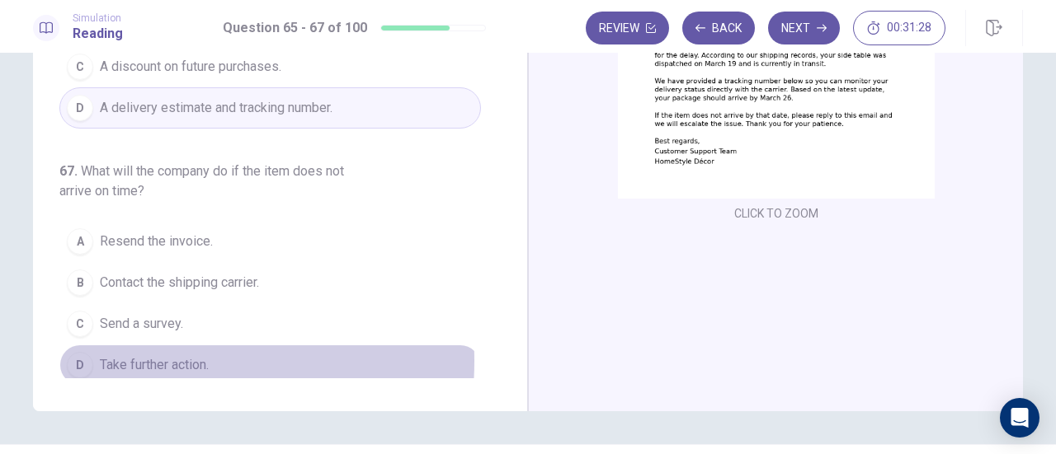
click at [136, 355] on span "Take further action." at bounding box center [154, 365] width 109 height 20
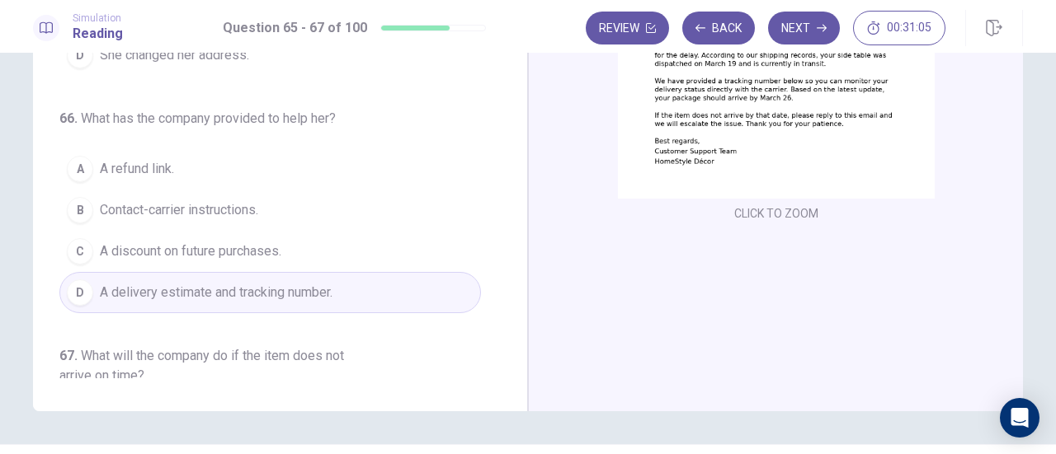
scroll to position [290, 0]
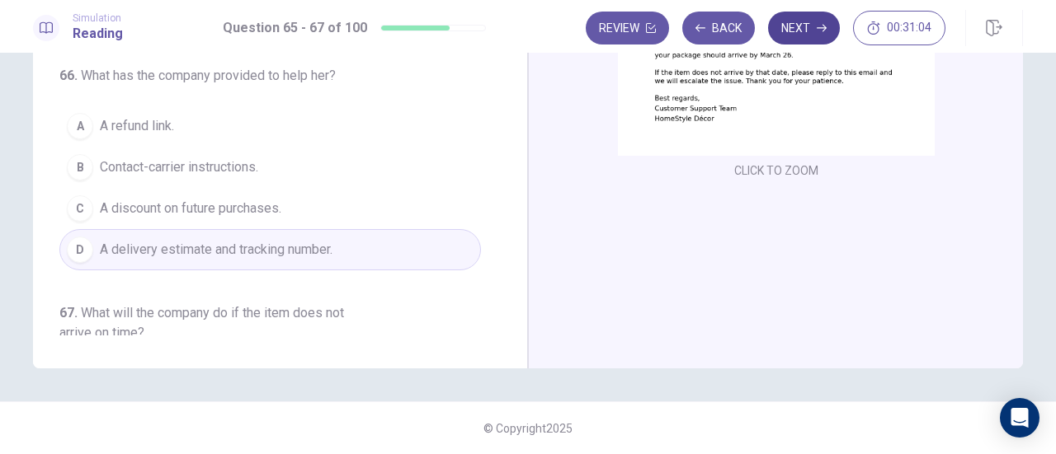
click at [802, 34] on button "Next" at bounding box center [804, 28] width 72 height 33
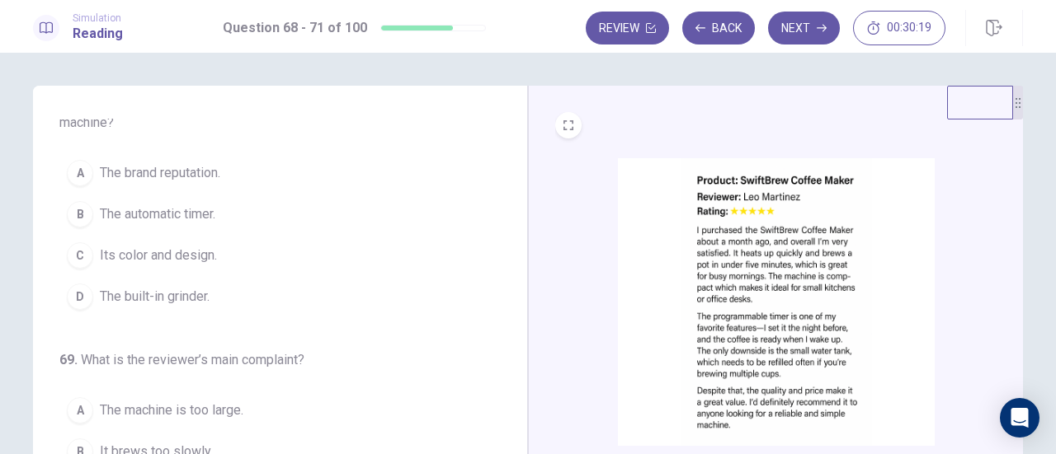
scroll to position [0, 0]
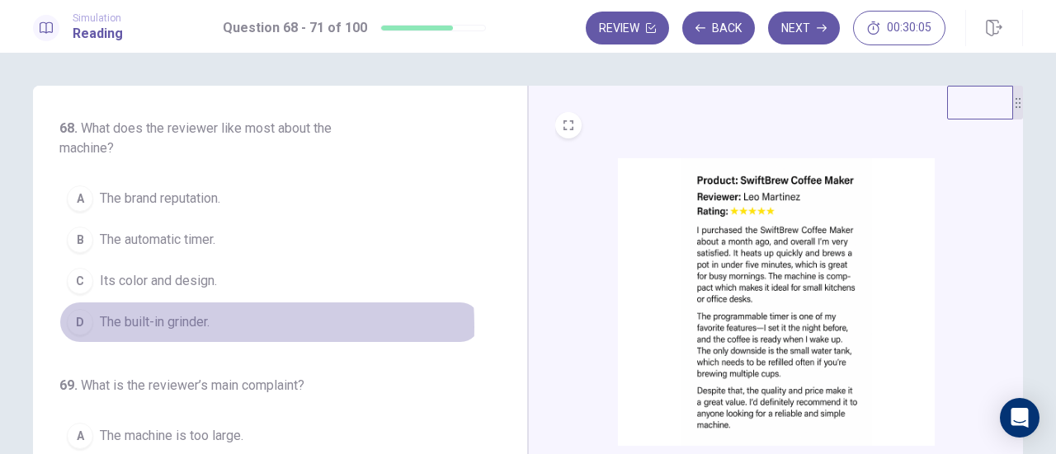
click at [147, 325] on span "The built-in grinder." at bounding box center [155, 323] width 110 height 20
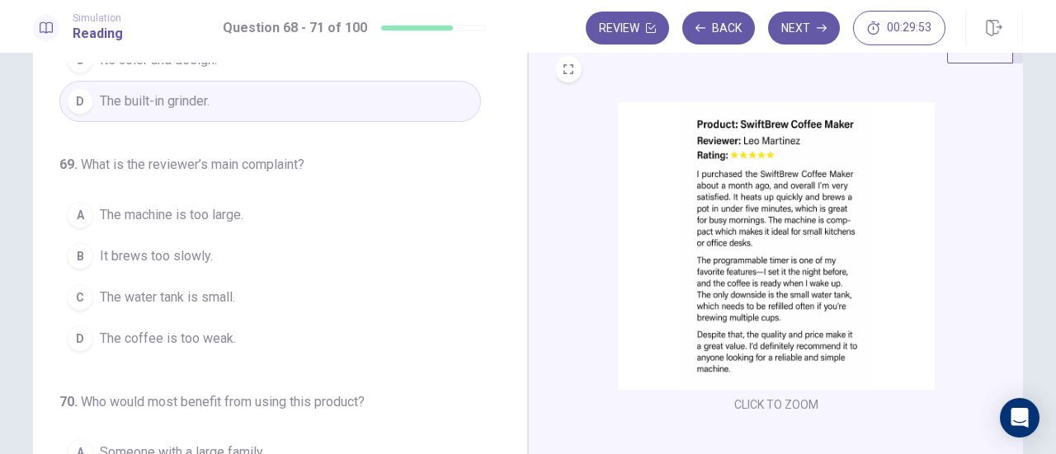
scroll to position [82, 0]
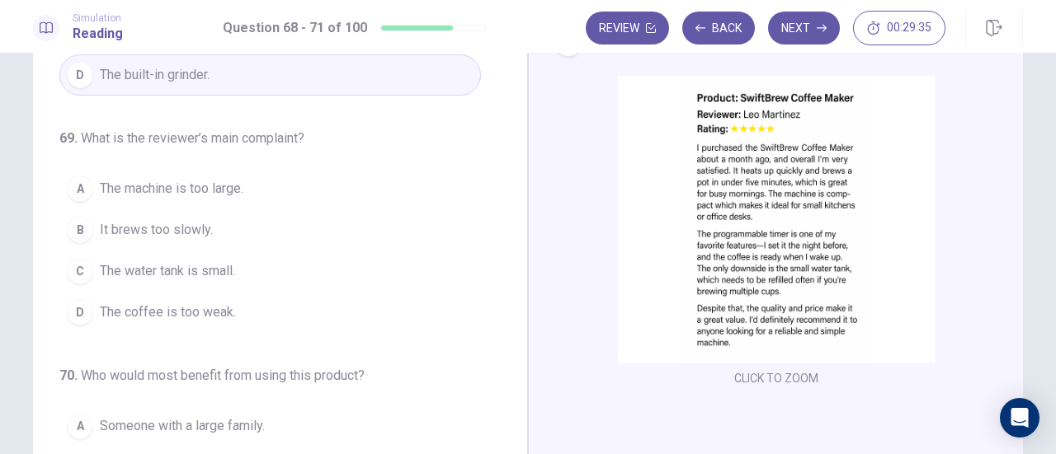
click at [145, 268] on span "The water tank is small." at bounding box center [167, 271] width 135 height 20
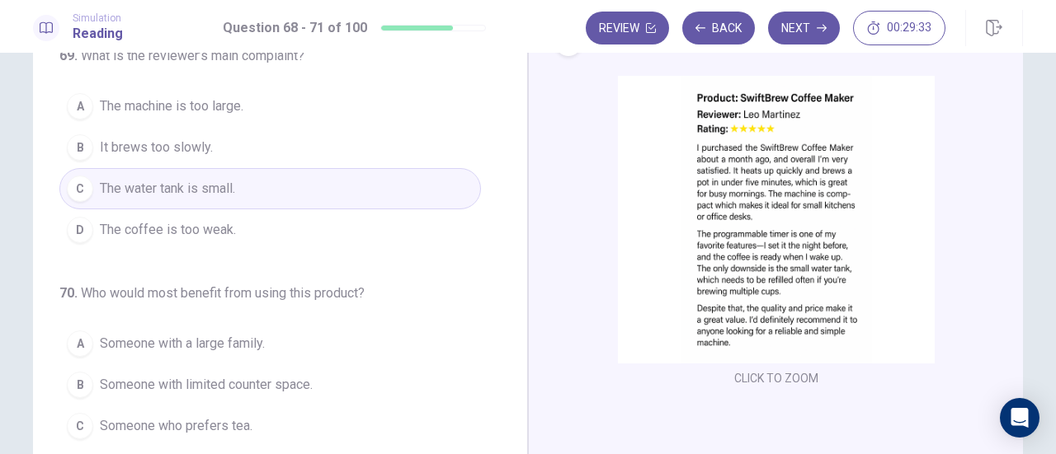
scroll to position [412, 0]
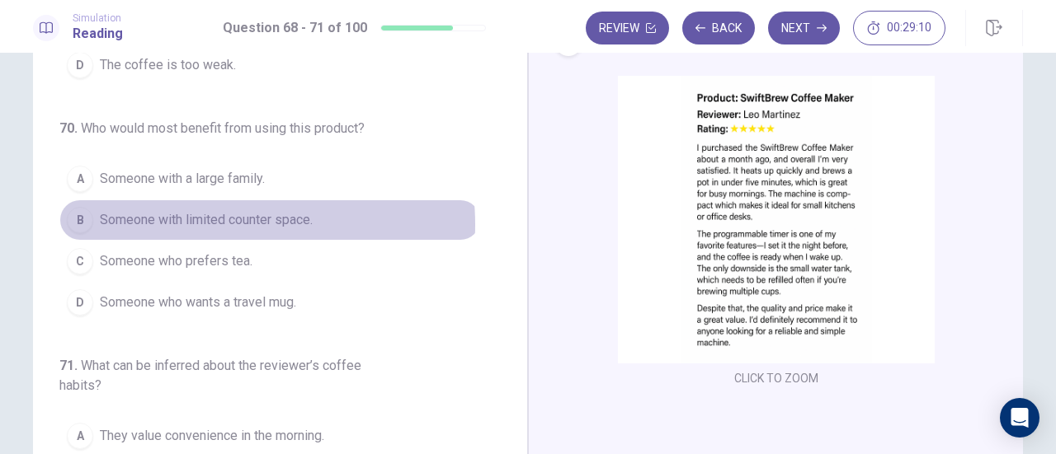
click at [211, 220] on span "Someone with limited counter space." at bounding box center [206, 220] width 213 height 20
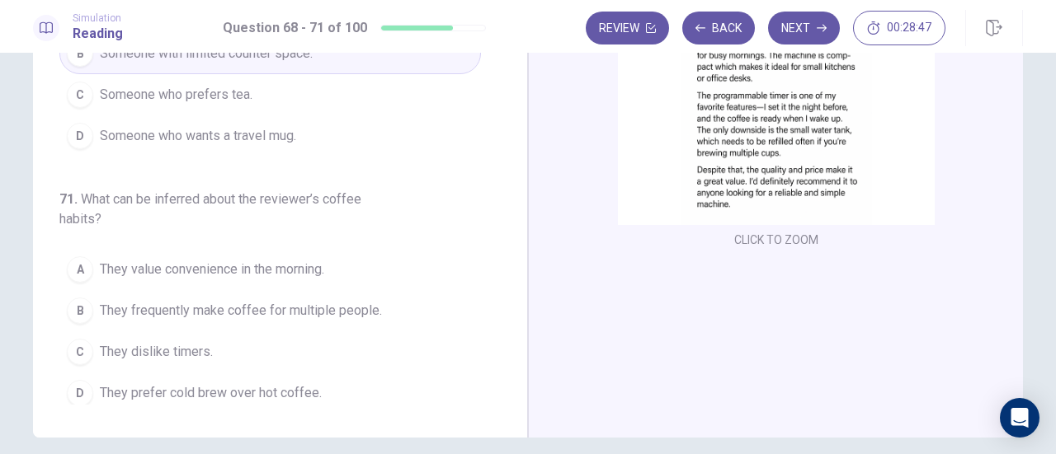
scroll to position [247, 0]
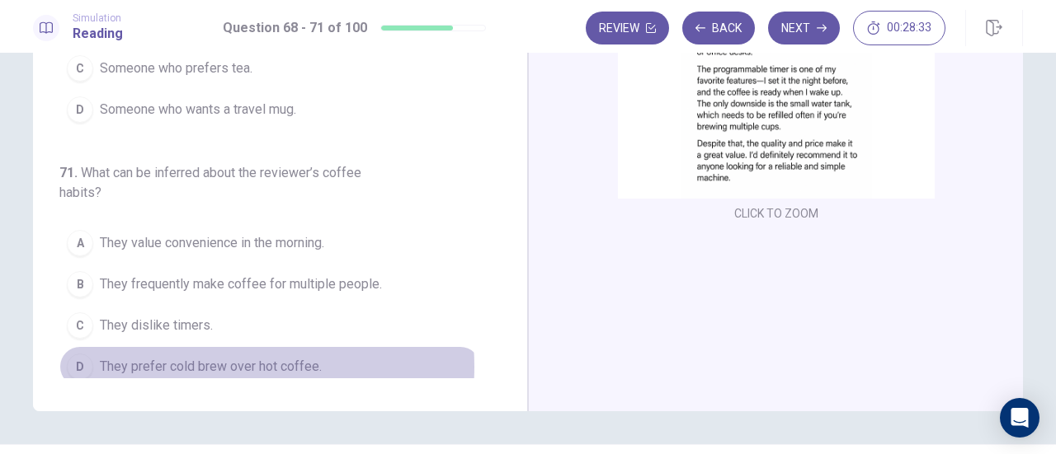
click at [198, 359] on span "They prefer cold brew over hot coffee." at bounding box center [211, 367] width 222 height 20
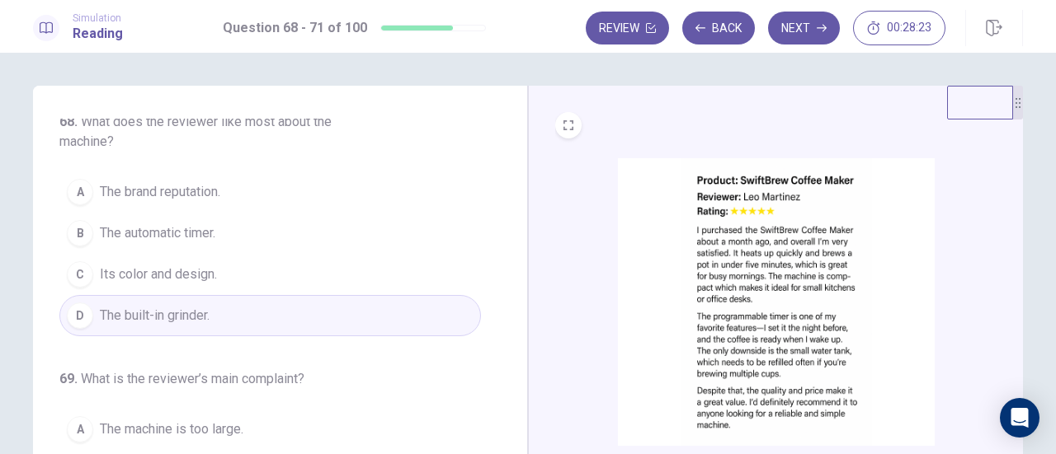
scroll to position [0, 0]
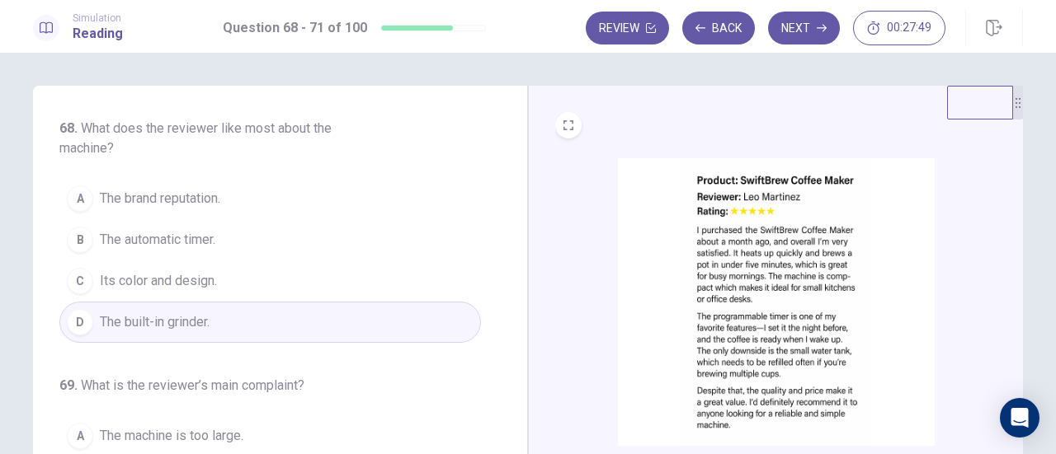
click at [162, 200] on span "The brand reputation." at bounding box center [160, 199] width 120 height 20
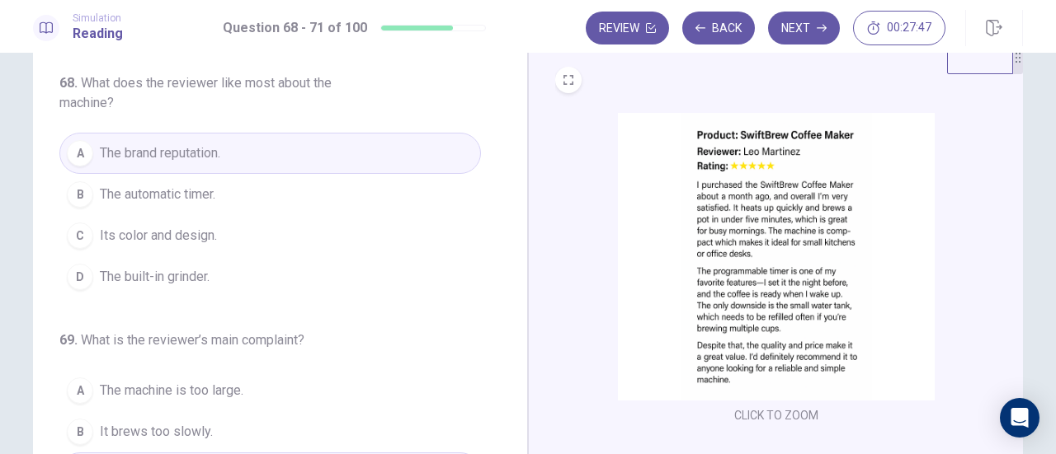
scroll to position [82, 0]
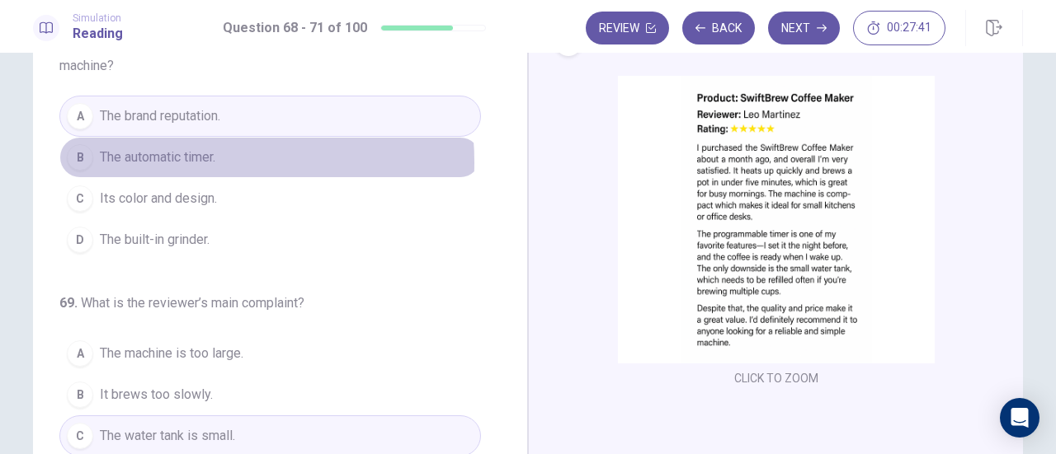
click at [158, 162] on span "The automatic timer." at bounding box center [157, 158] width 115 height 20
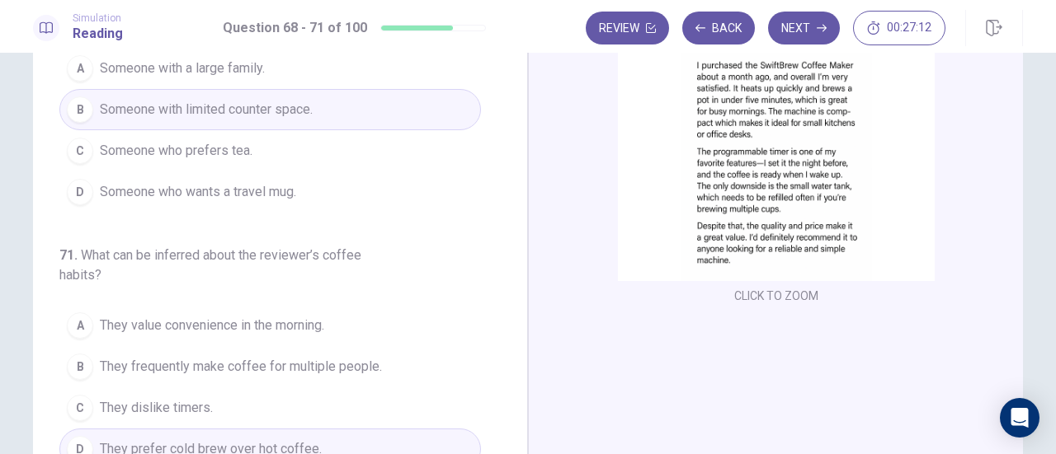
scroll to position [247, 0]
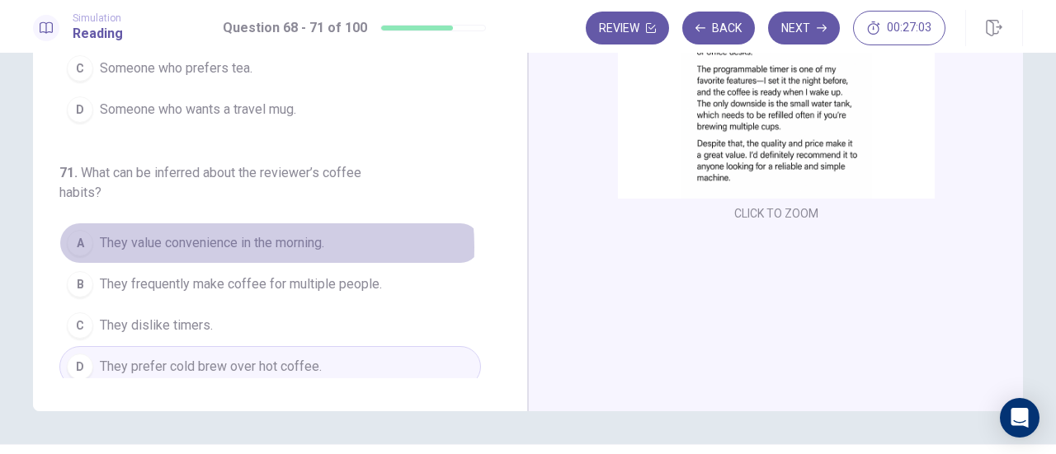
click at [218, 241] on span "They value convenience in the morning." at bounding box center [212, 243] width 224 height 20
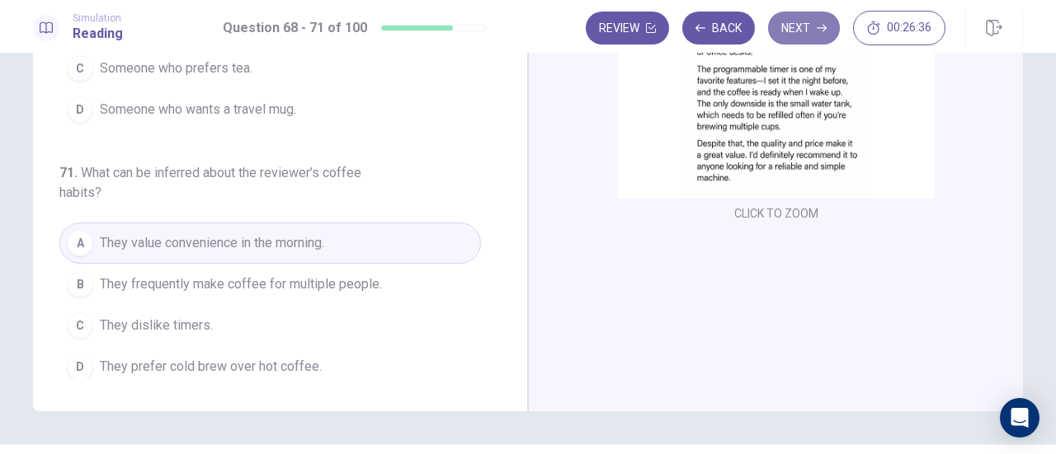
click at [797, 25] on button "Next" at bounding box center [804, 28] width 72 height 33
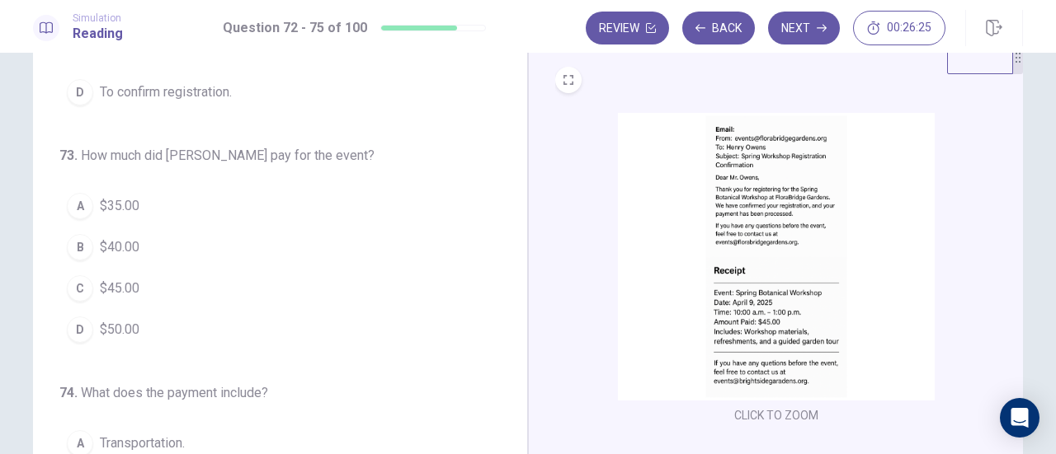
scroll to position [82, 0]
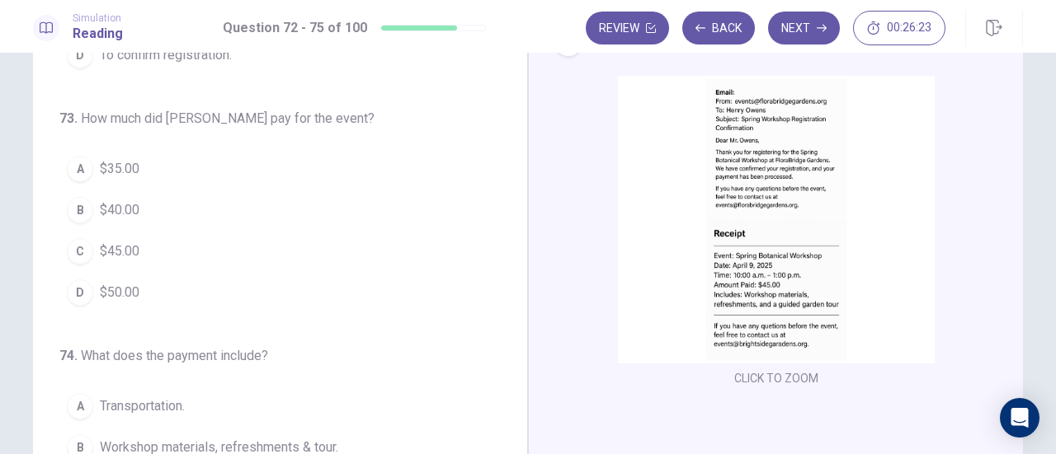
click at [102, 252] on span "$45.00" at bounding box center [120, 252] width 40 height 20
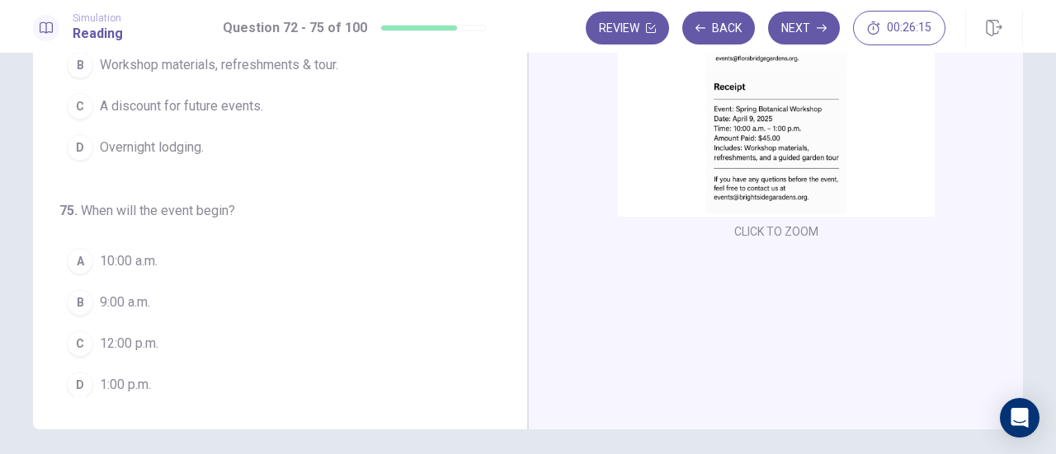
scroll to position [208, 0]
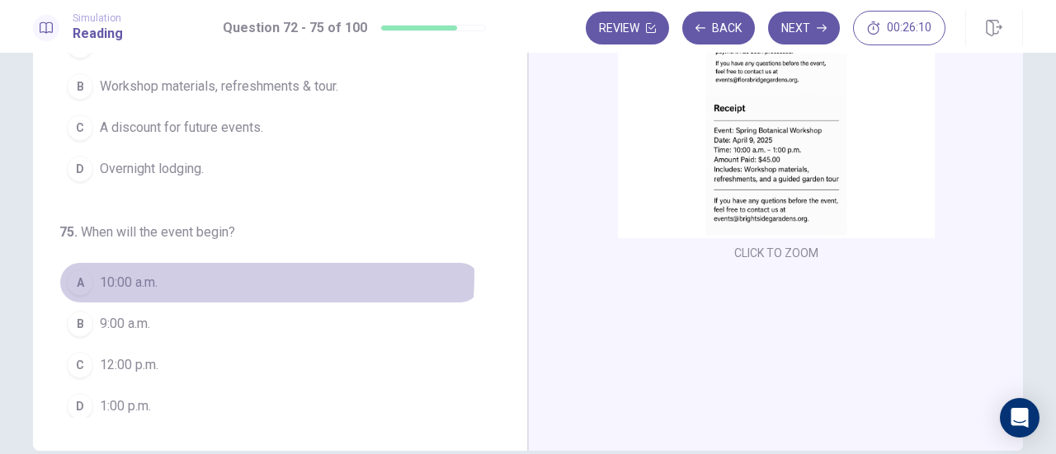
click at [125, 273] on span "10:00 a.m." at bounding box center [129, 283] width 58 height 20
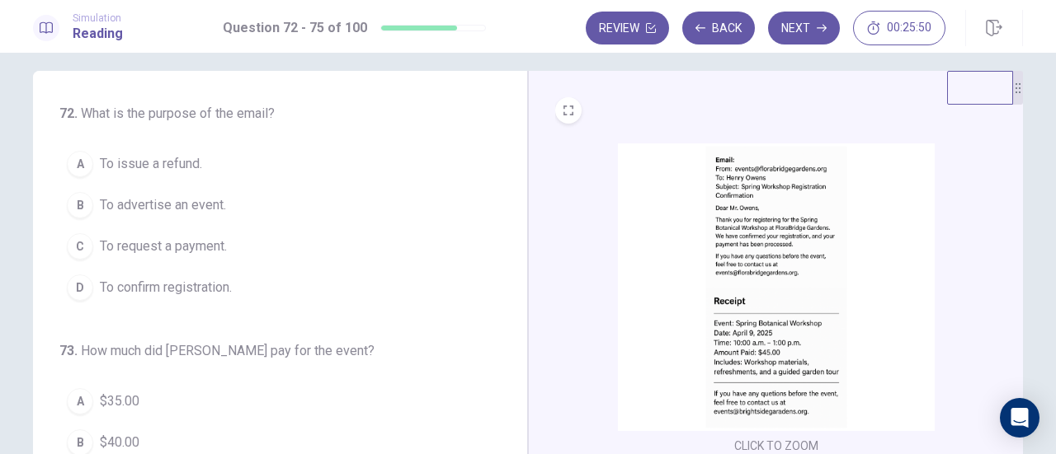
scroll to position [0, 0]
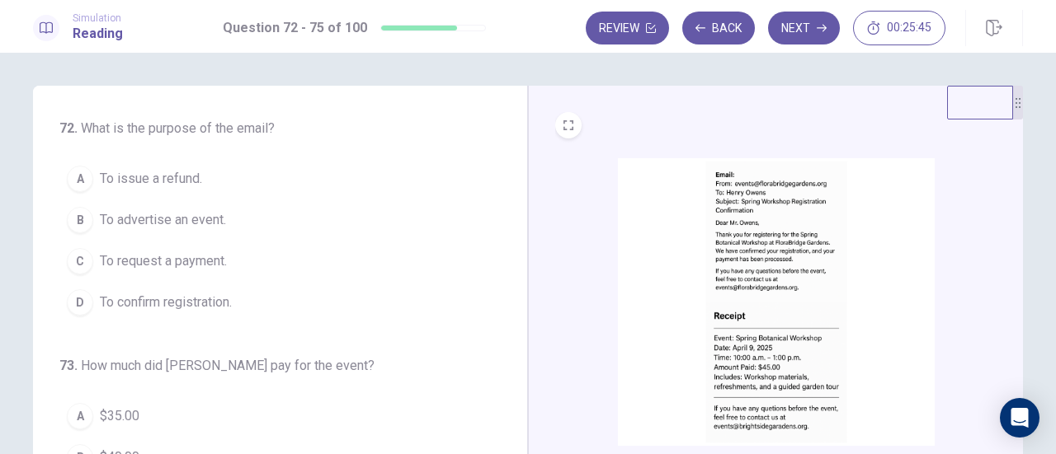
click at [163, 301] on span "To confirm registration." at bounding box center [166, 303] width 132 height 20
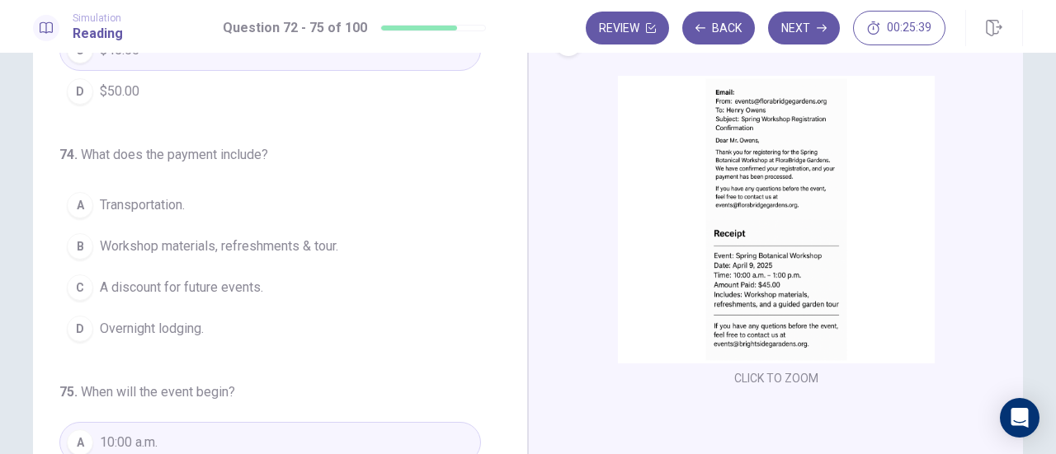
scroll to position [401, 0]
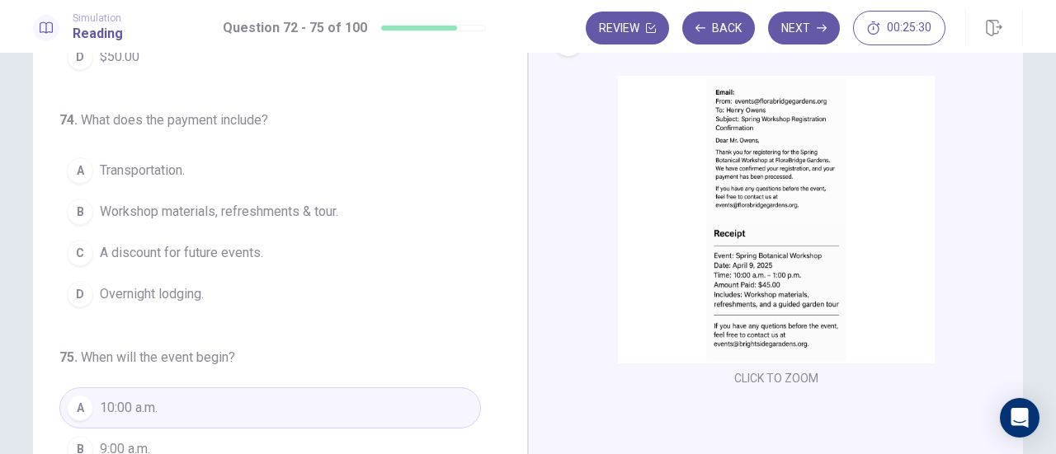
click at [229, 205] on span "Workshop materials, refreshments & tour." at bounding box center [219, 212] width 238 height 20
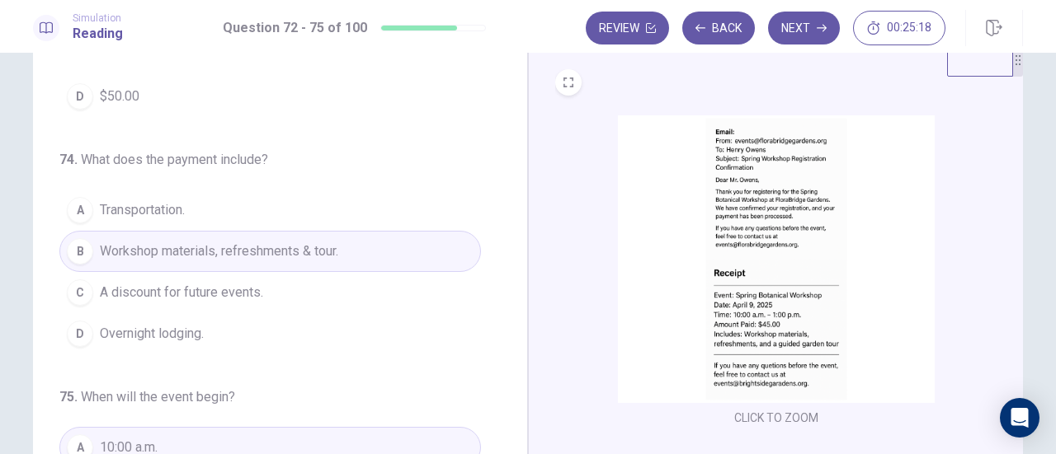
scroll to position [0, 0]
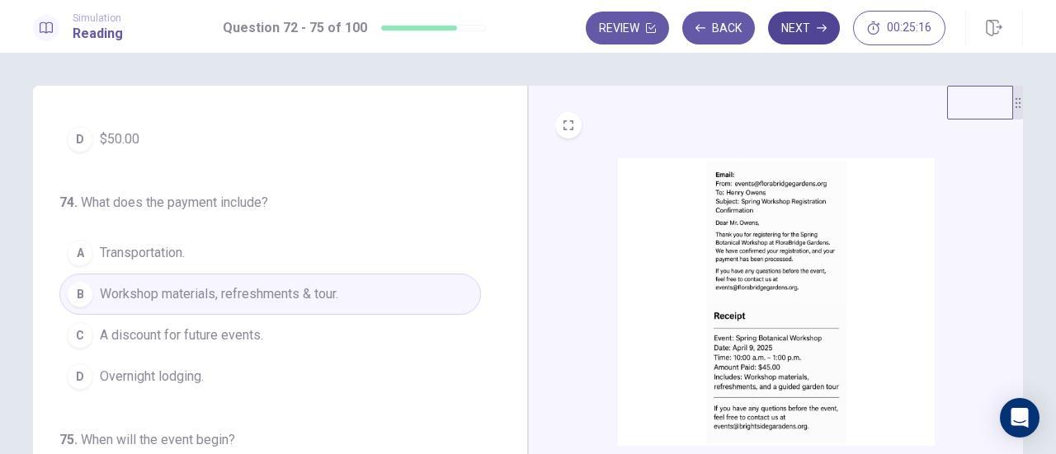
click at [815, 35] on button "Next" at bounding box center [804, 28] width 72 height 33
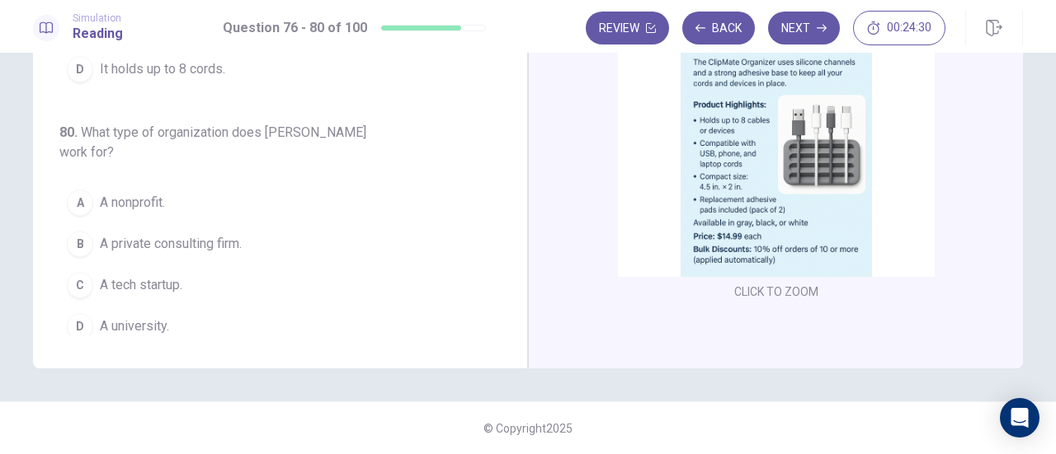
scroll to position [246, 0]
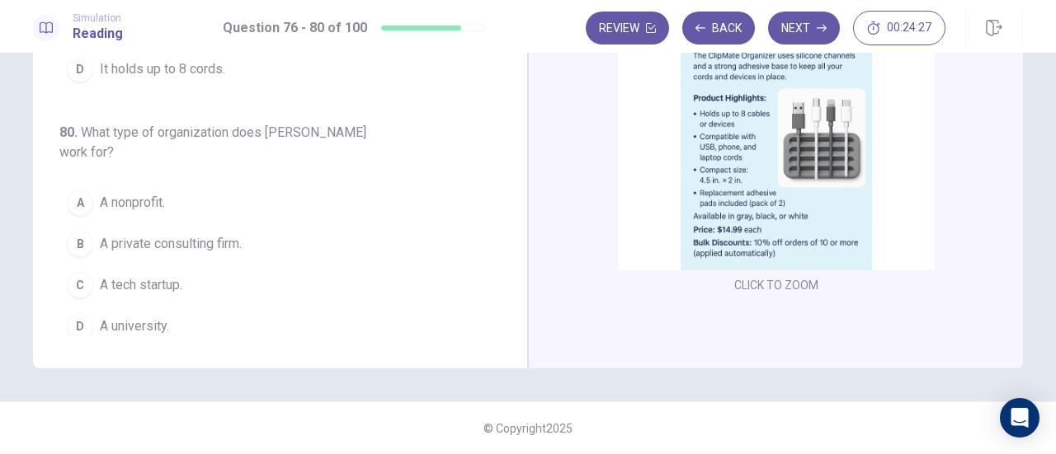
click at [143, 278] on span "A tech startup." at bounding box center [141, 285] width 82 height 20
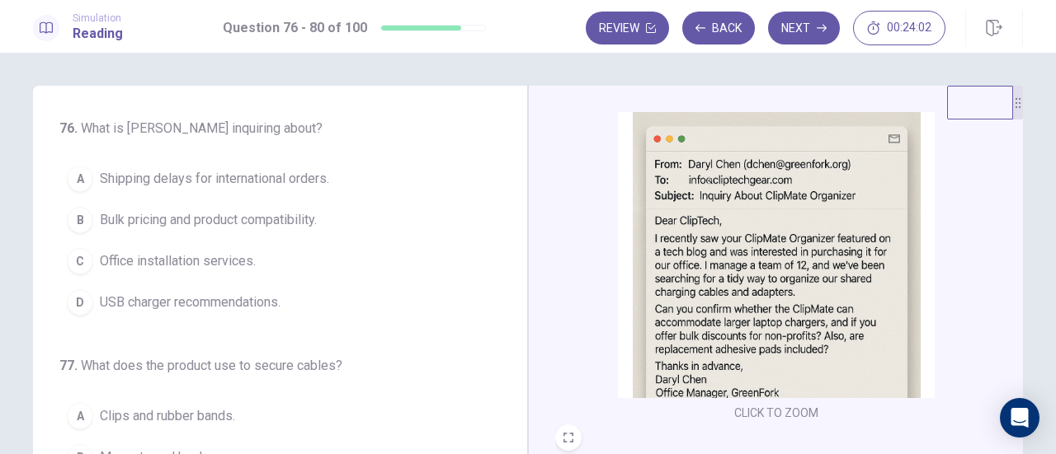
scroll to position [82, 0]
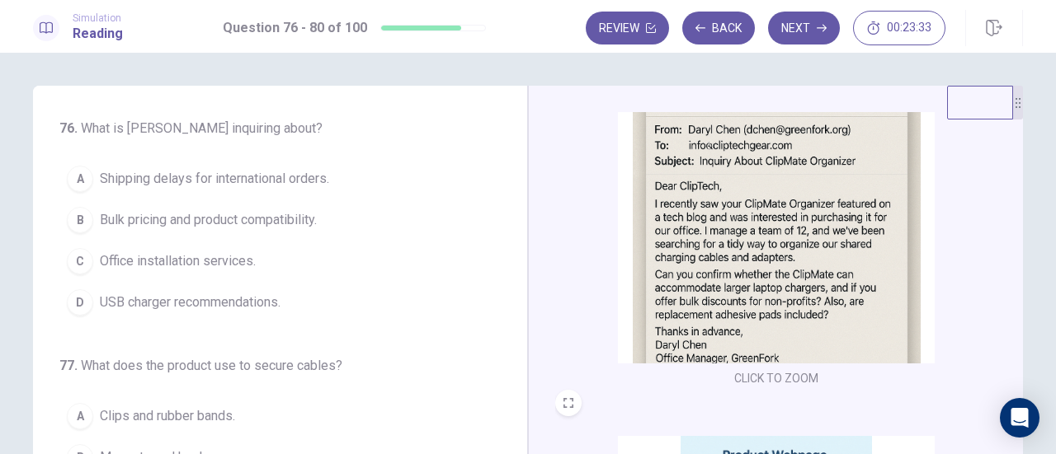
click at [158, 305] on span "USB charger recommendations." at bounding box center [190, 303] width 181 height 20
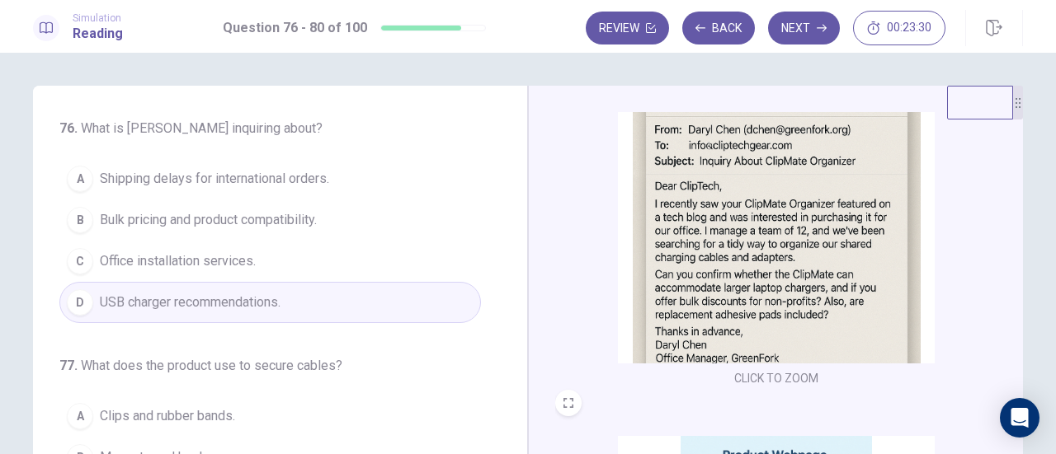
click at [178, 256] on span "Office installation services." at bounding box center [178, 262] width 156 height 20
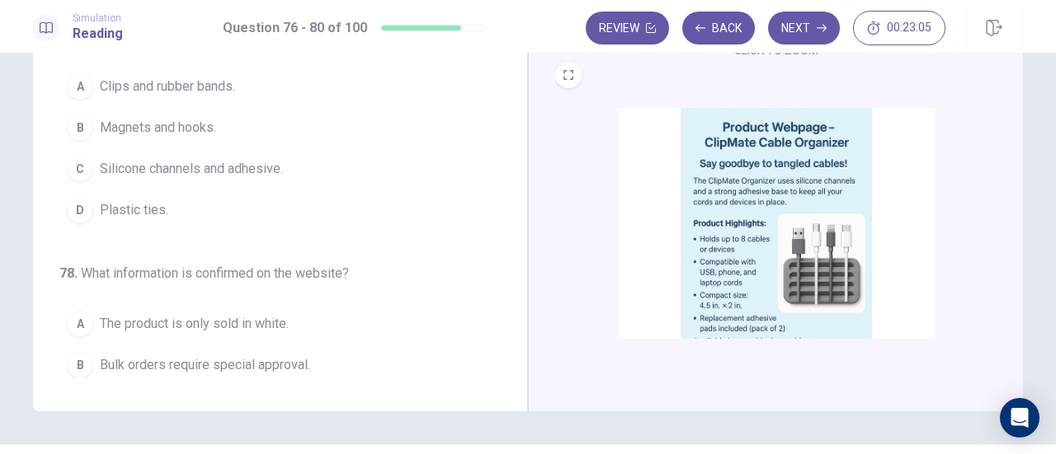
scroll to position [0, 0]
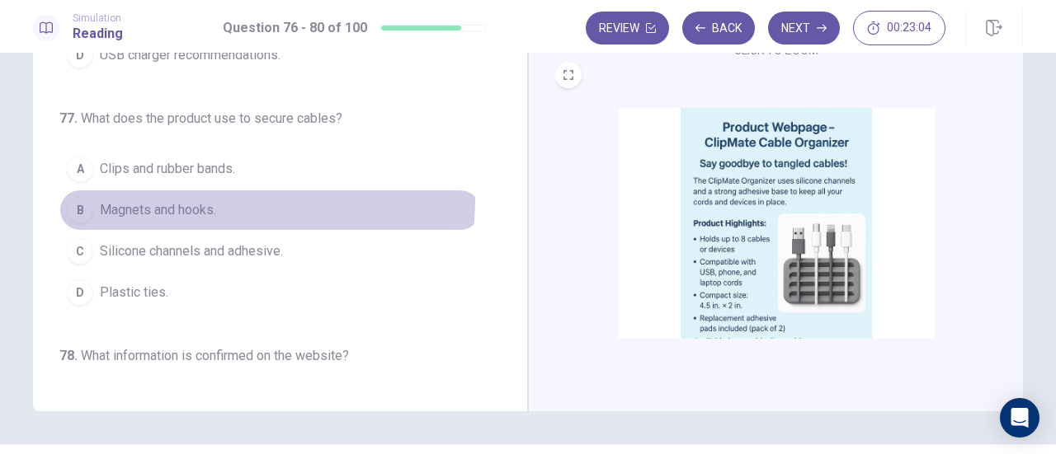
click at [172, 195] on button "B Magnets and hooks." at bounding box center [269, 210] width 421 height 41
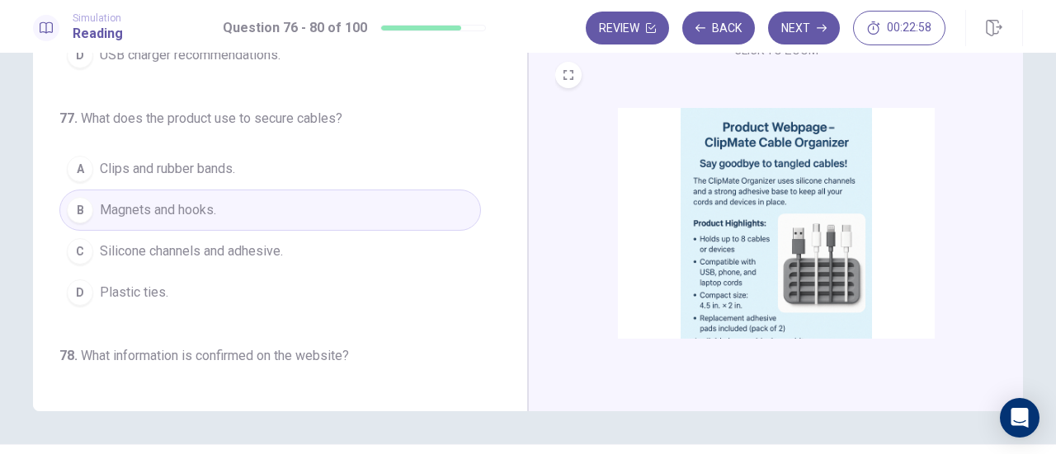
click at [174, 250] on span "Silicone channels and adhesive." at bounding box center [191, 252] width 183 height 20
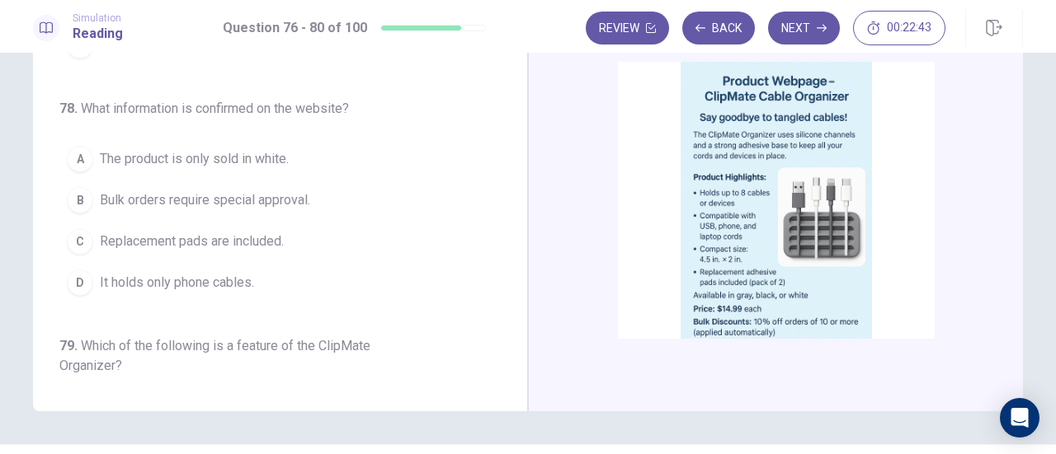
scroll to position [246, 0]
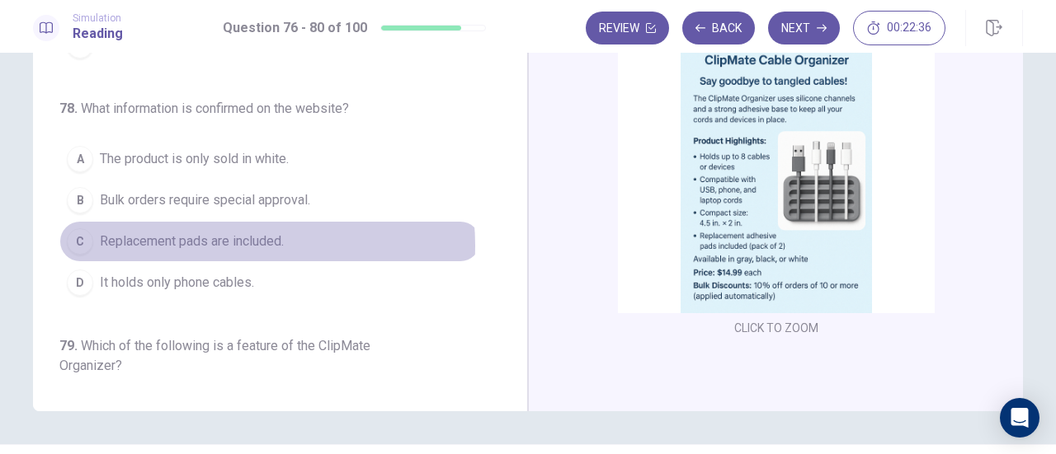
click at [232, 240] on span "Replacement pads are included." at bounding box center [192, 242] width 184 height 20
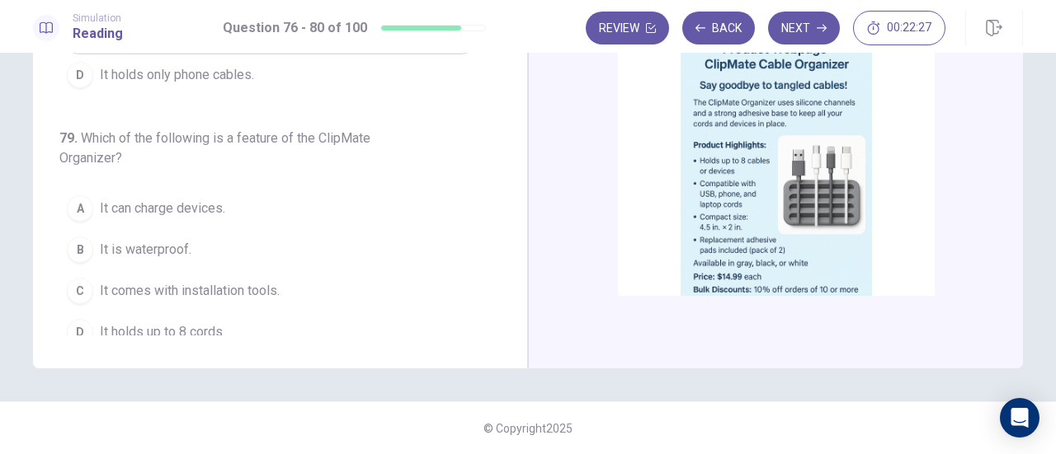
scroll to position [163, 0]
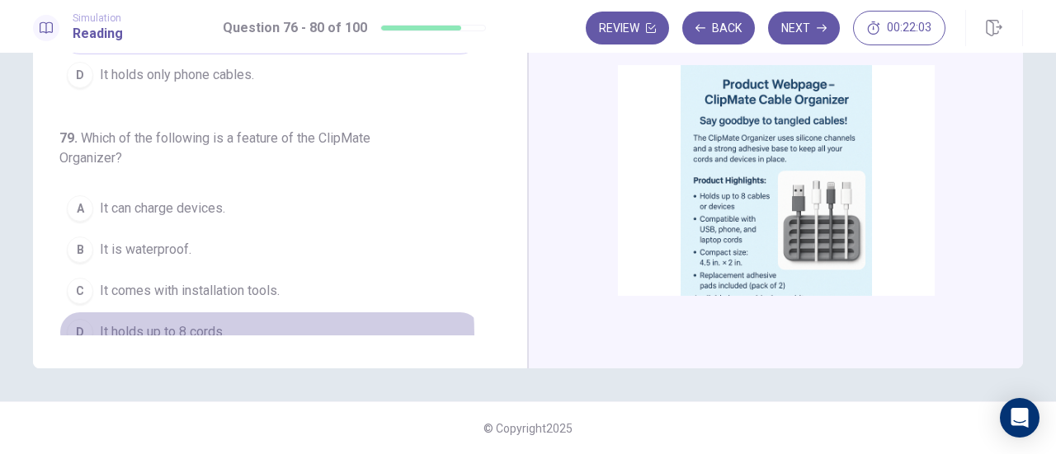
click at [177, 327] on span "It holds up to 8 cords." at bounding box center [162, 332] width 125 height 20
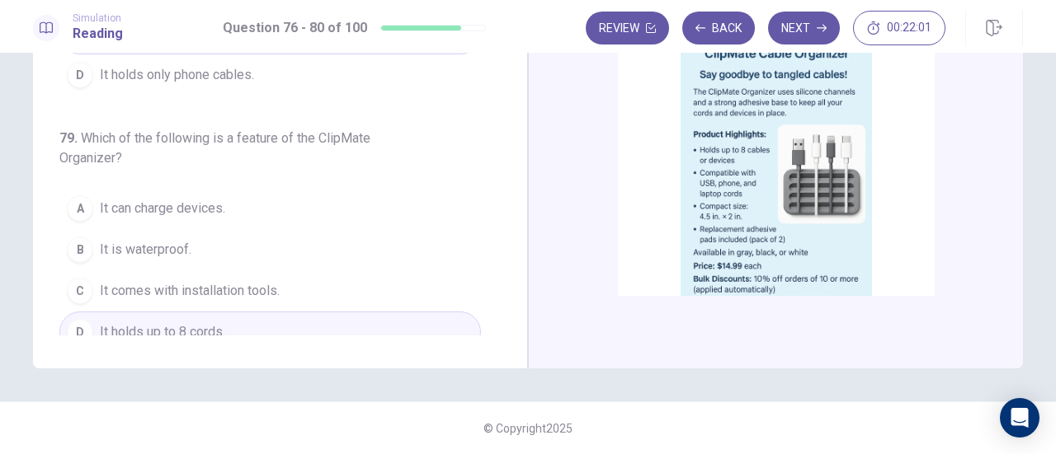
scroll to position [246, 0]
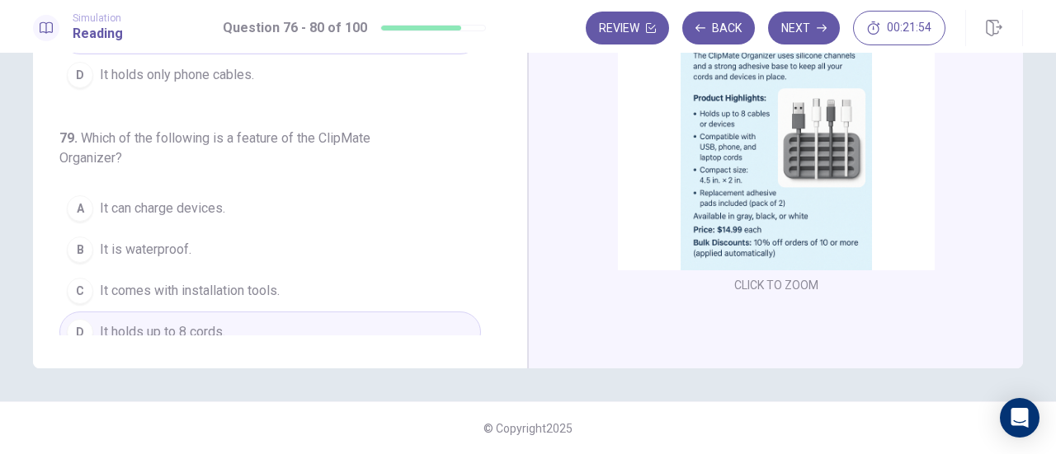
click at [181, 281] on span "It comes with installation tools." at bounding box center [190, 291] width 180 height 20
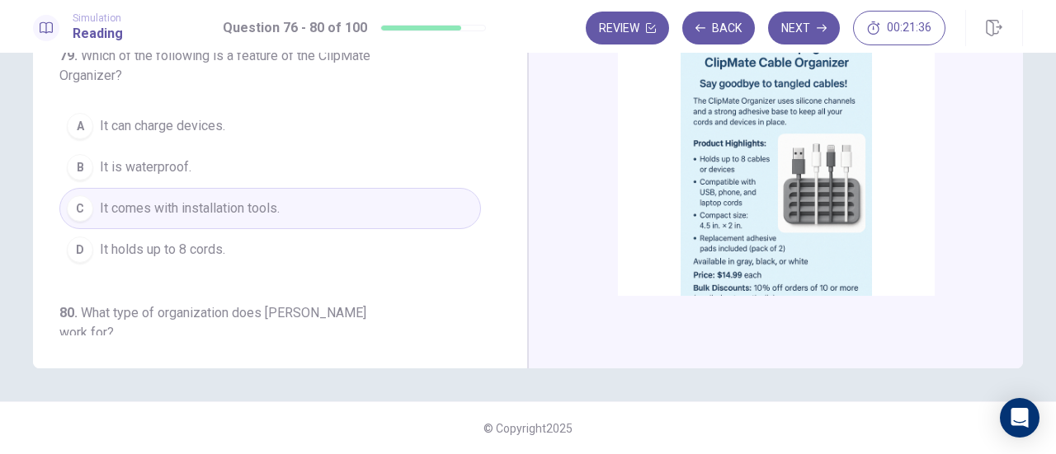
scroll to position [163, 0]
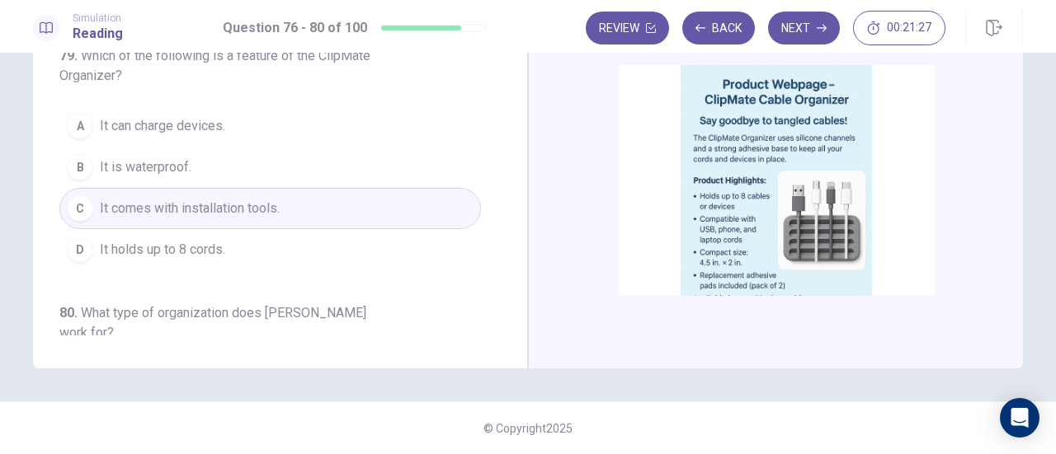
click at [102, 241] on span "It holds up to 8 cords." at bounding box center [162, 250] width 125 height 20
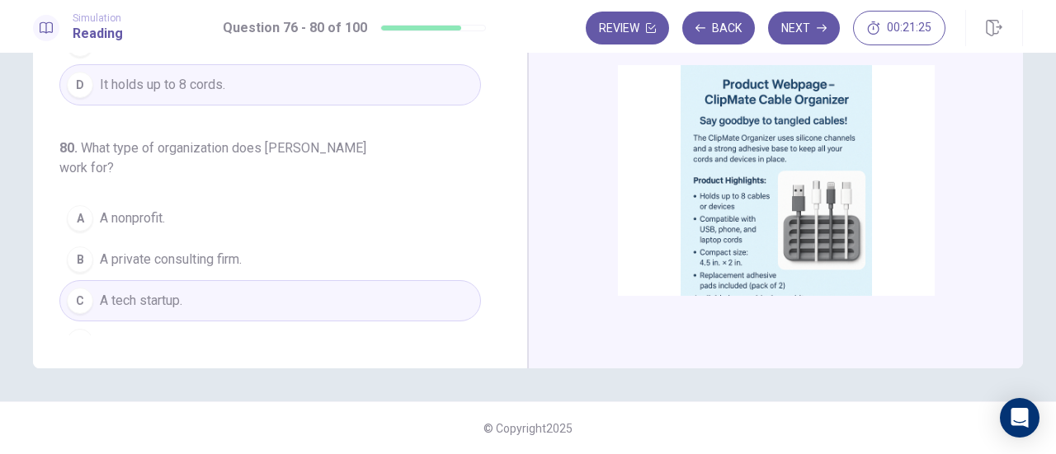
scroll to position [675, 0]
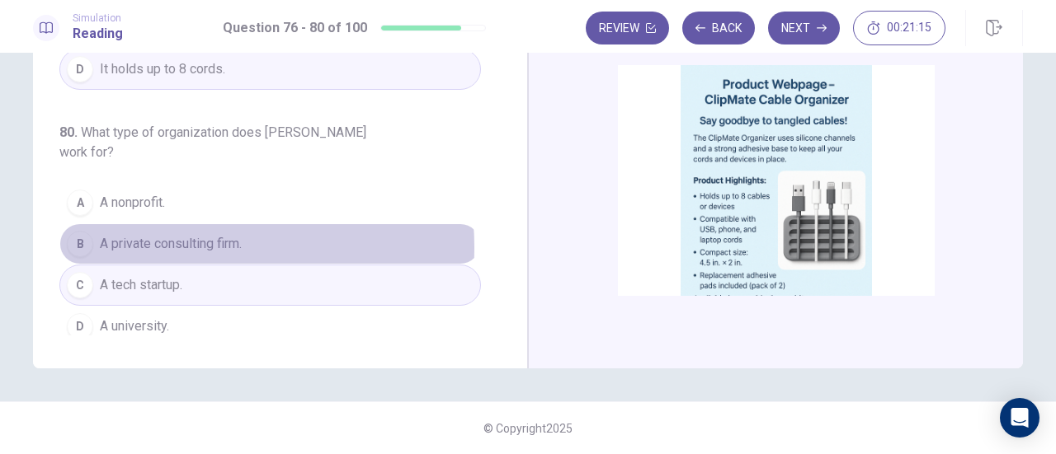
click at [182, 237] on span "A private consulting firm." at bounding box center [171, 244] width 142 height 20
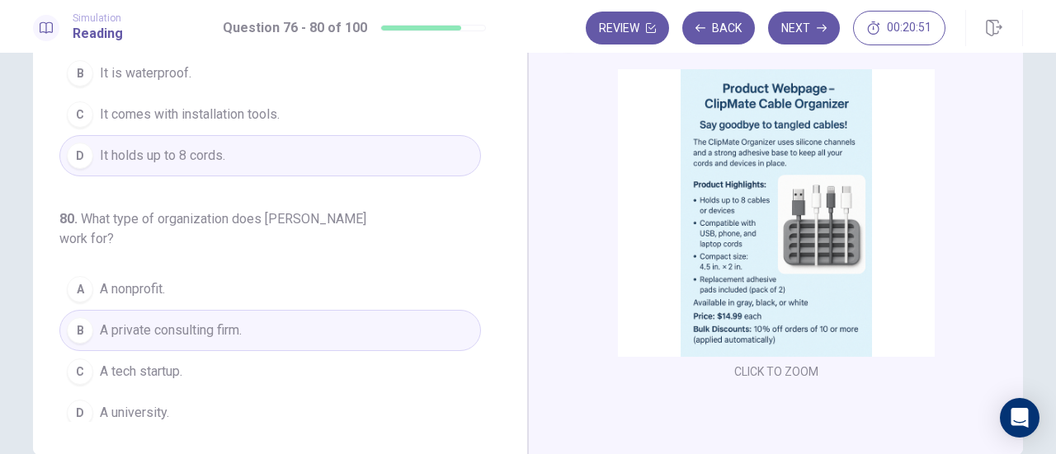
scroll to position [290, 0]
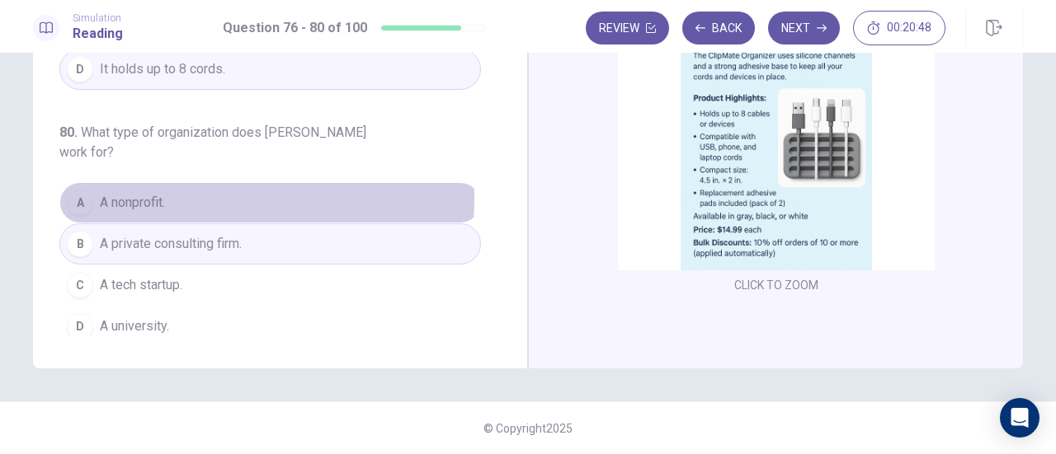
click at [150, 193] on span "A nonprofit." at bounding box center [132, 203] width 65 height 20
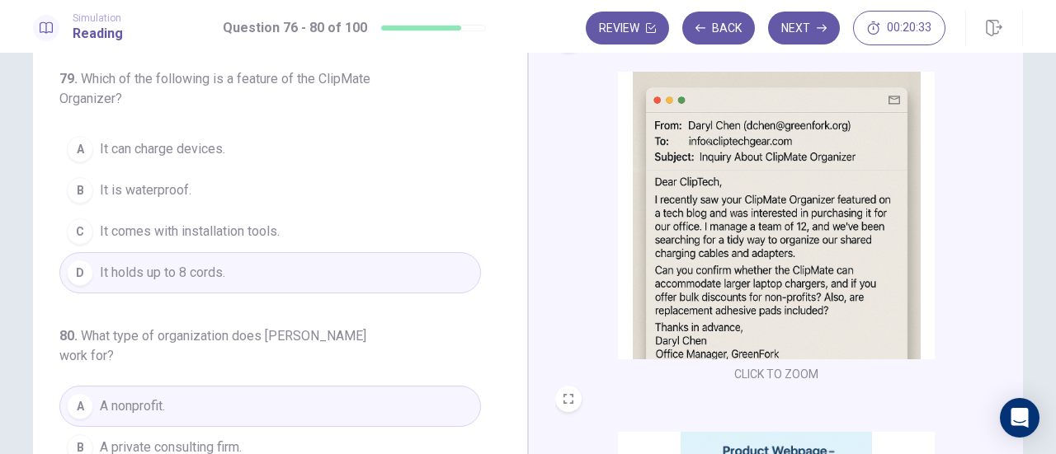
scroll to position [0, 0]
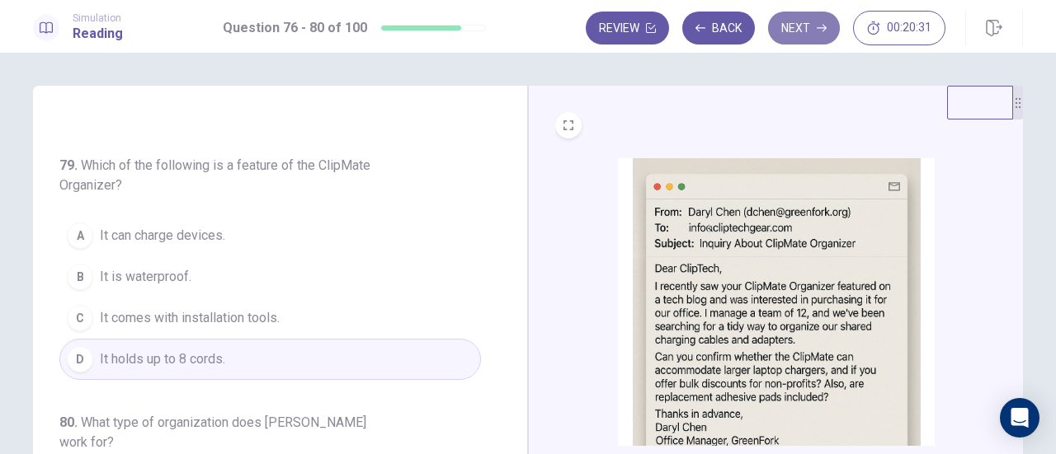
click at [795, 35] on button "Next" at bounding box center [804, 28] width 72 height 33
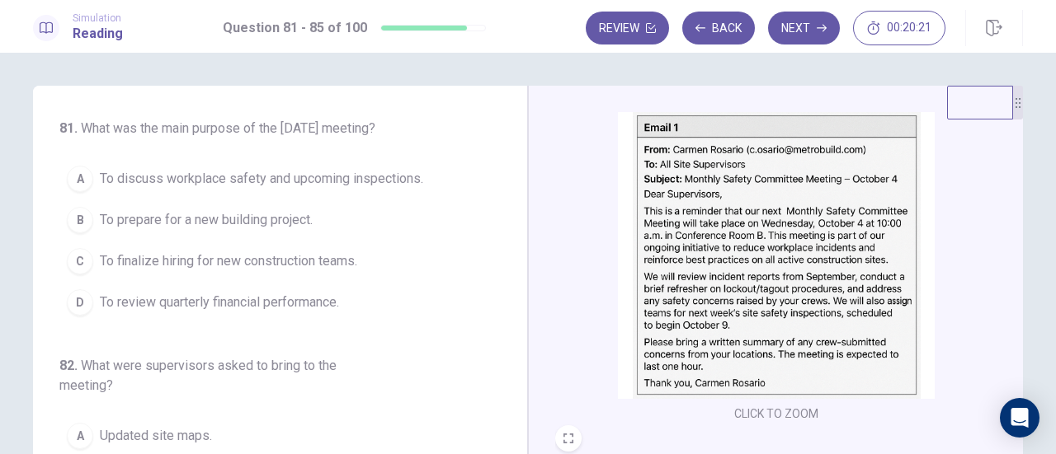
scroll to position [82, 0]
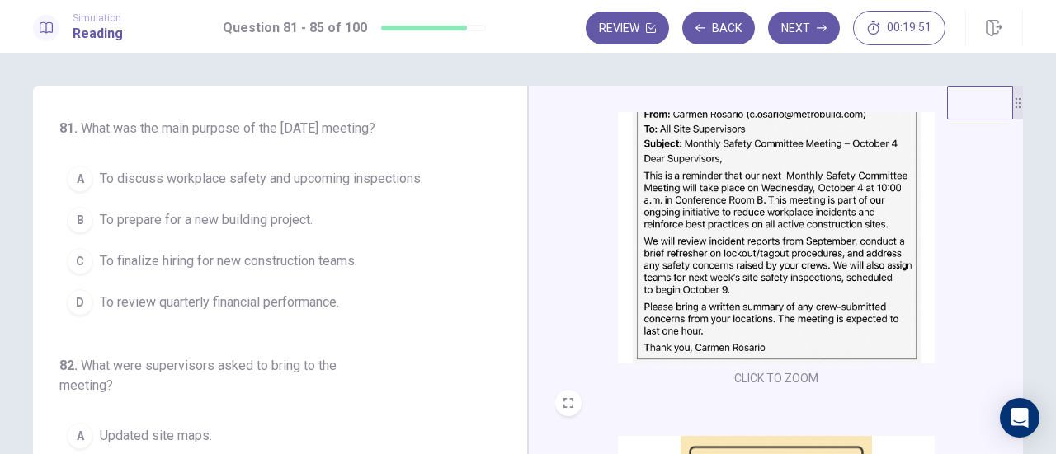
click at [229, 189] on span "To discuss workplace safety and upcoming inspections." at bounding box center [261, 179] width 323 height 20
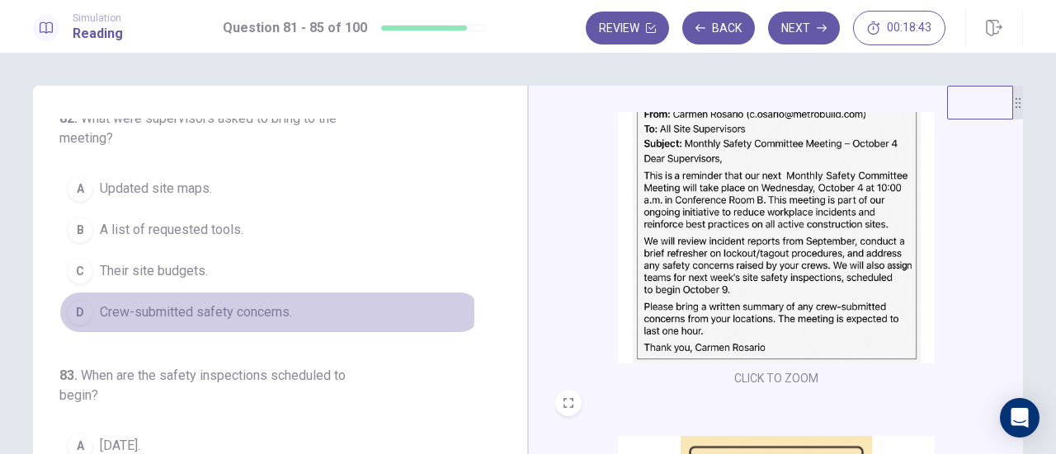
click at [169, 322] on span "Crew-submitted safety concerns." at bounding box center [196, 313] width 192 height 20
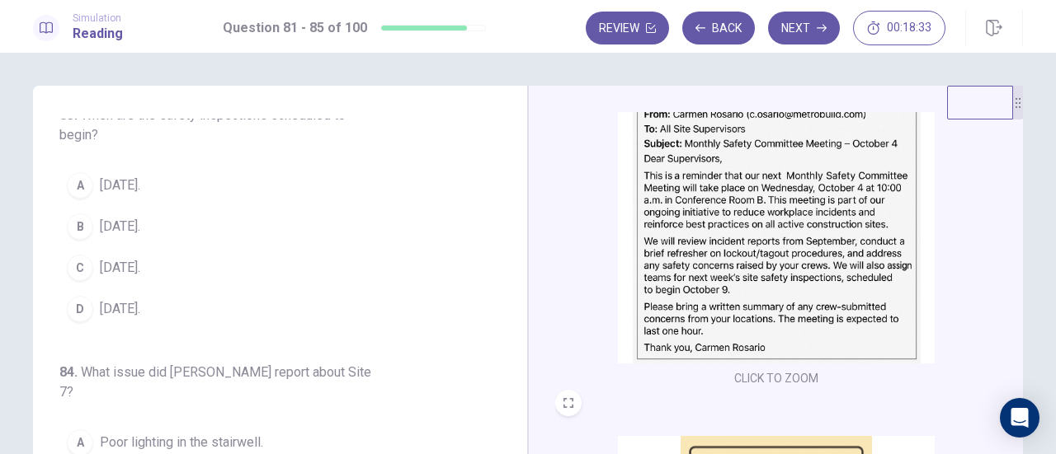
scroll to position [495, 0]
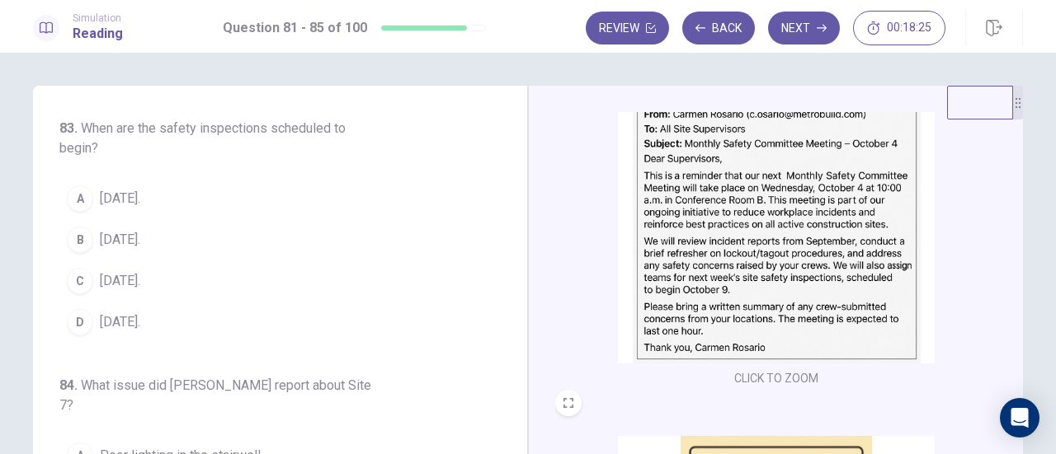
click at [140, 291] on span "[DATE]." at bounding box center [120, 281] width 40 height 20
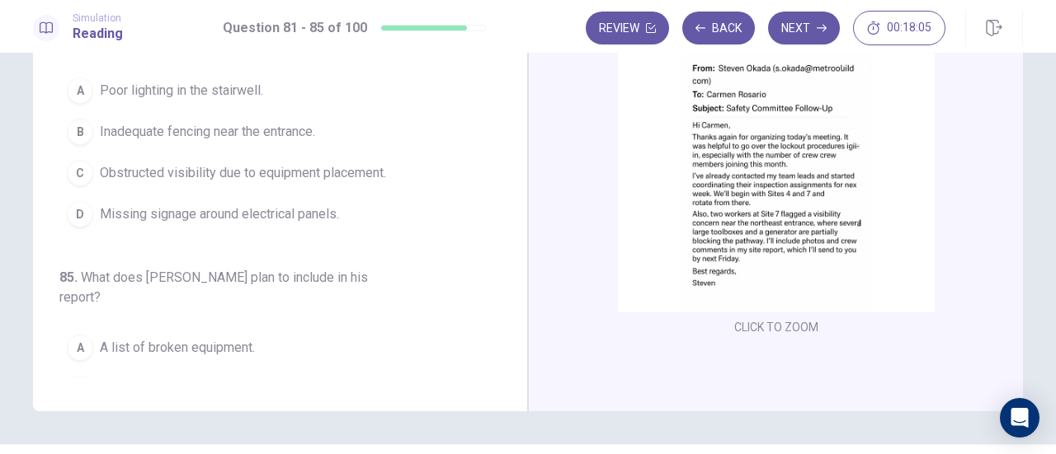
scroll to position [530, 0]
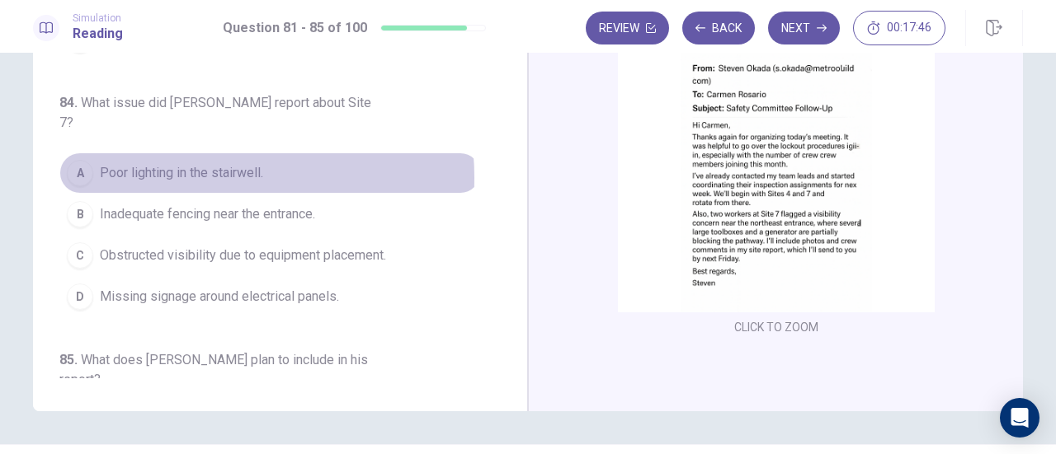
click at [175, 171] on span "Poor lighting in the stairwell." at bounding box center [181, 173] width 163 height 20
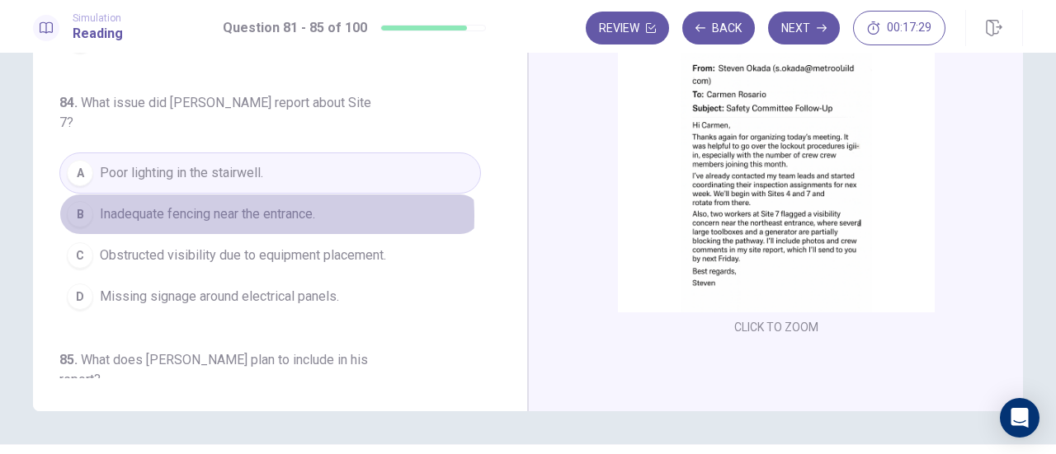
click at [209, 209] on span "Inadequate fencing near the entrance." at bounding box center [207, 215] width 215 height 20
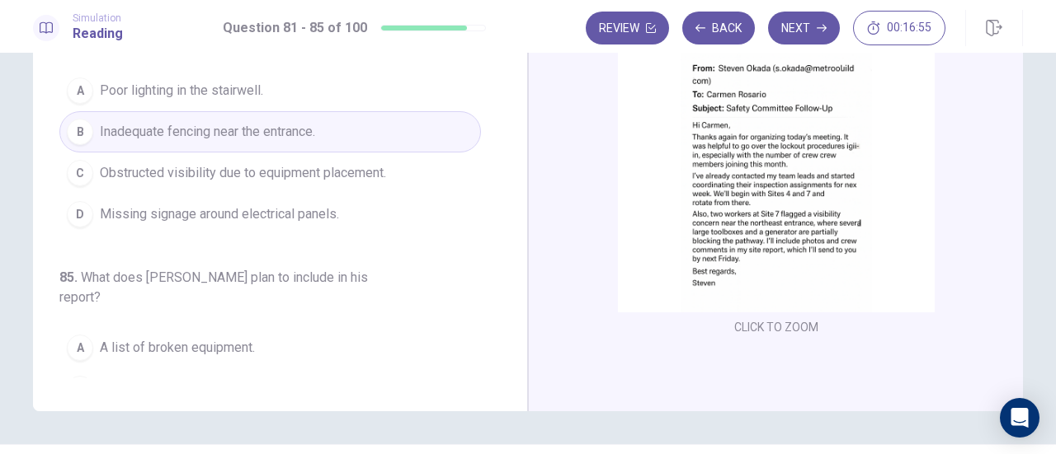
scroll to position [695, 0]
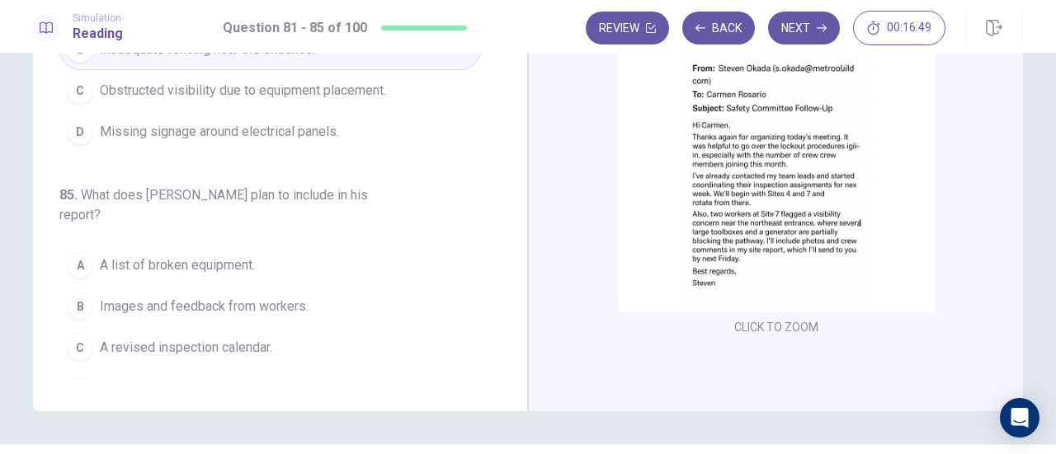
click at [210, 297] on span "Images and feedback from workers." at bounding box center [204, 307] width 209 height 20
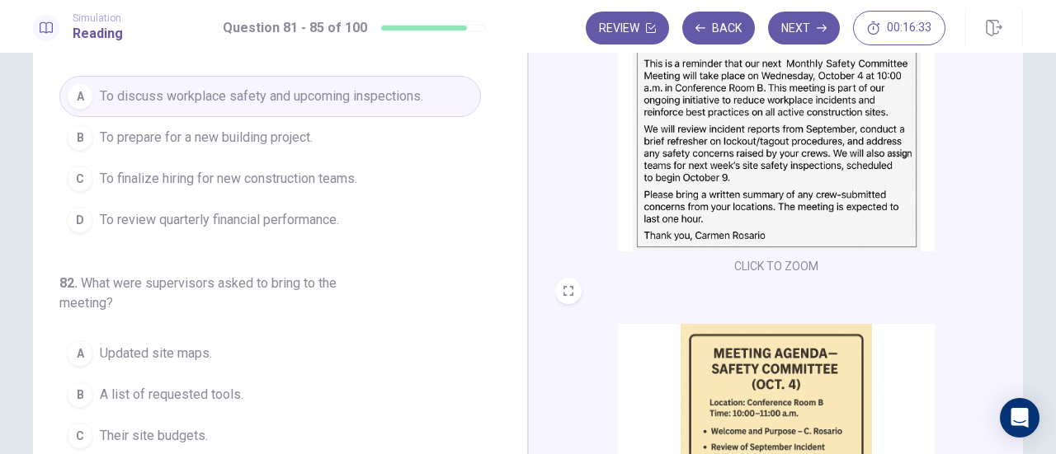
scroll to position [112, 0]
click at [823, 29] on icon "button" at bounding box center [821, 28] width 10 height 10
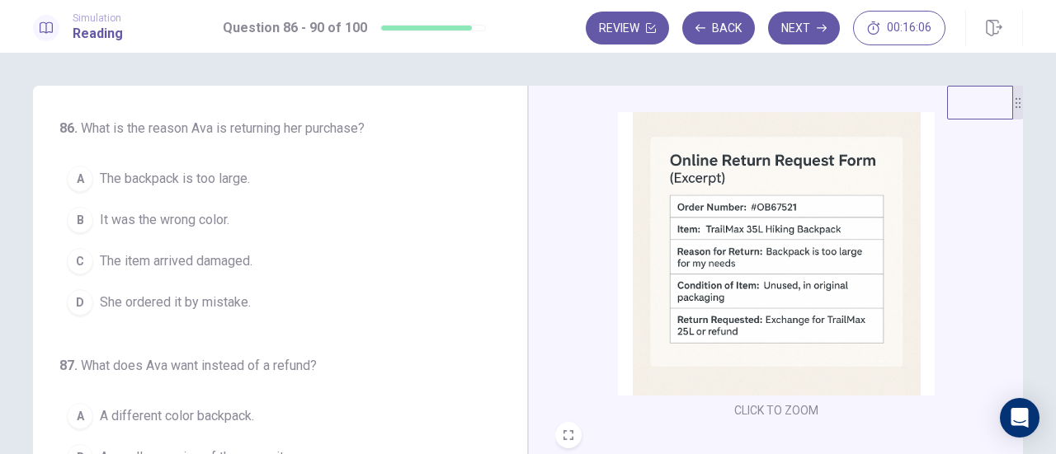
scroll to position [412, 0]
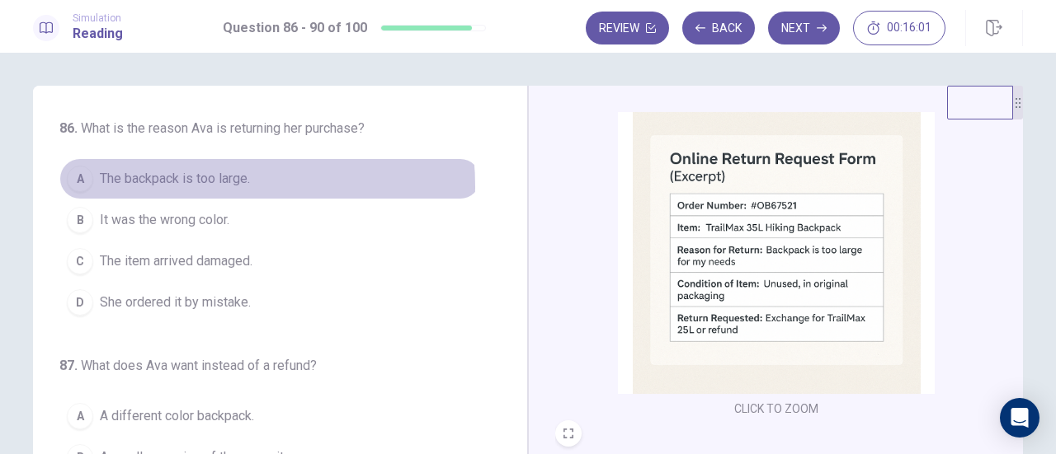
click at [168, 187] on span "The backpack is too large." at bounding box center [175, 179] width 150 height 20
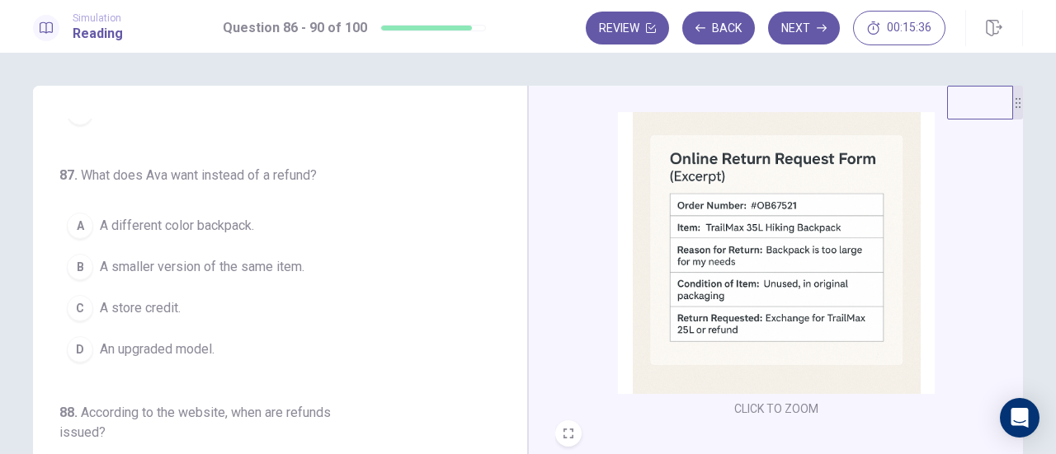
scroll to position [165, 0]
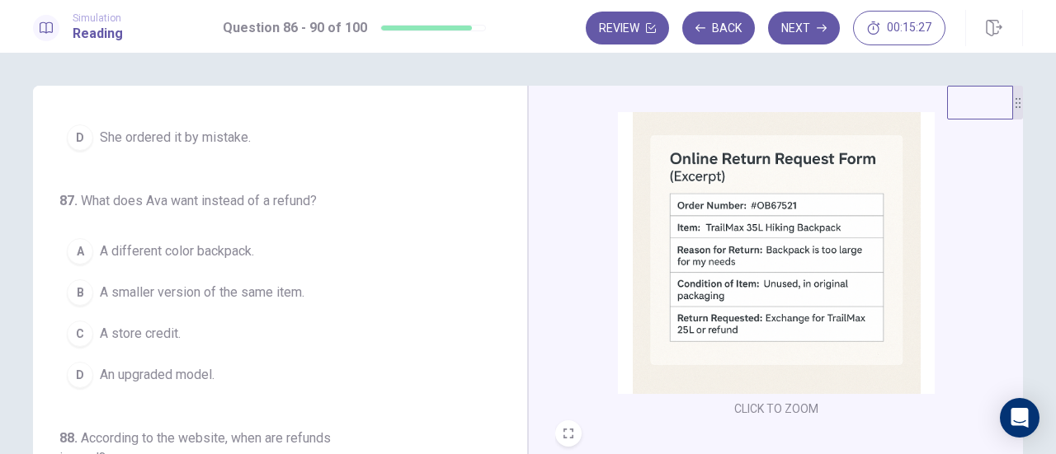
click at [175, 291] on span "A smaller version of the same item." at bounding box center [202, 293] width 205 height 20
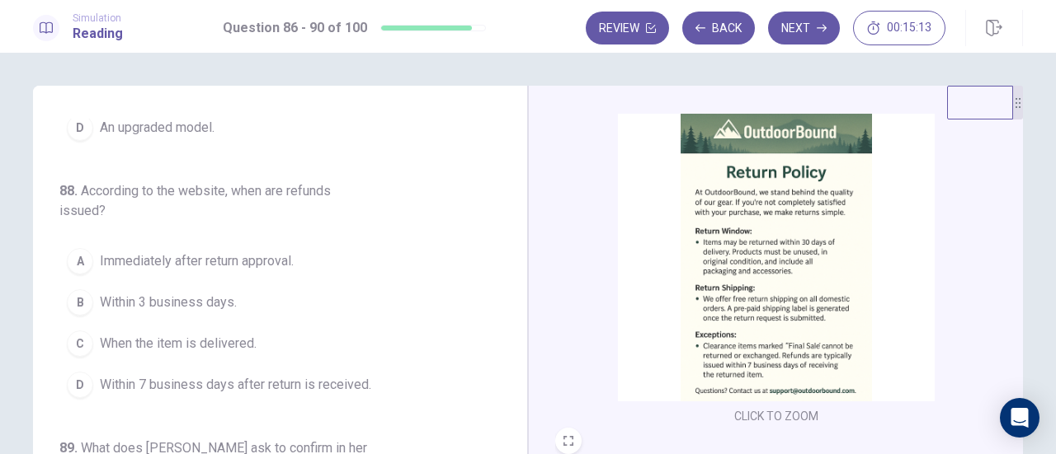
scroll to position [82, 0]
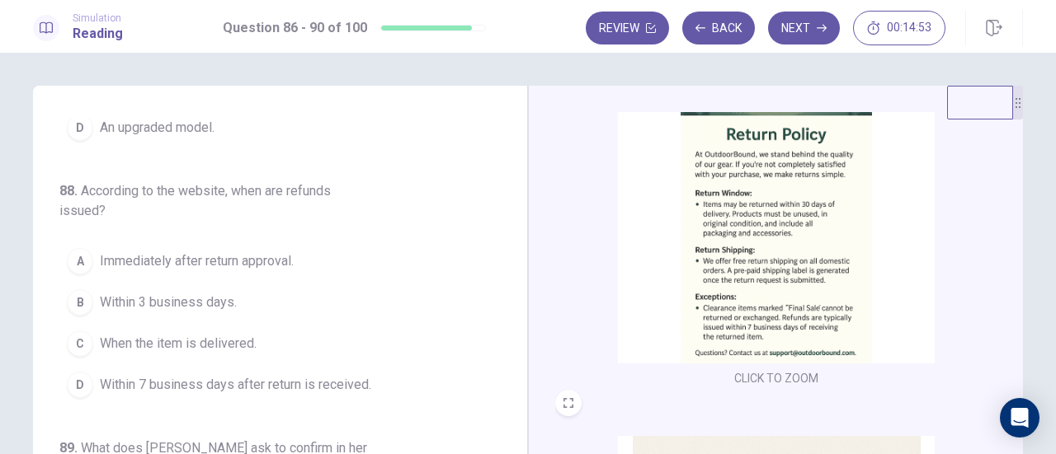
click at [162, 387] on span "Within 7 business days after return is received." at bounding box center [235, 385] width 271 height 20
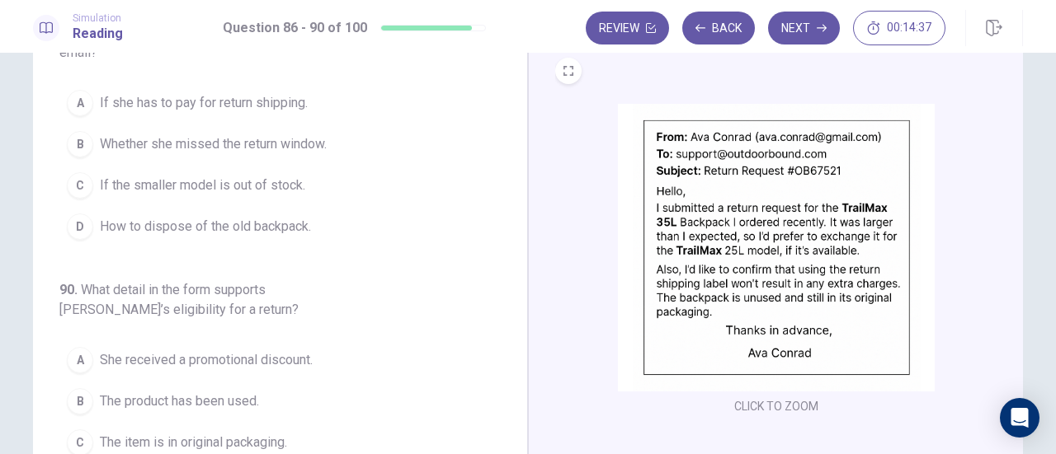
scroll to position [125, 0]
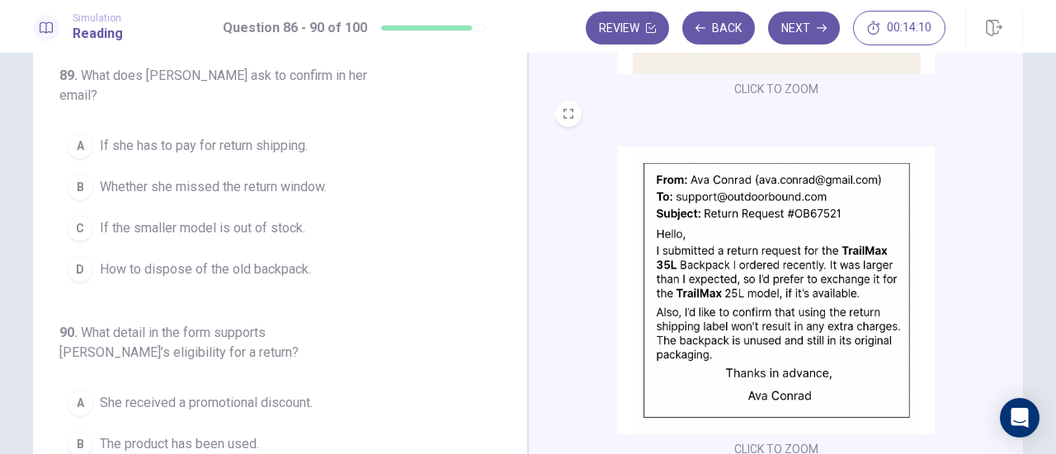
click at [170, 136] on span "If she has to pay for return shipping." at bounding box center [204, 146] width 208 height 20
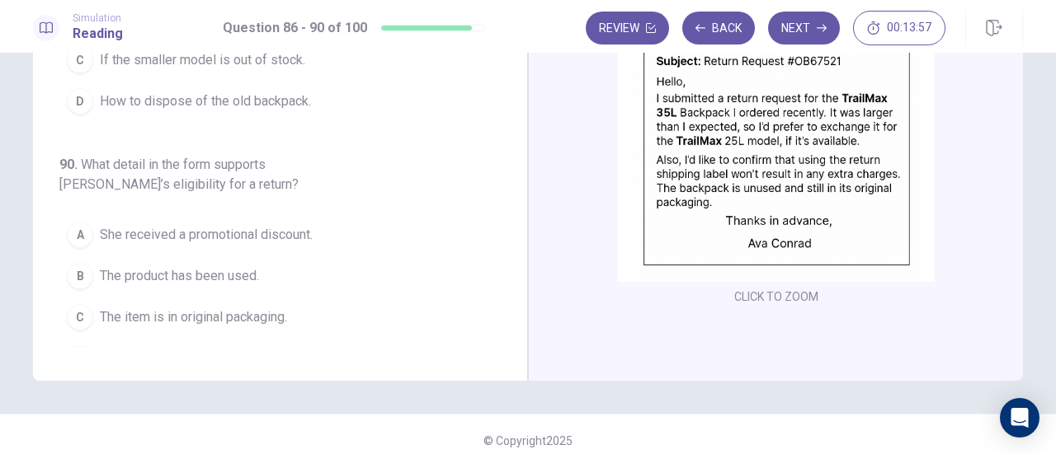
scroll to position [208, 0]
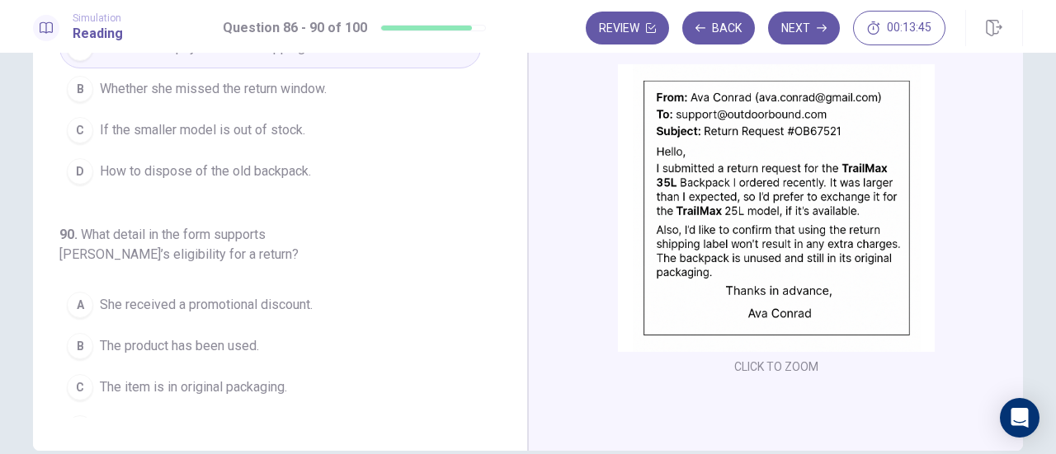
click at [149, 378] on span "The item is in original packaging." at bounding box center [193, 388] width 187 height 20
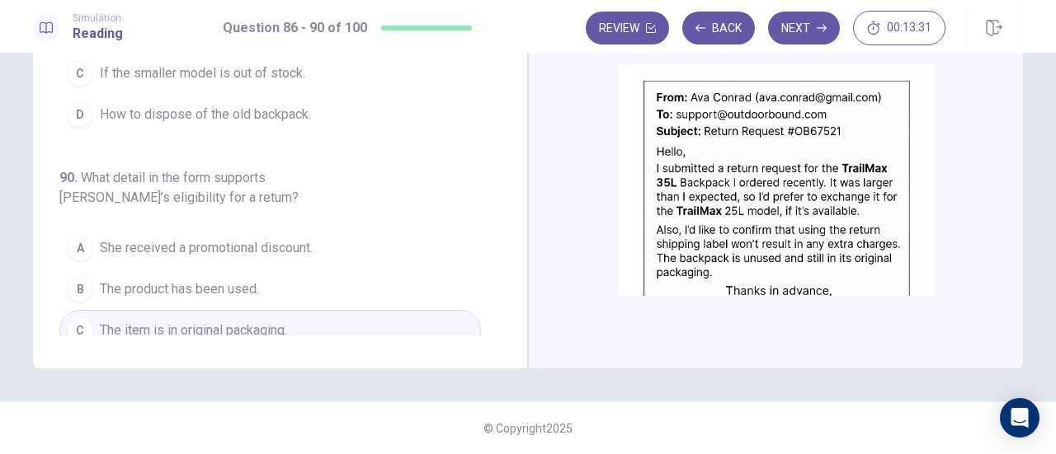
scroll to position [675, 0]
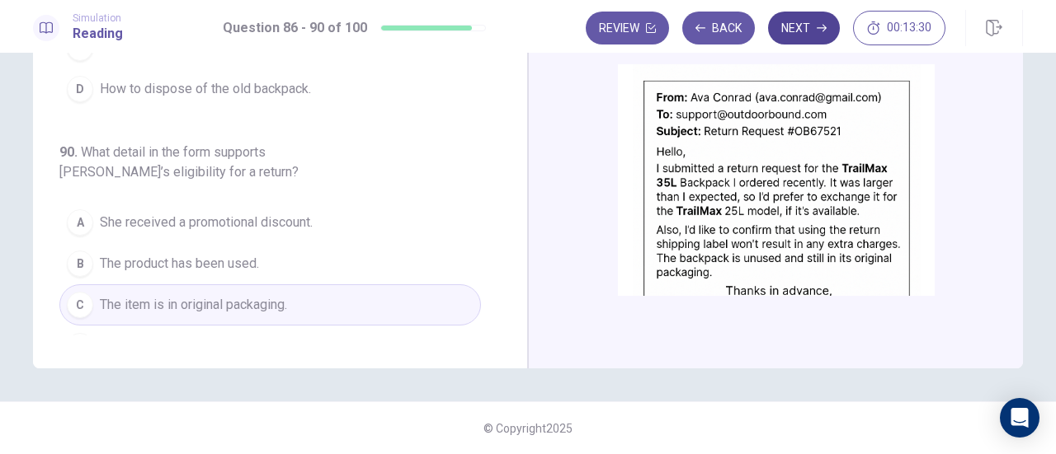
click at [816, 21] on button "Next" at bounding box center [804, 28] width 72 height 33
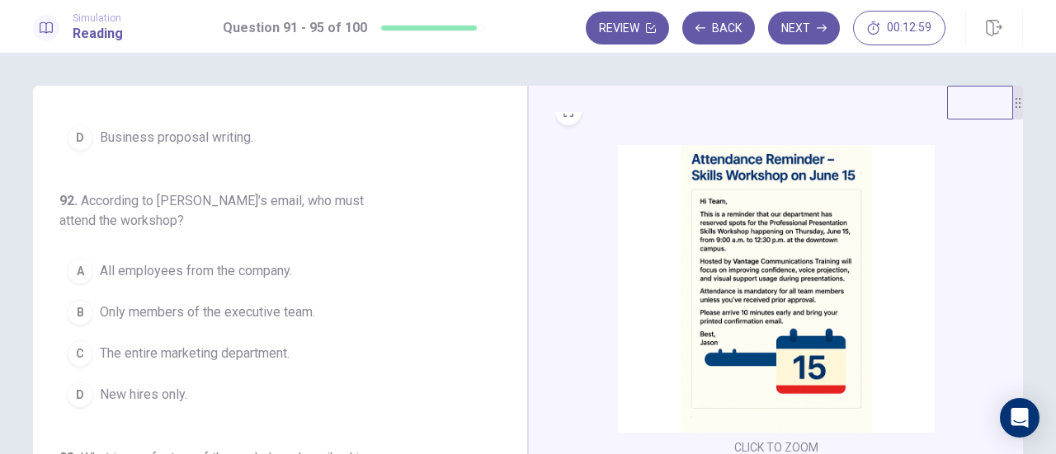
scroll to position [0, 0]
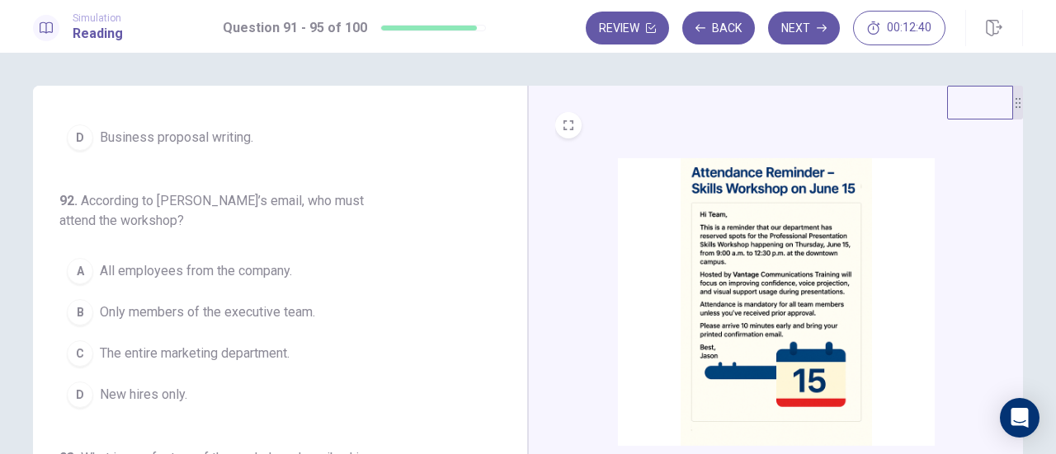
click at [186, 278] on span "All employees from the company." at bounding box center [196, 271] width 192 height 20
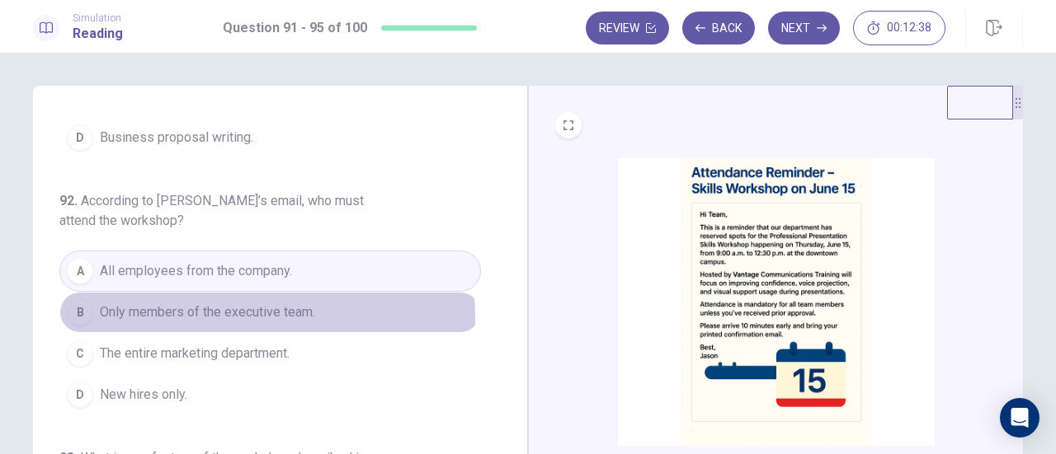
click at [205, 314] on span "Only members of the executive team." at bounding box center [207, 313] width 215 height 20
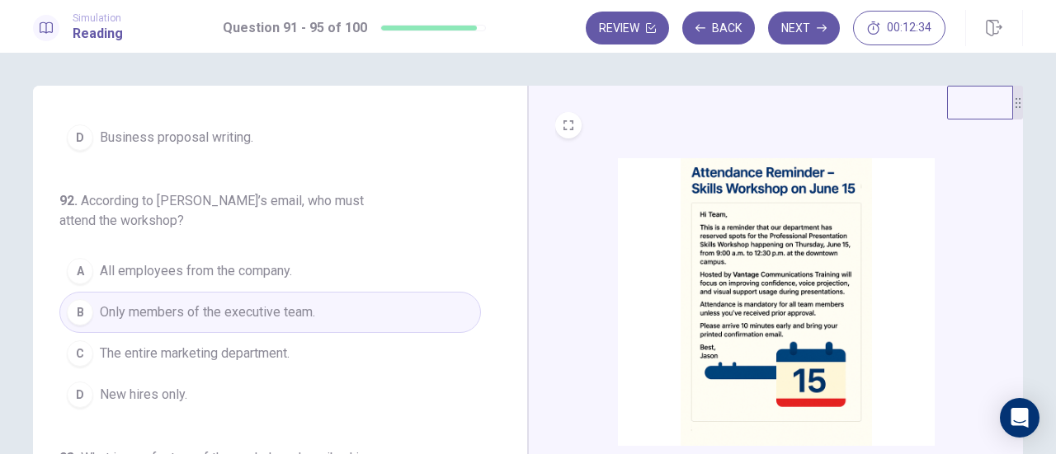
click at [211, 282] on button "A All employees from the company." at bounding box center [269, 271] width 421 height 41
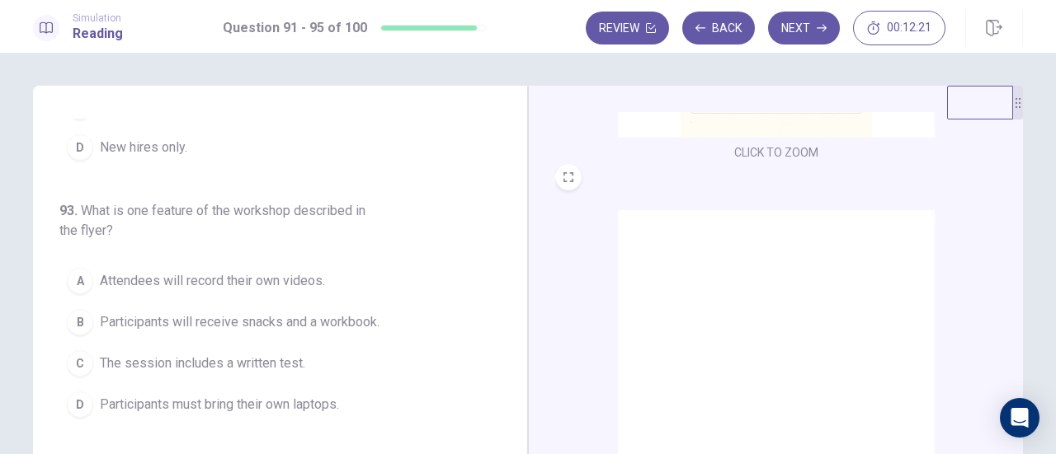
scroll to position [412, 0]
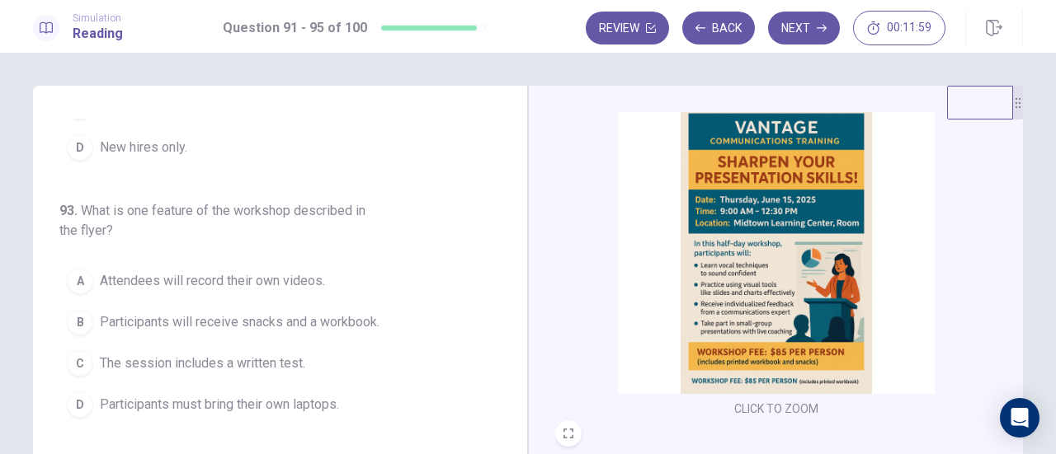
click at [219, 316] on span "Participants will receive snacks and a workbook." at bounding box center [240, 323] width 280 height 20
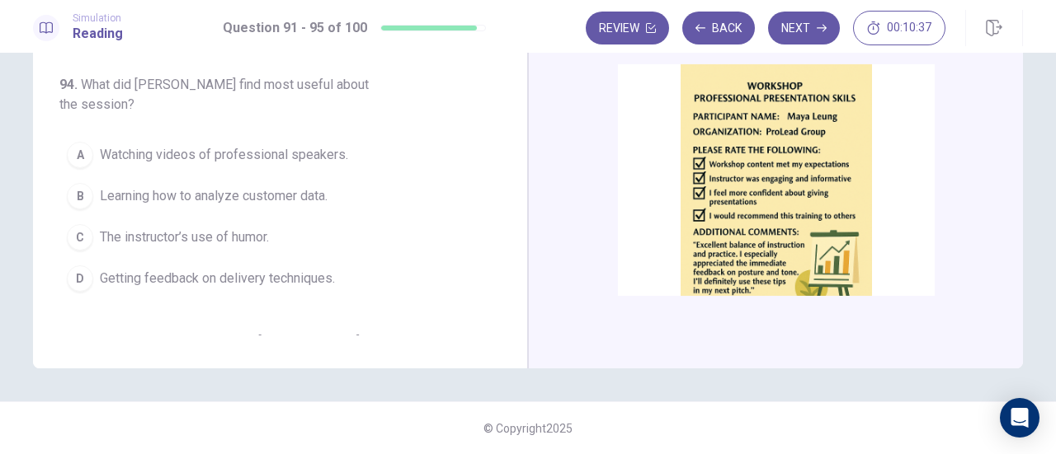
scroll to position [468, 0]
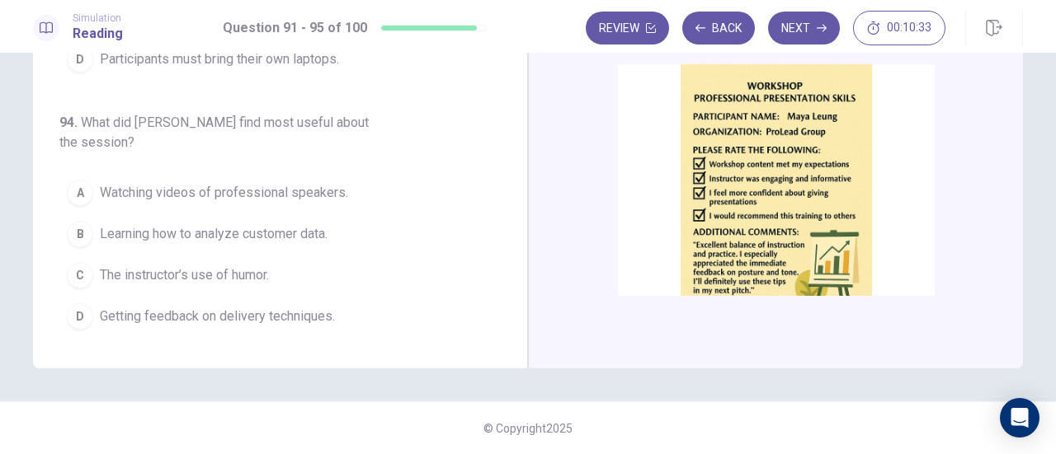
click at [176, 230] on span "Learning how to analyze customer data." at bounding box center [214, 234] width 228 height 20
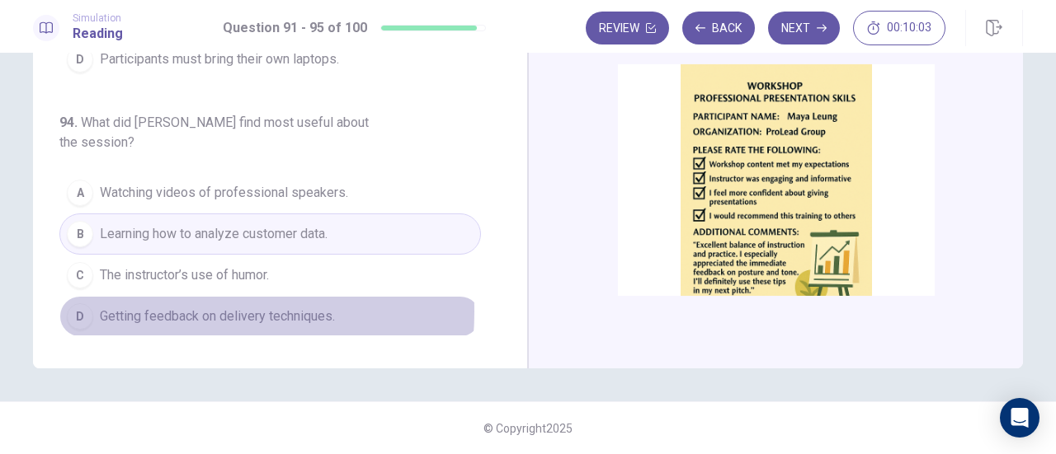
click at [155, 307] on span "Getting feedback on delivery techniques." at bounding box center [217, 317] width 235 height 20
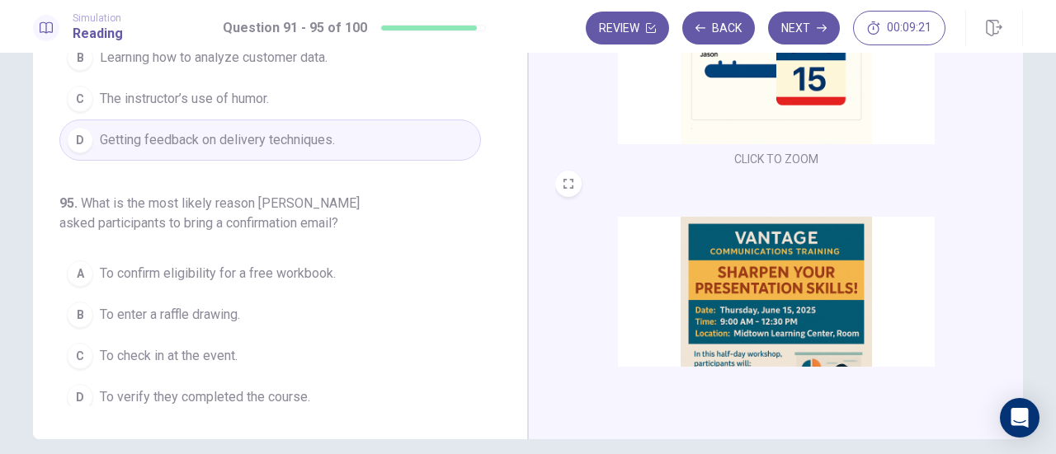
scroll to position [290, 0]
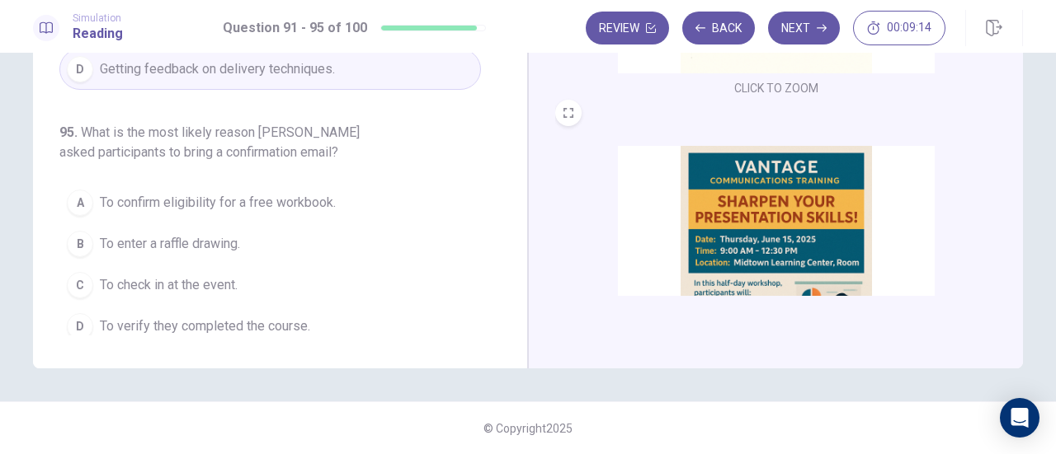
click at [221, 275] on span "To check in at the event." at bounding box center [169, 285] width 138 height 20
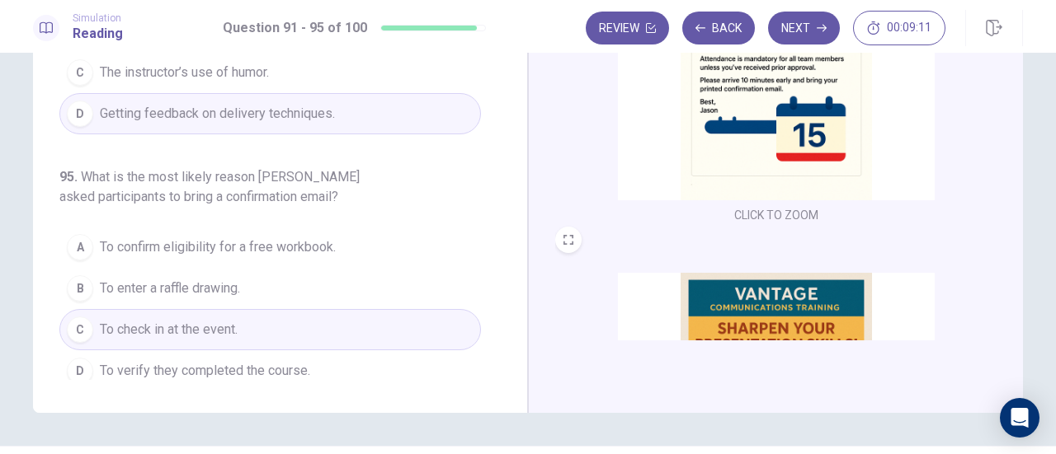
scroll to position [208, 0]
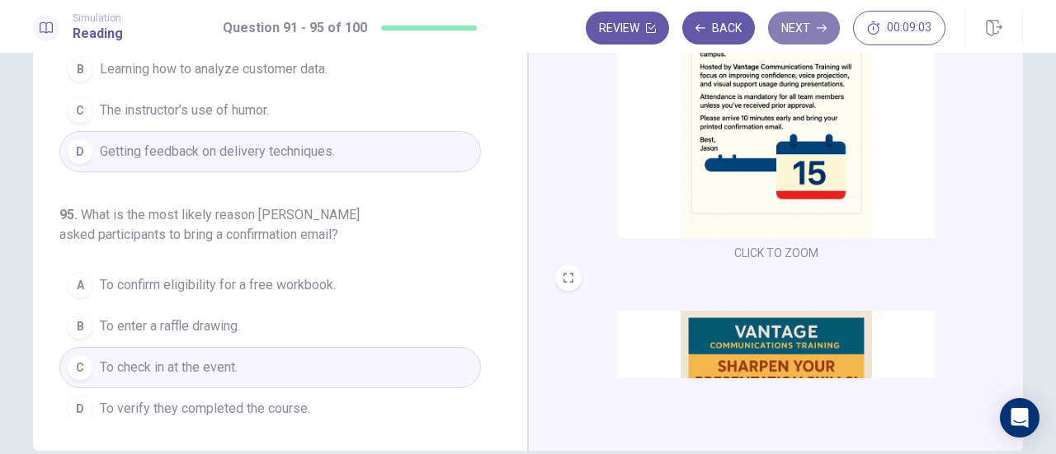
click at [802, 32] on button "Next" at bounding box center [804, 28] width 72 height 33
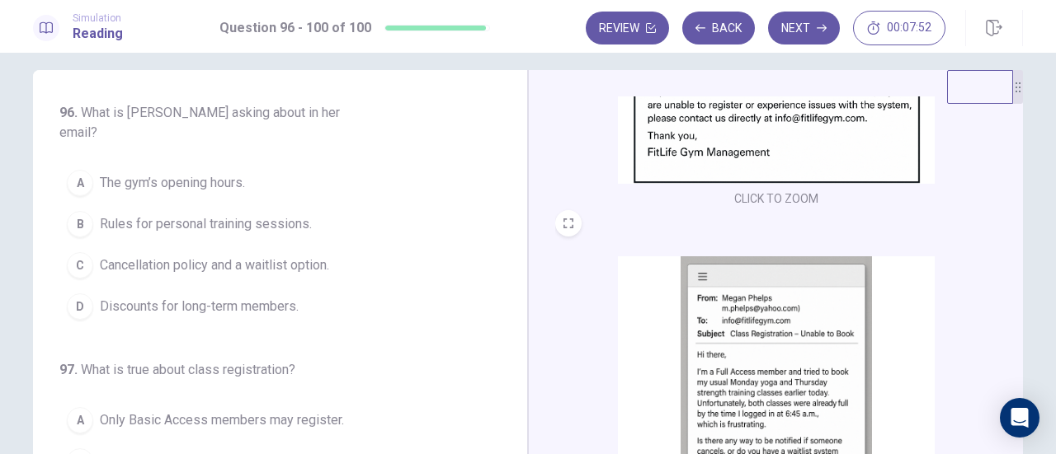
scroll to position [0, 0]
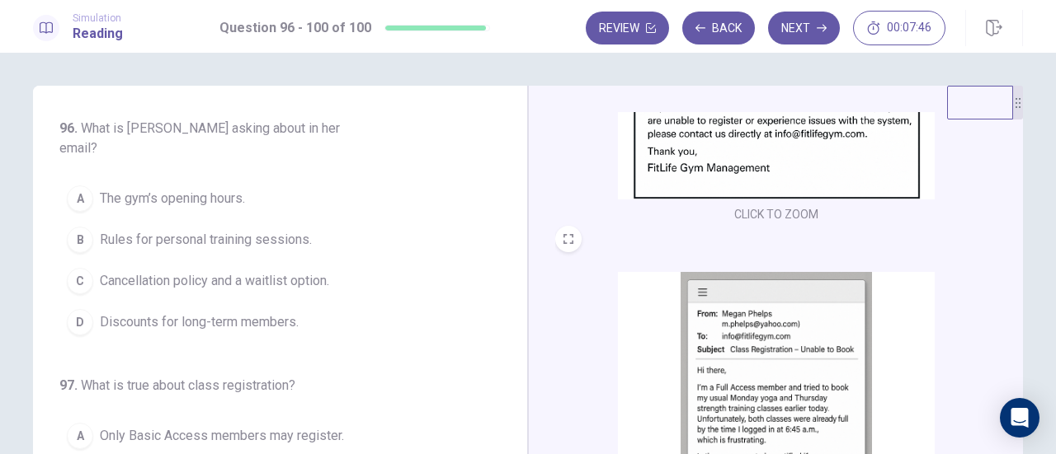
click at [185, 189] on span "The gym’s opening hours." at bounding box center [172, 199] width 145 height 20
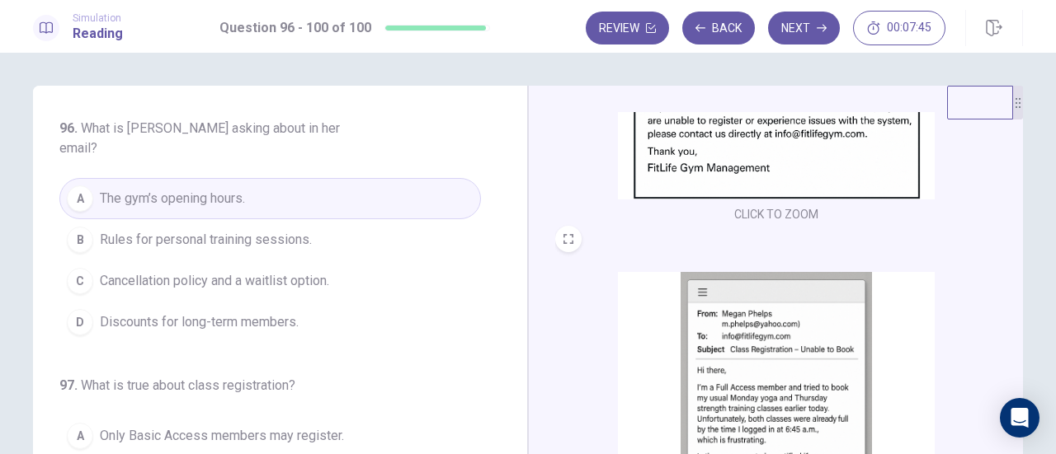
click at [160, 230] on span "Rules for personal training sessions." at bounding box center [206, 240] width 212 height 20
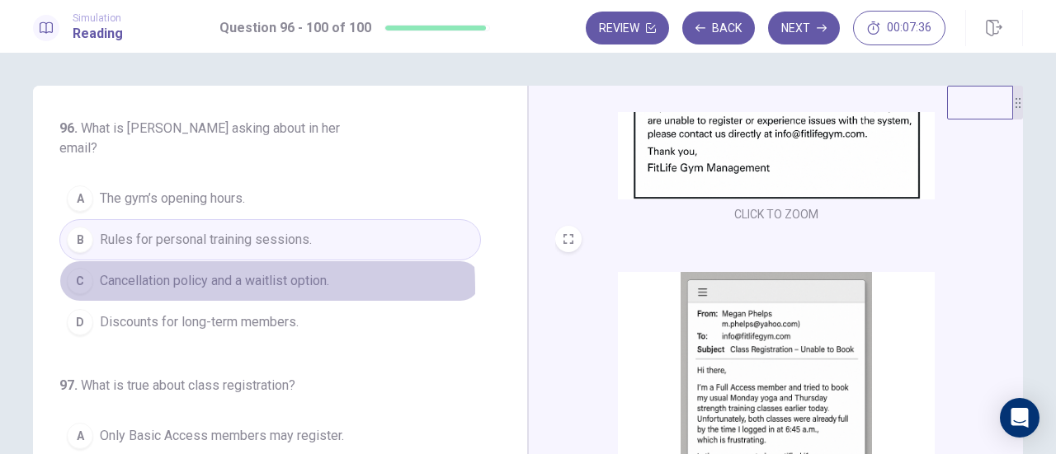
click at [176, 271] on span "Cancellation policy and a waitlist option." at bounding box center [214, 281] width 229 height 20
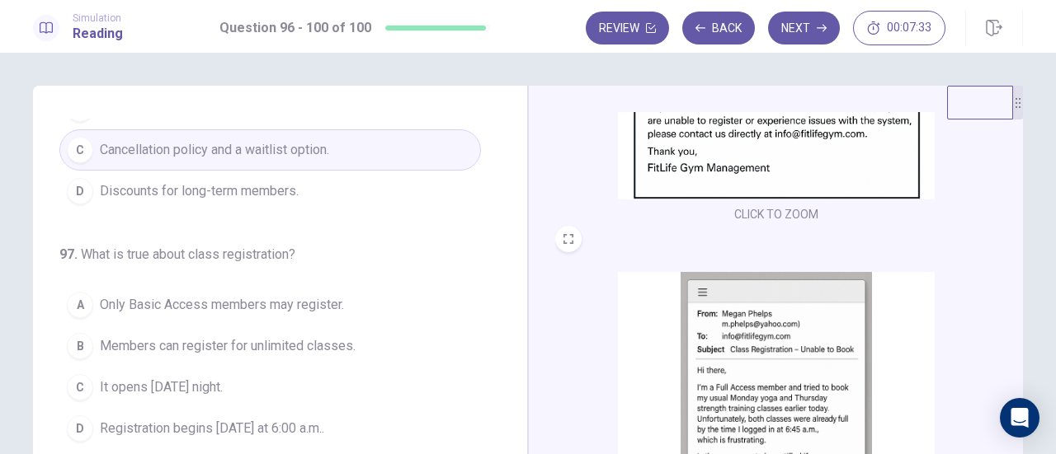
scroll to position [165, 0]
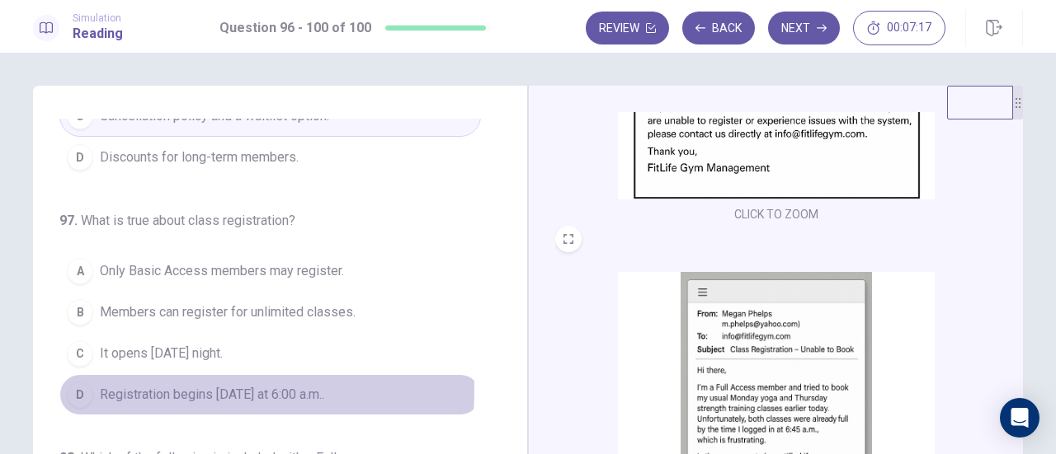
click at [172, 385] on span "Registration begins [DATE] at 6:00 a.m.." at bounding box center [212, 395] width 224 height 20
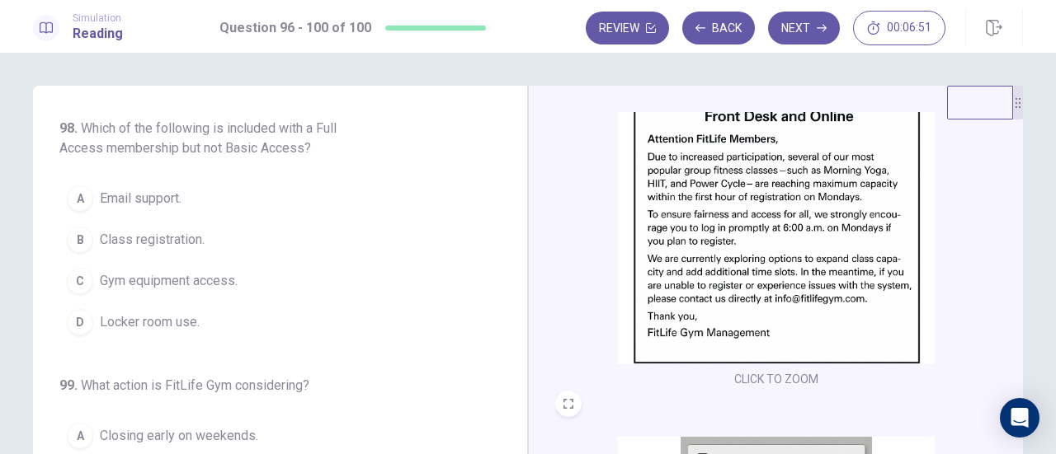
scroll to position [412, 0]
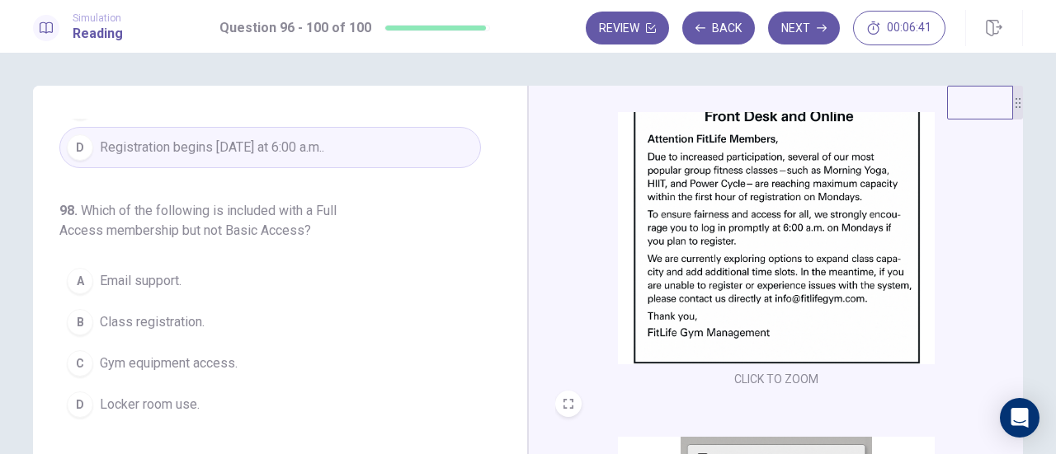
click at [690, 229] on img at bounding box center [776, 221] width 317 height 288
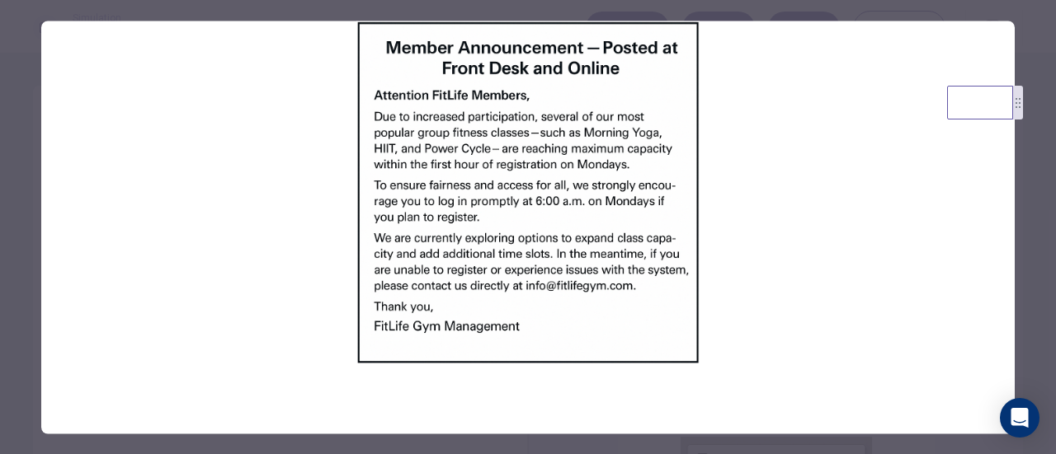
click at [693, 240] on img at bounding box center [527, 192] width 973 height 343
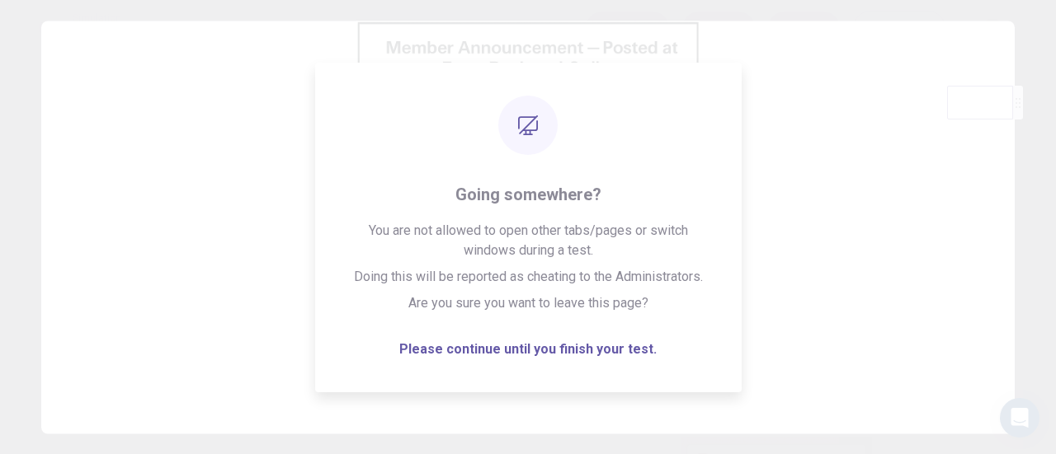
click at [876, 195] on img at bounding box center [527, 192] width 973 height 343
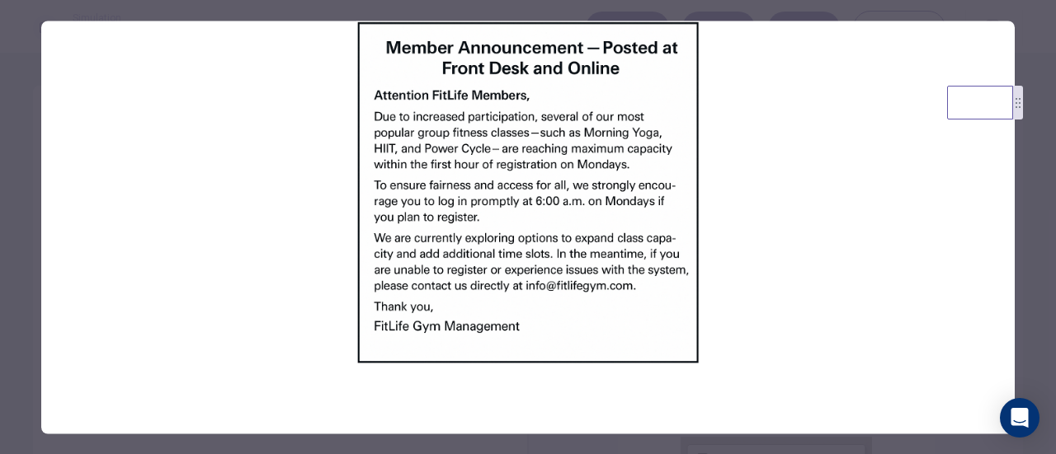
click at [773, 200] on img at bounding box center [527, 192] width 973 height 343
drag, startPoint x: 886, startPoint y: 40, endPoint x: 872, endPoint y: 116, distance: 77.8
click at [881, 42] on img at bounding box center [527, 192] width 973 height 343
click at [853, 169] on img at bounding box center [527, 192] width 973 height 343
click at [889, 233] on img at bounding box center [527, 192] width 973 height 343
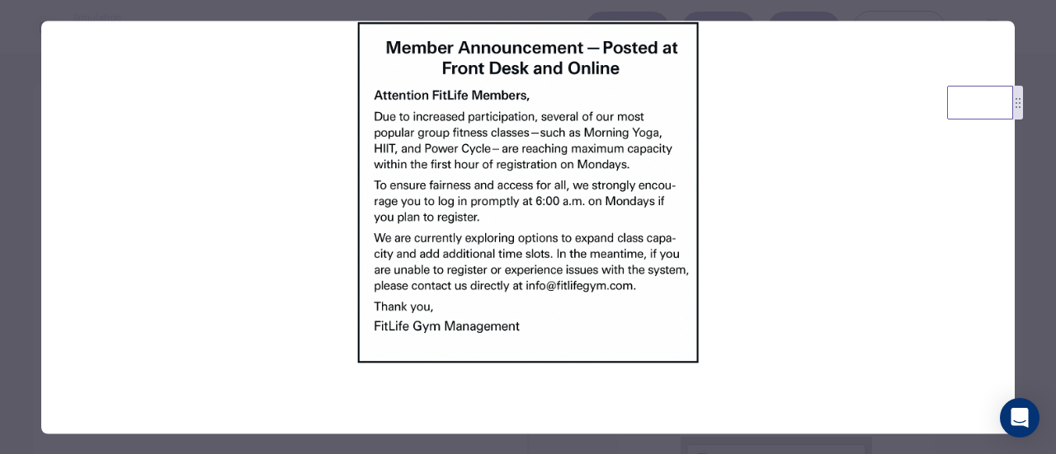
click at [794, 233] on img at bounding box center [527, 192] width 973 height 343
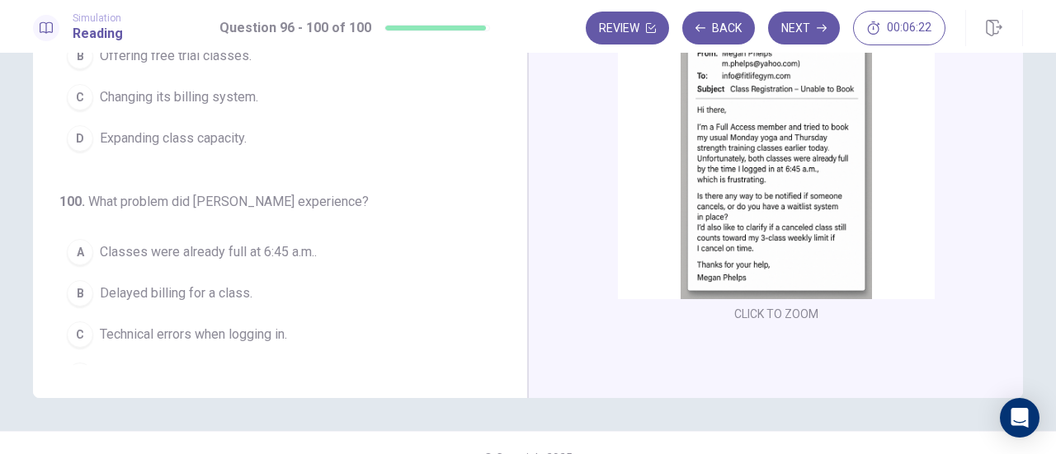
scroll to position [290, 0]
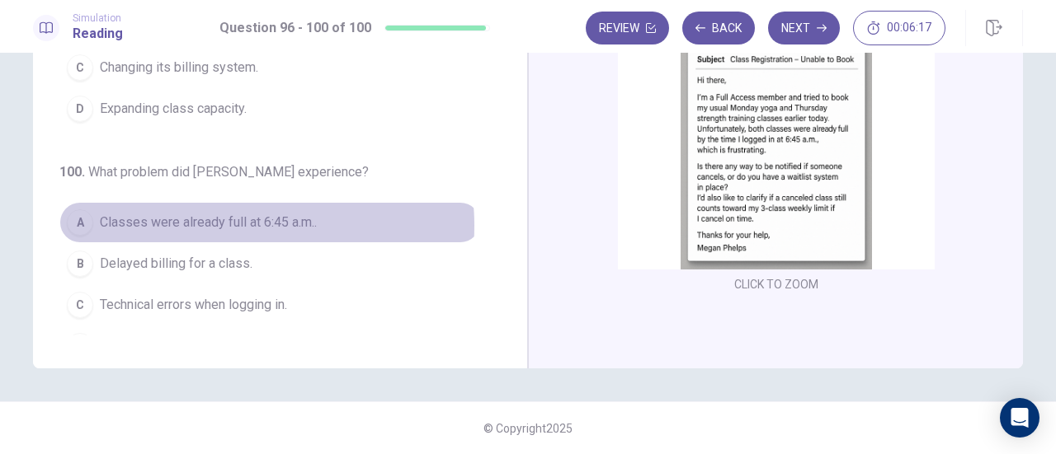
click at [215, 213] on span "Classes were already full at 6:45 a.m.." at bounding box center [208, 223] width 217 height 20
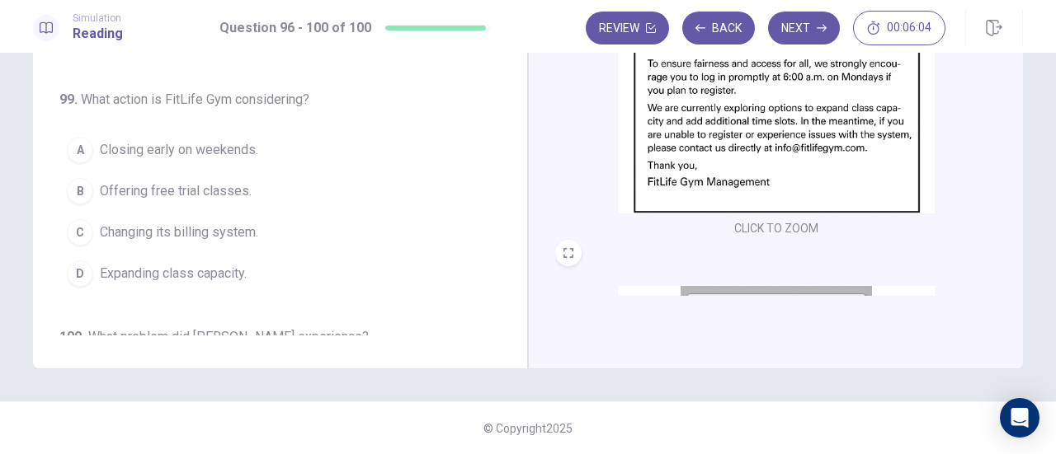
scroll to position [277, 0]
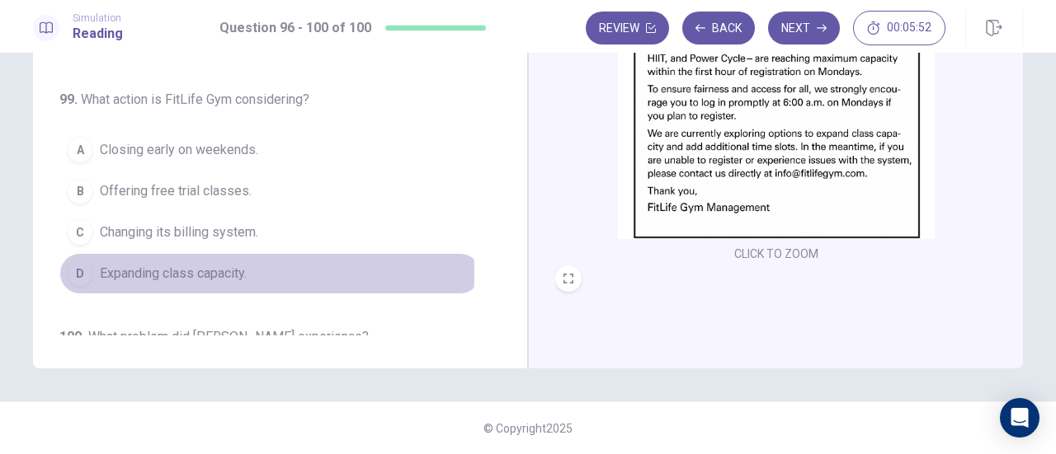
click at [143, 264] on span "Expanding class capacity." at bounding box center [173, 274] width 147 height 20
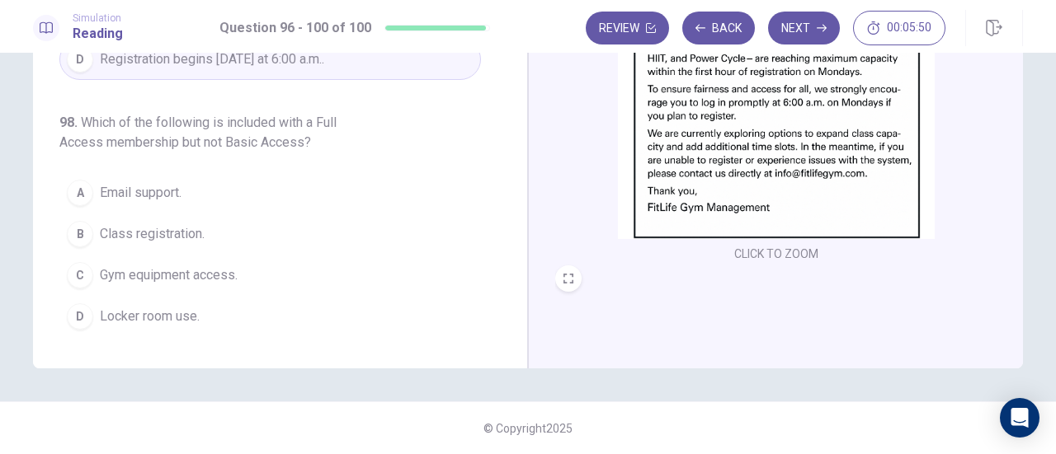
scroll to position [243, 0]
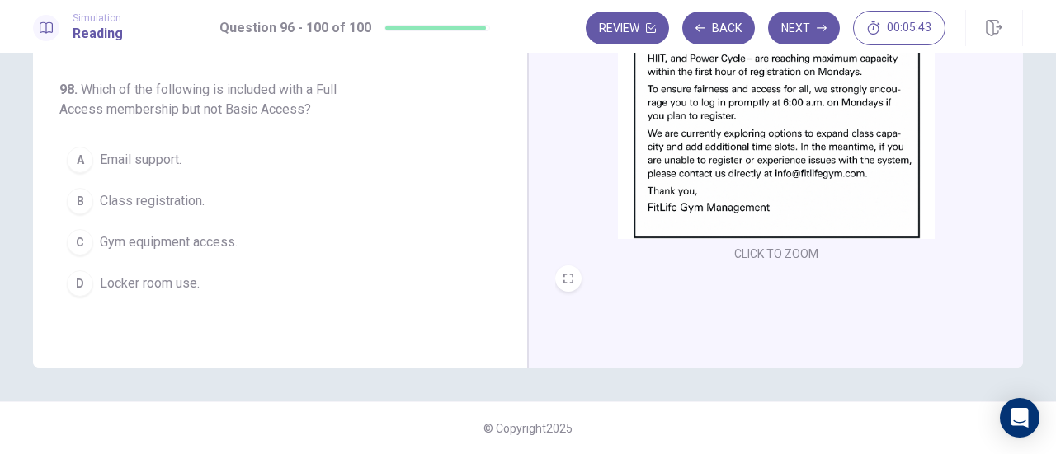
click at [175, 191] on span "Class registration." at bounding box center [152, 201] width 105 height 20
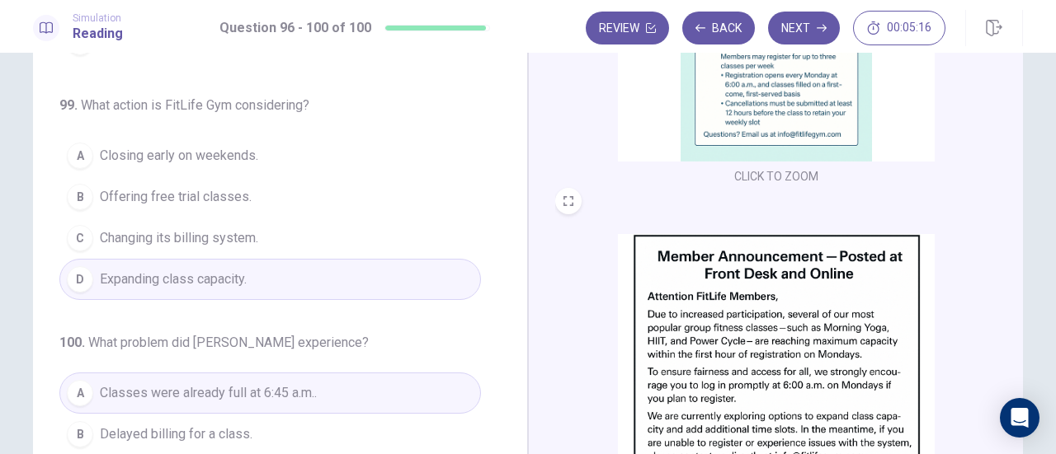
scroll to position [290, 0]
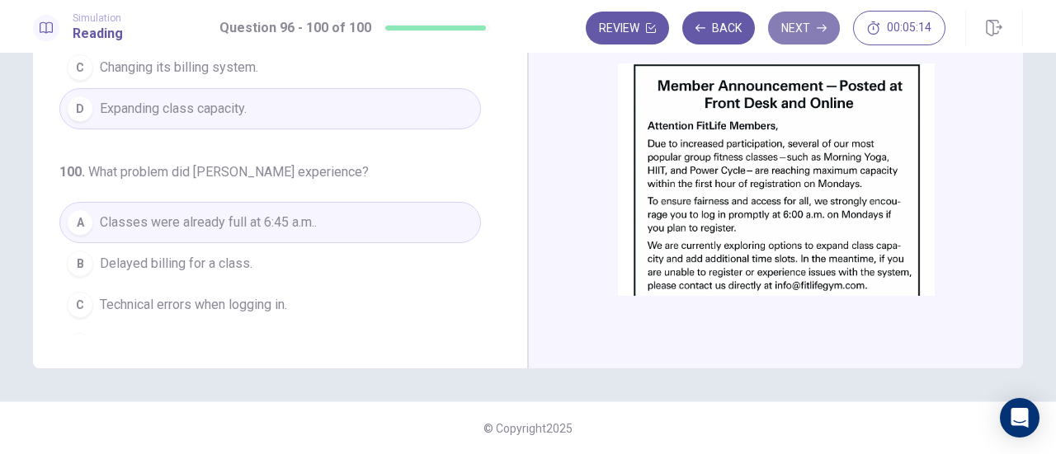
click at [810, 37] on button "Next" at bounding box center [804, 28] width 72 height 33
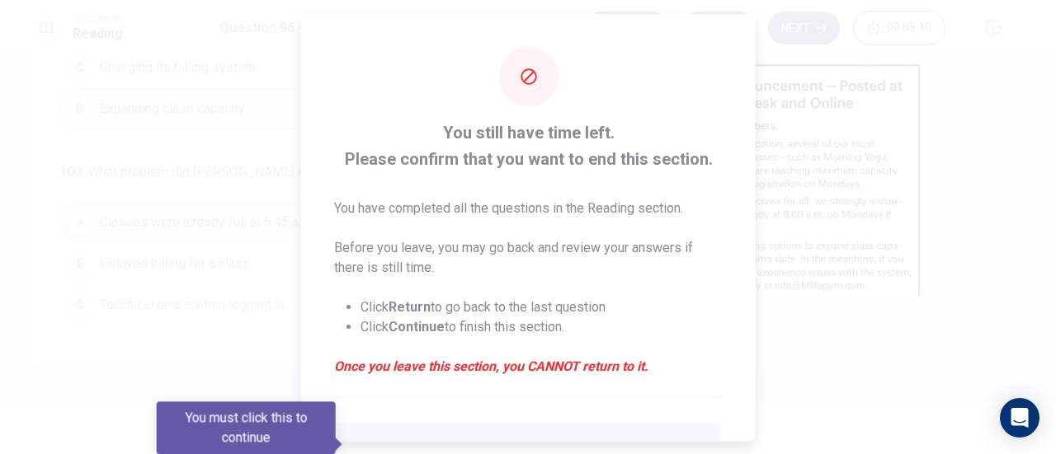
scroll to position [160, 0]
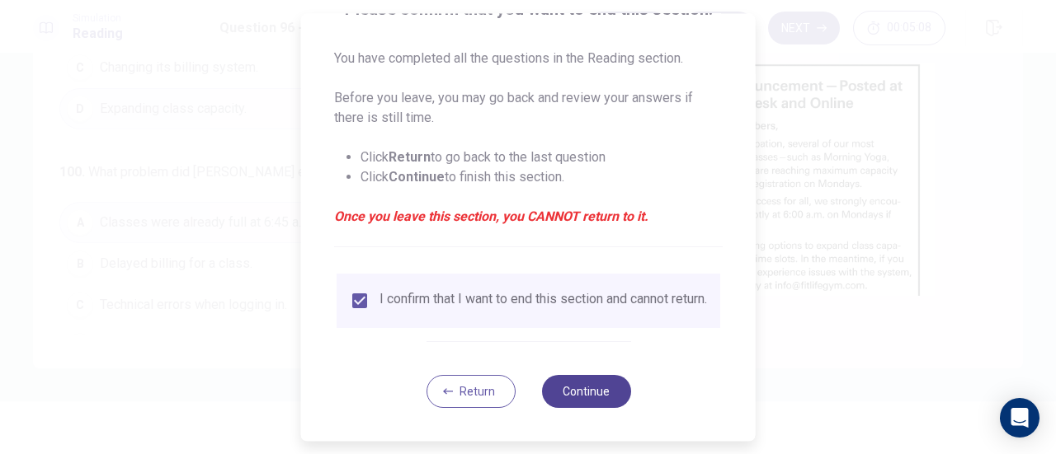
click at [585, 396] on button "Continue" at bounding box center [585, 391] width 89 height 33
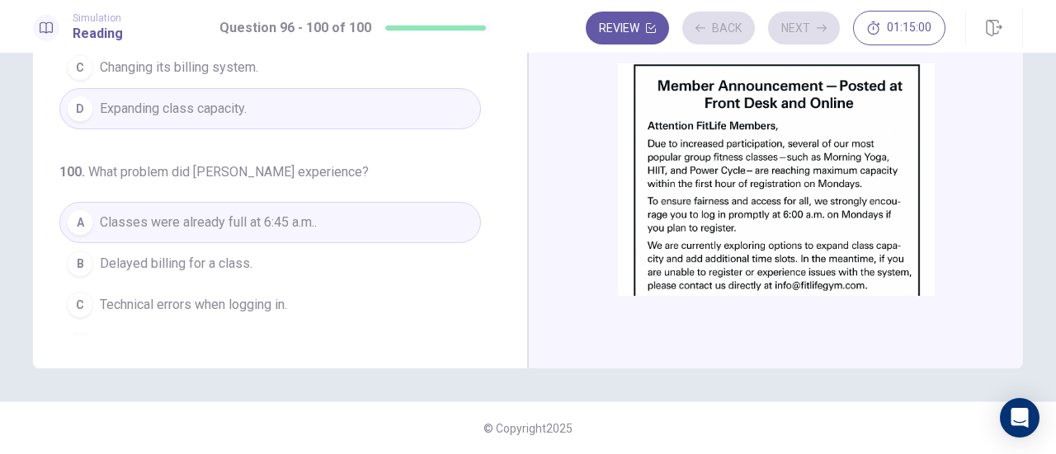
scroll to position [145, 0]
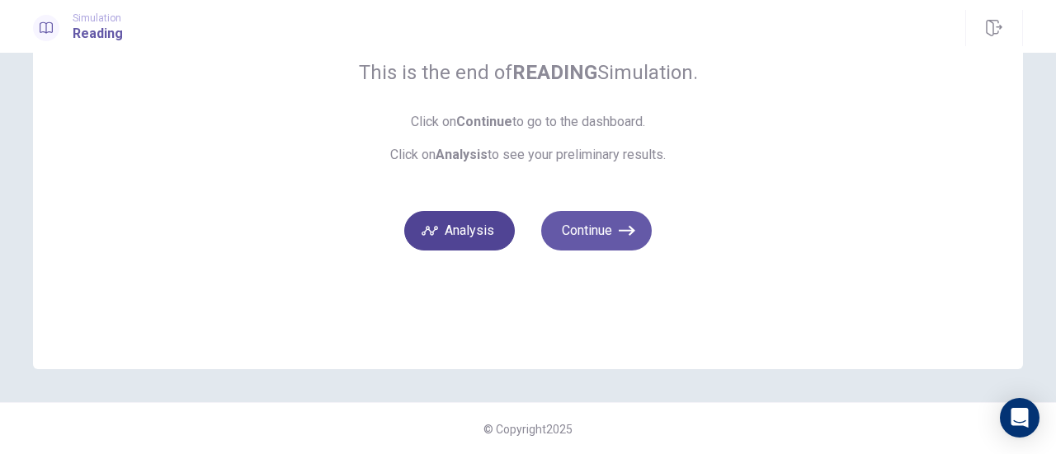
click at [468, 240] on button "Analysis" at bounding box center [459, 231] width 110 height 40
